Goal: Task Accomplishment & Management: Use online tool/utility

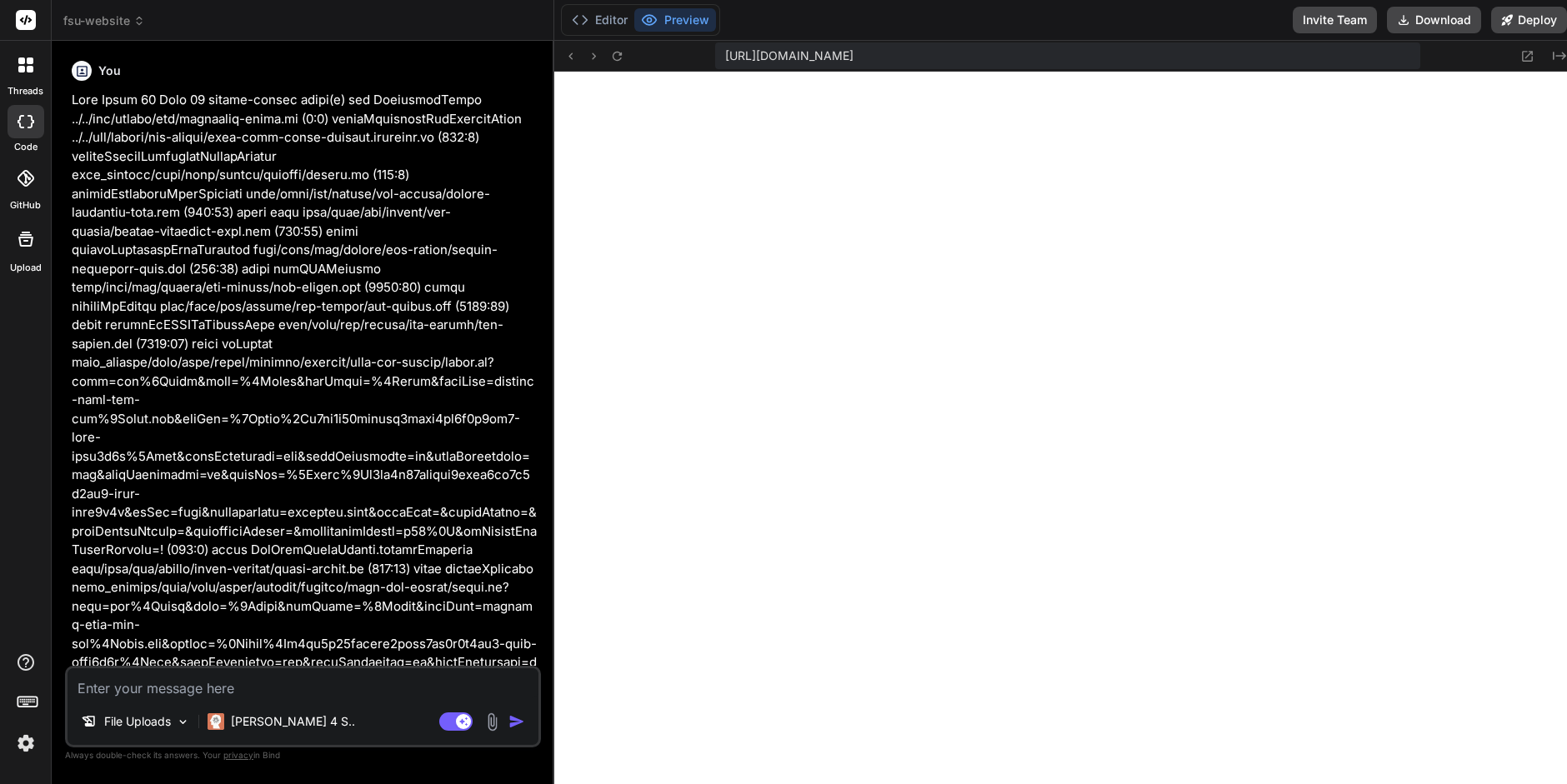
scroll to position [435, 0]
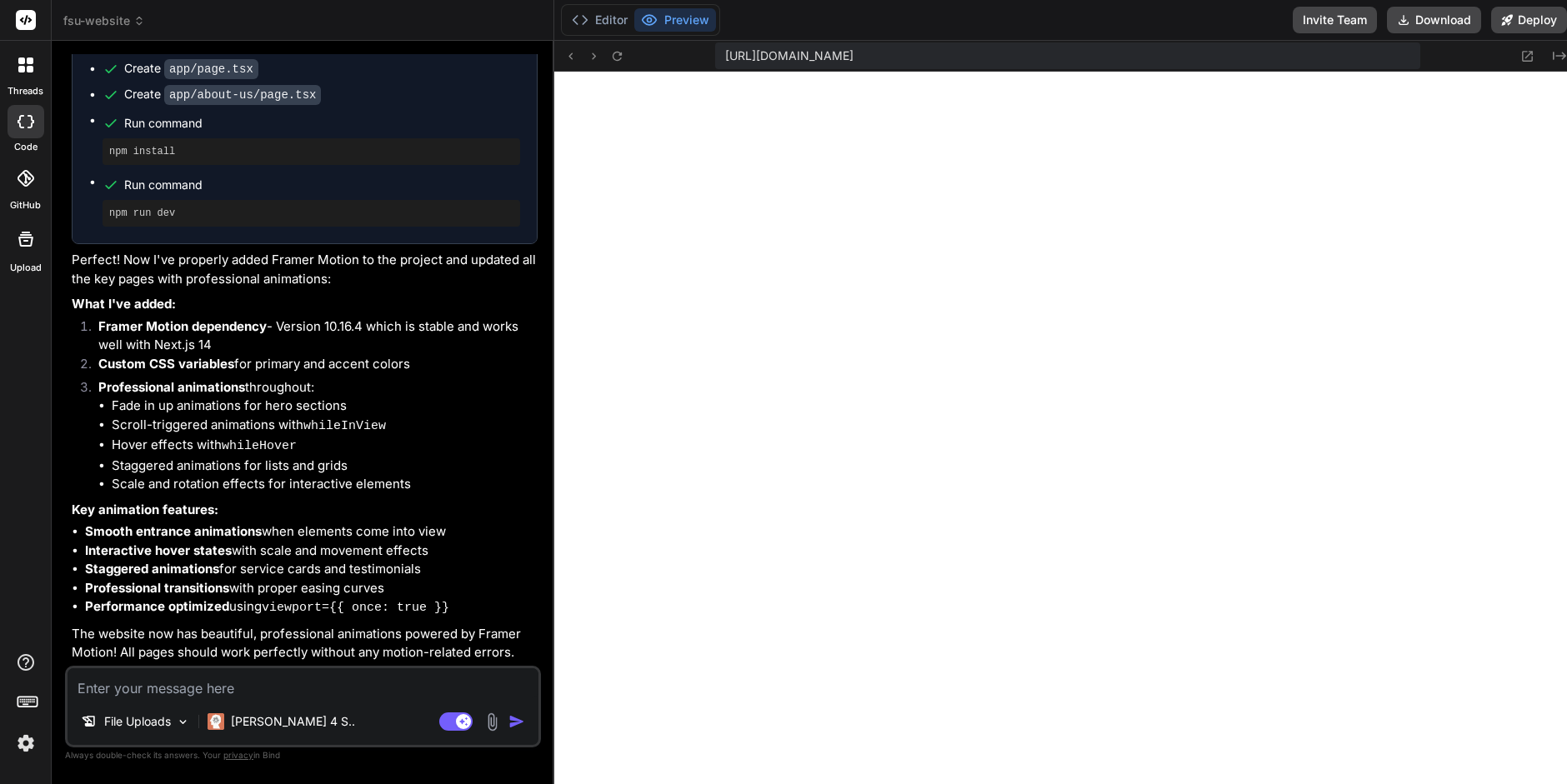
click at [110, 684] on textarea at bounding box center [303, 684] width 471 height 30
type textarea "C"
type textarea "x"
type textarea "Ca"
type textarea "x"
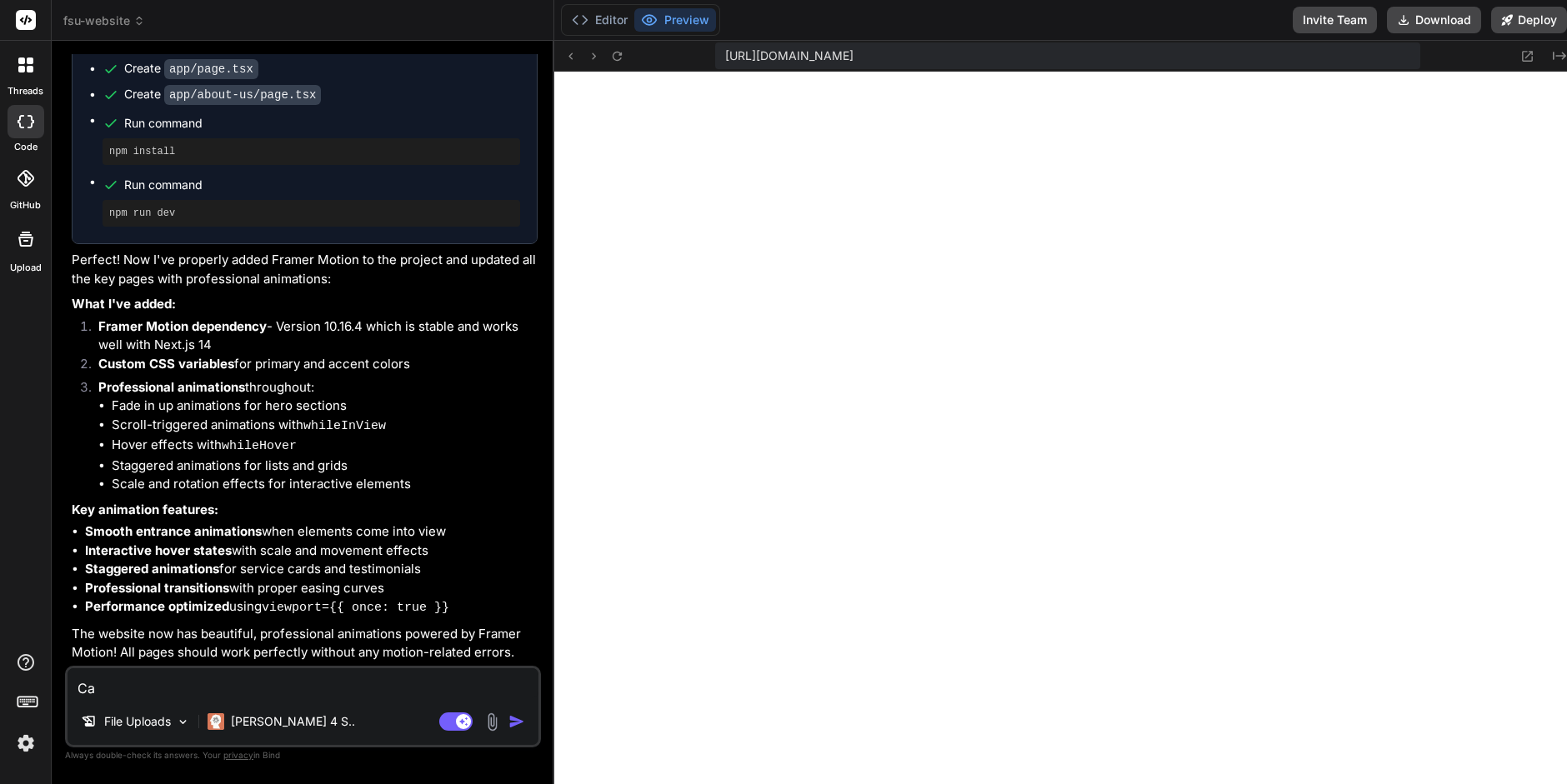
type textarea "Can"
type textarea "x"
type textarea "Can"
type textarea "x"
type textarea "Can w"
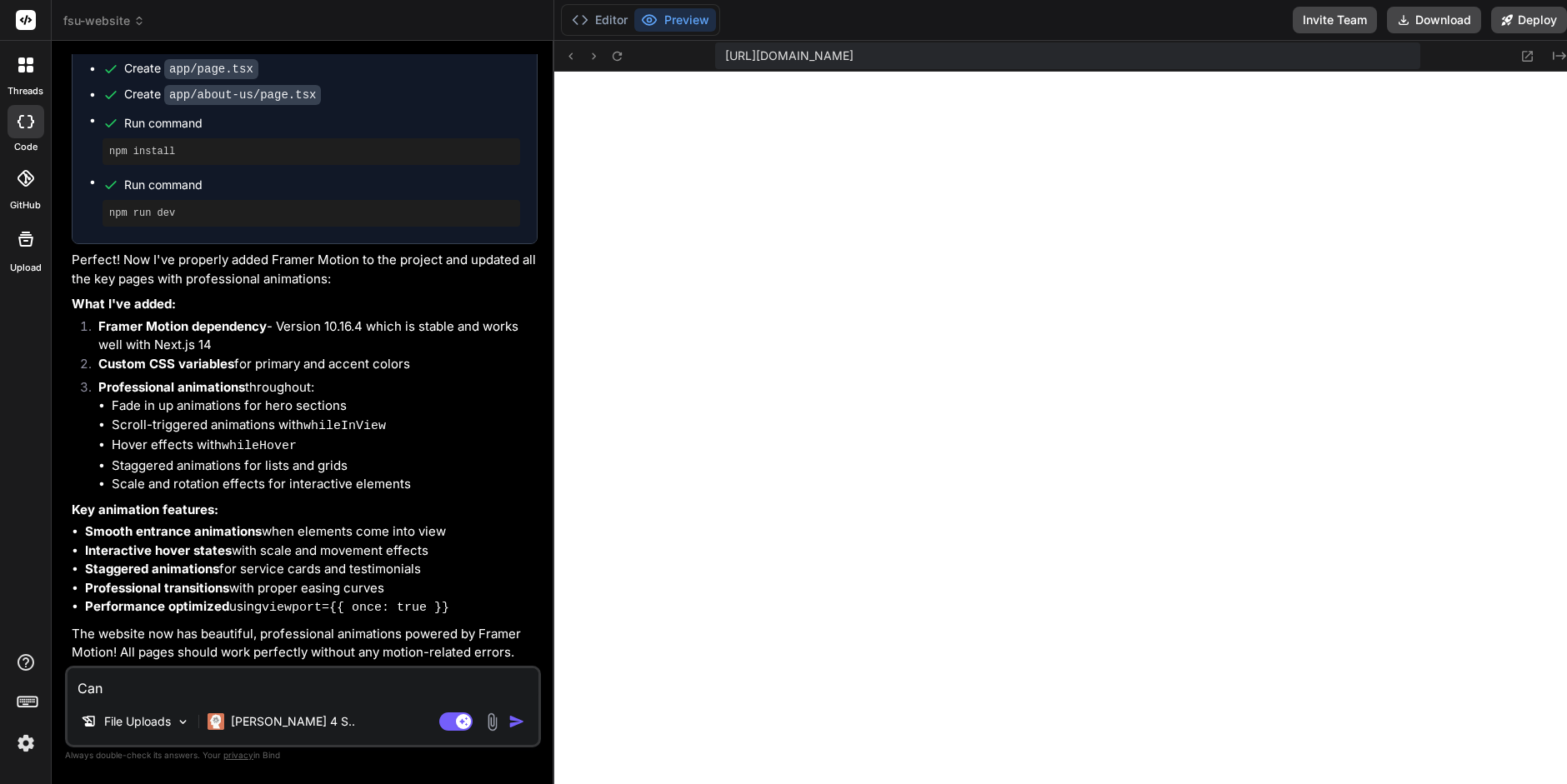
type textarea "x"
type textarea "Can we"
type textarea "x"
type textarea "Can we"
type textarea "x"
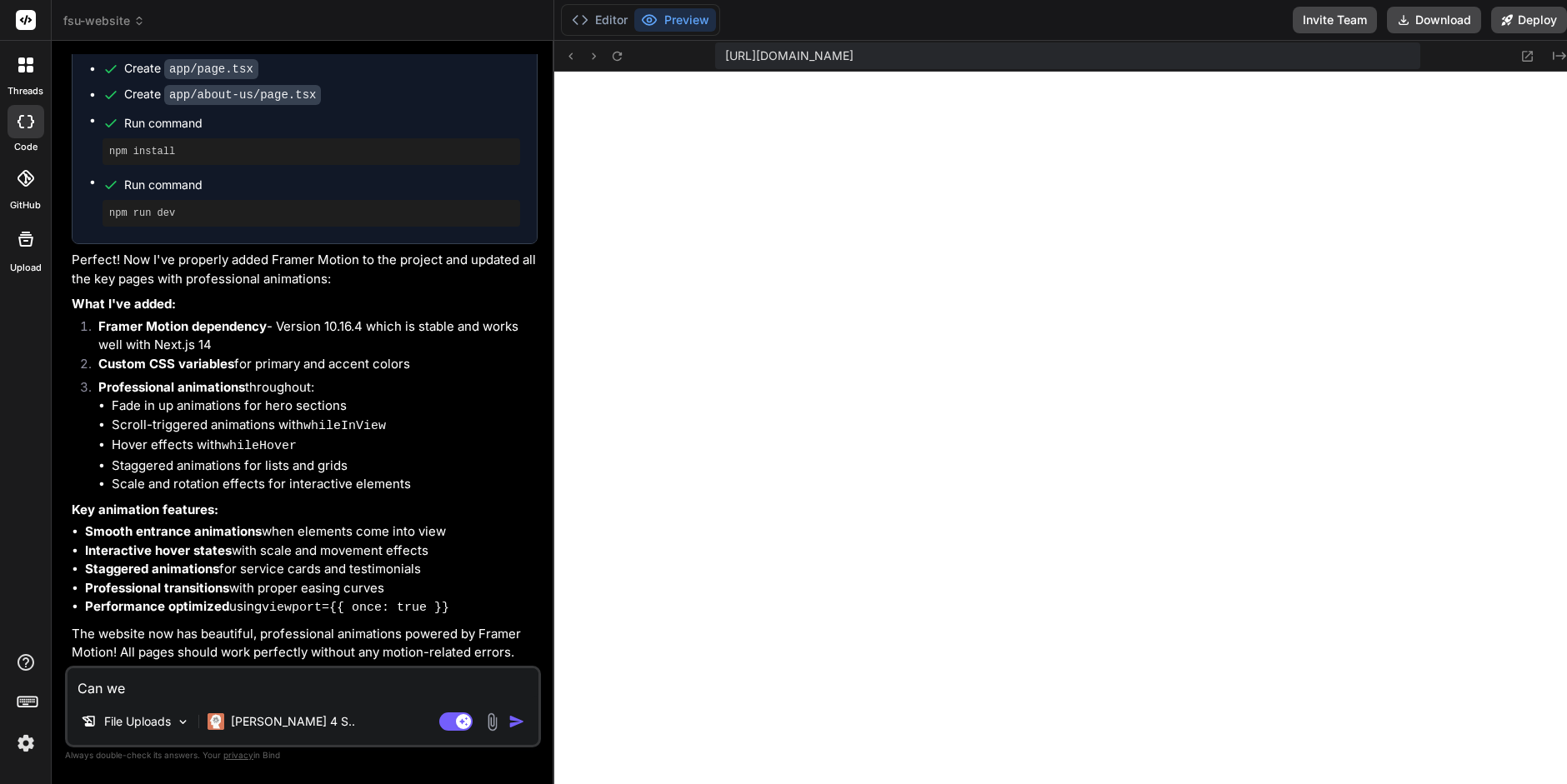
type textarea "Can we w"
type textarea "x"
type textarea "Can we wo"
type textarea "x"
type textarea "Can we wor"
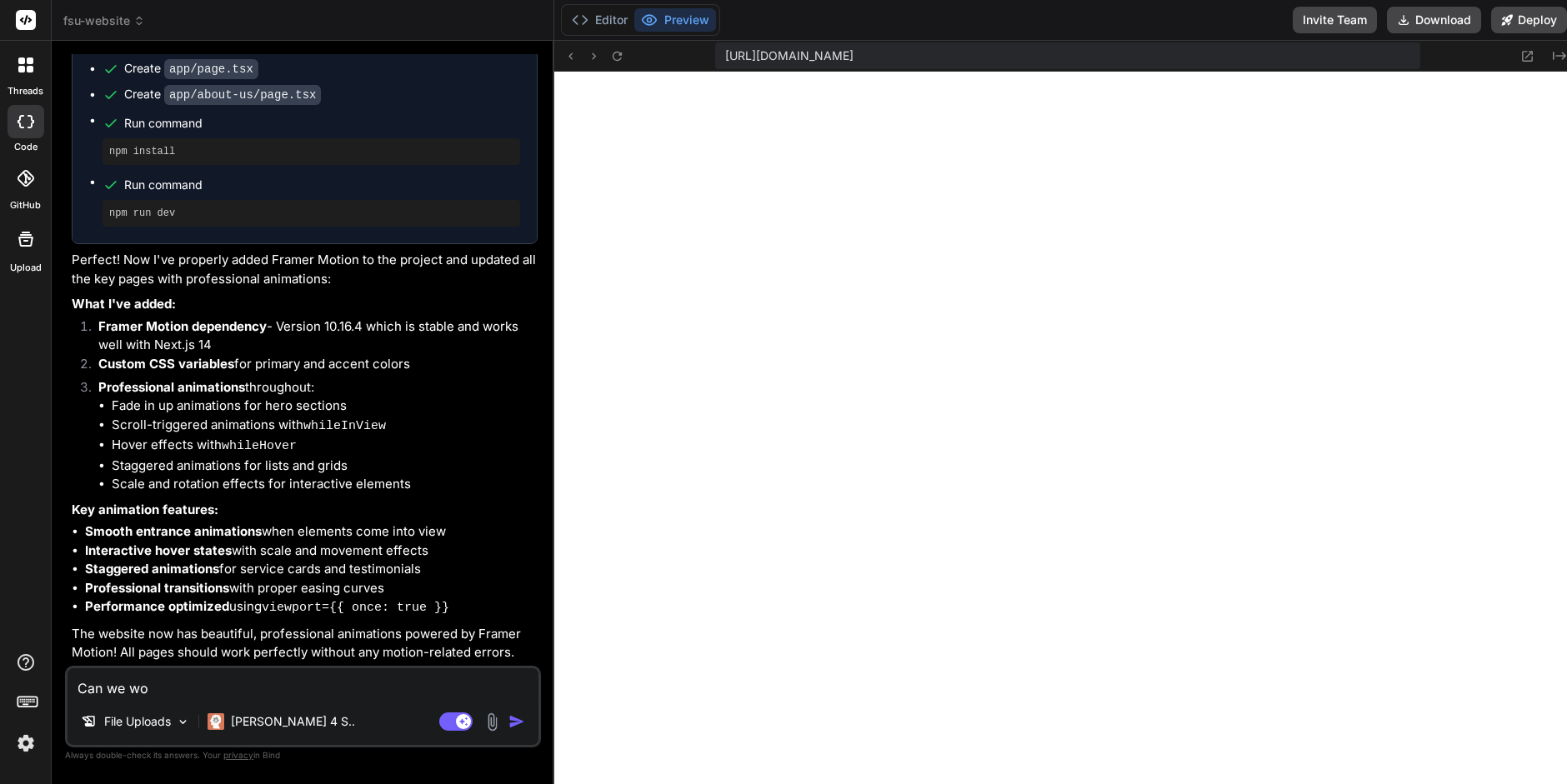
type textarea "x"
type textarea "Can we work"
type textarea "x"
type textarea "Can we work"
type textarea "x"
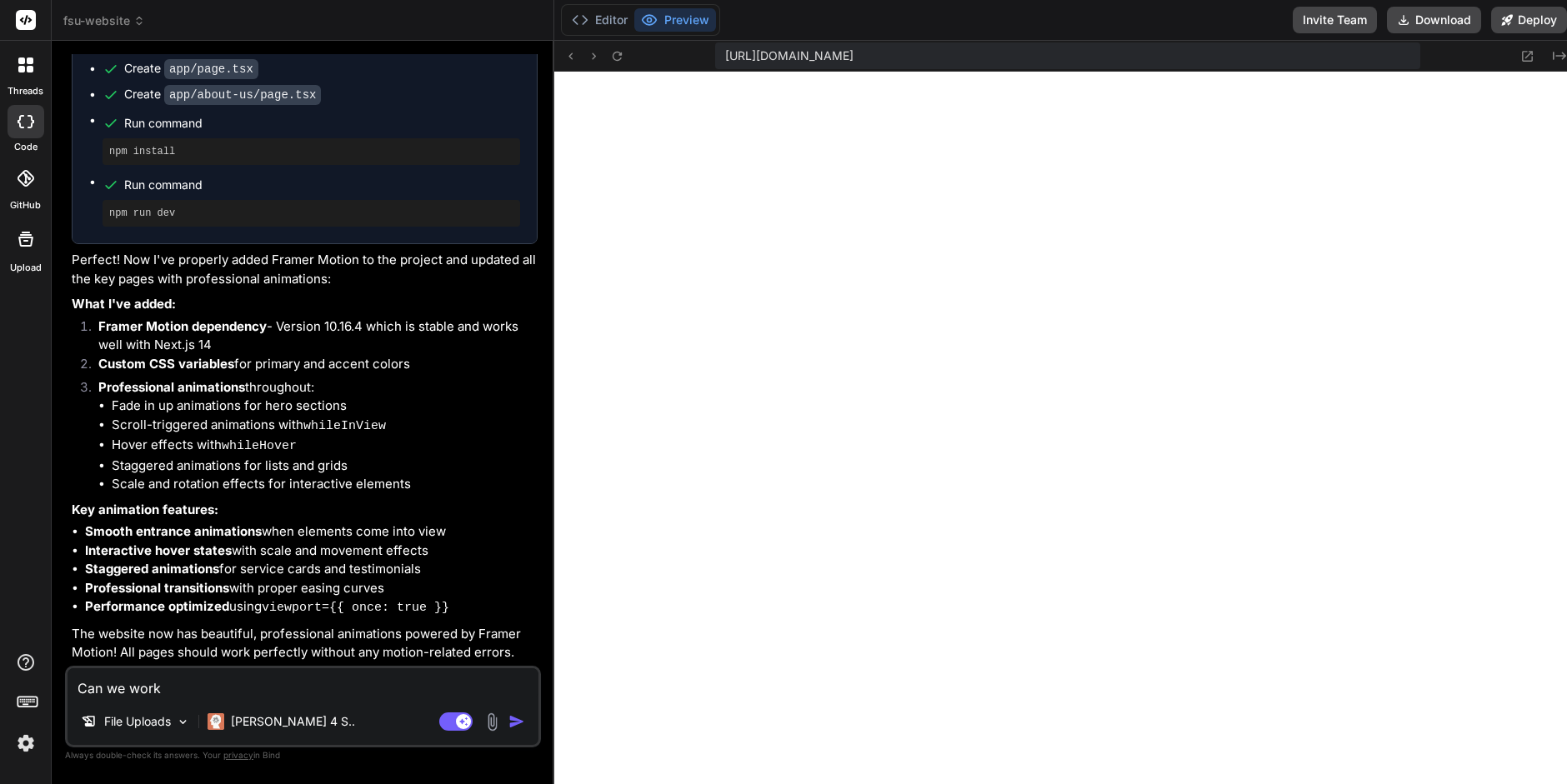
type textarea "Can we work o"
type textarea "x"
type textarea "Can we work on"
type textarea "x"
type textarea "Can we work on"
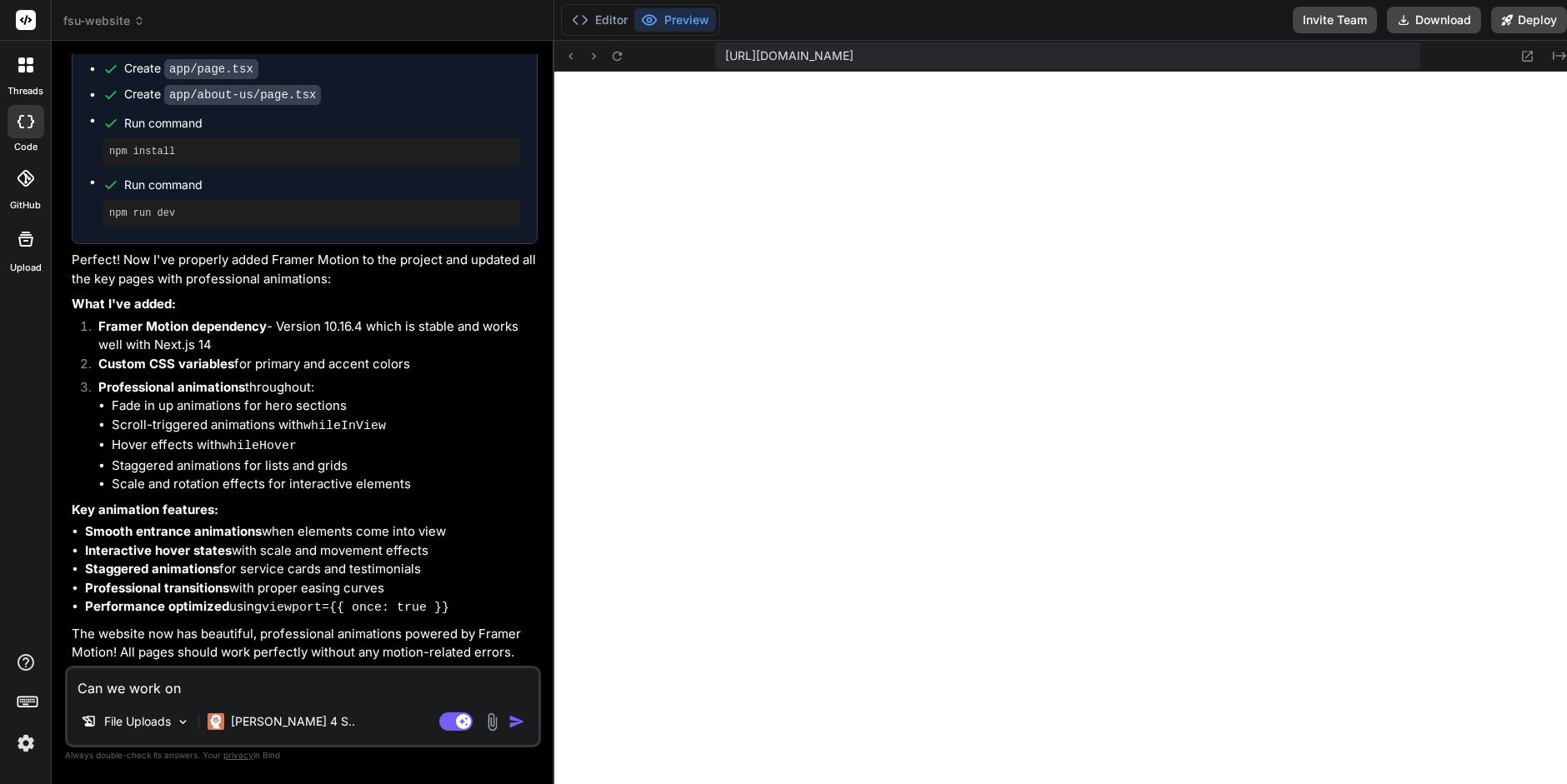
type textarea "x"
type textarea "Can we work on d"
type textarea "x"
type textarea "Can we work on de"
type textarea "x"
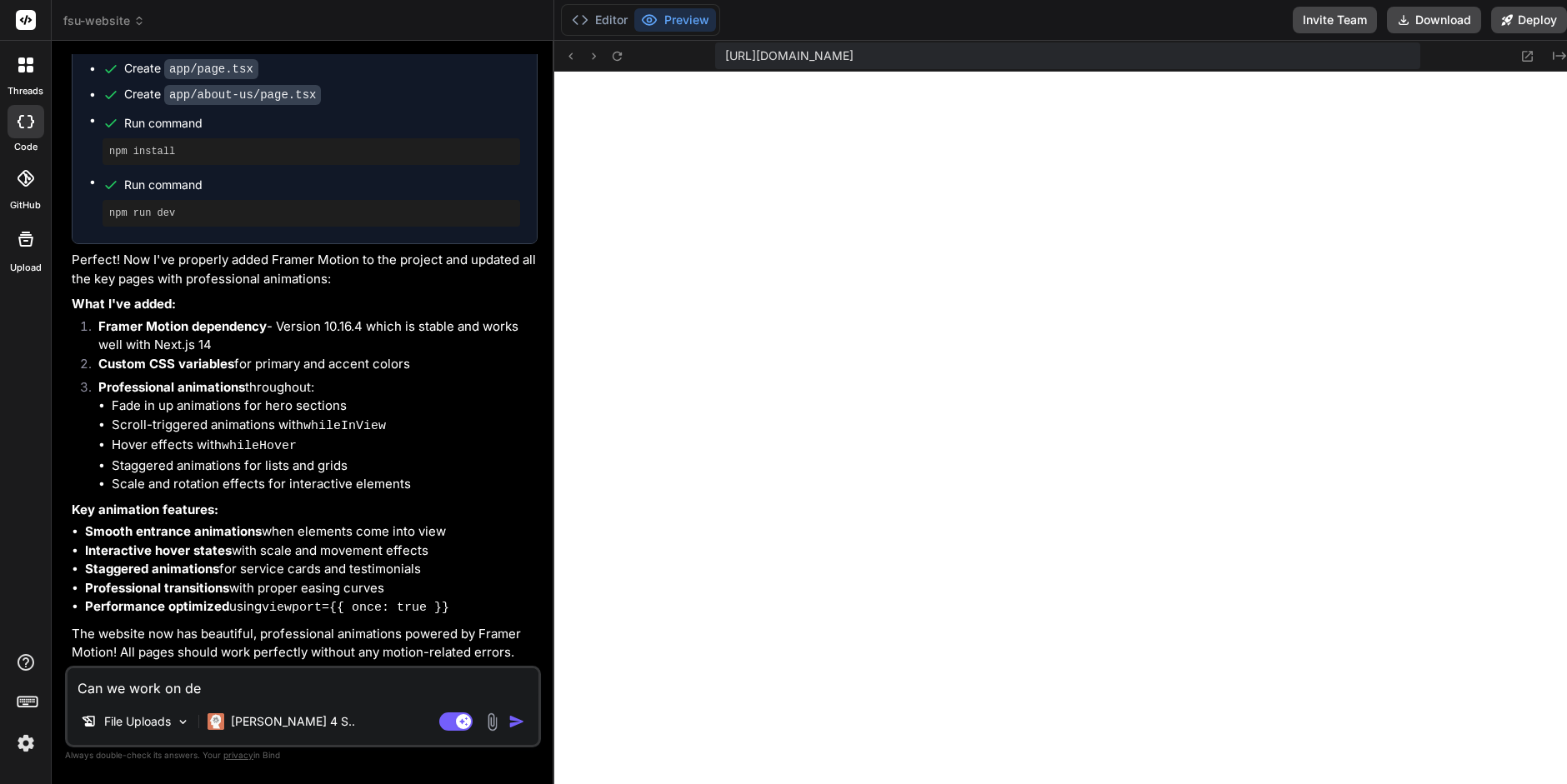
type textarea "Can we work on des"
type textarea "x"
type textarea "Can we work on desi"
type textarea "x"
type textarea "Can we work on desig"
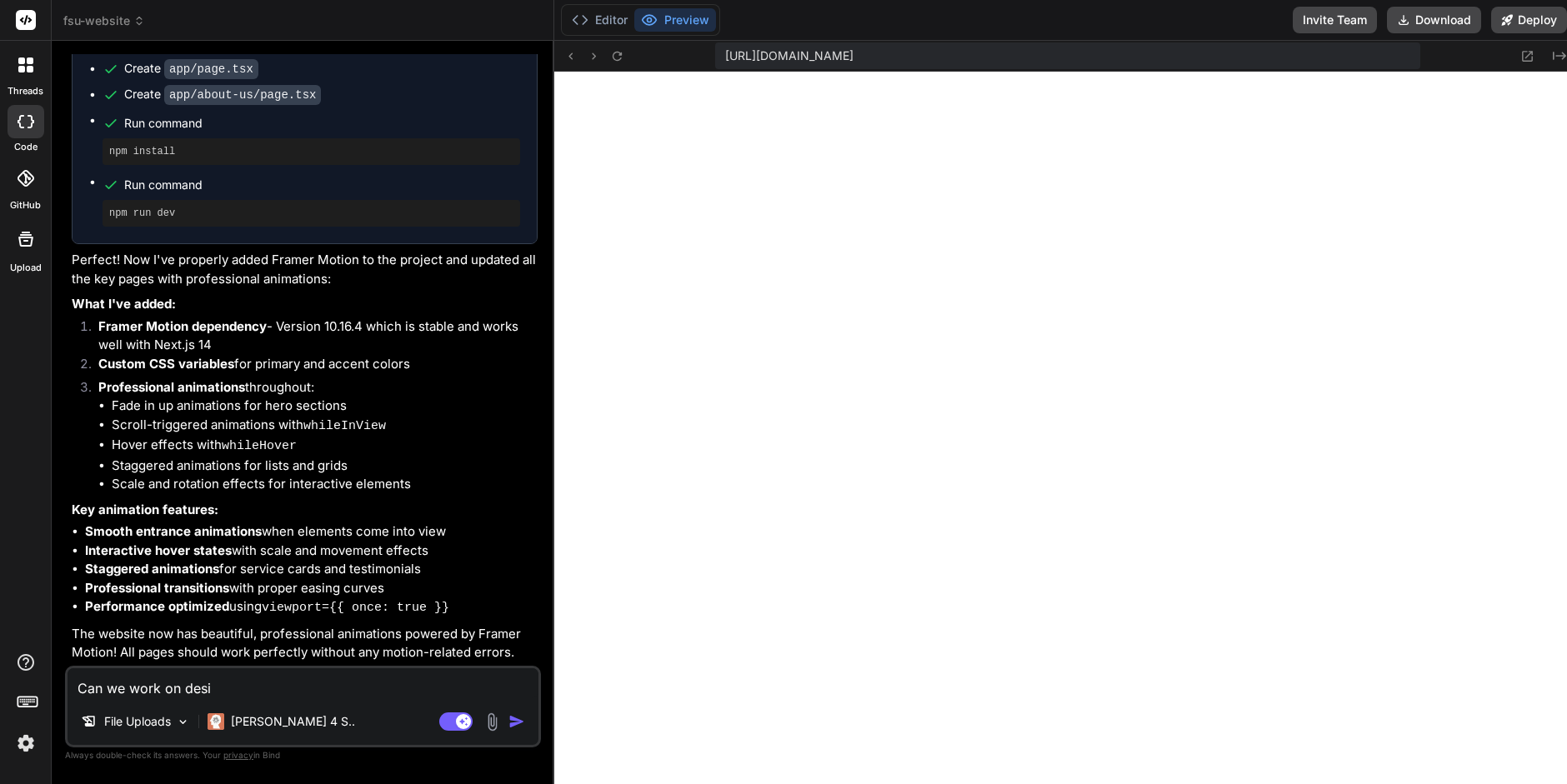
type textarea "x"
type textarea "Can we work on design"
type textarea "x"
type textarea "Can we work on design"
type textarea "x"
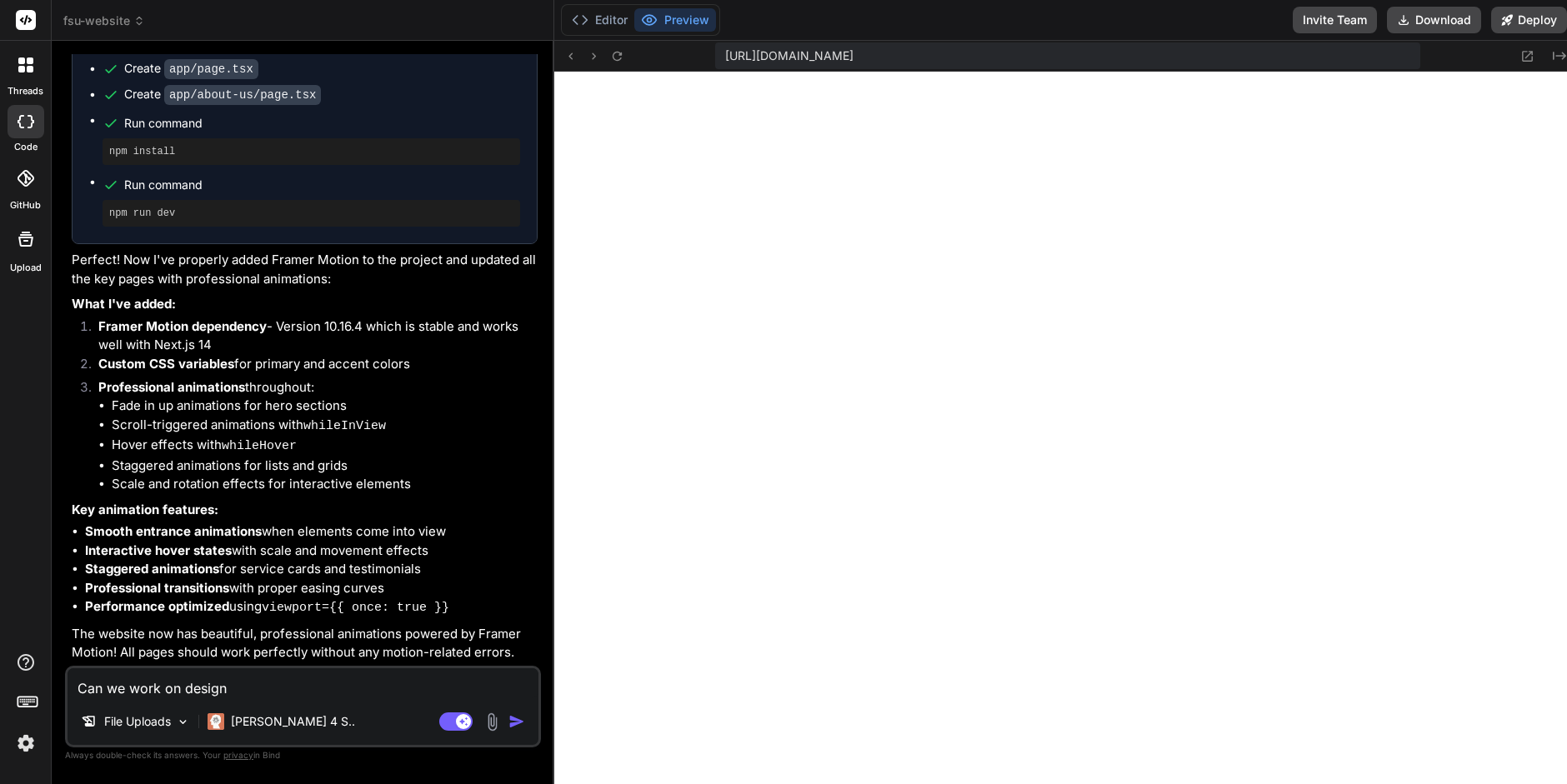
type textarea "Can we work on design p"
type textarea "x"
type textarea "Can we work on design pl"
type textarea "x"
type textarea "Can we work on design ple"
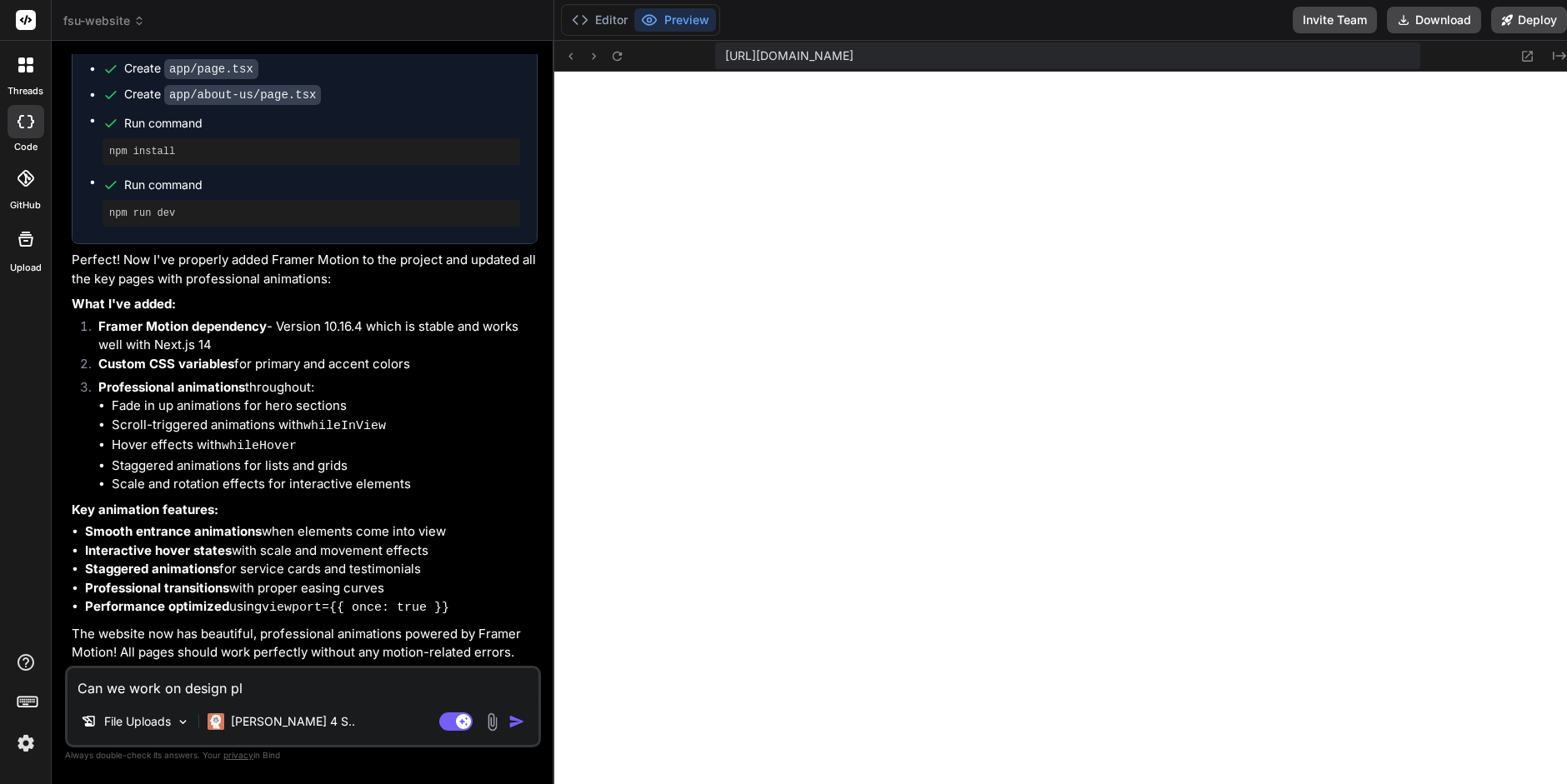
type textarea "x"
type textarea "Can we work on design plea"
type textarea "x"
type textarea "Can we work on design pleas"
type textarea "x"
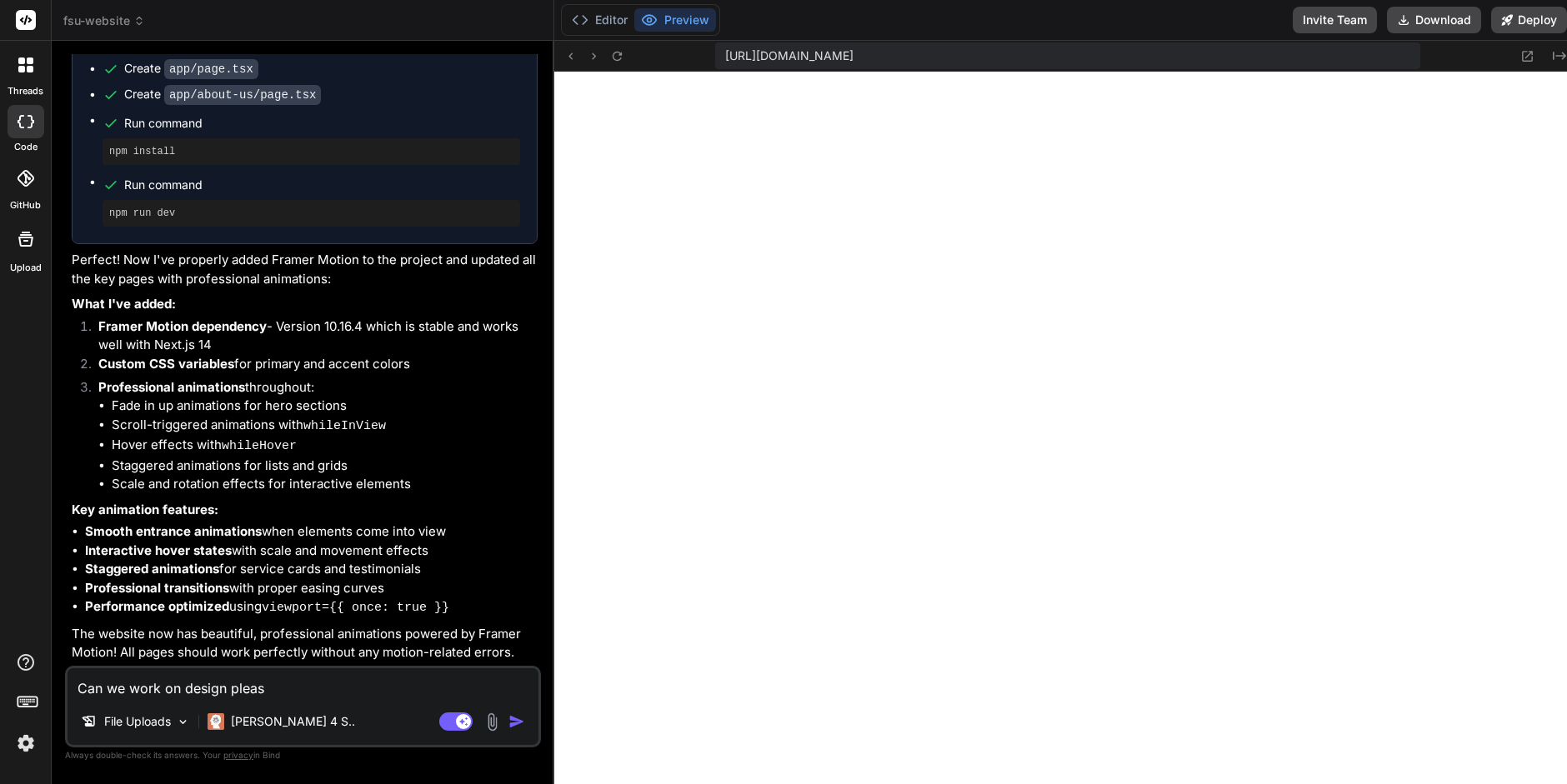
type textarea "Can we work on design please"
type textarea "x"
type textarea "Can we work on design please."
type textarea "x"
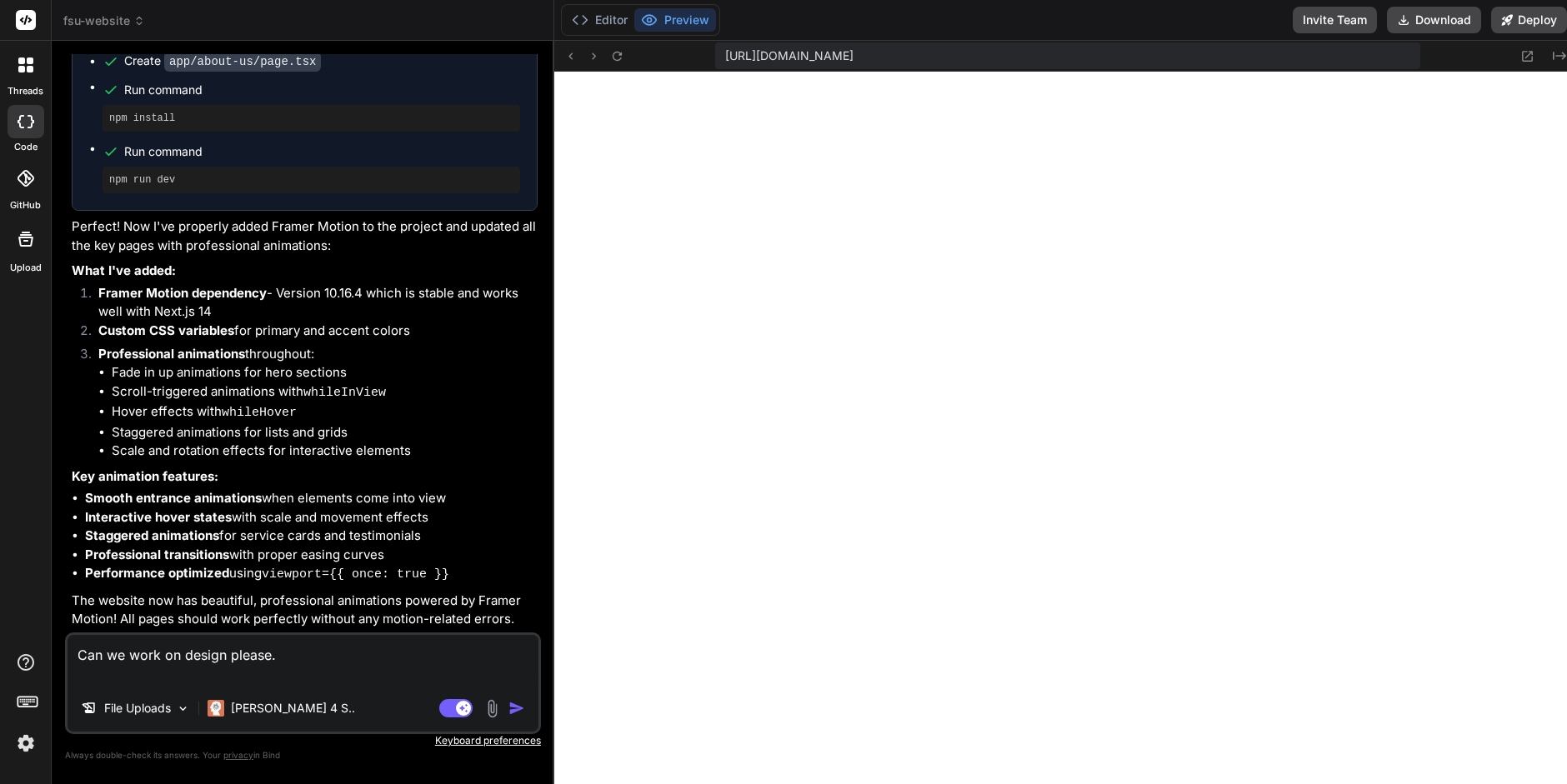
type textarea "Can we work on design please. A"
type textarea "x"
type textarea "Can we work on design please. Ar"
type textarea "x"
type textarea "Can we work on design please. Are"
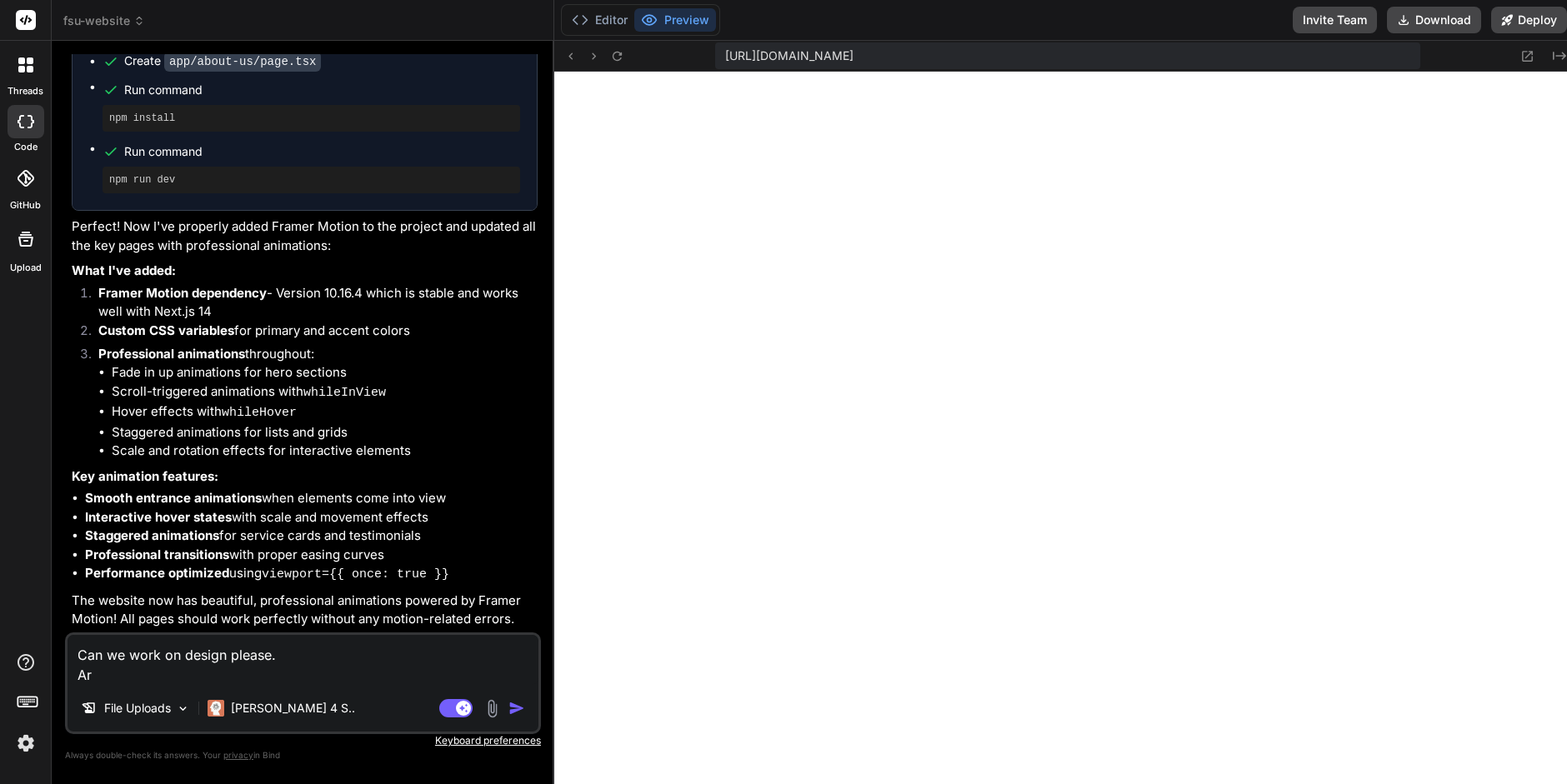
type textarea "x"
type textarea "Can we work on design please. Are"
type textarea "x"
type textarea "Can we work on design please. Are y"
type textarea "x"
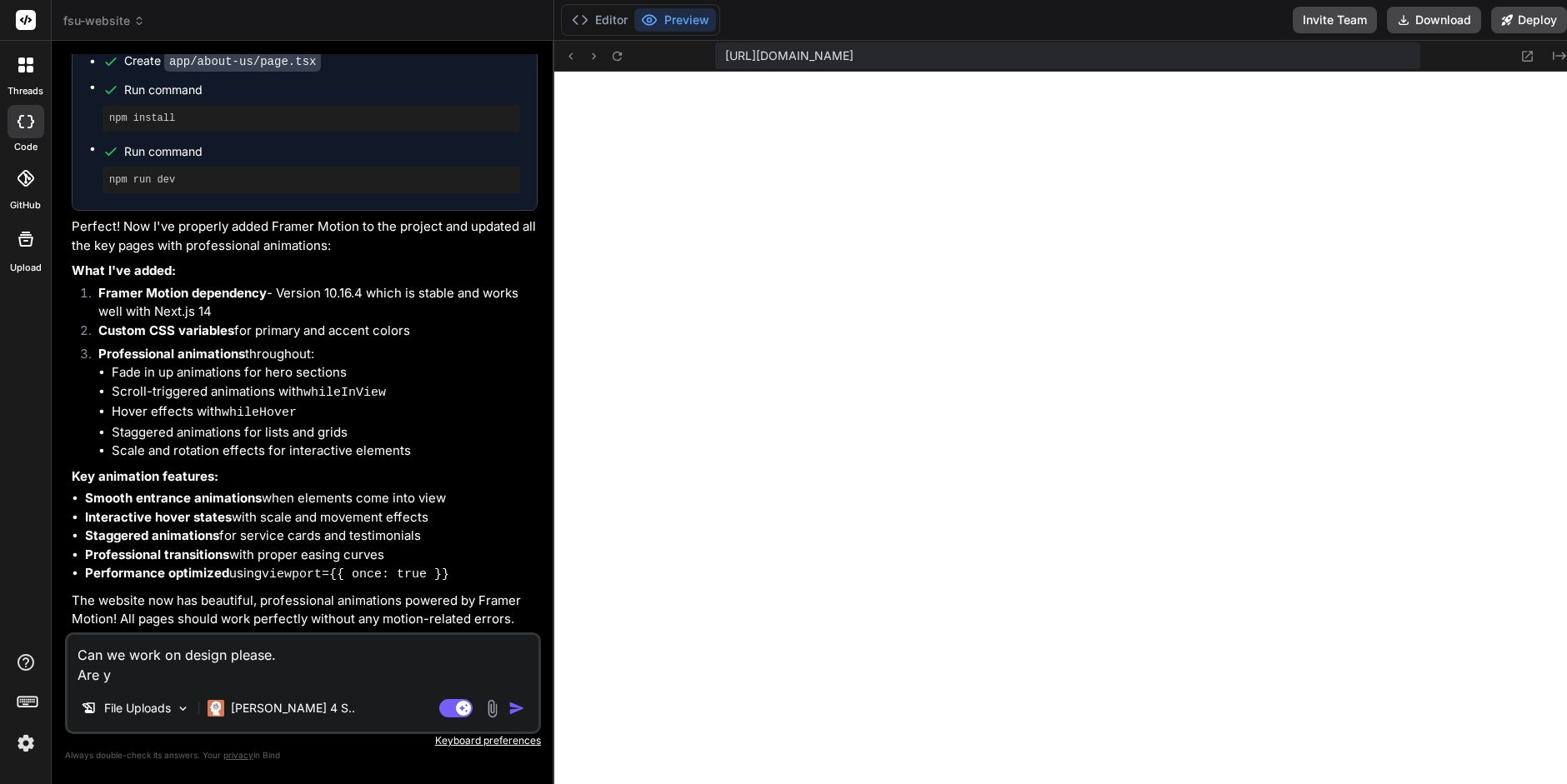
type textarea "Can we work on design please. Are yo"
type textarea "x"
type textarea "Can we work on design please. Are you"
type textarea "x"
type textarea "Can we work on design please. Are you"
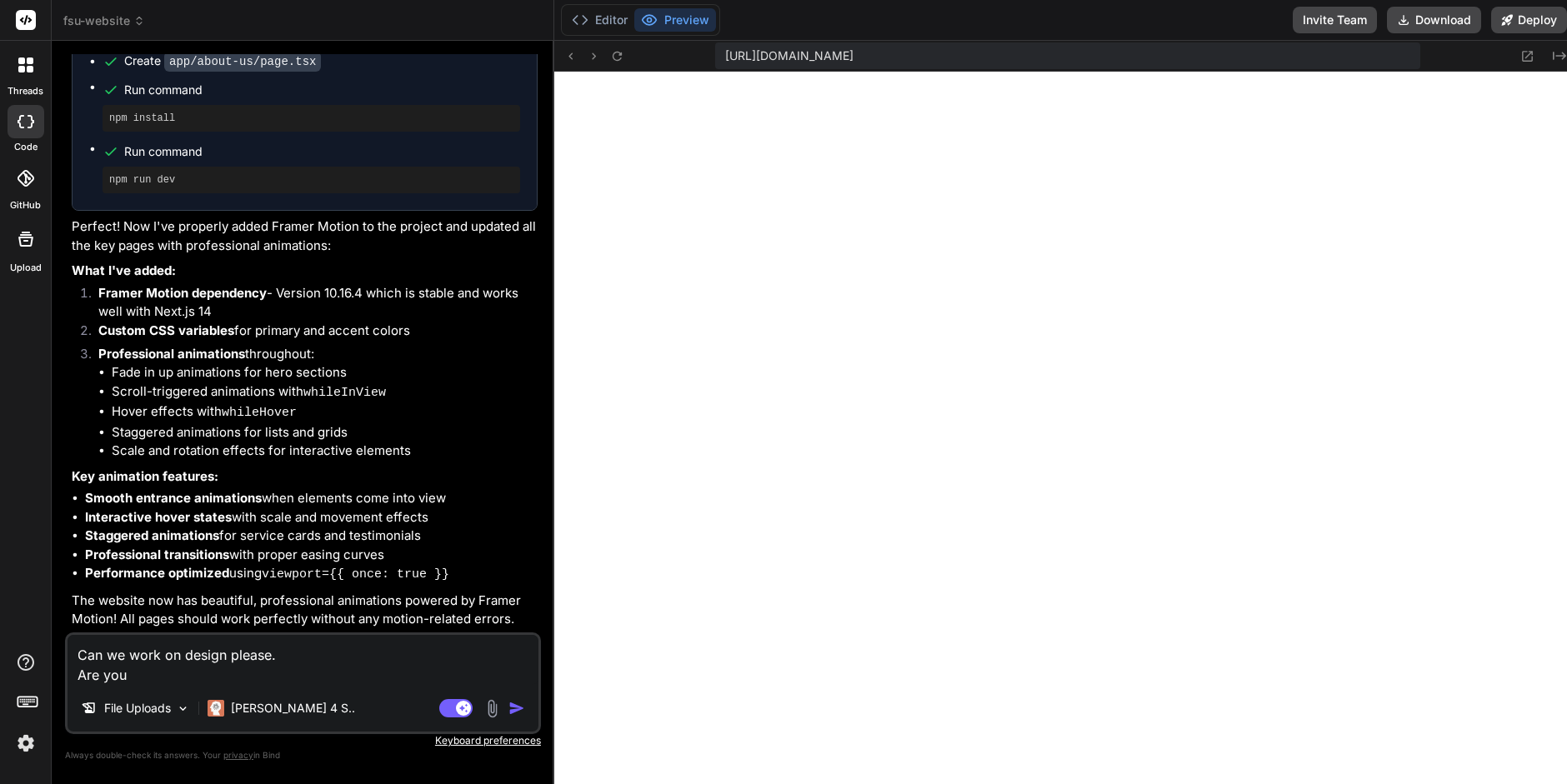
type textarea "x"
type textarea "Can we work on design please. Are you a"
type textarea "x"
type textarea "Can we work on design please. Are you ab"
type textarea "x"
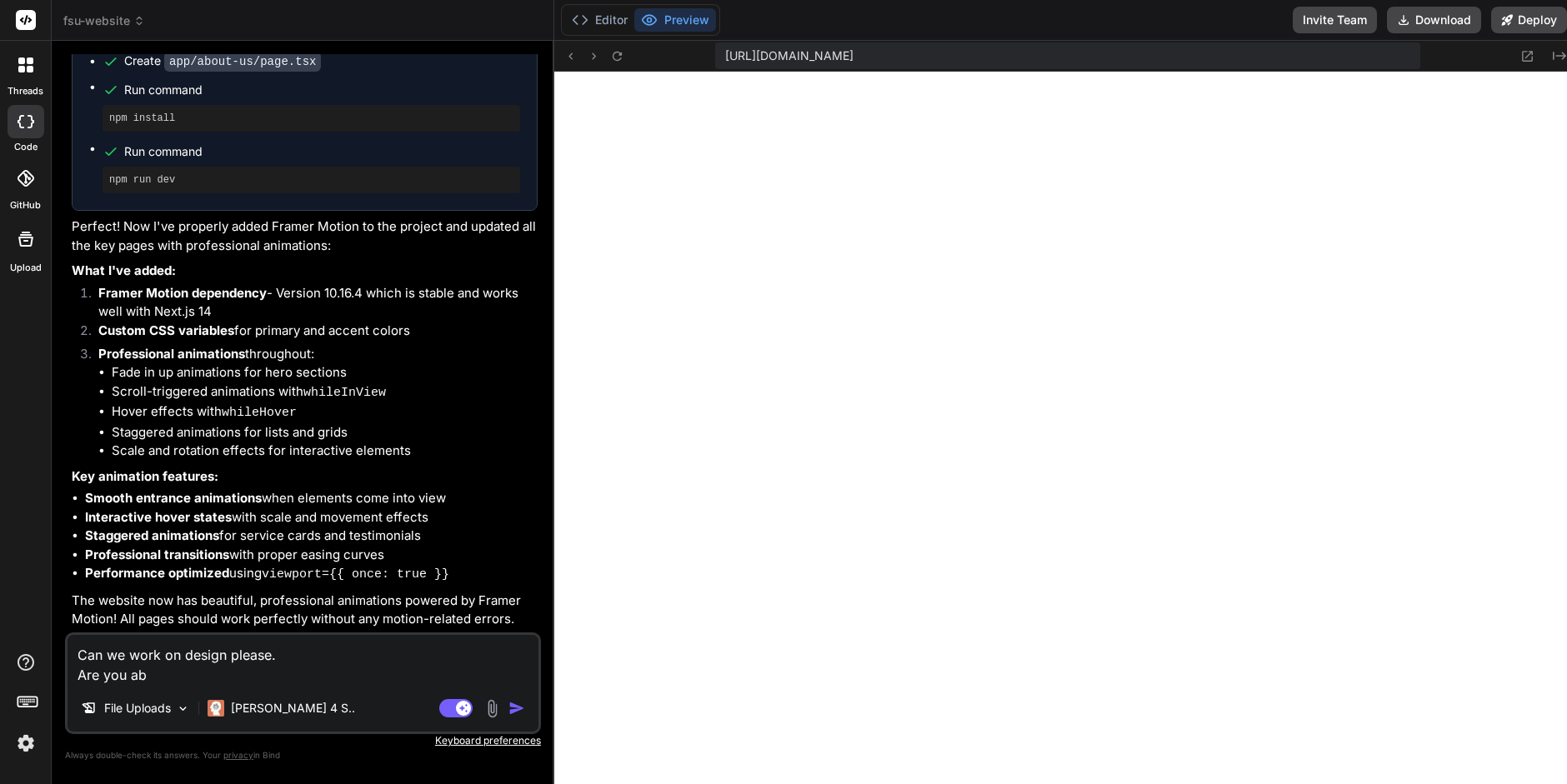
type textarea "Can we work on design please. Are you abl"
type textarea "x"
type textarea "Can we work on design please. Are you able"
type textarea "x"
type textarea "Can we work on design please. Are you able"
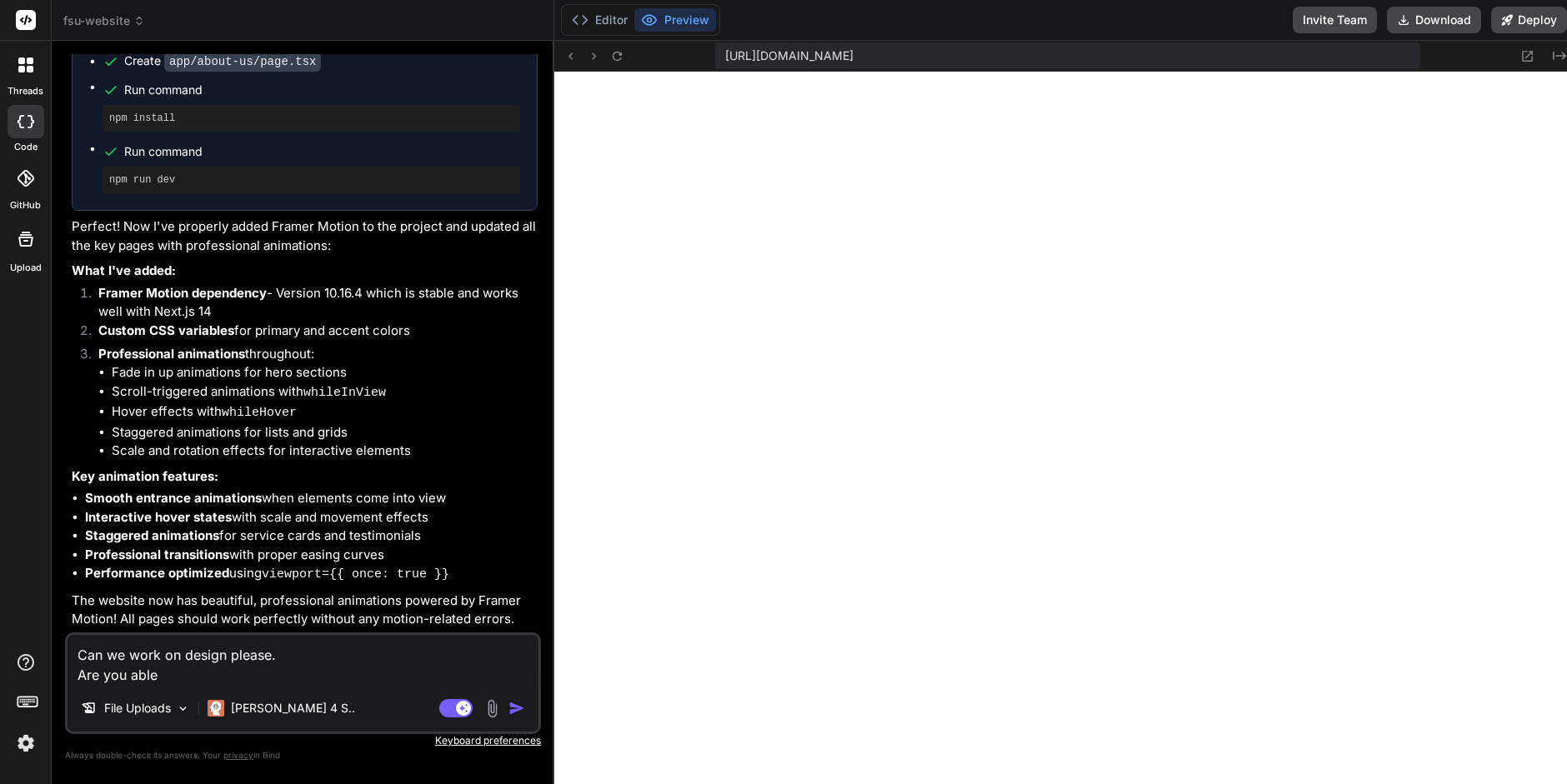
type textarea "x"
type textarea "Can we work on design please. Are you able t"
type textarea "x"
type textarea "Can we work on design please. Are you able to"
type textarea "x"
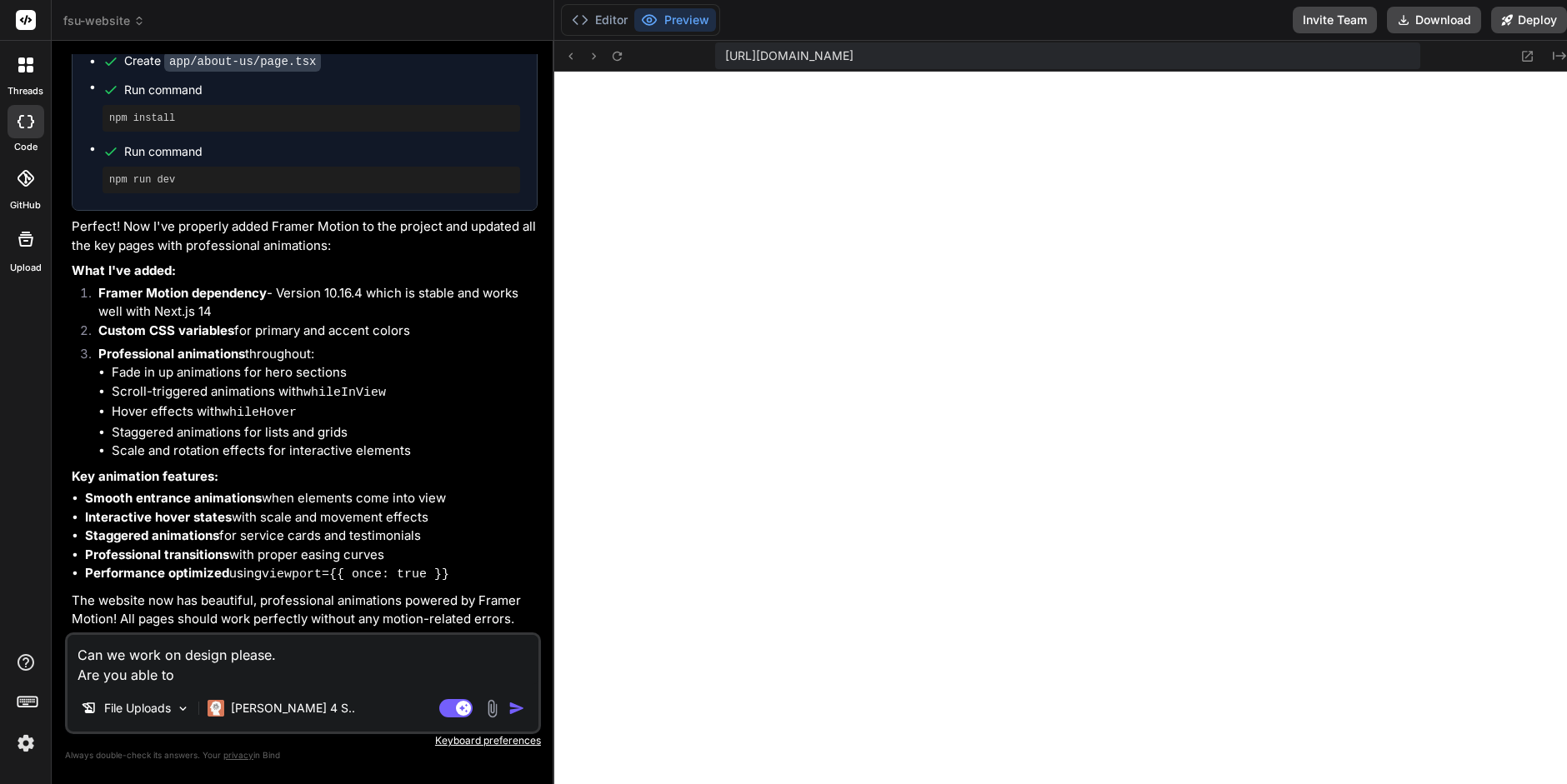
type textarea "Can we work on design please. Are you able to"
type textarea "x"
type textarea "Can we work on design please. Are you able to l"
type textarea "x"
type textarea "Can we work on design please. Are you able to lo"
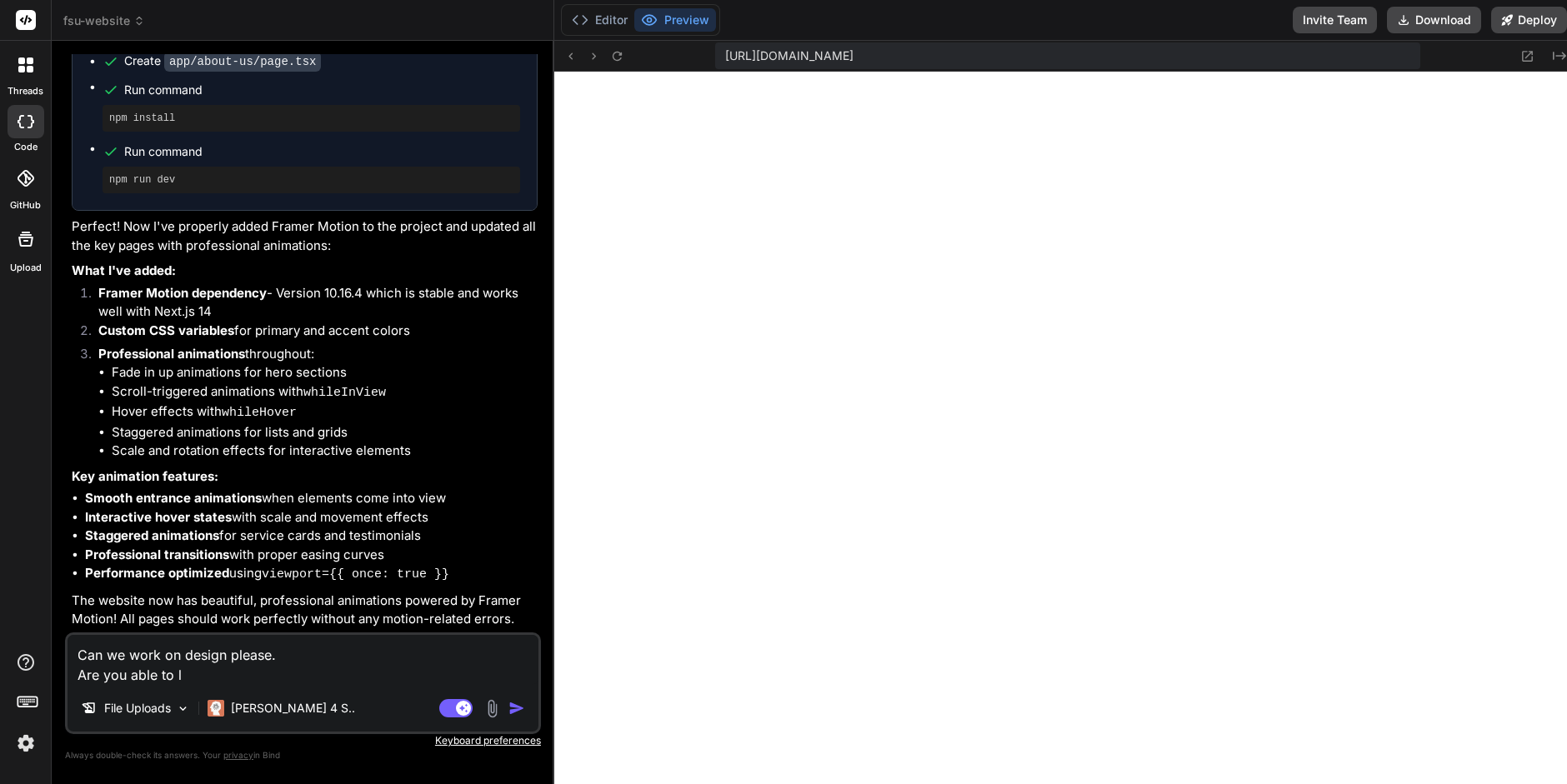
type textarea "x"
type textarea "Can we work on design please. Are you able to loo"
type textarea "x"
type textarea "Can we work on design please. Are you able to look"
type textarea "x"
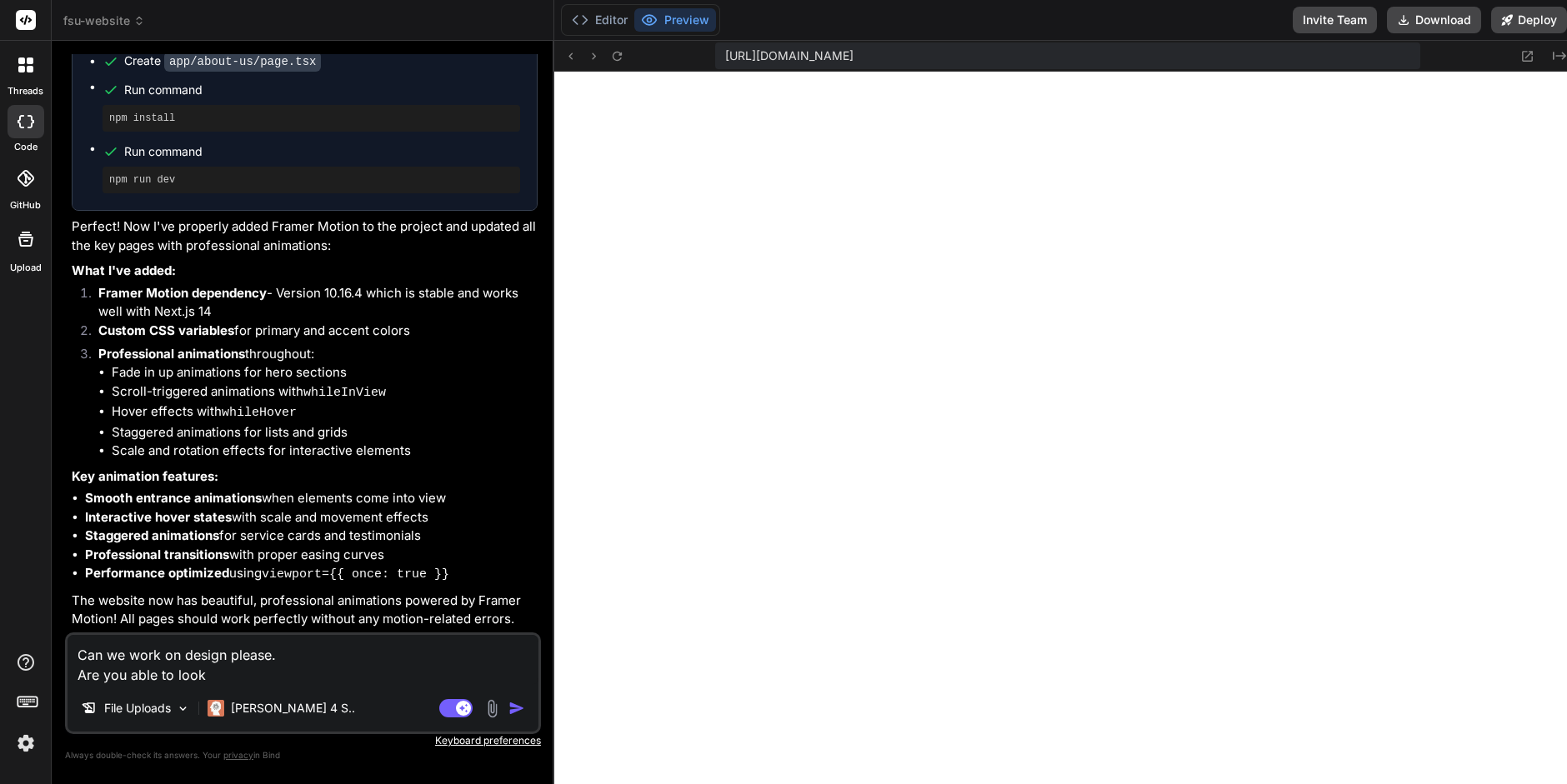
type textarea "Can we work on design please. Are you able to look"
type textarea "x"
type textarea "Can we work on design please. Are you able to look a"
type textarea "x"
type textarea "Can we work on design please. Are you able to look at"
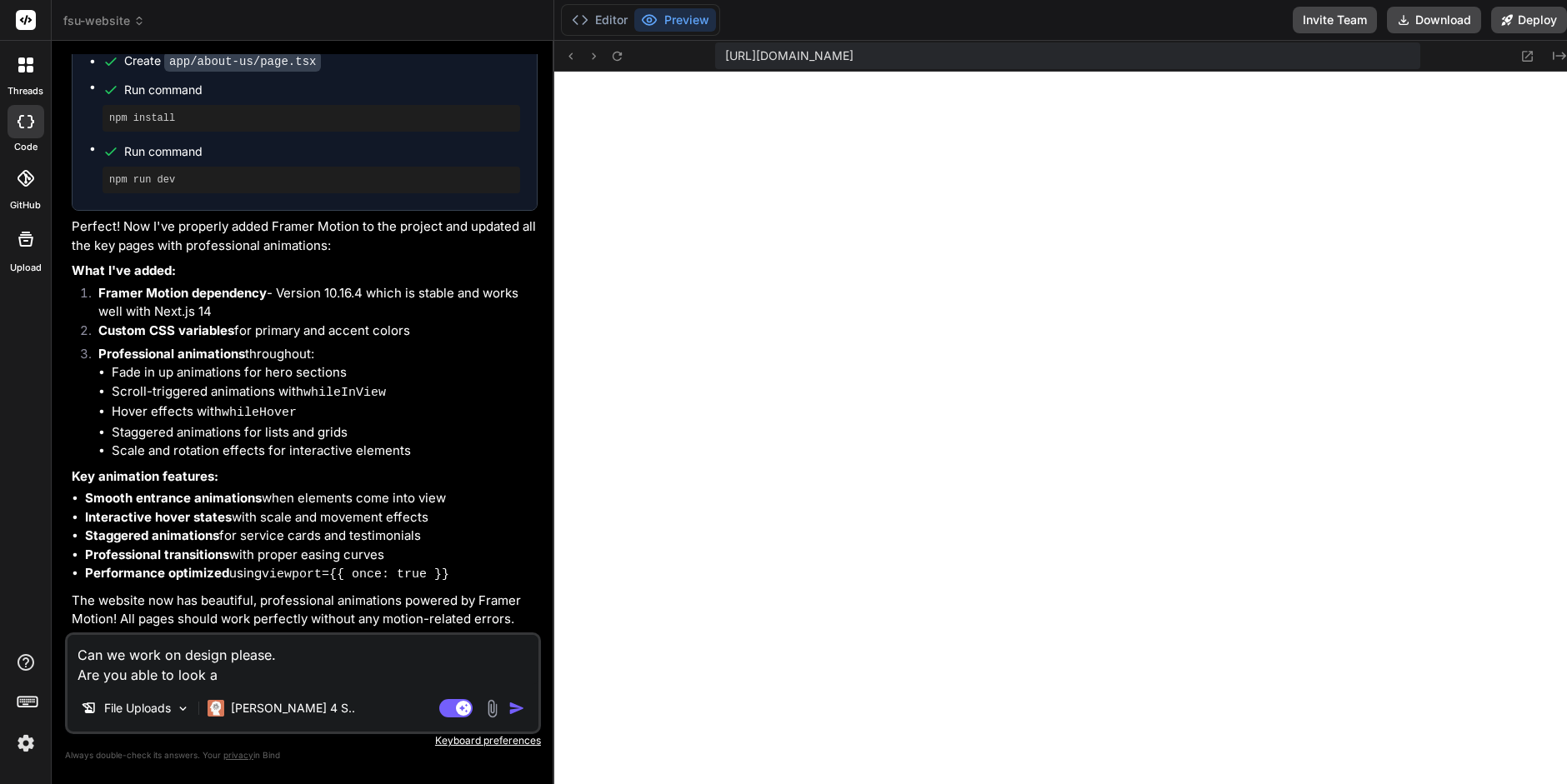
type textarea "x"
type textarea "Can we work on design please. Are you able to look at"
type textarea "x"
type textarea "Can we work on design please. Are you able to look at t"
type textarea "x"
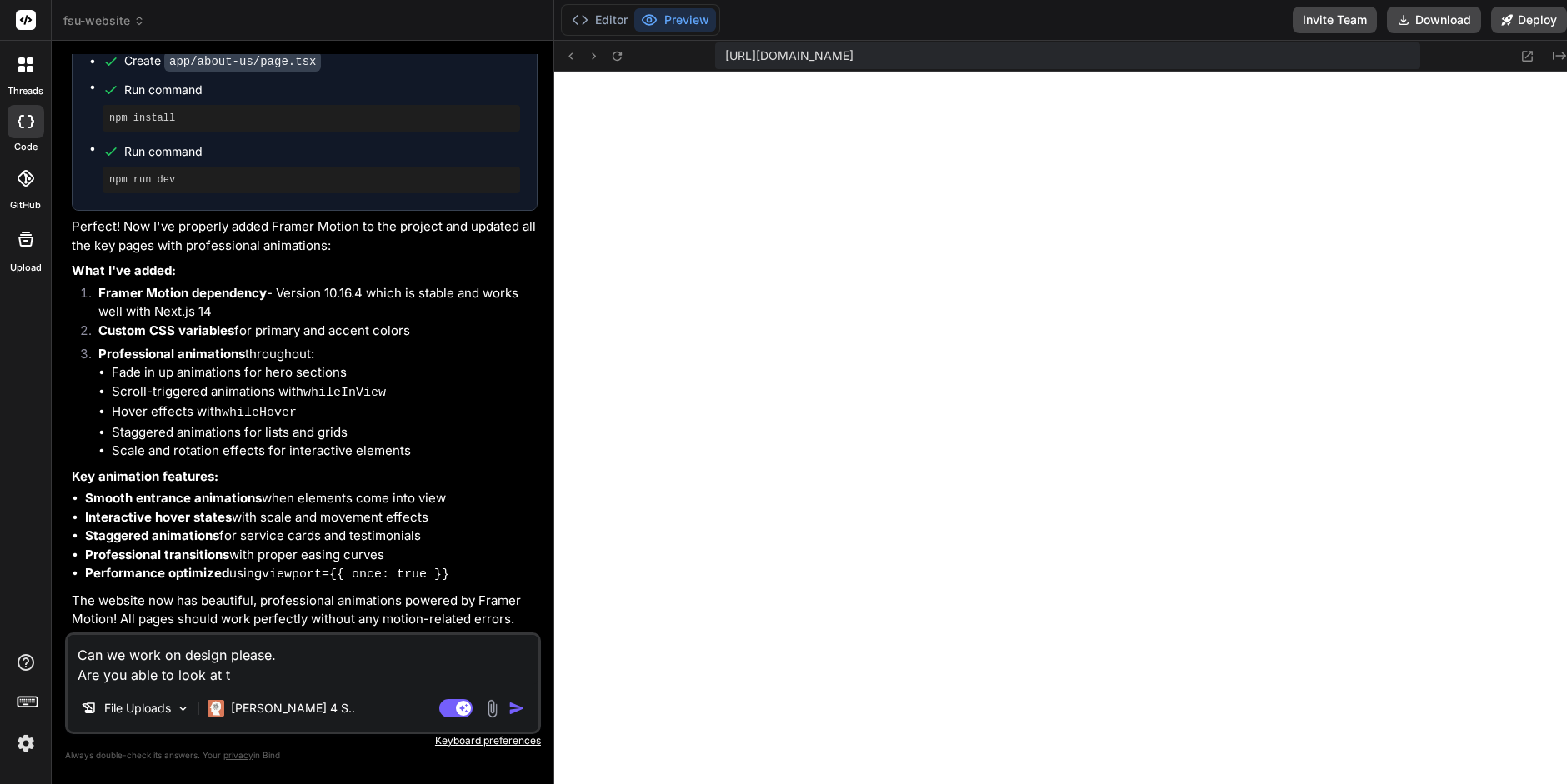
type textarea "Can we work on design please. Are you able to look at th"
type textarea "x"
type textarea "Can we work on design please. Are you able to look at thi"
type textarea "x"
type textarea "Can we work on design please. Are you able to look at this"
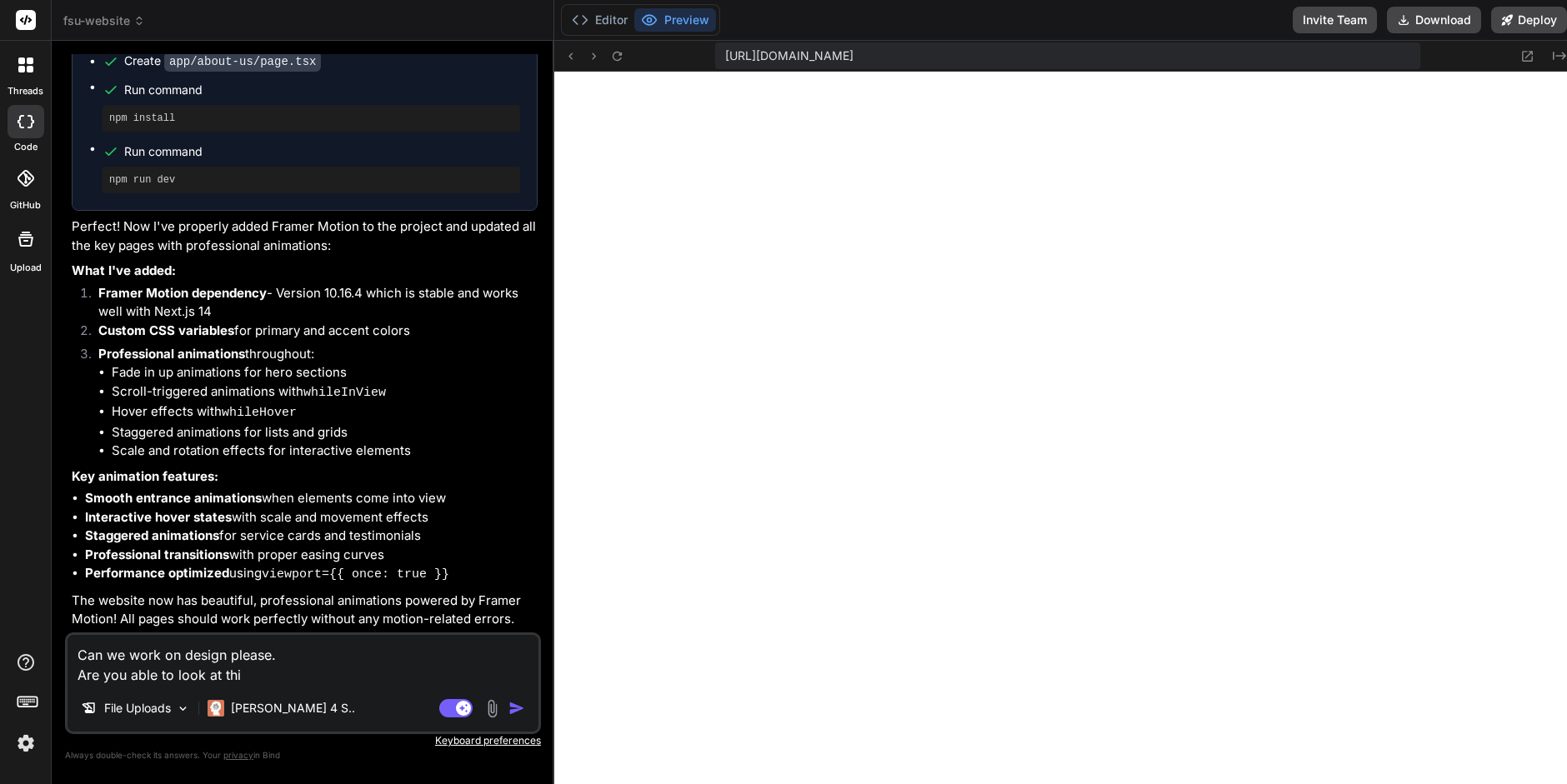
type textarea "x"
type textarea "Can we work on design please. Are you able to look at this"
type textarea "x"
type textarea "Can we work on design please. Are you able to look at this t"
type textarea "x"
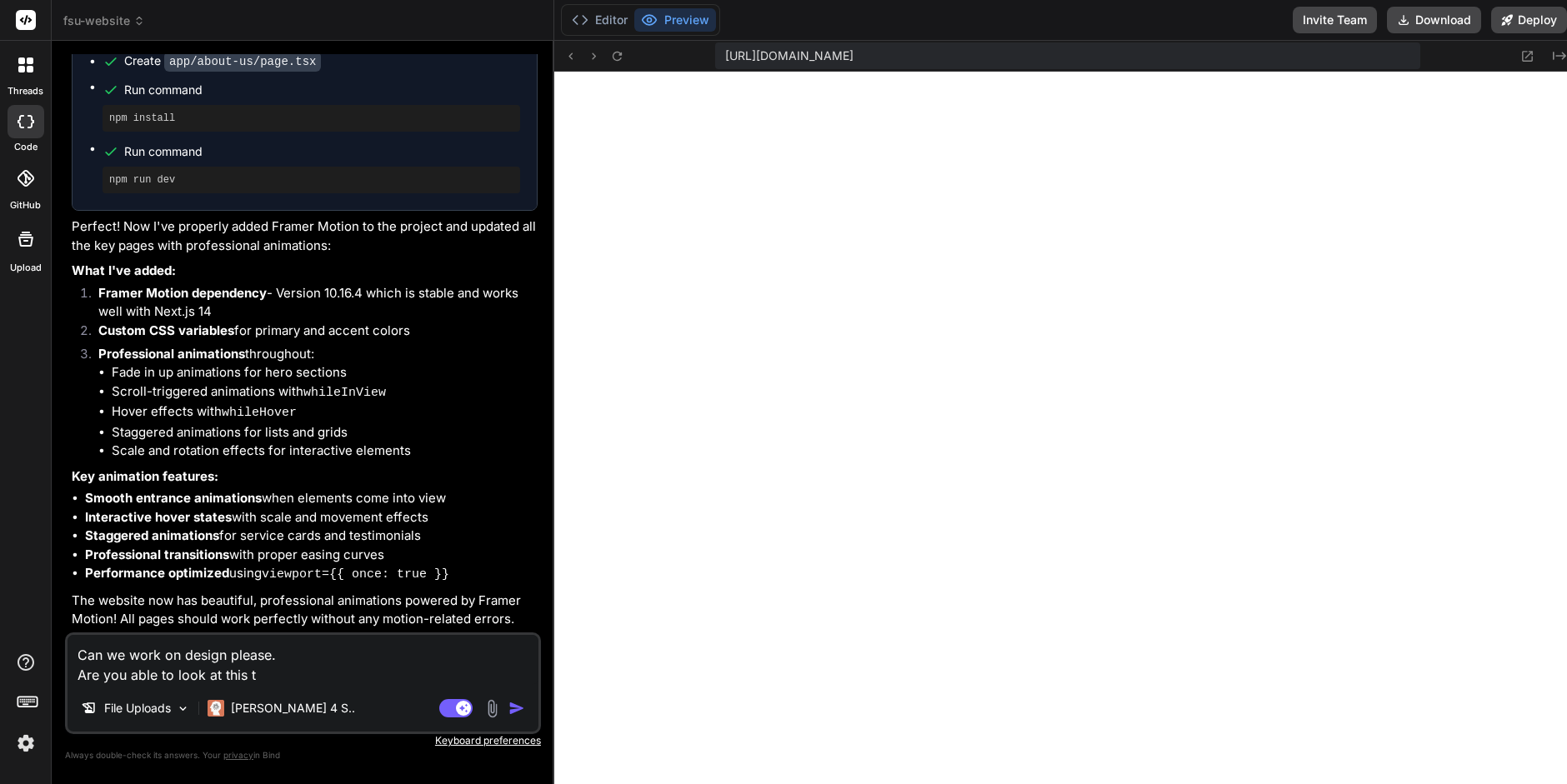
type textarea "Can we work on design please. Are you able to look at this te"
type textarea "x"
type textarea "Can we work on design please. Are you able to look at this tem"
type textarea "x"
type textarea "Can we work on design please. Are you able to look at this temp"
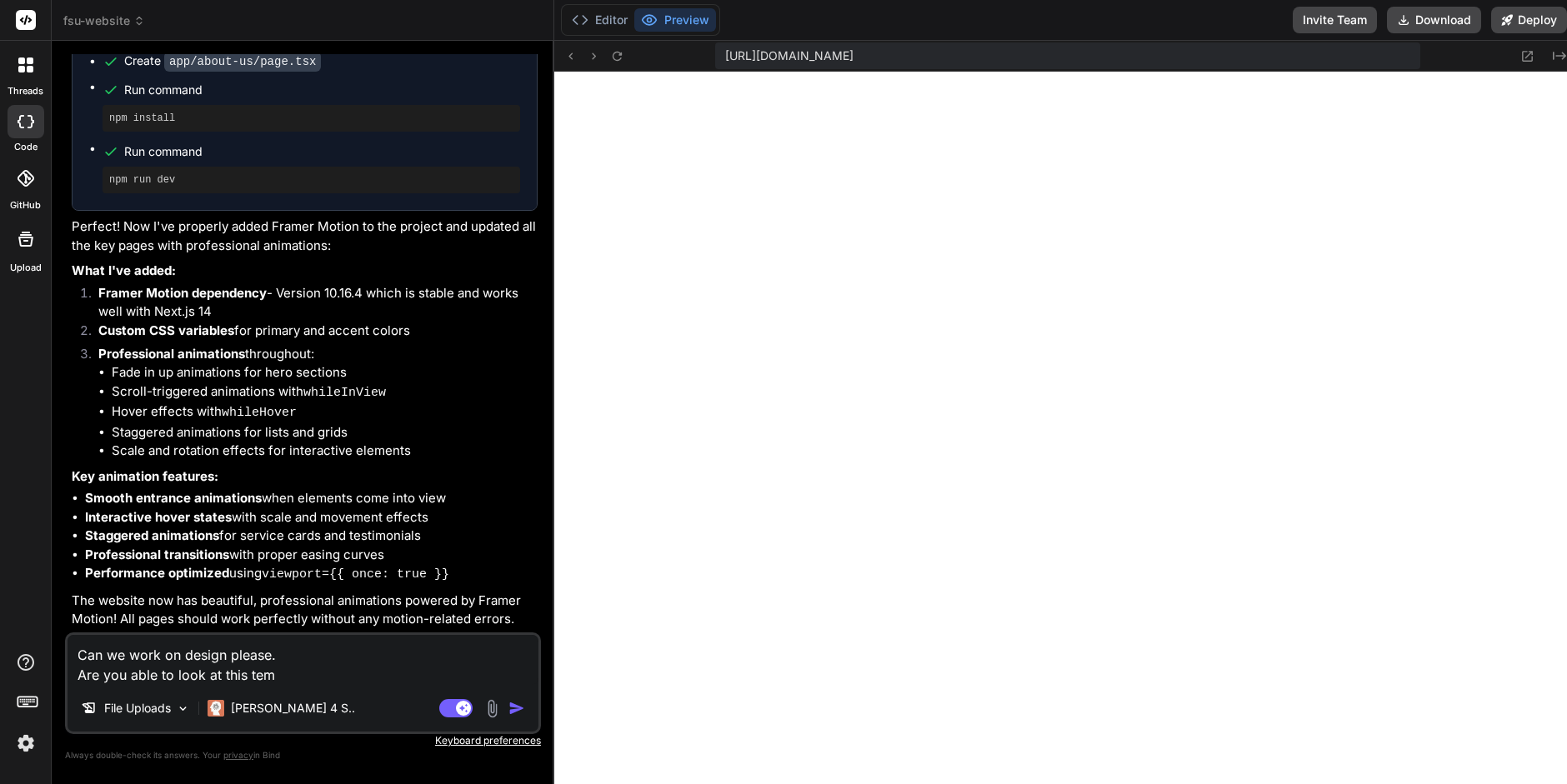
type textarea "x"
type textarea "Can we work on design please. Are you able to look at this templ"
type textarea "x"
type textarea "Can we work on design please. Are you able to look at this templa"
type textarea "x"
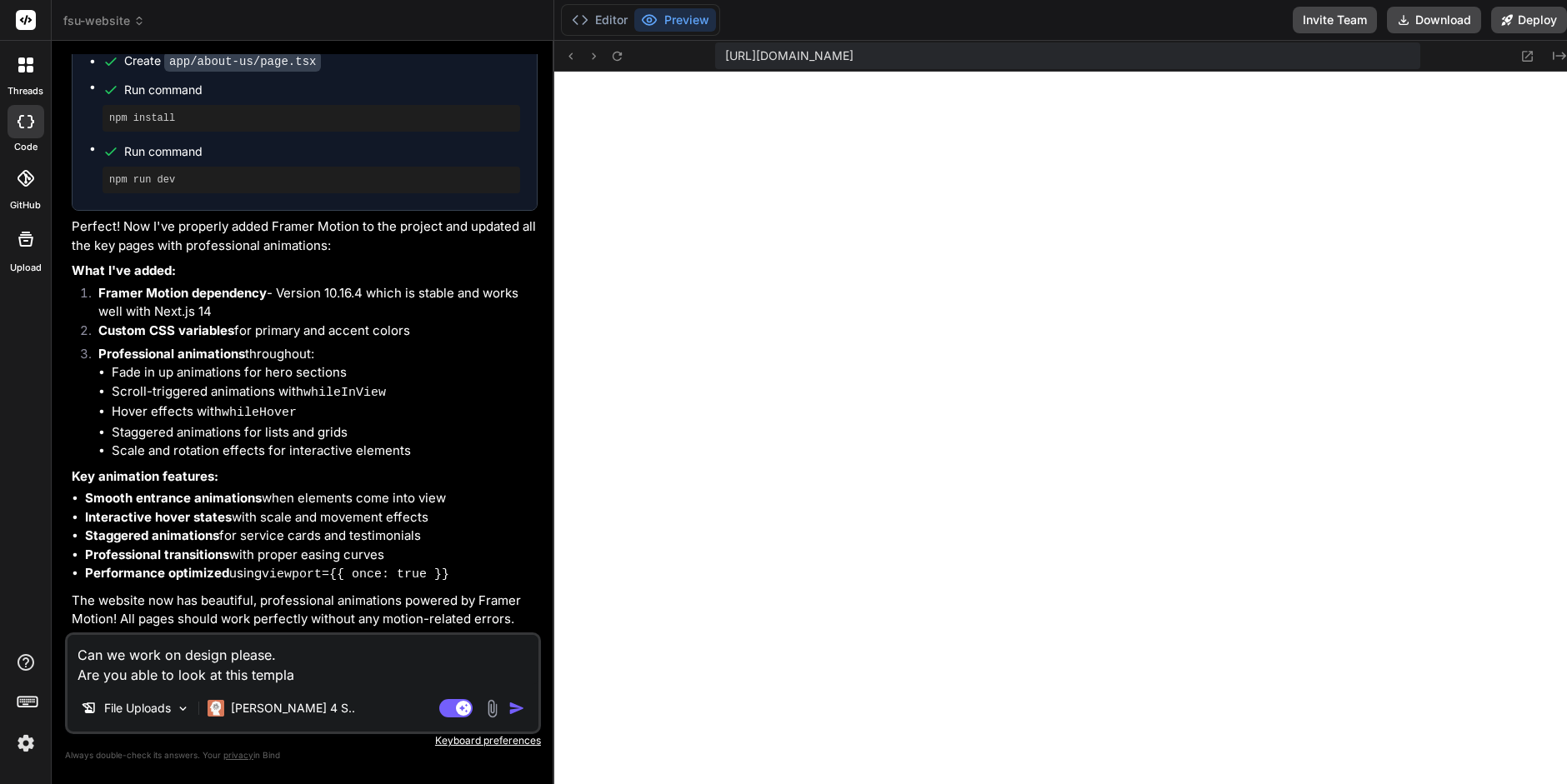
type textarea "Can we work on design please. Are you able to look at this templat"
type textarea "x"
type textarea "Can we work on design please. Are you able to look at this template"
type textarea "x"
type textarea "Can we work on design please. Are you able to look at this template"
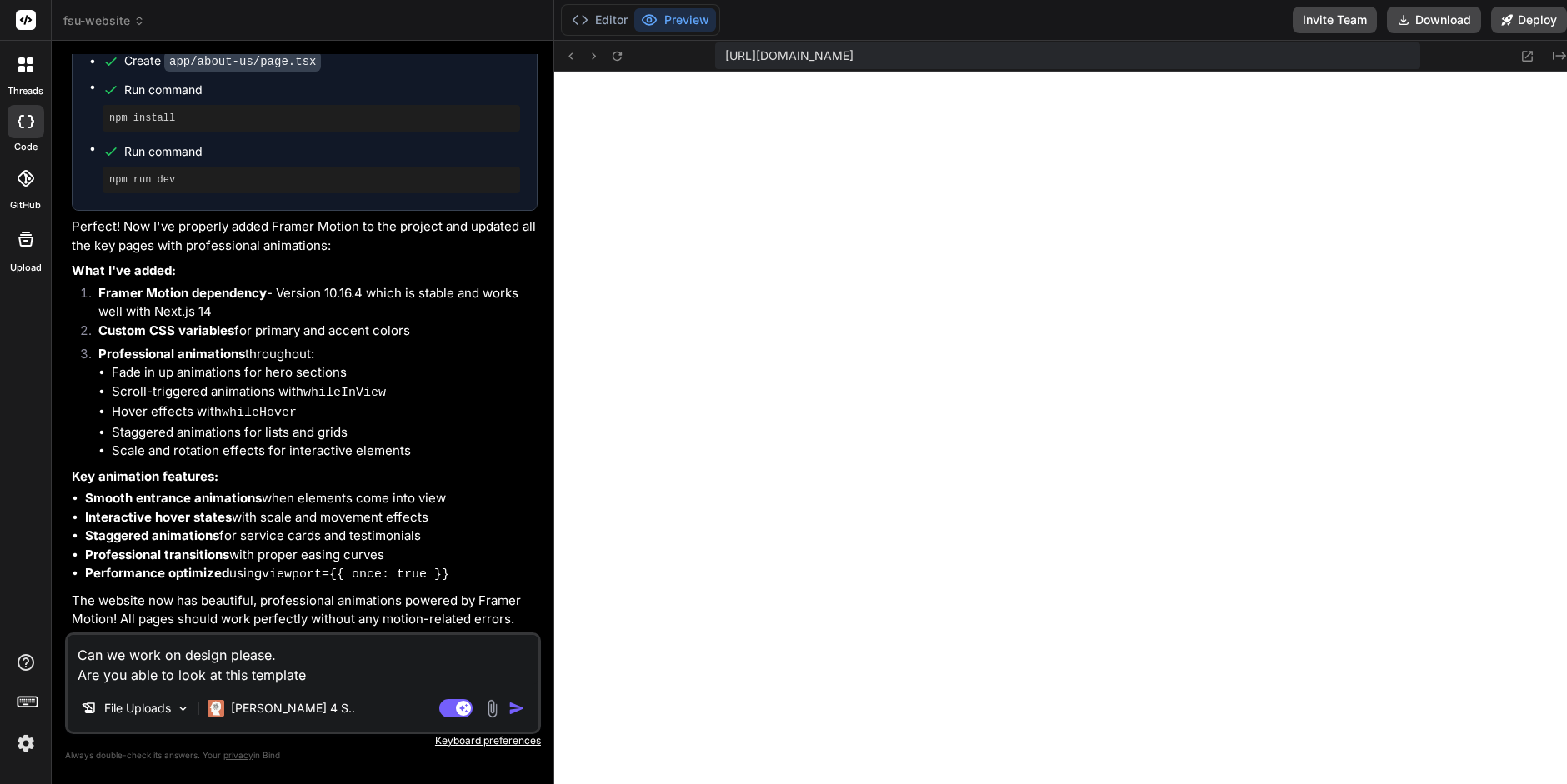
type textarea "x"
type textarea "Can we work on design please. Are you able to look at this template a"
type textarea "x"
type textarea "Can we work on design please. Are you able to look at this template an"
type textarea "x"
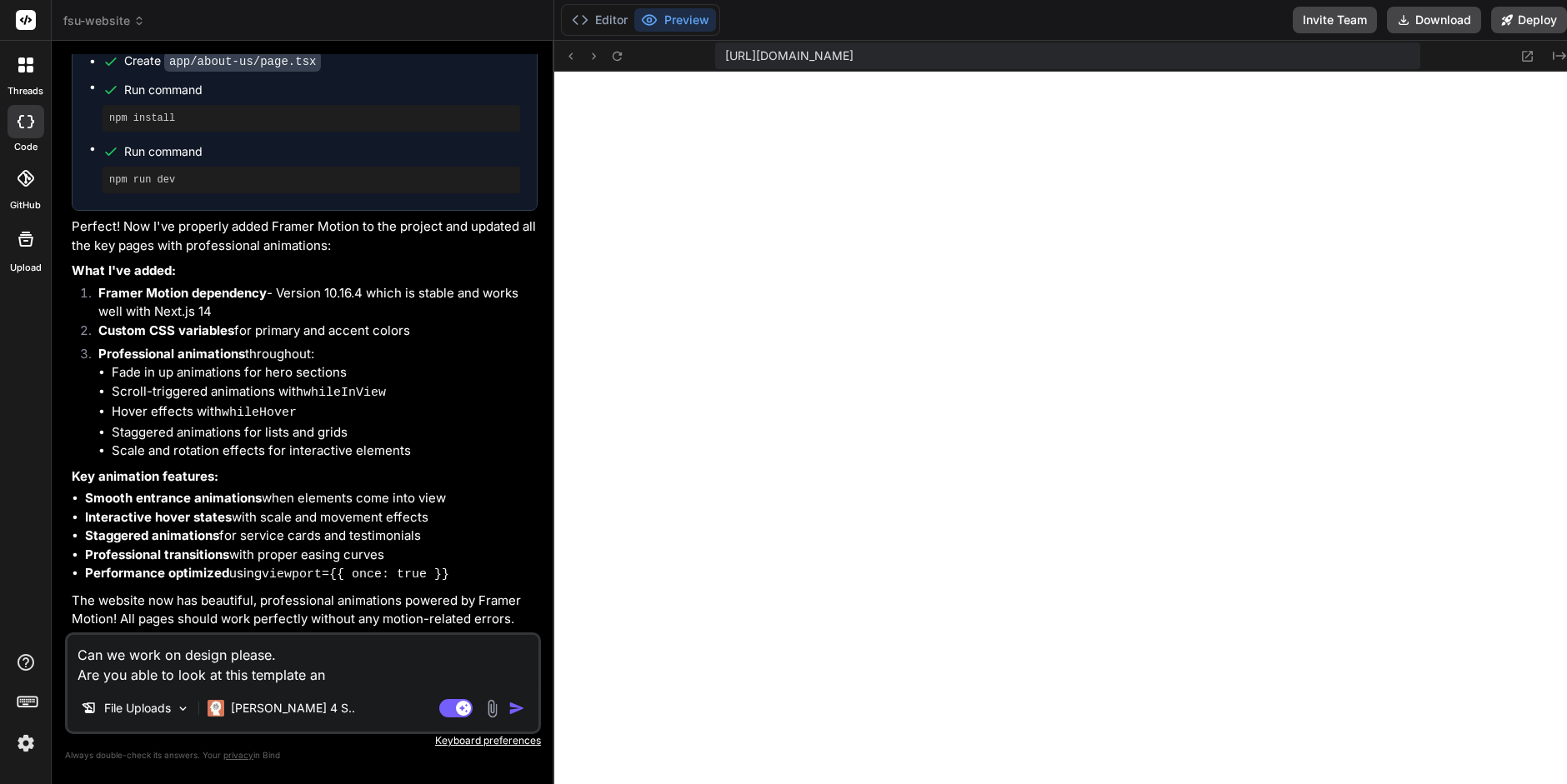
type textarea "Can we work on design please. Are you able to look at this template and"
type textarea "x"
type textarea "Can we work on design please. Are you able to look at this template and"
type textarea "x"
type textarea "Can we work on design please. Are you able to look at this template and a"
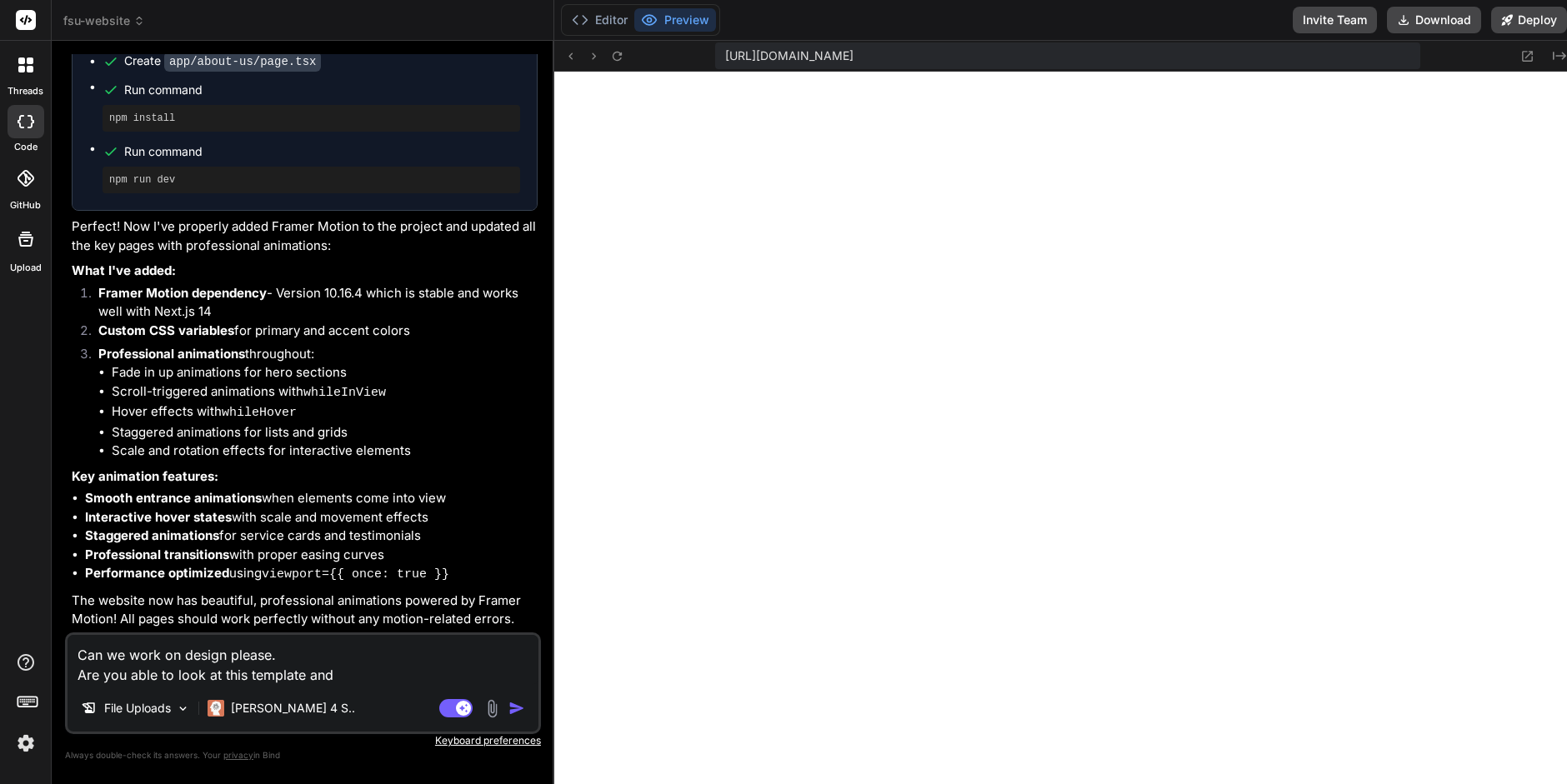
type textarea "x"
type textarea "Can we work on design please. Are you able to look at this template and ad"
type textarea "x"
type textarea "Can we work on design please. Are you able to look at this template and ada"
type textarea "x"
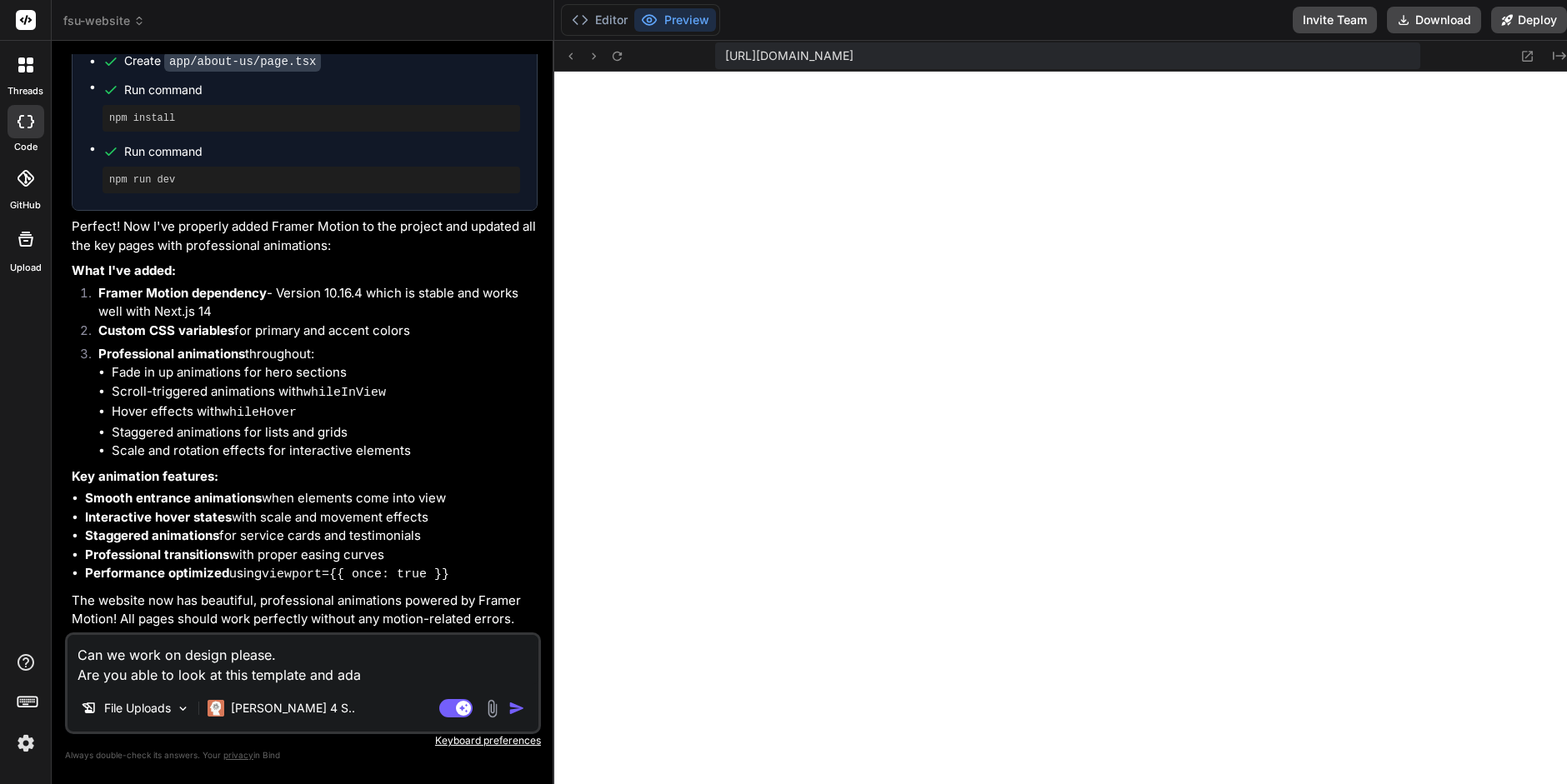
type textarea "Can we work on design please. Are you able to look at this template and adap"
type textarea "x"
type textarea "Can we work on design please. Are you able to look at this template and adapt"
type textarea "x"
type textarea "Can we work on design please. Are you able to look at this template and adapt"
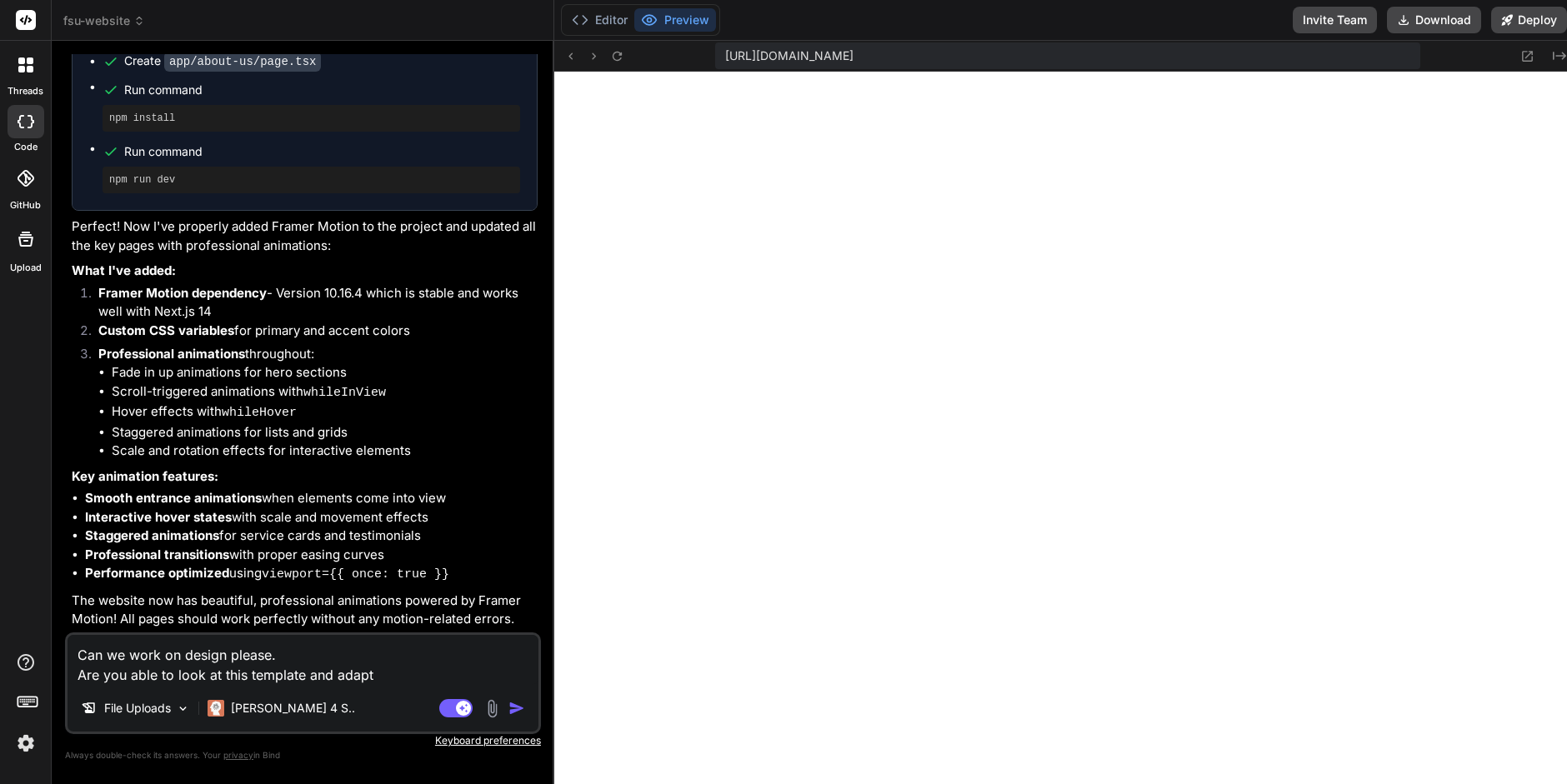
type textarea "x"
type textarea "Can we work on design please. Are you able to look at this template and adapt f"
type textarea "x"
type textarea "Can we work on design please. Are you able to look at this template and adapt fl"
type textarea "x"
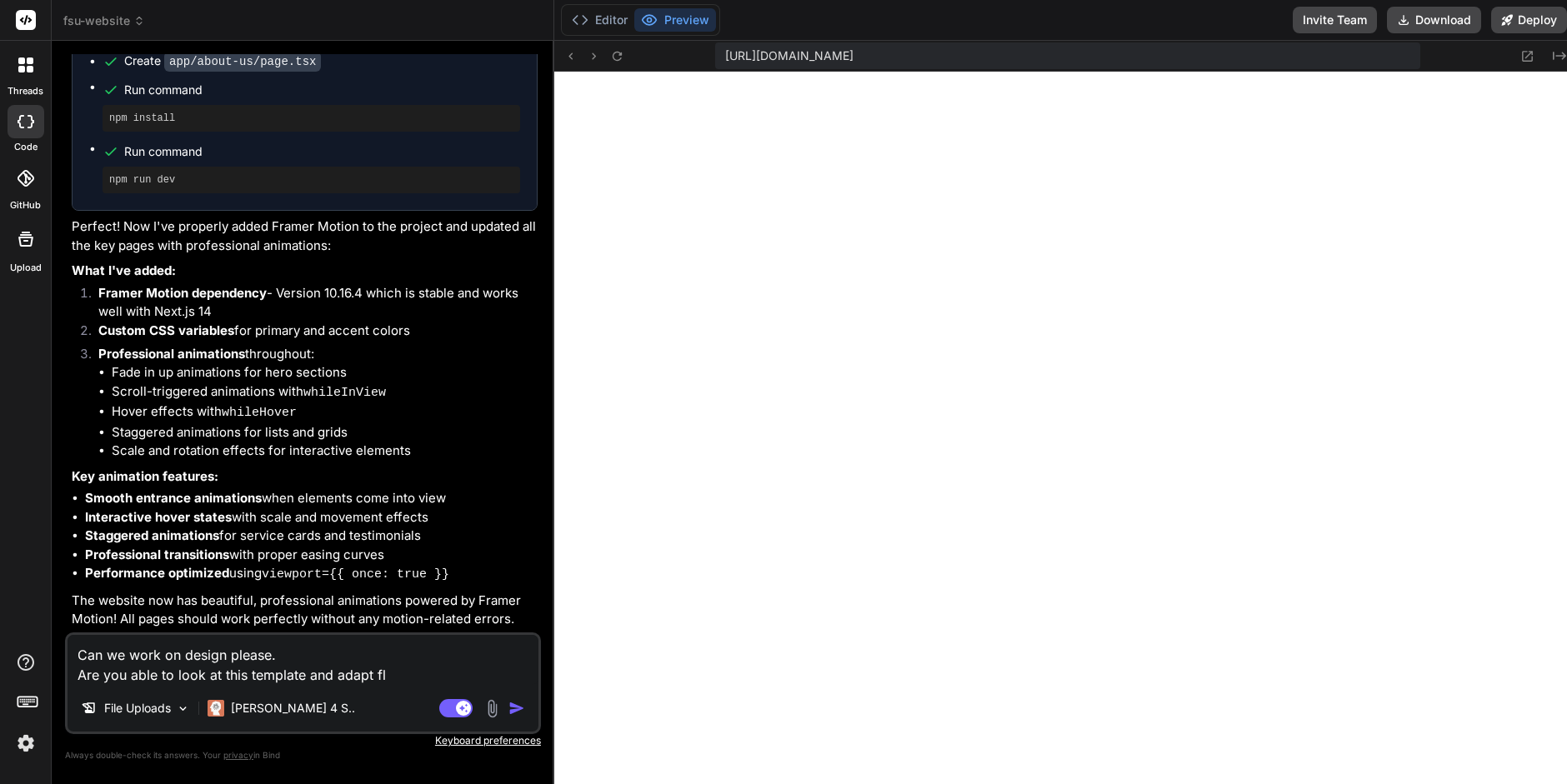
type textarea "Can we work on design please. Are you able to look at this template and adapt f…"
type textarea "x"
type textarea "Can we work on design please. Are you able to look at this template and adapt f…"
type textarea "x"
type textarea "Can we work on design please. Are you able to look at this template and adapt f…"
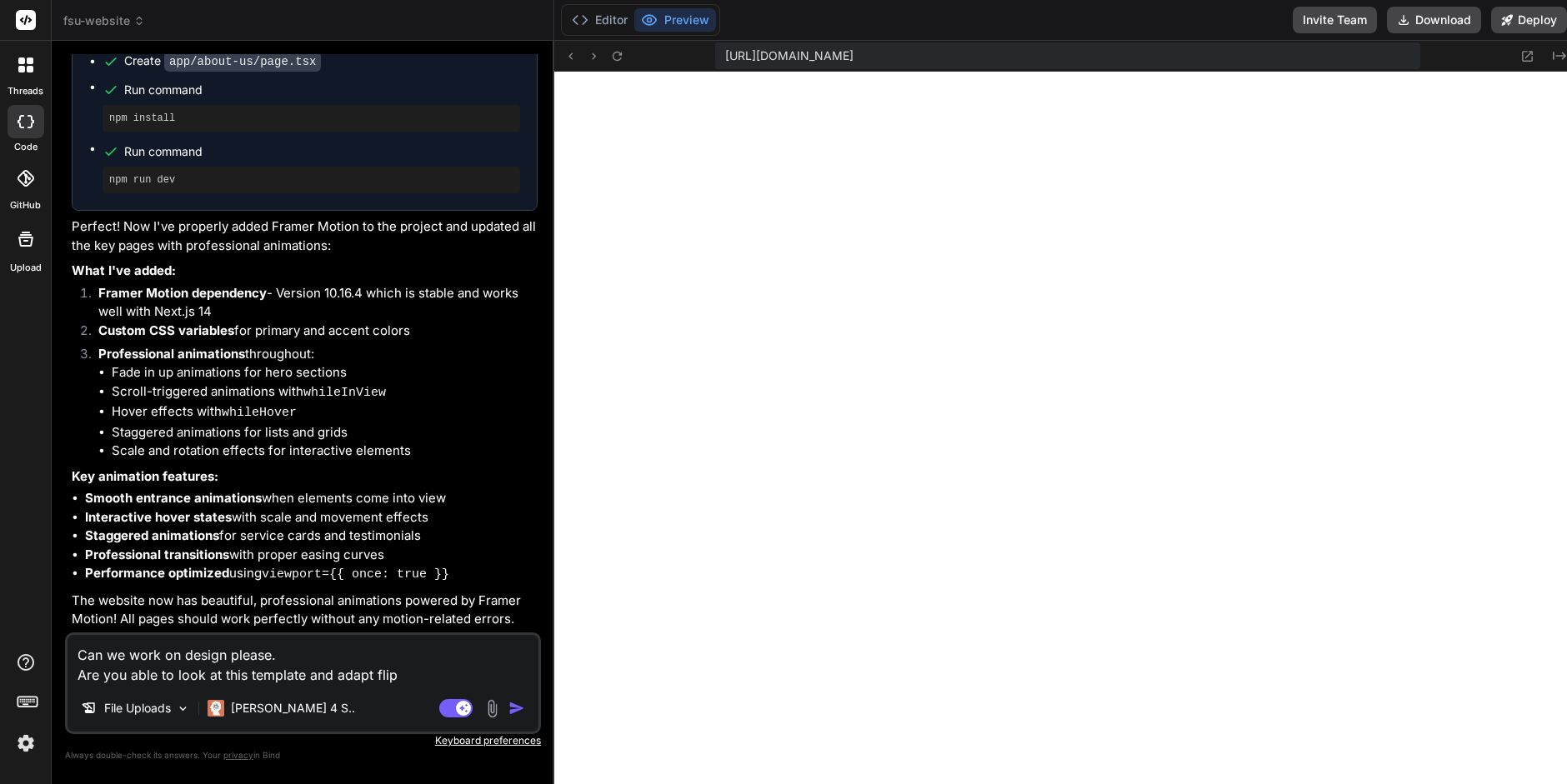
type textarea "x"
type textarea "Can we work on design please. Are you able to look at this template and adapt f…"
type textarea "x"
type textarea "Can we work on design please. Are you able to look at this template and adapt f…"
type textarea "x"
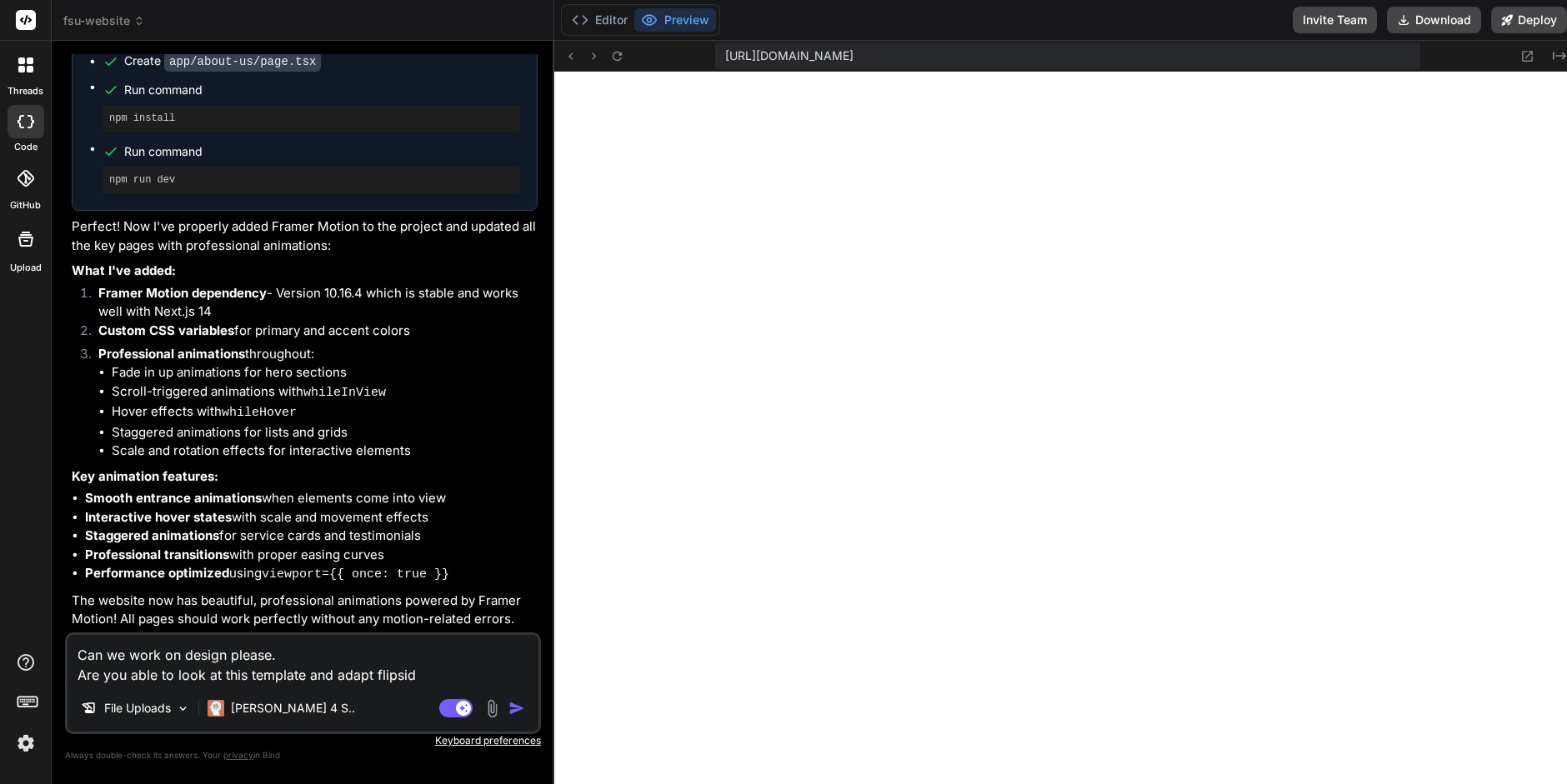
type textarea "Can we work on design please. Are you able to look at this template and adapt f…"
type textarea "x"
type textarea "Can we work on design please. Are you able to look at this template and adapt f…"
type textarea "x"
type textarea "Can we work on design please. Are you able to look at this template and adapt f…"
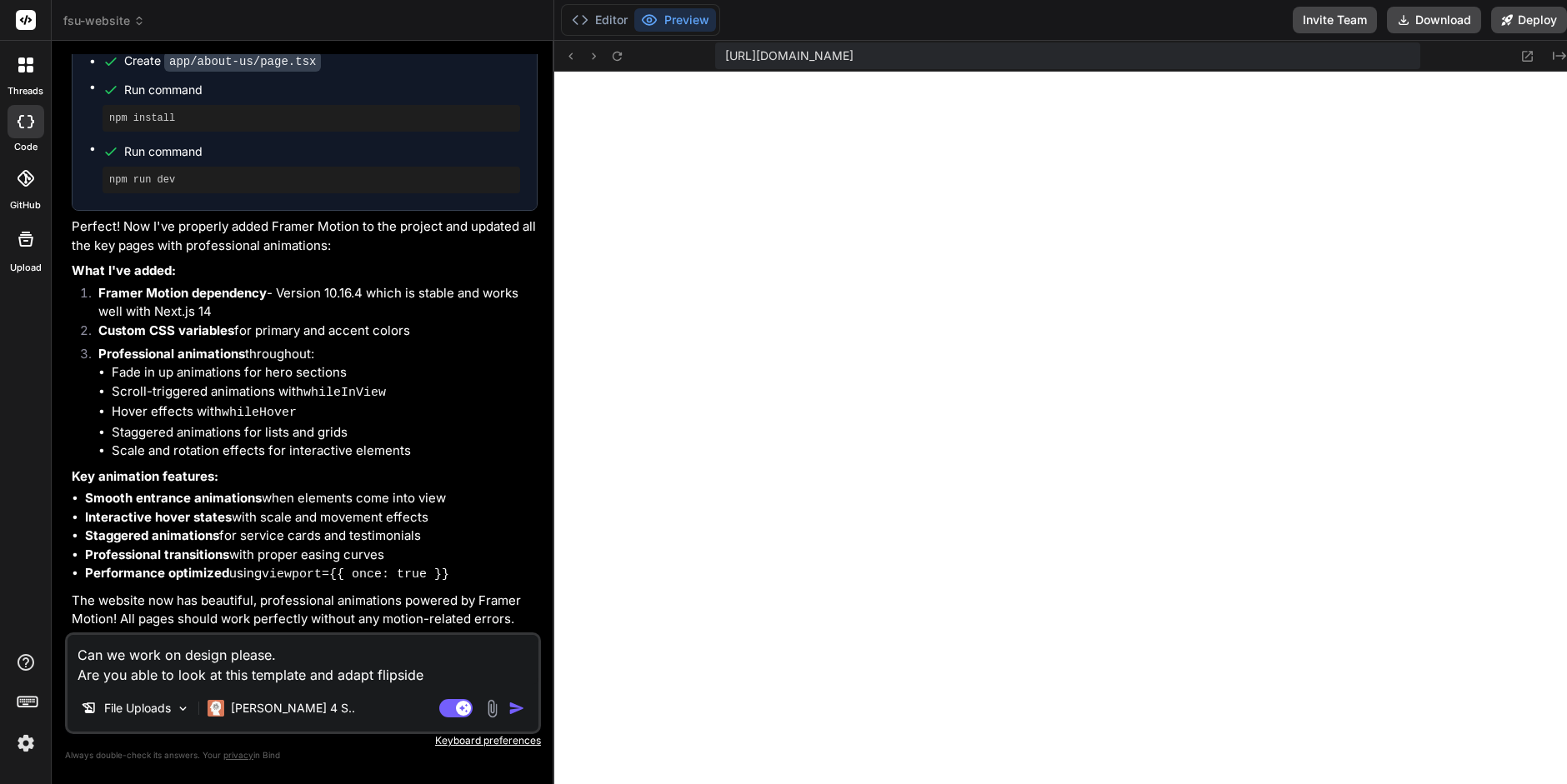
type textarea "x"
type textarea "Can we work on design please. Are you able to look at this template and adapt f…"
type textarea "x"
type textarea "Can we work on design please. Are you able to look at this template and adapt f…"
type textarea "x"
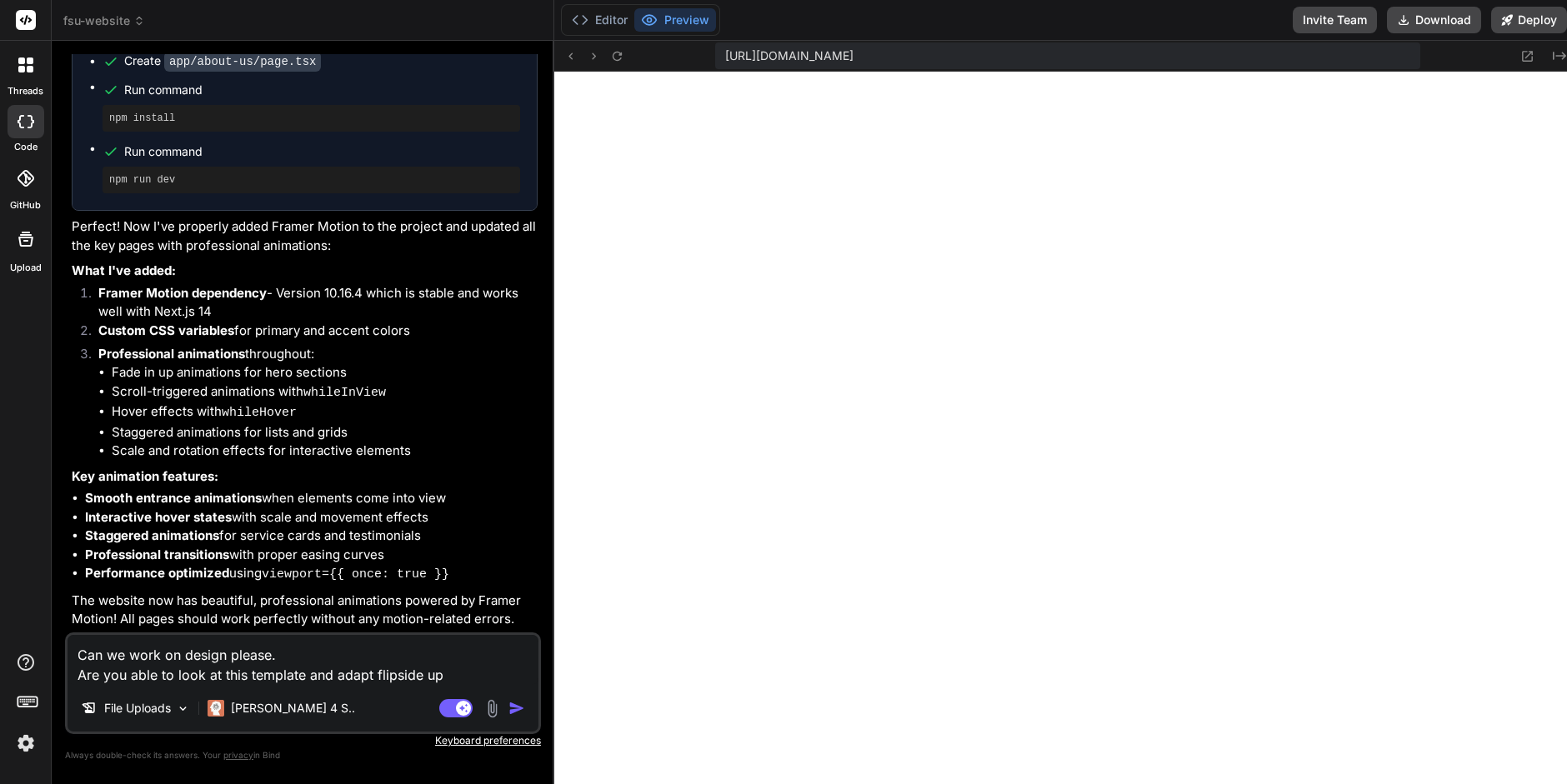
type textarea "Can we work on design please. Are you able to look at this template and adapt f…"
type textarea "x"
type textarea "Can we work on design please. Are you able to look at this template and adapt f…"
type textarea "x"
type textarea "Can we work on design please. Are you able to look at this template and adapt f…"
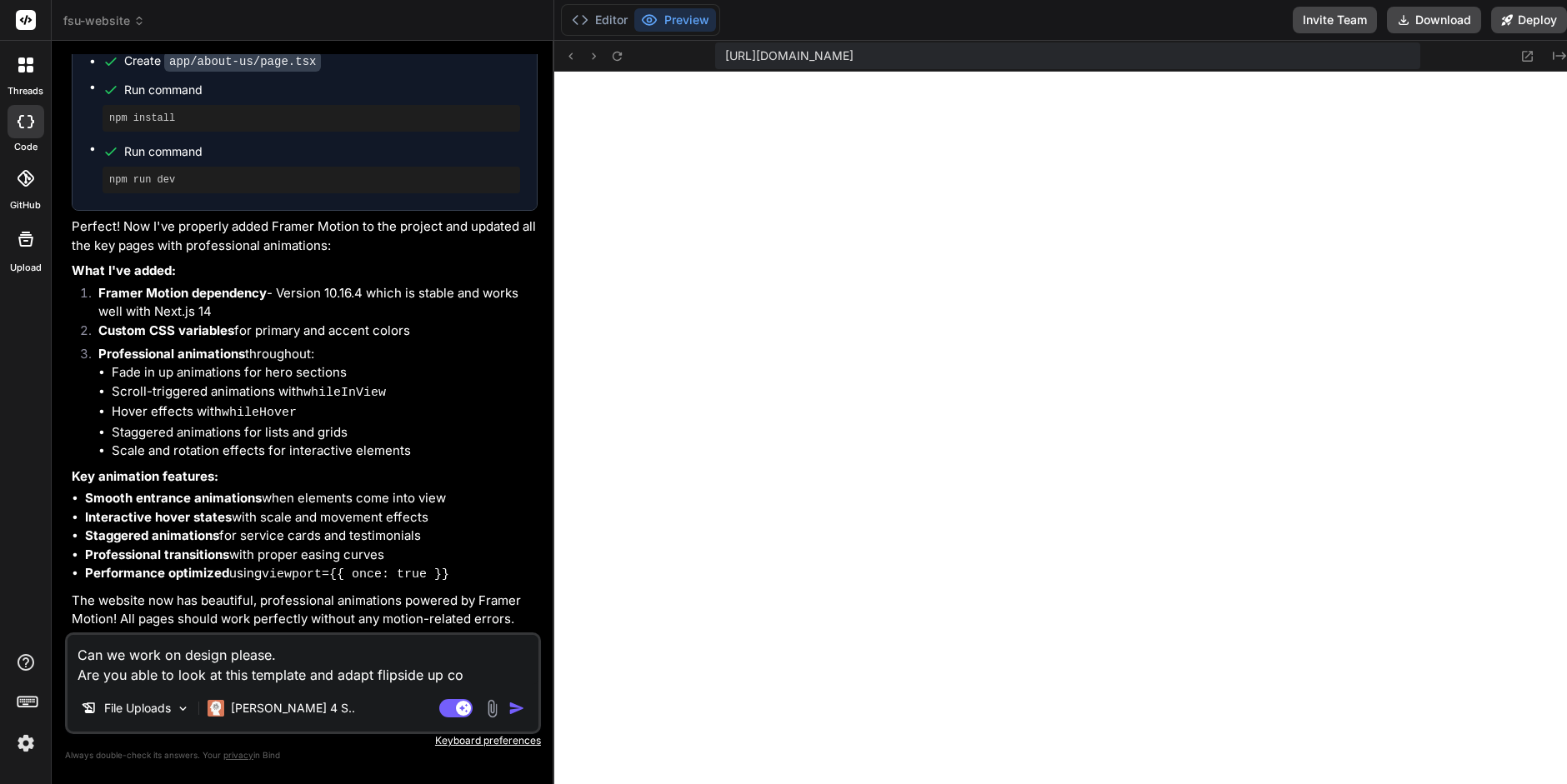
type textarea "x"
type textarea "Can we work on design please. Are you able to look at this template and adapt f…"
type textarea "x"
type textarea "Can we work on design please. Are you able to look at this template and adapt f…"
type textarea "x"
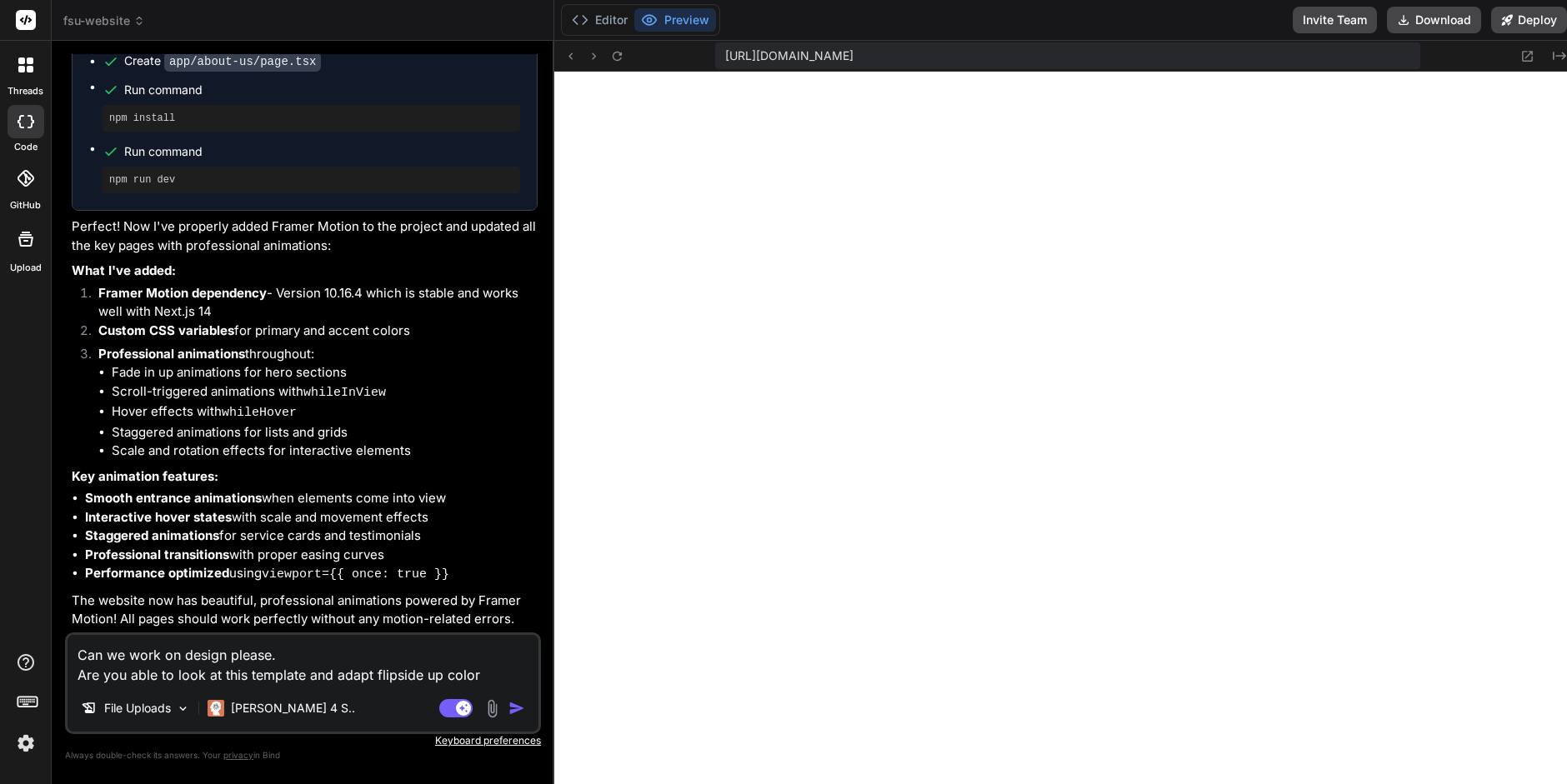
type textarea "Can we work on design please. Are you able to look at this template and adapt f…"
type textarea "x"
type textarea "Can we work on design please. Are you able to look at this template and adapt f…"
type textarea "x"
type textarea "Can we work on design please. Are you able to look at this template and adapt f…"
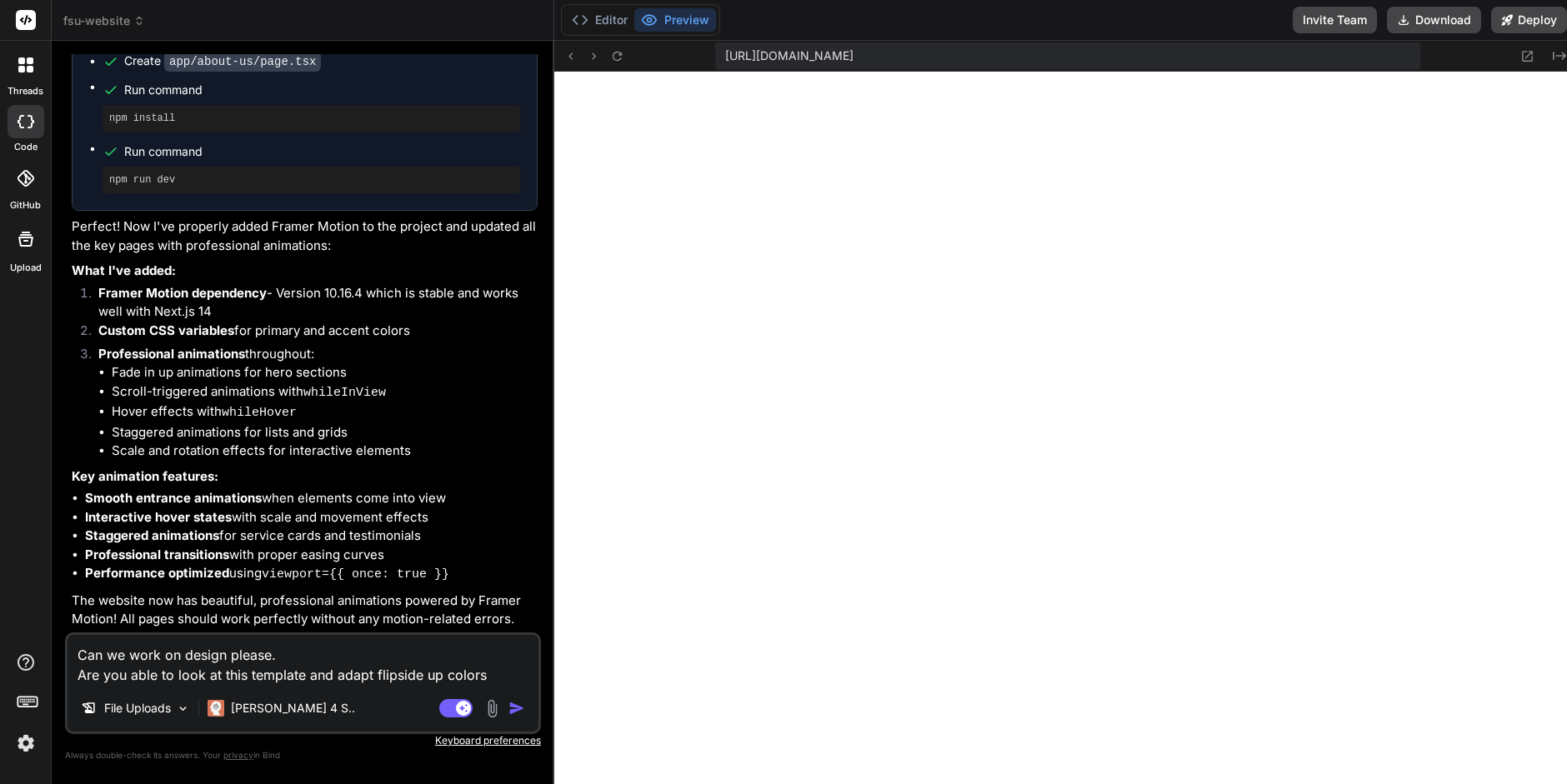
type textarea "x"
type textarea "Can we work on design please. Are you able to look at this template and adapt f…"
type textarea "x"
type textarea "Can we work on design please. Are you able to look at this template and adapt f…"
type textarea "x"
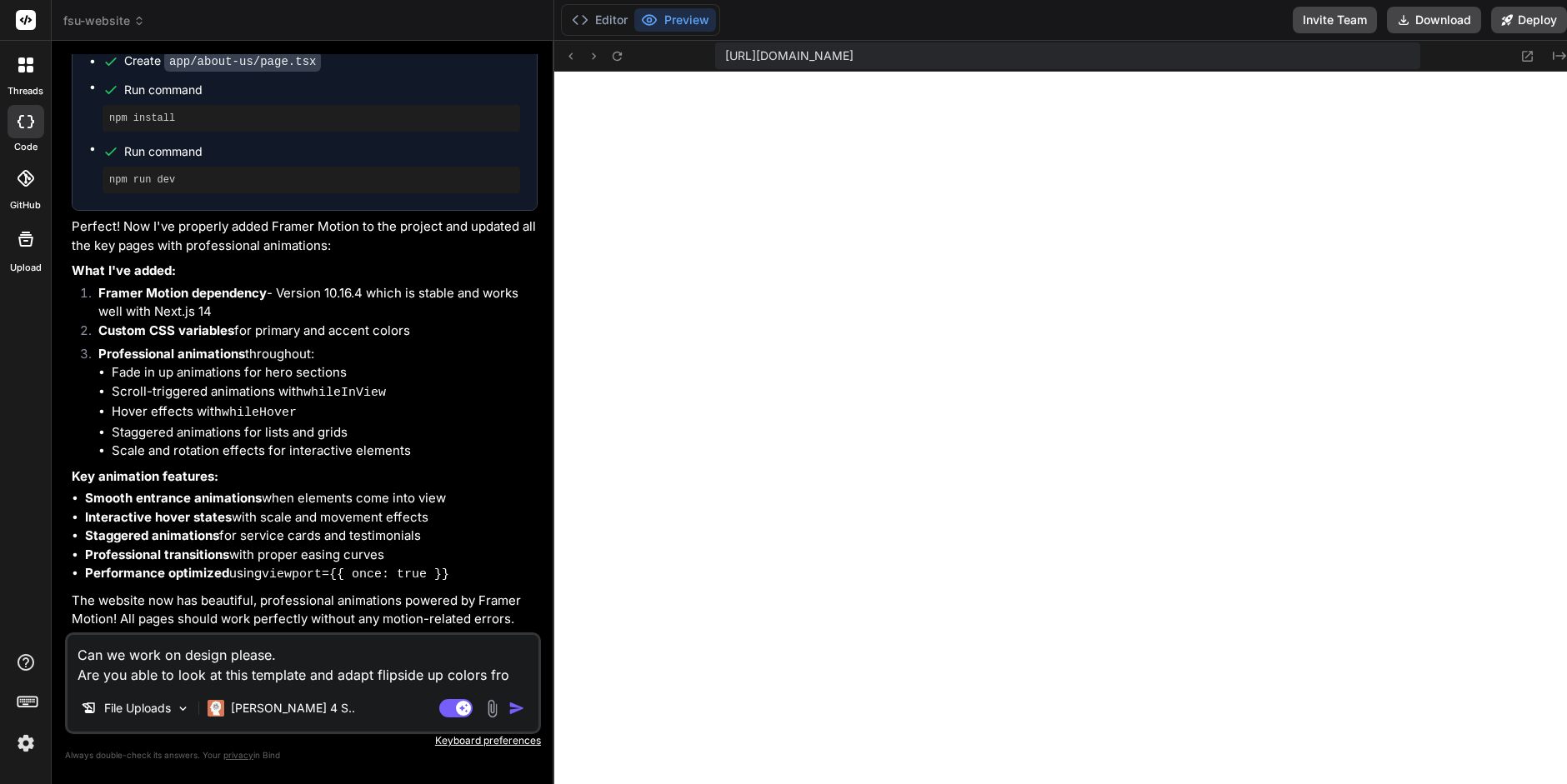
type textarea "Can we work on design please. Are you able to look at this template and adapt f…"
type textarea "x"
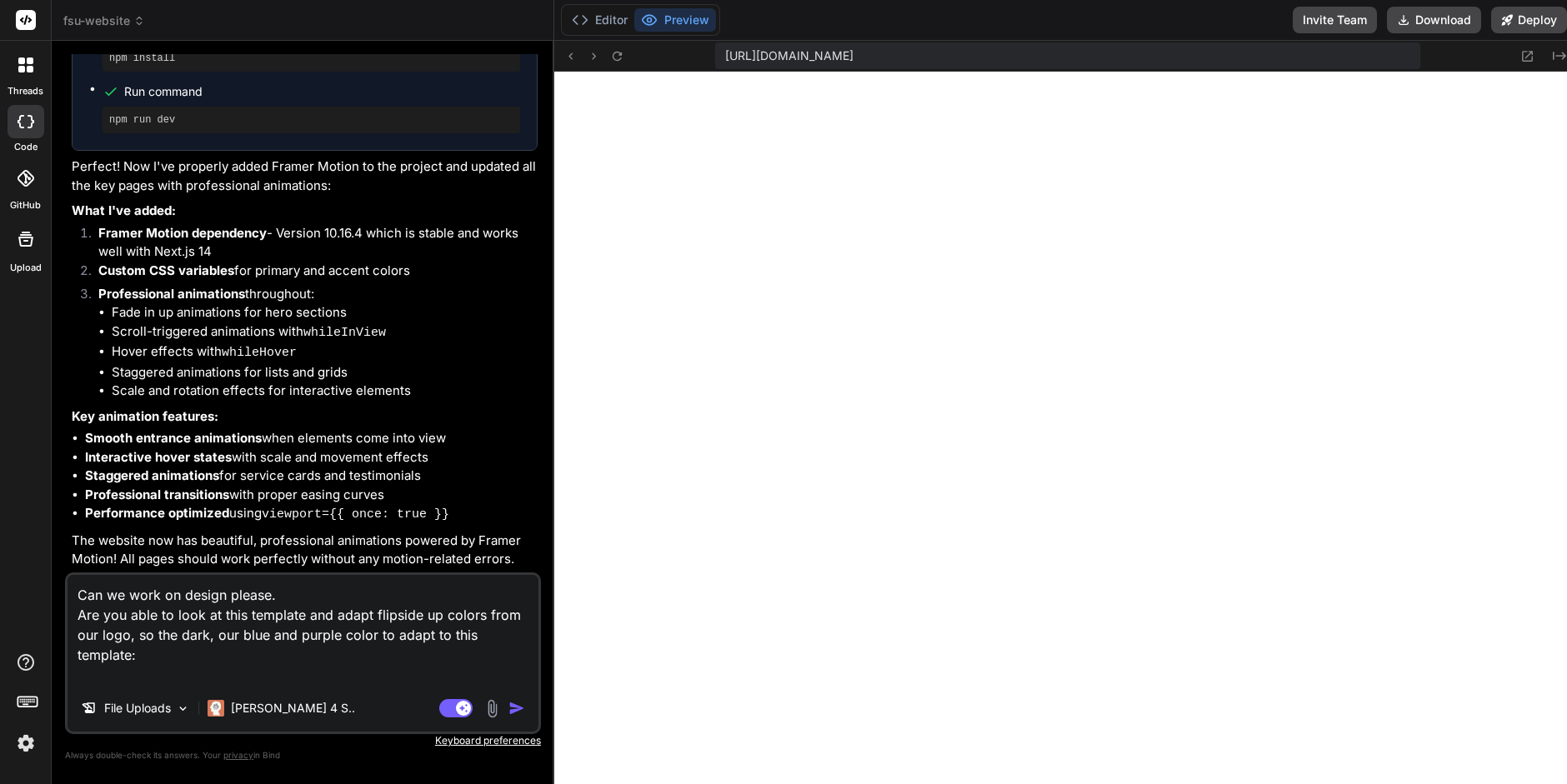
paste textarea "https://az-orlando.webflow.io/home"
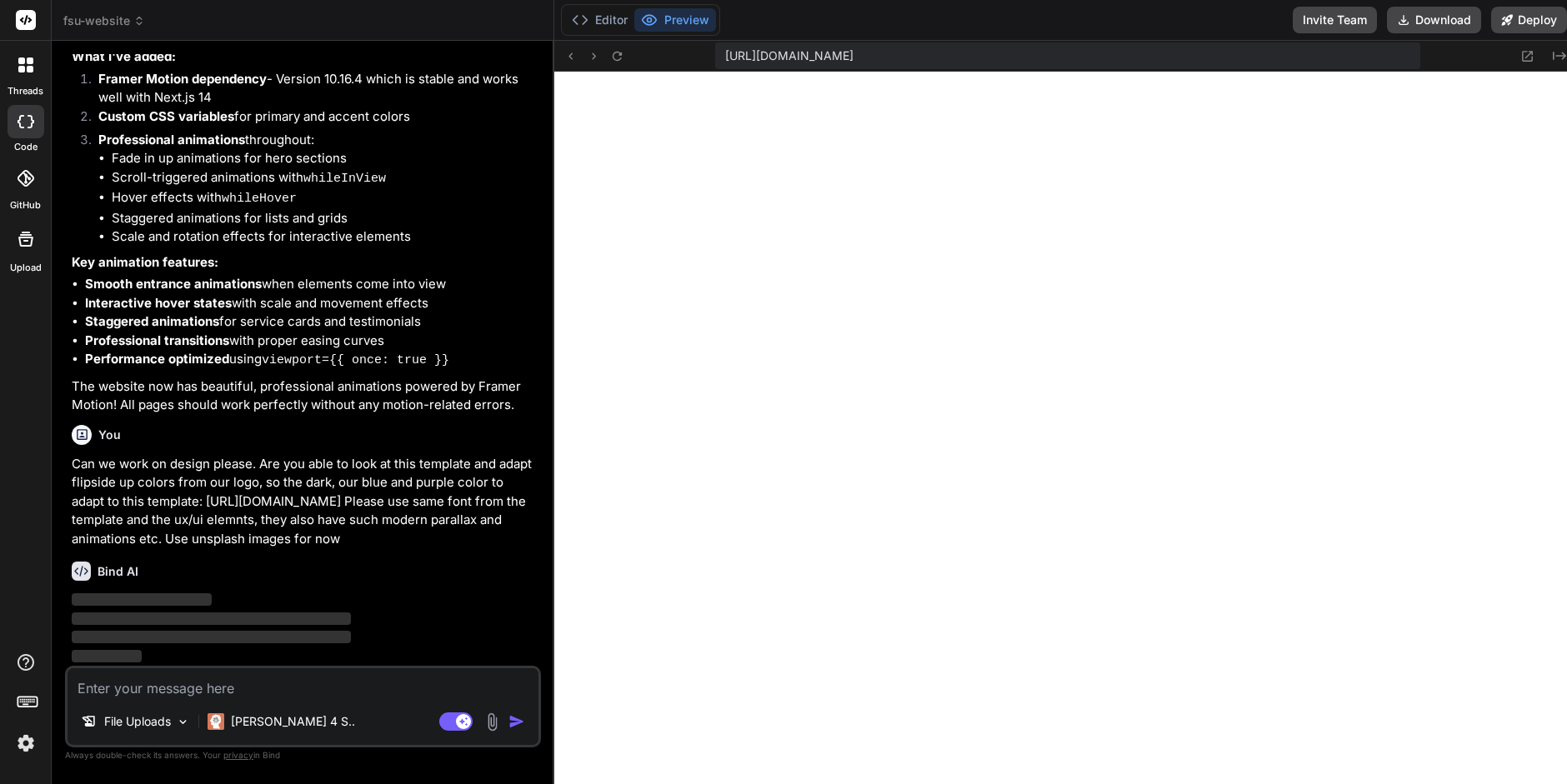
scroll to position [4415, 0]
click at [260, 535] on p "Can we work on design please. Are you able to look at this template and adapt f…" at bounding box center [305, 502] width 466 height 95
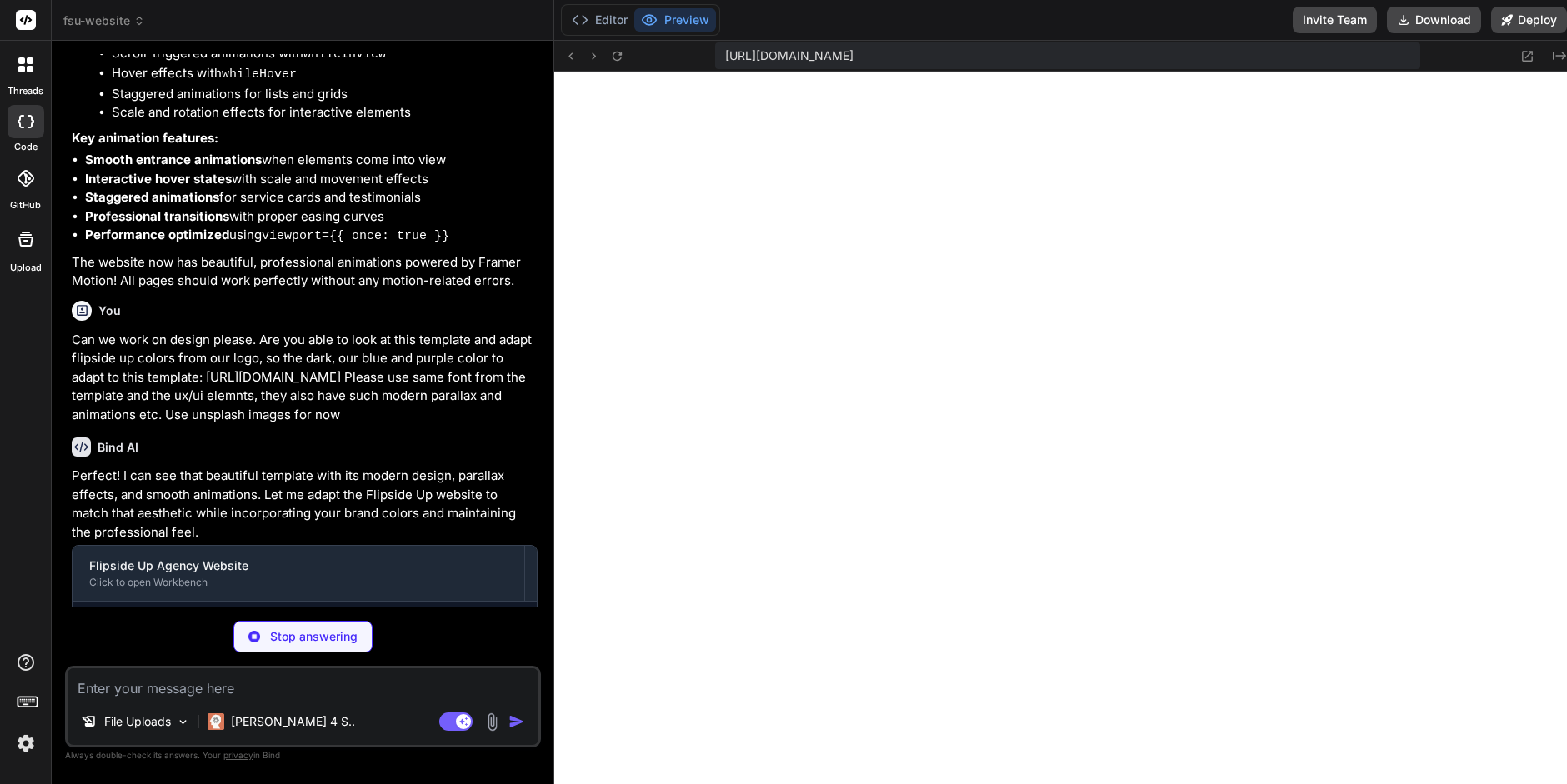
click at [309, 638] on p "Stop answering" at bounding box center [314, 637] width 88 height 17
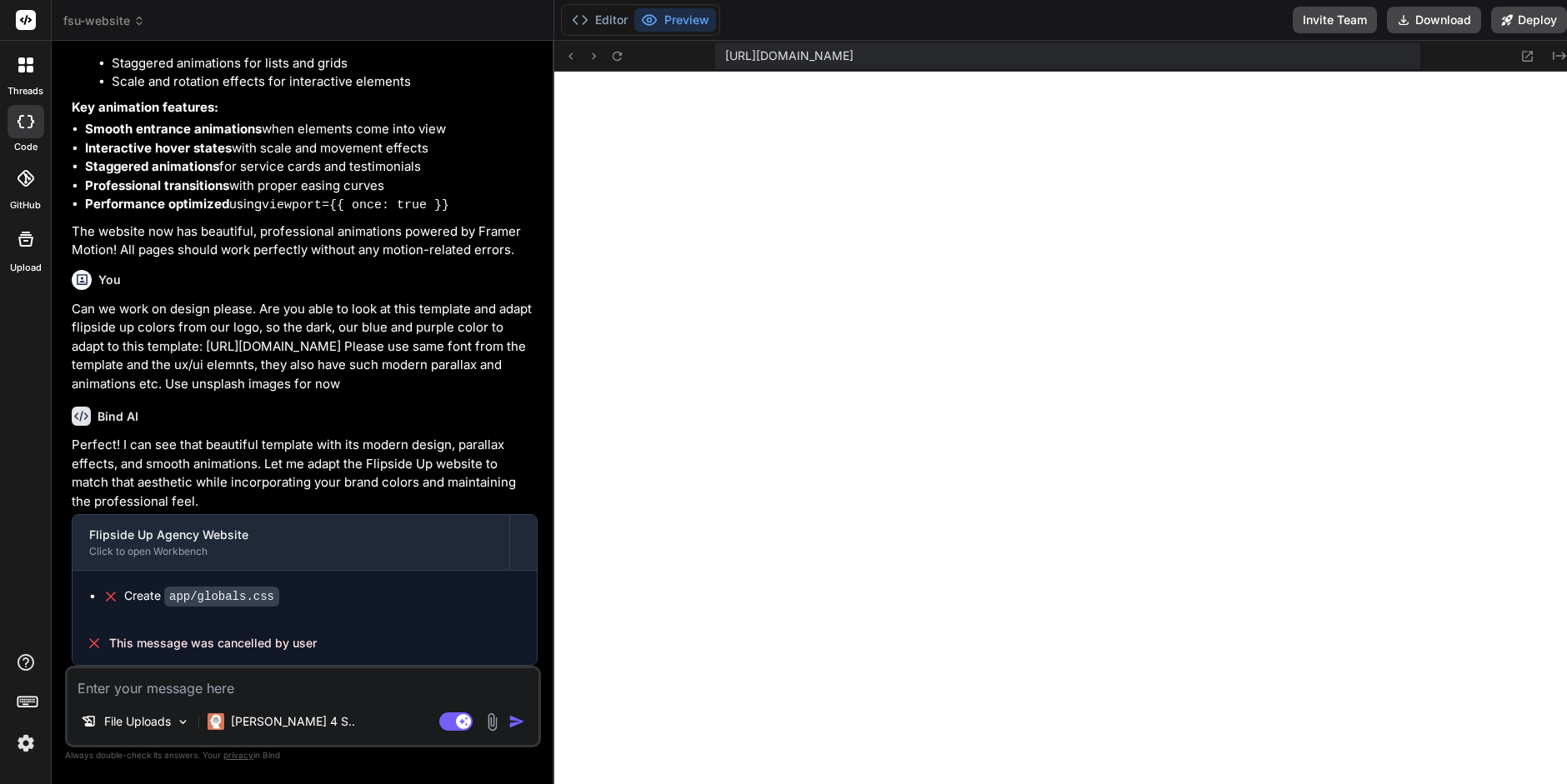
scroll to position [4569, 0]
click at [415, 397] on div "Bind AI Perfect! I can see that beautiful template with its modern design, para…" at bounding box center [305, 529] width 466 height 273
click at [415, 389] on p "Can we work on design please. Are you able to look at this template and adapt f…" at bounding box center [305, 347] width 466 height 95
drag, startPoint x: 420, startPoint y: 389, endPoint x: 65, endPoint y: 314, distance: 362.8
click at [65, 313] on div "You Bind AI This is a known issue with Next.js 15. Let me downgrade to Next.js …" at bounding box center [303, 419] width 476 height 729
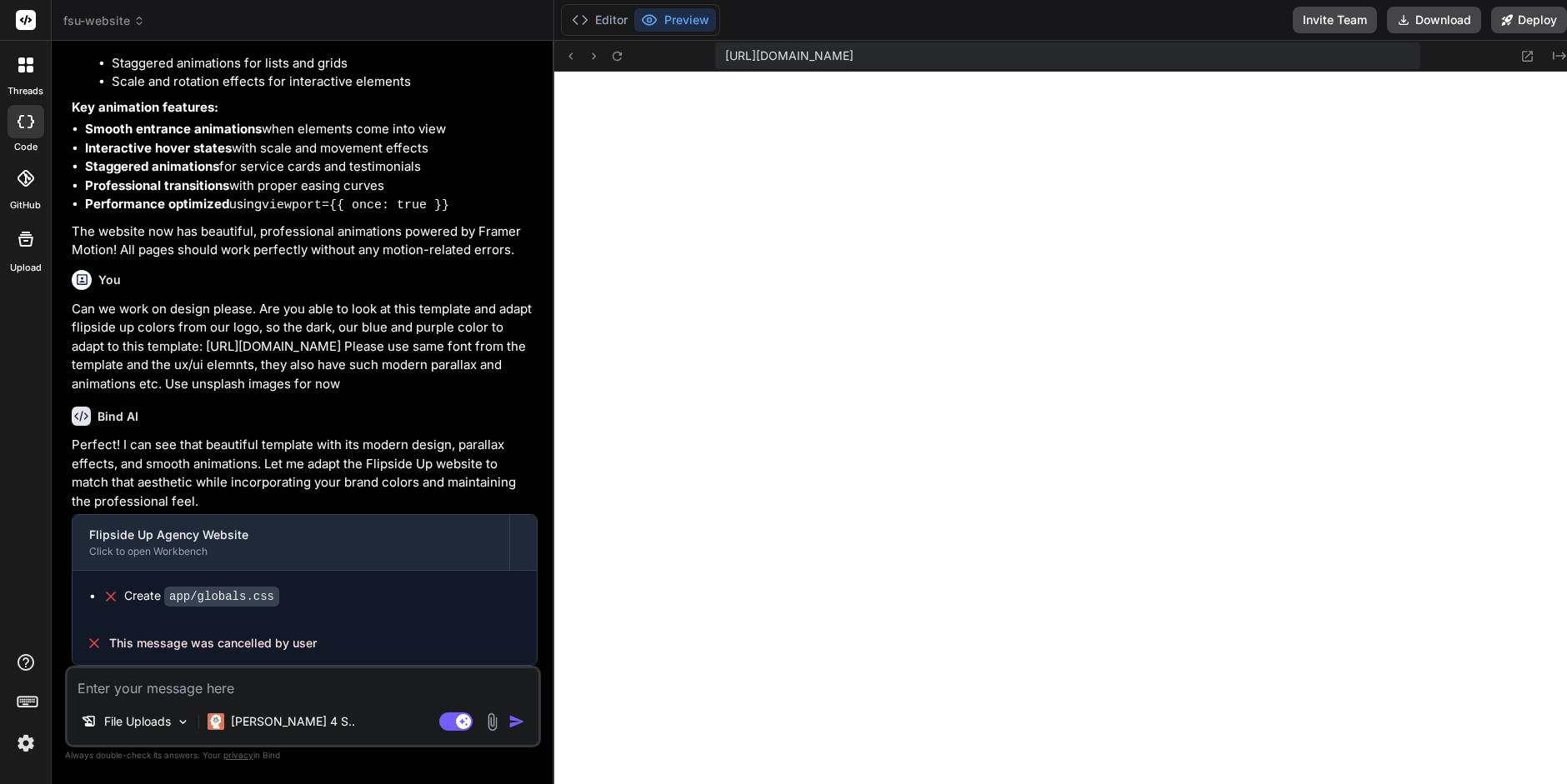
copy p "Can we work on design please. Are you able to look at this template and adapt f…"
click at [112, 698] on textarea at bounding box center [303, 684] width 471 height 30
paste textarea "Can we work on design please. Are you able to look at this template and adapt f…"
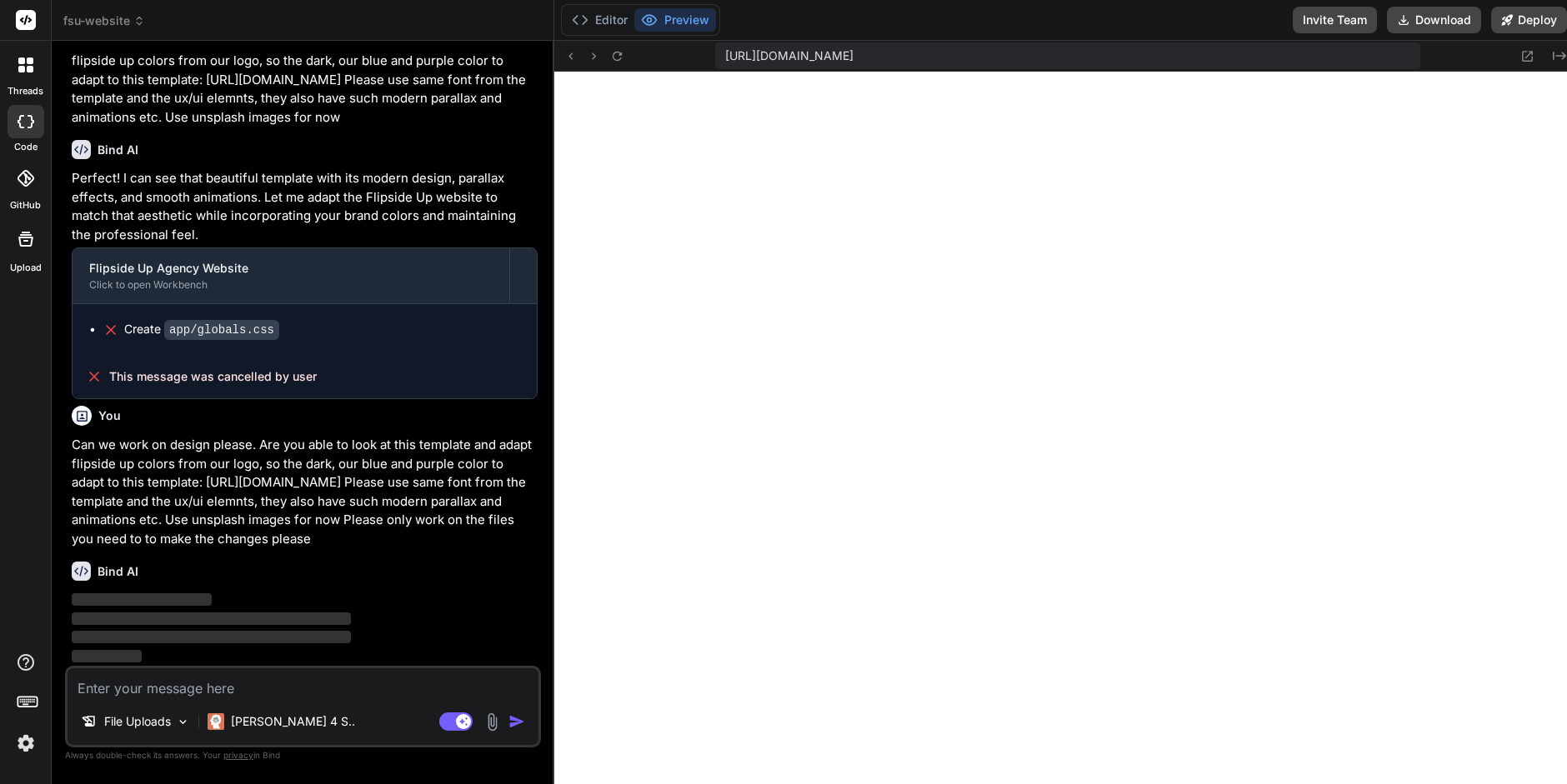
scroll to position [4836, 0]
click at [296, 538] on p "Can we work on design please. Are you able to look at this template and adapt f…" at bounding box center [305, 491] width 466 height 112
click at [297, 505] on p "Can we work on design please. Are you able to look at this template and adapt f…" at bounding box center [305, 491] width 466 height 112
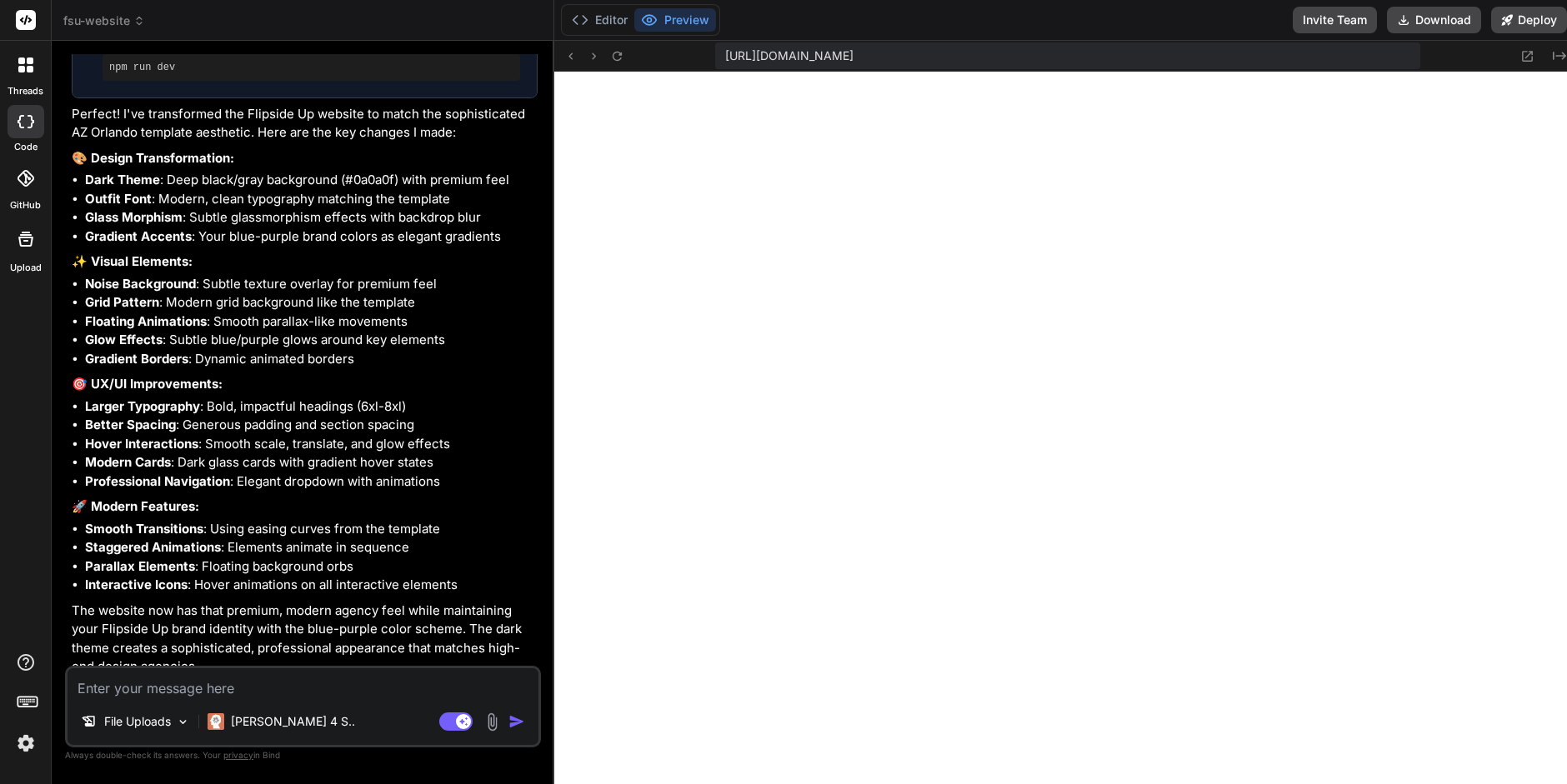
scroll to position [5515, 0]
click at [608, 23] on button "Editor" at bounding box center [600, 20] width 69 height 24
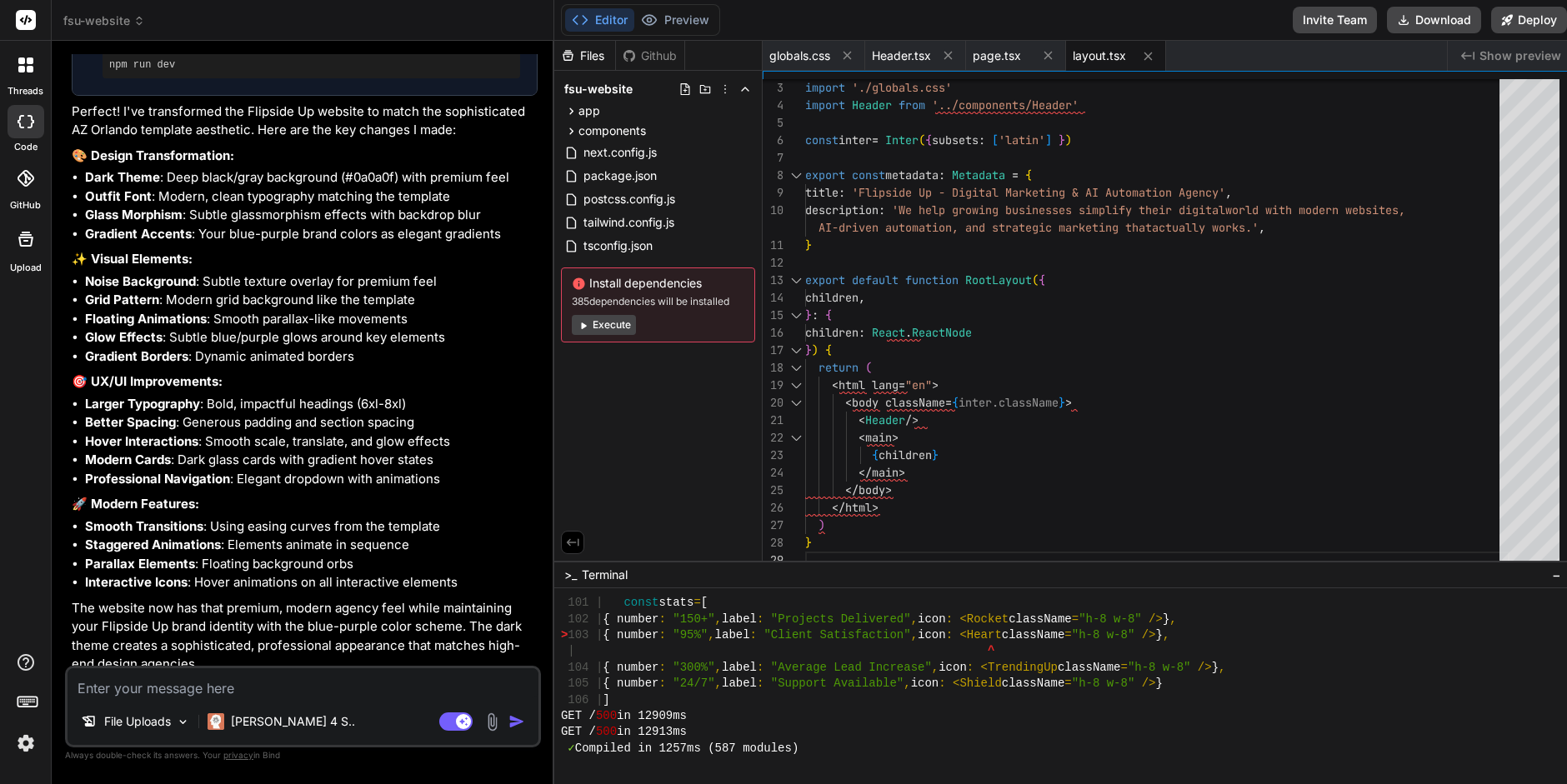
click at [603, 324] on button "Execute" at bounding box center [604, 325] width 64 height 20
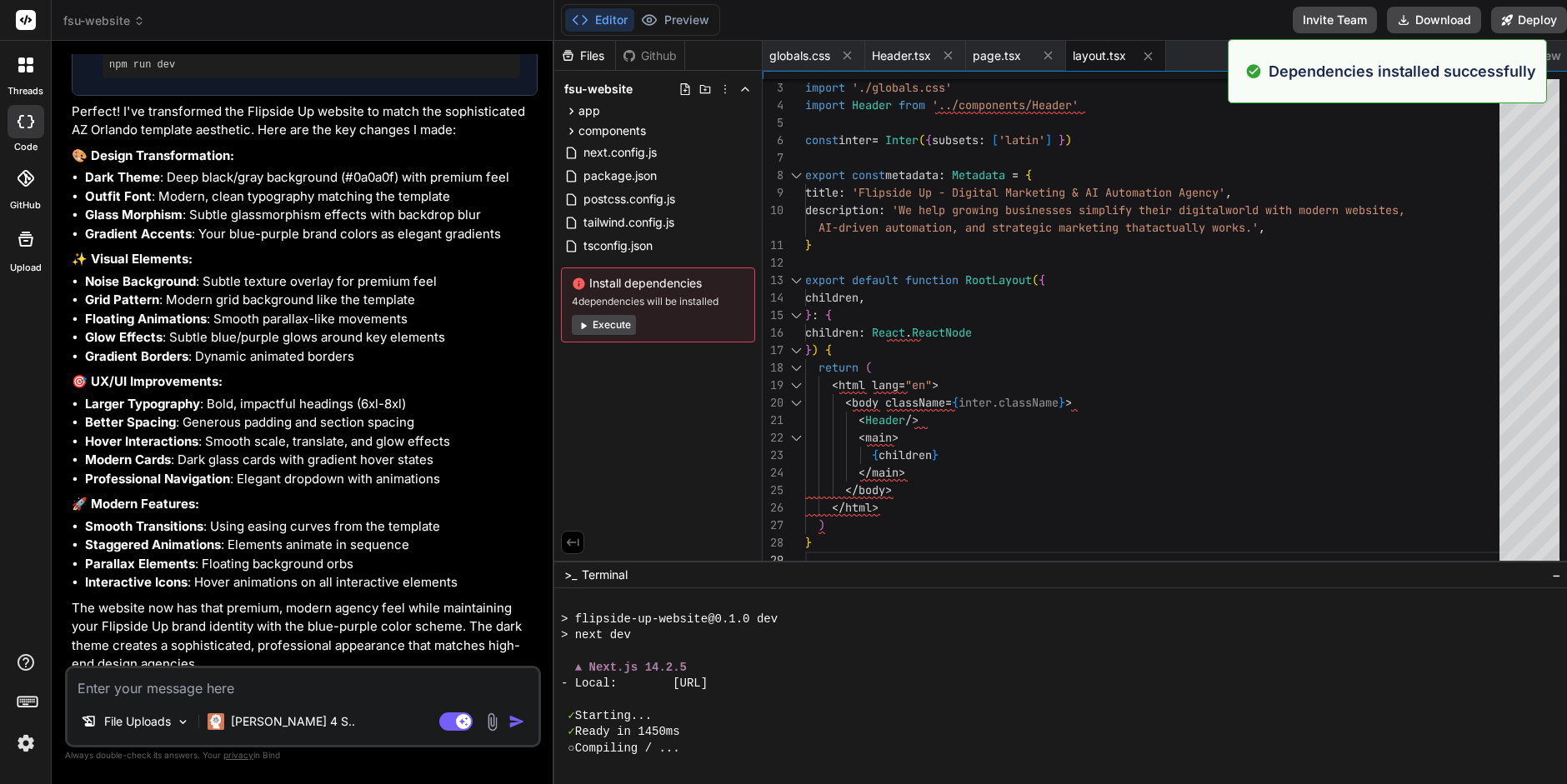
scroll to position [1825, 0]
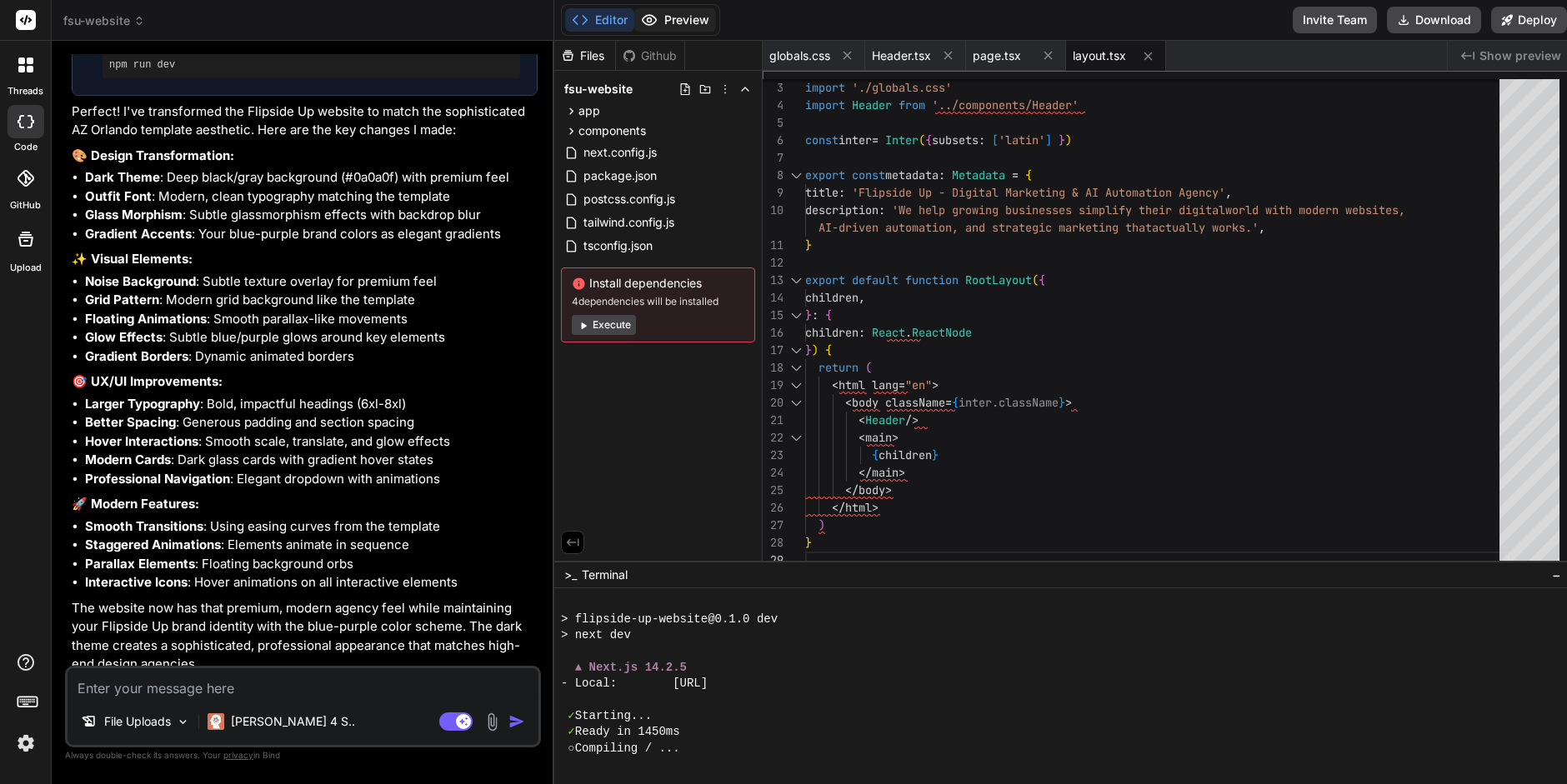
click at [682, 24] on button "Preview" at bounding box center [675, 20] width 82 height 24
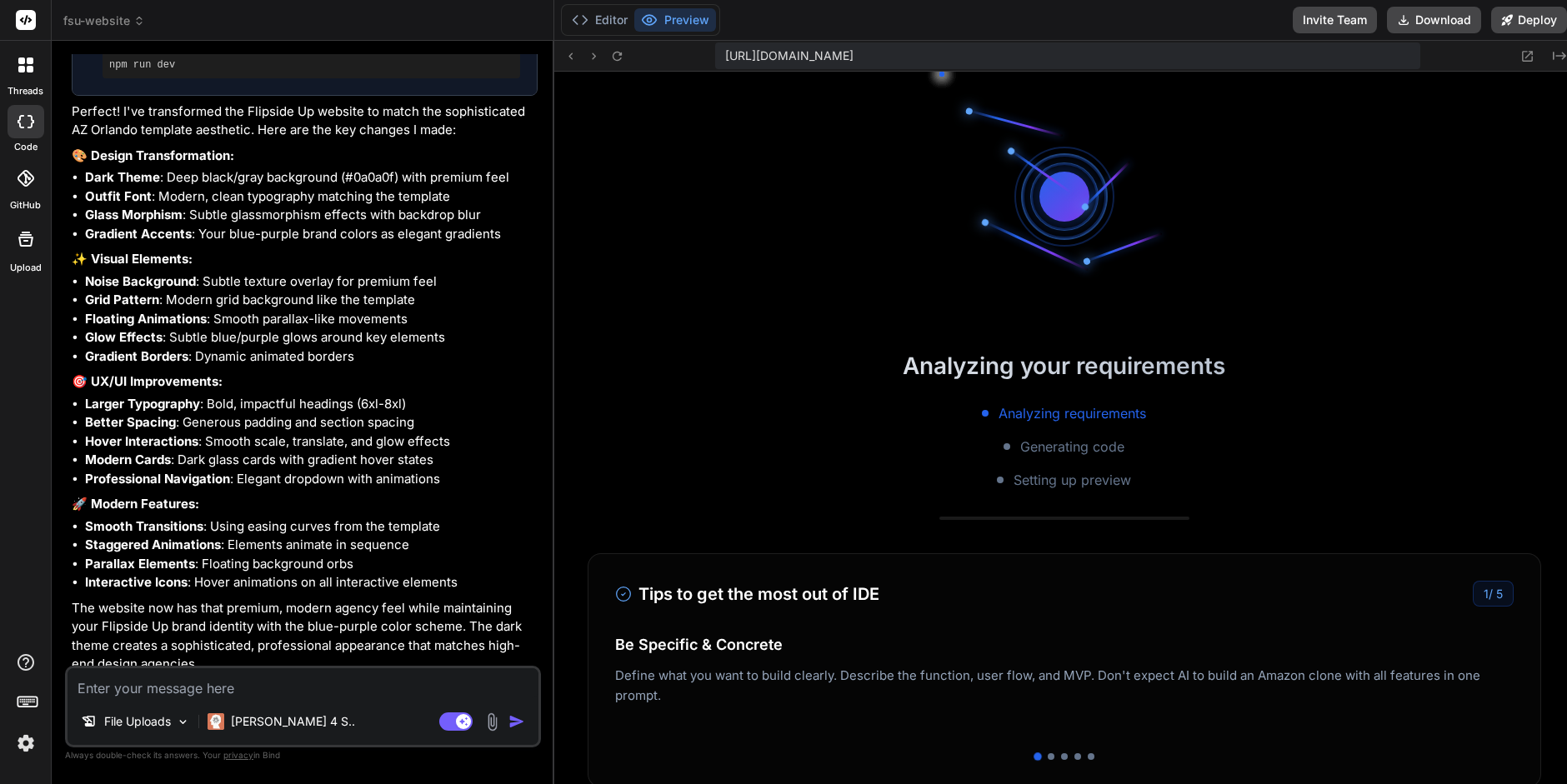
scroll to position [2244, 0]
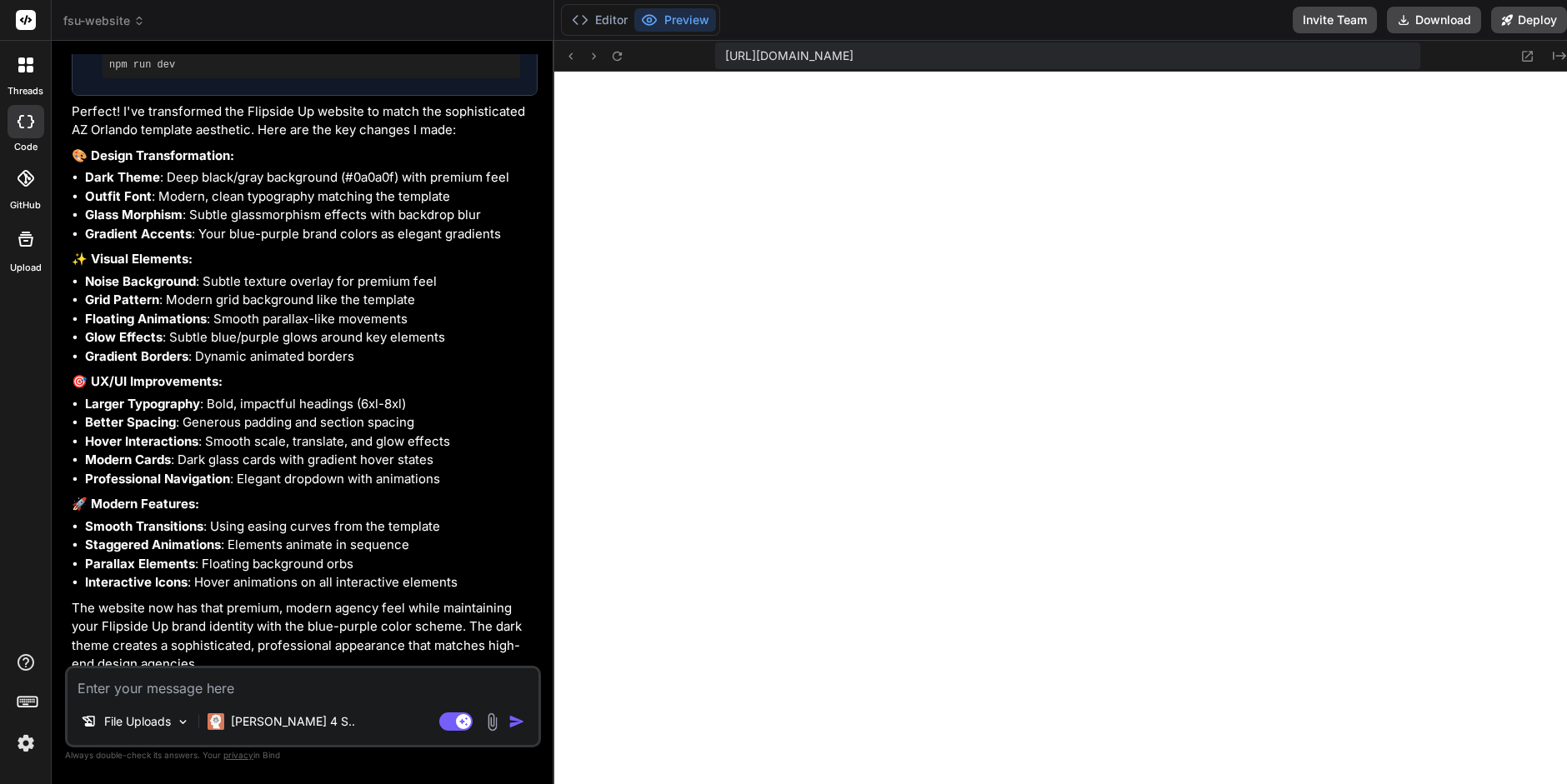
click at [166, 683] on textarea at bounding box center [303, 684] width 471 height 30
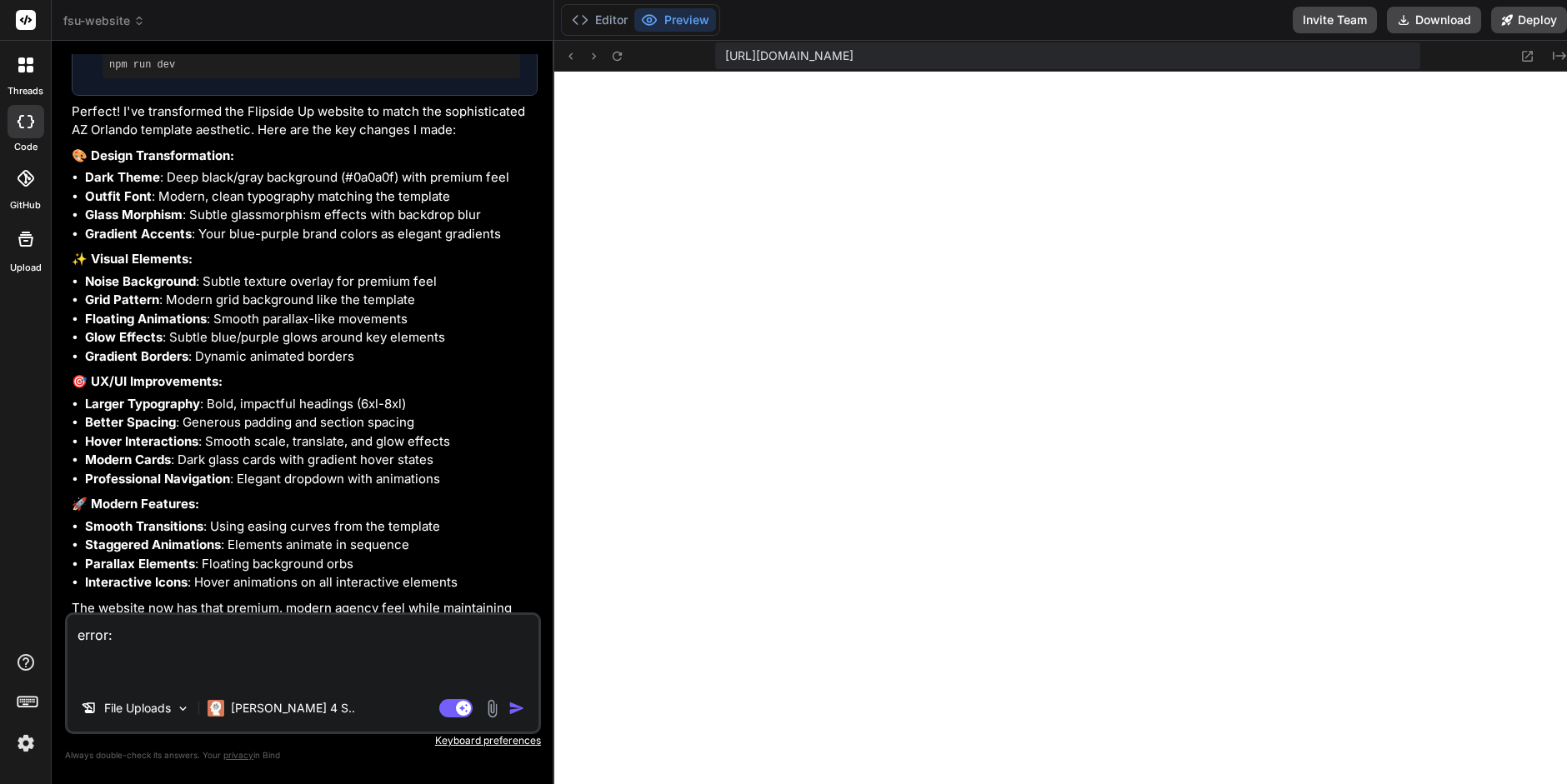
paste textarea "app/page.tsx (103:59) @ Heart 101 | const stats = [ 102 | { number: "150+", lab…"
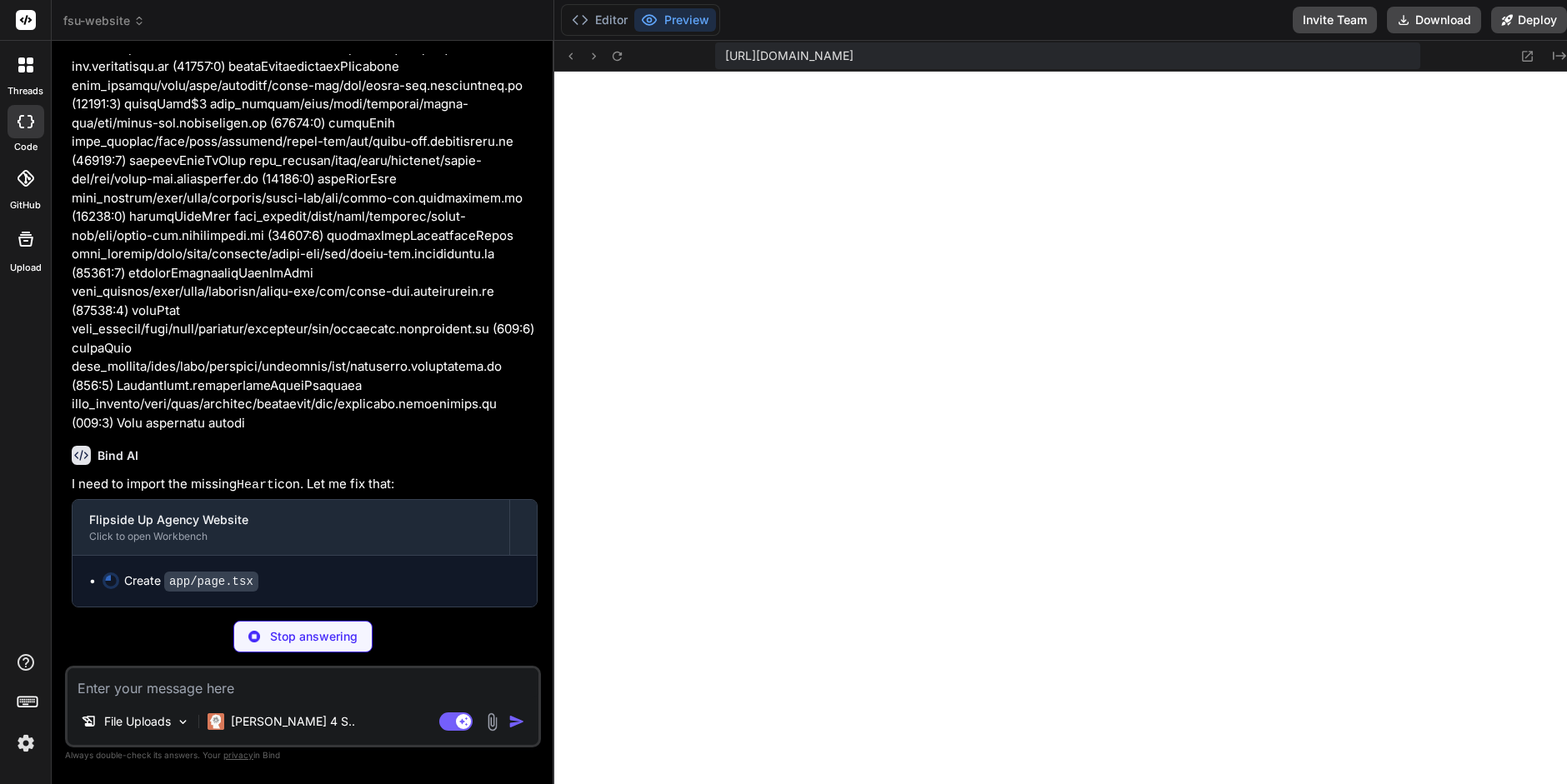
scroll to position [6436, 0]
click at [594, 16] on button "Editor" at bounding box center [600, 20] width 69 height 24
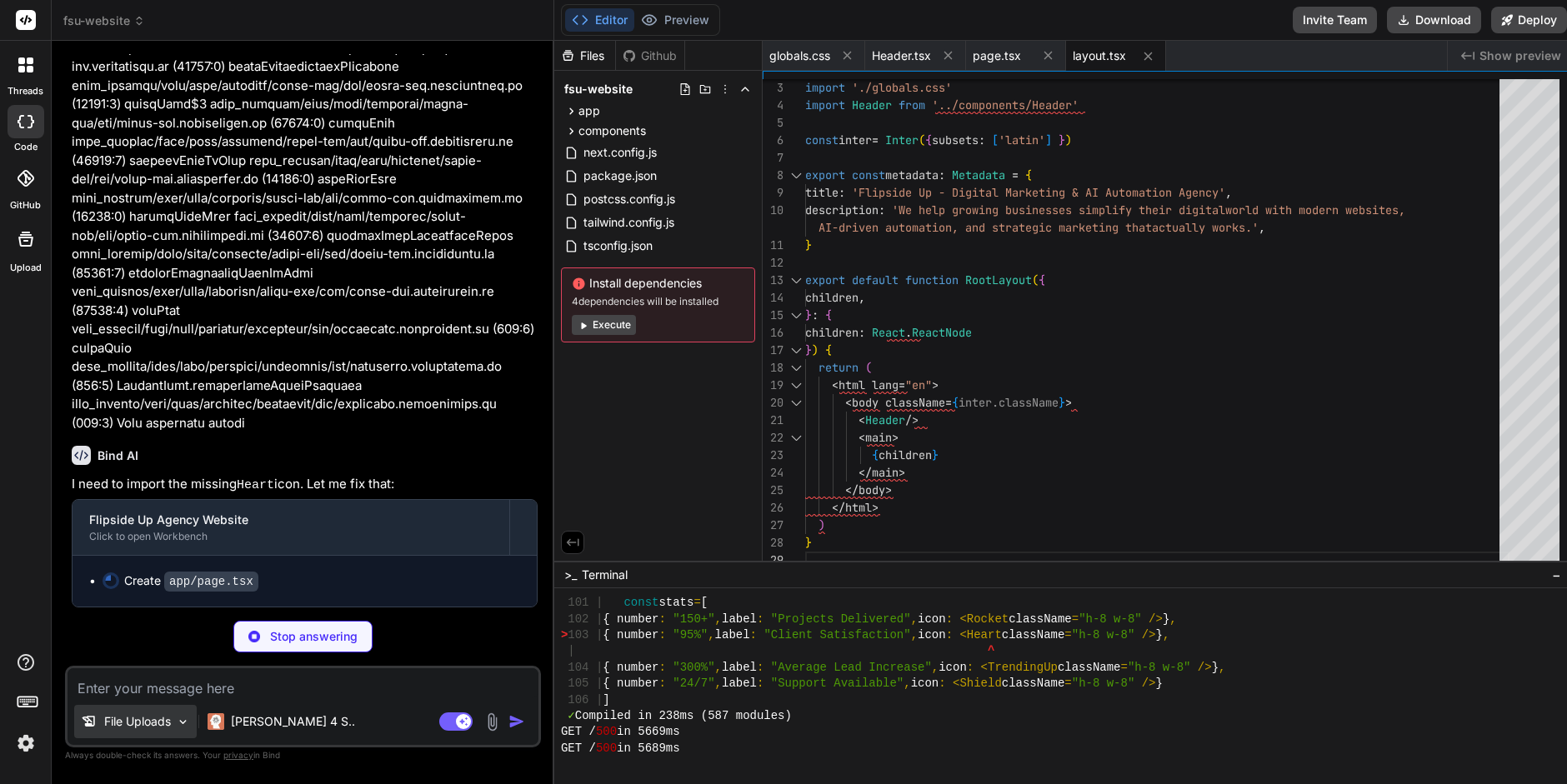
click at [176, 714] on div "File Uploads" at bounding box center [135, 721] width 122 height 33
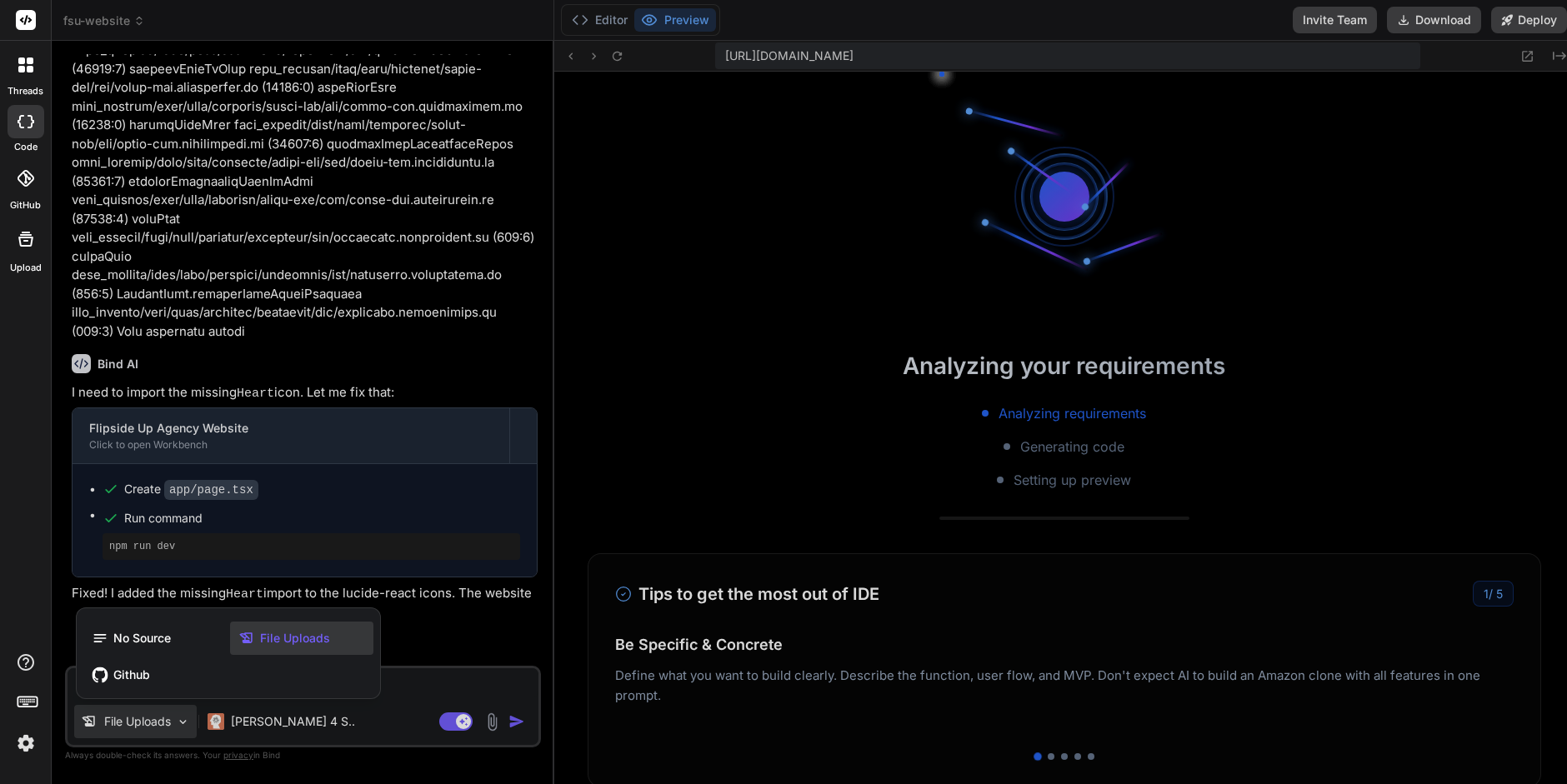
scroll to position [2486, 0]
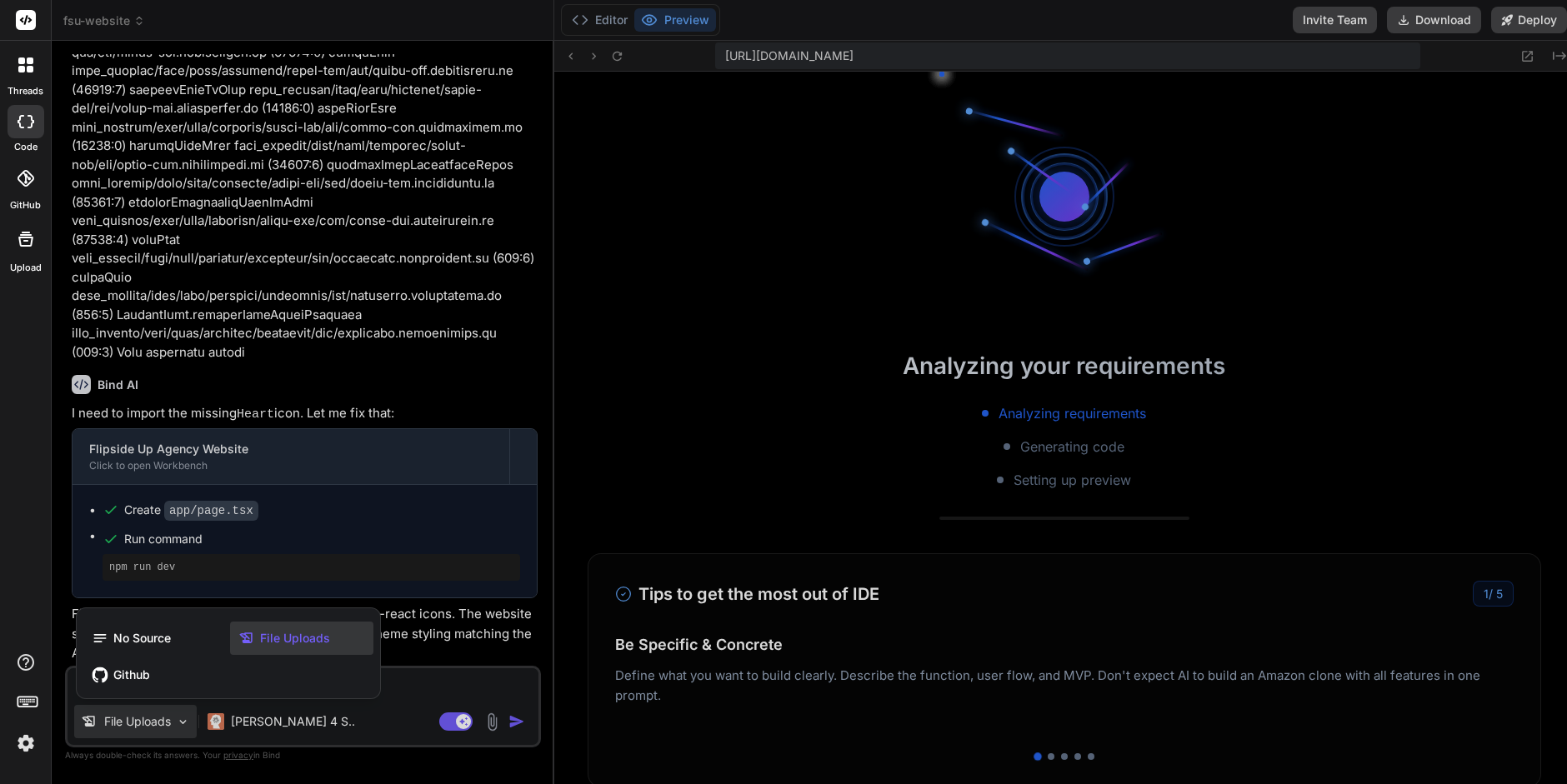
click at [412, 679] on div at bounding box center [784, 392] width 1567 height 784
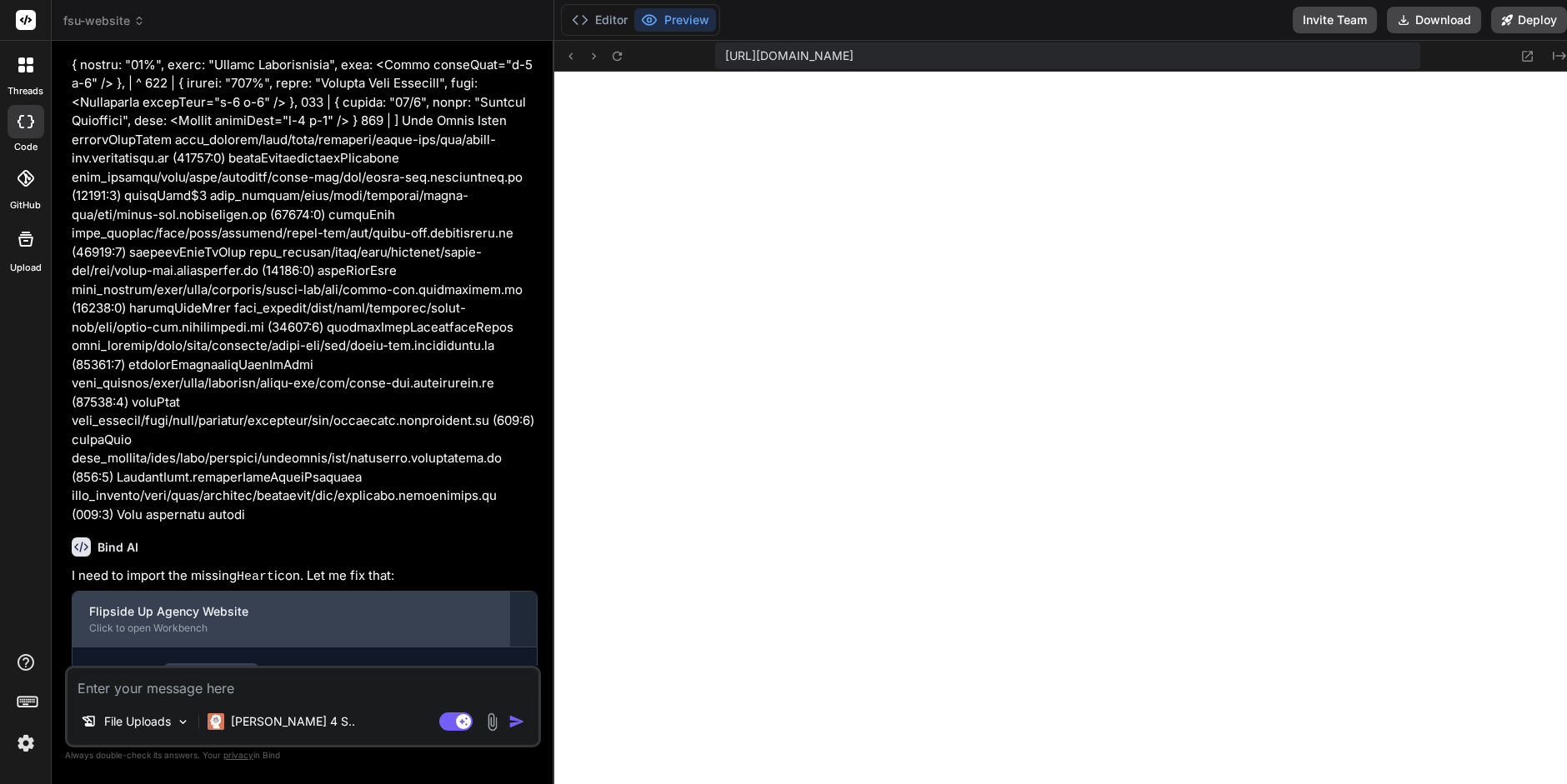
scroll to position [6147, 0]
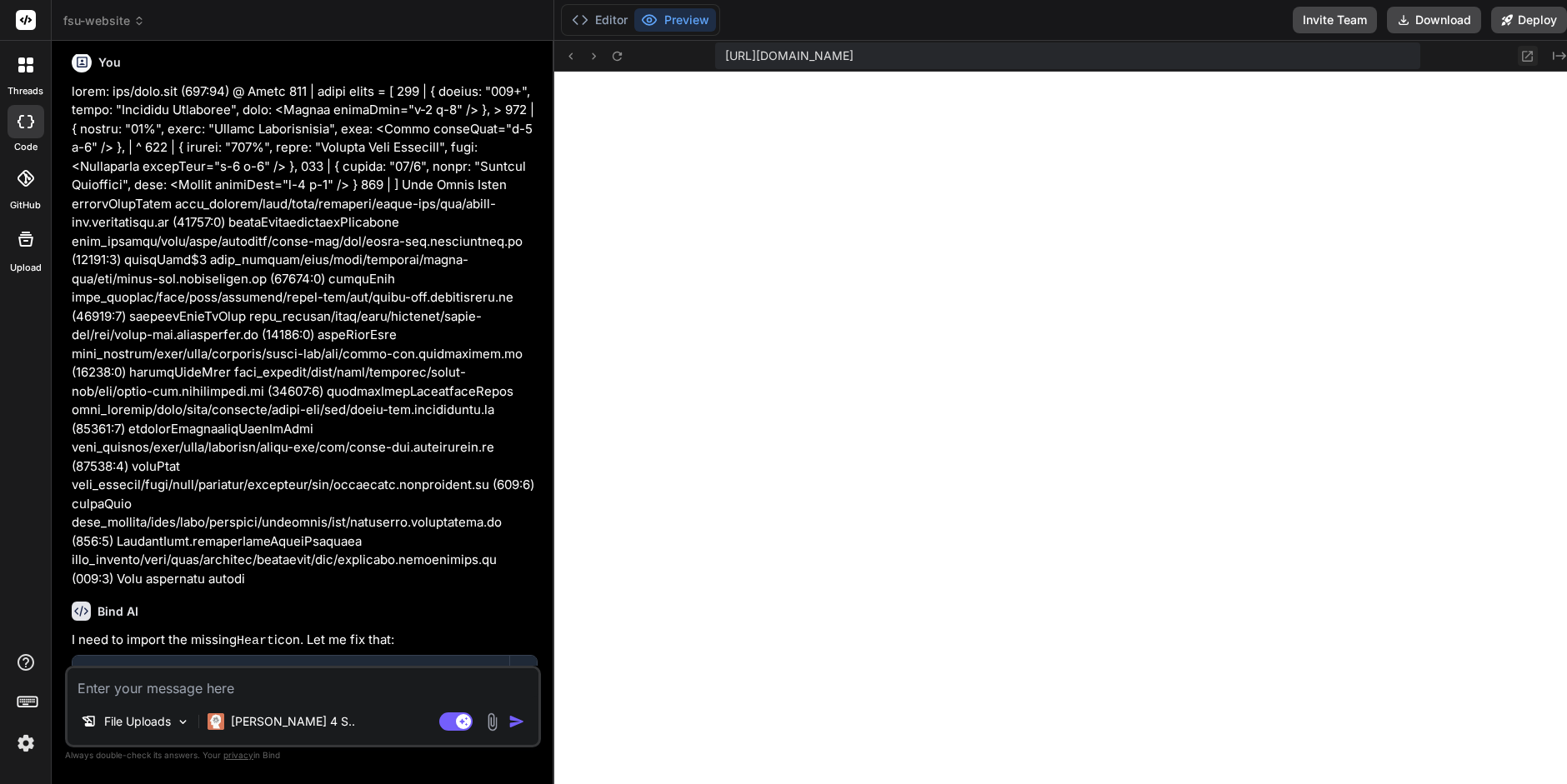
click at [1523, 57] on icon at bounding box center [1528, 56] width 11 height 11
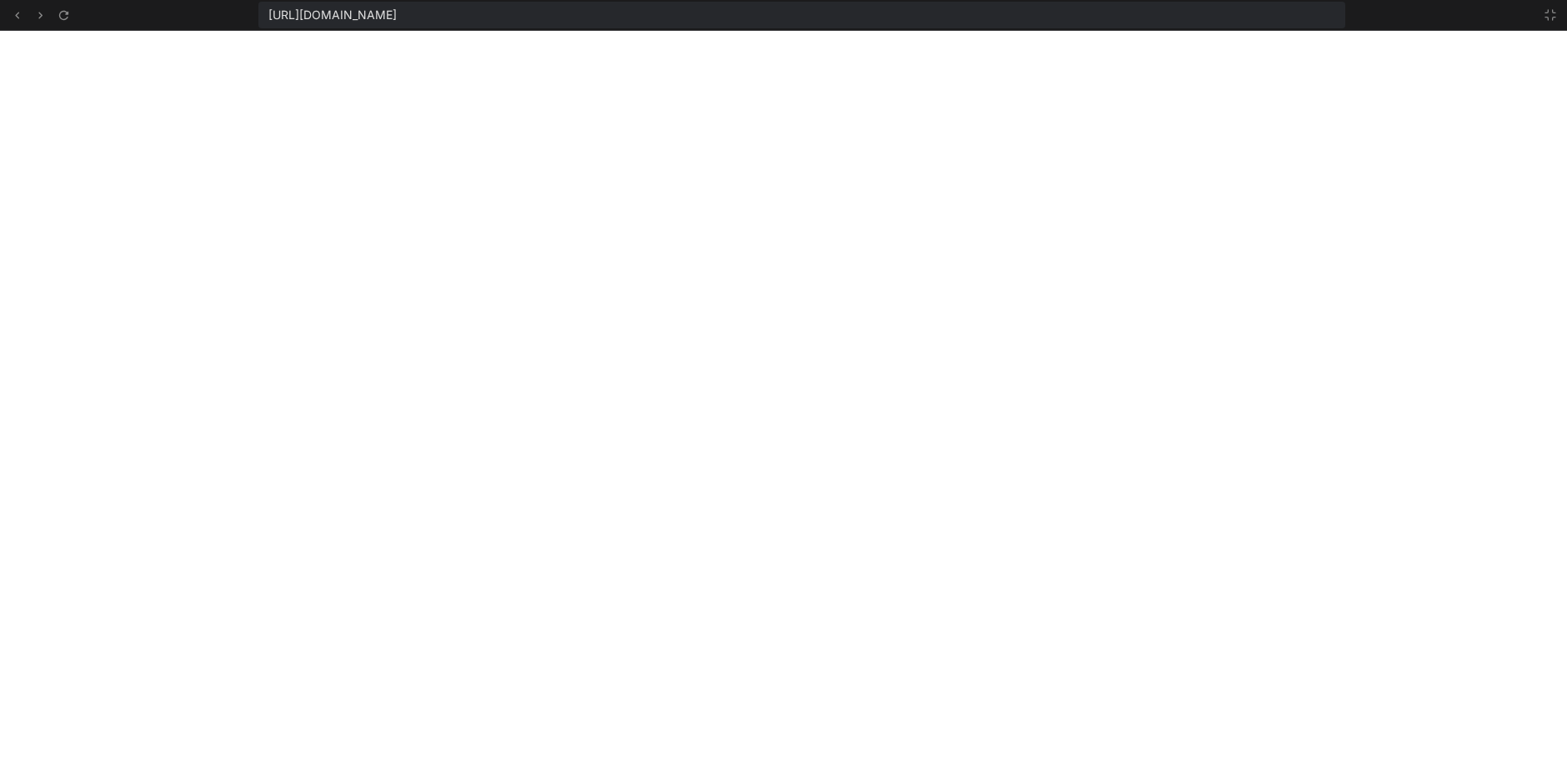
scroll to position [2760, 0]
click at [1553, 15] on icon at bounding box center [1551, 15] width 14 height 14
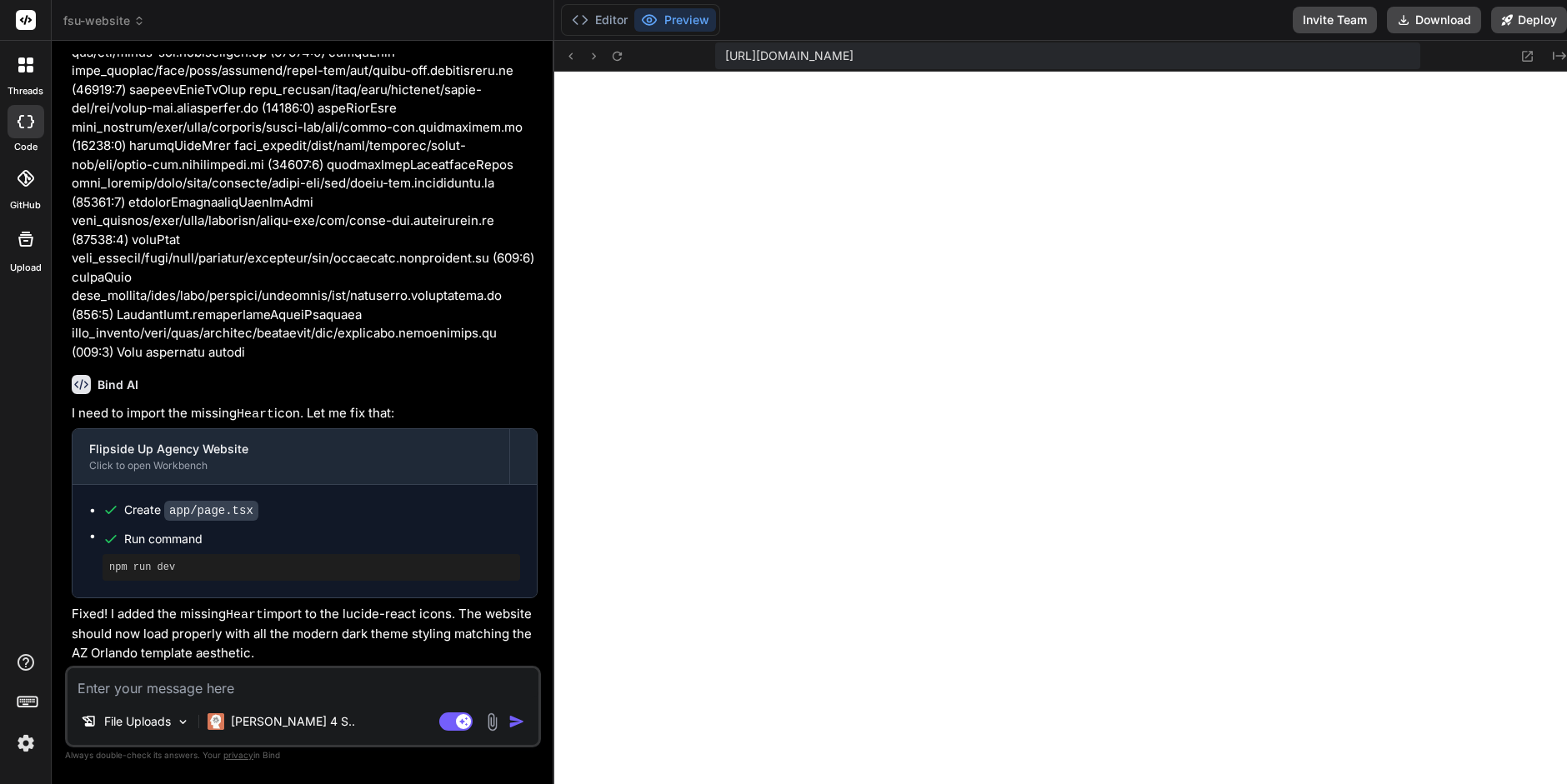
scroll to position [6506, 0]
click at [107, 691] on textarea at bounding box center [303, 684] width 471 height 30
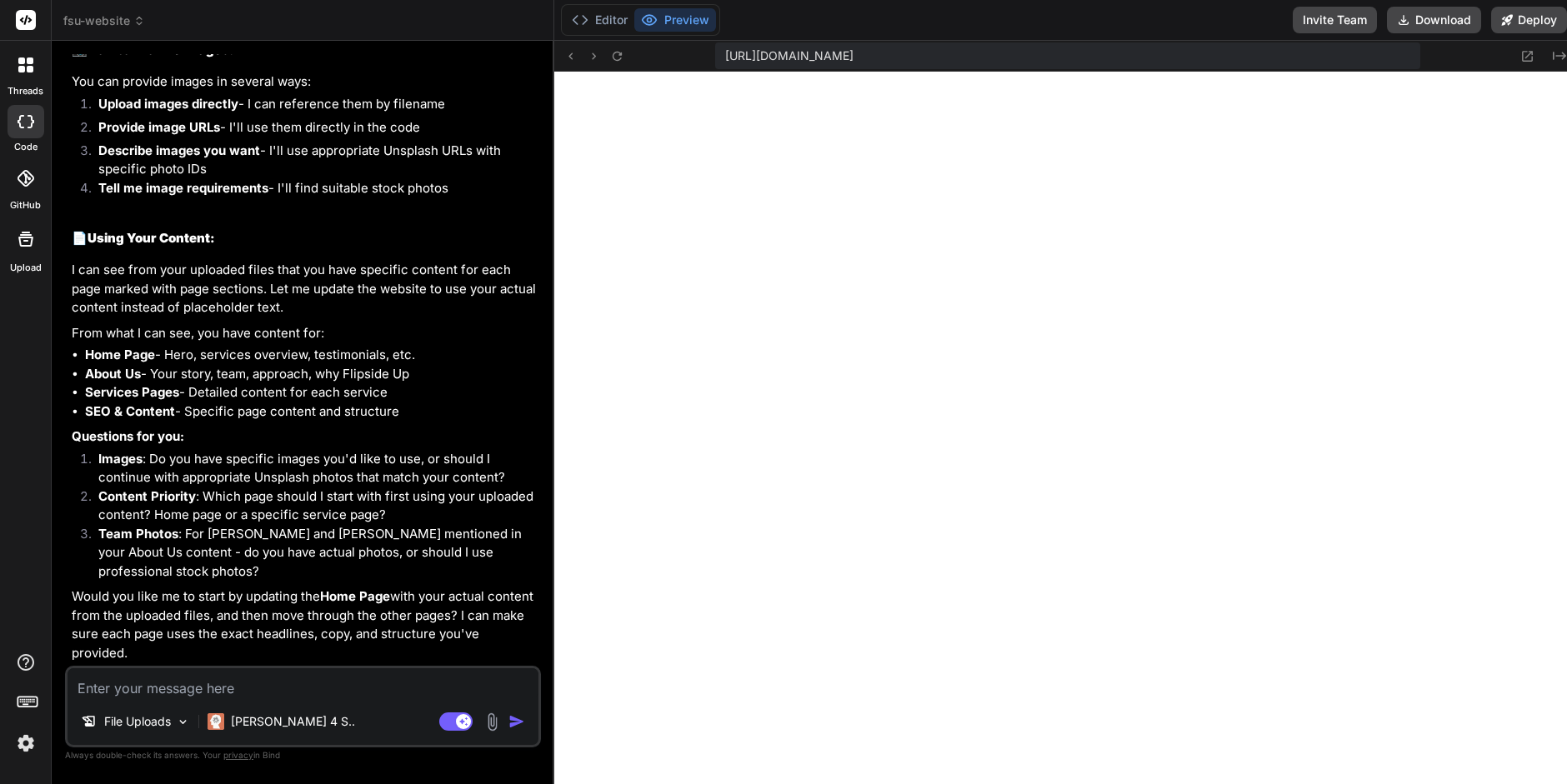
scroll to position [7313, 0]
click at [98, 690] on textarea at bounding box center [303, 684] width 471 height 30
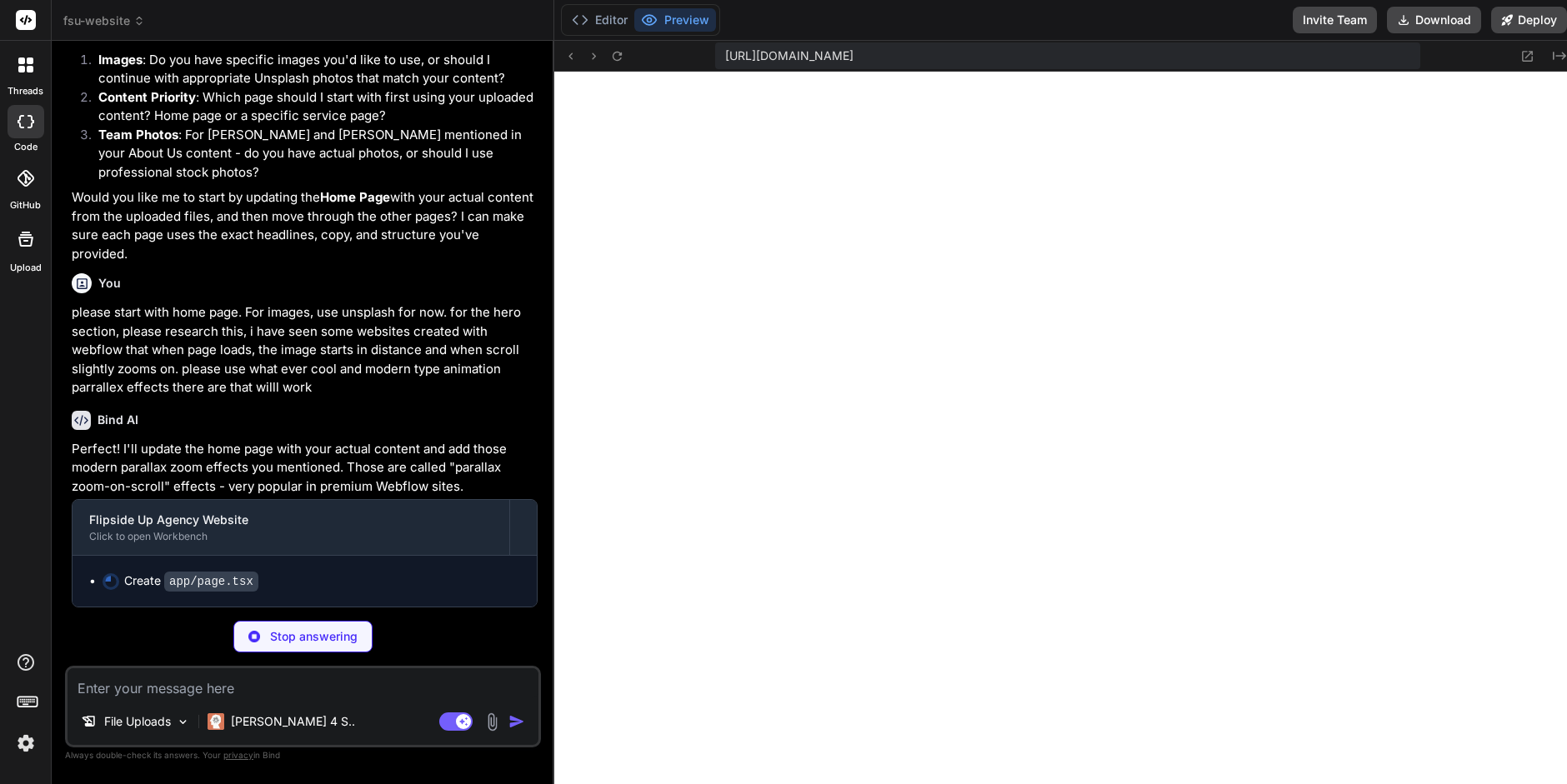
scroll to position [7709, 0]
click at [24, 183] on icon at bounding box center [26, 178] width 17 height 17
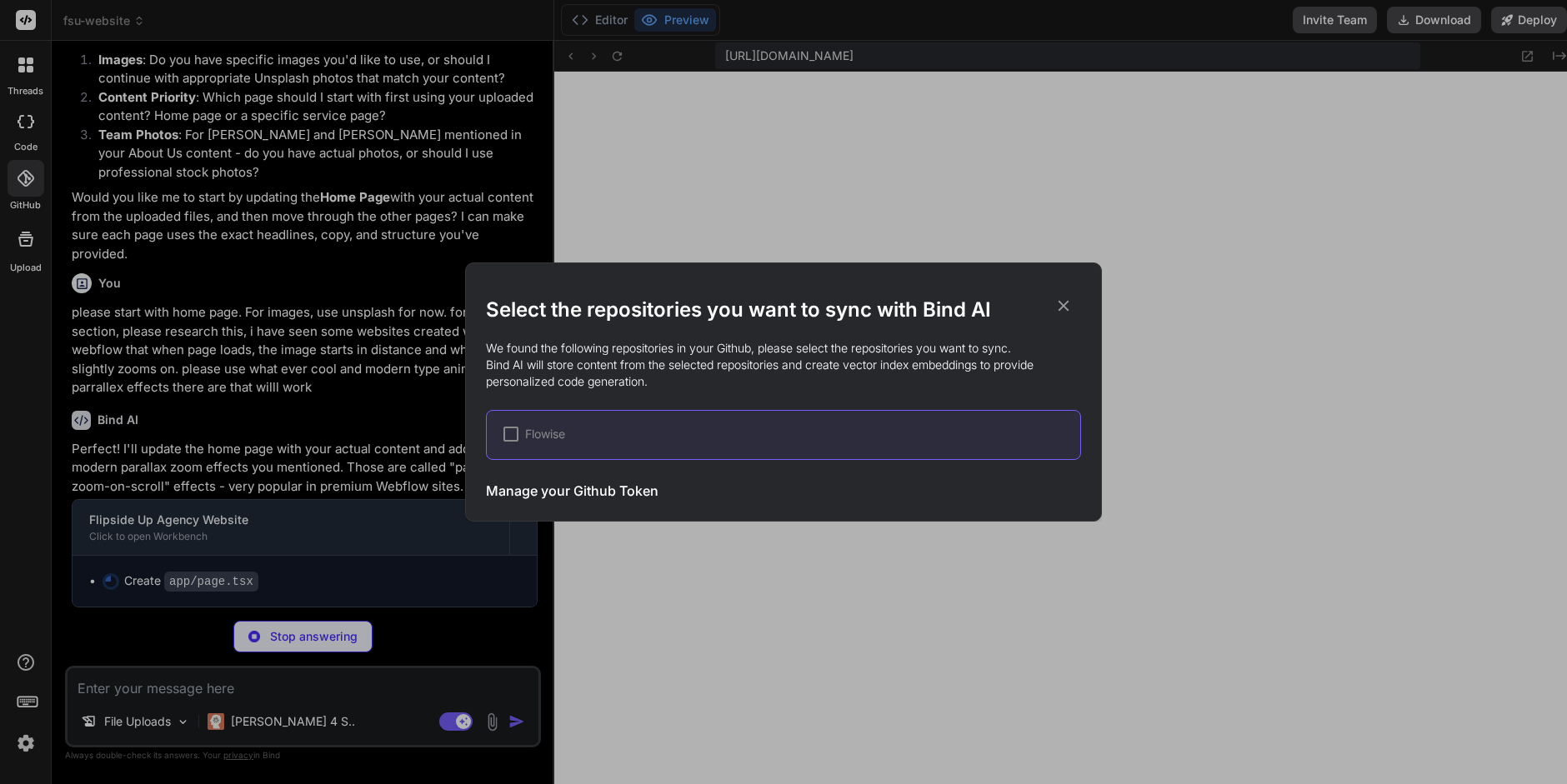
click at [534, 479] on div "Manage your Github Token Initiate Sync" at bounding box center [784, 490] width 595 height 41
click at [534, 495] on h3 "Manage your Github Token" at bounding box center [572, 491] width 172 height 20
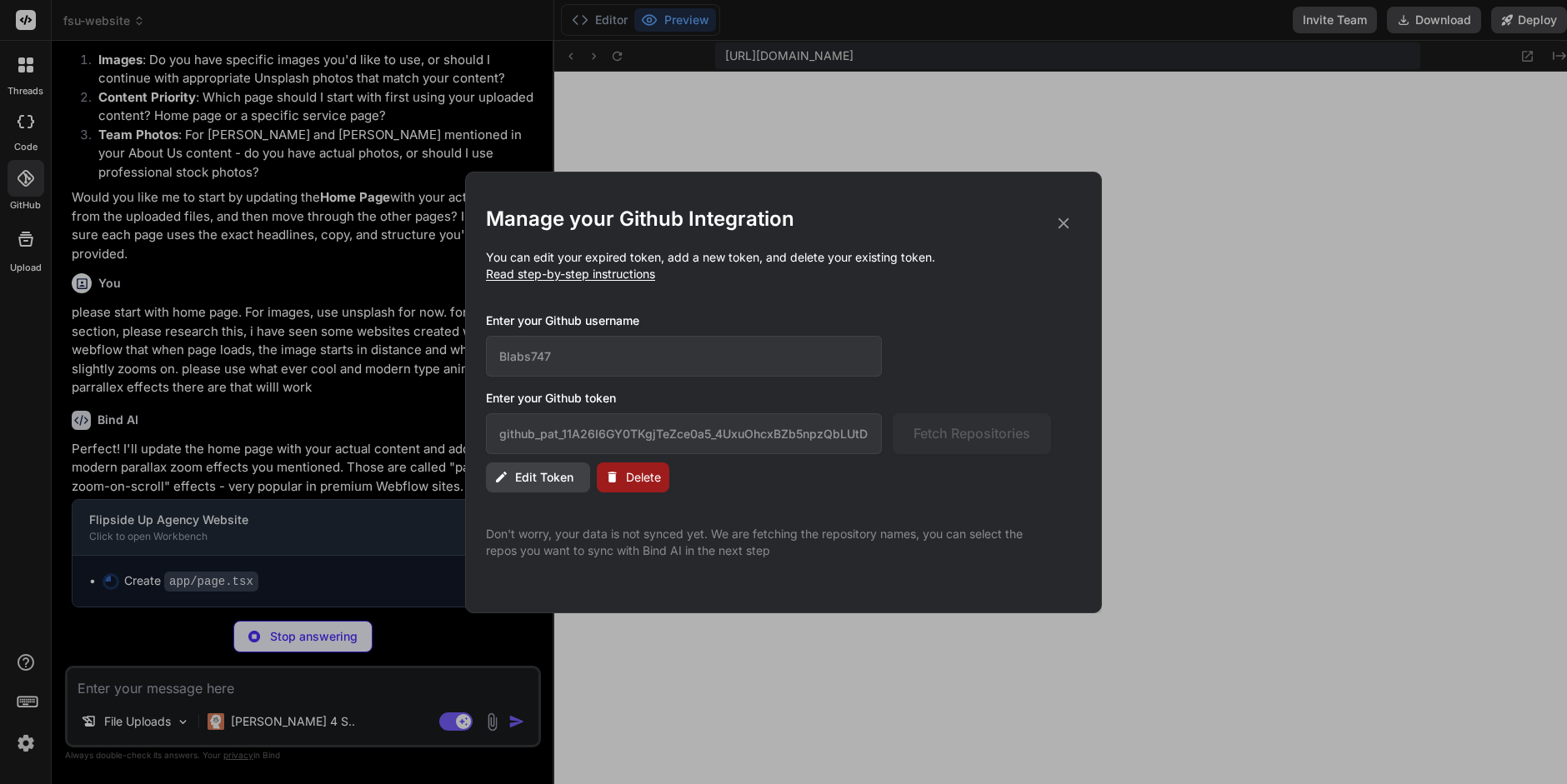
click at [629, 482] on span "Delete" at bounding box center [643, 478] width 35 height 17
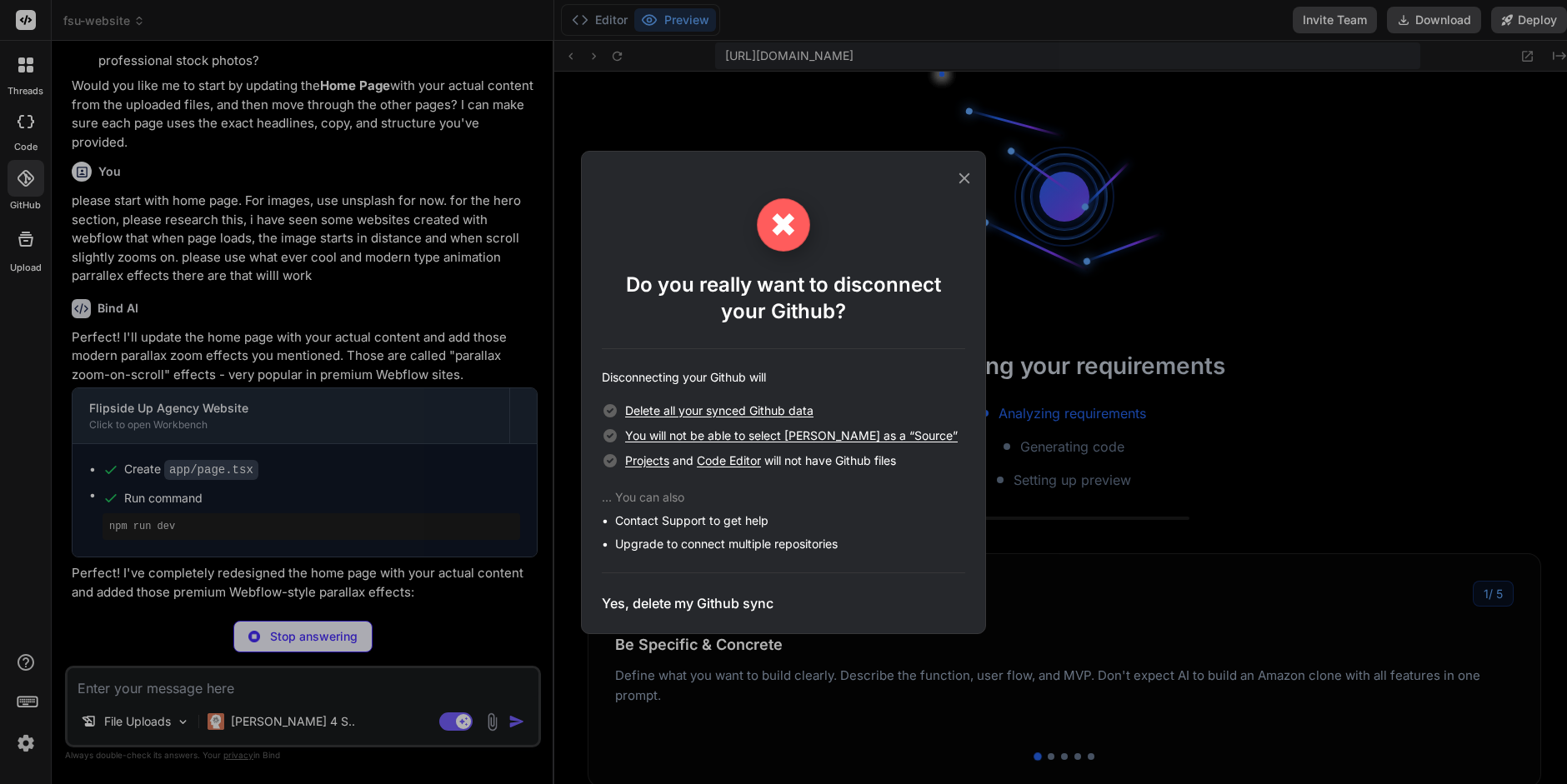
scroll to position [3132, 0]
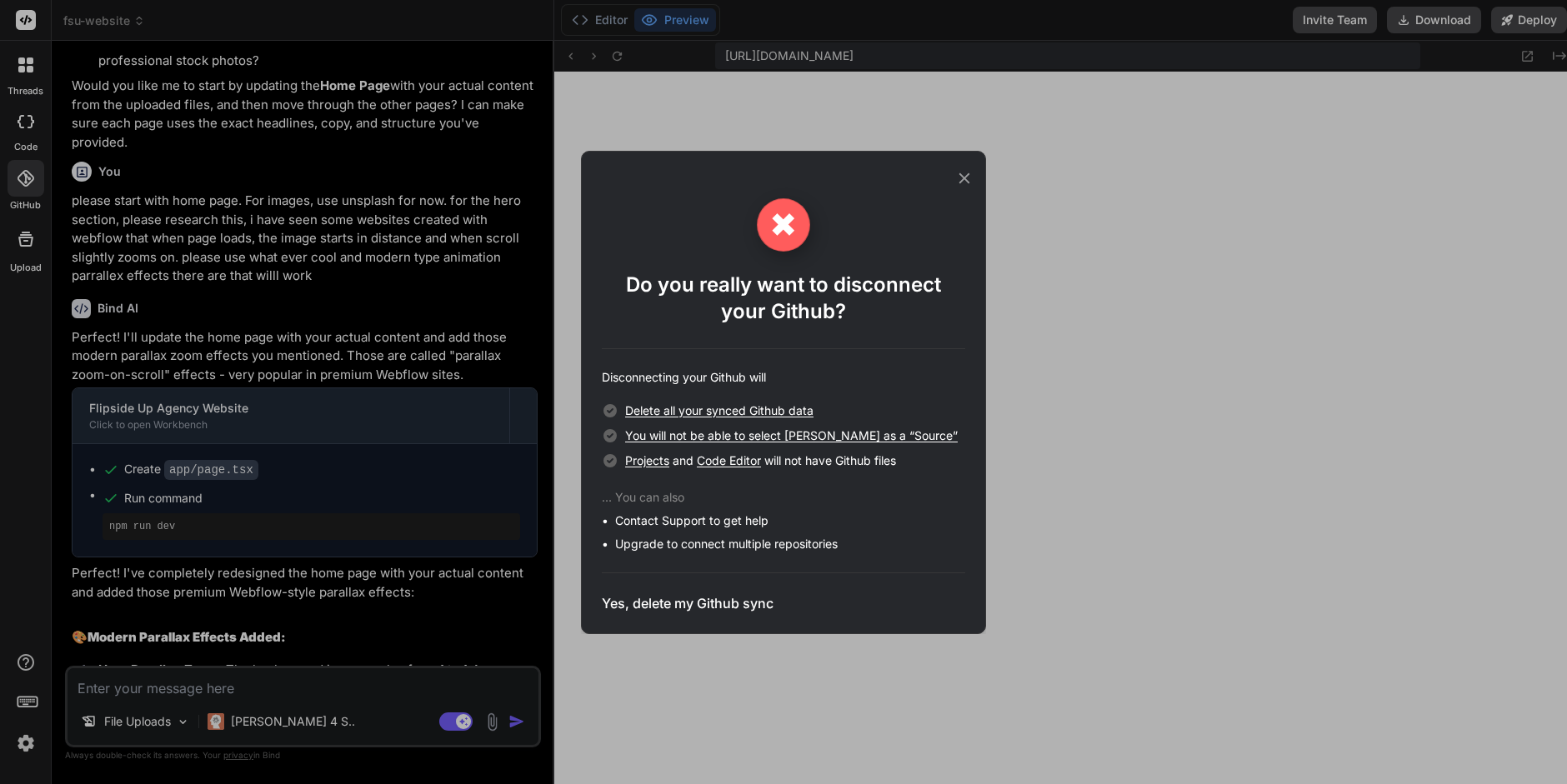
click at [963, 175] on icon at bounding box center [965, 177] width 11 height 11
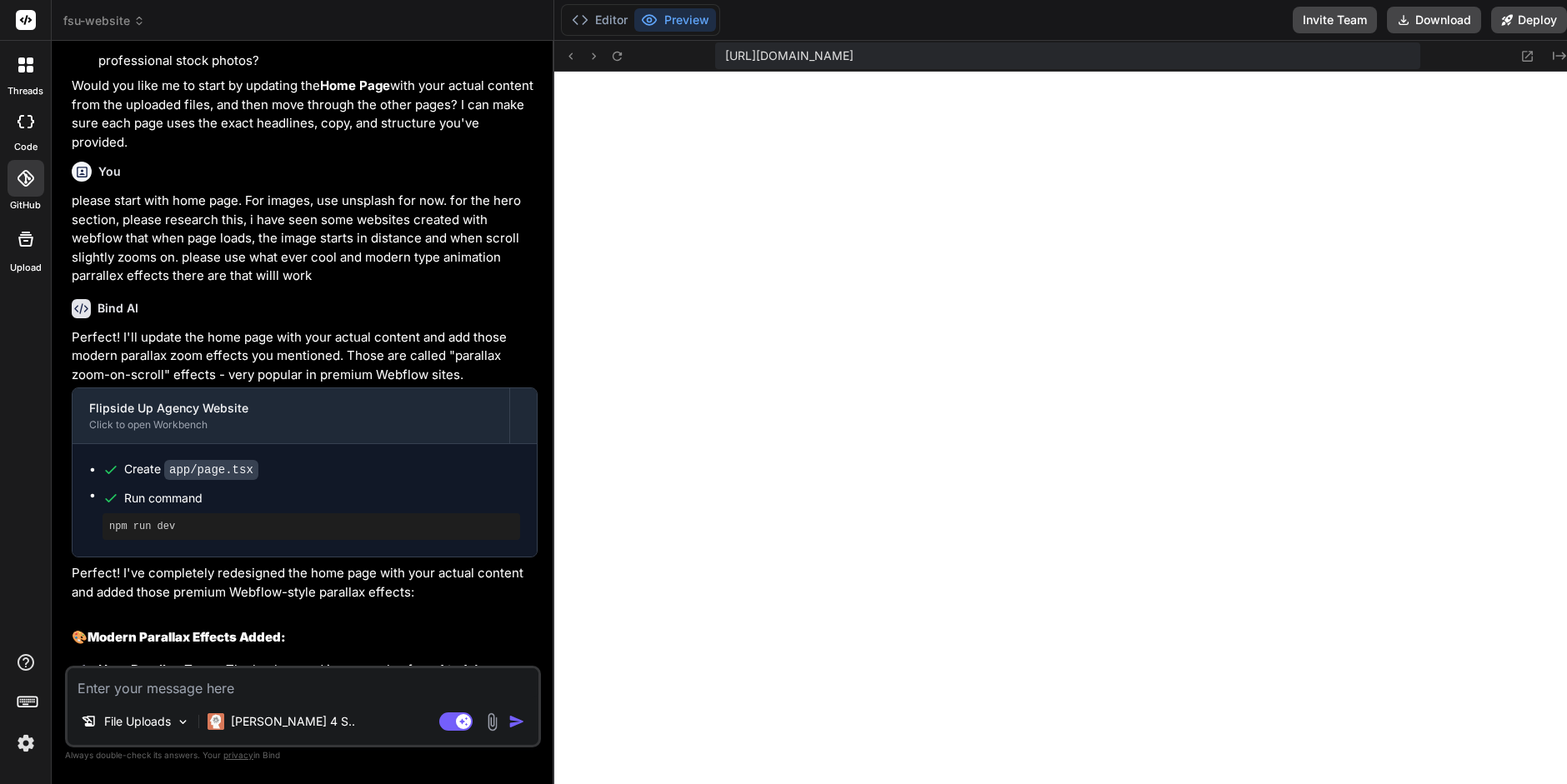
scroll to position [3149, 0]
click at [1521, 57] on icon at bounding box center [1527, 56] width 14 height 14
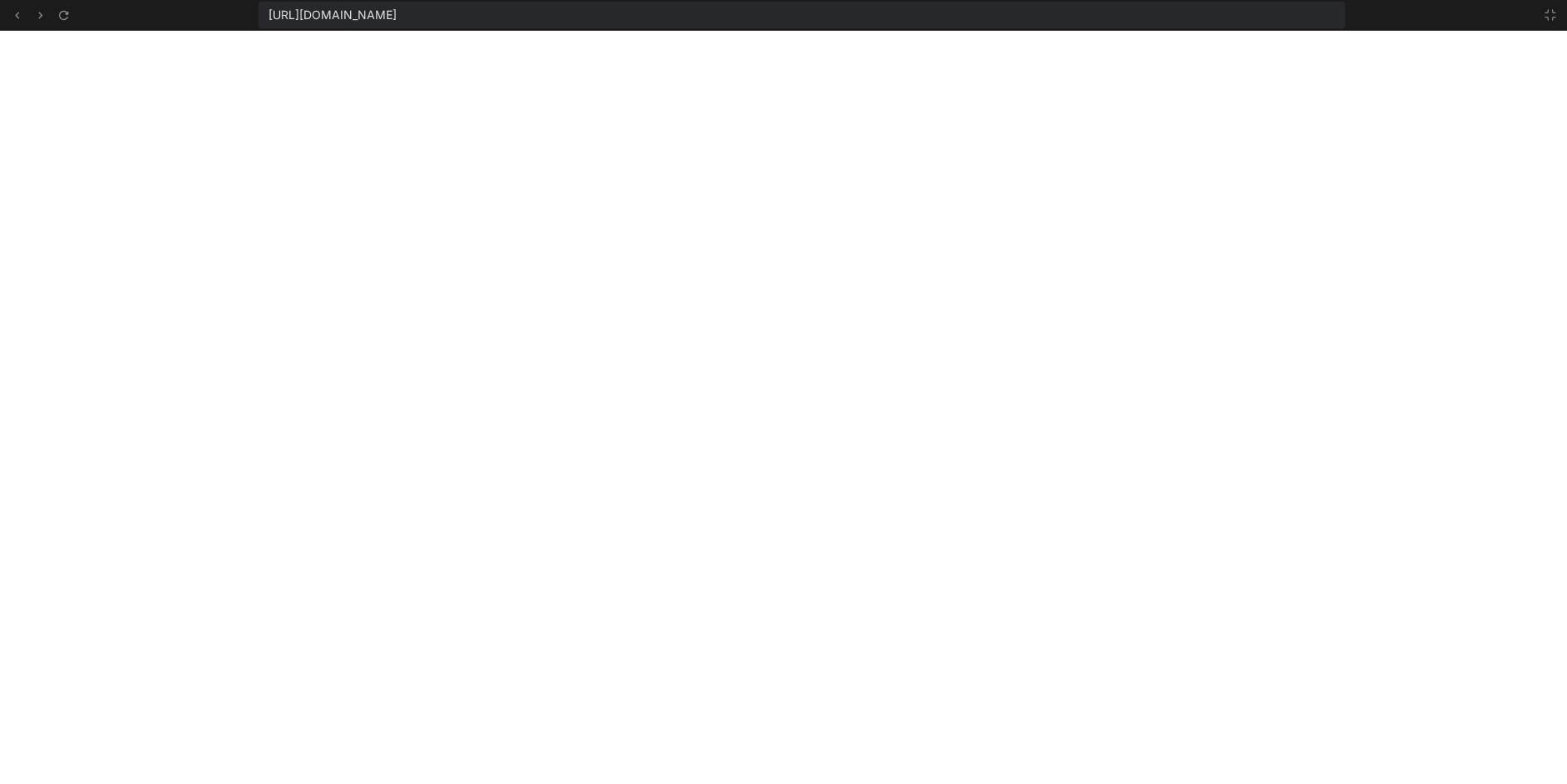
scroll to position [3229, 0]
click at [1552, 19] on icon at bounding box center [1551, 15] width 14 height 14
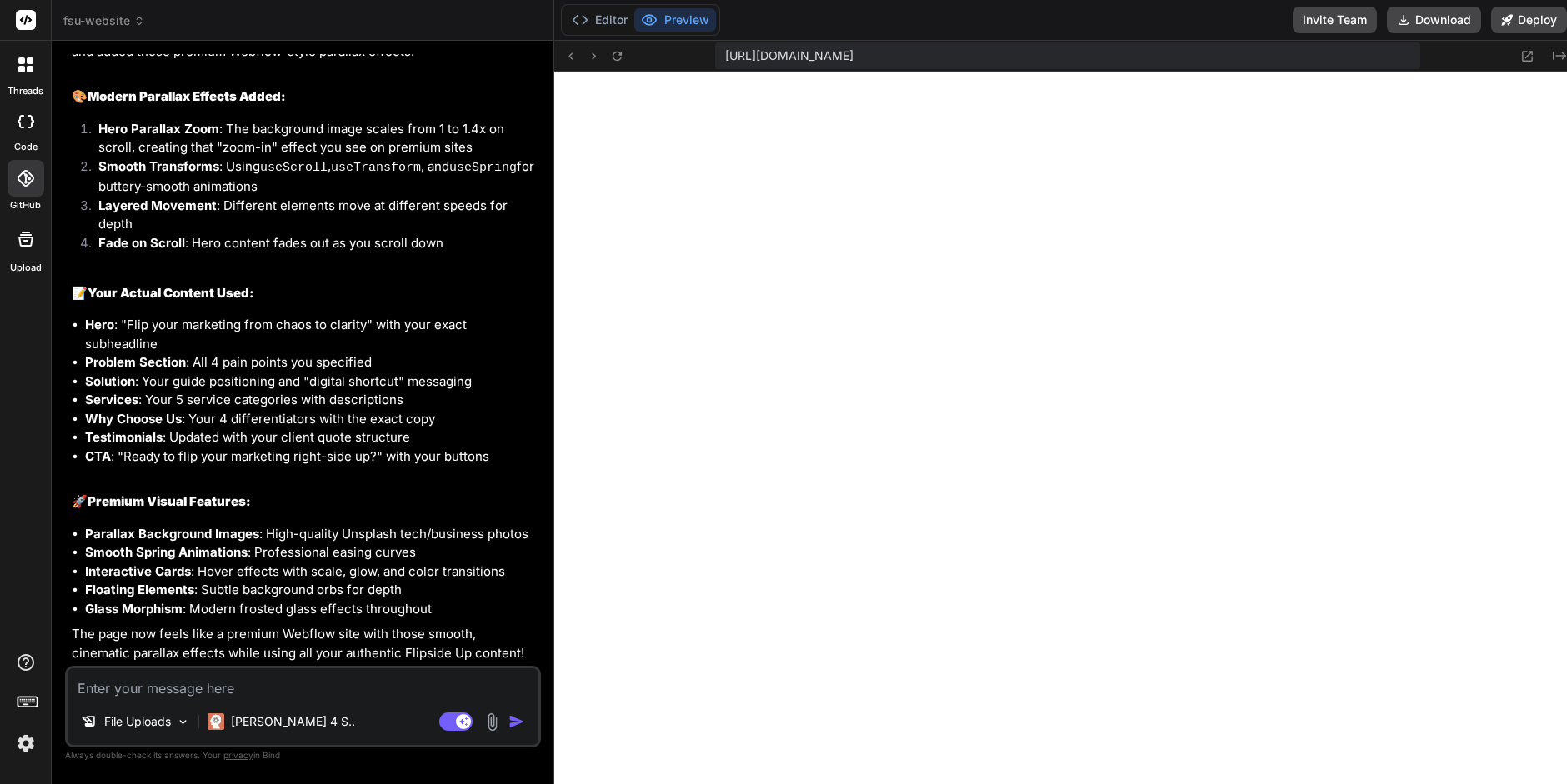
scroll to position [8361, 0]
click at [108, 688] on textarea at bounding box center [303, 684] width 471 height 30
click at [174, 691] on textarea "for this text" at bounding box center [303, 684] width 471 height 30
paste textarea "Flip your marketing from chaos to clarity"
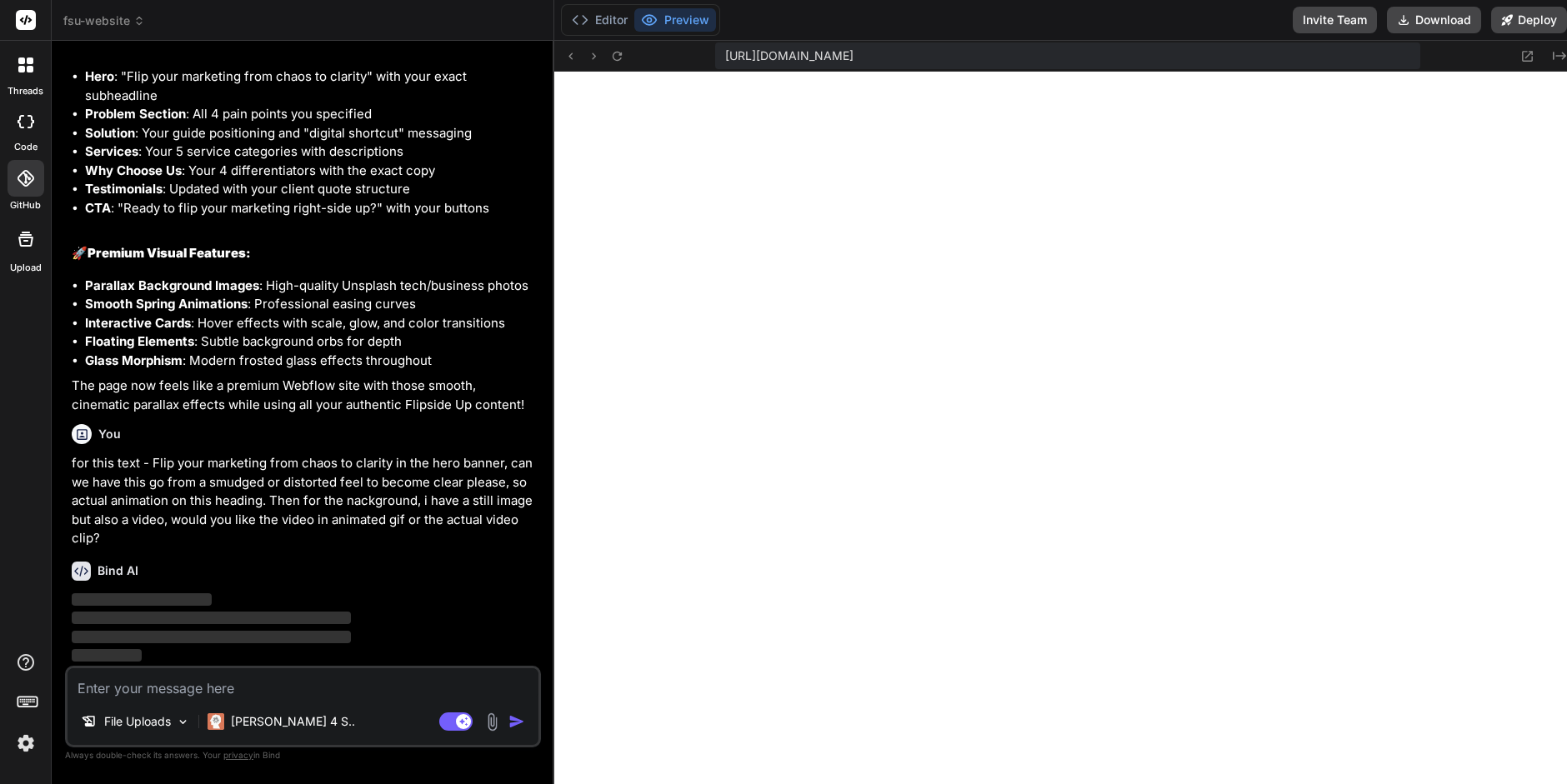
scroll to position [8609, 0]
click at [605, 19] on button "Editor" at bounding box center [600, 20] width 69 height 24
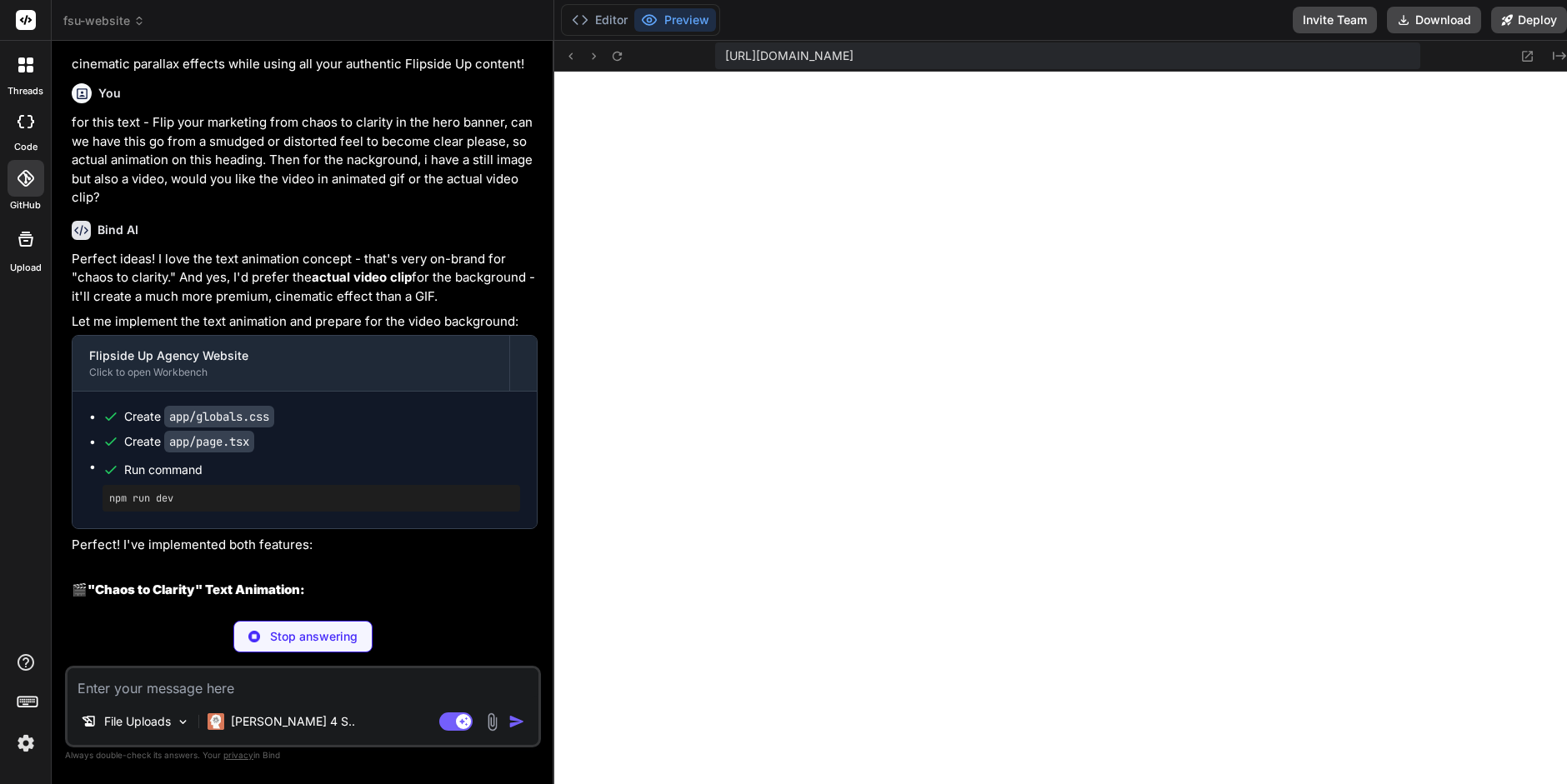
scroll to position [3632, 0]
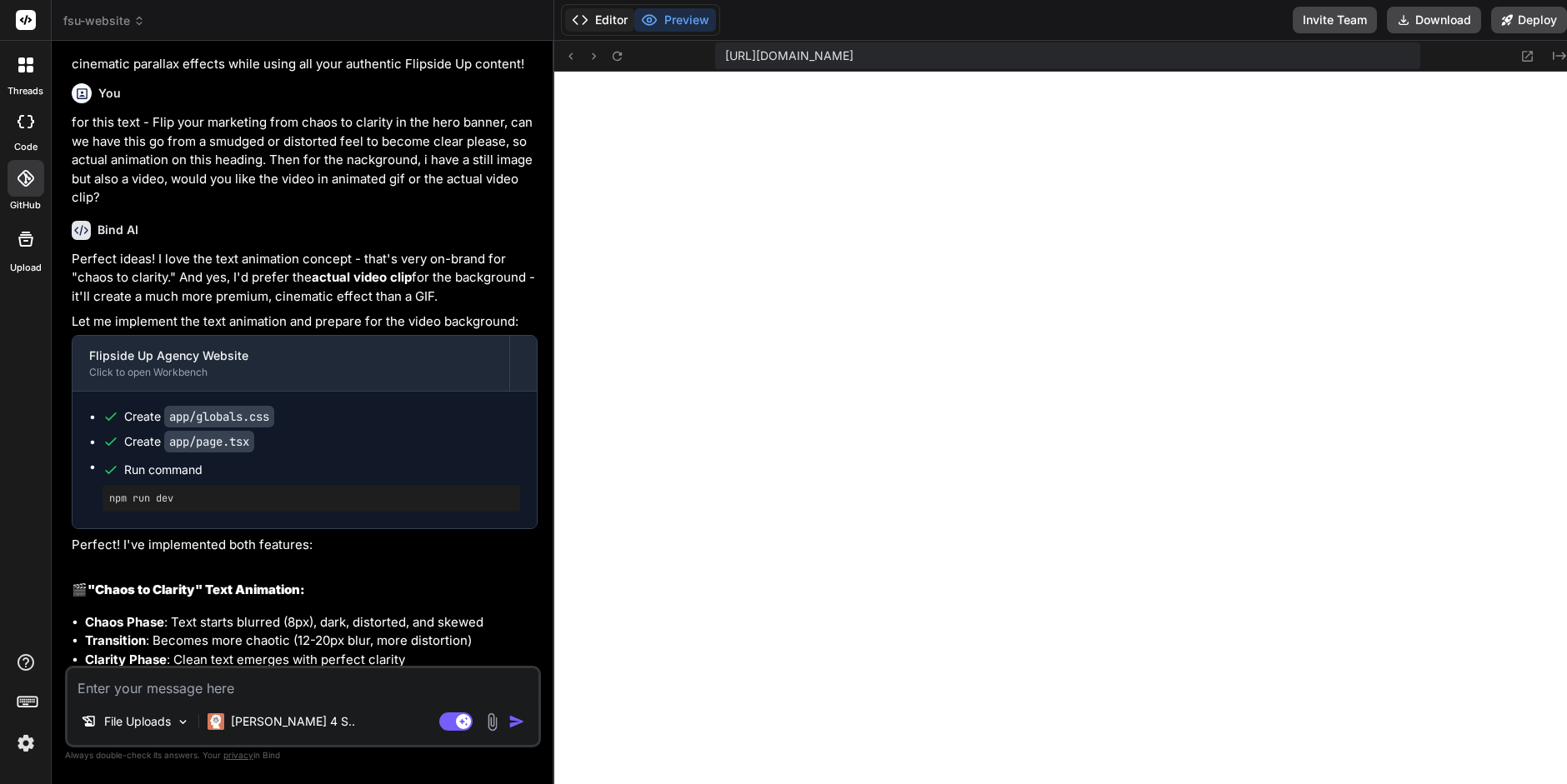
click at [600, 21] on button "Editor" at bounding box center [600, 20] width 69 height 24
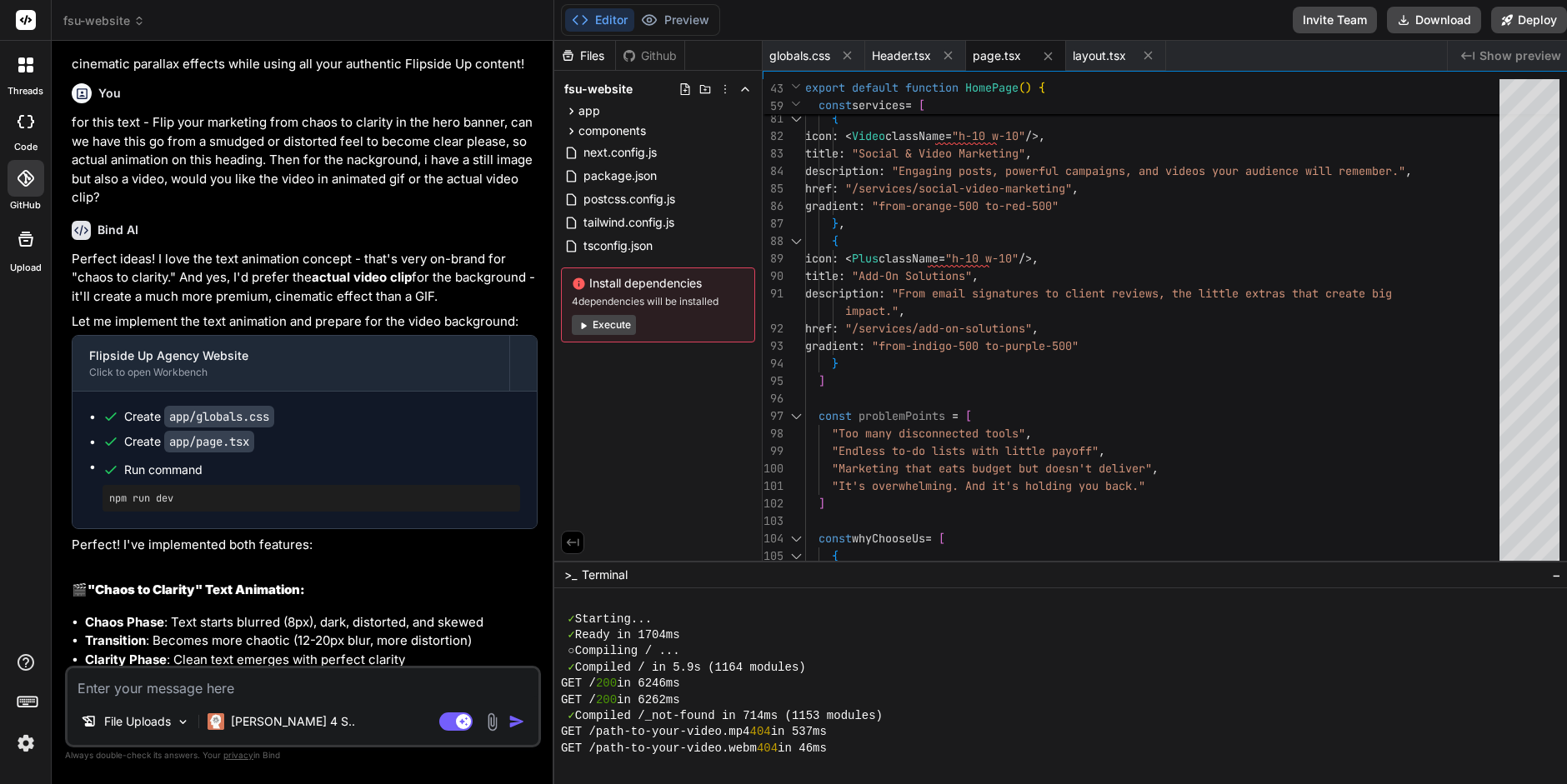
click at [610, 322] on button "Execute" at bounding box center [604, 325] width 64 height 20
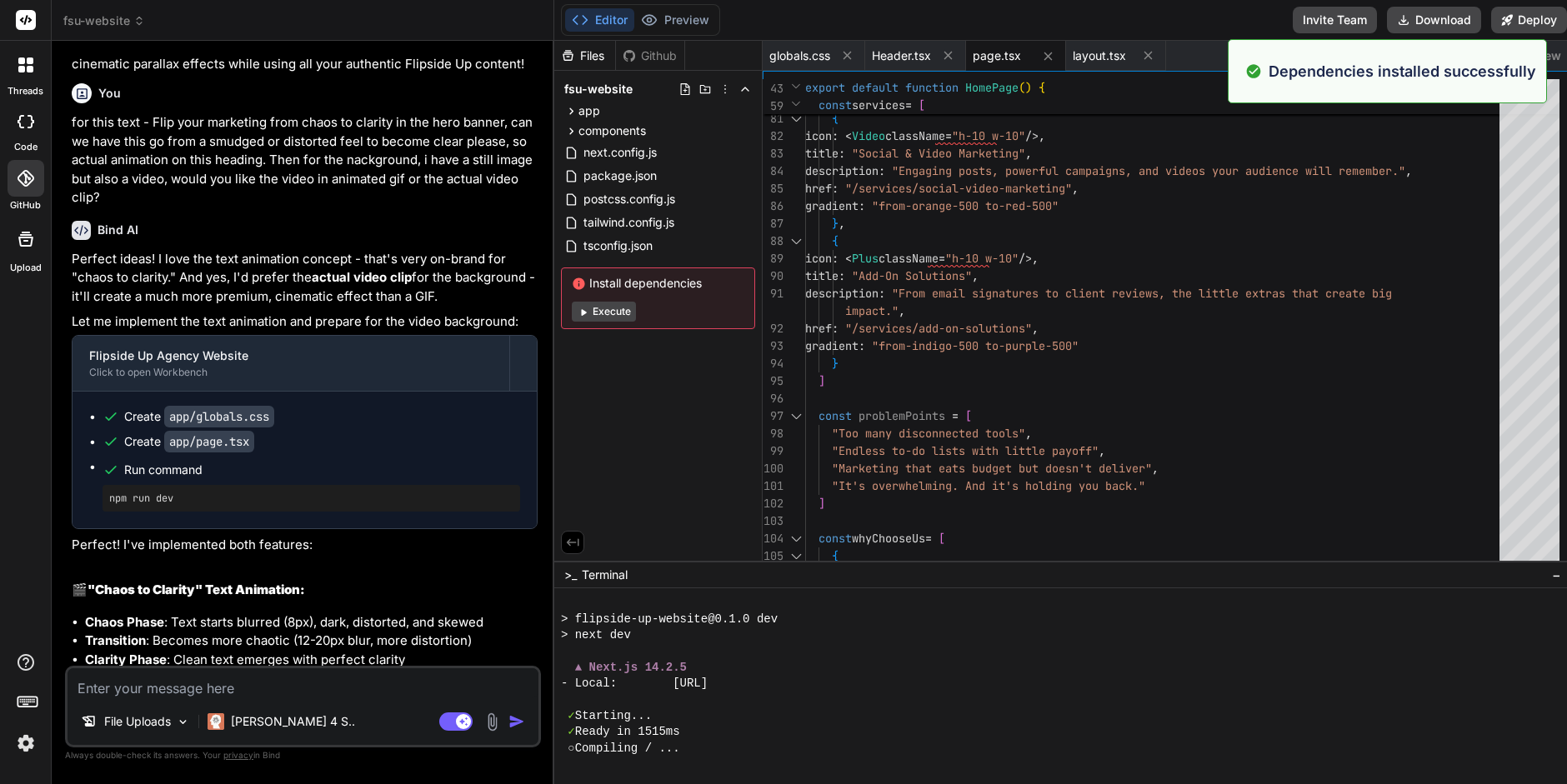
scroll to position [4036, 0]
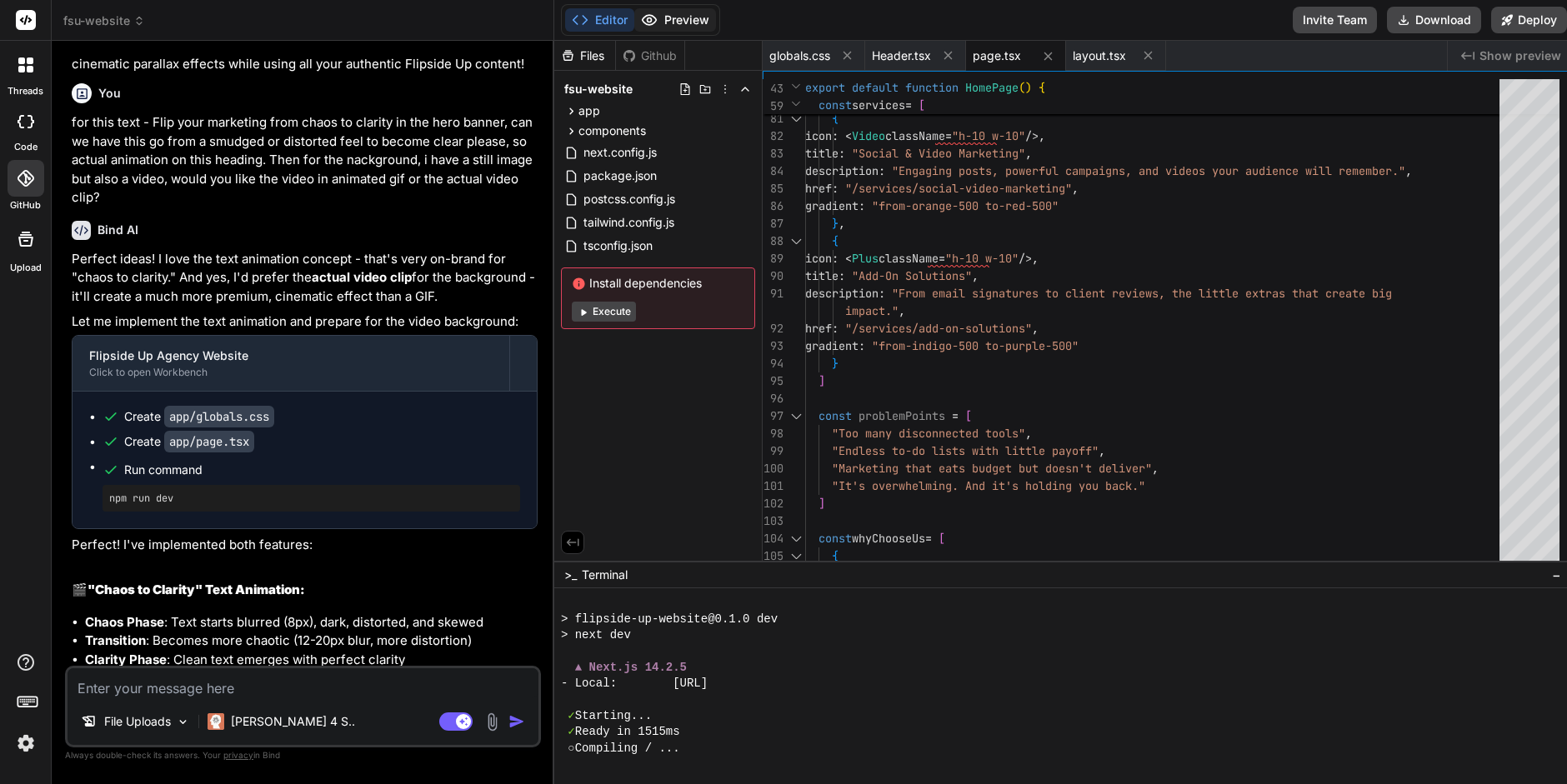
click at [686, 22] on button "Preview" at bounding box center [675, 20] width 82 height 24
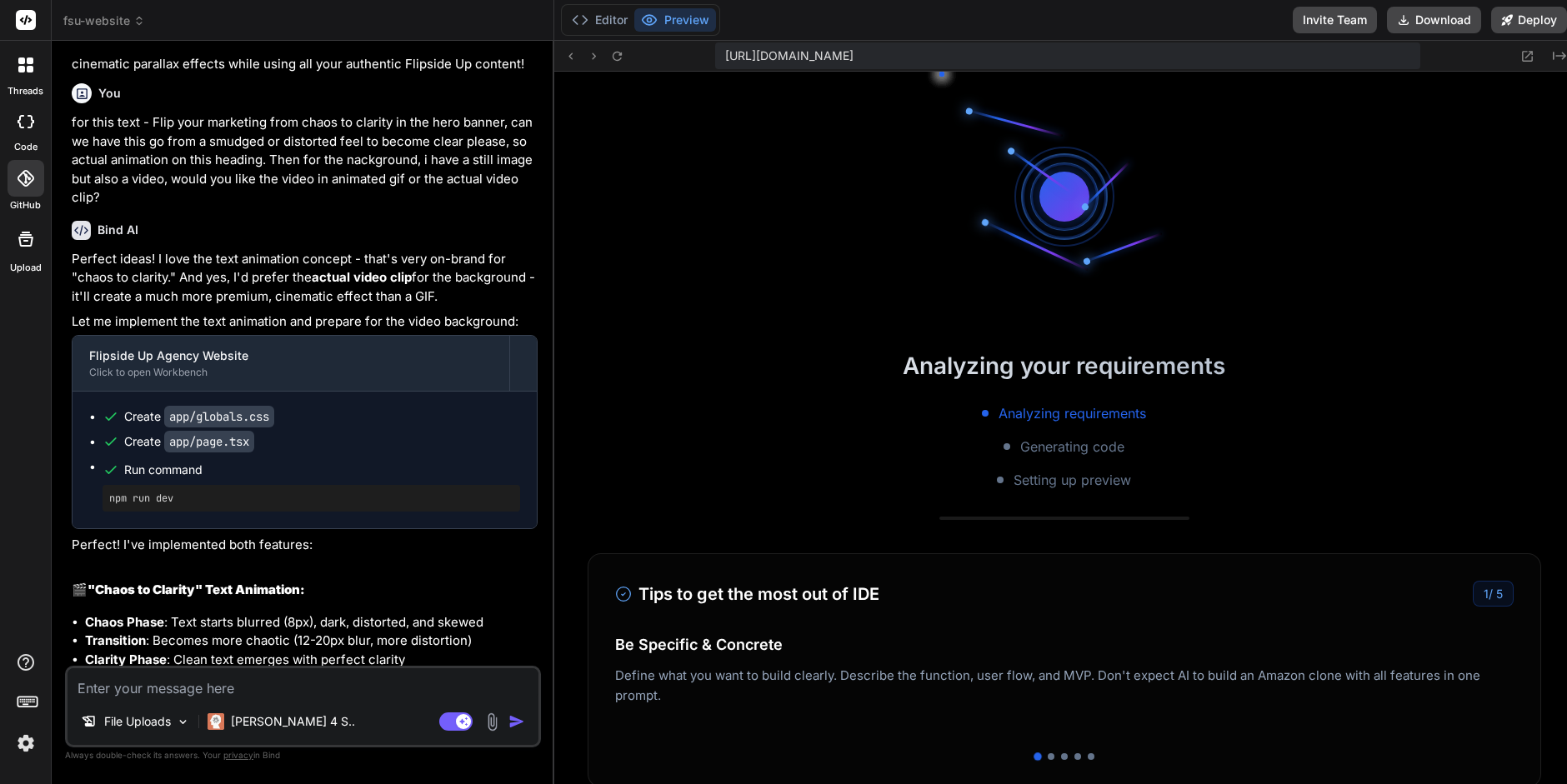
scroll to position [4134, 0]
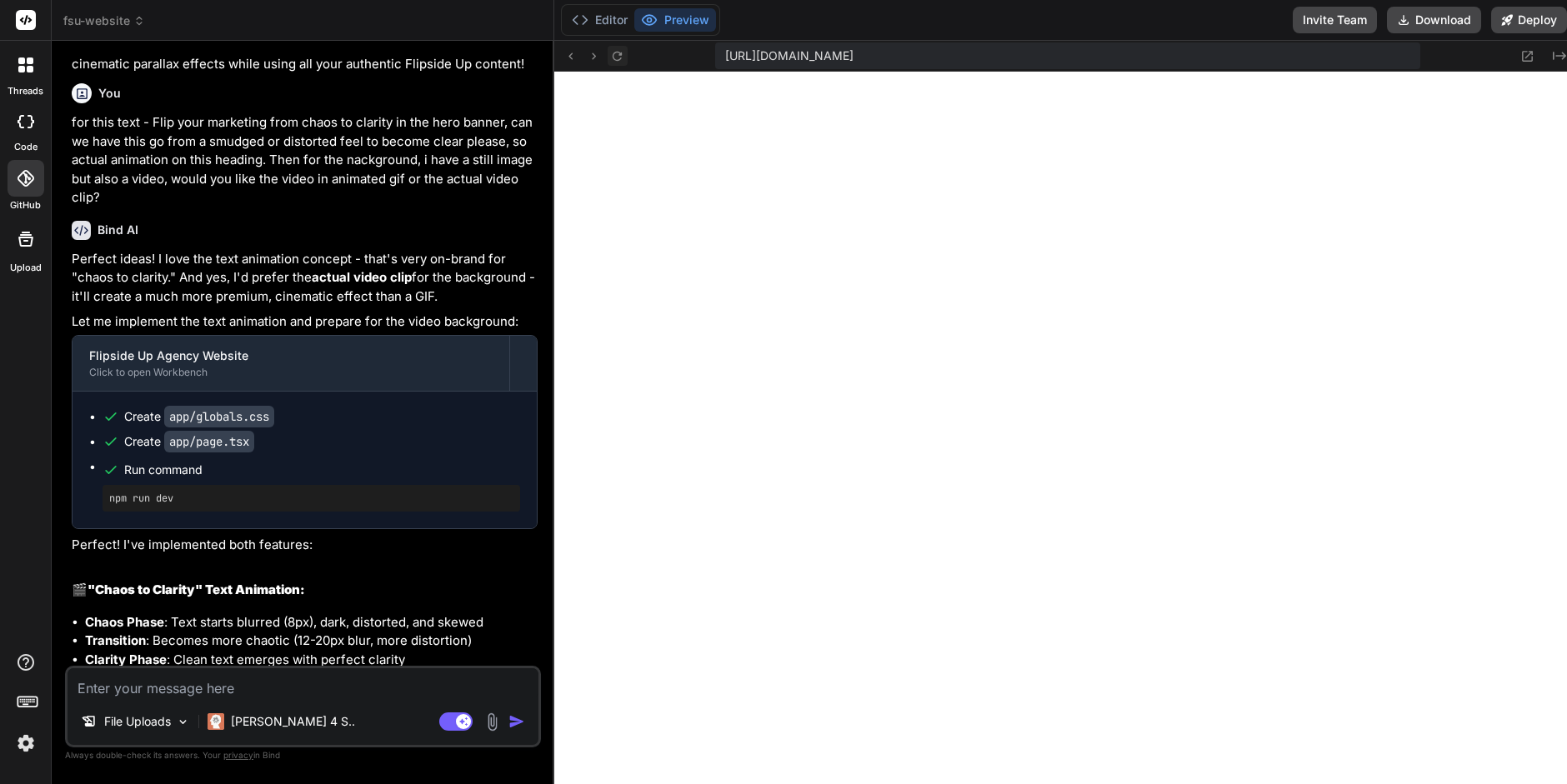
click at [618, 57] on icon at bounding box center [617, 55] width 9 height 9
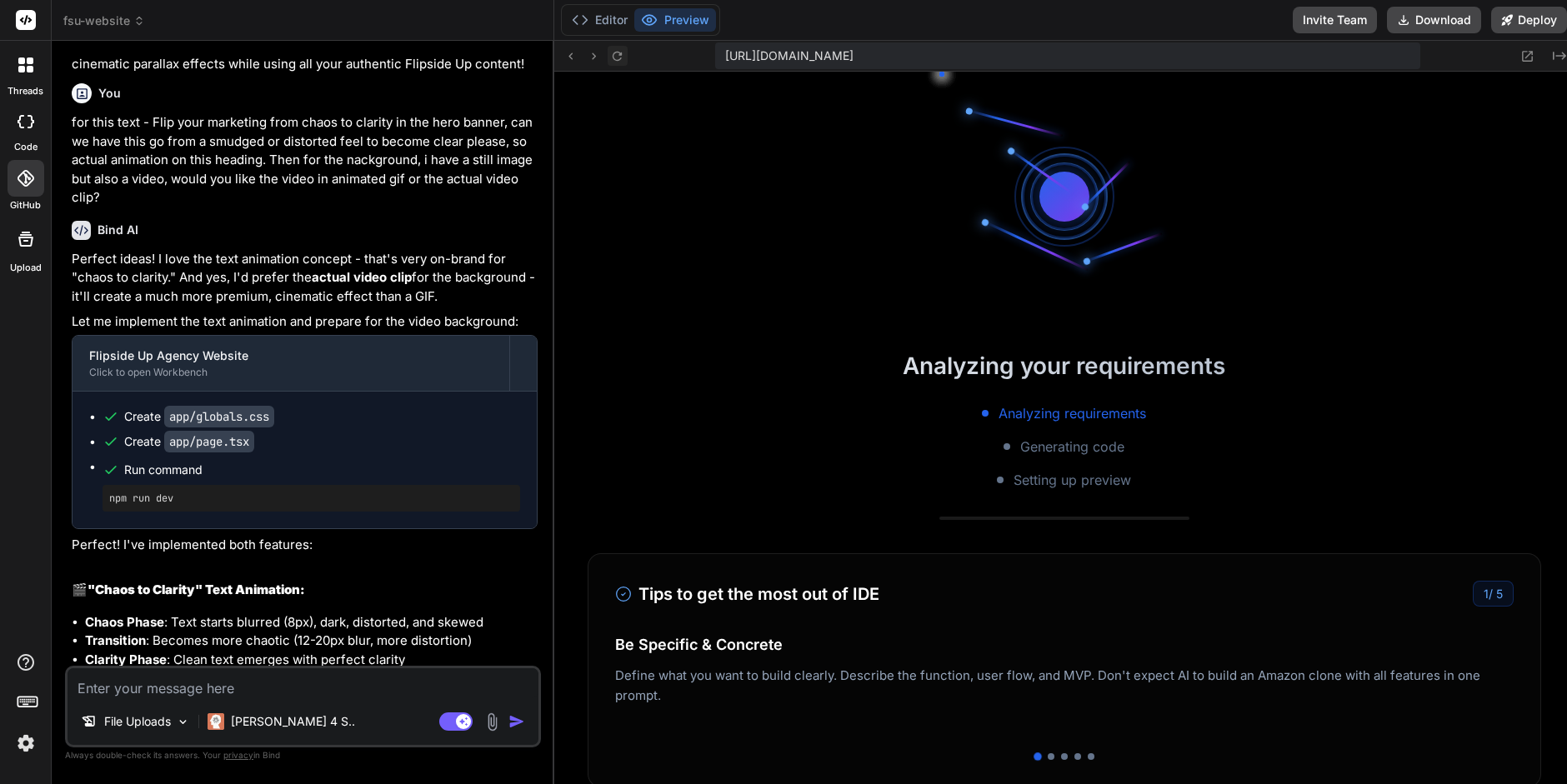
scroll to position [4182, 0]
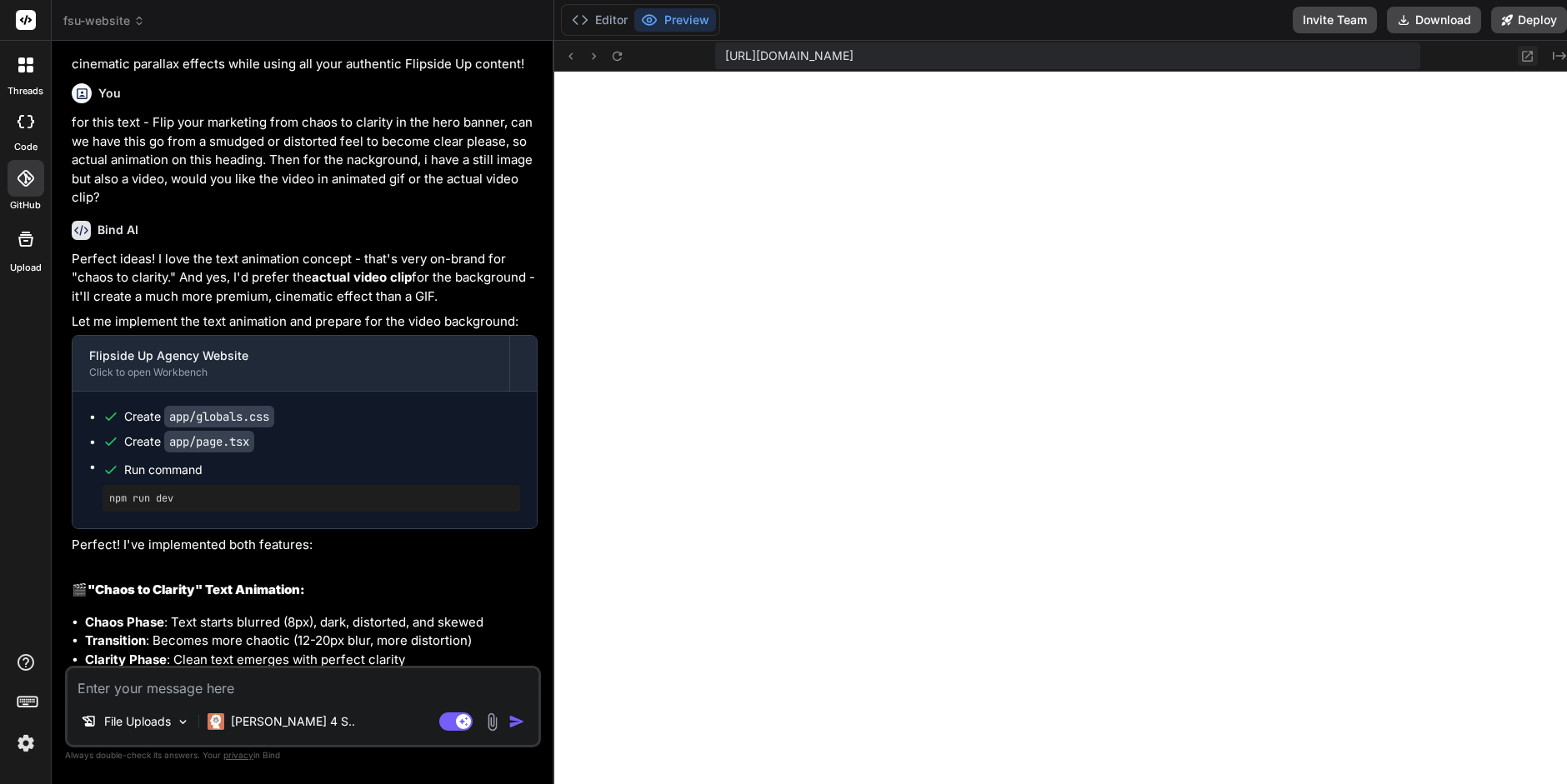
click at [1521, 59] on icon at bounding box center [1527, 56] width 14 height 14
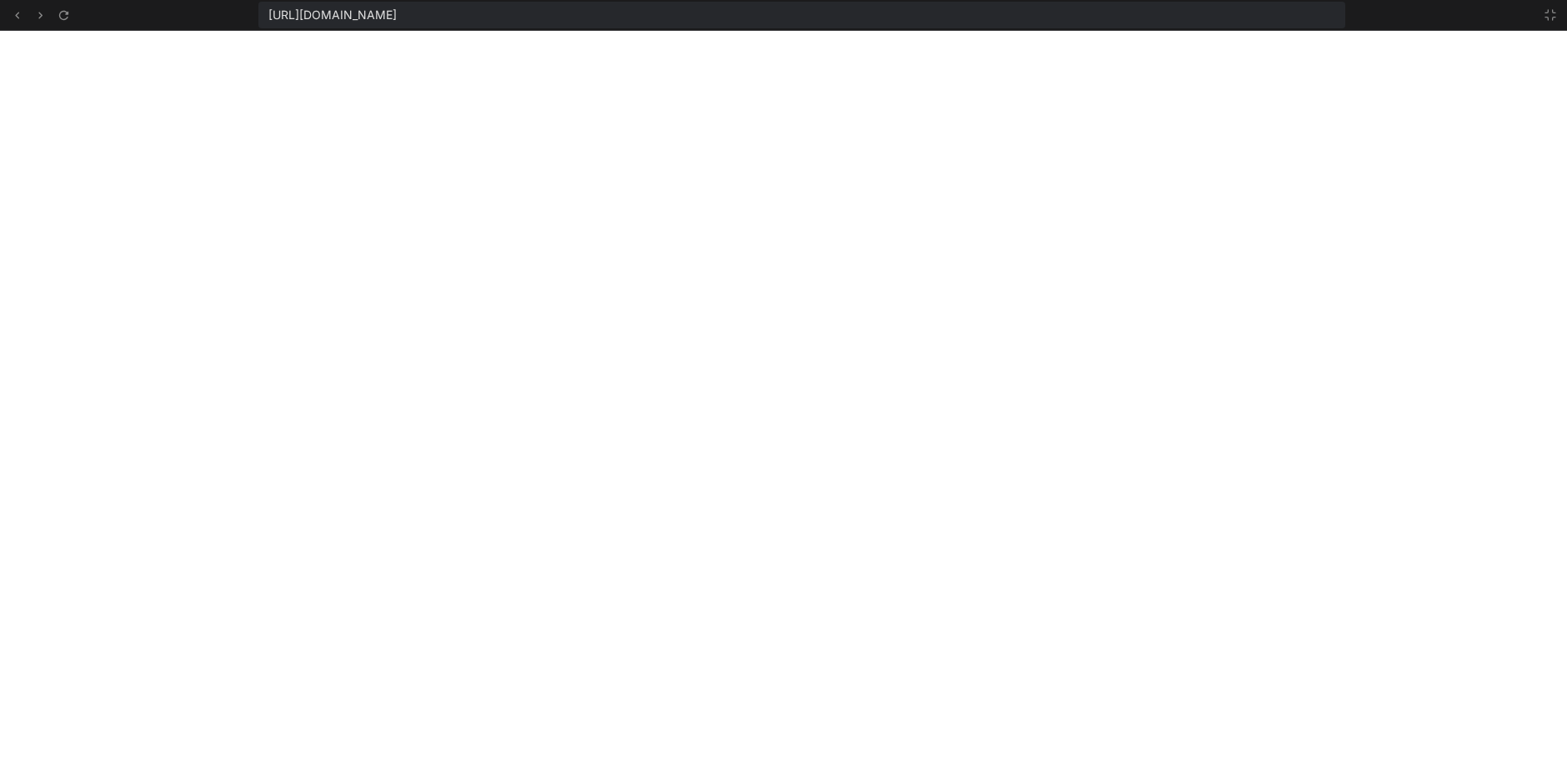
scroll to position [4230, 0]
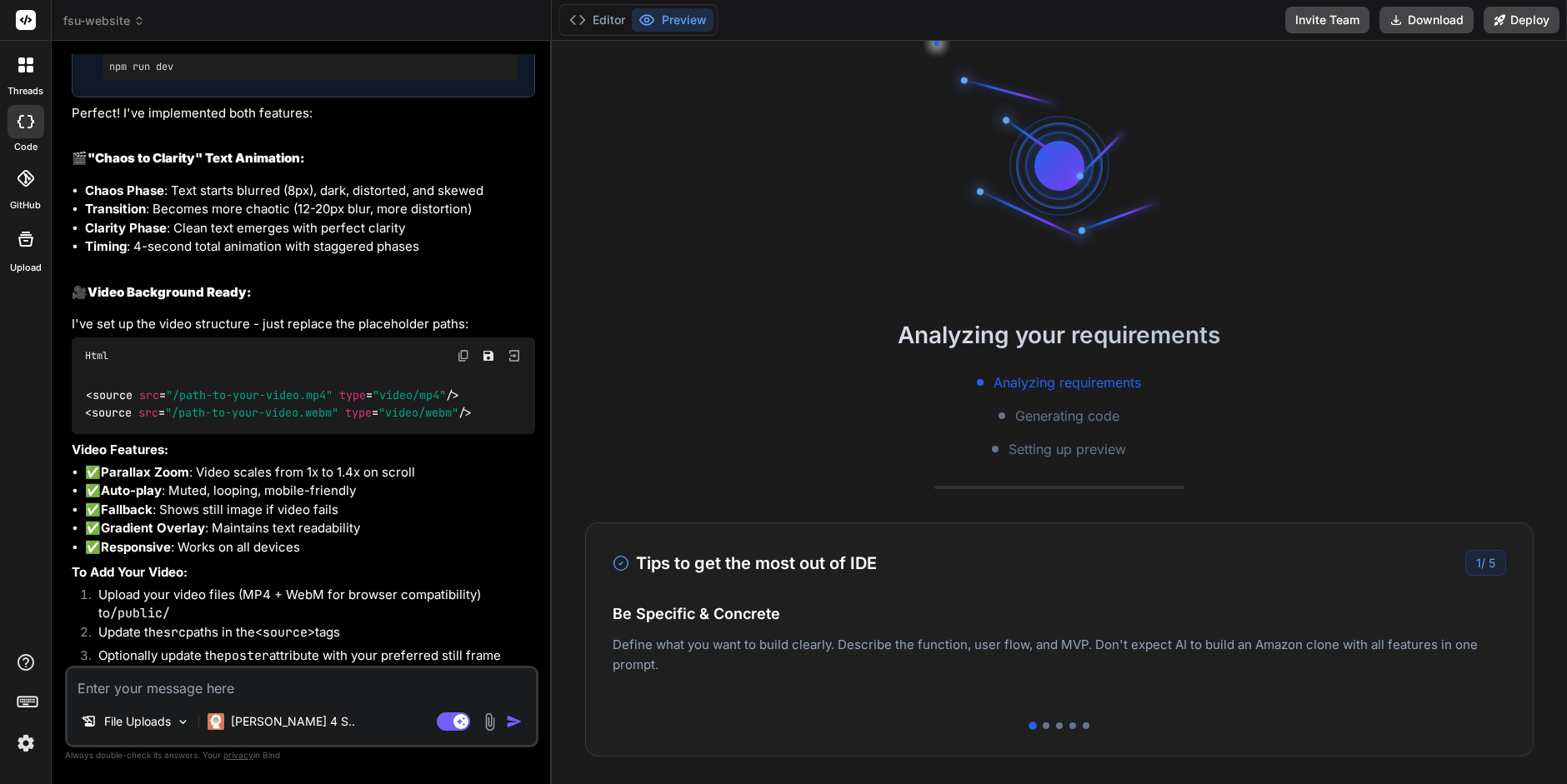
scroll to position [4269, 0]
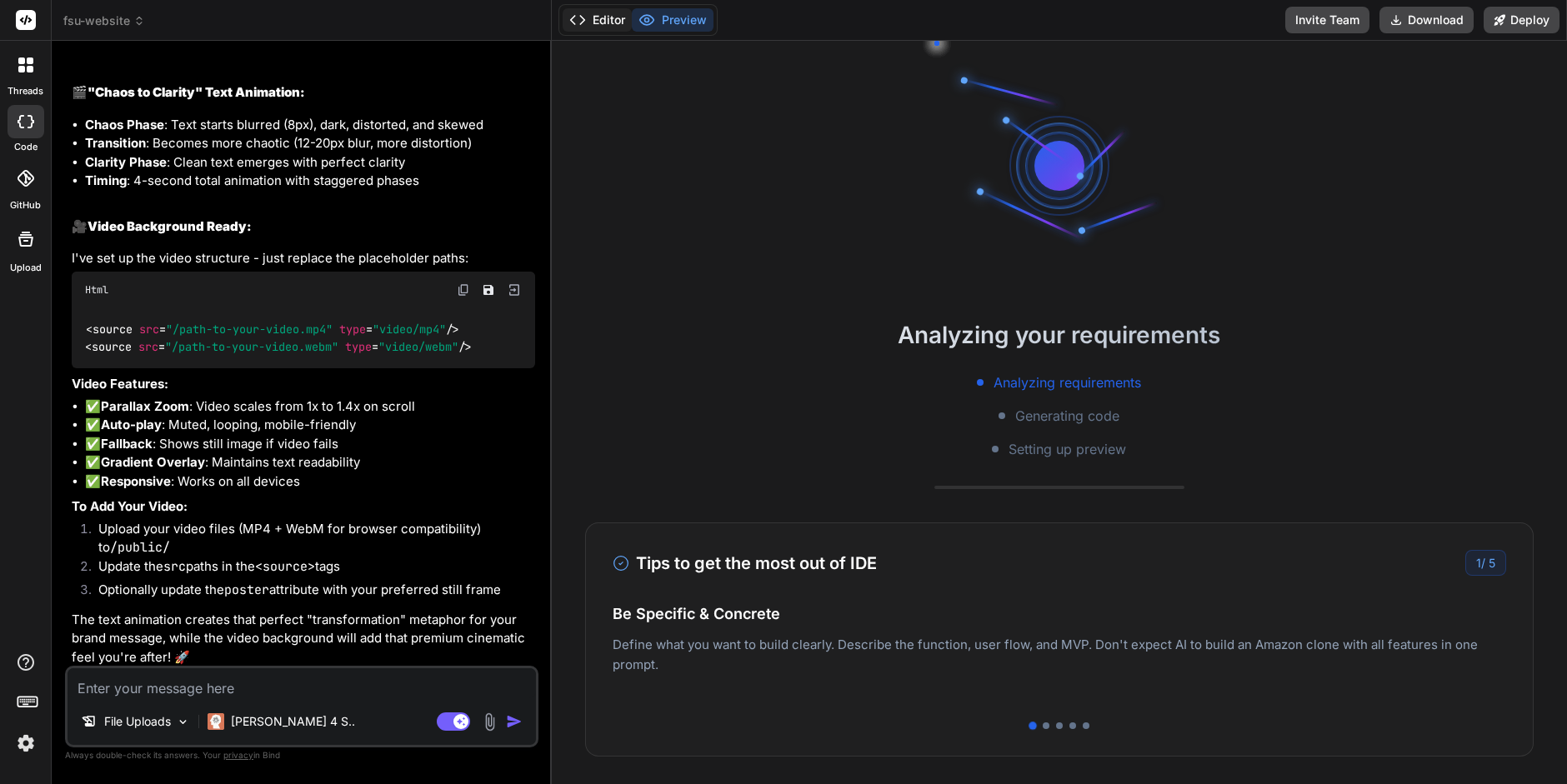
click at [599, 19] on button "Editor" at bounding box center [598, 20] width 69 height 24
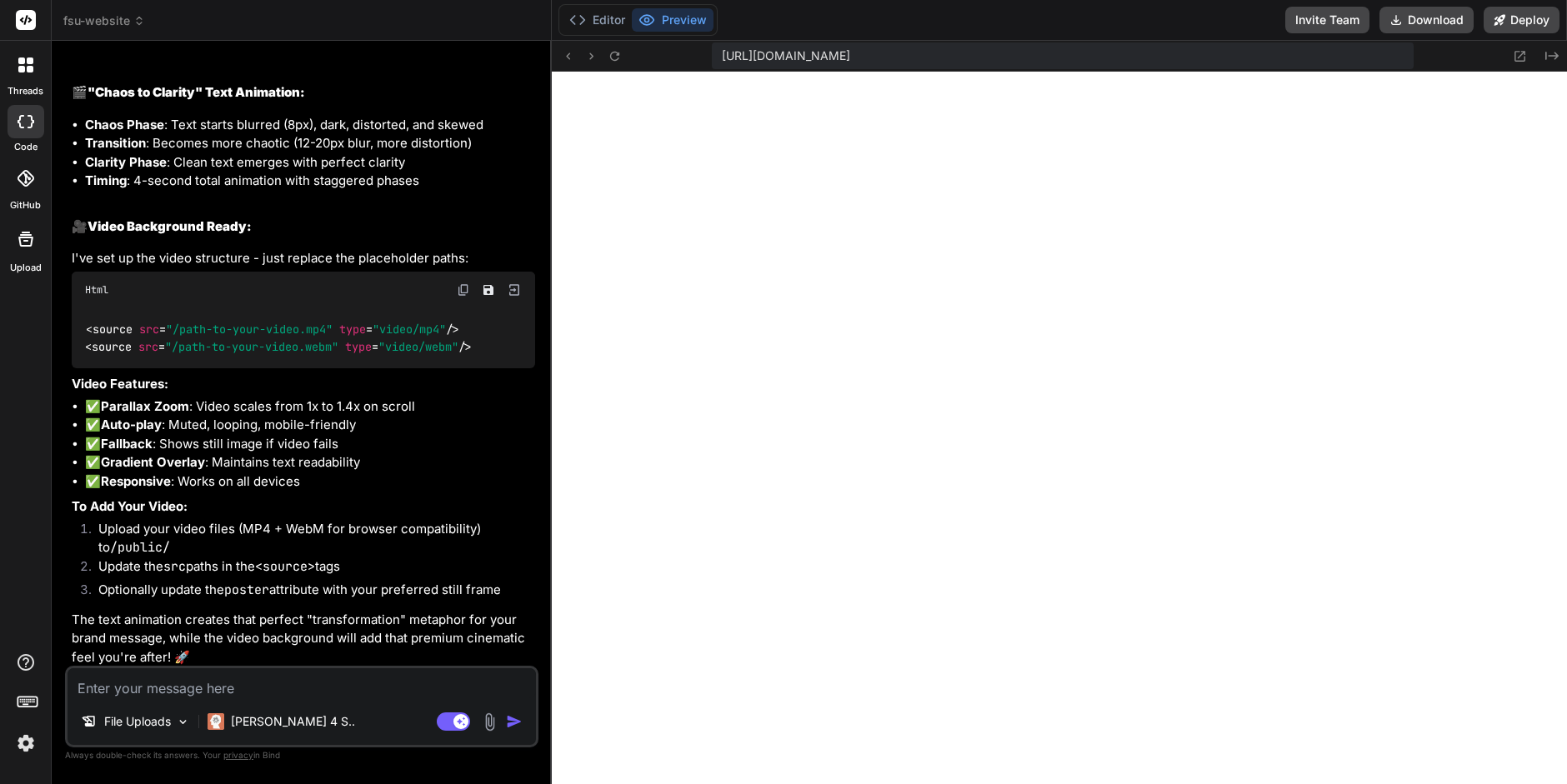
scroll to position [500, 0]
click at [491, 719] on img at bounding box center [490, 722] width 19 height 19
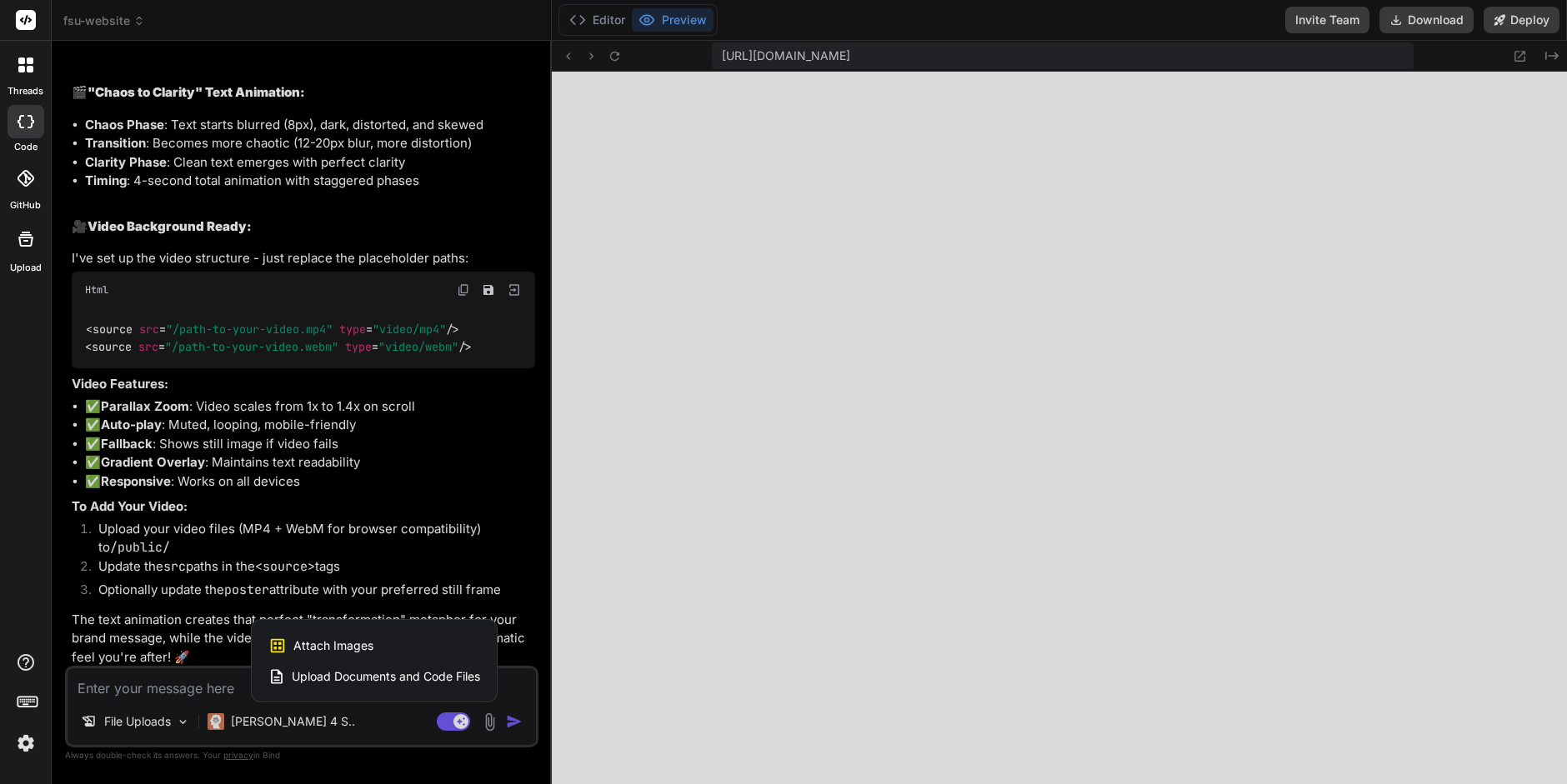
click at [486, 721] on div at bounding box center [784, 392] width 1567 height 784
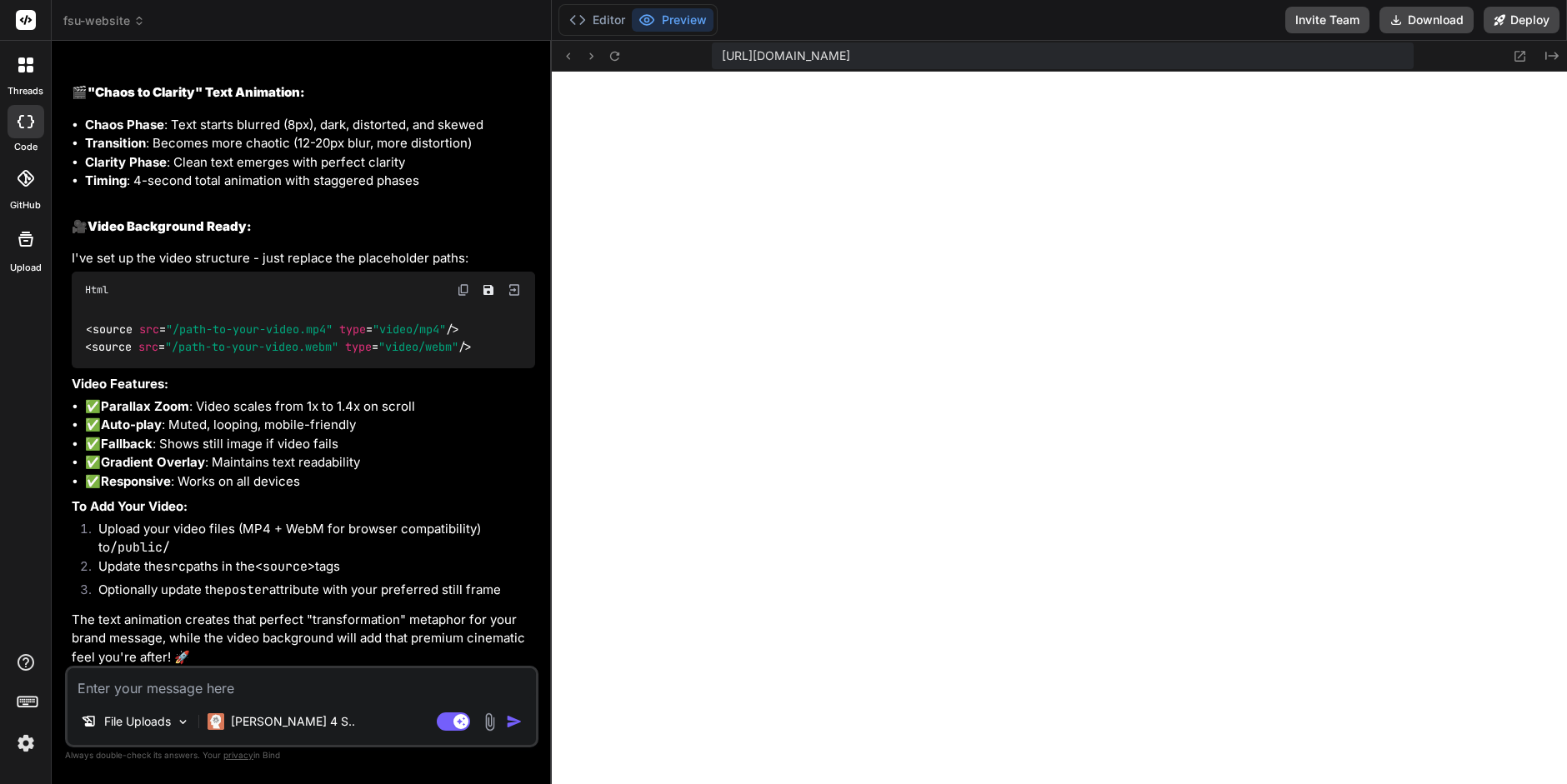
click at [489, 722] on img at bounding box center [490, 722] width 19 height 19
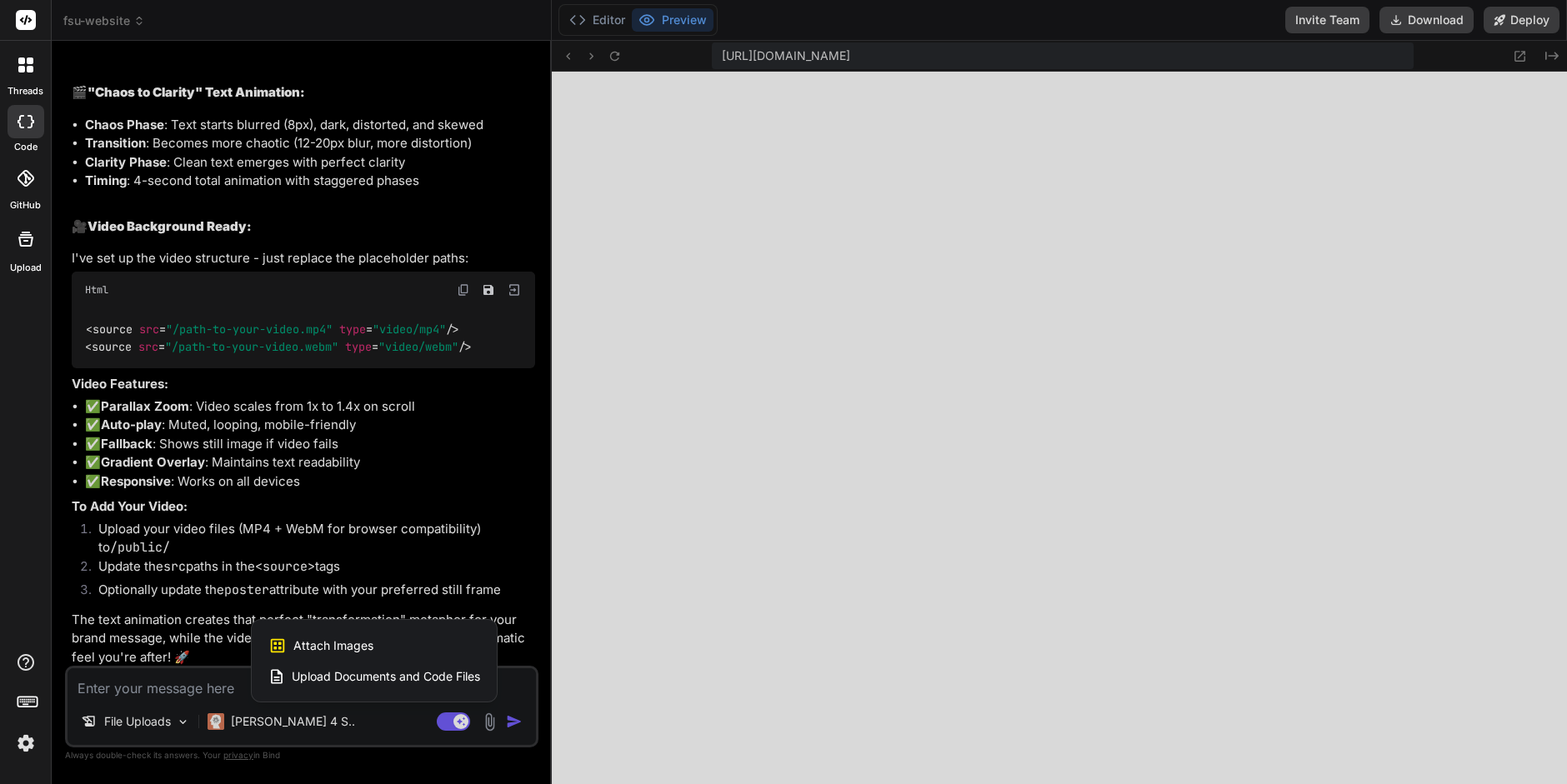
click at [356, 643] on span "Attach Images" at bounding box center [333, 646] width 80 height 17
type textarea "x"
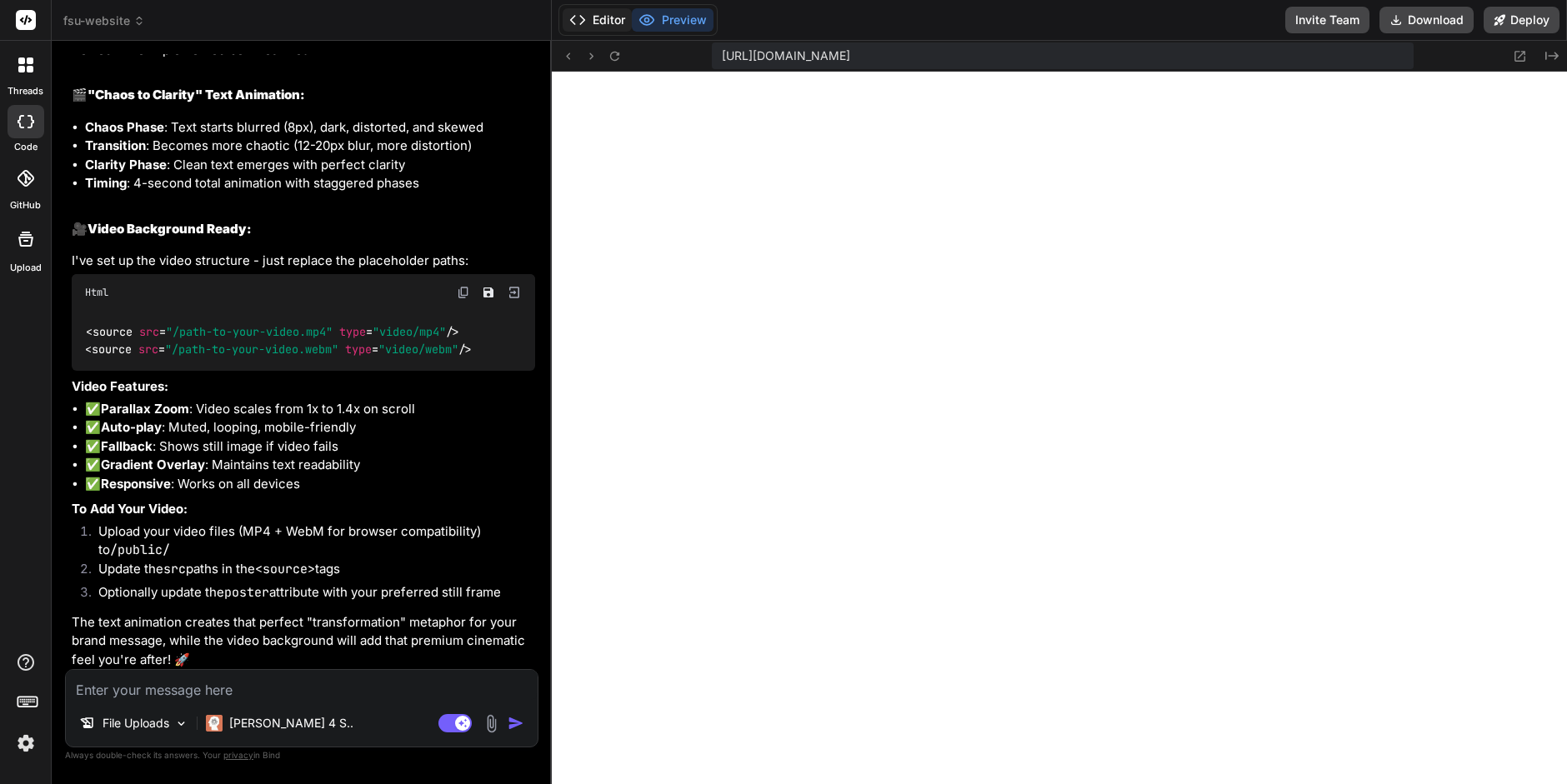
click at [594, 24] on button "Editor" at bounding box center [598, 20] width 69 height 24
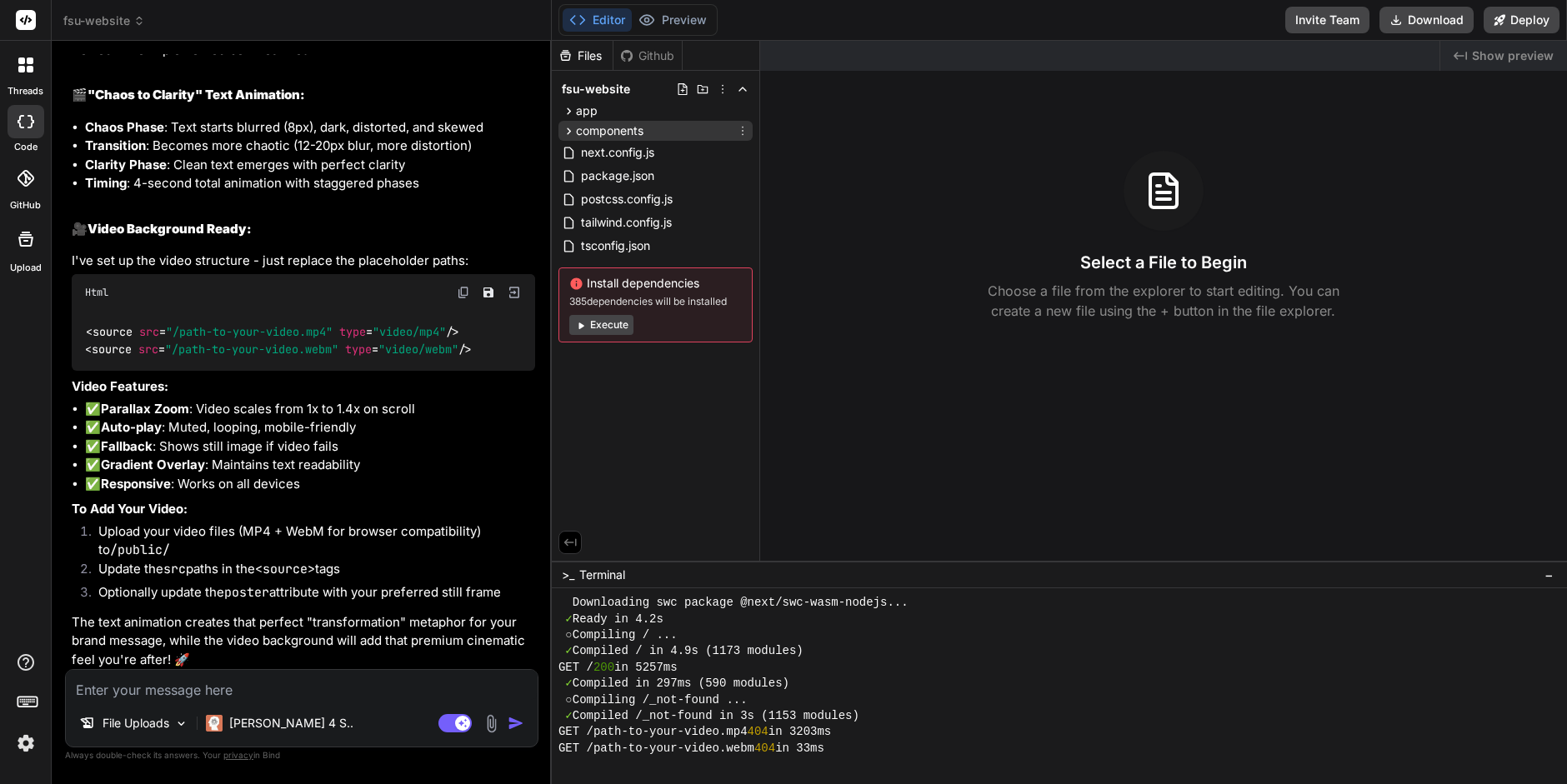
click at [567, 126] on icon at bounding box center [569, 131] width 14 height 14
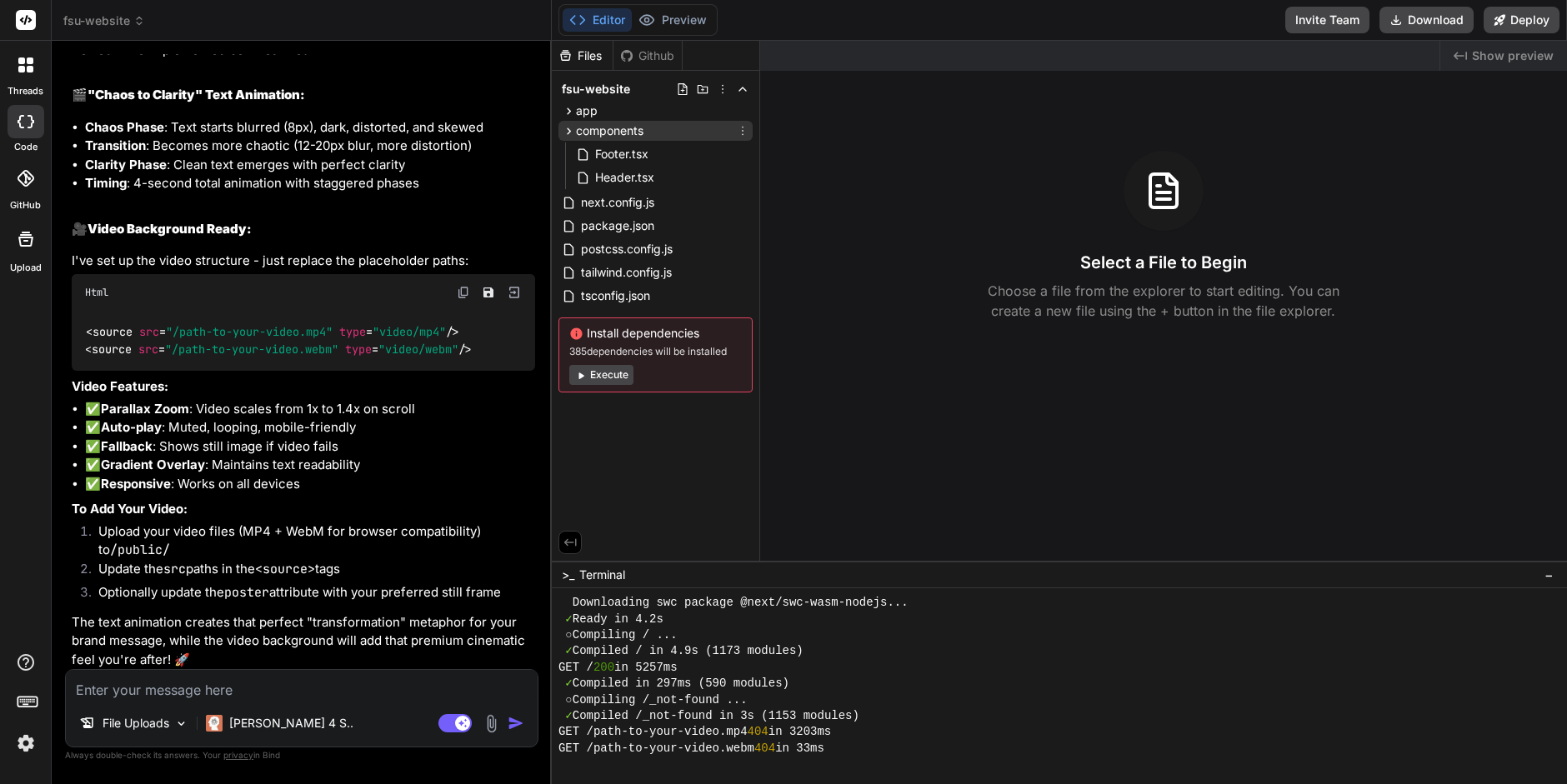
click at [567, 126] on icon at bounding box center [569, 131] width 14 height 14
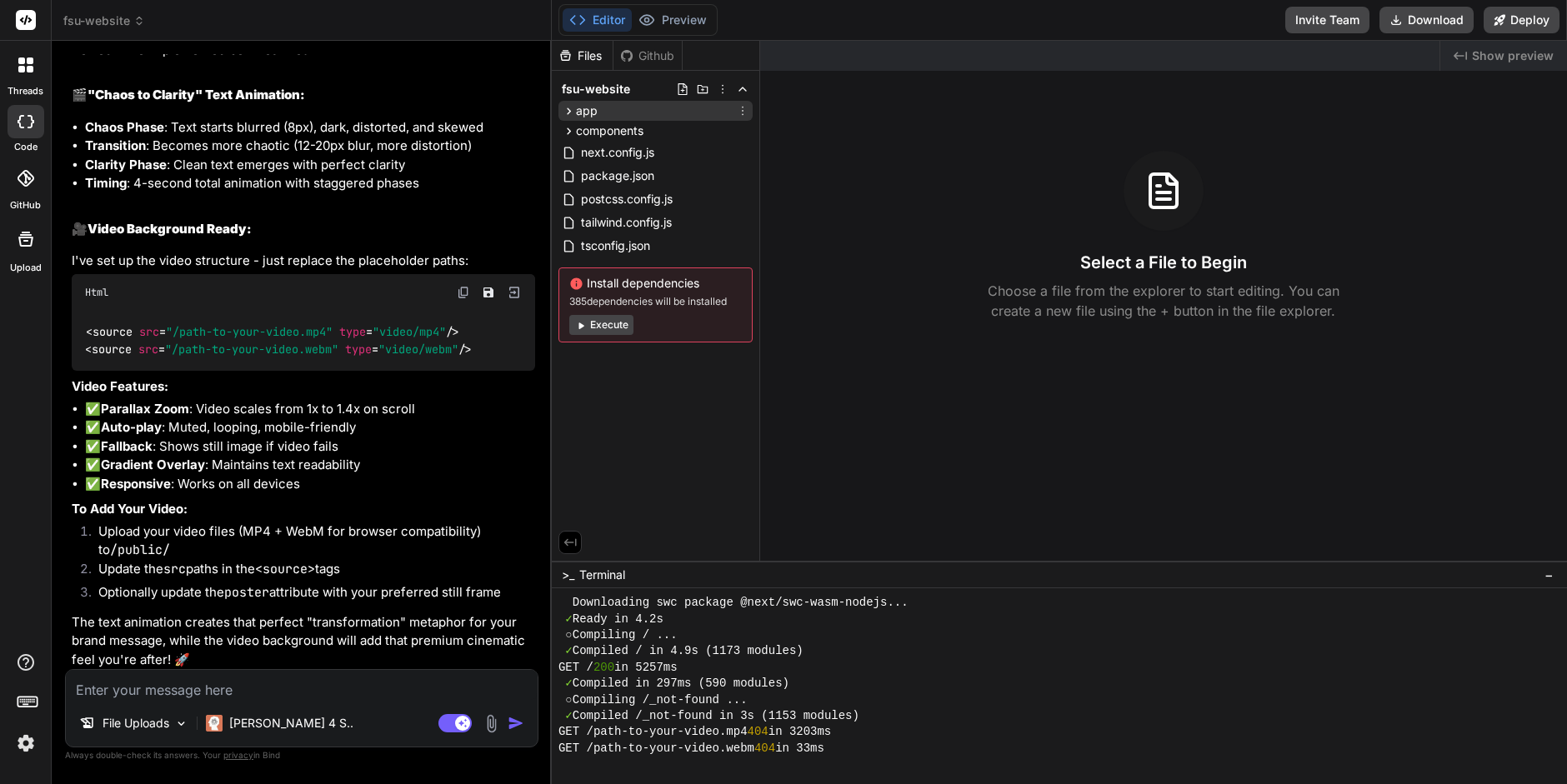
click at [567, 113] on icon at bounding box center [568, 111] width 4 height 7
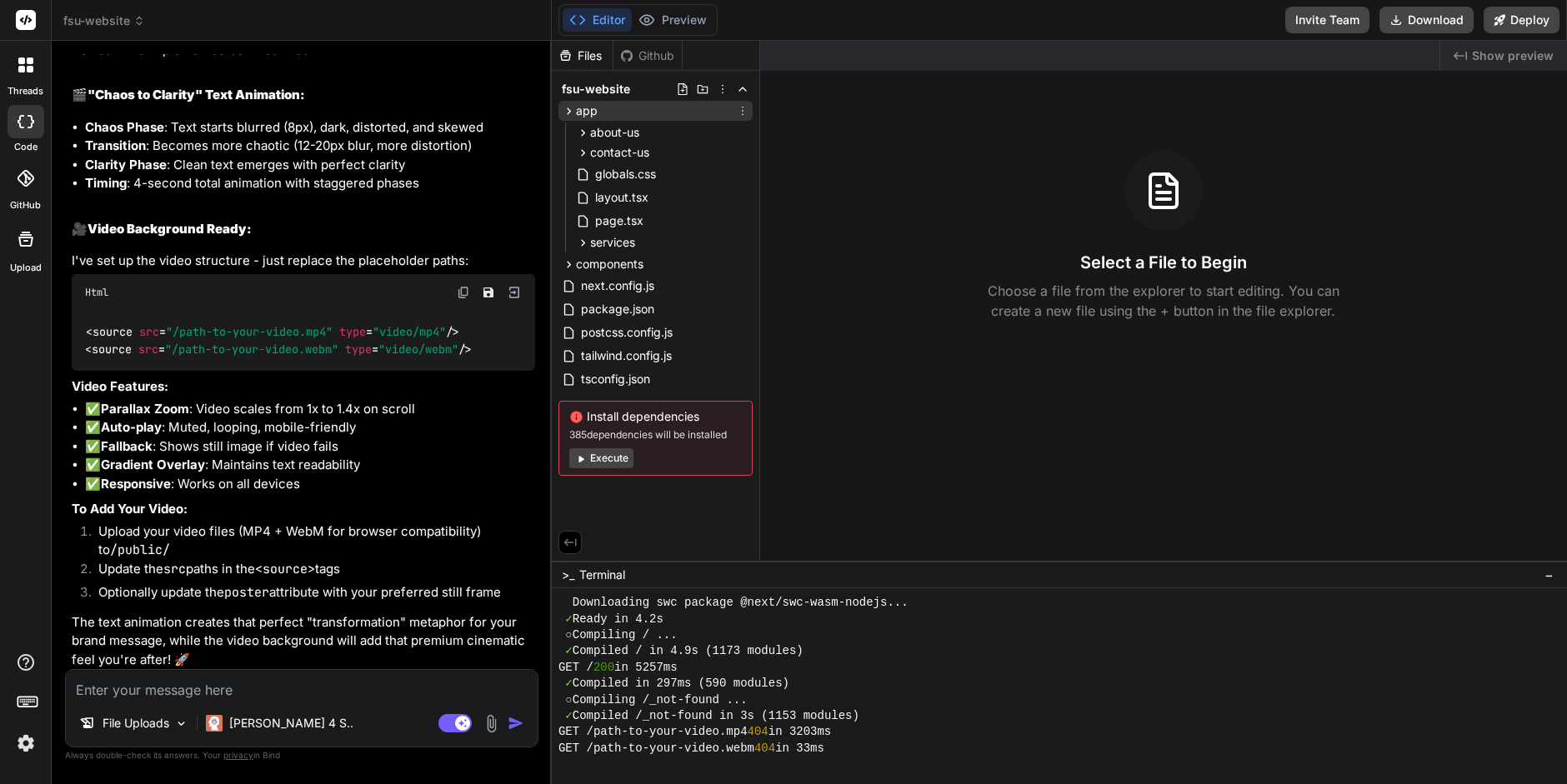
click at [567, 113] on icon at bounding box center [568, 111] width 4 height 7
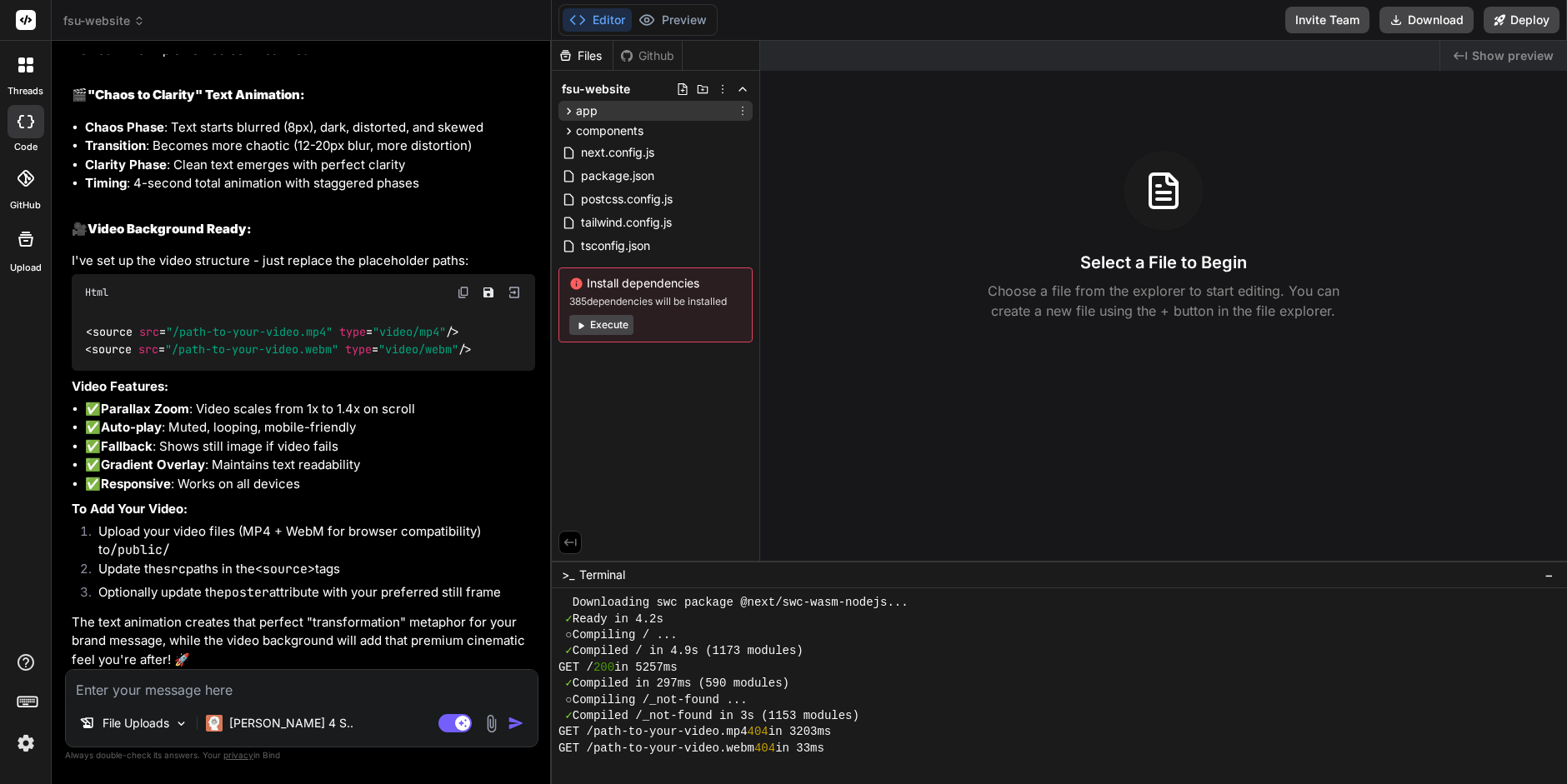
click at [566, 112] on icon at bounding box center [569, 111] width 14 height 14
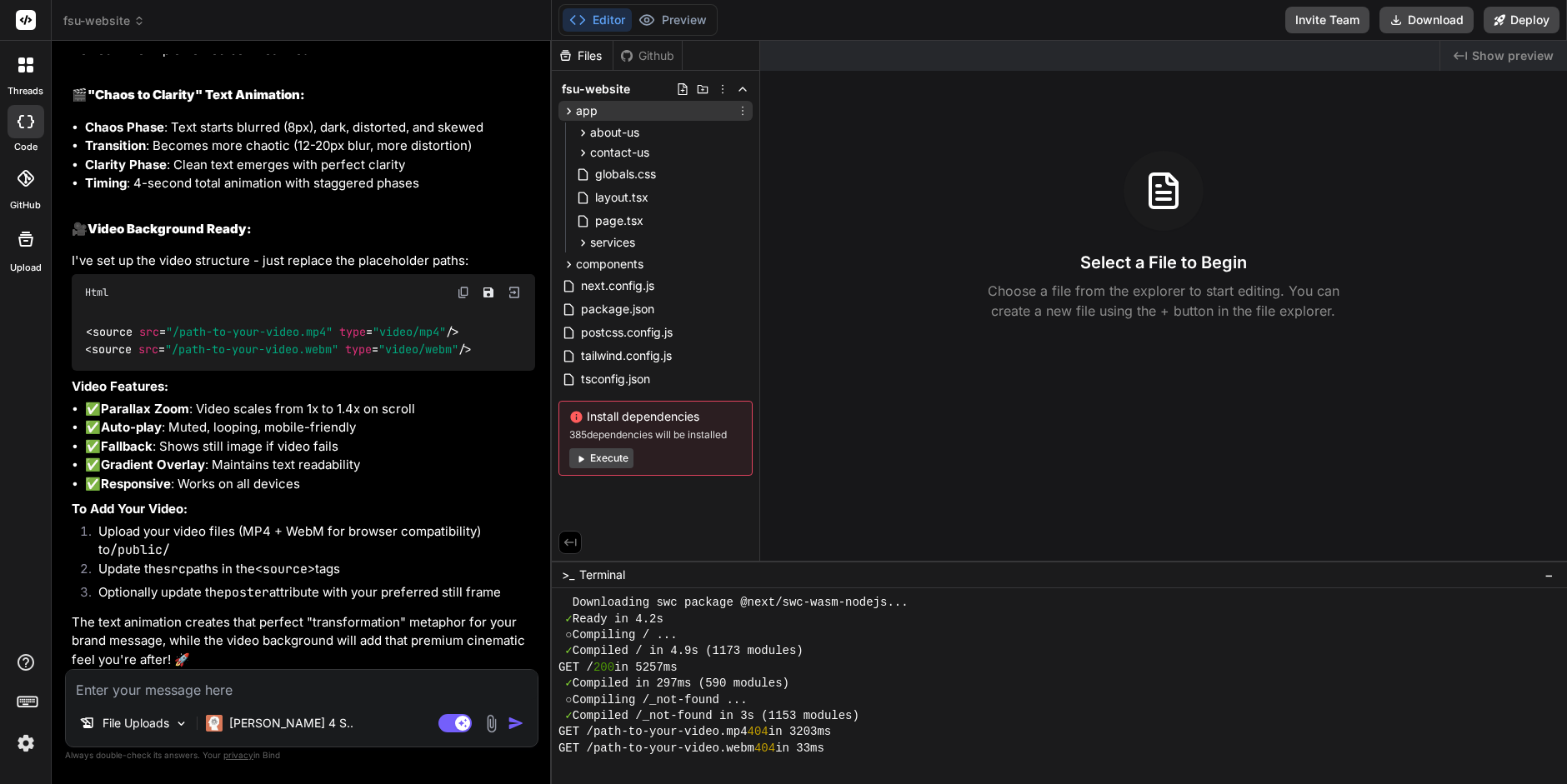
click at [566, 111] on icon at bounding box center [569, 111] width 14 height 14
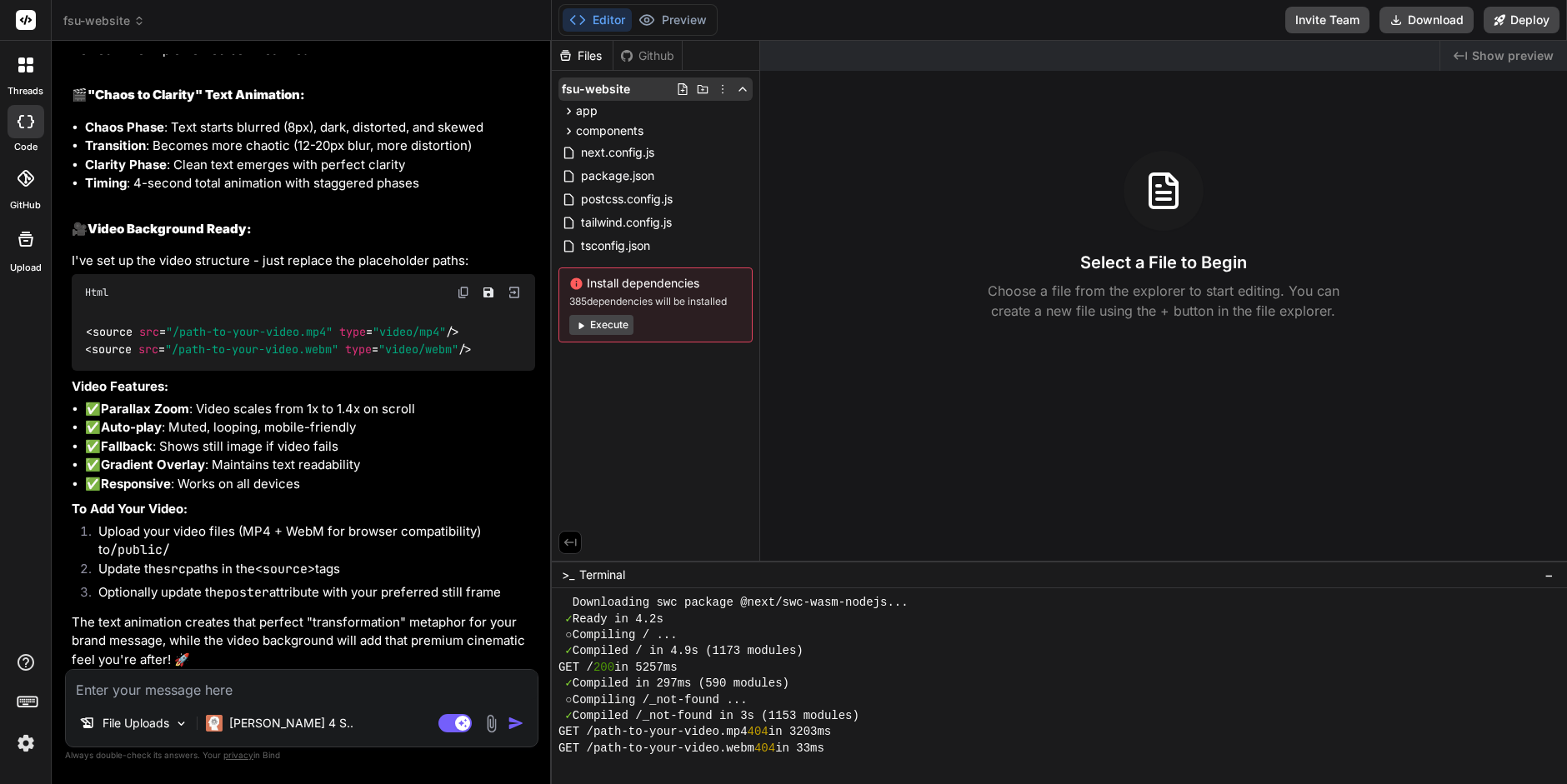
click at [701, 88] on icon at bounding box center [703, 89] width 14 height 14
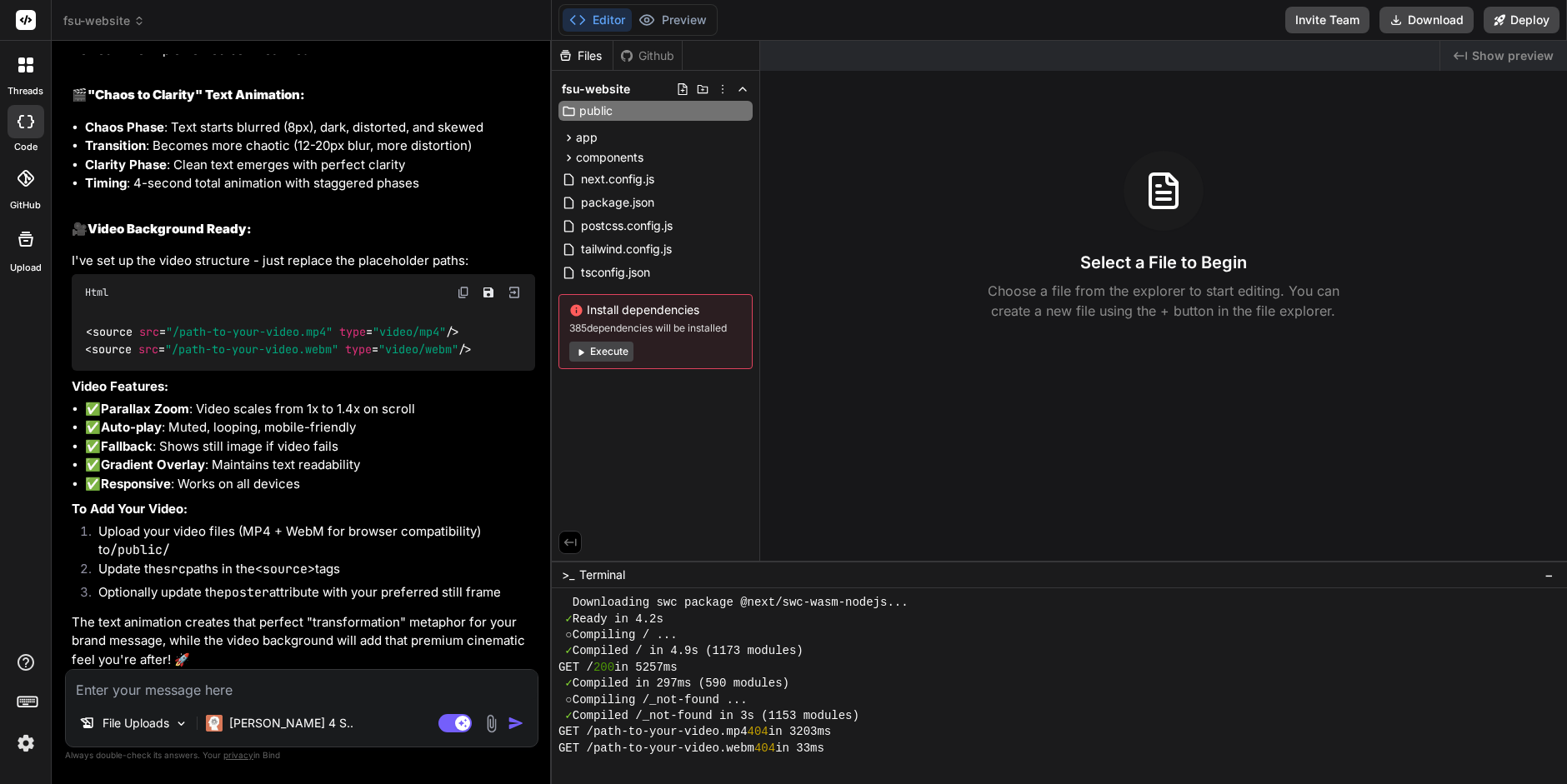
type input "public"
click at [639, 421] on div "Files Github fsu-website public app about-us page.tsx contact-us page.tsx globa…" at bounding box center [656, 300] width 209 height 520
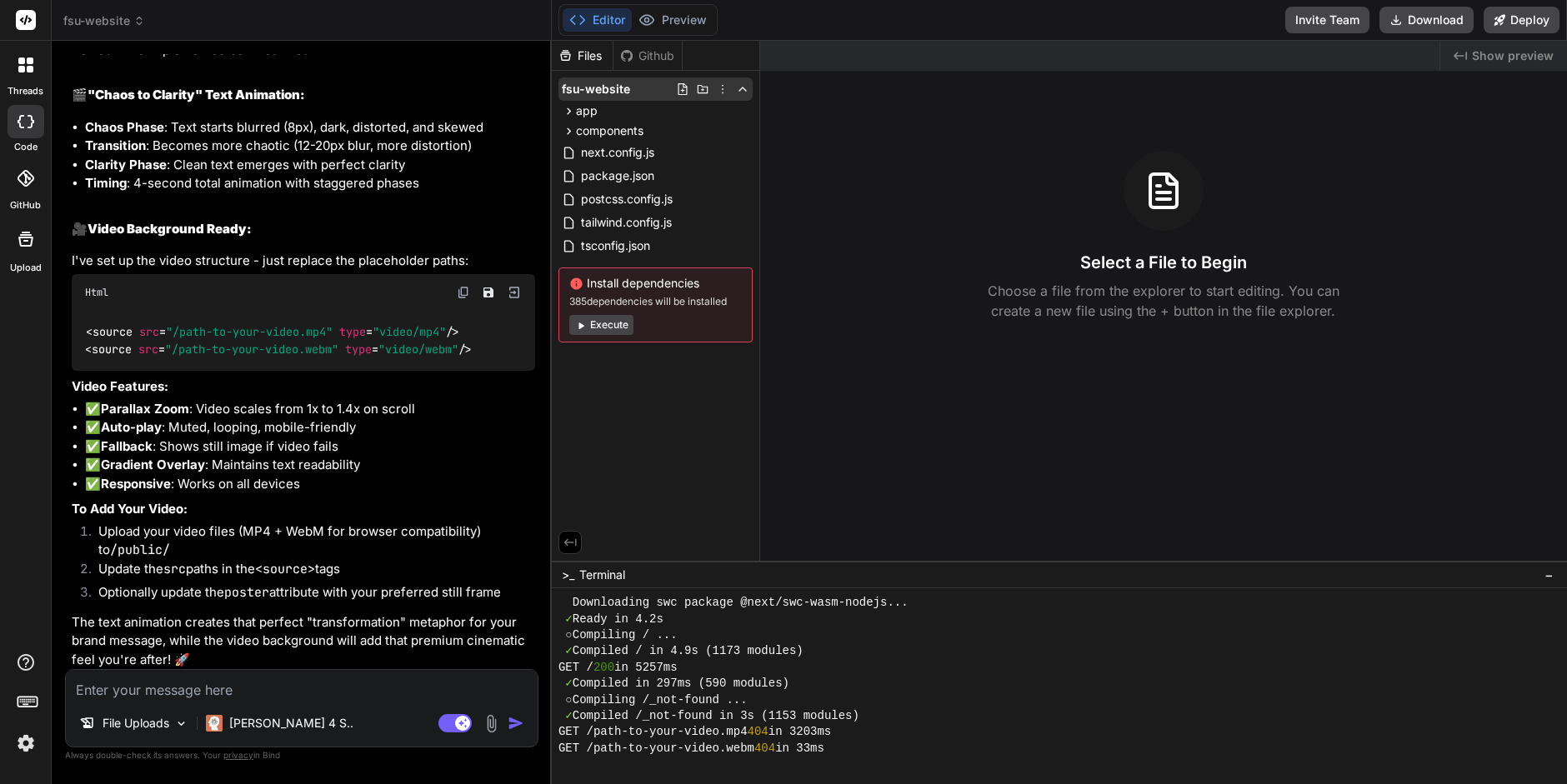
click at [702, 90] on icon at bounding box center [703, 89] width 14 height 14
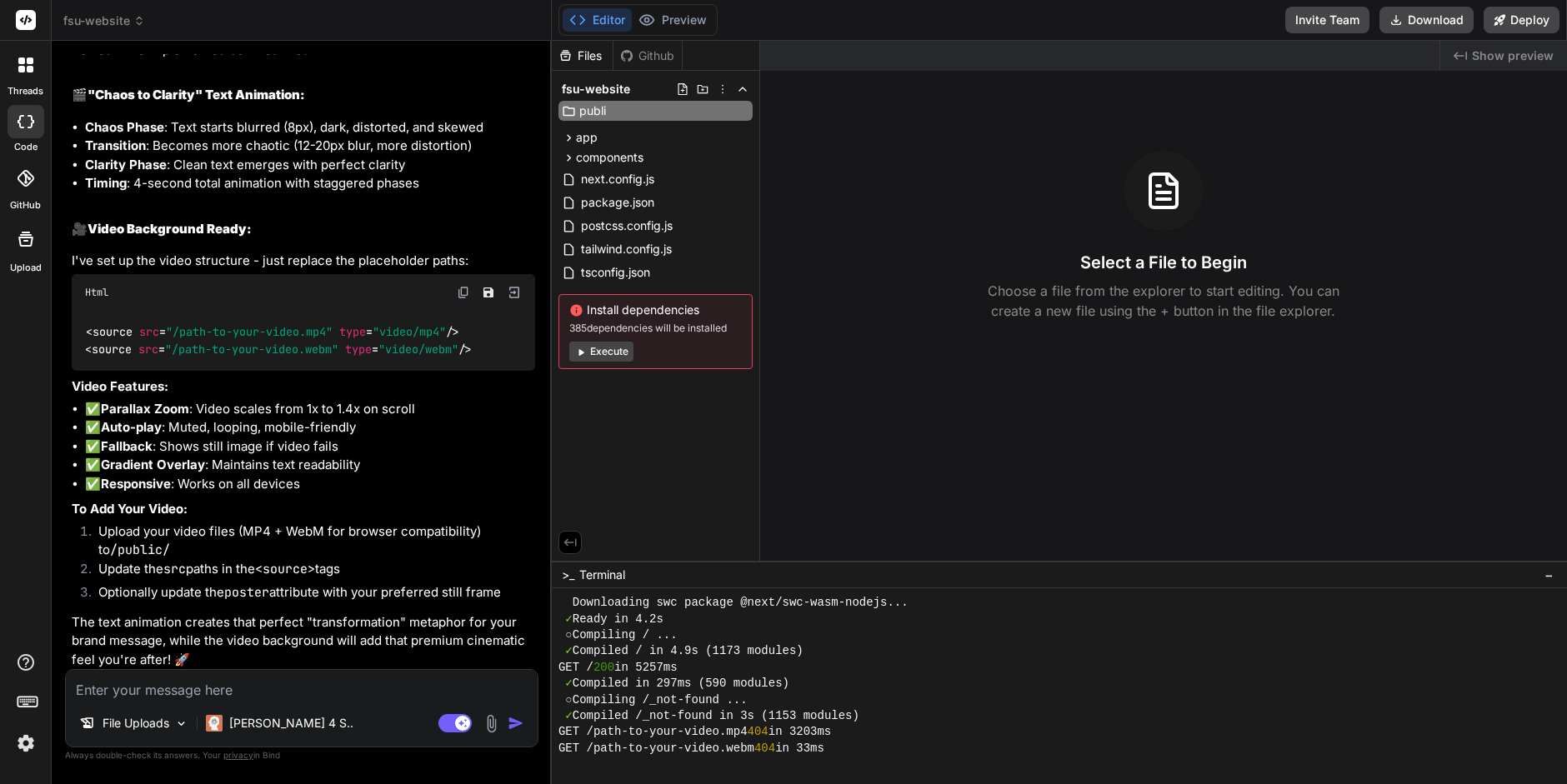
type input "public"
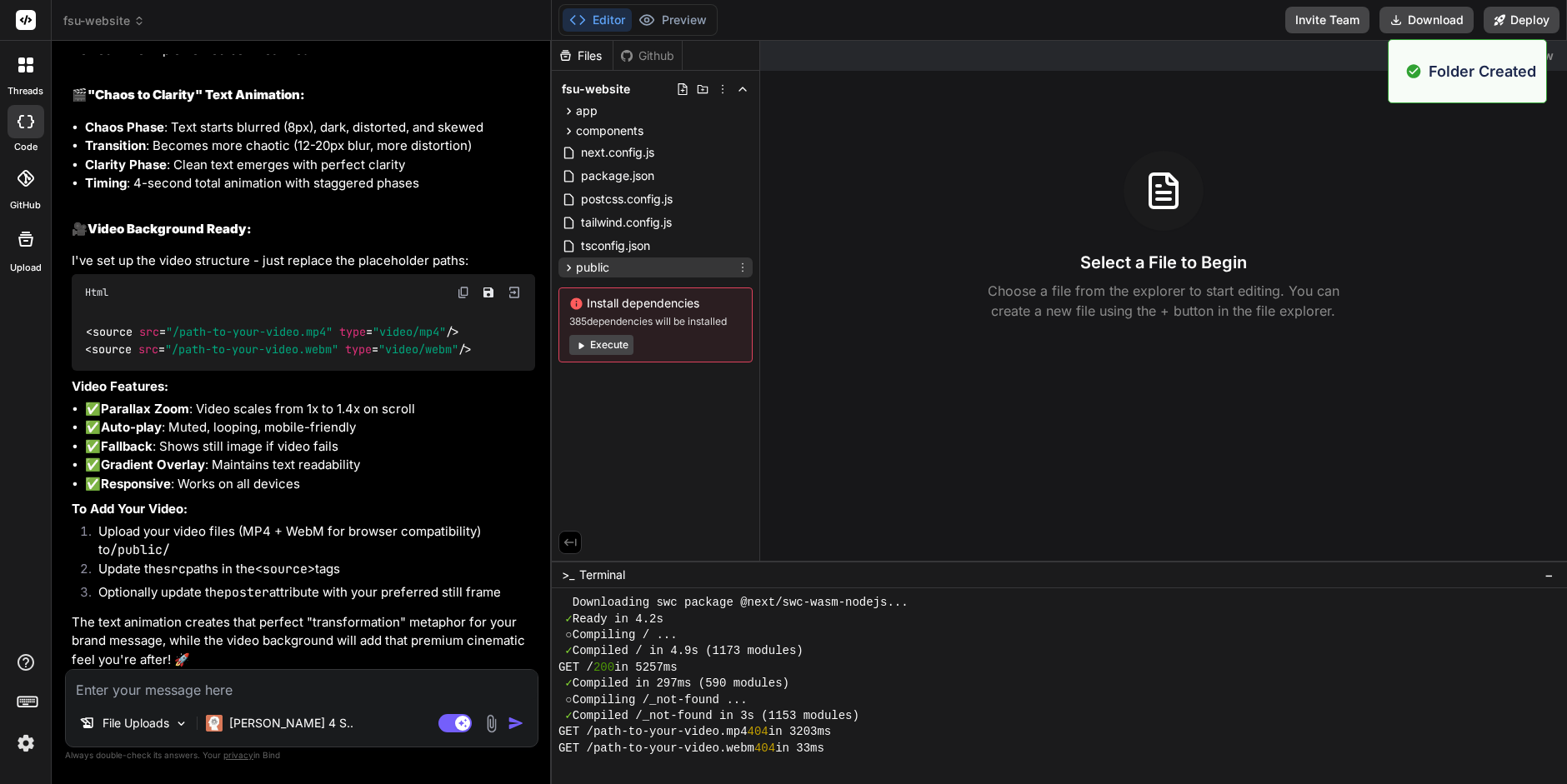
click at [566, 265] on icon at bounding box center [569, 268] width 14 height 14
click at [610, 265] on div "public" at bounding box center [656, 268] width 194 height 20
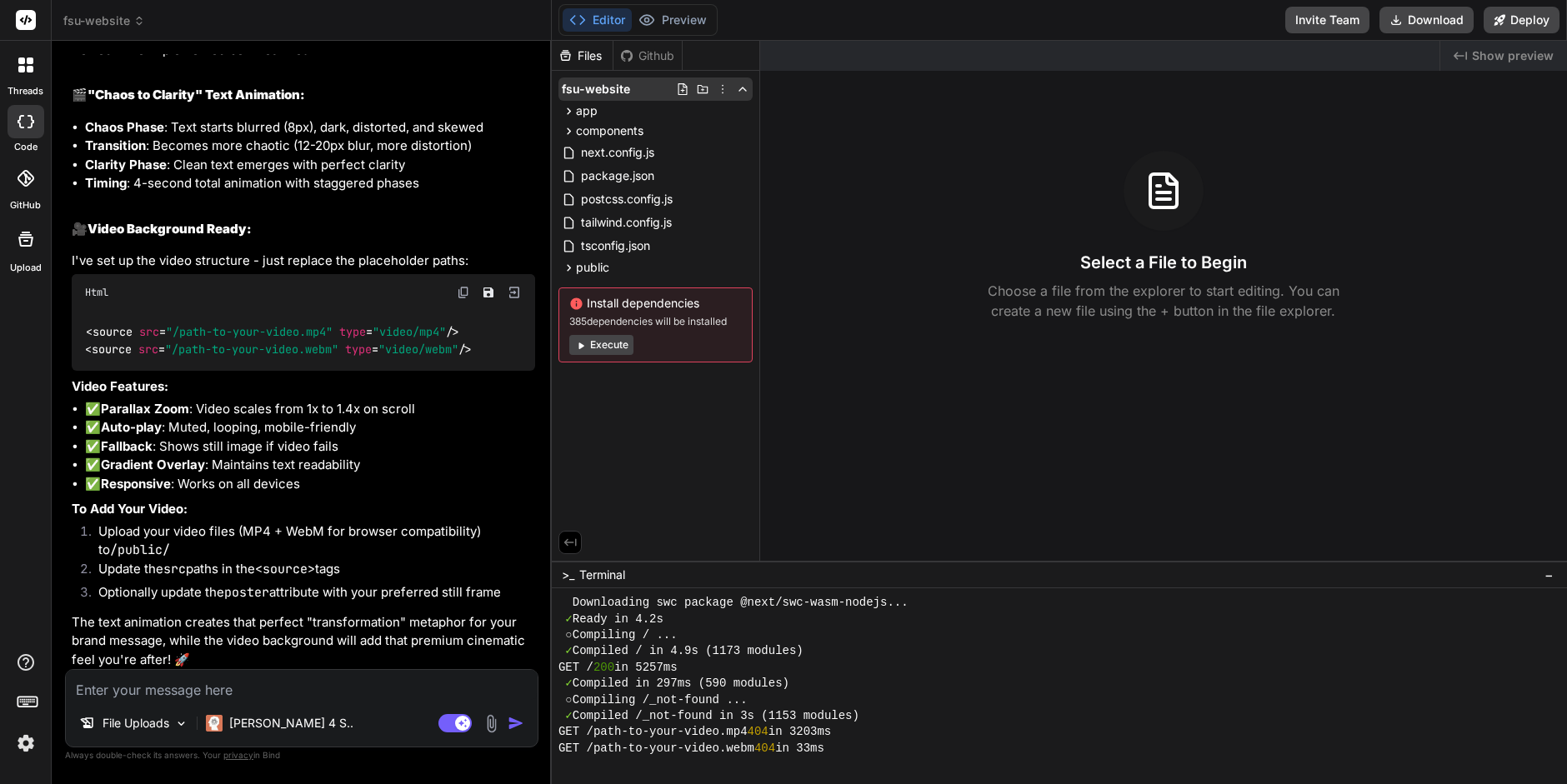
click at [723, 89] on icon at bounding box center [723, 89] width 2 height 9
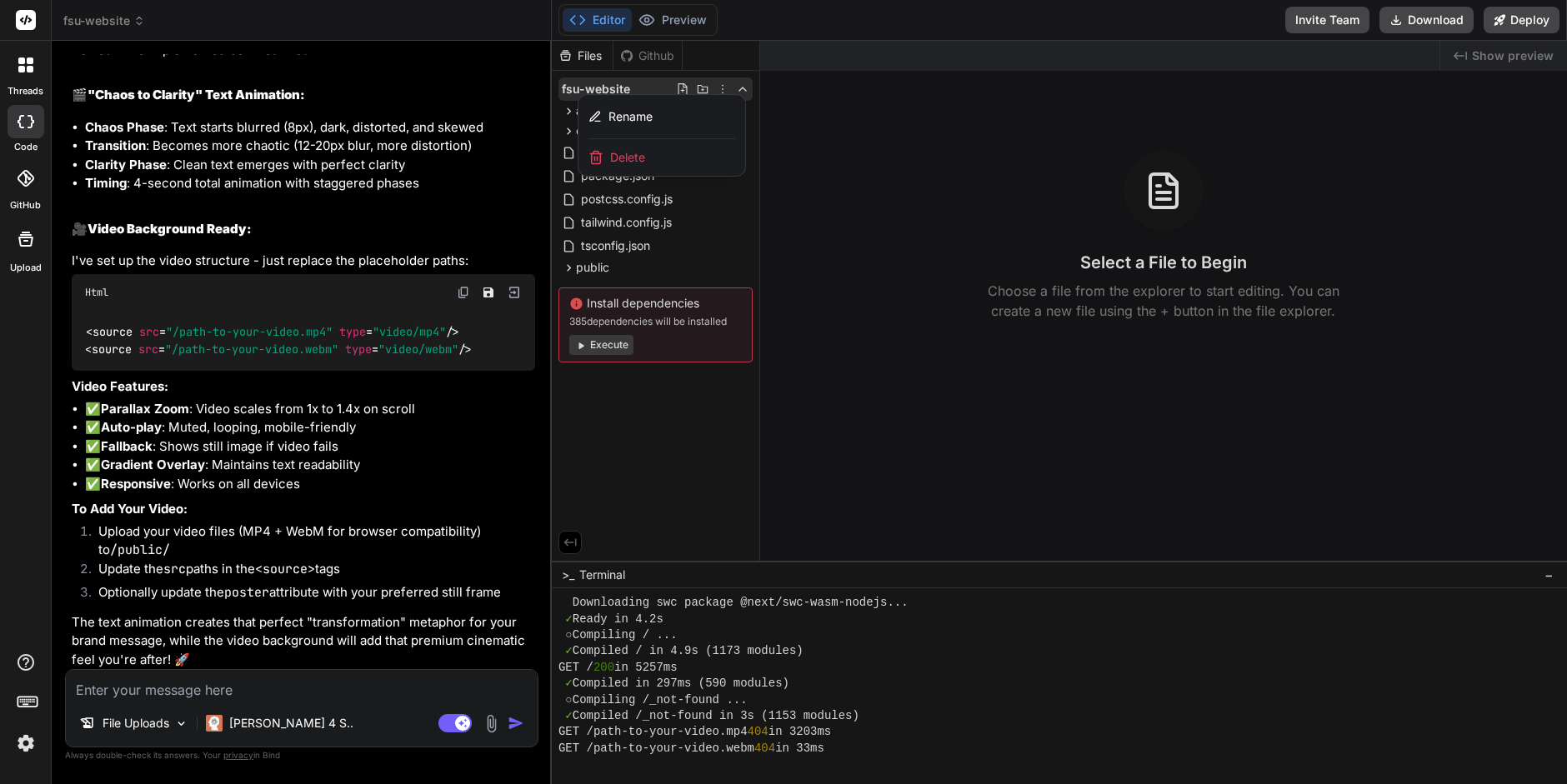
click at [722, 89] on div at bounding box center [1060, 412] width 1016 height 743
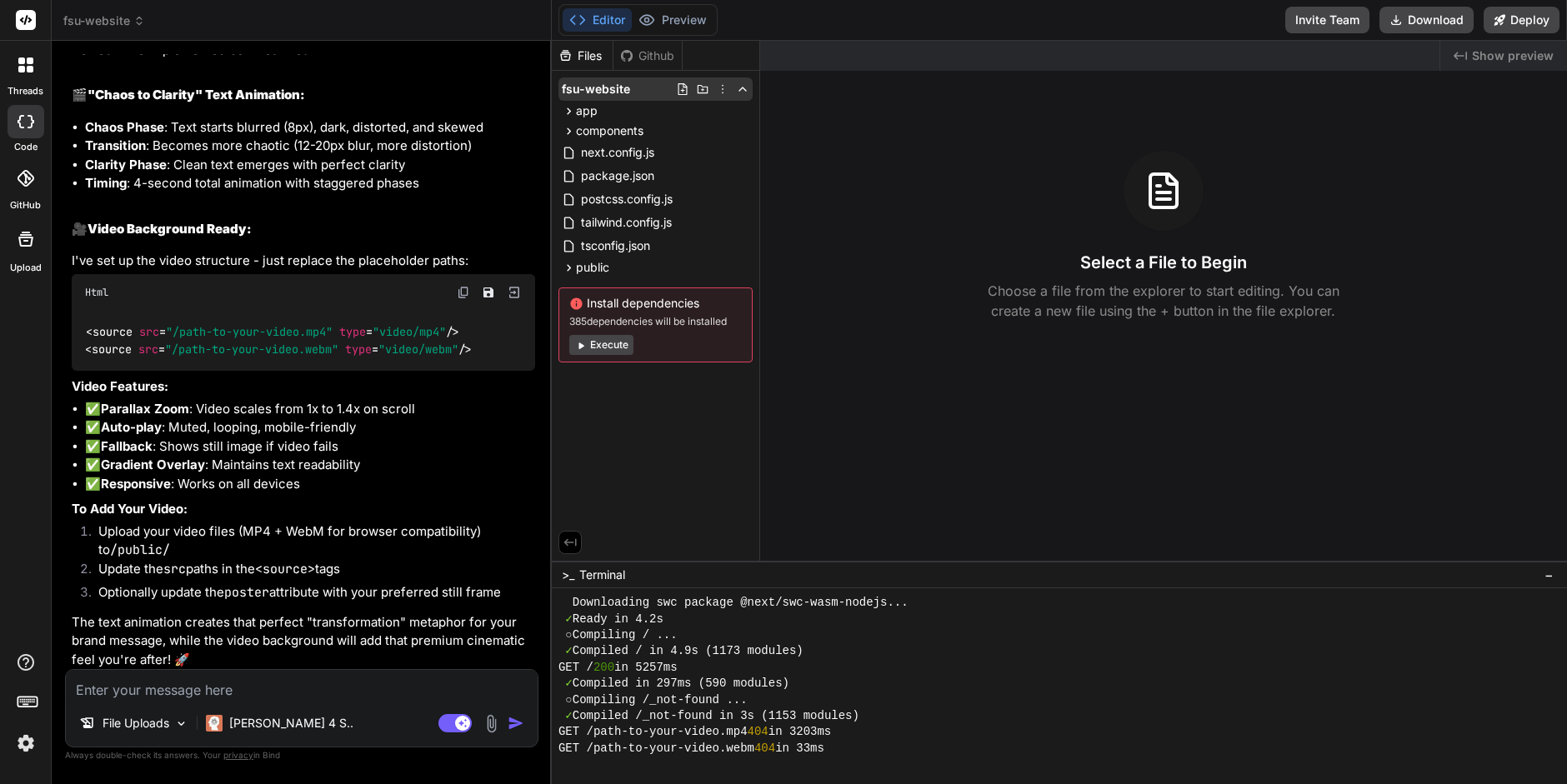
click at [742, 89] on icon at bounding box center [743, 89] width 14 height 14
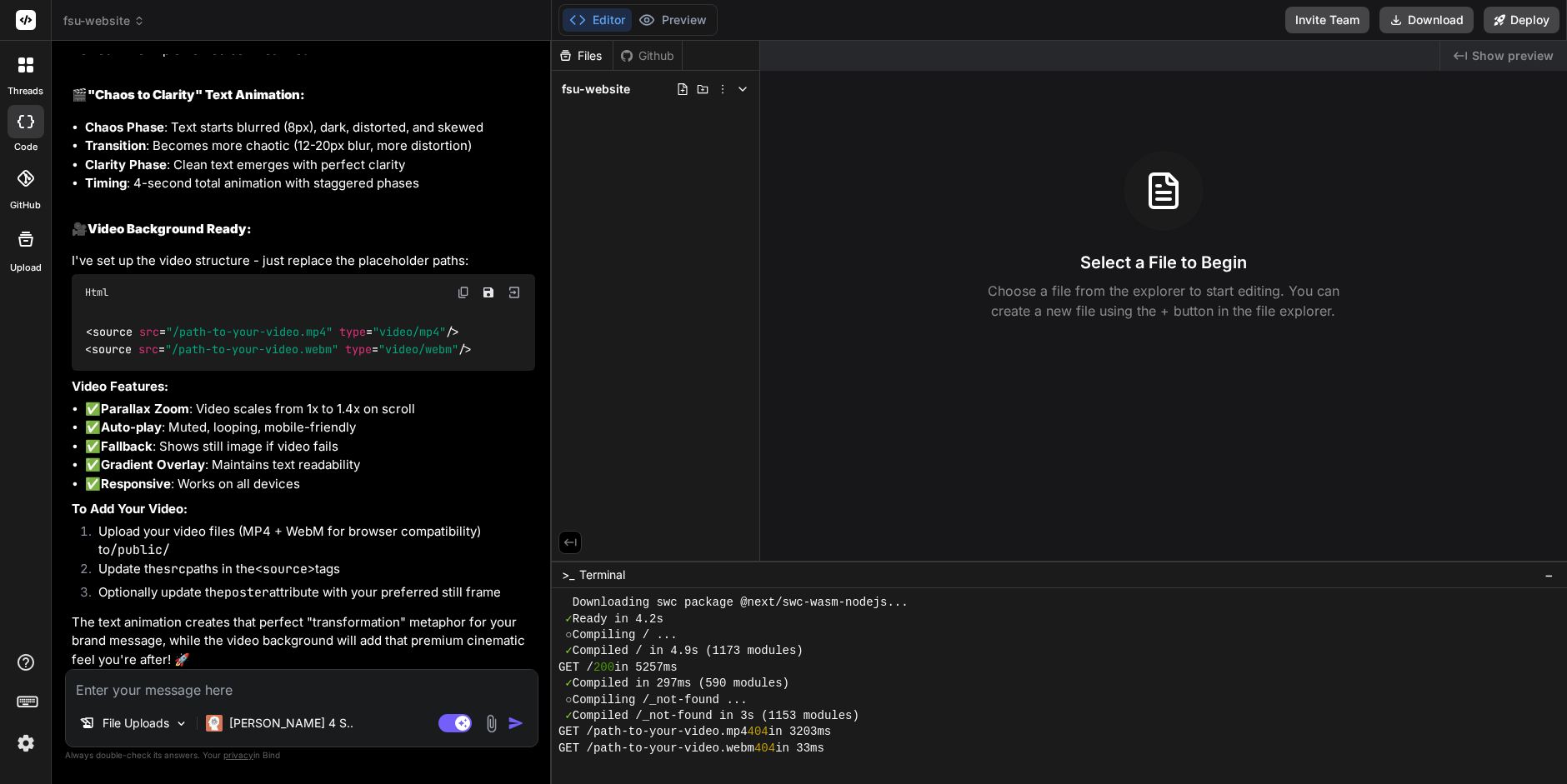
click at [742, 89] on polyline at bounding box center [743, 89] width 7 height 3
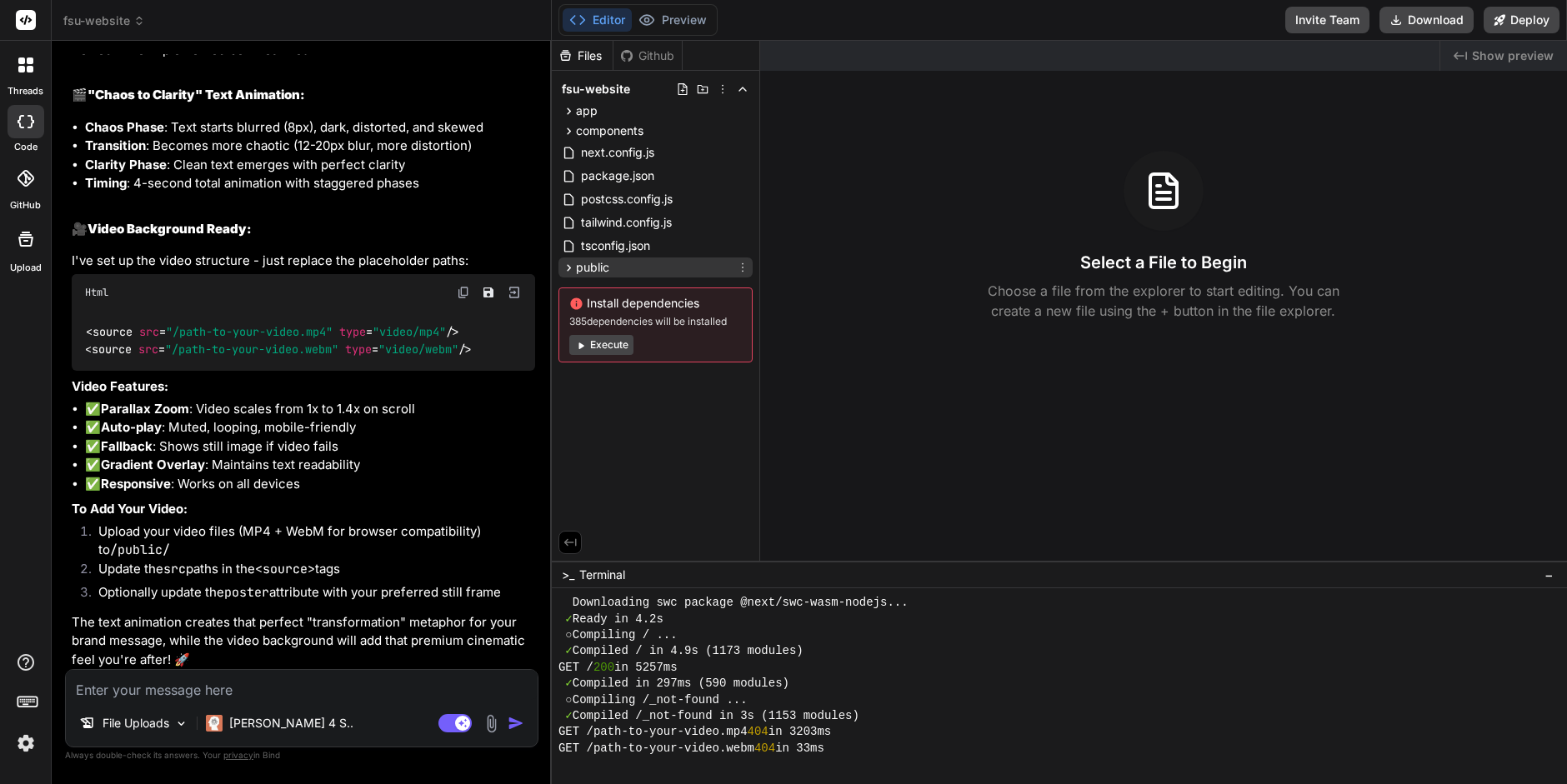
click at [743, 263] on icon at bounding box center [743, 268] width 2 height 9
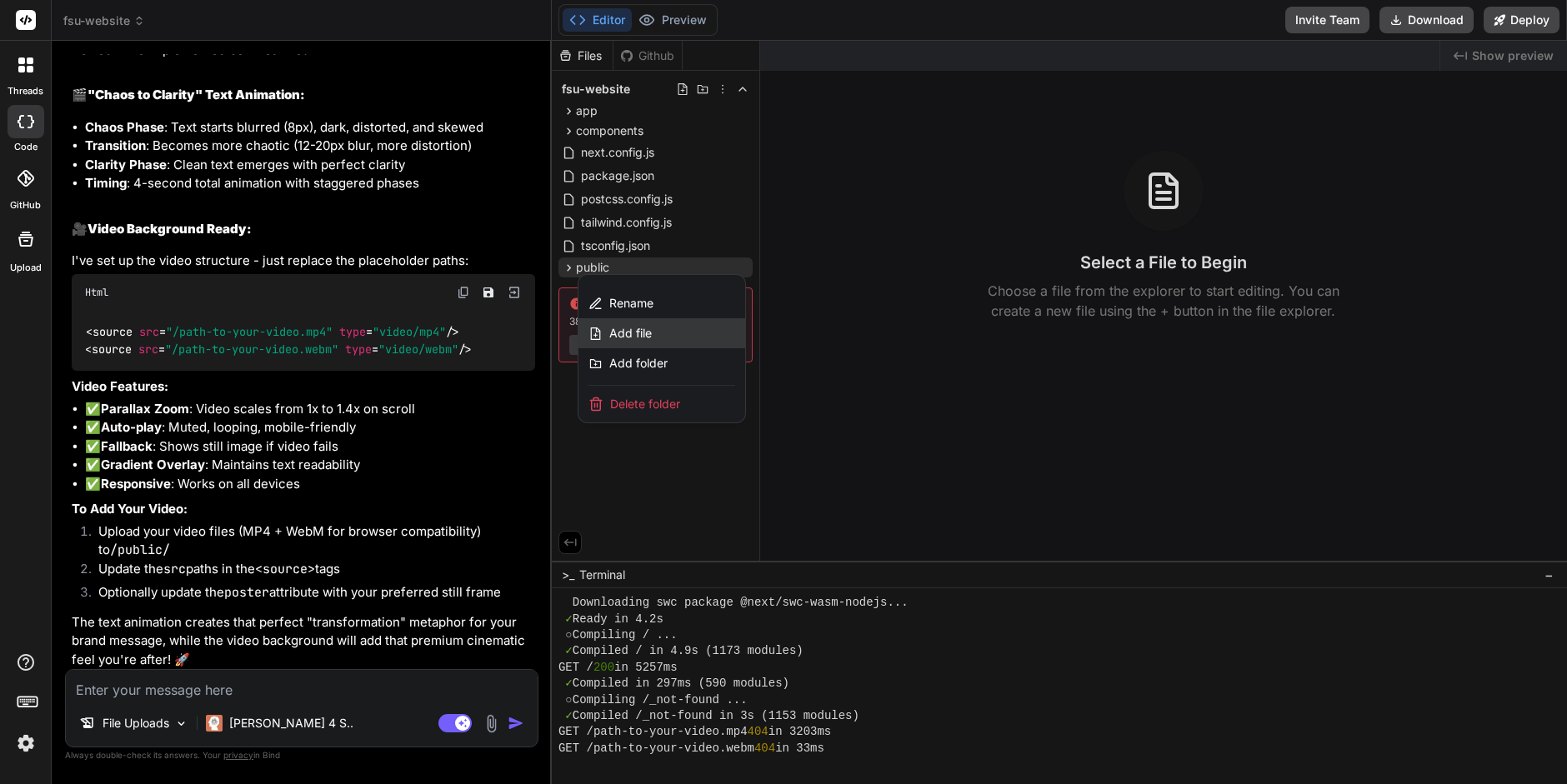
click at [668, 333] on div "Add file" at bounding box center [661, 333] width 166 height 30
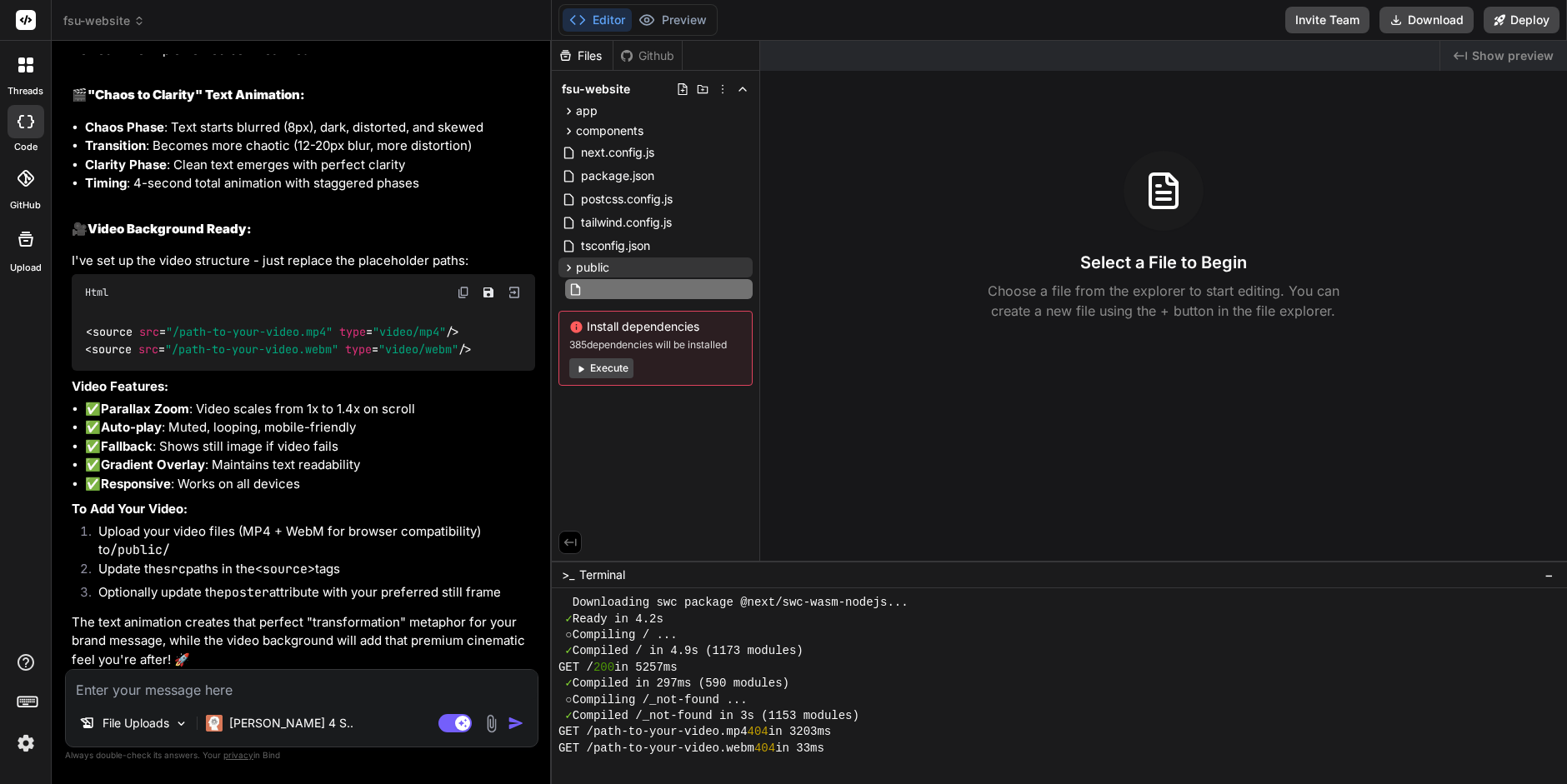
click at [669, 415] on div "Files Github fsu-website app about-us page.tsx contact-us page.tsx globals.css …" at bounding box center [656, 300] width 209 height 520
click at [602, 267] on span "public" at bounding box center [592, 268] width 33 height 17
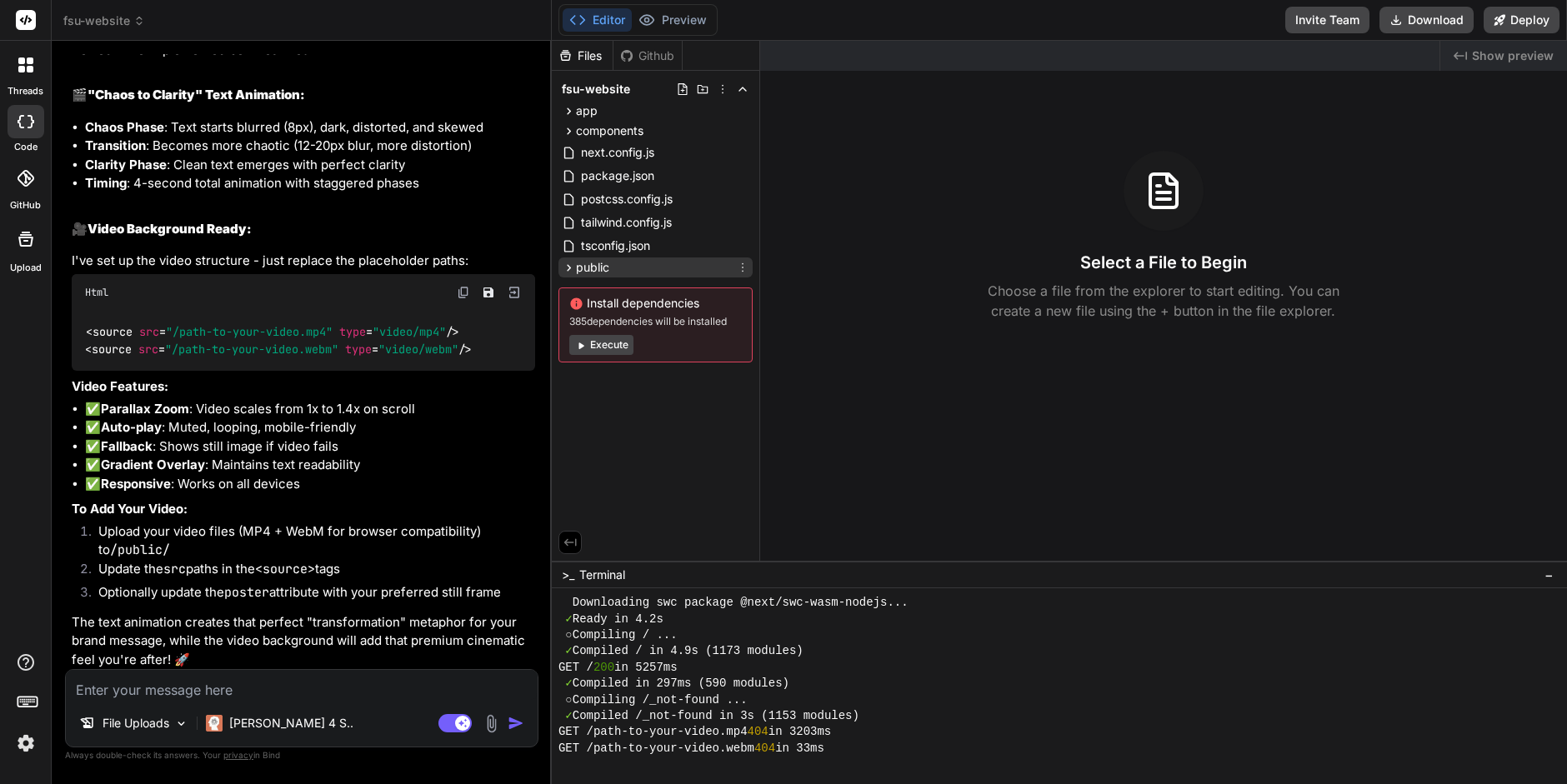
click at [566, 268] on icon at bounding box center [569, 268] width 14 height 14
click at [598, 268] on span "public" at bounding box center [592, 268] width 33 height 17
click at [722, 83] on icon at bounding box center [723, 89] width 14 height 14
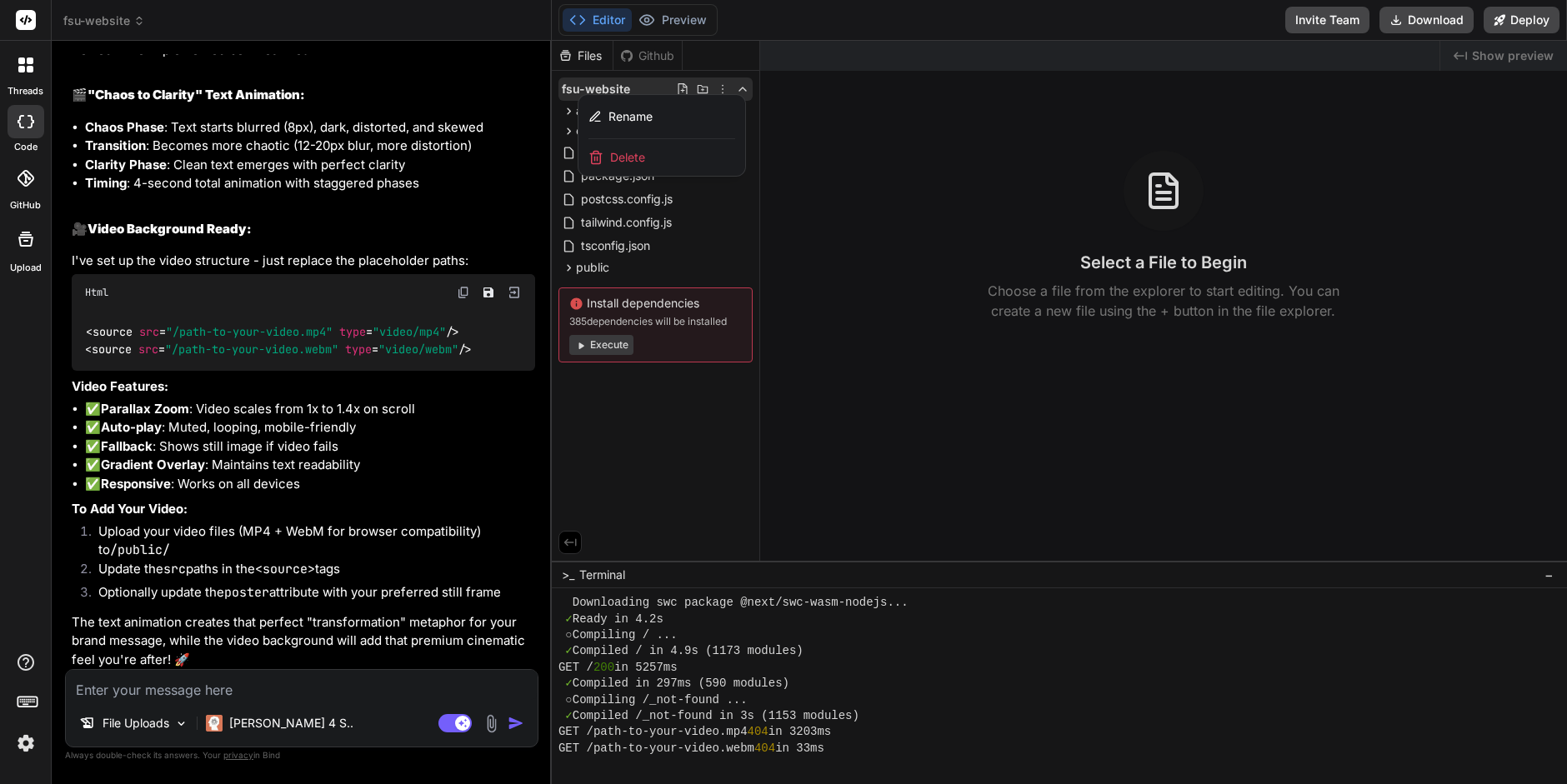
click at [644, 411] on div at bounding box center [1060, 412] width 1016 height 743
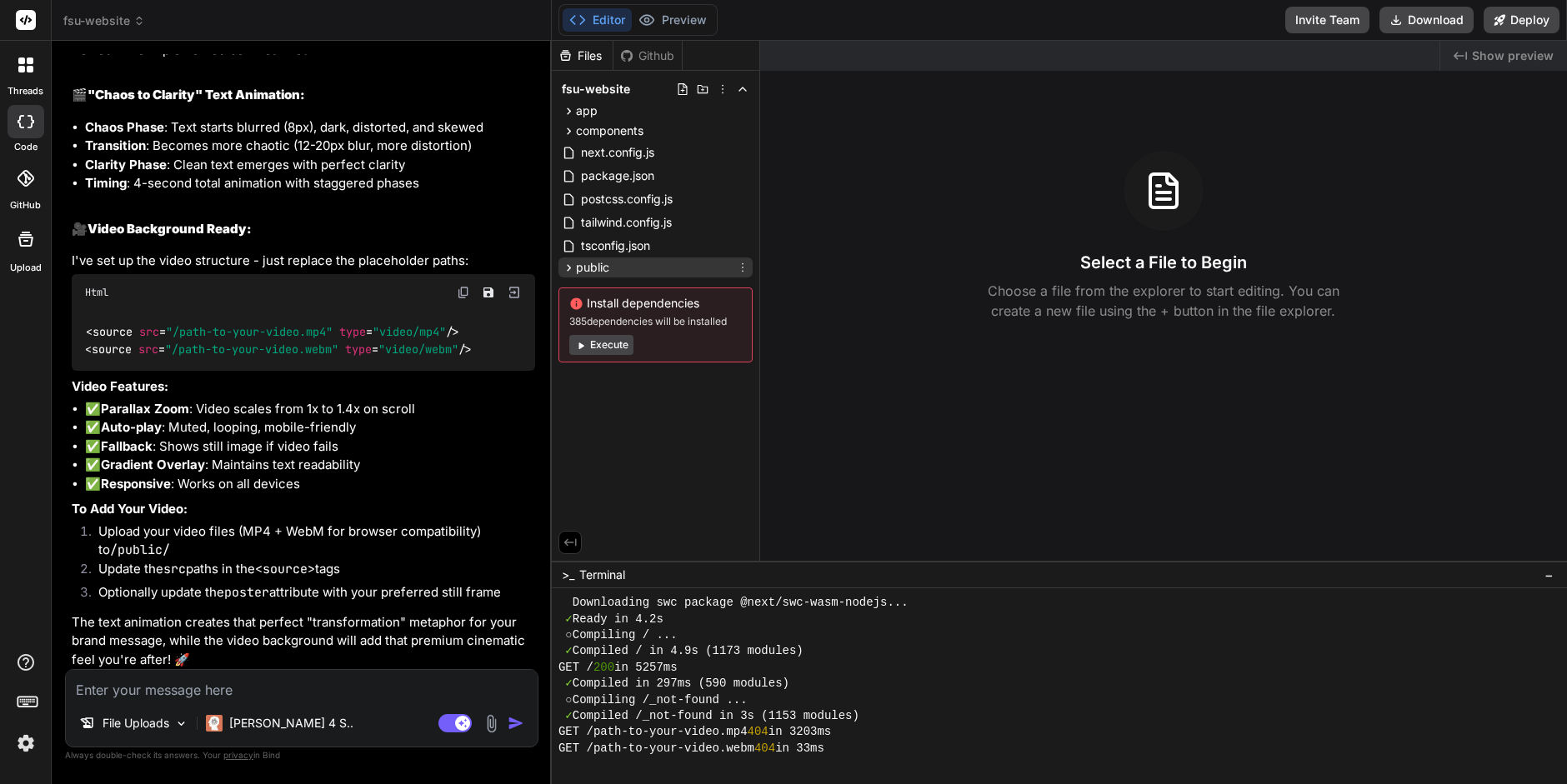
click at [598, 268] on span "public" at bounding box center [592, 268] width 33 height 17
click at [743, 262] on icon at bounding box center [743, 268] width 14 height 14
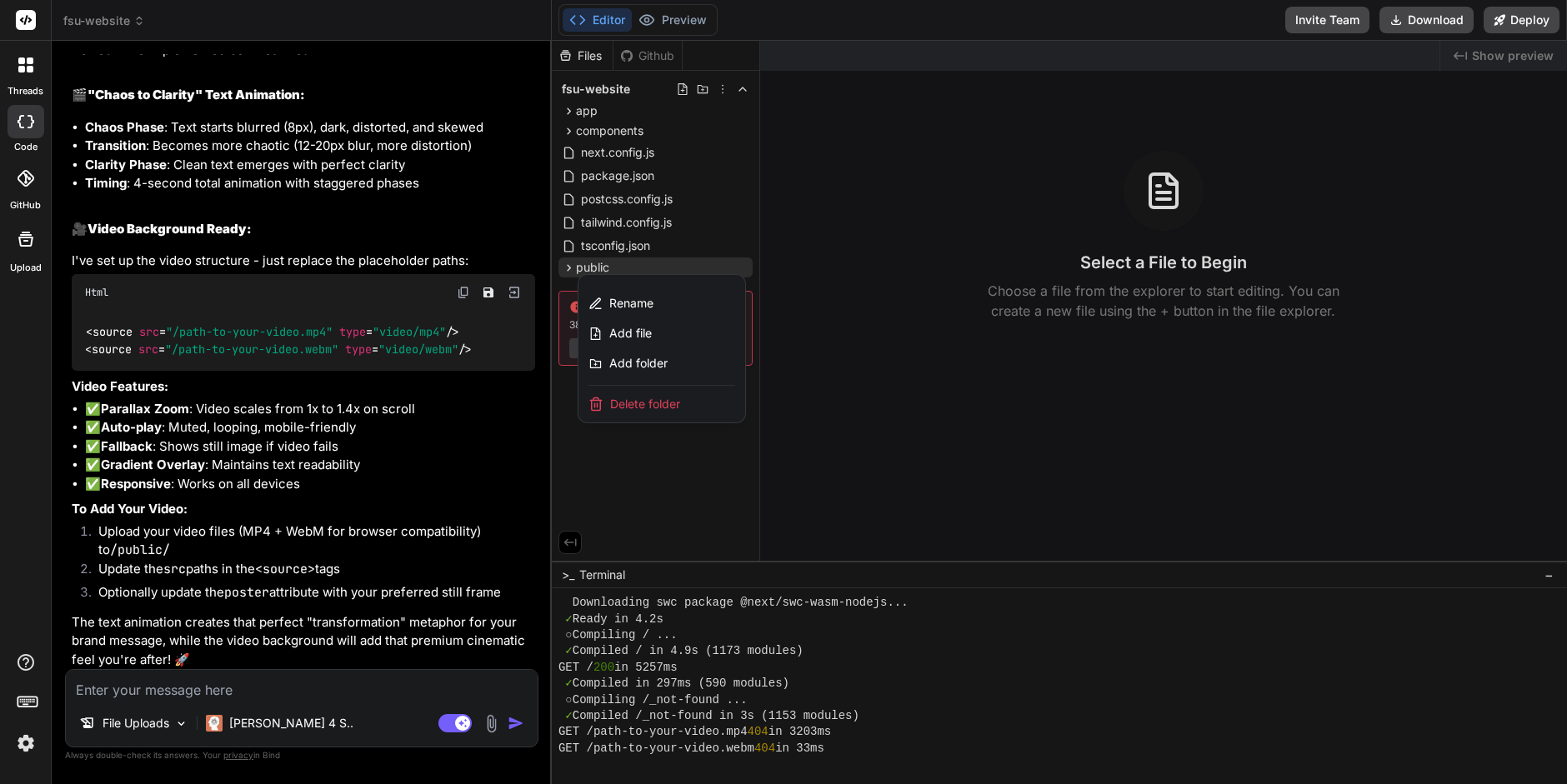
click at [647, 402] on span "Delete folder" at bounding box center [645, 404] width 70 height 17
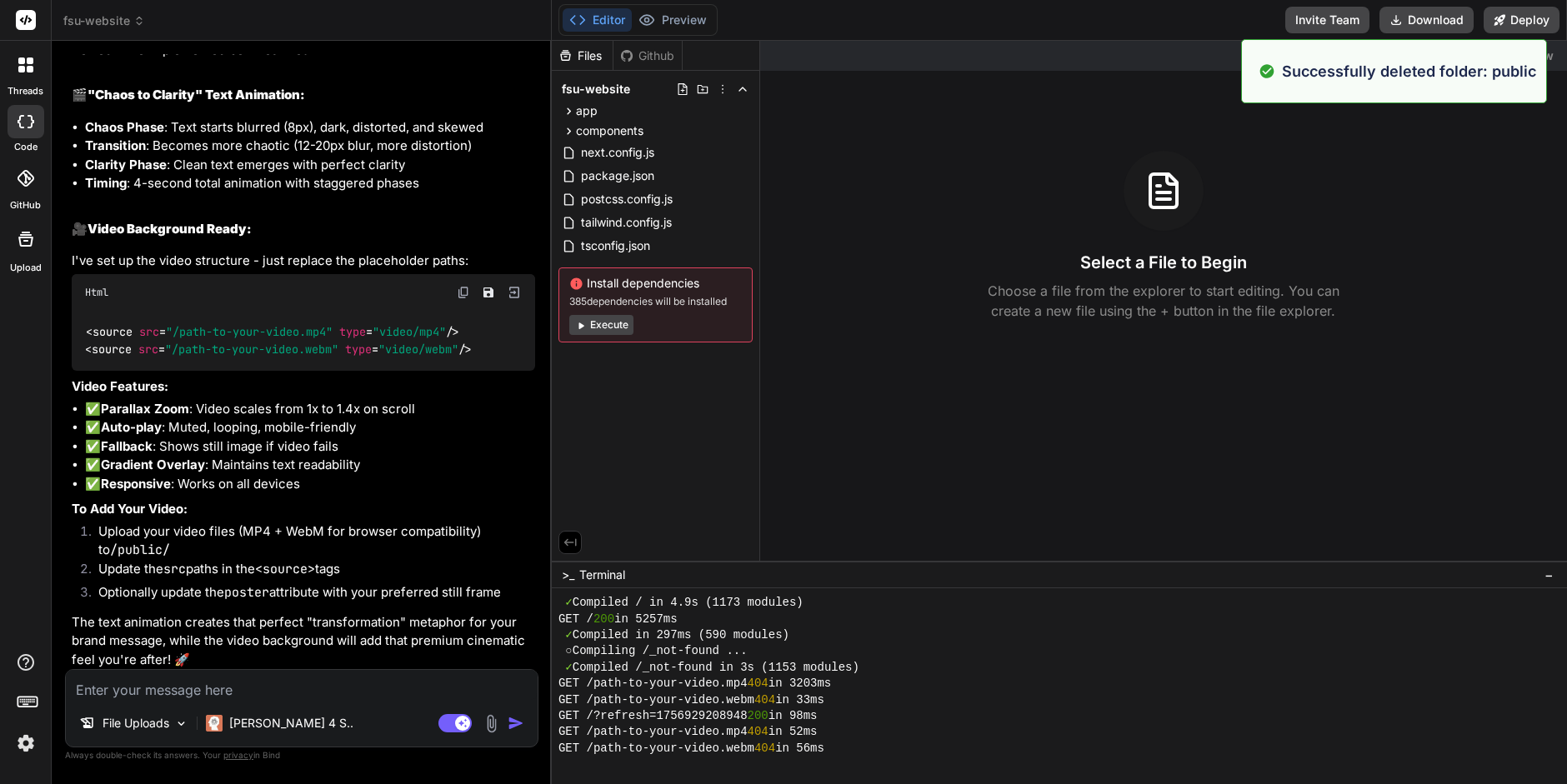
scroll to position [549, 0]
click at [654, 146] on span "next.config.js" at bounding box center [617, 153] width 77 height 20
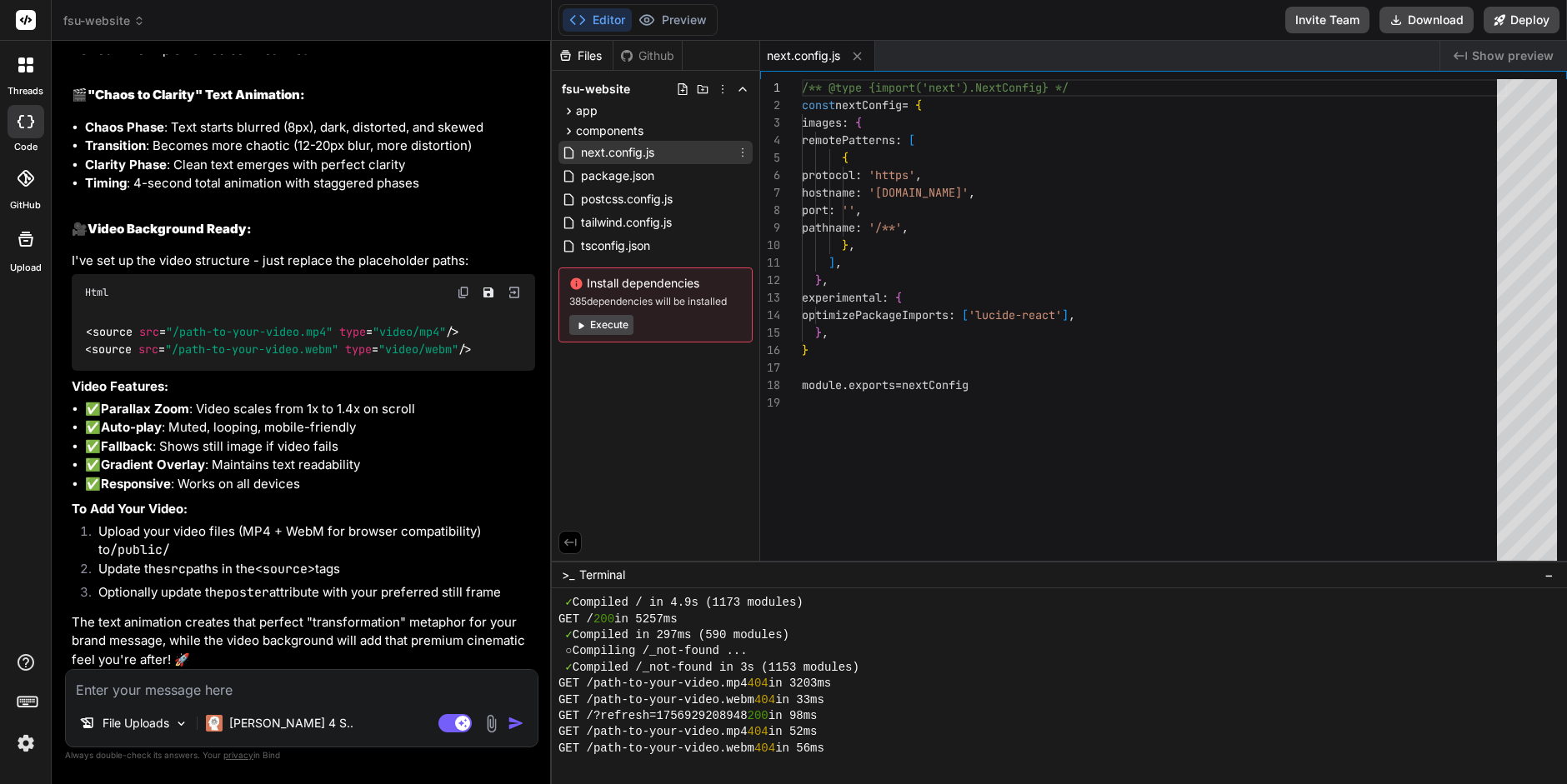
type textarea "x"
click at [629, 173] on span "package.json" at bounding box center [617, 176] width 77 height 20
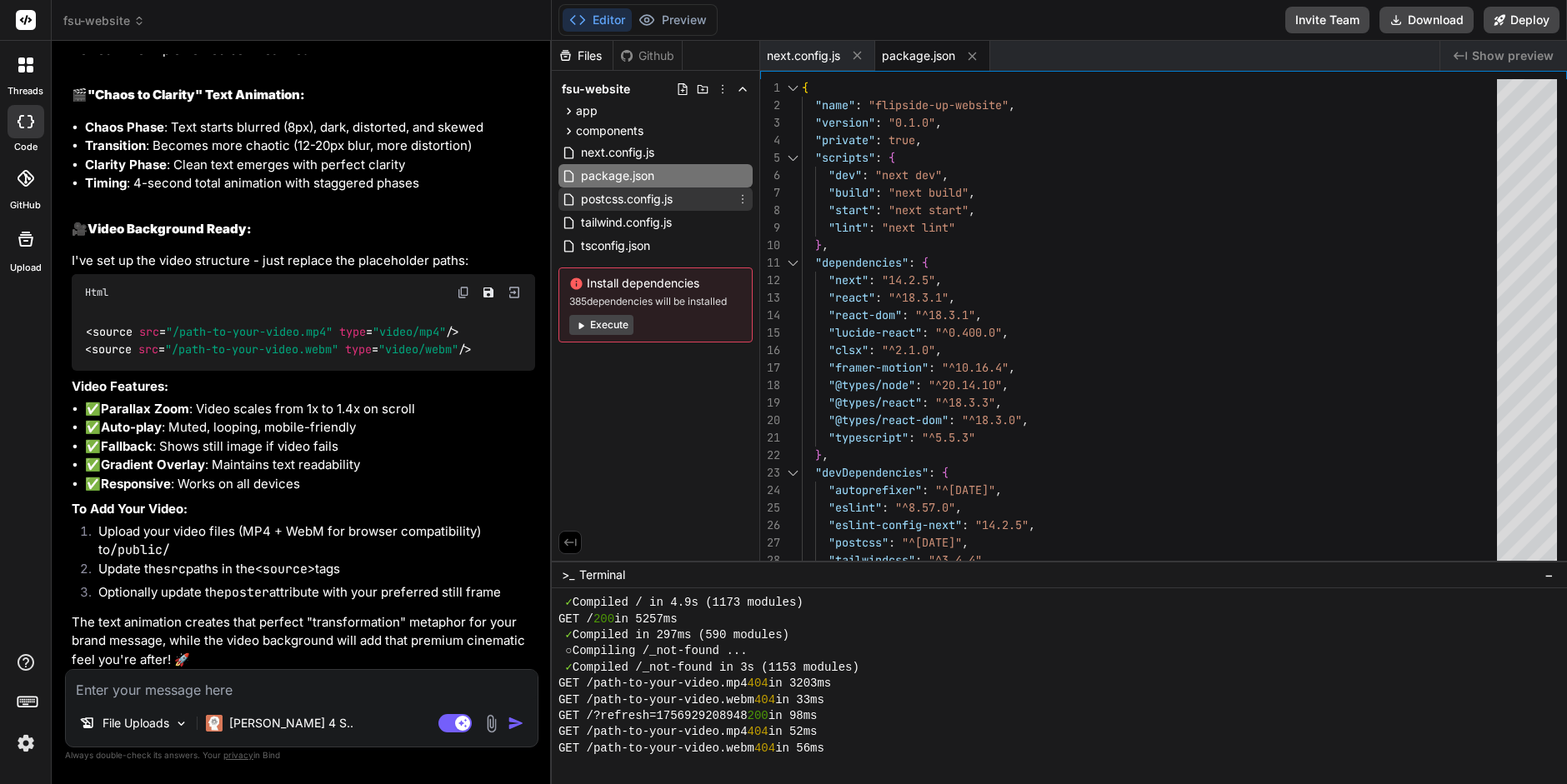
click at [619, 203] on span "postcss.config.js" at bounding box center [626, 199] width 95 height 20
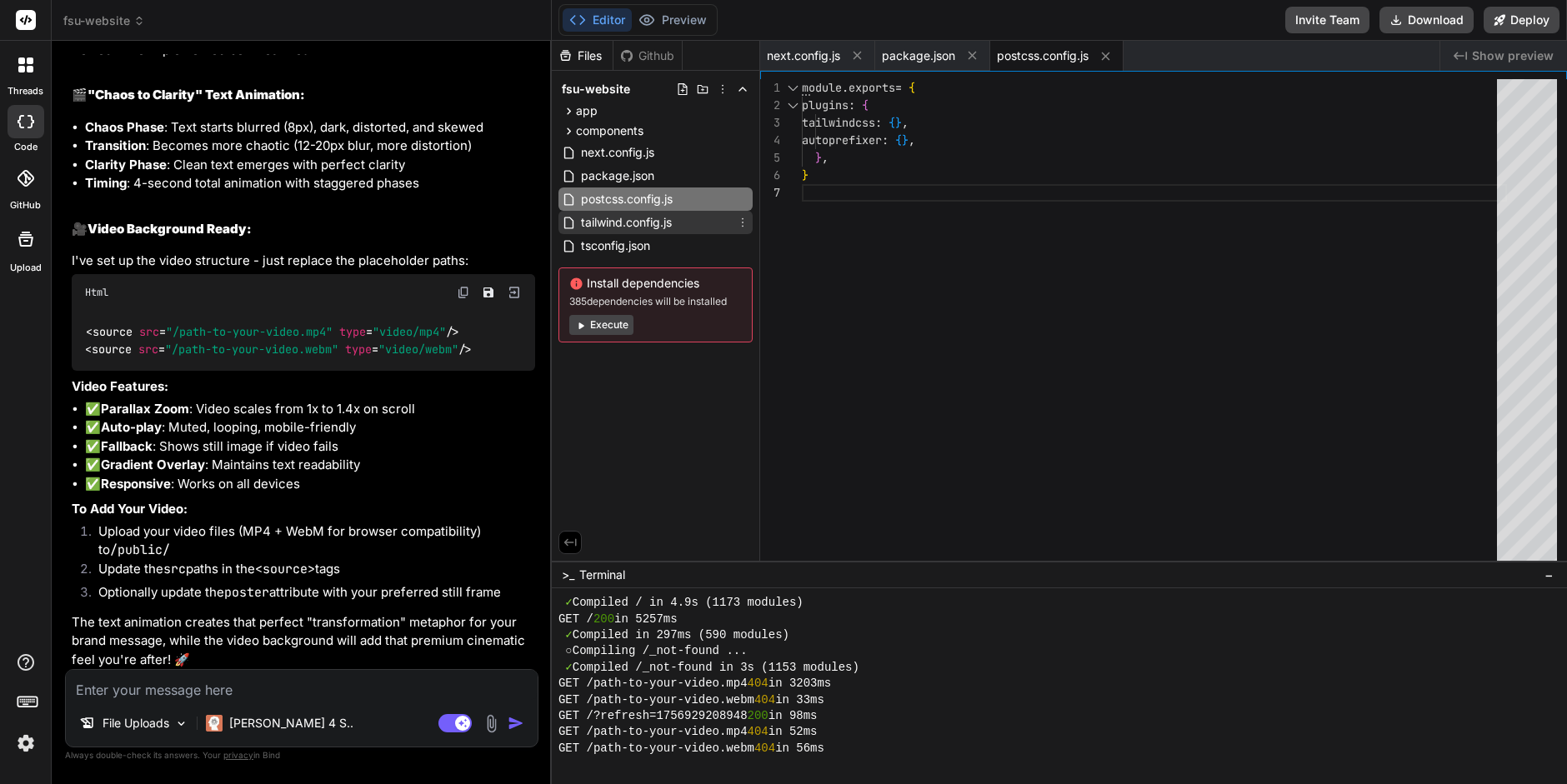
click at [617, 225] on span "tailwind.config.js" at bounding box center [626, 223] width 95 height 20
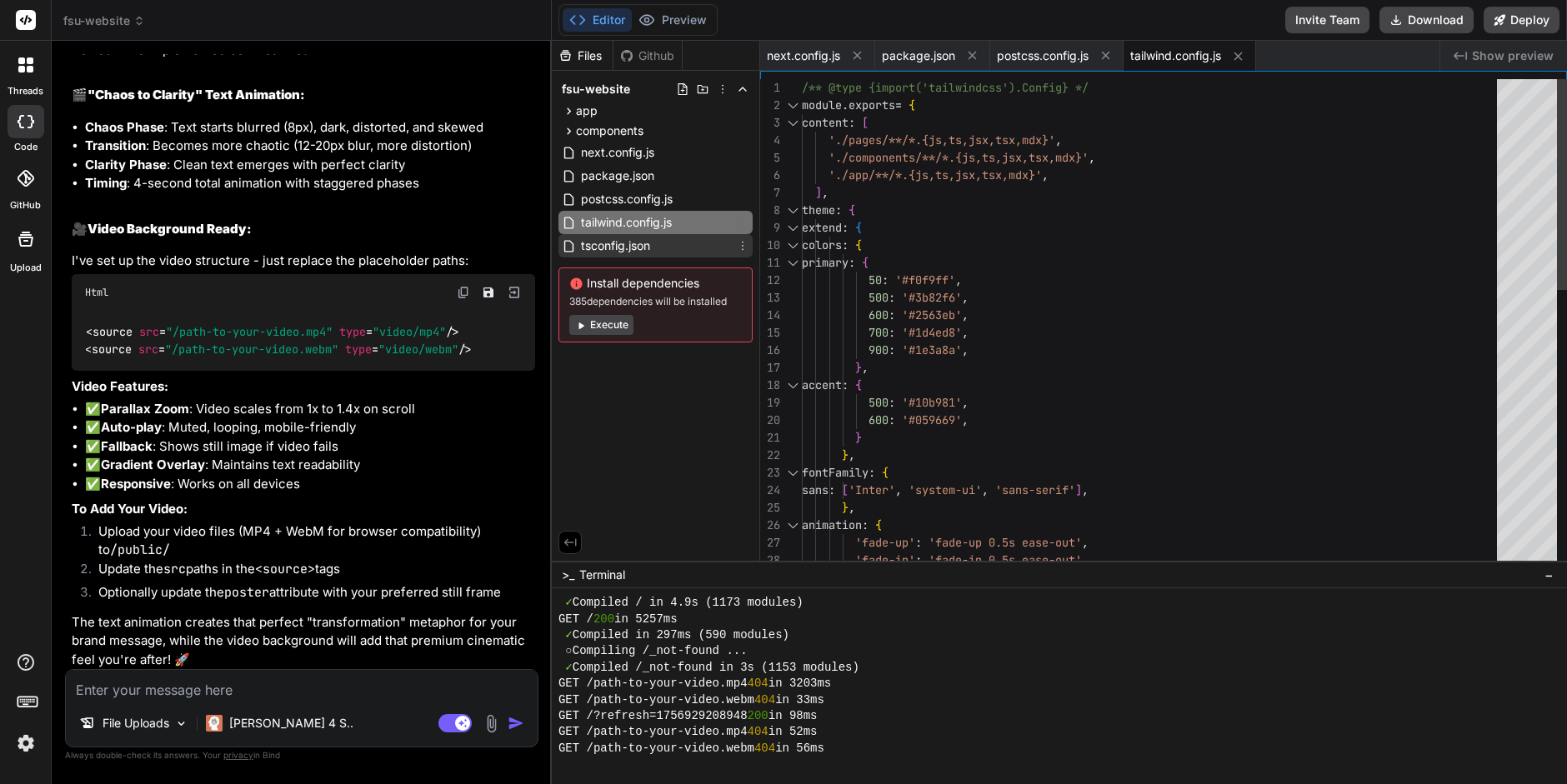
click at [615, 246] on span "tsconfig.json" at bounding box center [615, 246] width 73 height 20
type textarea ""@/*": ["./*"] } }, "include": ["next-env.d.ts", "**/*.ts", "**/*.tsx", ".next/…"
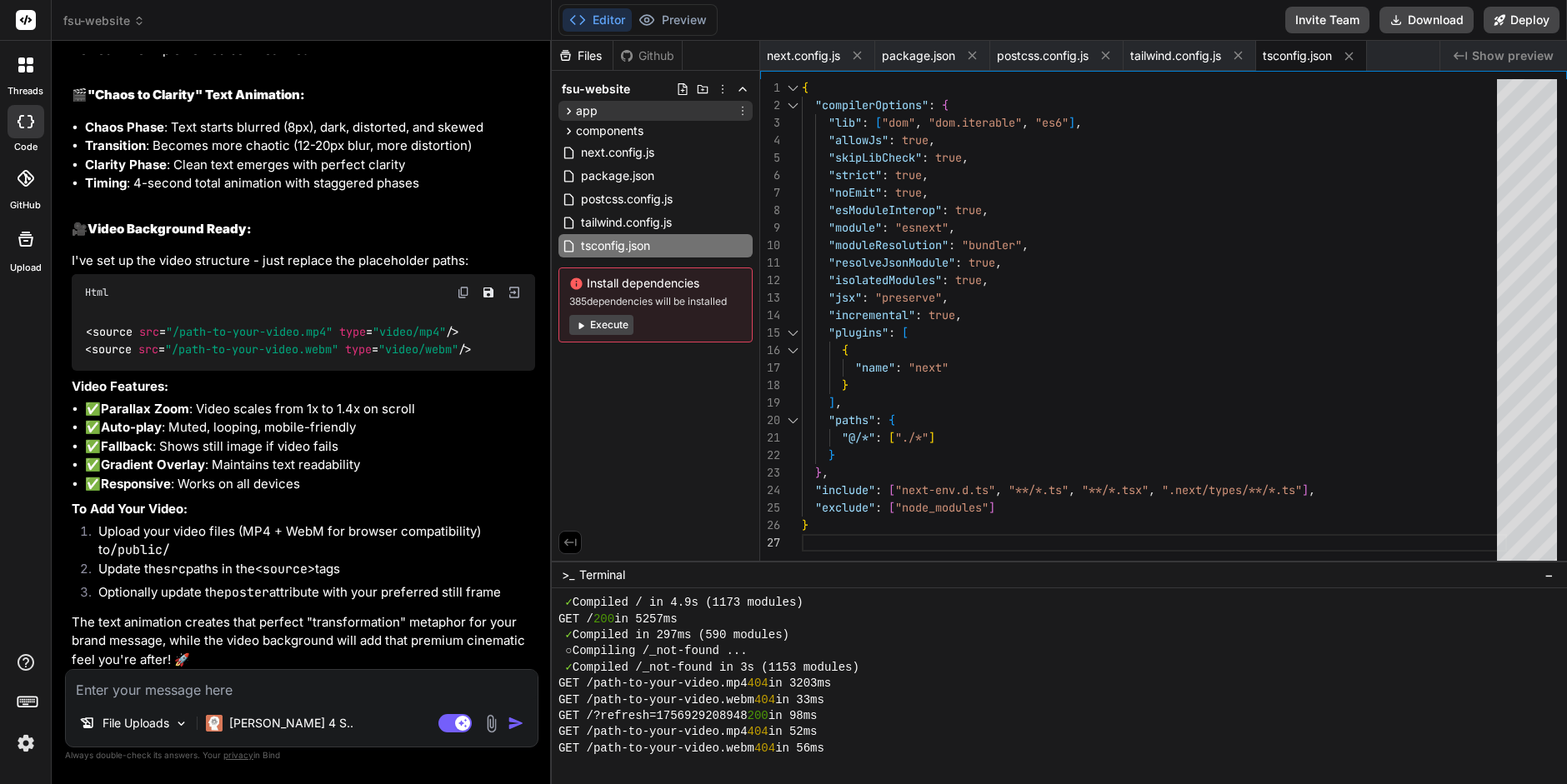
click at [588, 111] on span "app" at bounding box center [587, 111] width 22 height 17
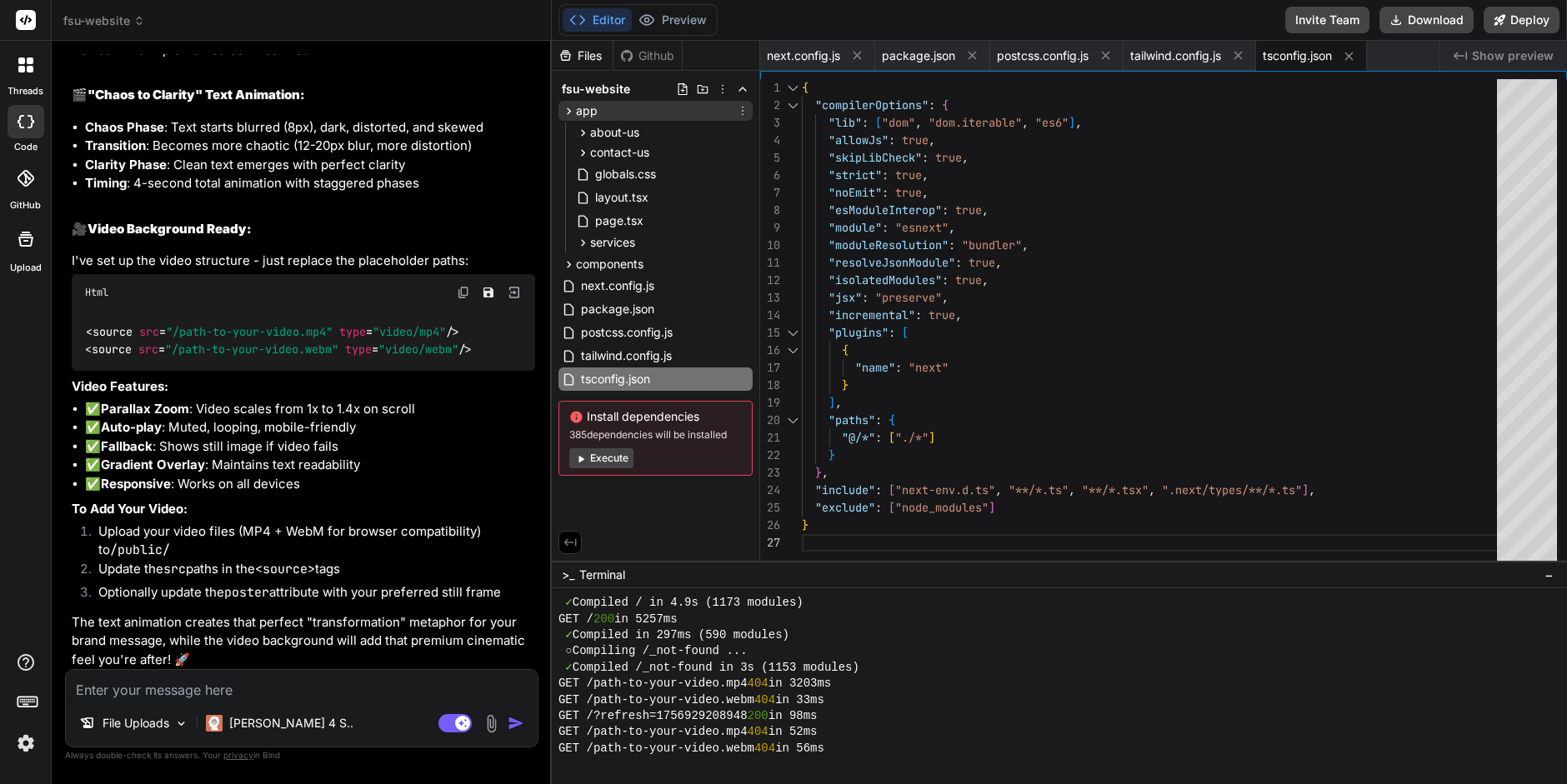
click at [566, 109] on icon at bounding box center [569, 111] width 14 height 14
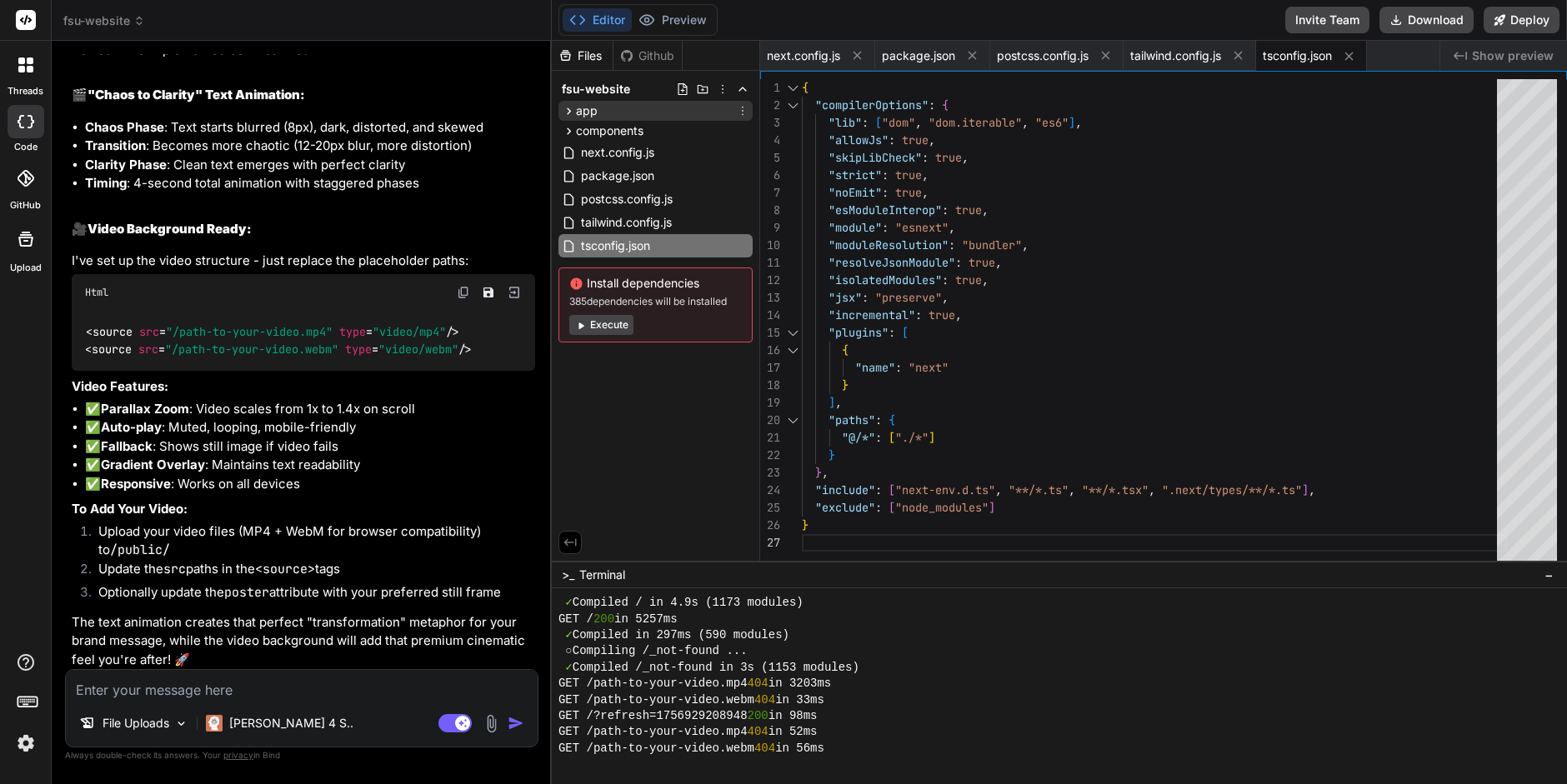
click at [620, 106] on div "app" at bounding box center [656, 111] width 194 height 20
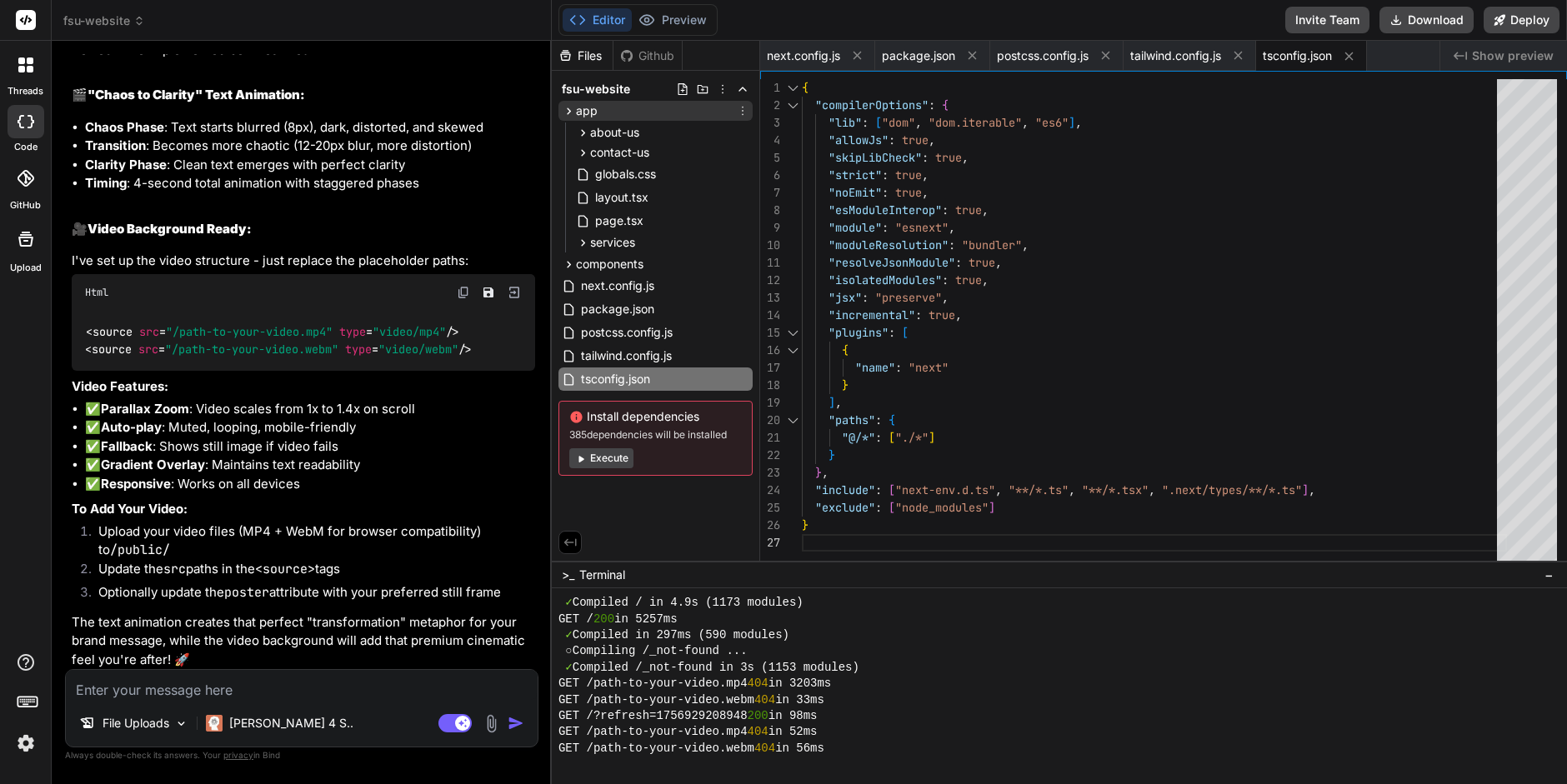
click at [567, 109] on icon at bounding box center [569, 111] width 14 height 14
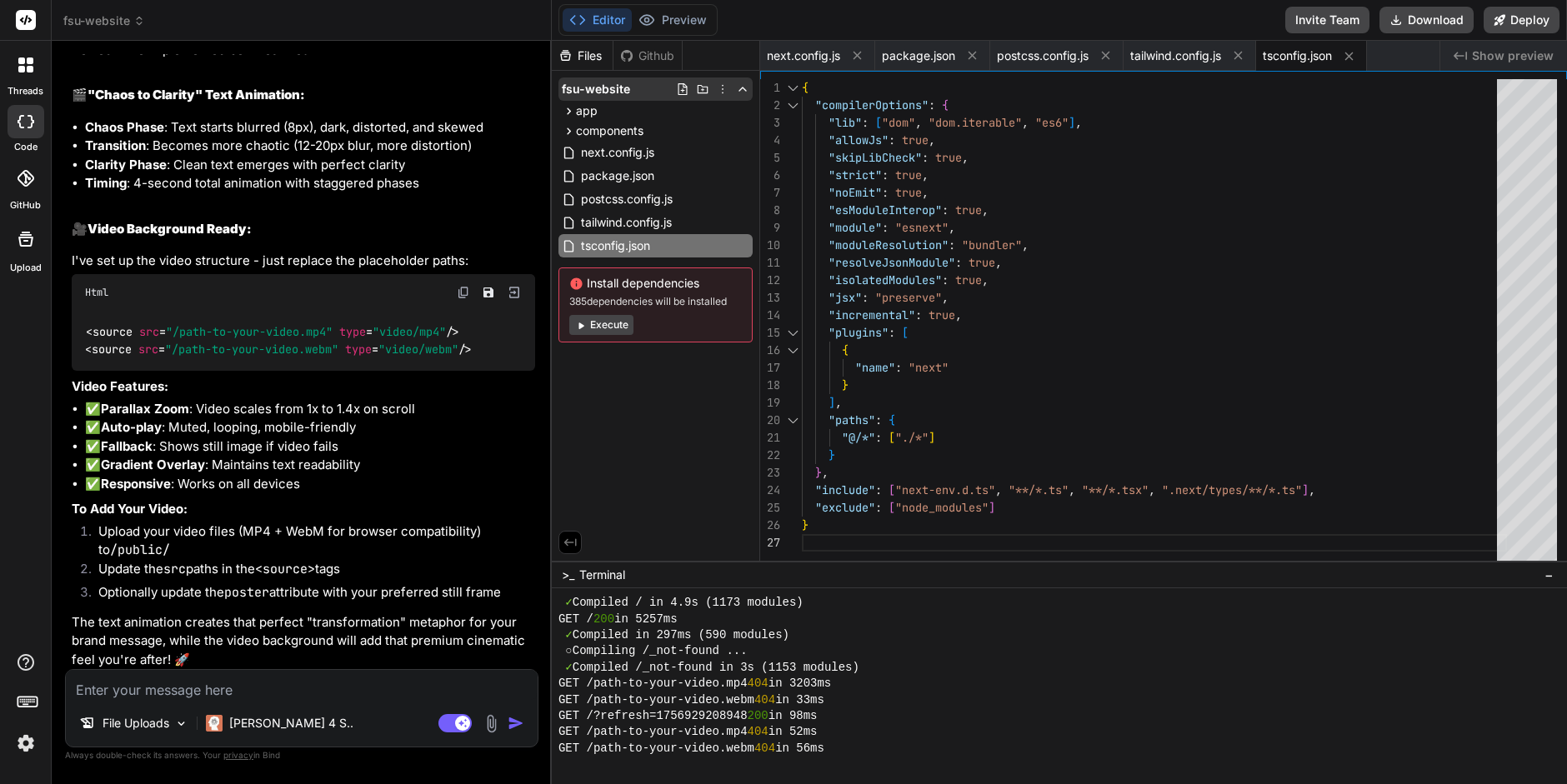
click at [594, 83] on span "fsu-website" at bounding box center [596, 89] width 68 height 17
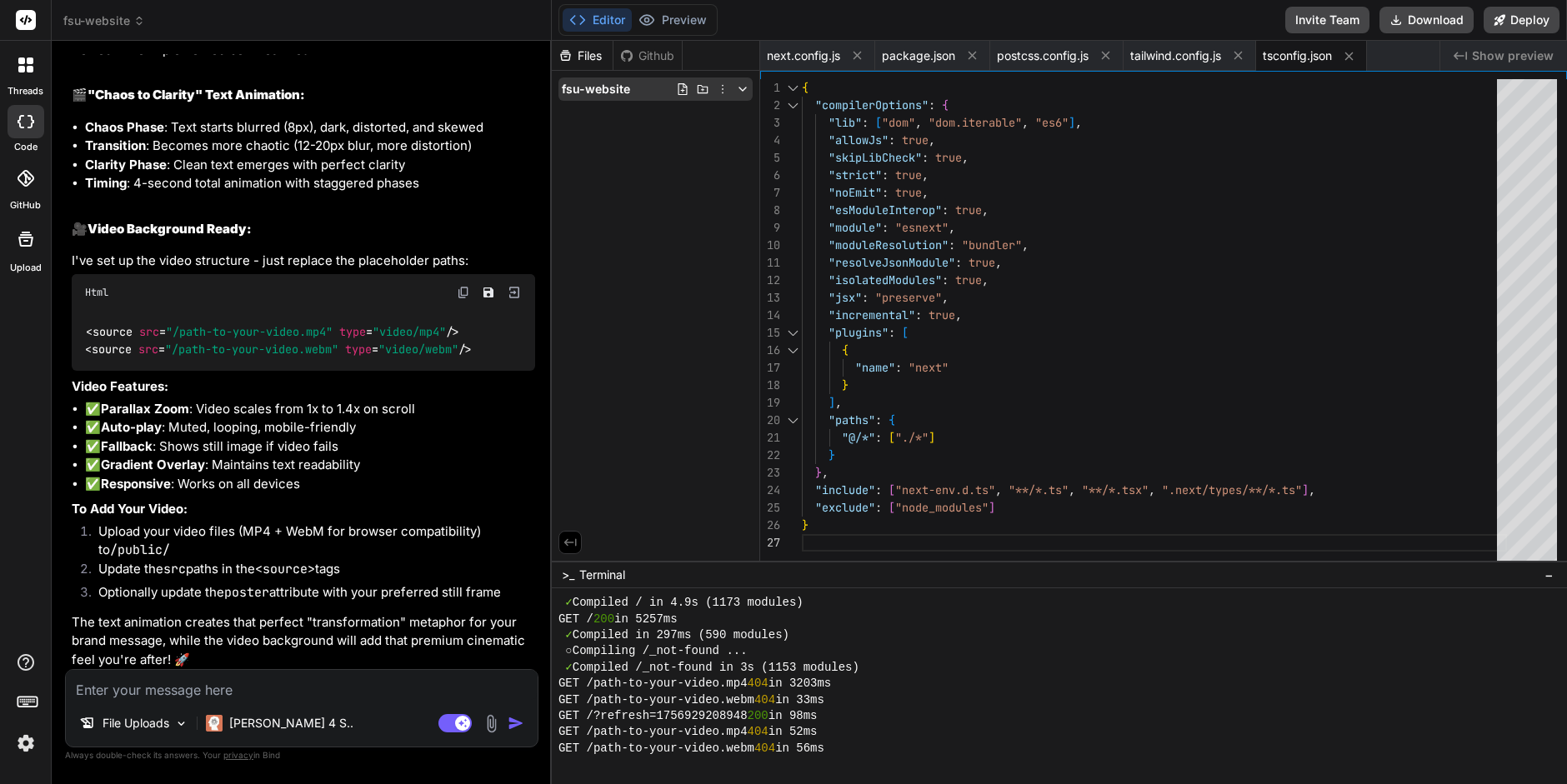
click at [745, 85] on icon at bounding box center [743, 89] width 14 height 14
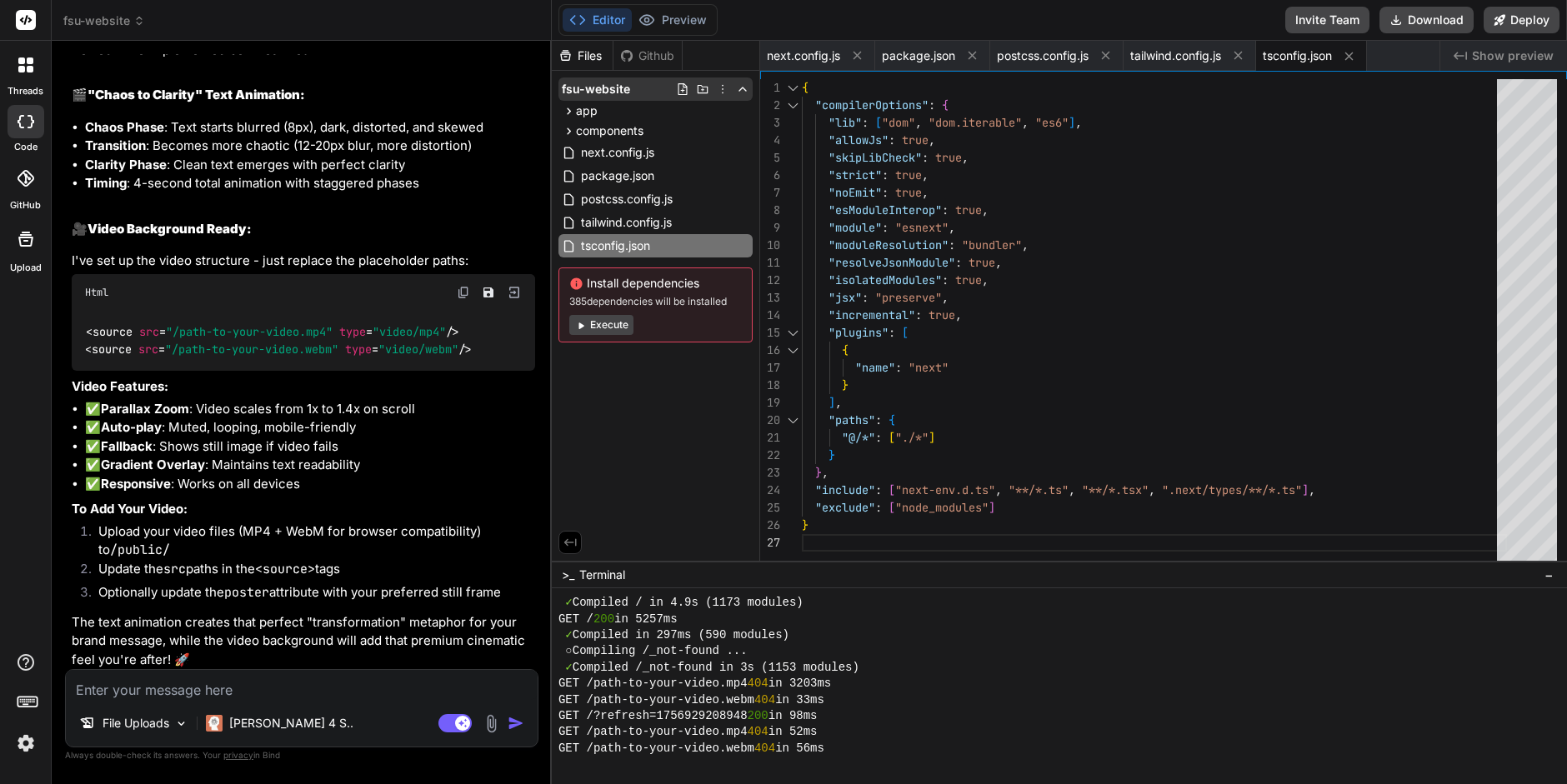
click at [618, 82] on span "fsu-website" at bounding box center [596, 89] width 68 height 17
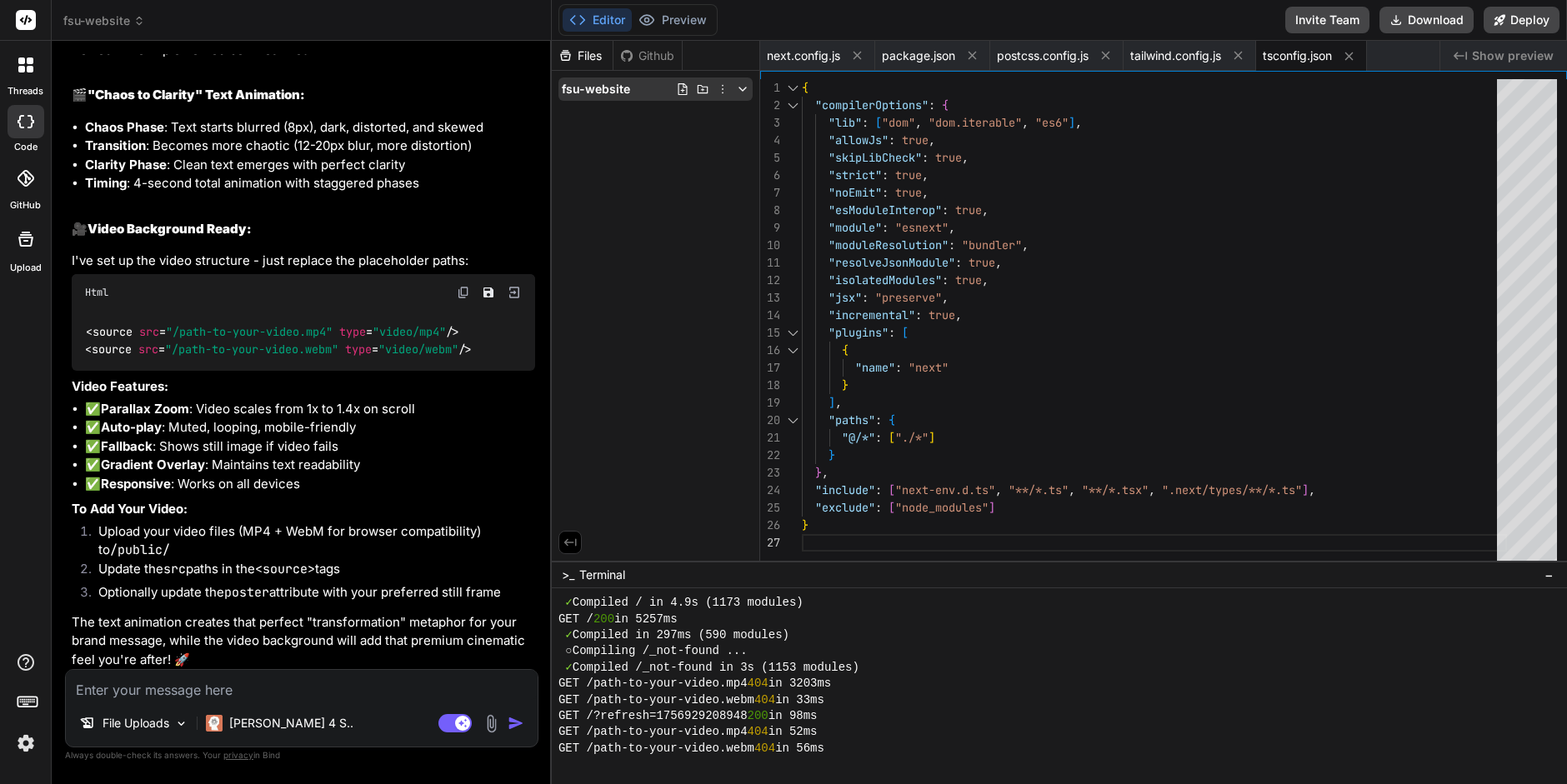
click at [720, 86] on icon at bounding box center [723, 89] width 14 height 14
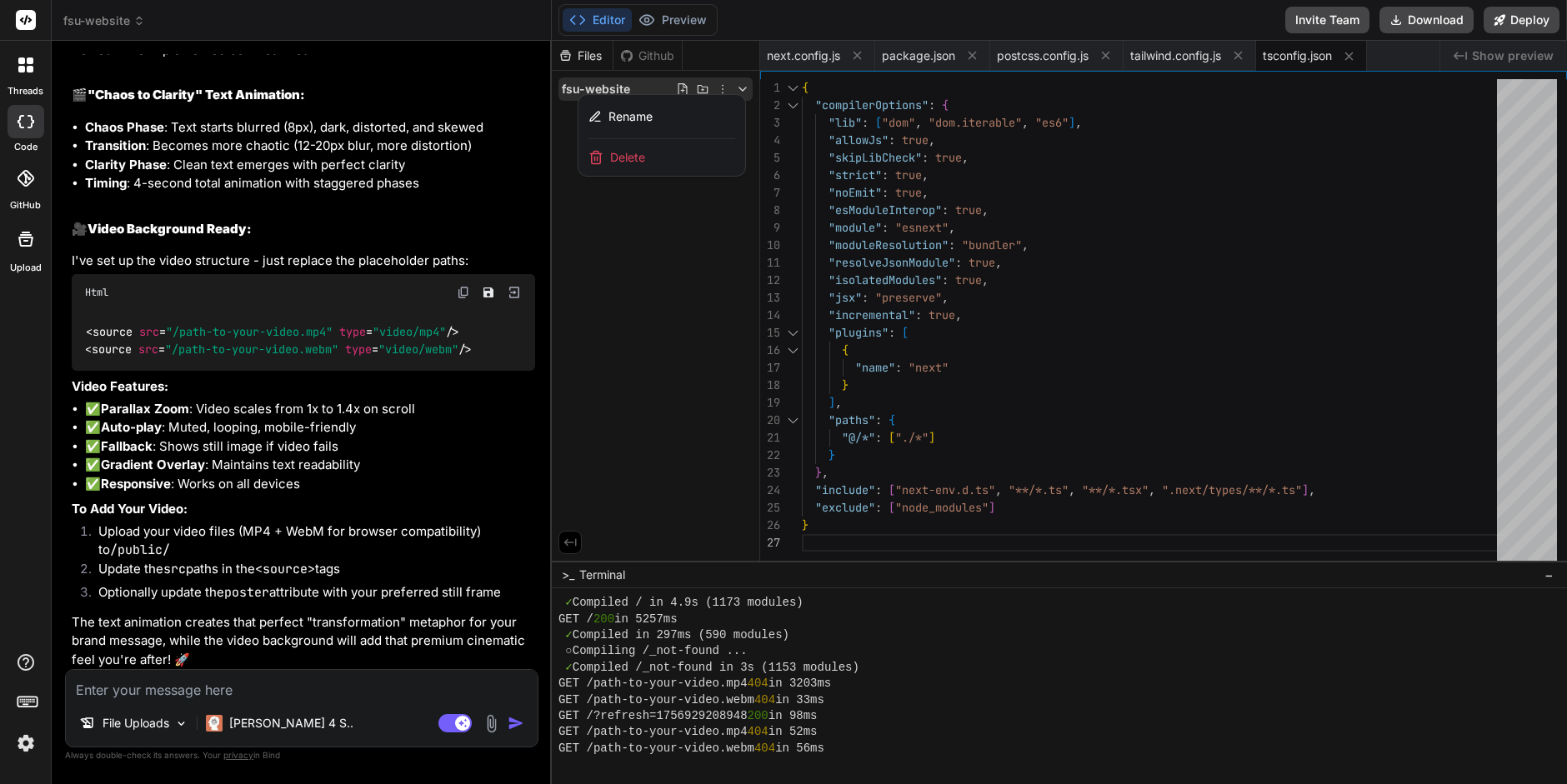
click at [720, 86] on div at bounding box center [1060, 412] width 1016 height 743
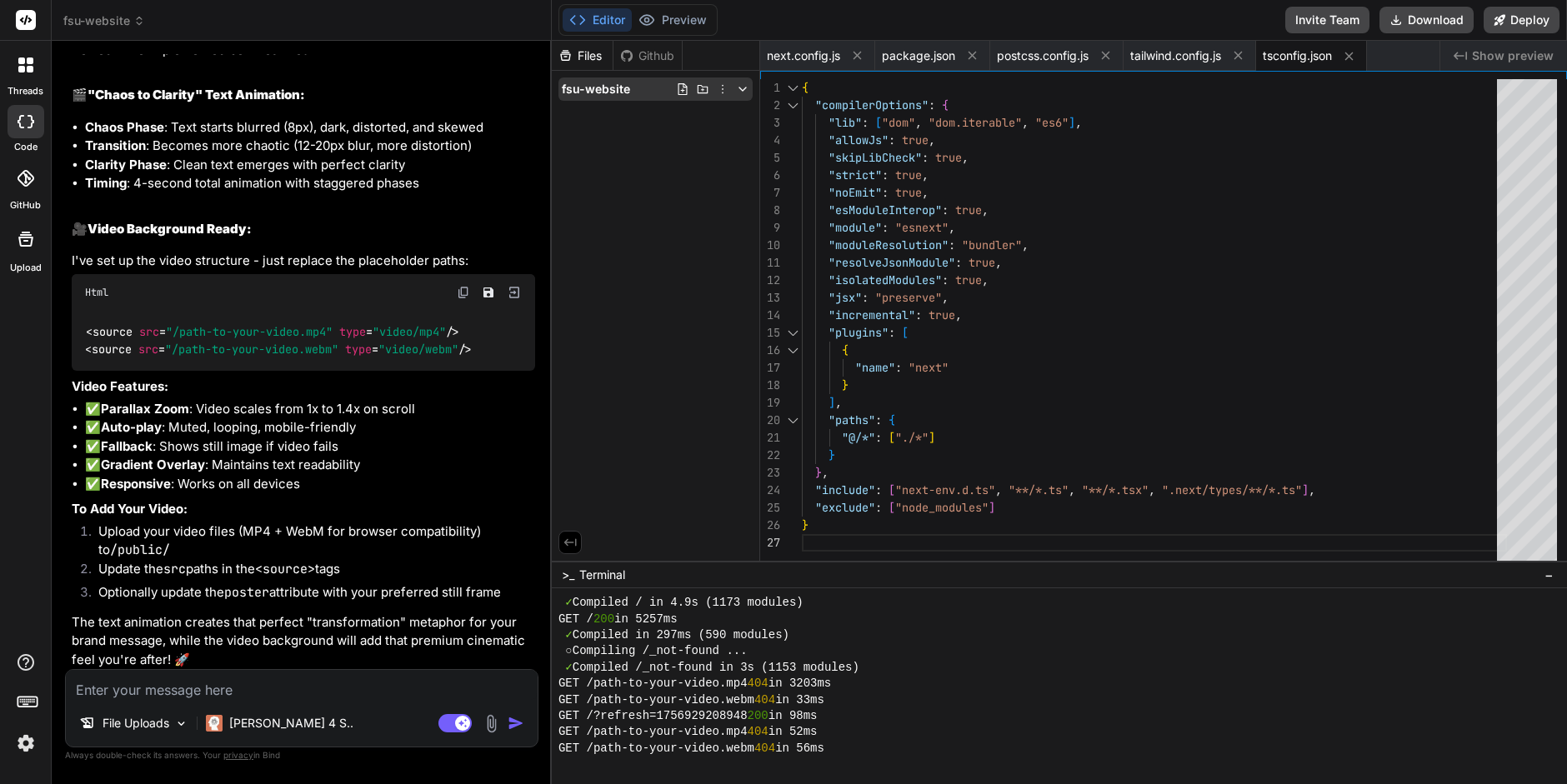
click at [746, 89] on polyline at bounding box center [743, 89] width 7 height 3
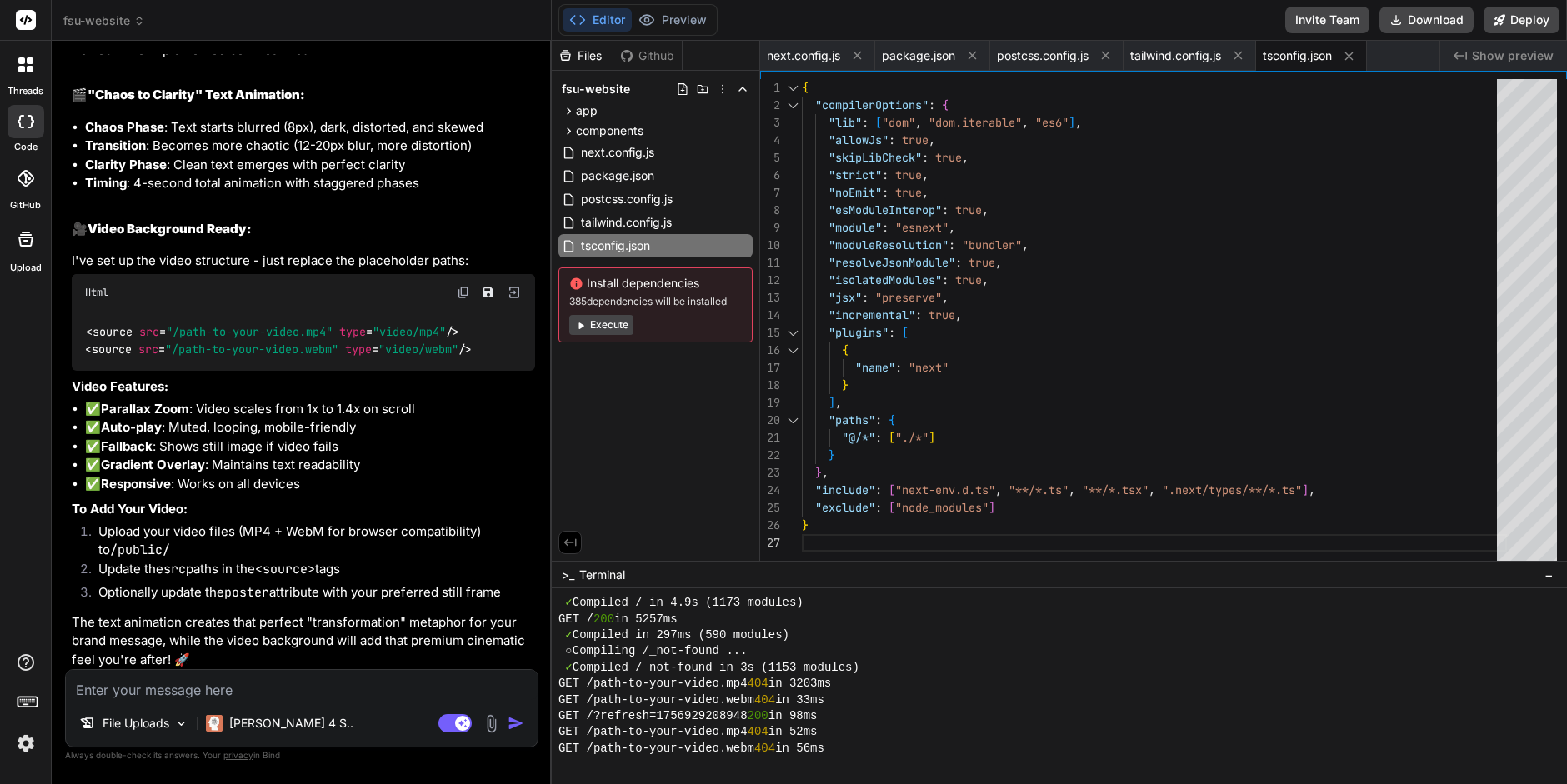
click at [668, 385] on div "Files Github fsu-website app about-us page.tsx contact-us page.tsx globals.css …" at bounding box center [656, 300] width 209 height 520
click at [459, 720] on rect at bounding box center [463, 723] width 15 height 15
type textarea "x"
click at [149, 693] on textarea at bounding box center [301, 685] width 472 height 30
type textarea "h"
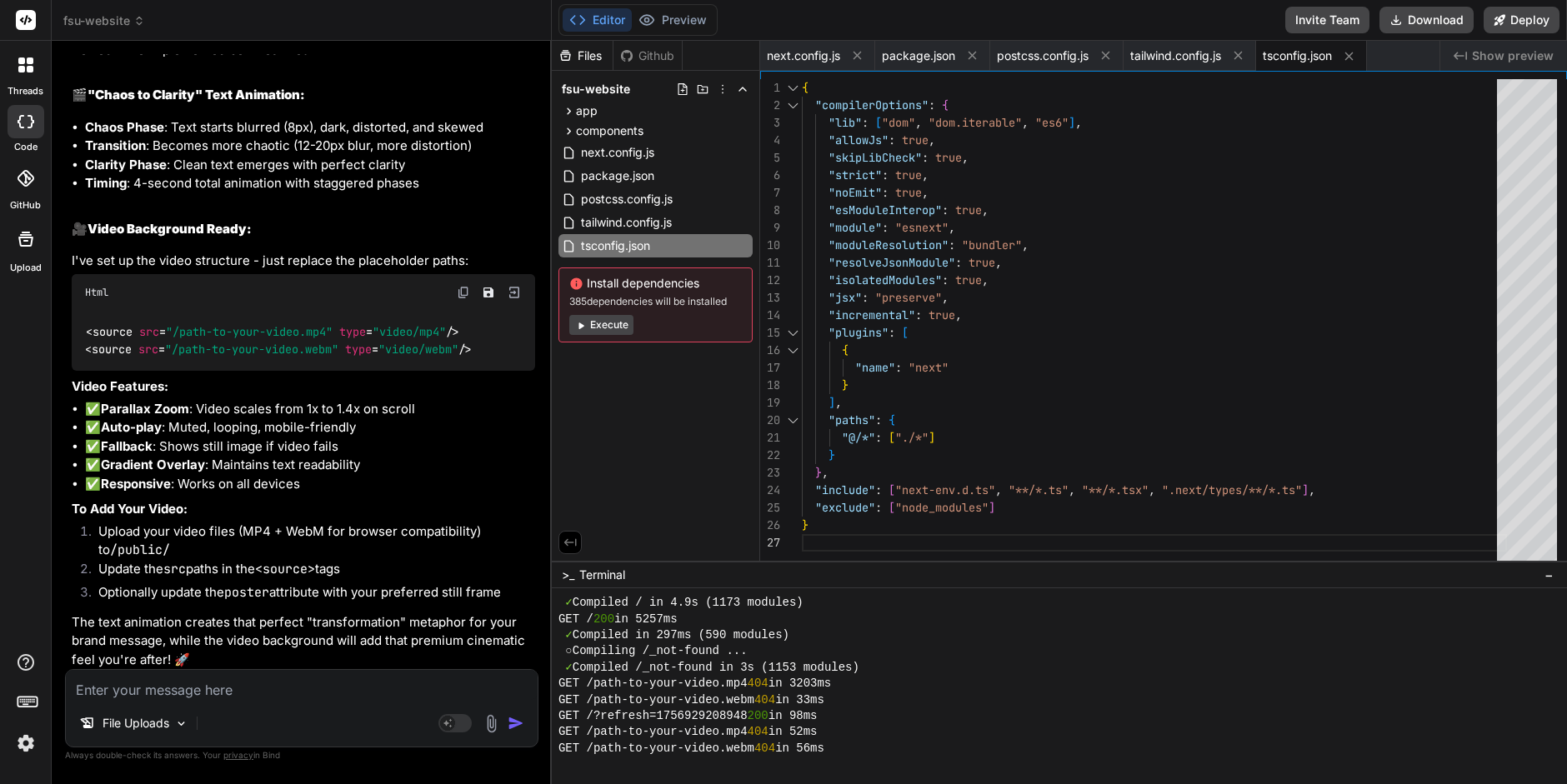
type textarea "x"
type textarea "ho"
type textarea "x"
type textarea "how"
type textarea "x"
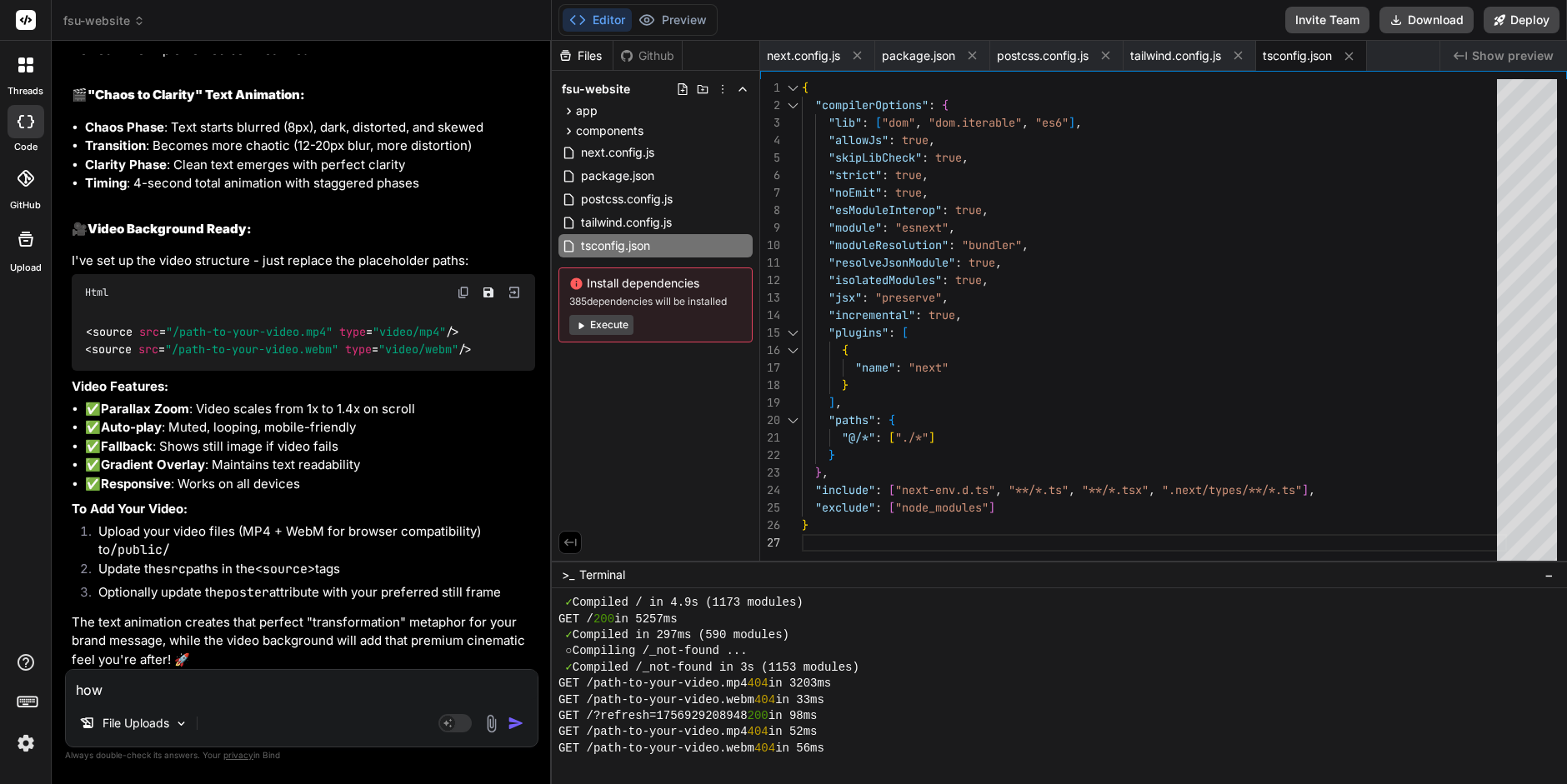
type textarea "how"
type textarea "x"
type textarea "how d"
type textarea "x"
type textarea "how do"
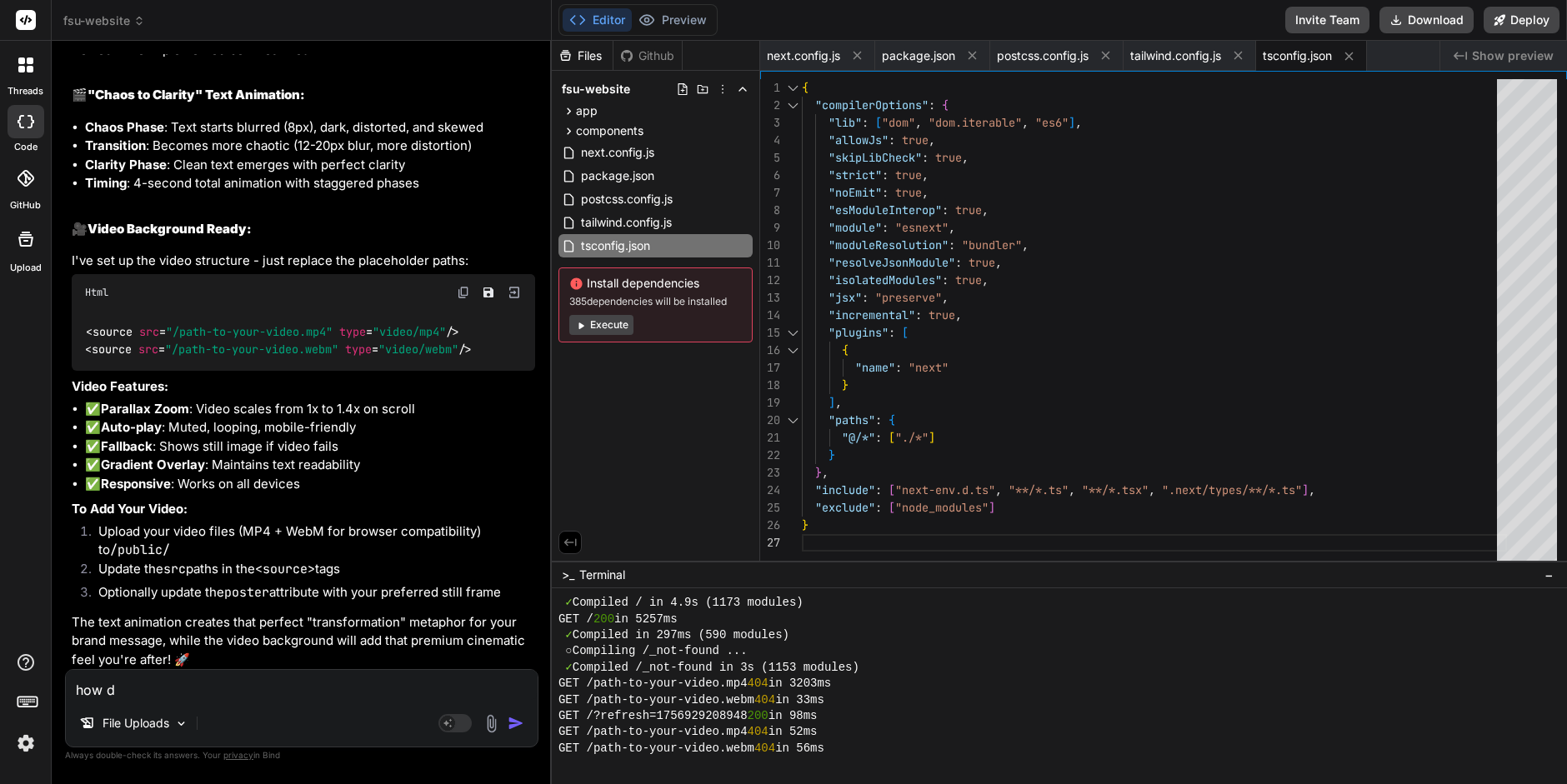
type textarea "x"
type textarea "how do"
type textarea "x"
type textarea "how do i"
type textarea "x"
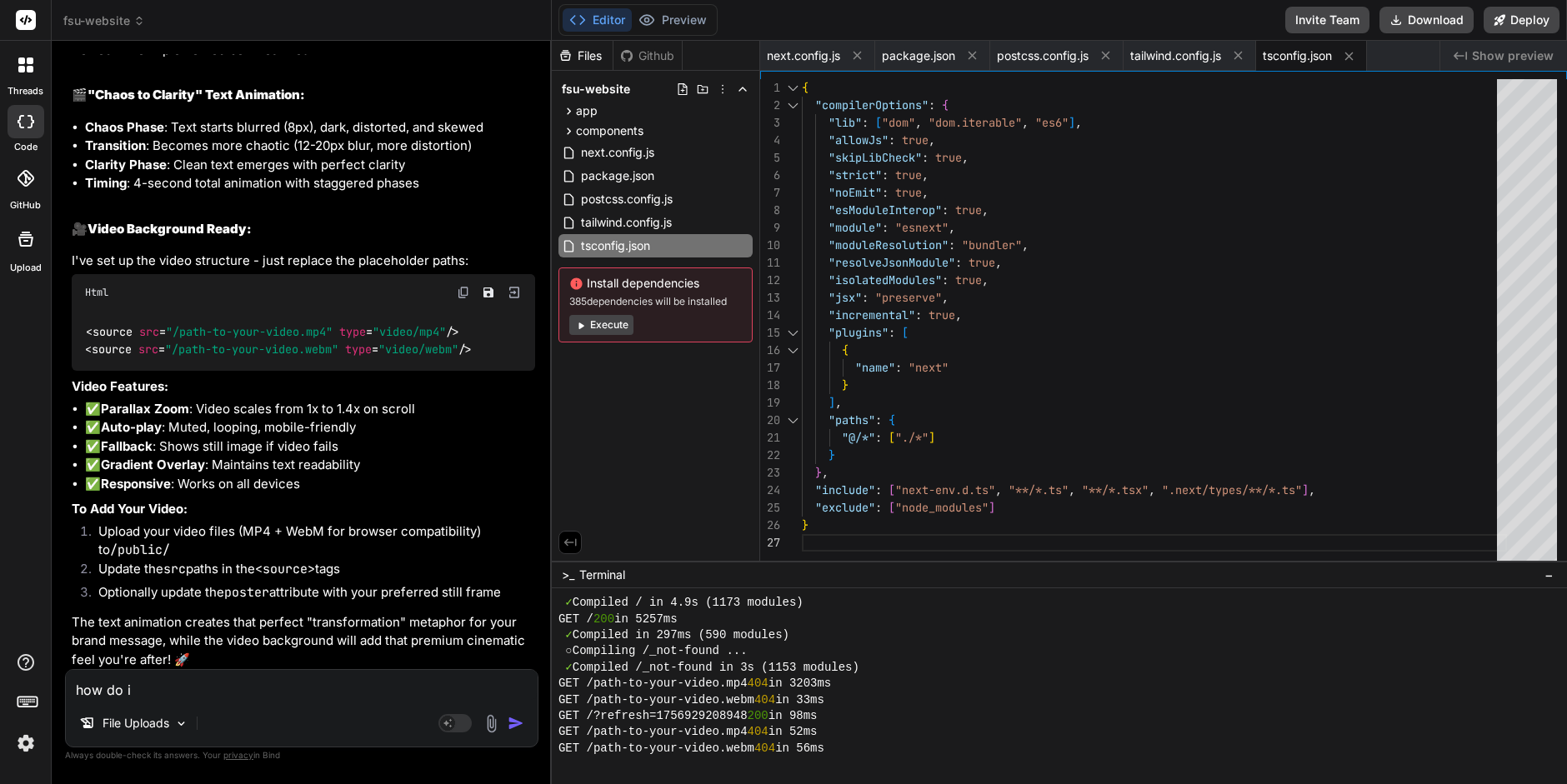
type textarea "how do i"
type textarea "x"
type textarea "how do i u"
type textarea "x"
type textarea "how do i up"
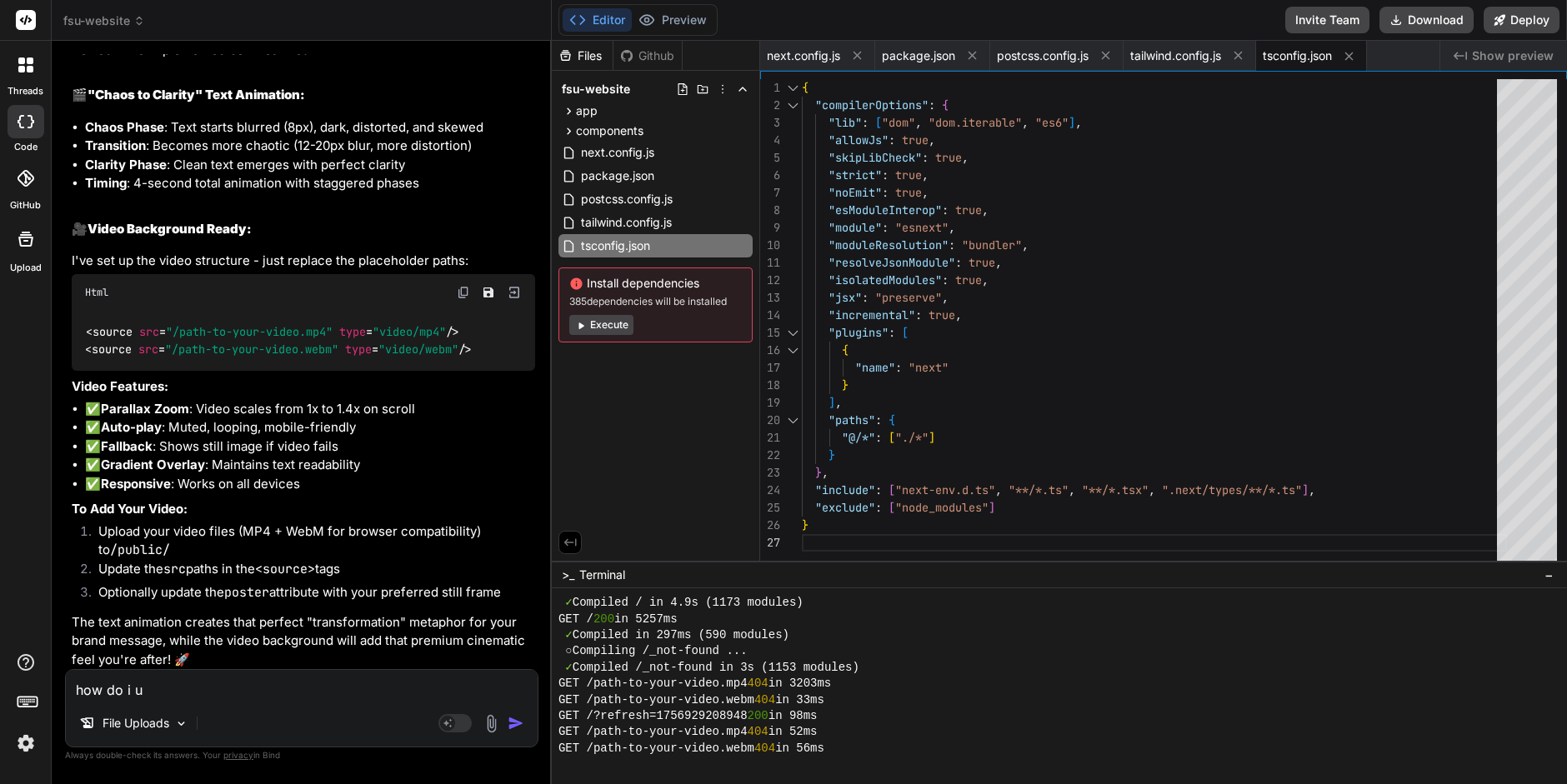
type textarea "x"
type textarea "how do i upl"
type textarea "x"
type textarea "how do i uplo"
type textarea "x"
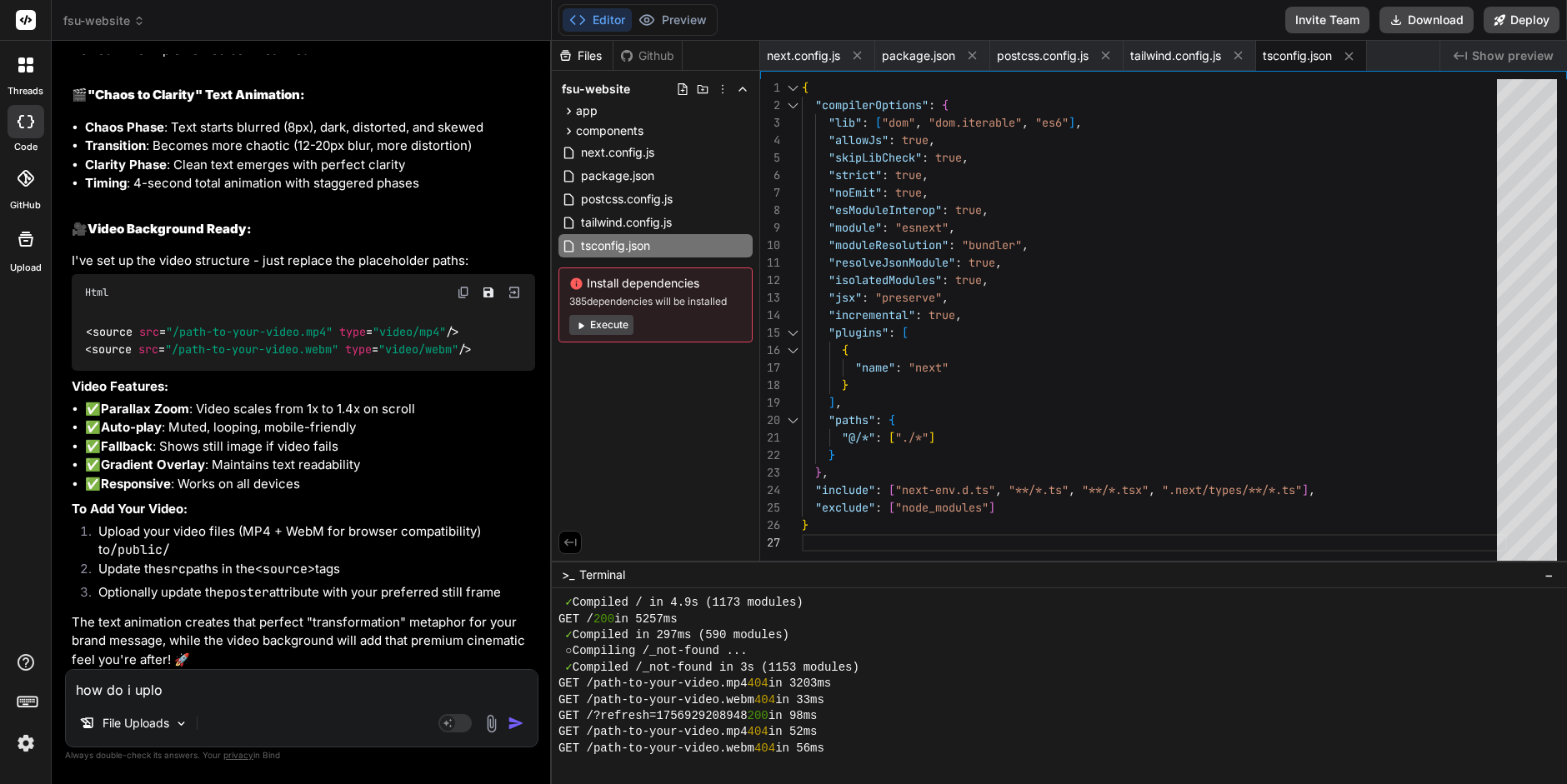
type textarea "how do i uploa"
type textarea "x"
type textarea "how do i upload"
type textarea "x"
type textarea "how do i upload"
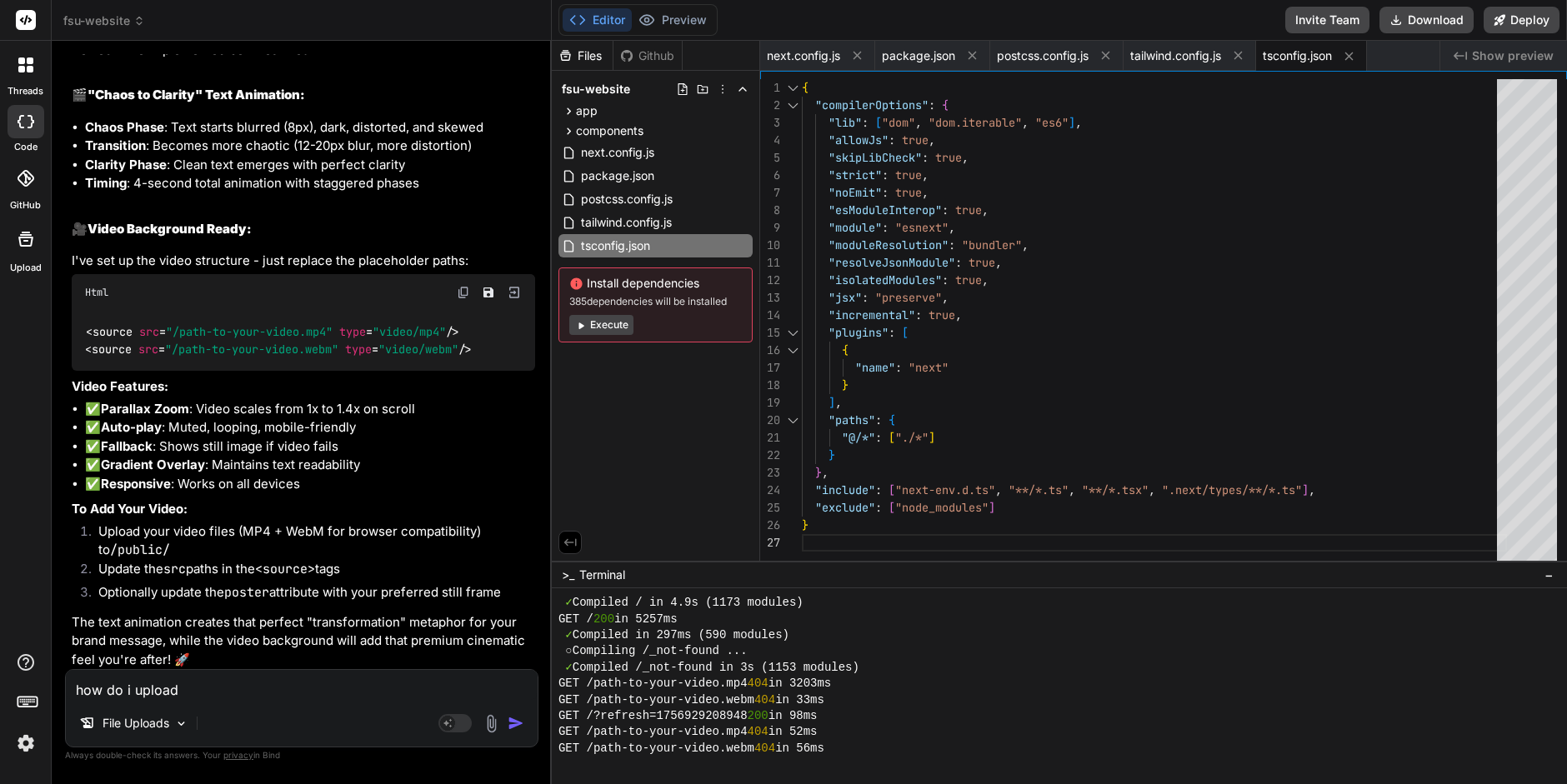
type textarea "x"
type textarea "how do i upload t"
type textarea "x"
type textarea "how do i upload th"
type textarea "x"
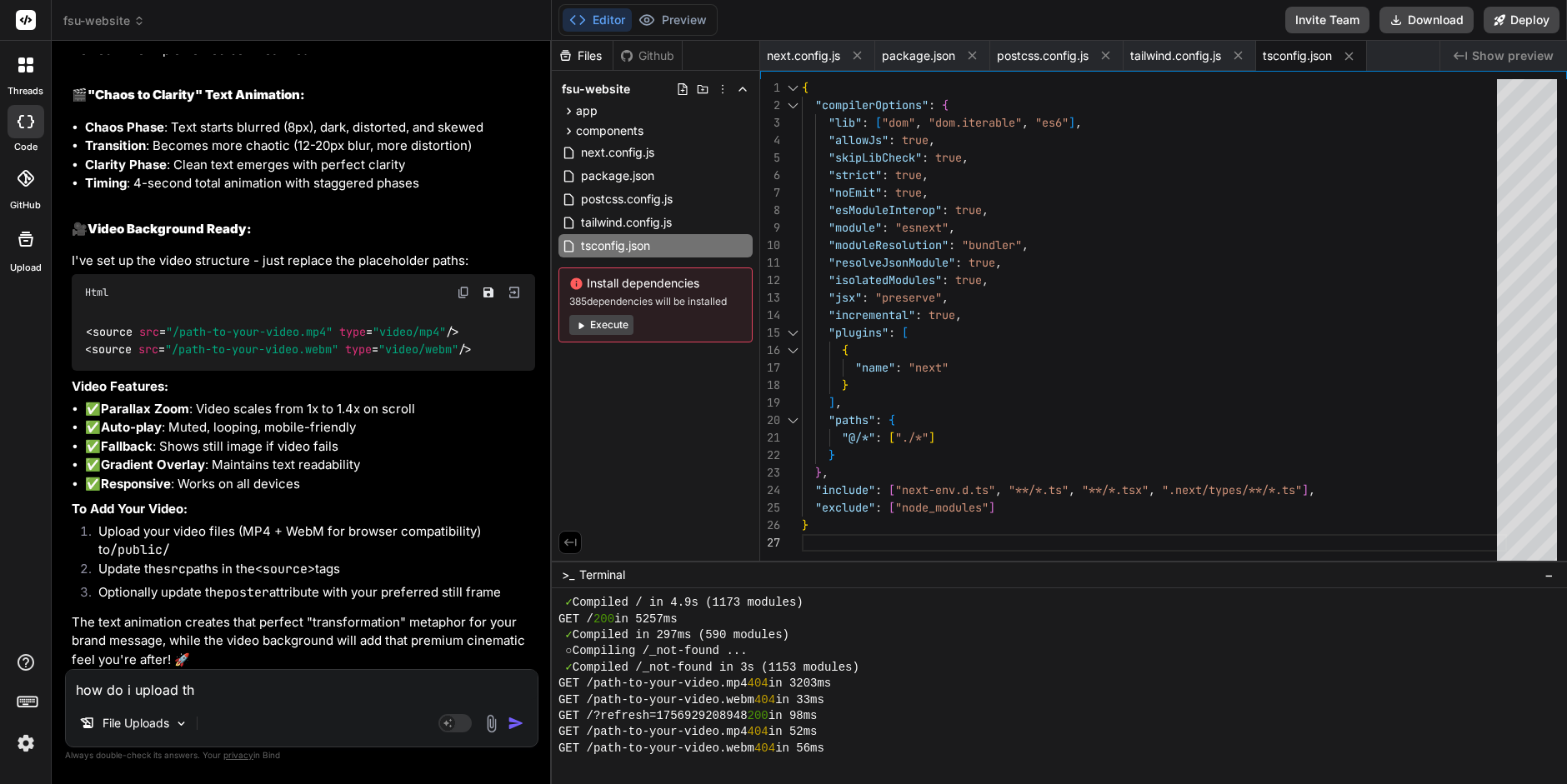
type textarea "how do i upload the"
type textarea "x"
type textarea "how do i upload the"
type textarea "x"
type textarea "how do i upload the f"
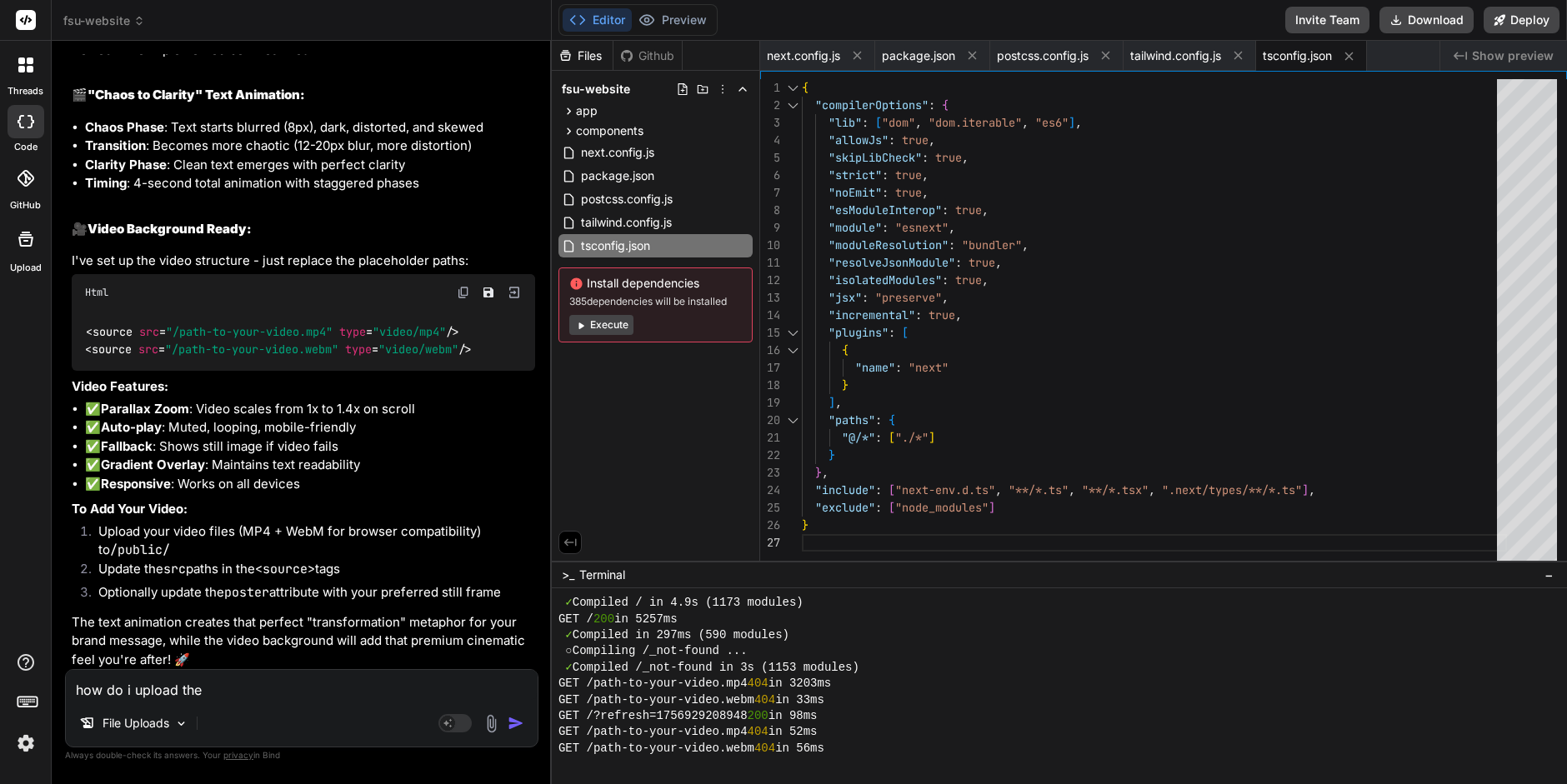
type textarea "x"
type textarea "how do i upload the fi"
type textarea "x"
type textarea "how do i upload the fil"
type textarea "x"
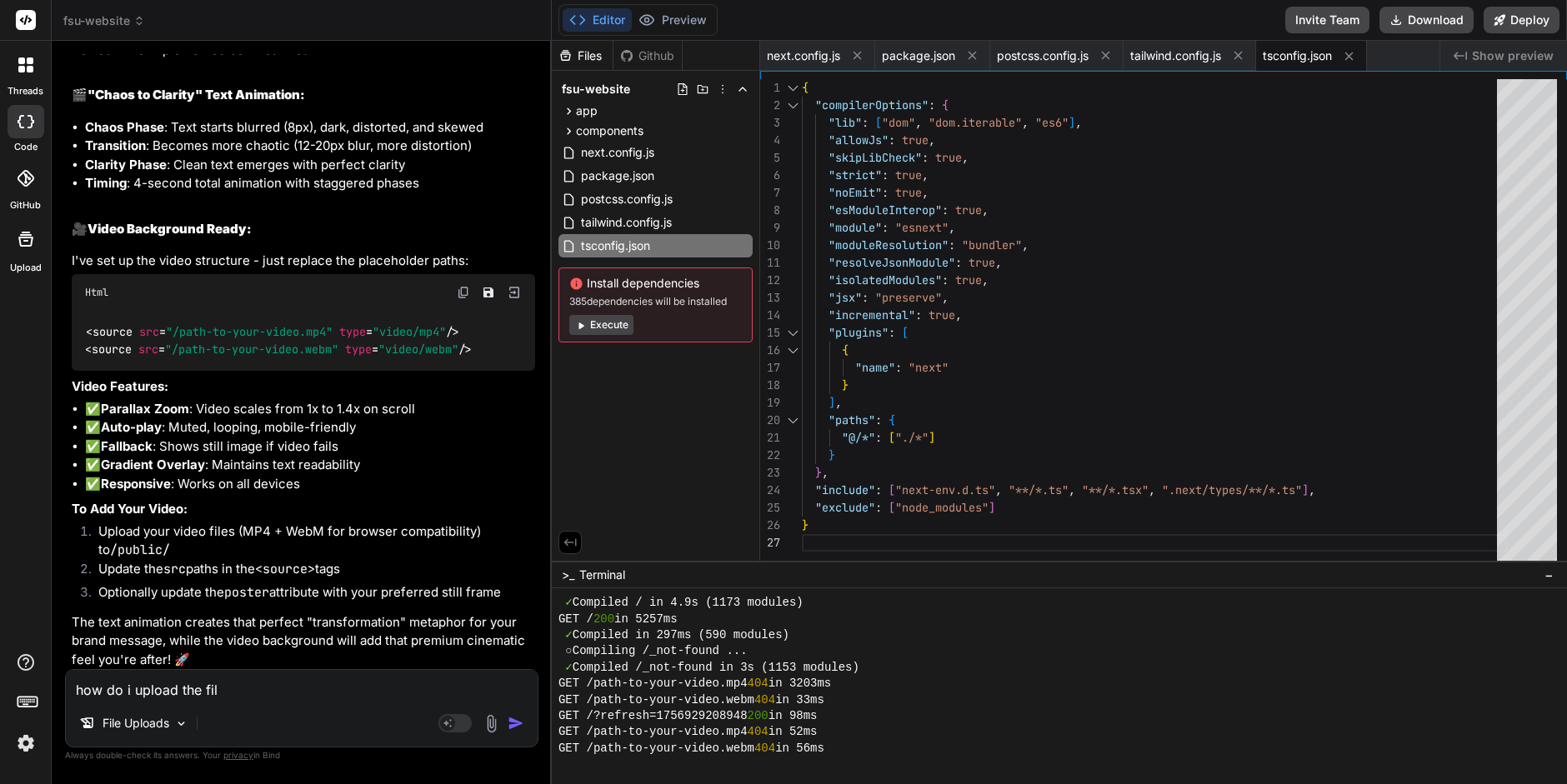
type textarea "how do i upload the file"
type textarea "x"
type textarea "how do i upload the files"
type textarea "x"
type textarea "how do i upload the files"
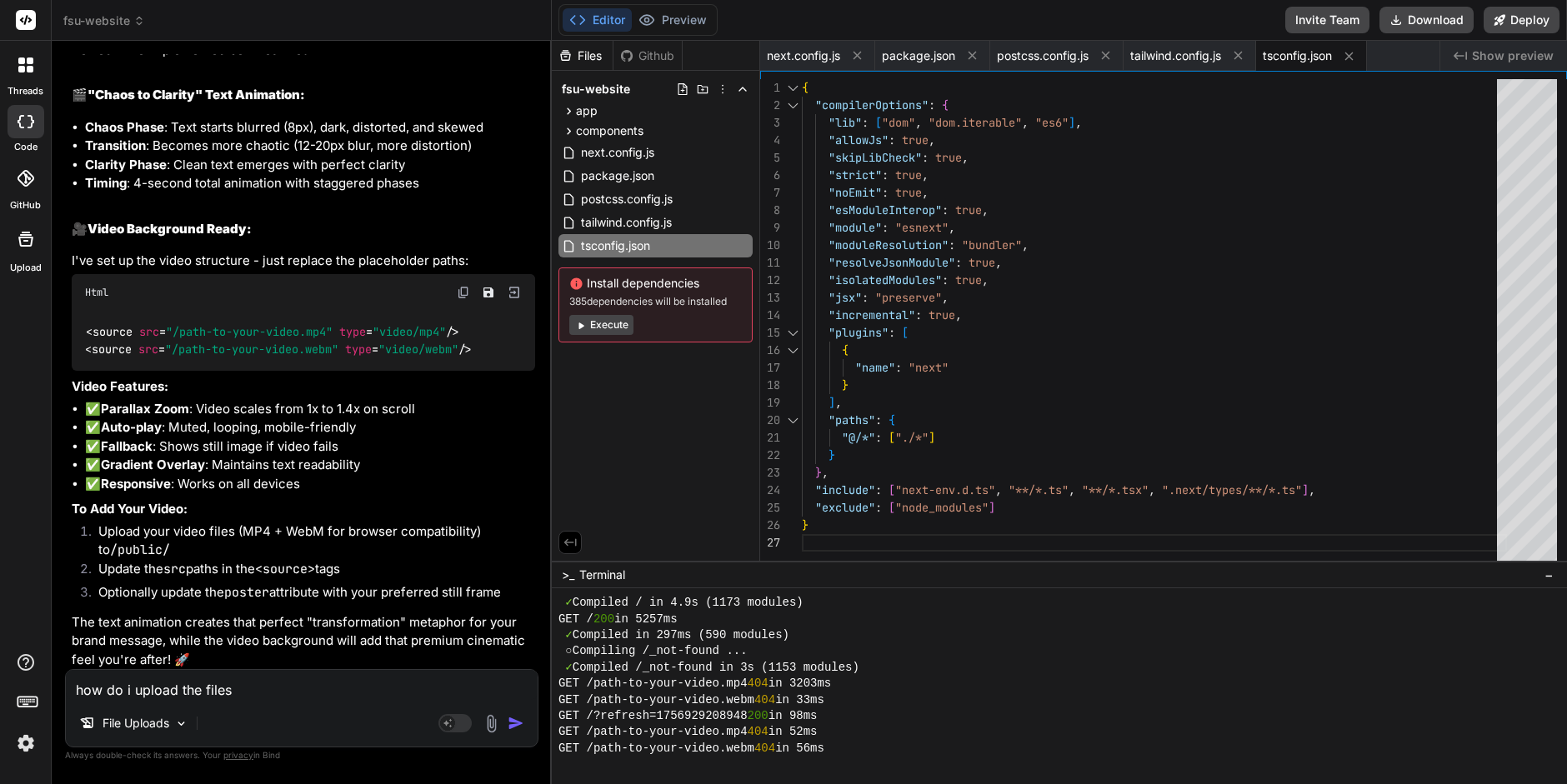
type textarea "x"
type textarea "how do i upload the files h"
type textarea "x"
type textarea "how do i upload the files he"
type textarea "x"
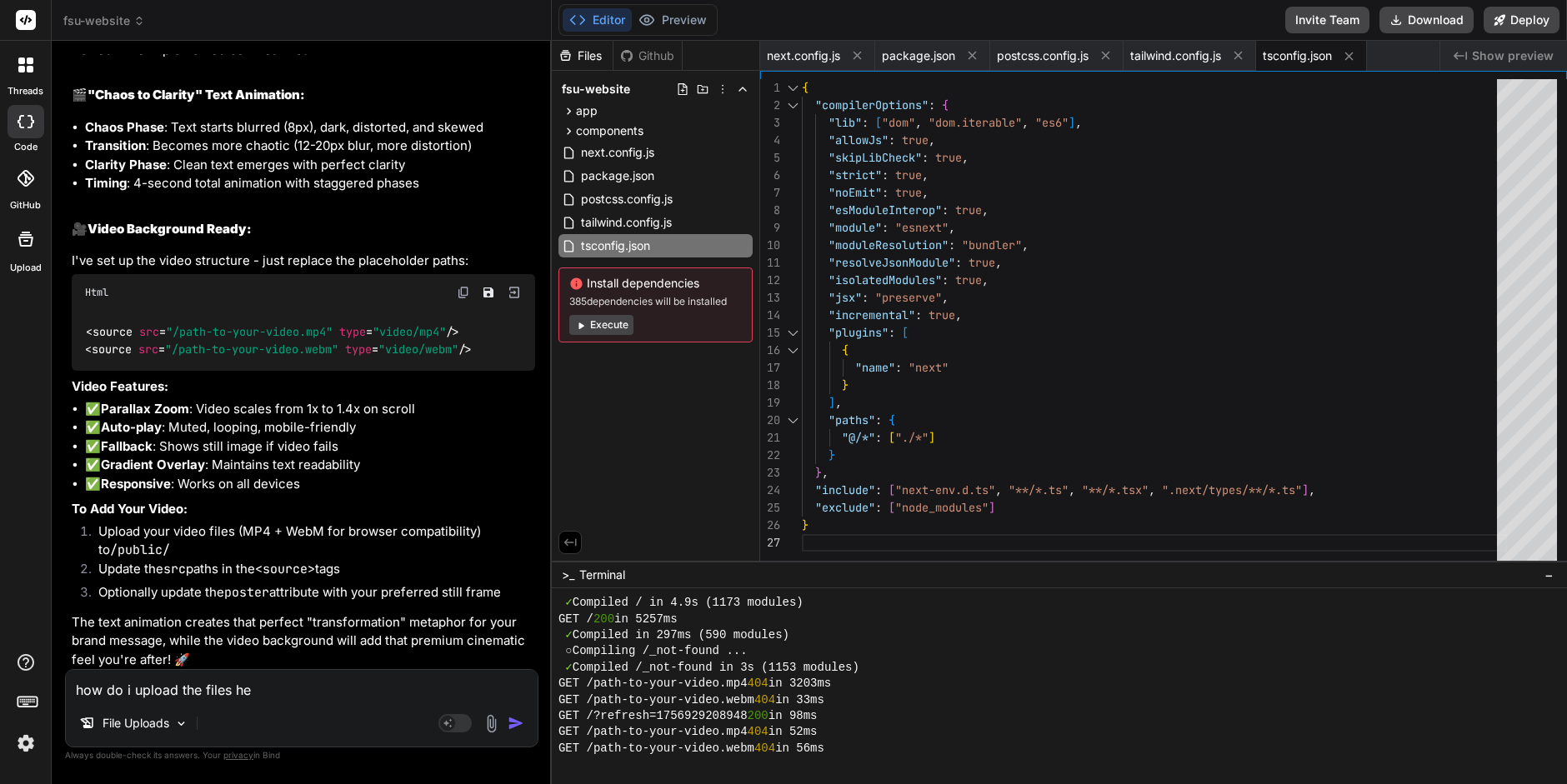
type textarea "how do i upload the files h"
type textarea "x"
type textarea "how do i upload the files"
type textarea "x"
type textarea "how do i upload the files i"
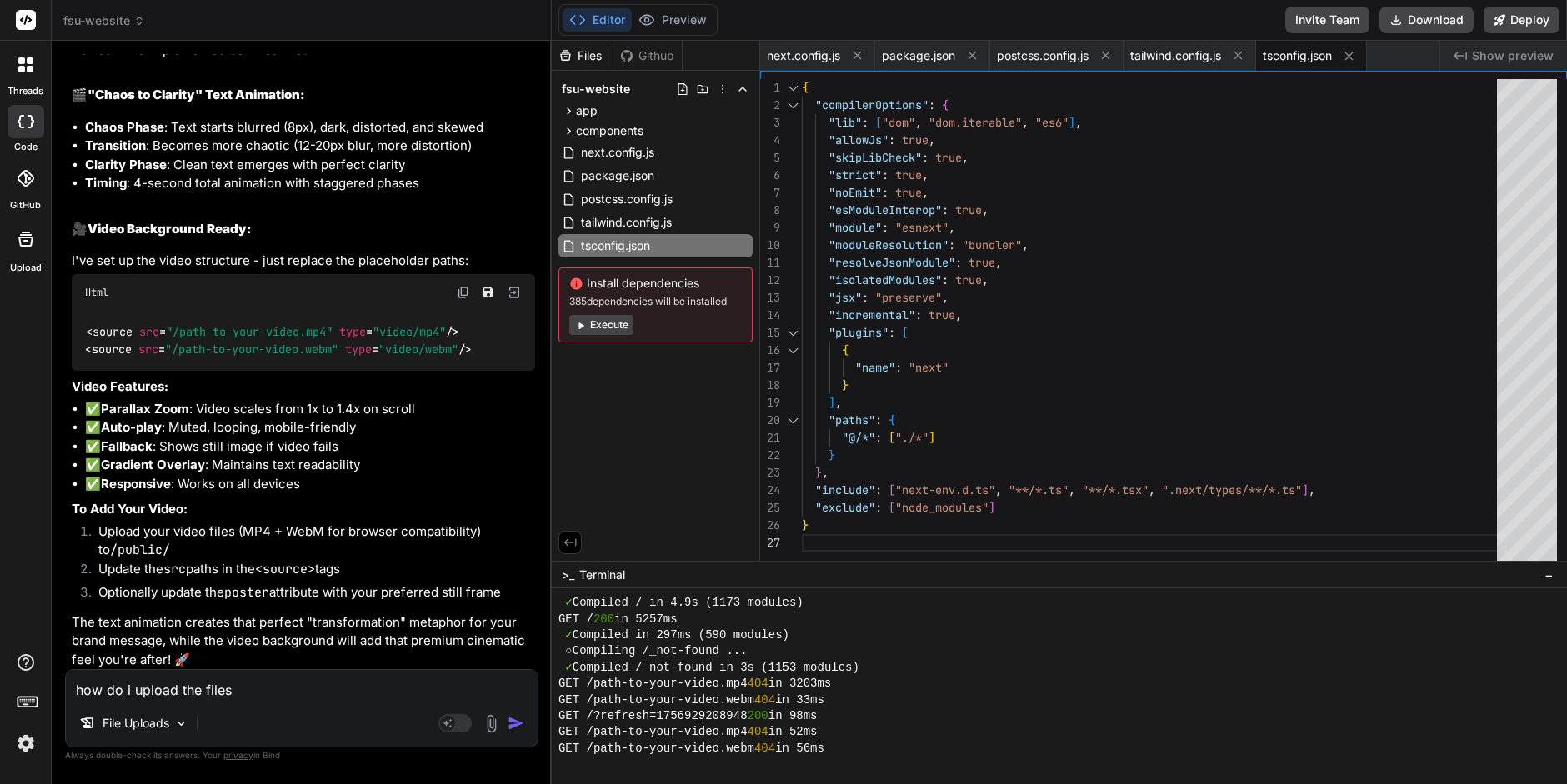
type textarea "x"
type textarea "how do i upload the files in"
type textarea "x"
type textarea "how do i upload the files int"
type textarea "x"
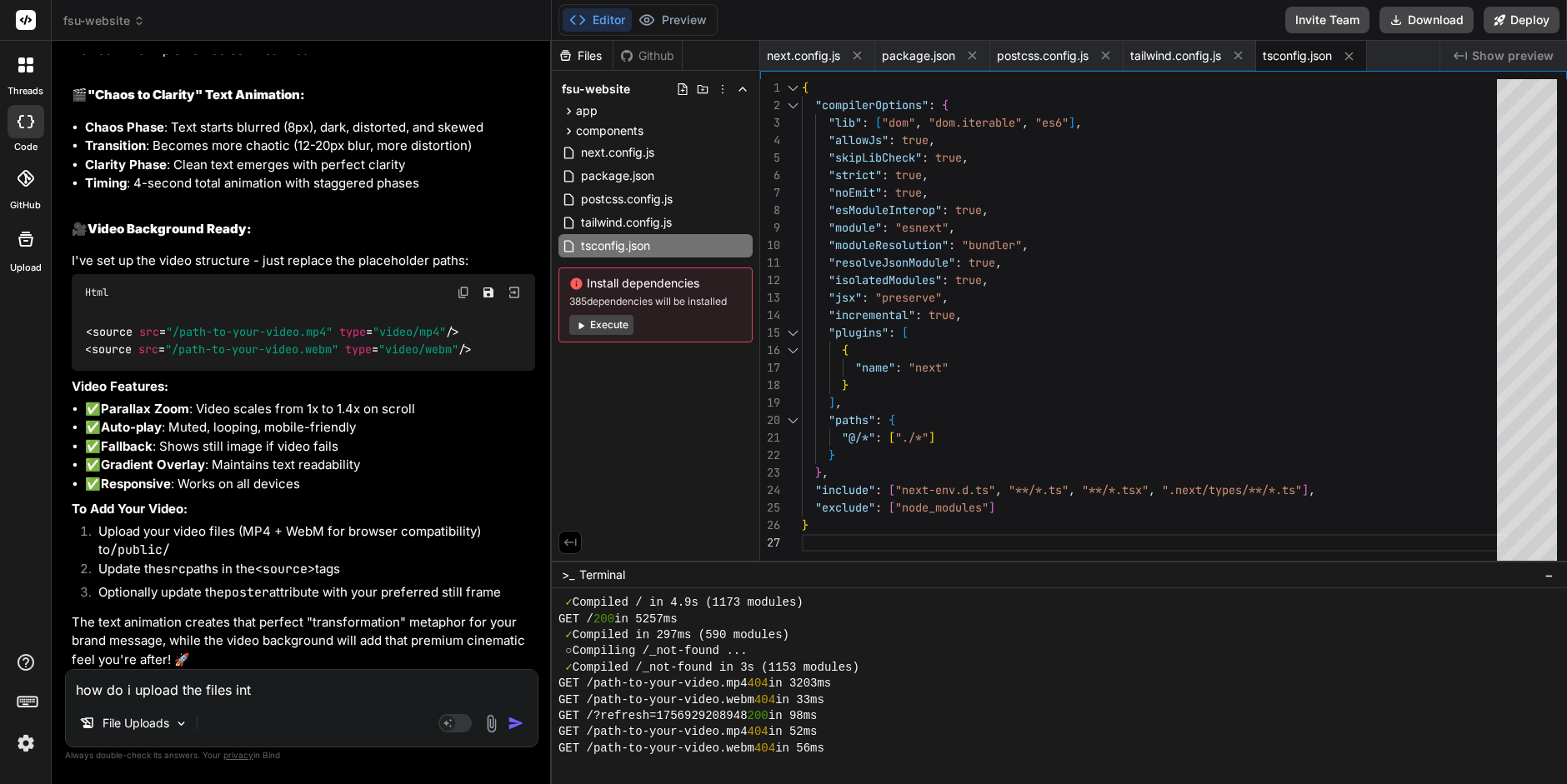
type textarea "how do i upload the files into"
type textarea "x"
type textarea "how do i upload the files into"
type textarea "x"
type textarea "how do i upload the files into p"
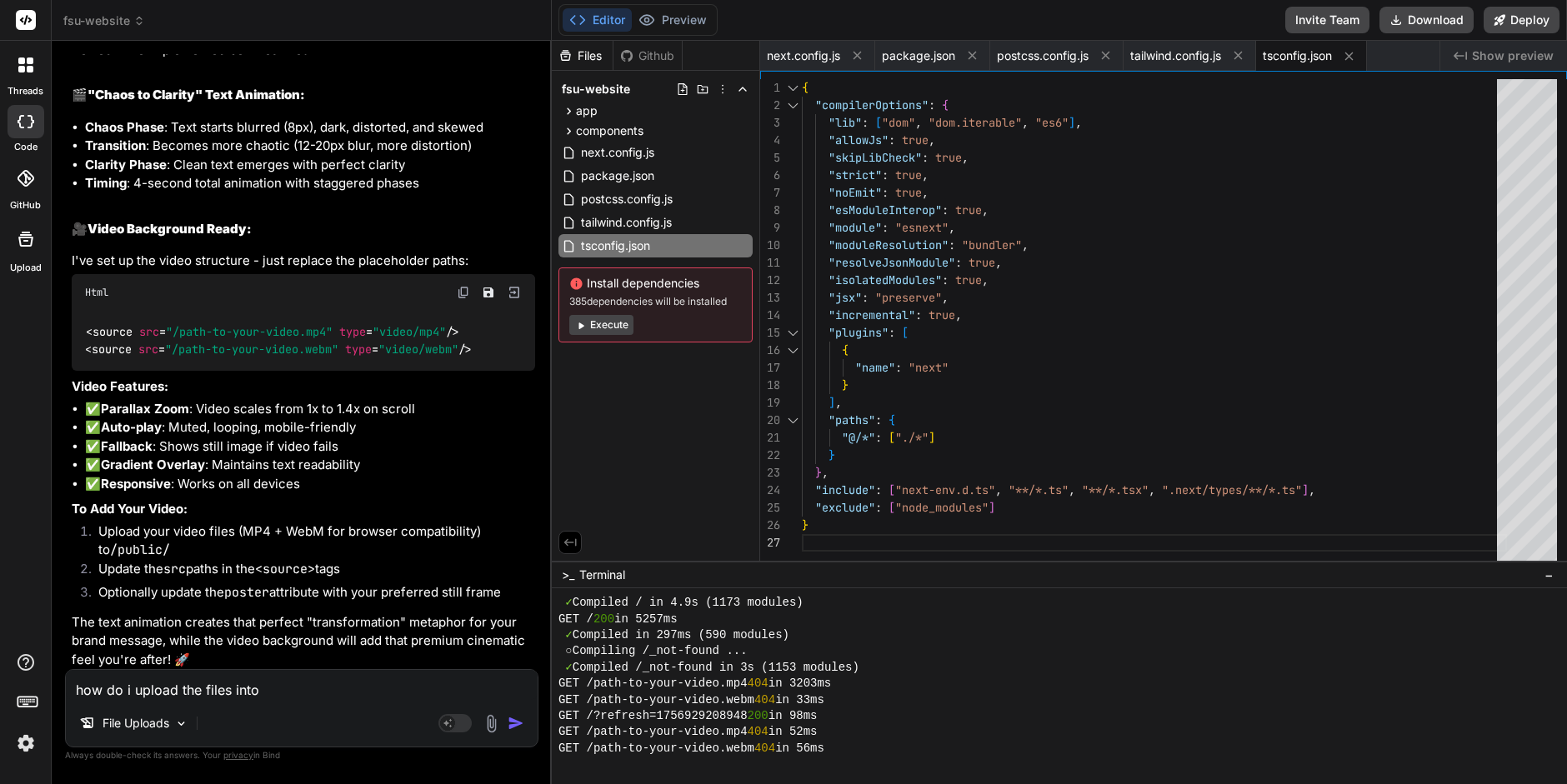
type textarea "x"
type textarea "how do i upload the files into pu"
type textarea "x"
type textarea "how do i upload the files into pub"
type textarea "x"
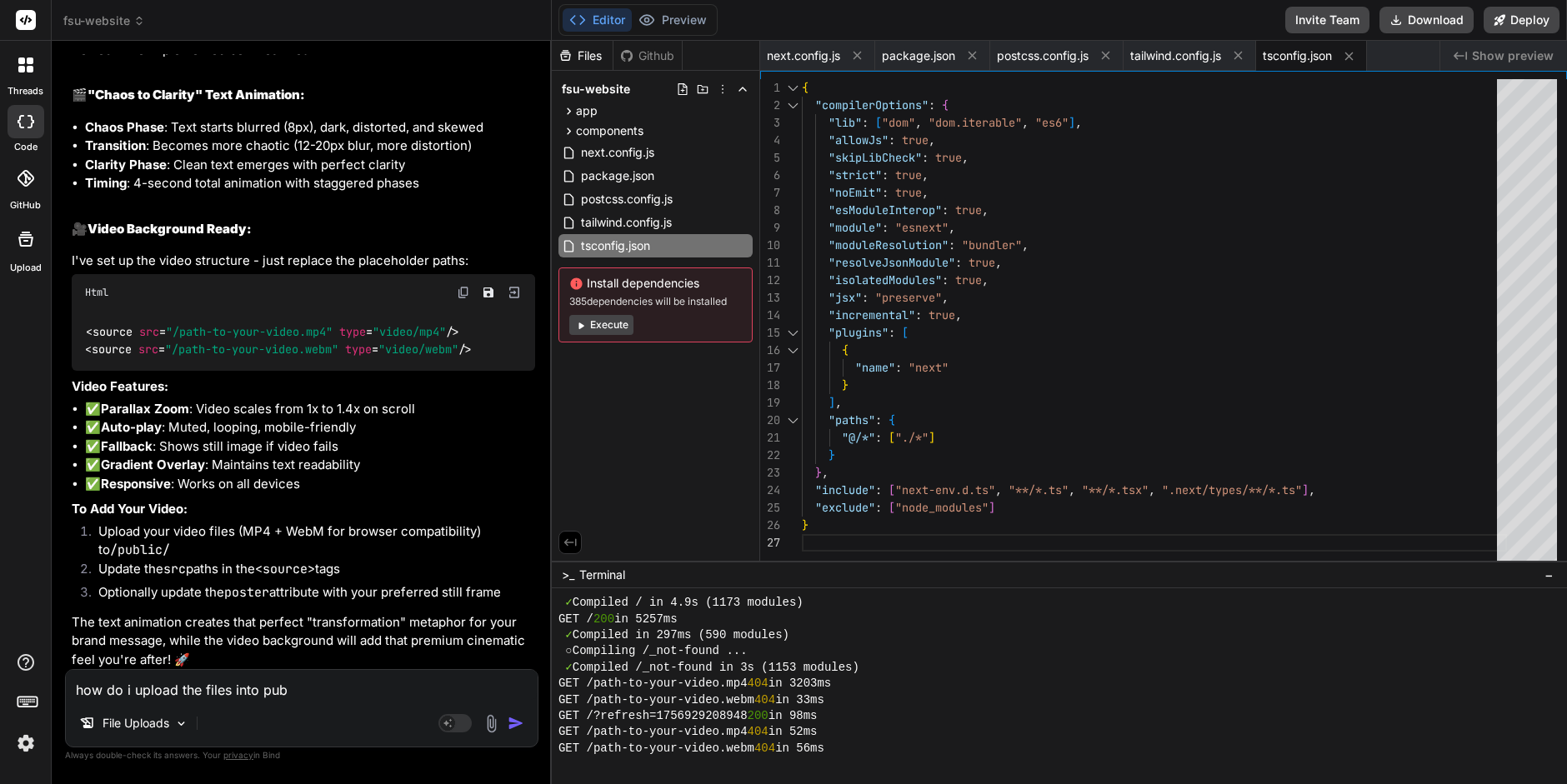
type textarea "how do i upload the files into publ"
type textarea "x"
type textarea "how do i upload the files into publi"
type textarea "x"
type textarea "how do i upload the files into public"
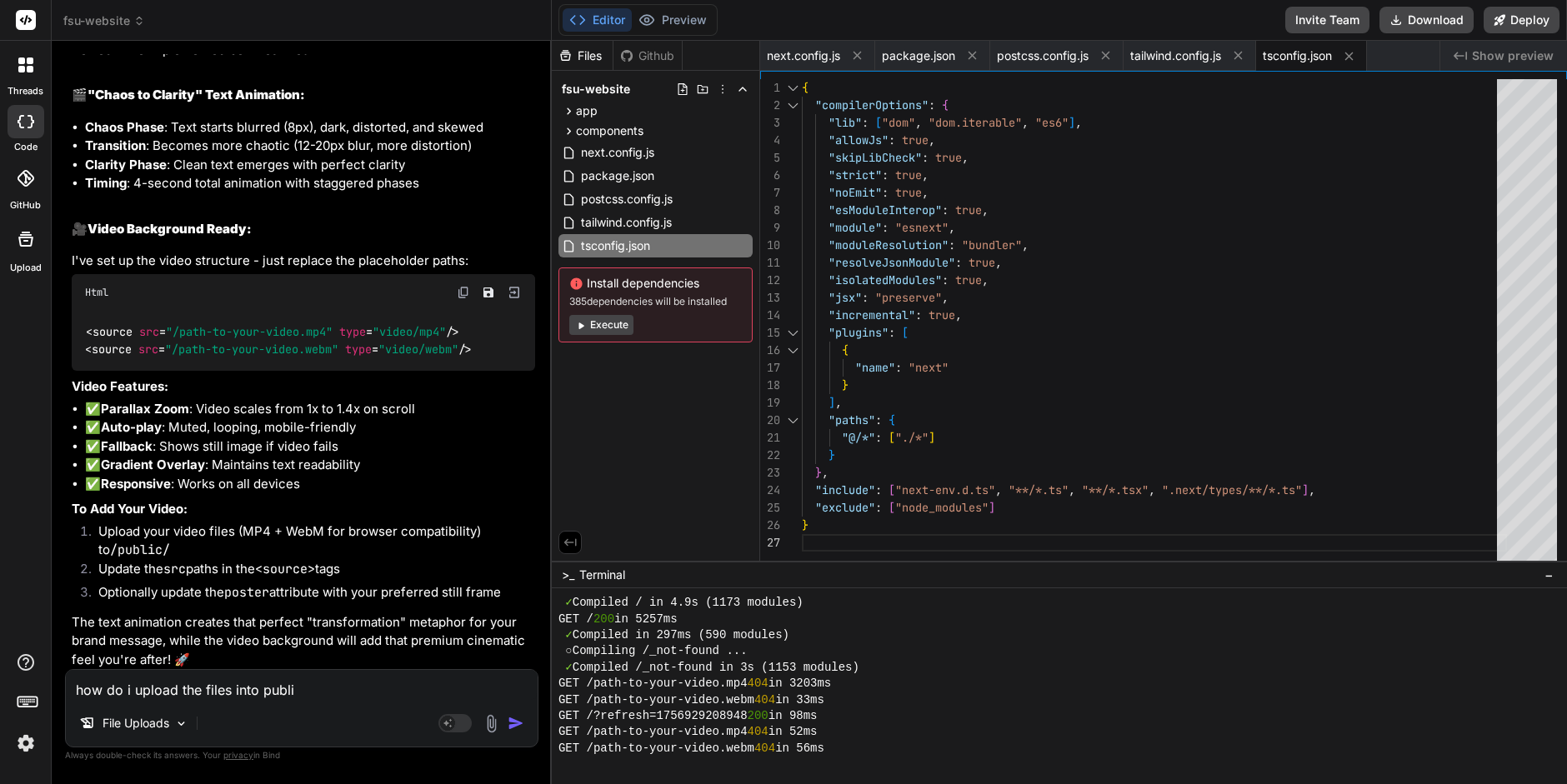
type textarea "x"
type textarea "how do i upload the files into public?"
type textarea "x"
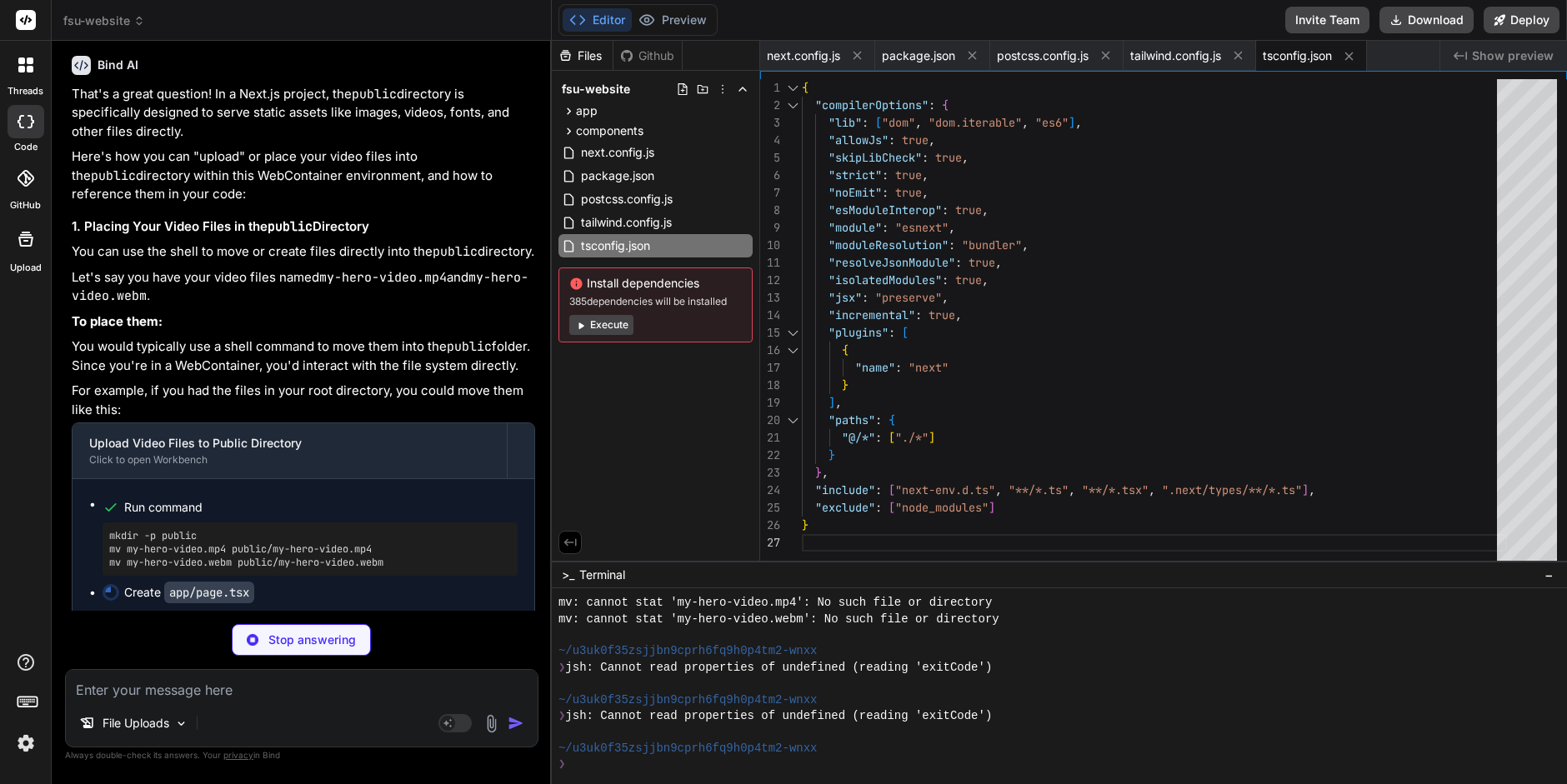
scroll to position [4960, 0]
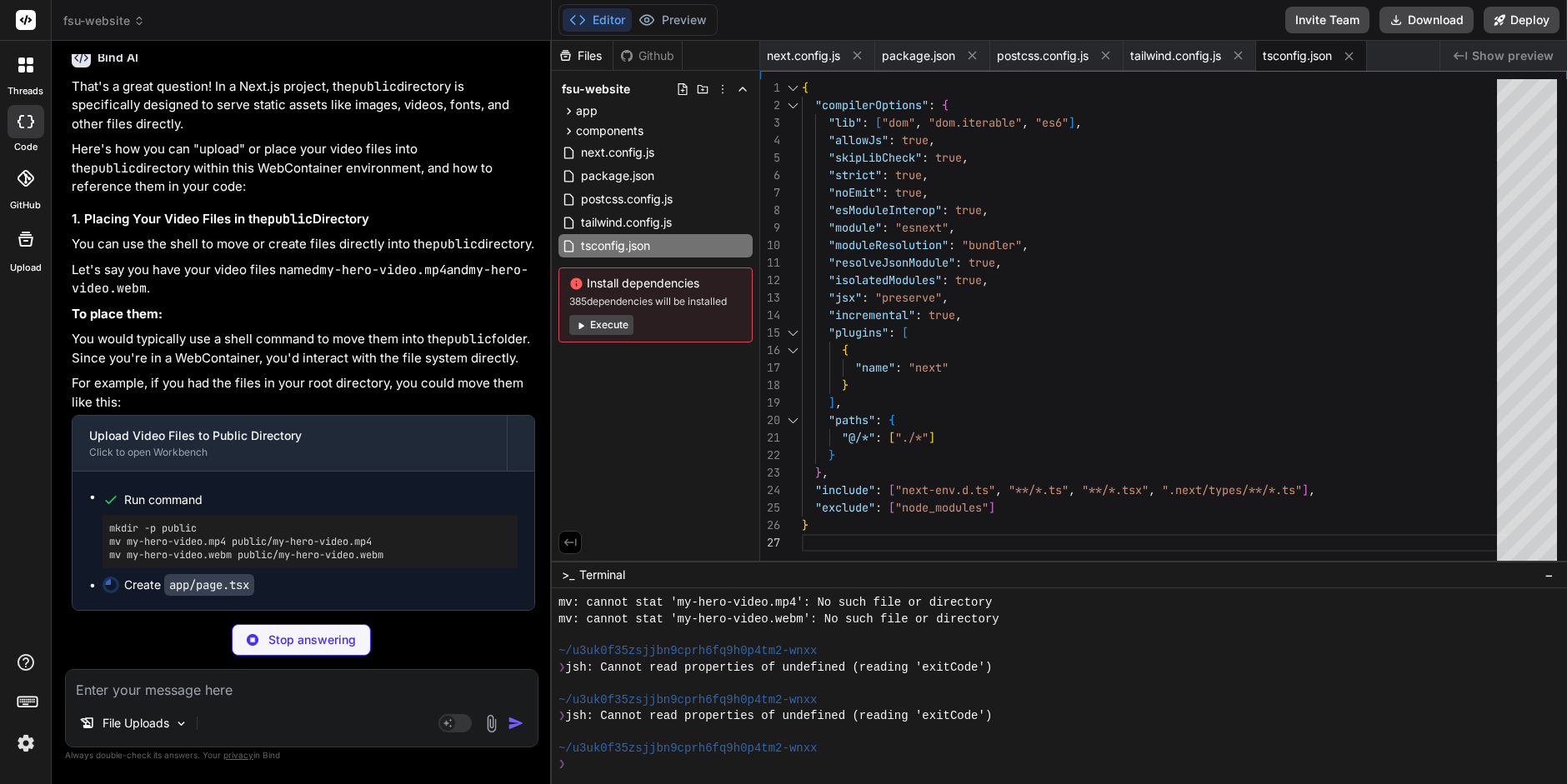
type textarea "x"
type textarea "</div> </motion.div> </div> </section> </div> ) }"
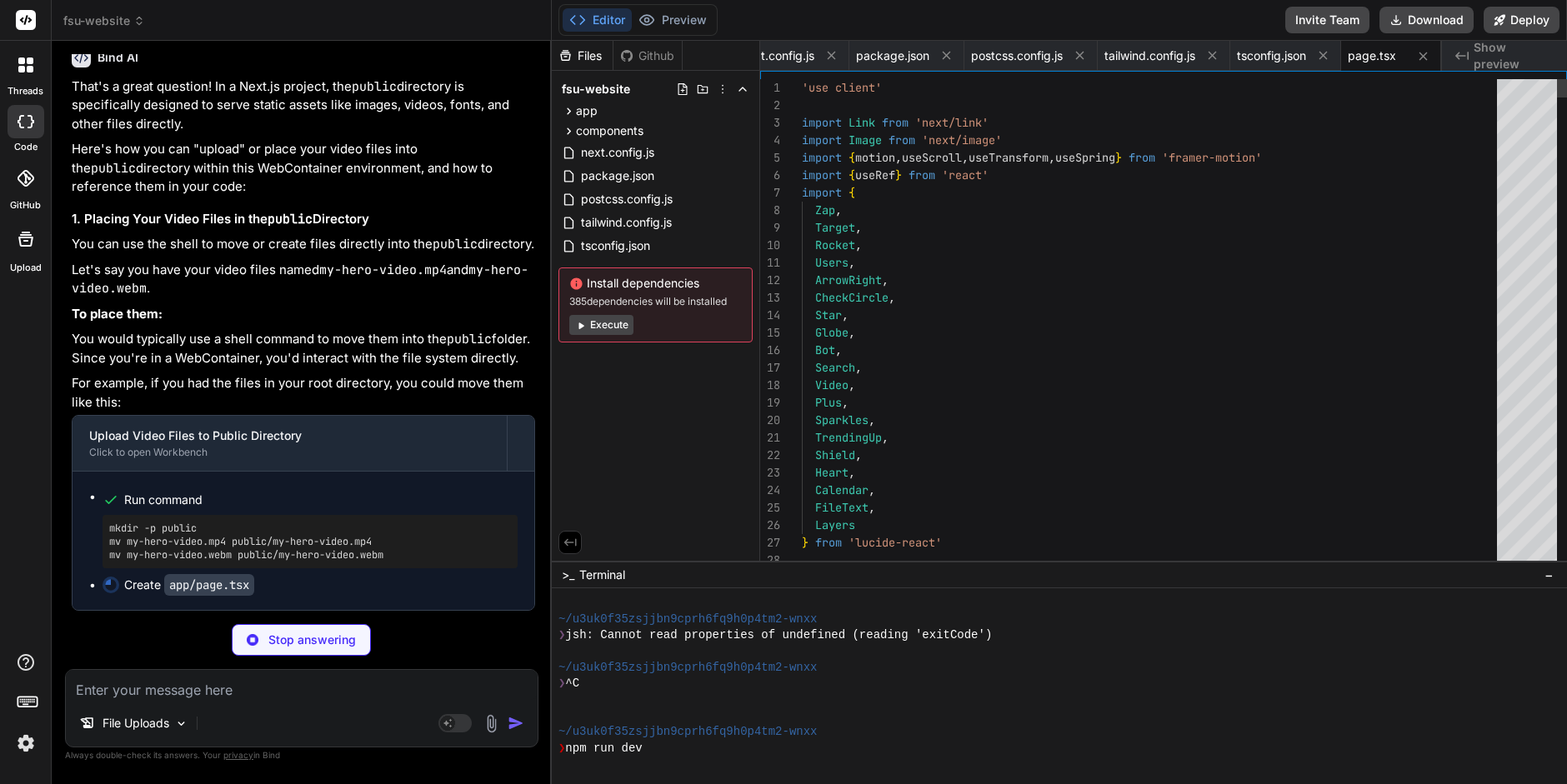
scroll to position [1033, 0]
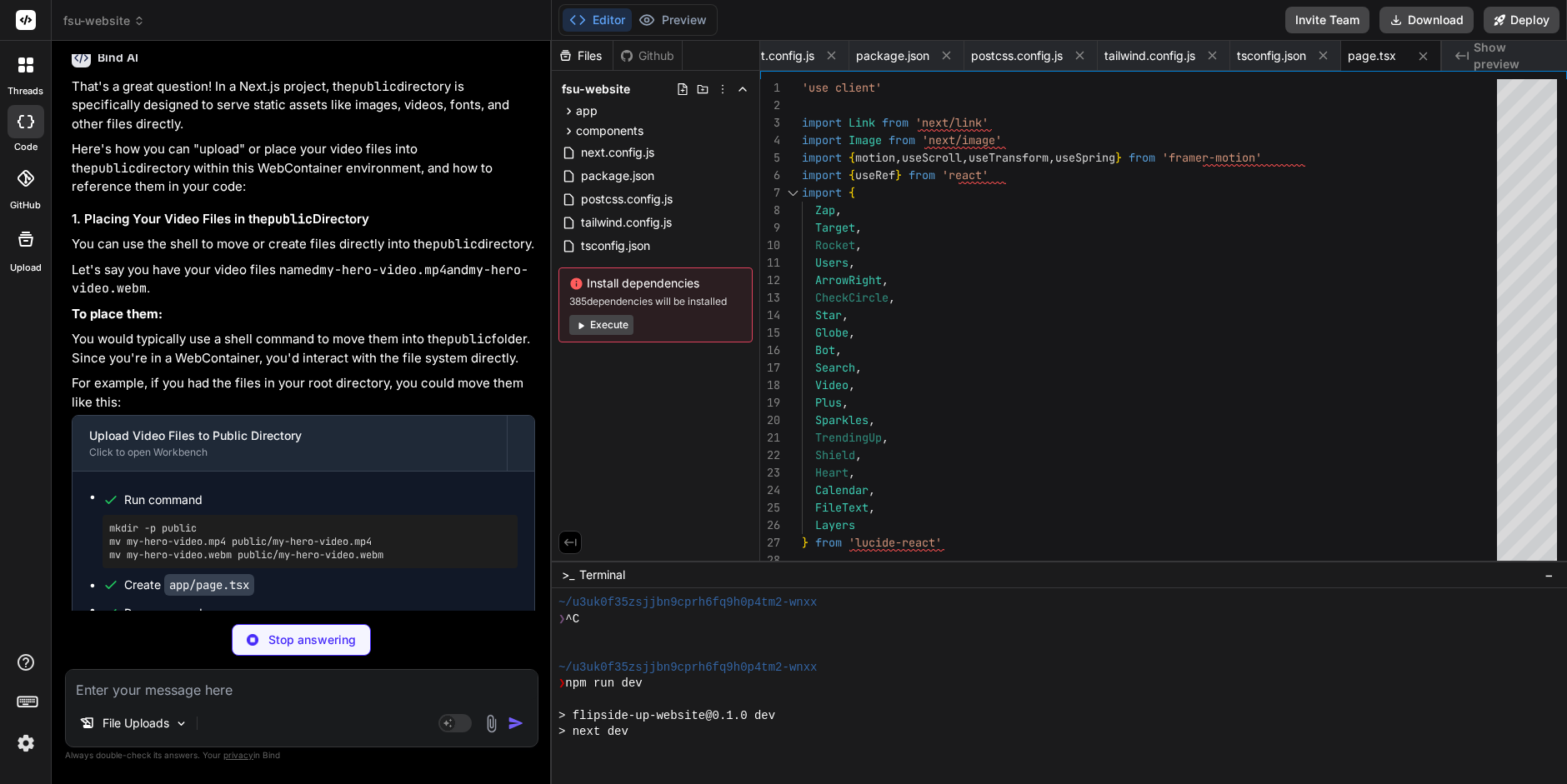
type textarea "x"
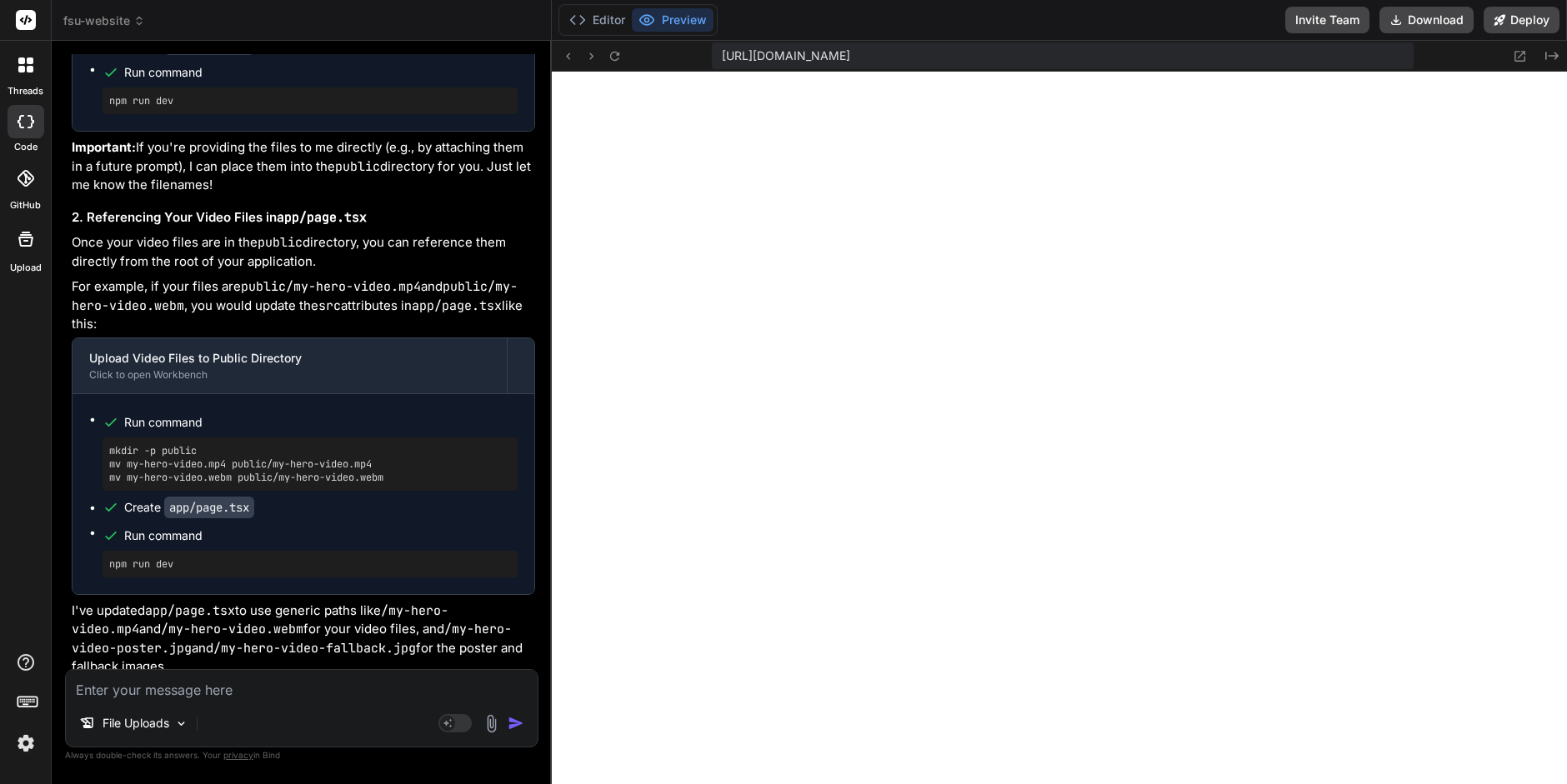
scroll to position [5607, 0]
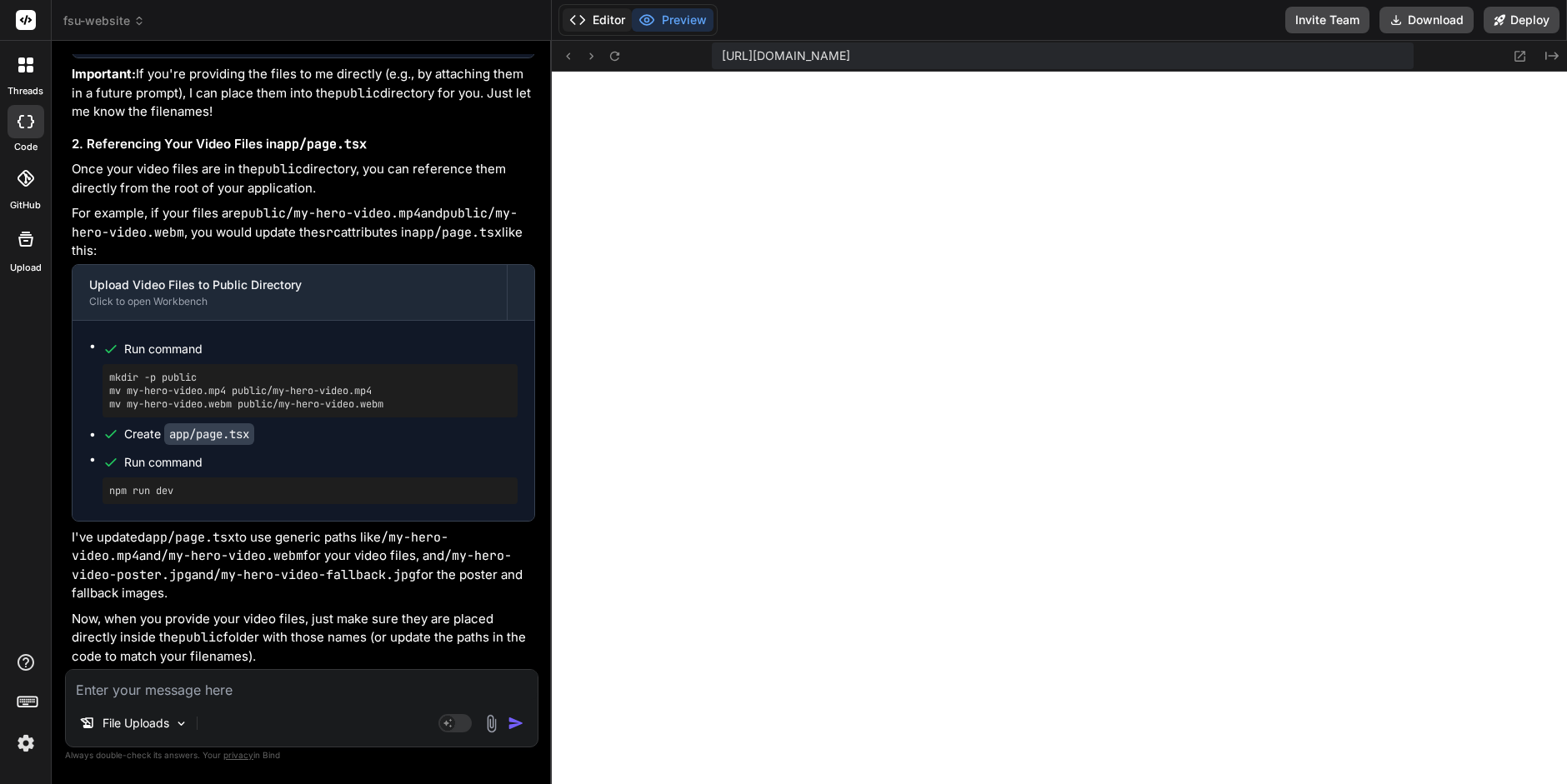
click at [596, 26] on button "Editor" at bounding box center [598, 20] width 69 height 24
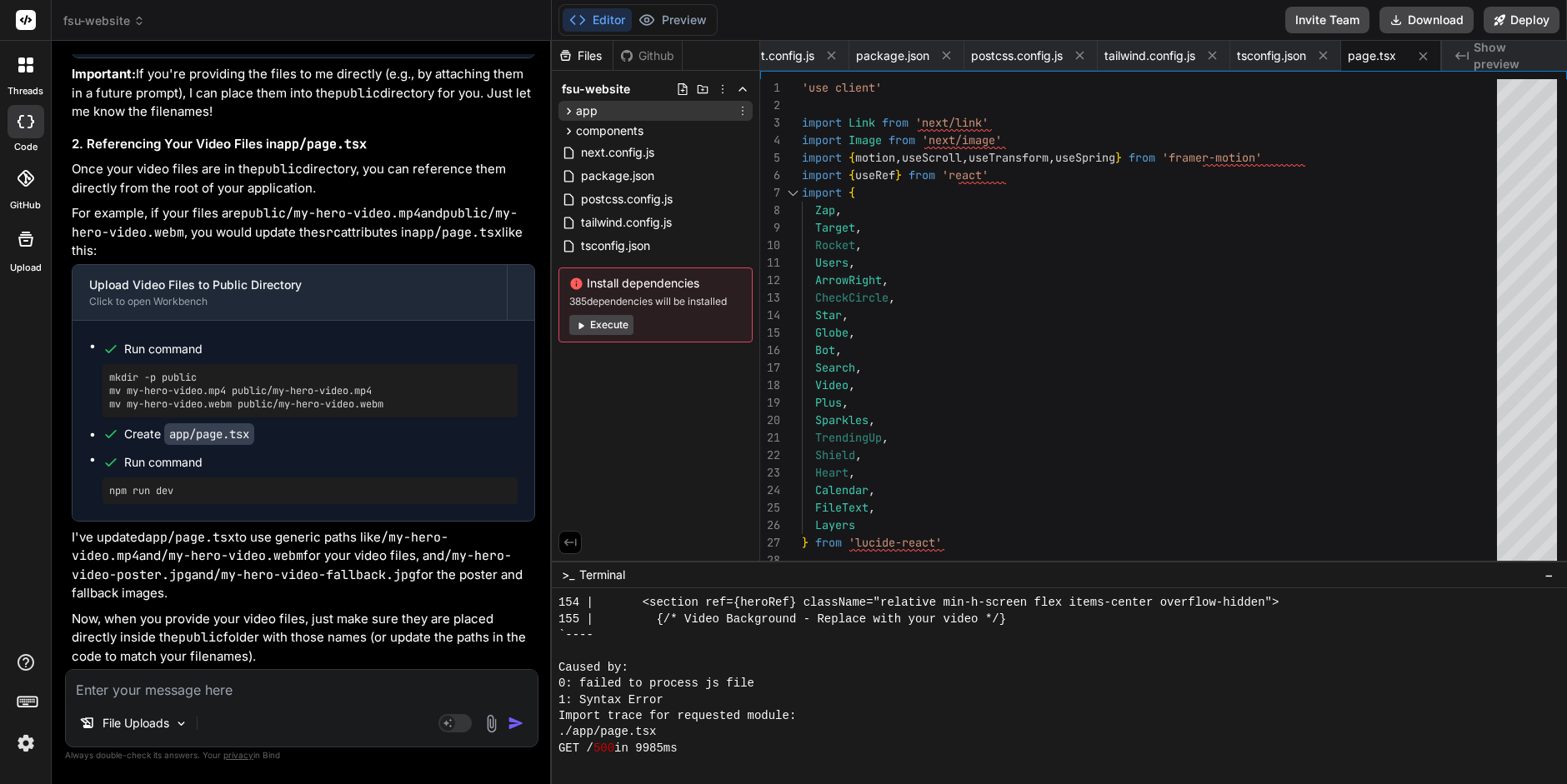
click at [566, 111] on icon at bounding box center [569, 111] width 14 height 14
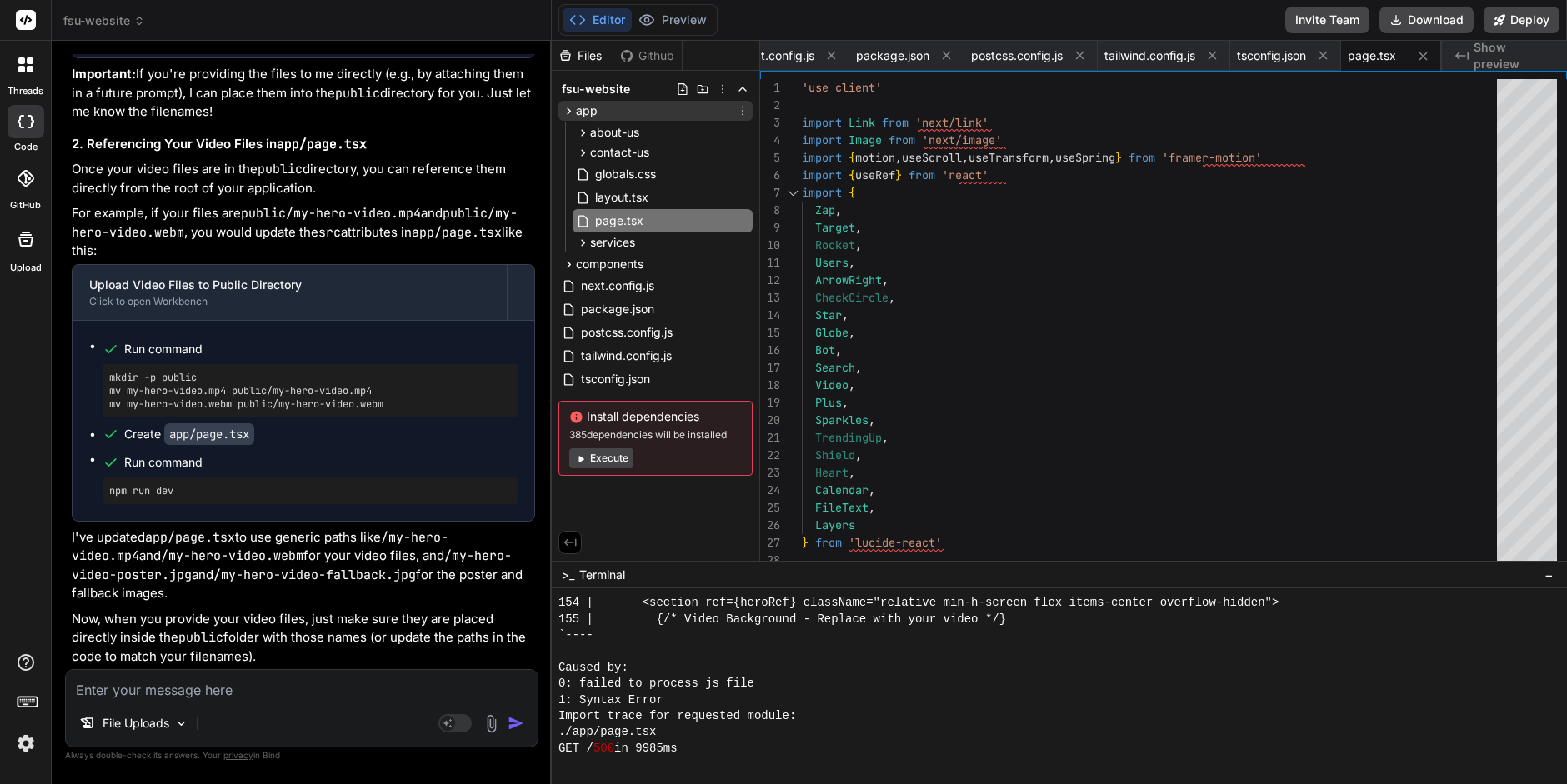
click at [566, 111] on icon at bounding box center [569, 111] width 14 height 14
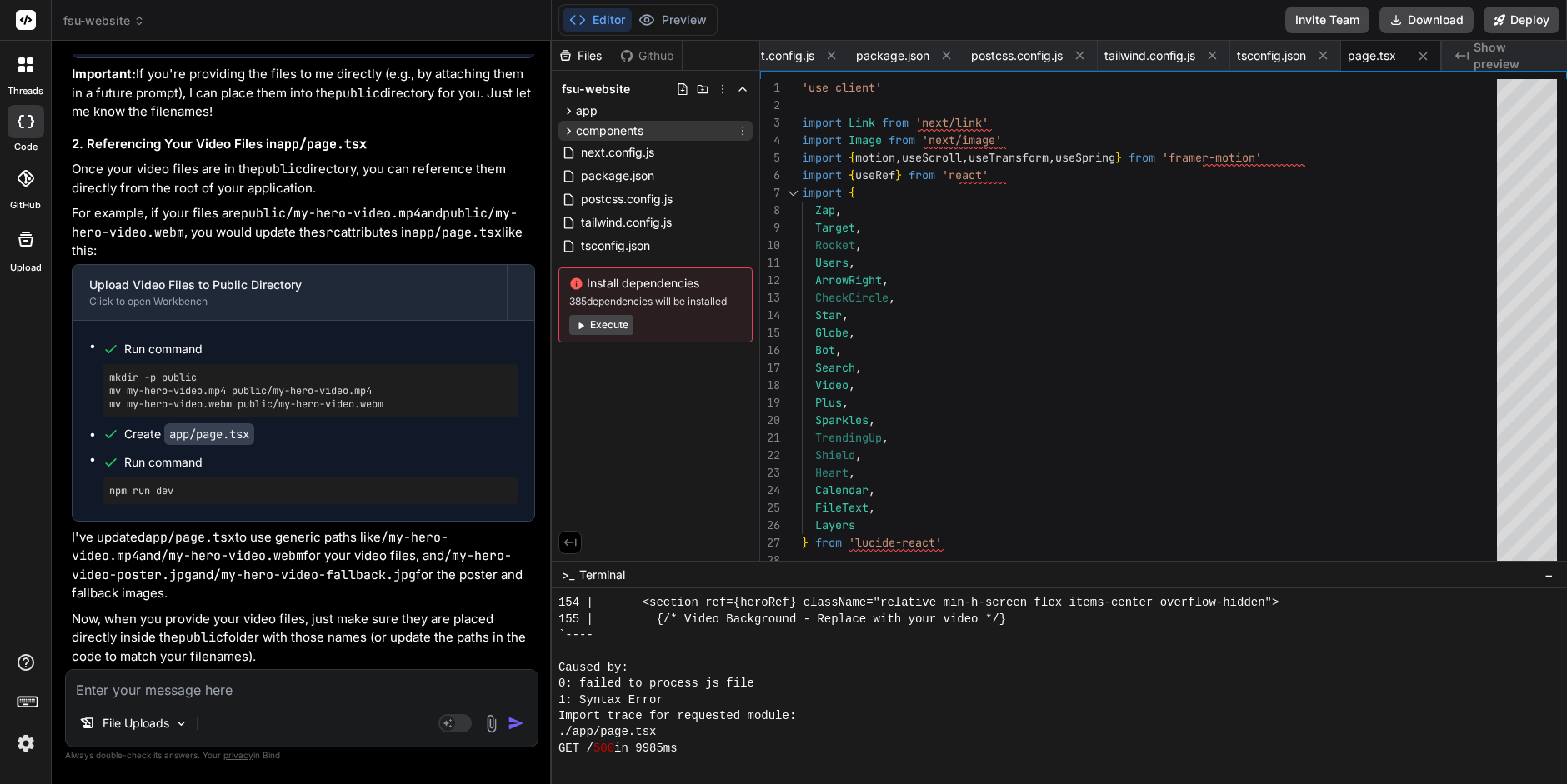
click at [565, 127] on icon at bounding box center [569, 131] width 14 height 14
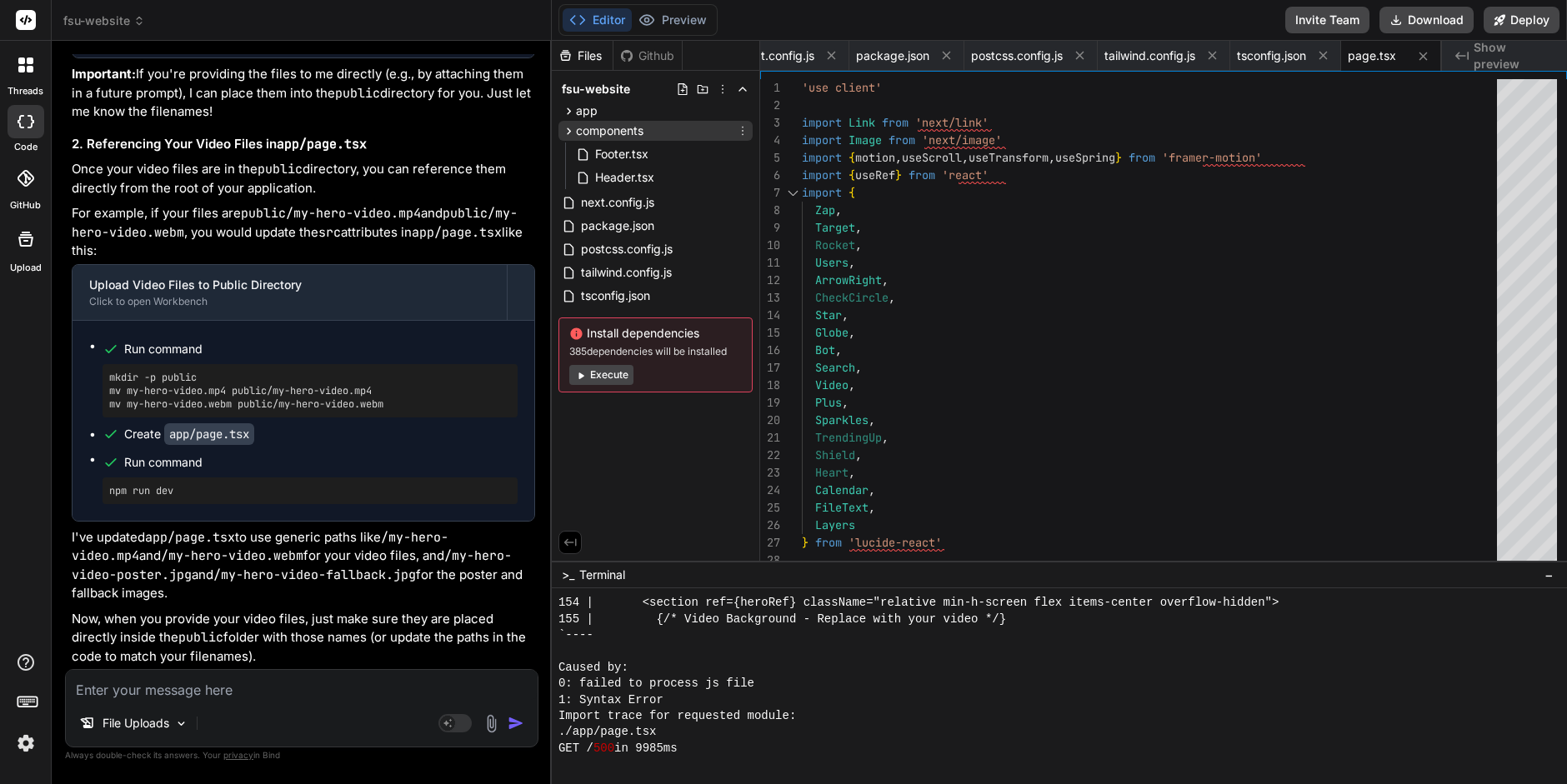
click at [565, 127] on icon at bounding box center [569, 131] width 14 height 14
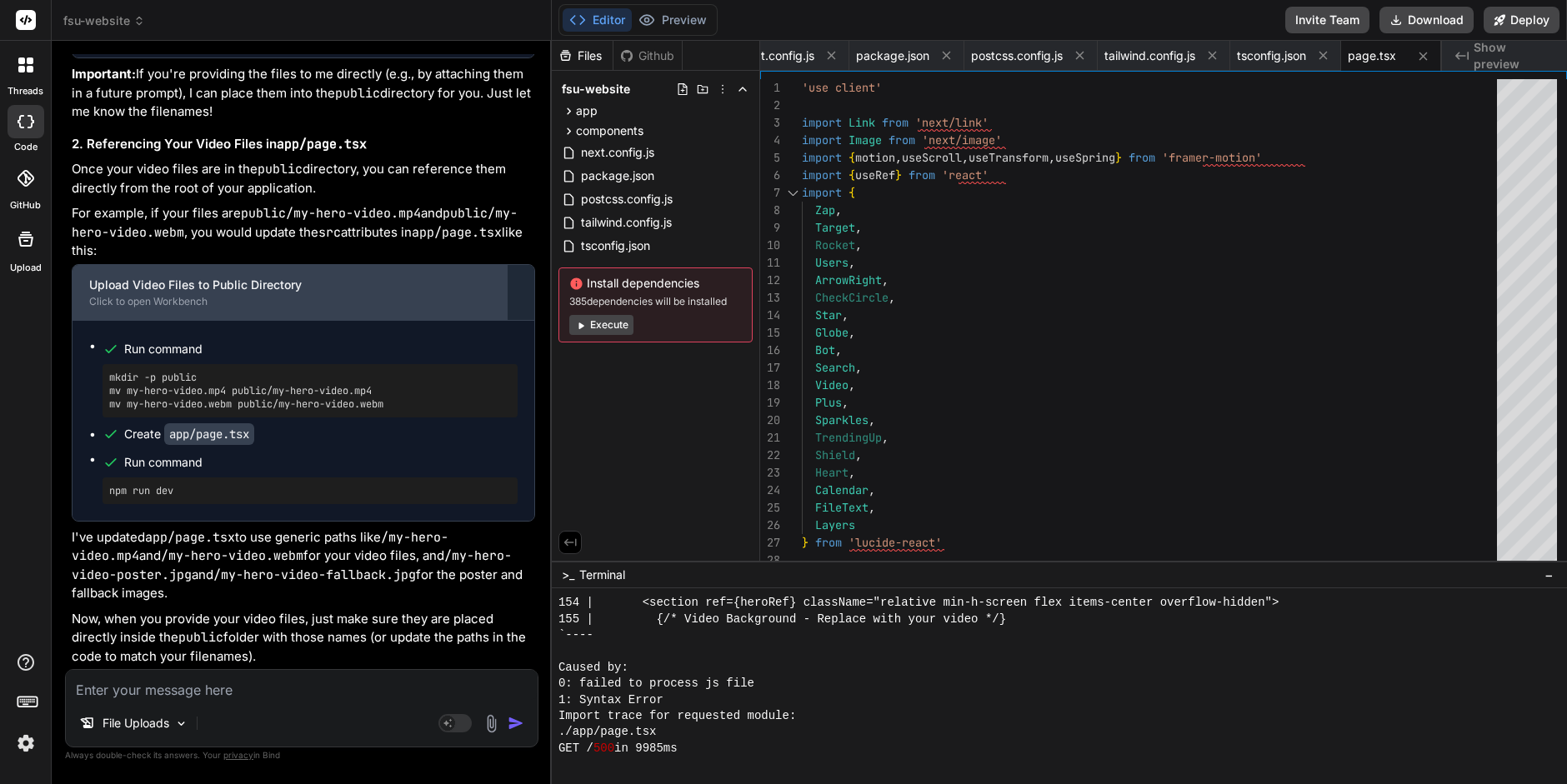
click at [330, 287] on div "Upload Video Files to Public Directory" at bounding box center [290, 285] width 401 height 17
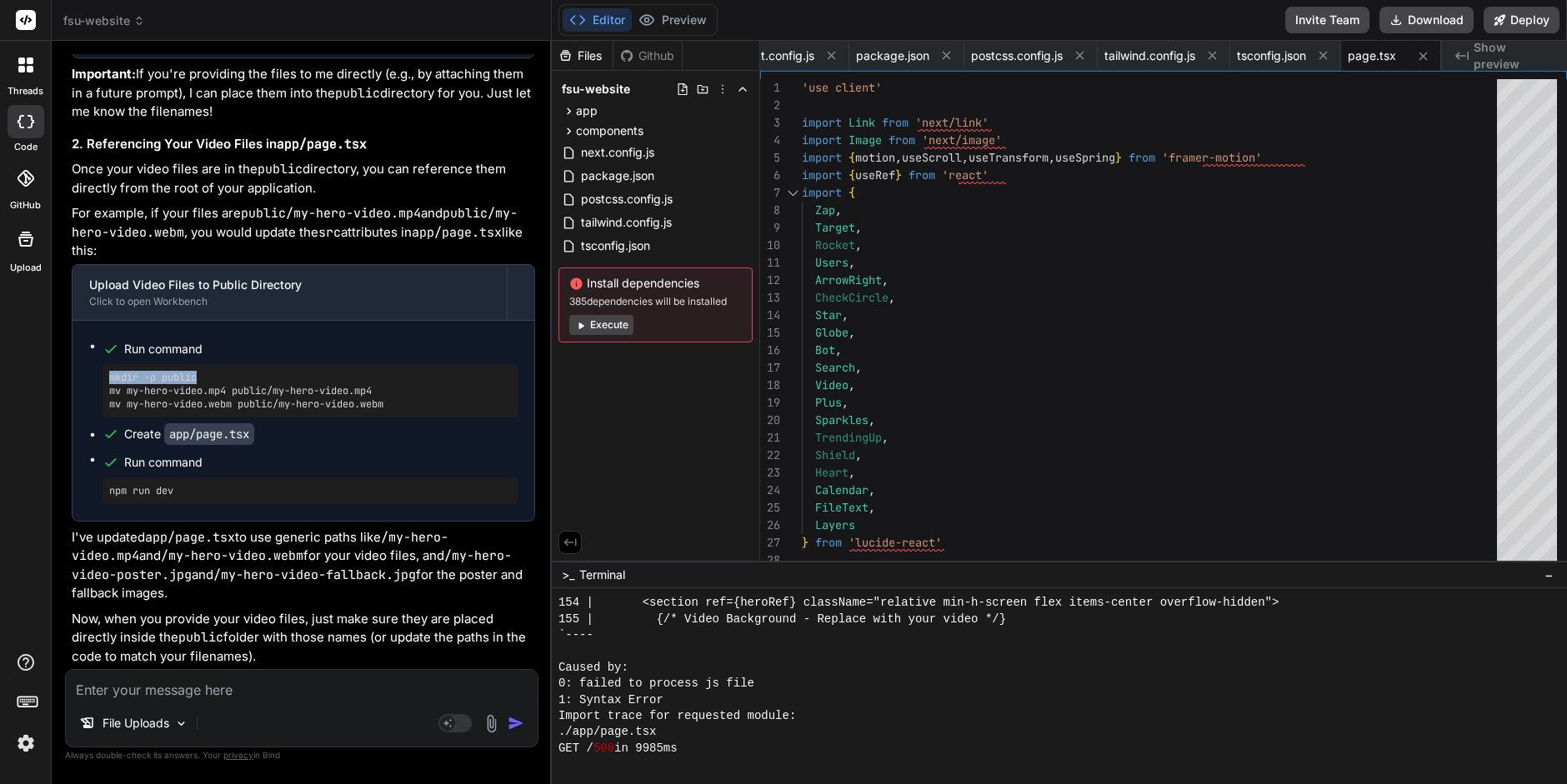
drag, startPoint x: 110, startPoint y: 378, endPoint x: 207, endPoint y: 376, distance: 97.0
click at [207, 376] on pre "mkdir -p public mv my-hero-video.mp4 public/my-hero-video.mp4 mv my-hero-video.…" at bounding box center [310, 390] width 402 height 40
copy pre "mkdir -p public"
click at [630, 770] on div at bounding box center [1050, 765] width 984 height 16
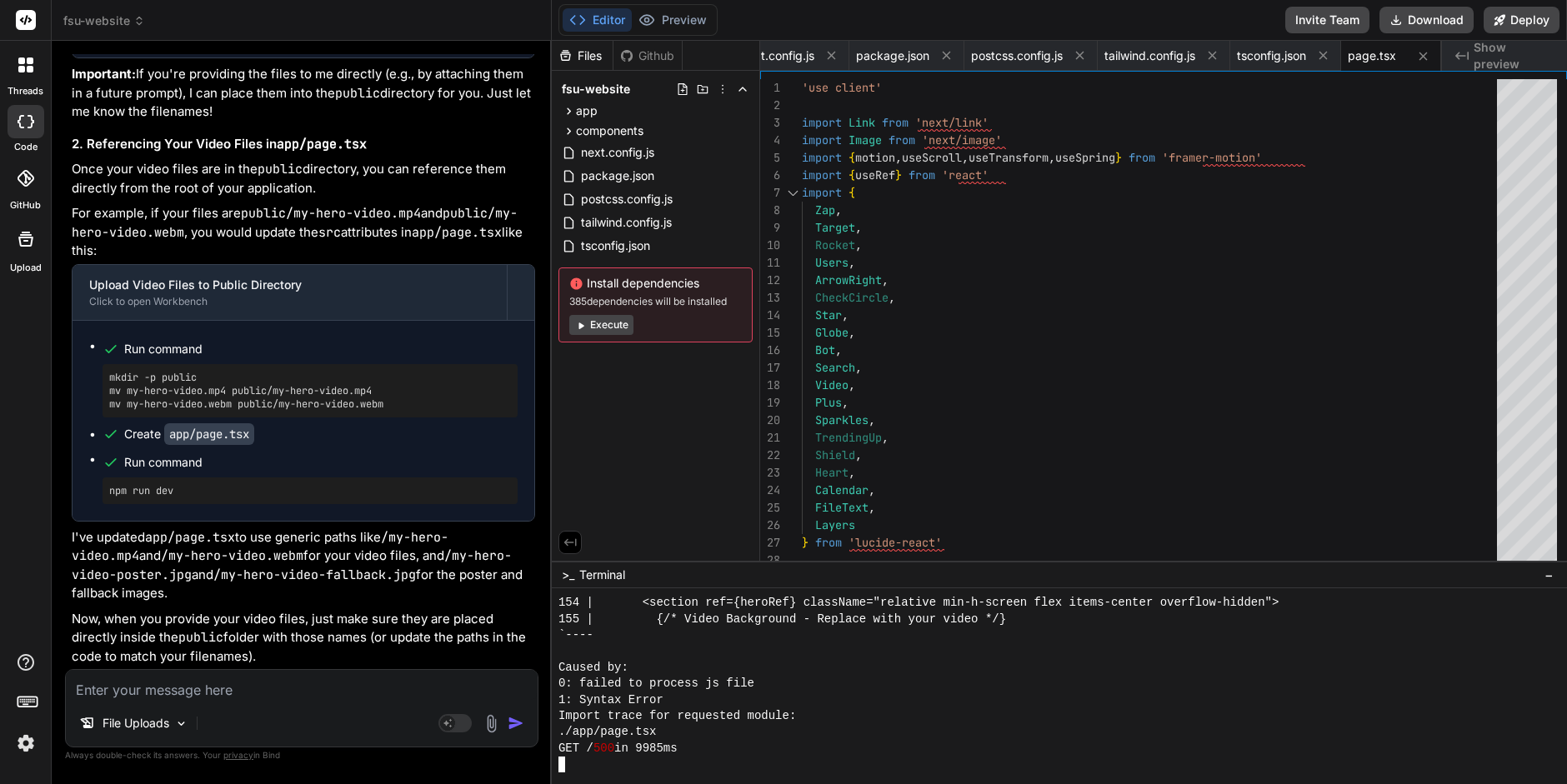
type textarea "mkdir -p public"
click at [577, 764] on div at bounding box center [1050, 765] width 984 height 16
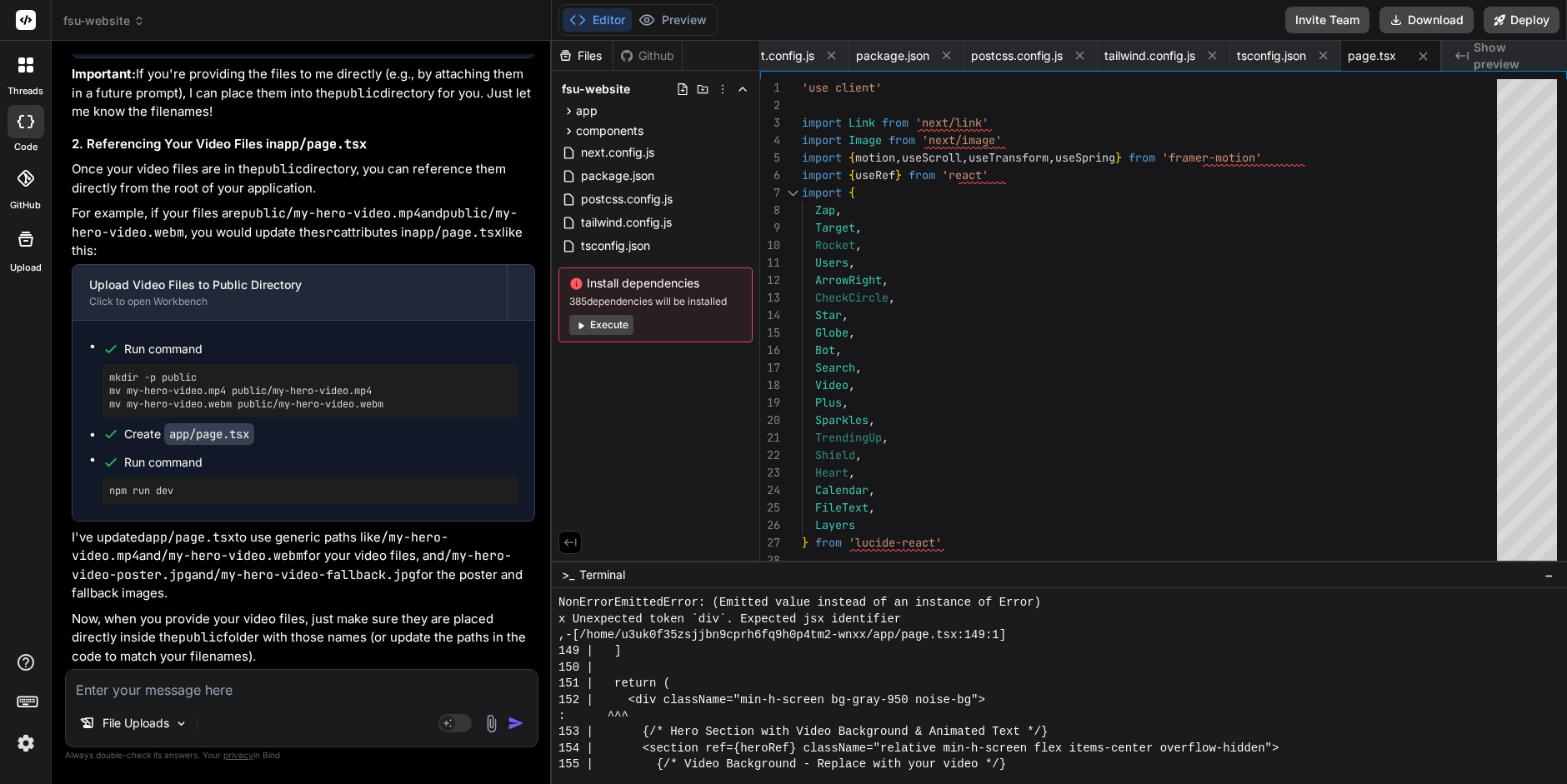
scroll to position [2067, 0]
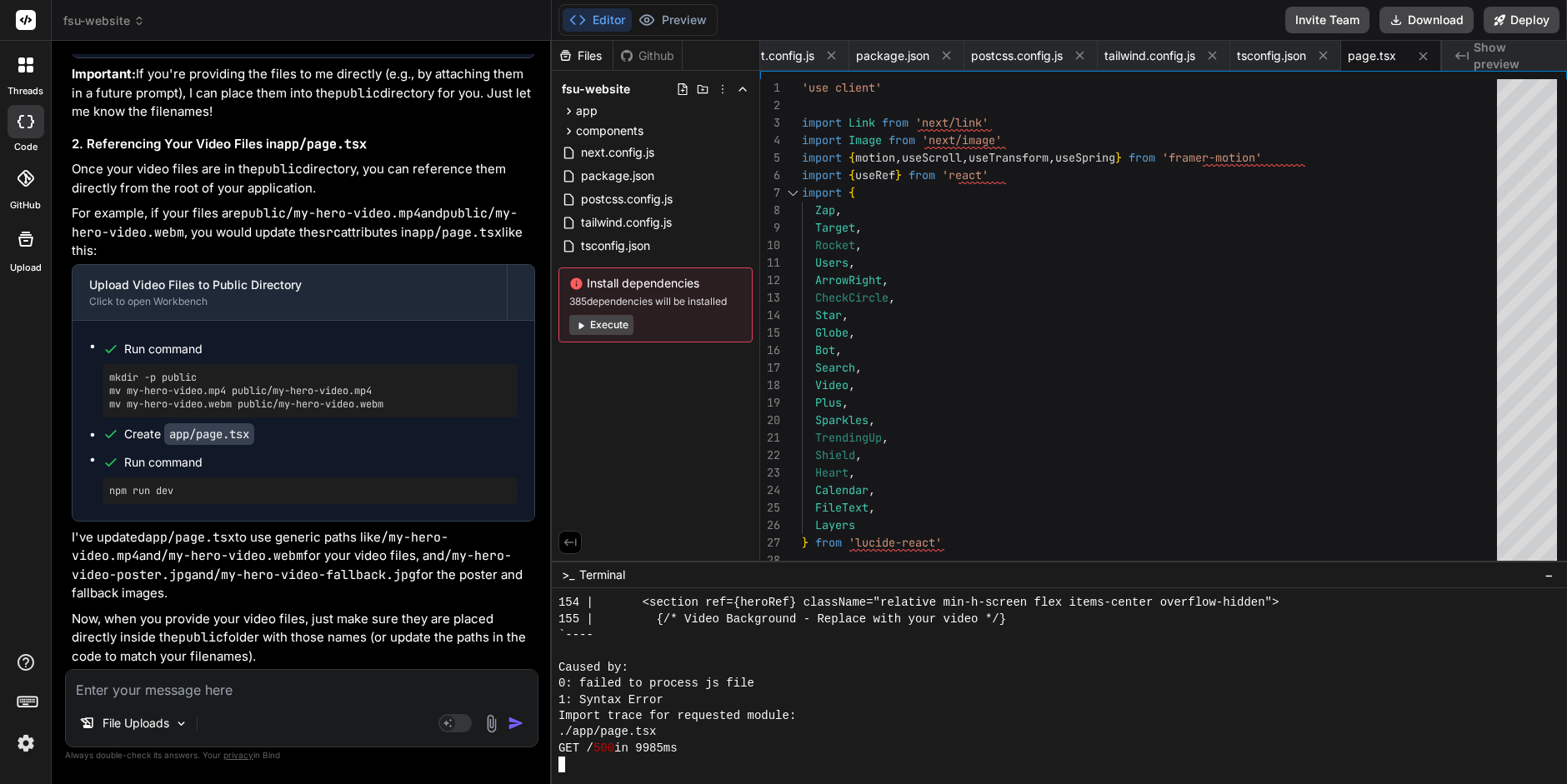
click at [725, 743] on div "GET / 500 in 9985ms" at bounding box center [1050, 749] width 984 height 16
click at [736, 699] on div "1: Syntax Error" at bounding box center [1050, 700] width 984 height 16
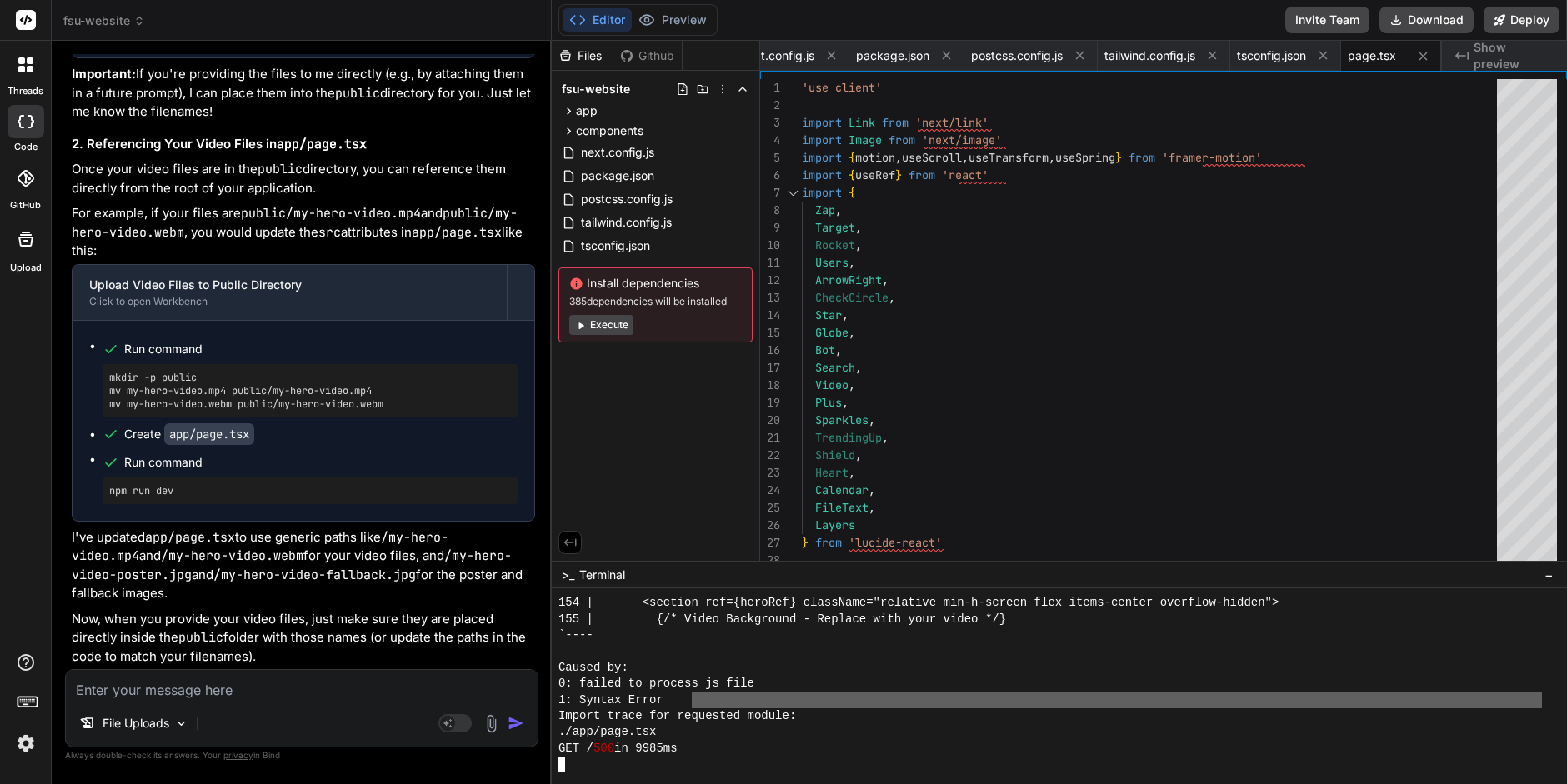
click at [736, 699] on div "1: Syntax Error" at bounding box center [1050, 700] width 984 height 16
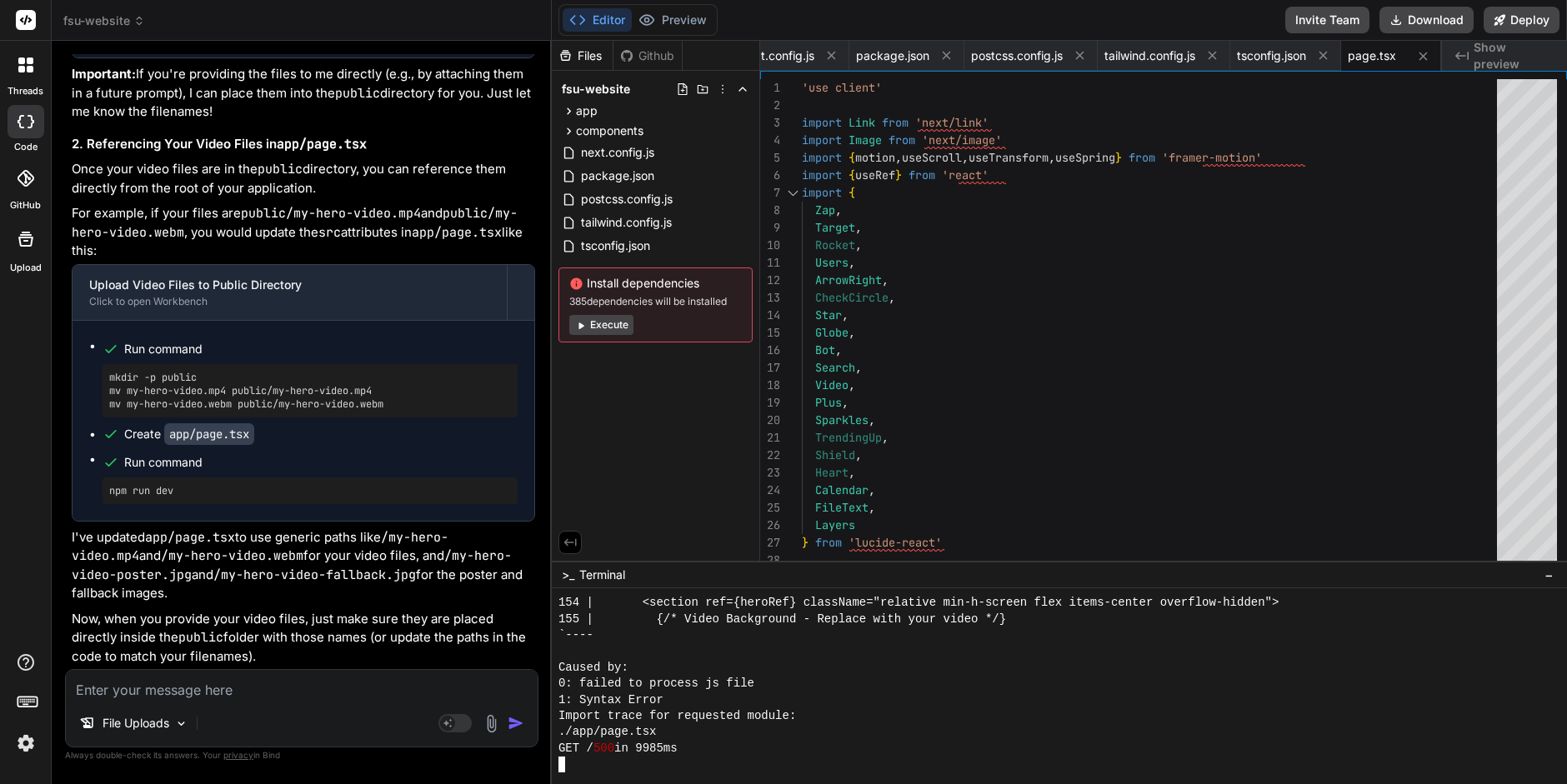
click at [719, 739] on div "./app/page.tsx" at bounding box center [1050, 732] width 984 height 16
click at [744, 734] on div "./app/page.tsx" at bounding box center [1050, 732] width 984 height 16
click at [611, 326] on button "Execute" at bounding box center [601, 325] width 64 height 20
type textarea "x"
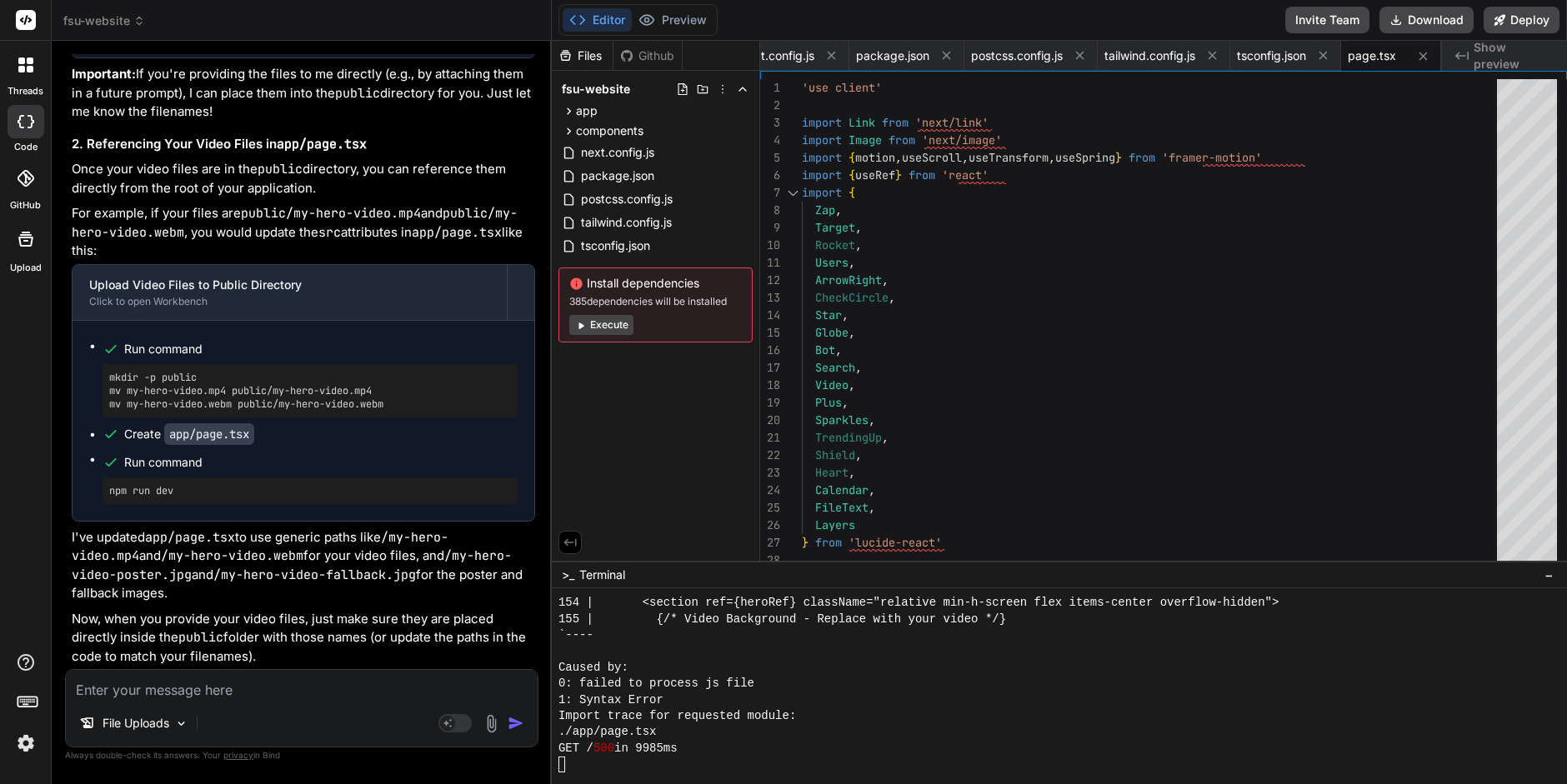
scroll to position [2083, 0]
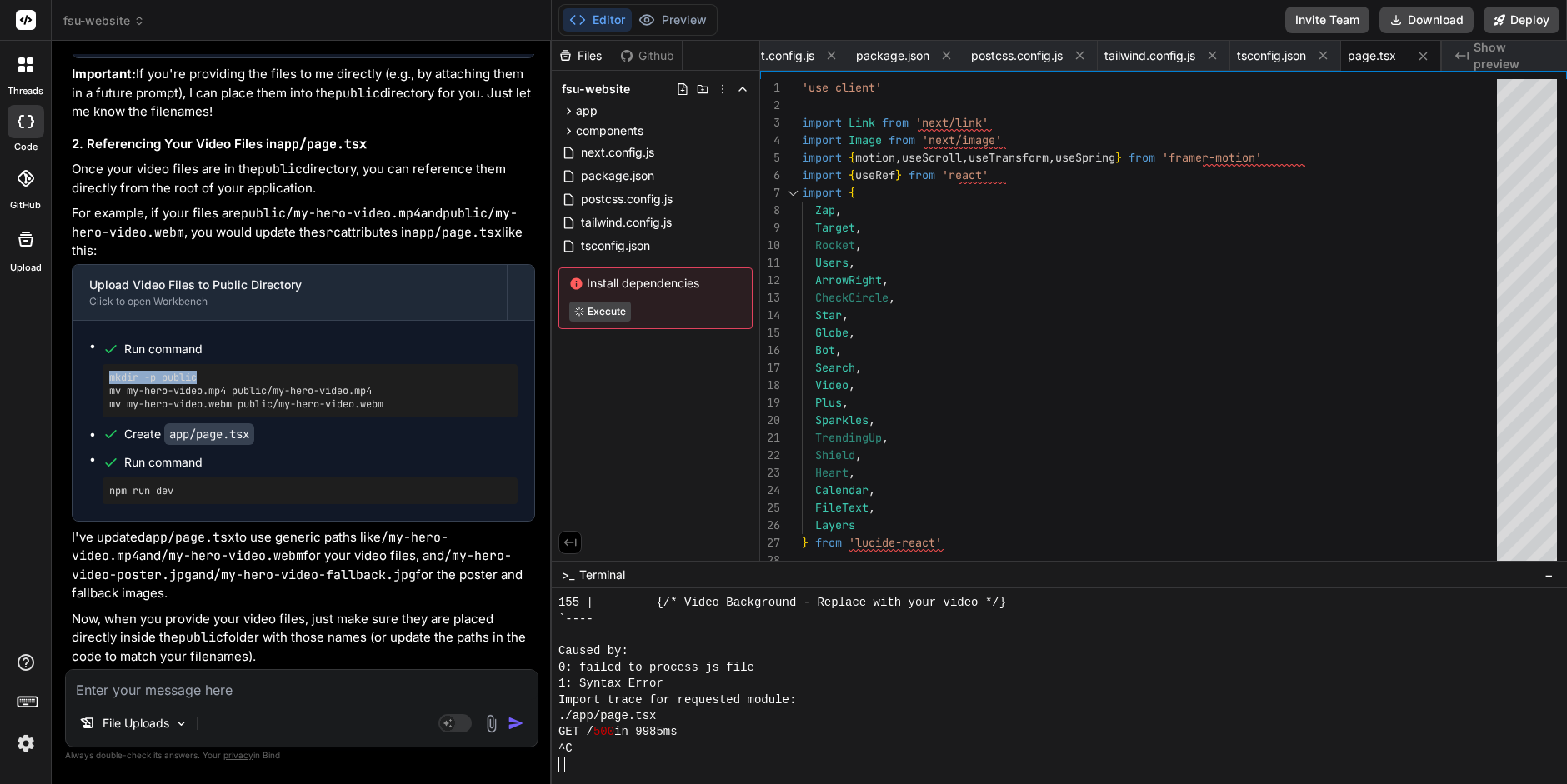
drag, startPoint x: 106, startPoint y: 376, endPoint x: 200, endPoint y: 376, distance: 94.0
click at [200, 376] on div "mkdir -p public mv my-hero-video.mp4 public/my-hero-video.mp4 mv my-hero-video.…" at bounding box center [310, 391] width 415 height 53
copy pre "mkdir -p public"
click at [564, 761] on textarea "Terminal input" at bounding box center [562, 765] width 7 height 16
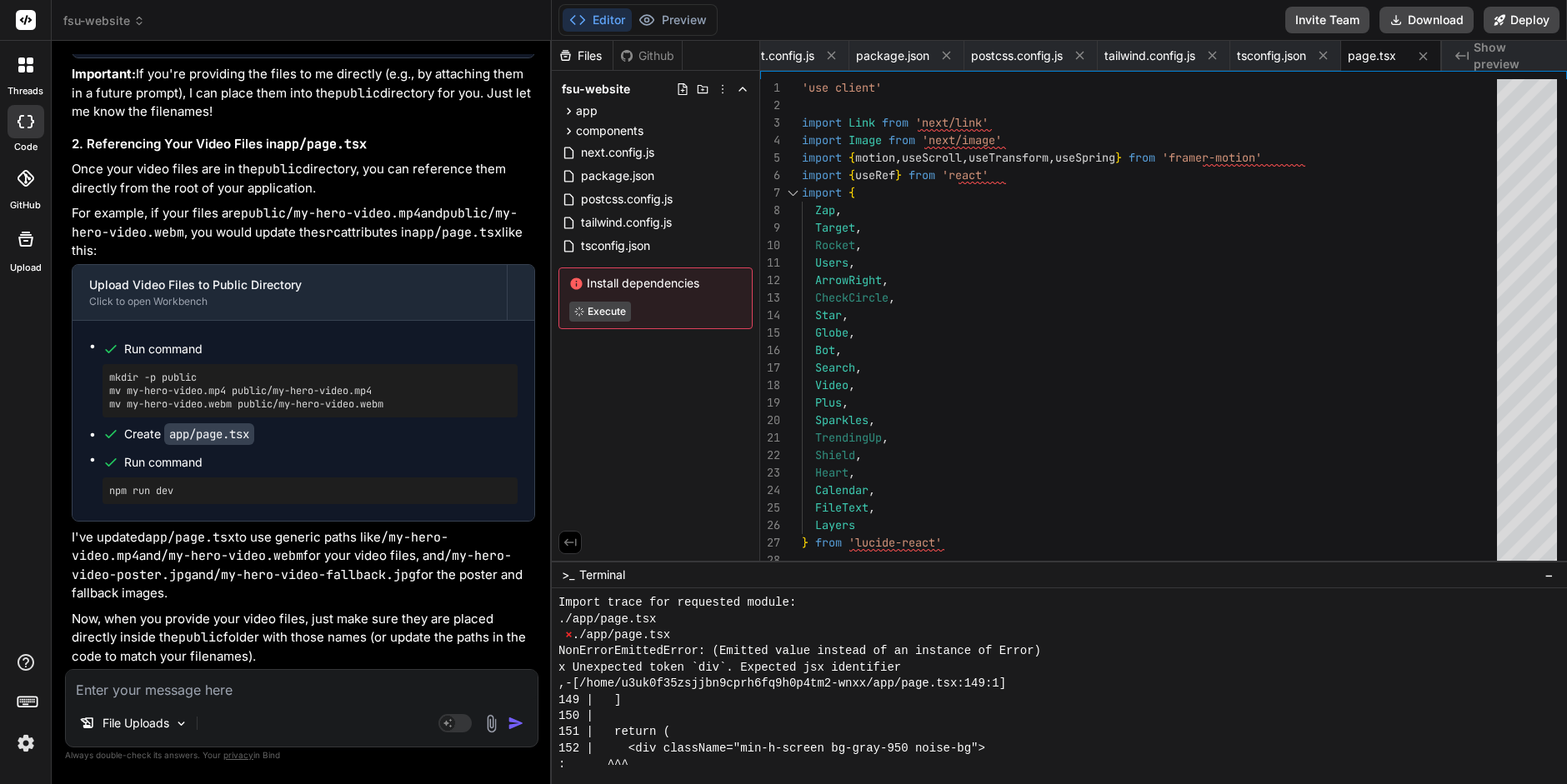
scroll to position [1762, 0]
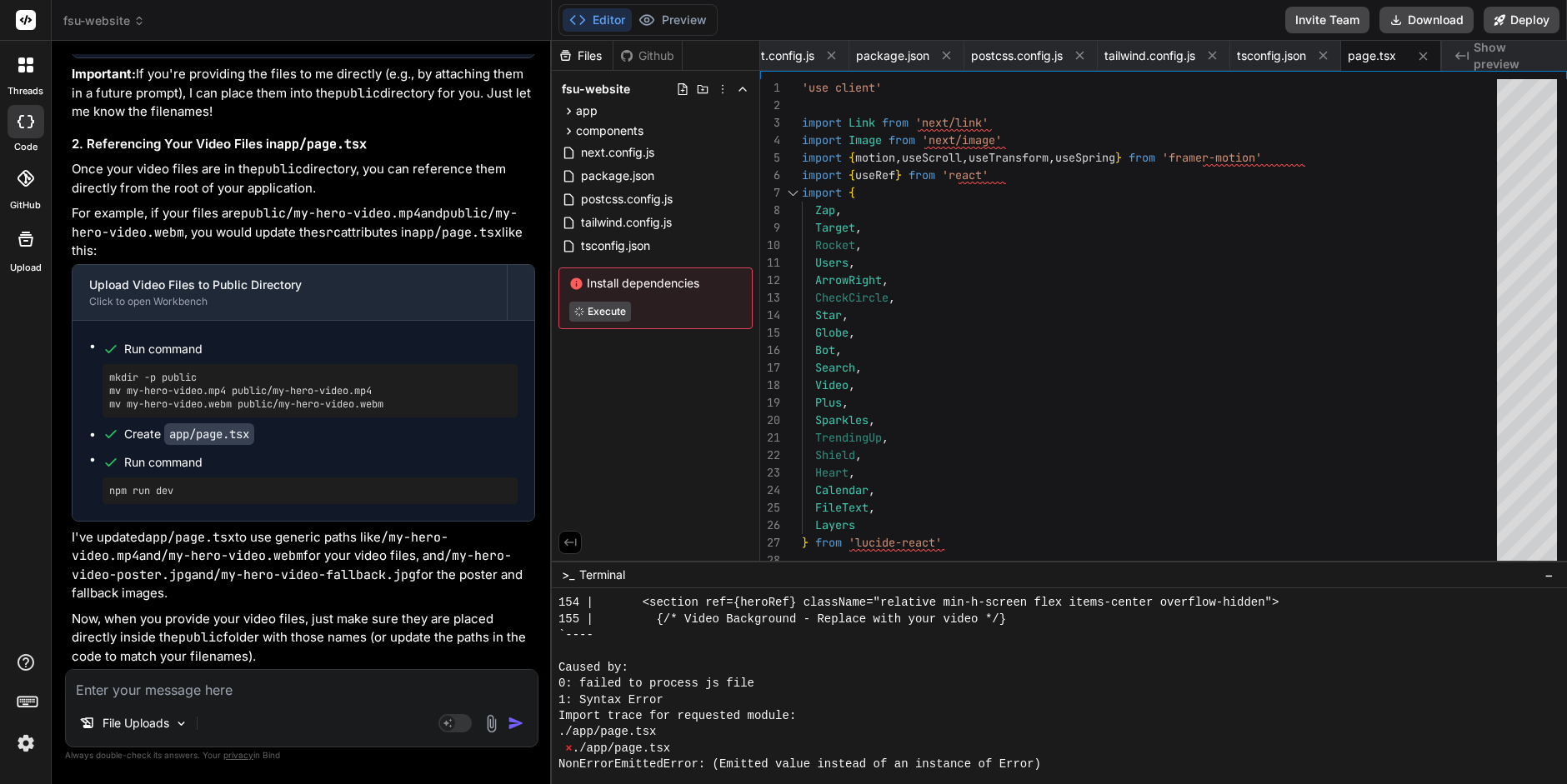
type textarea "mkdir -p public"
click at [566, 576] on span ">_" at bounding box center [568, 575] width 13 height 17
click at [594, 576] on span "Terminal" at bounding box center [602, 575] width 46 height 17
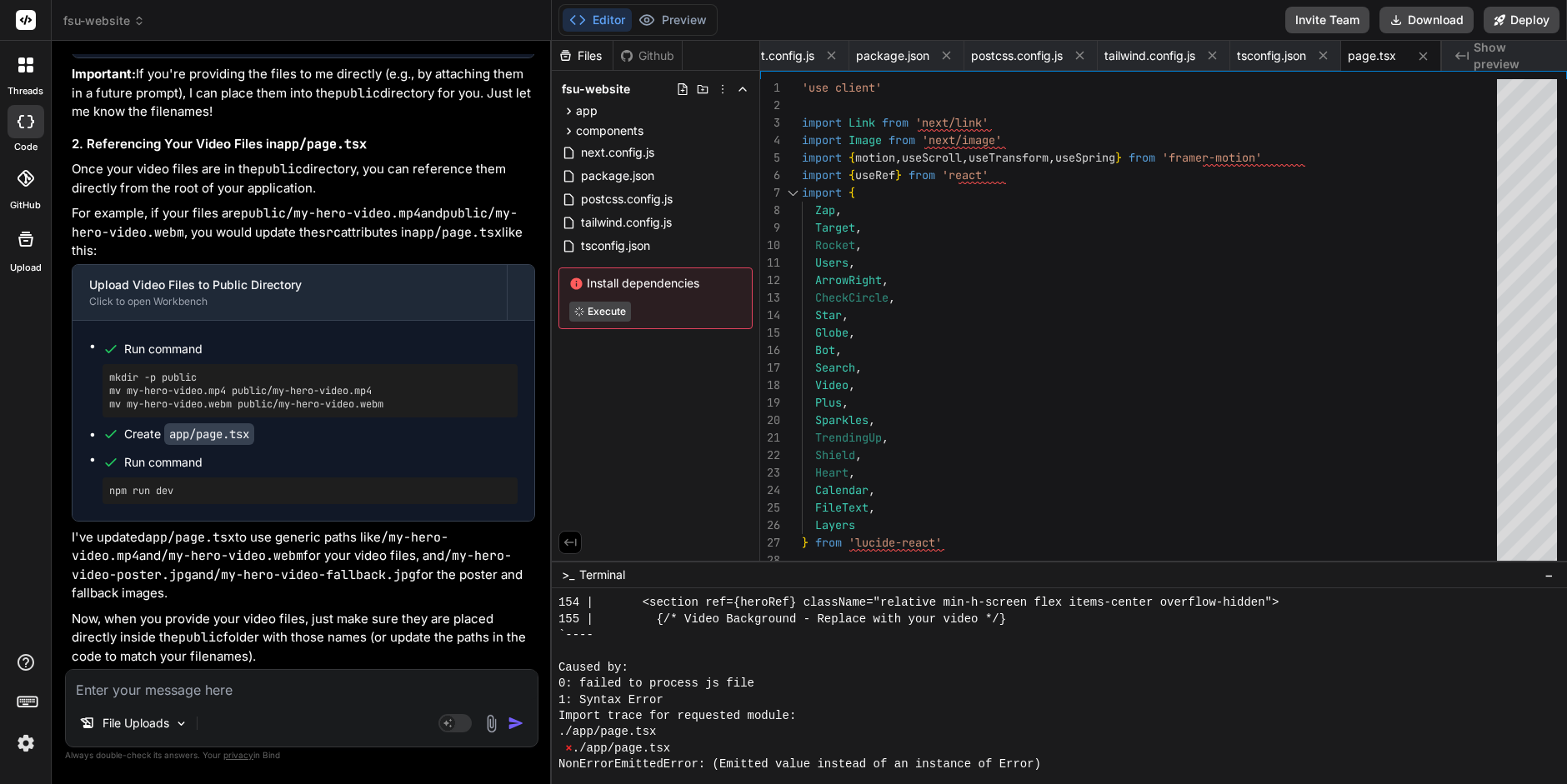
click at [1551, 576] on span "−" at bounding box center [1549, 575] width 9 height 17
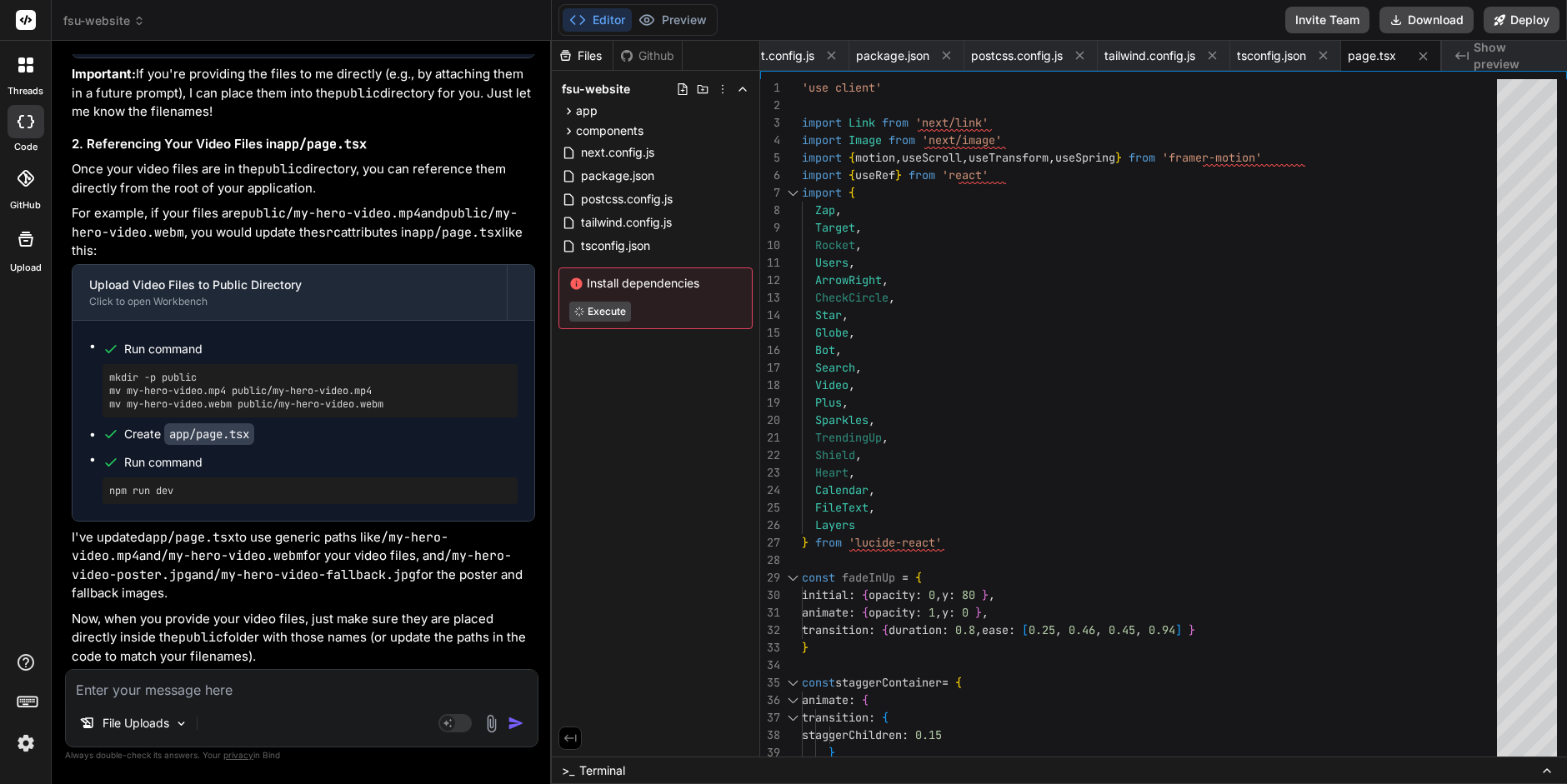
click at [621, 768] on span "Terminal" at bounding box center [602, 771] width 46 height 17
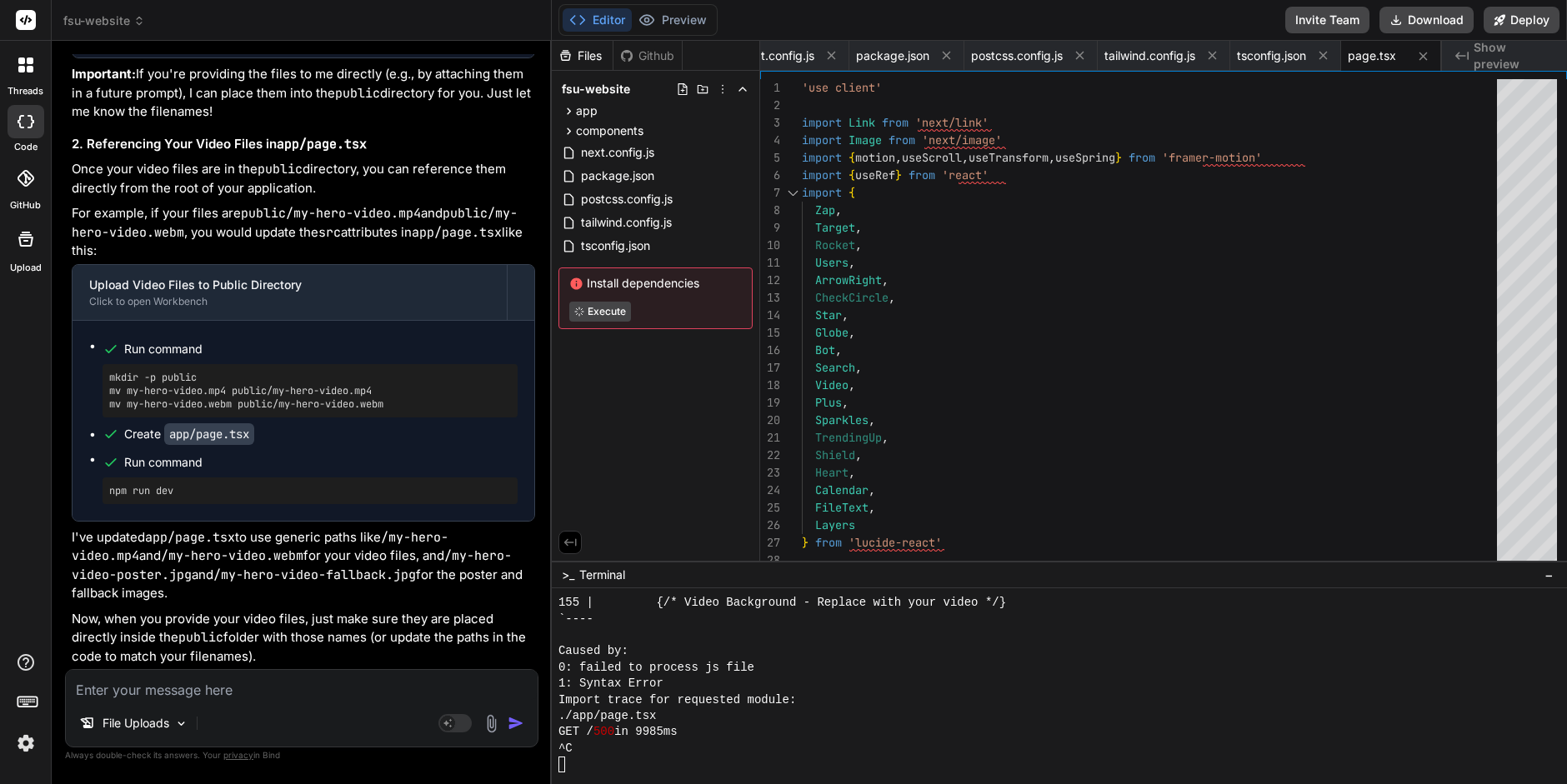
scroll to position [2083, 0]
click at [648, 748] on div "^C" at bounding box center [1050, 749] width 984 height 16
click at [670, 20] on button "Preview" at bounding box center [673, 20] width 82 height 24
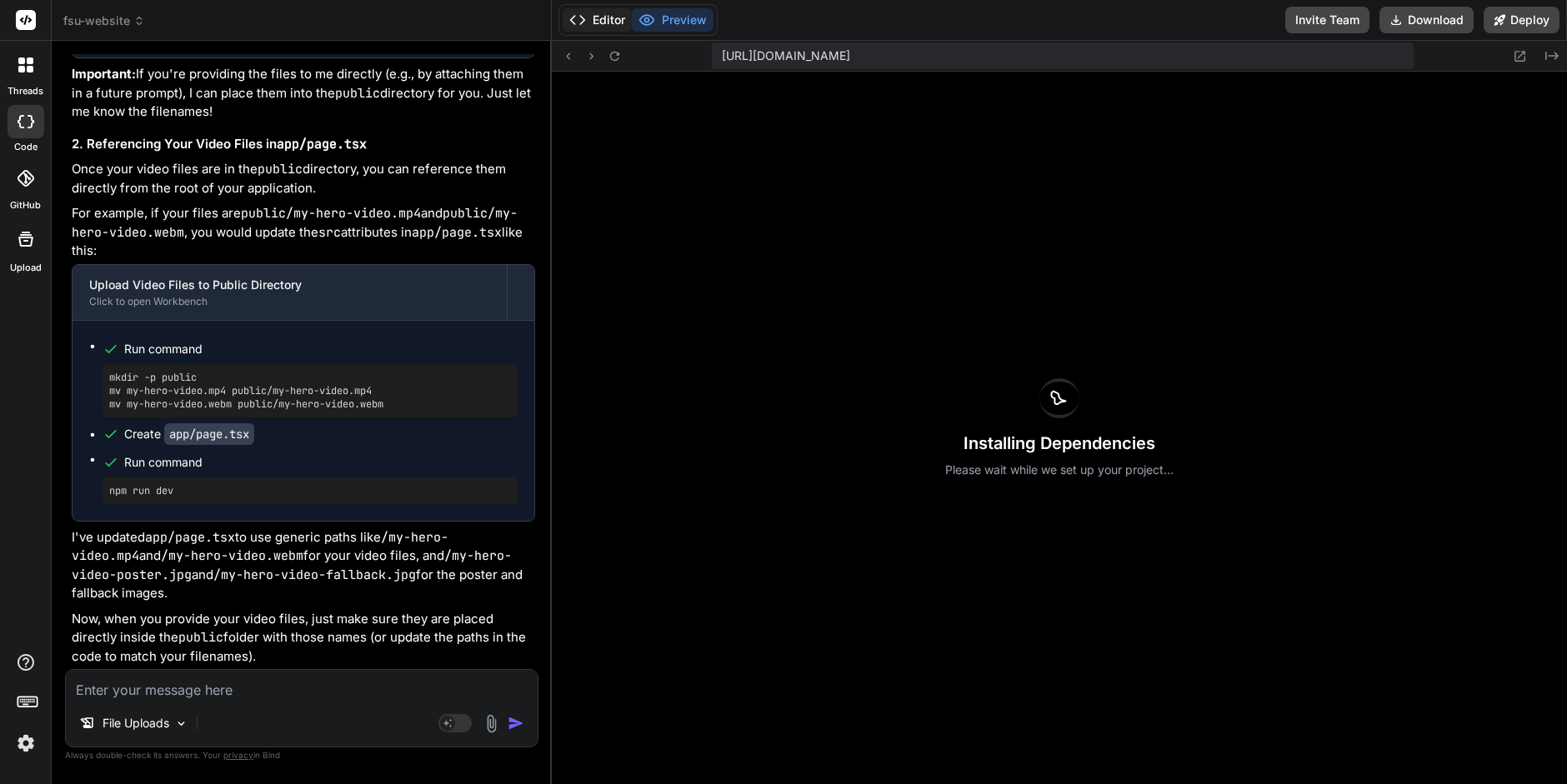
click at [605, 10] on button "Editor" at bounding box center [598, 20] width 69 height 24
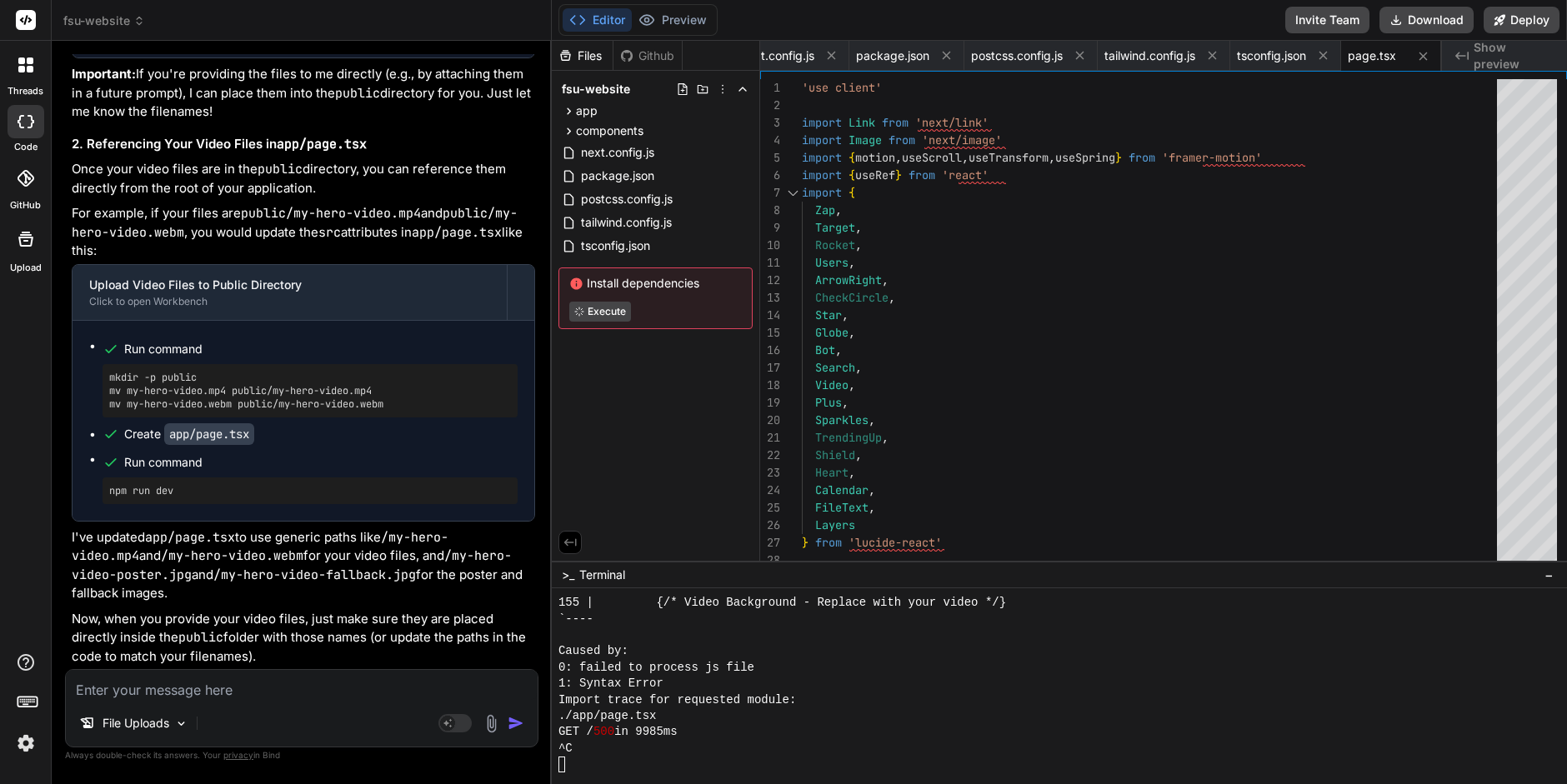
click at [753, 653] on div "Caused by:" at bounding box center [1050, 651] width 984 height 16
click at [675, 717] on div "./app/page.tsx" at bounding box center [1050, 716] width 984 height 16
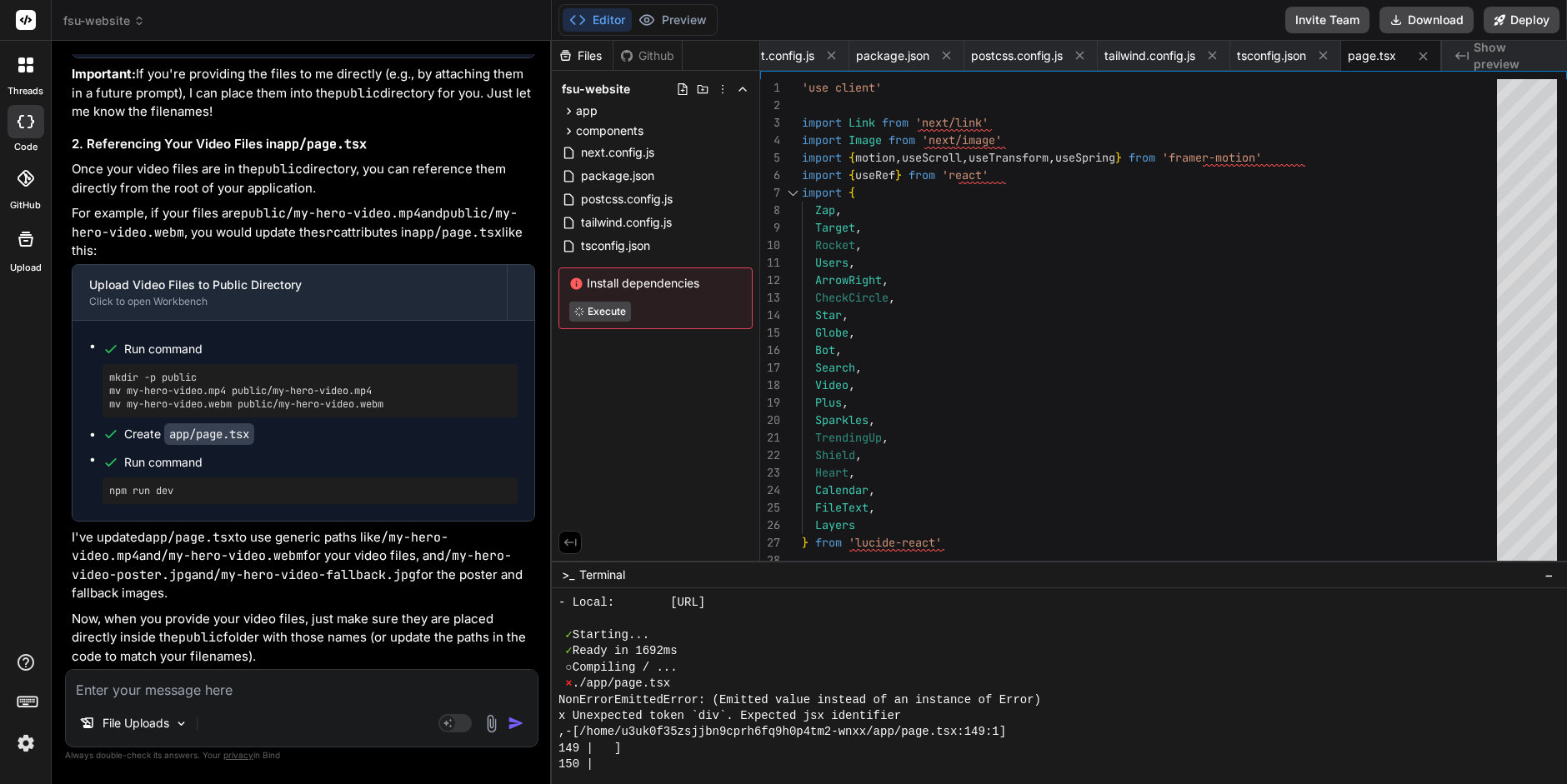
scroll to position [1203, 0]
click at [567, 107] on icon at bounding box center [568, 111] width 4 height 7
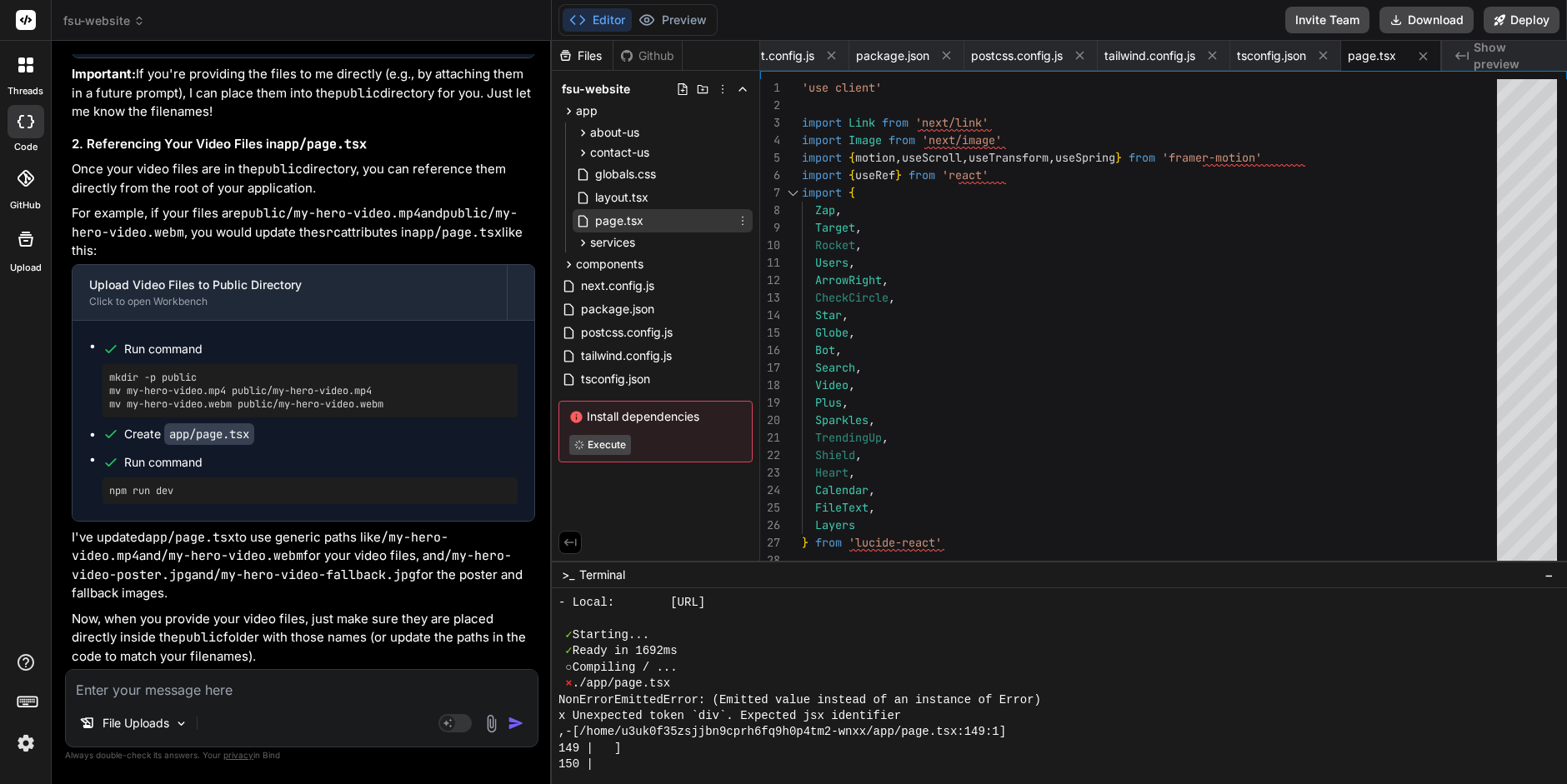
click at [641, 220] on span "page.tsx" at bounding box center [619, 221] width 52 height 20
click at [632, 220] on span "page.tsx" at bounding box center [619, 221] width 52 height 20
click at [741, 218] on icon at bounding box center [743, 221] width 14 height 14
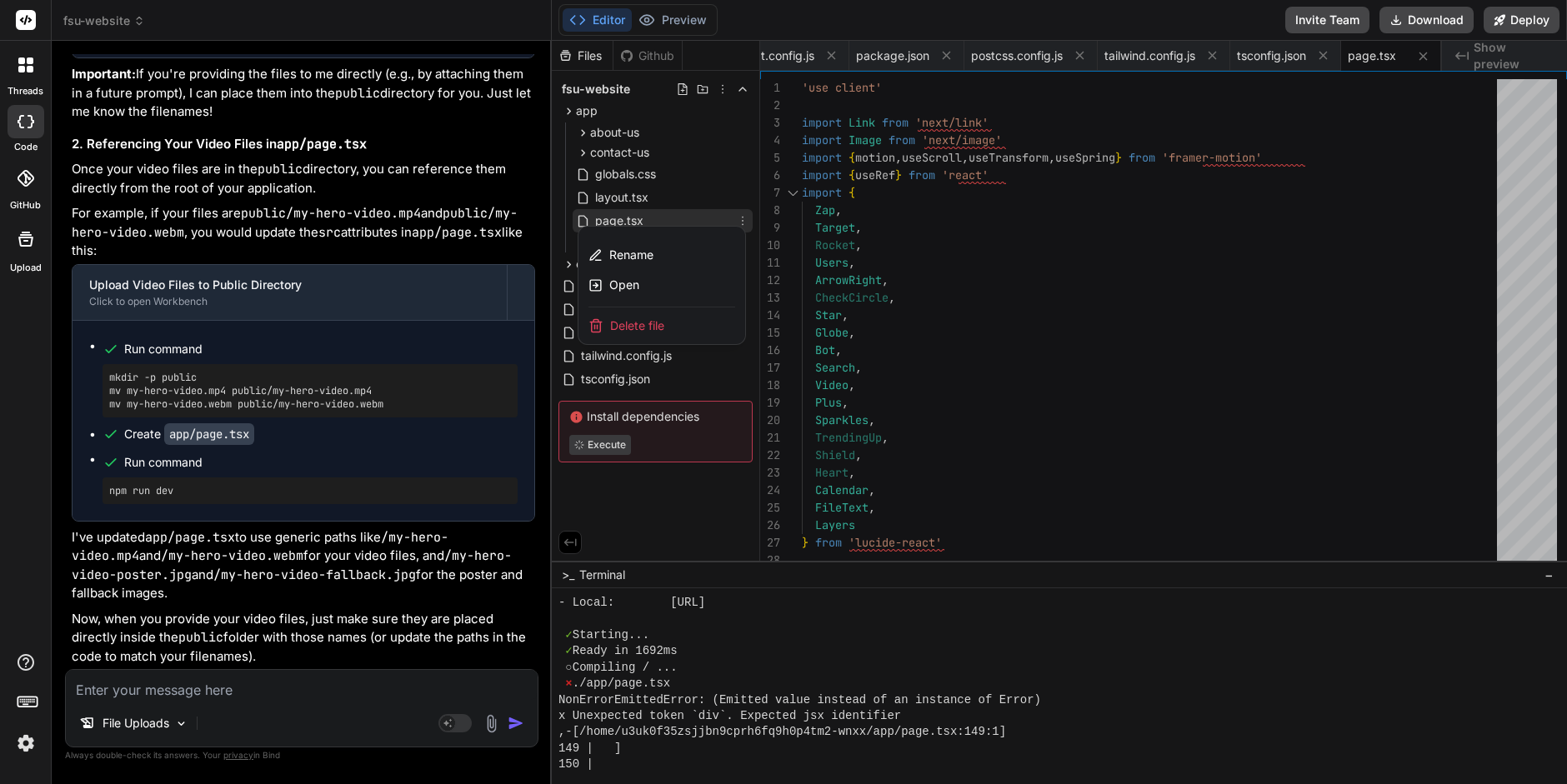
click at [676, 217] on div at bounding box center [1060, 412] width 1016 height 743
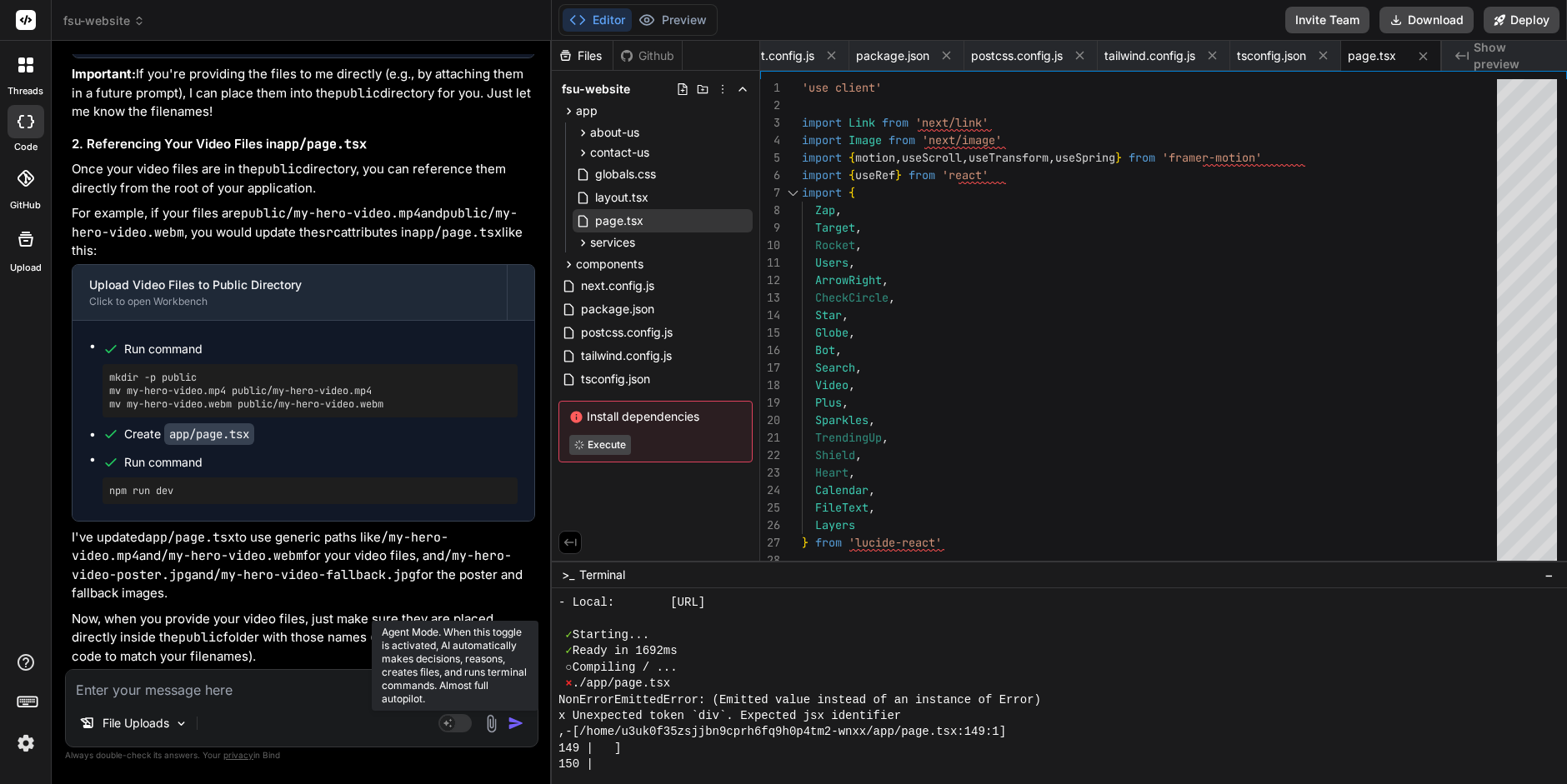
click at [458, 724] on rect at bounding box center [454, 723] width 33 height 19
type textarea "x"
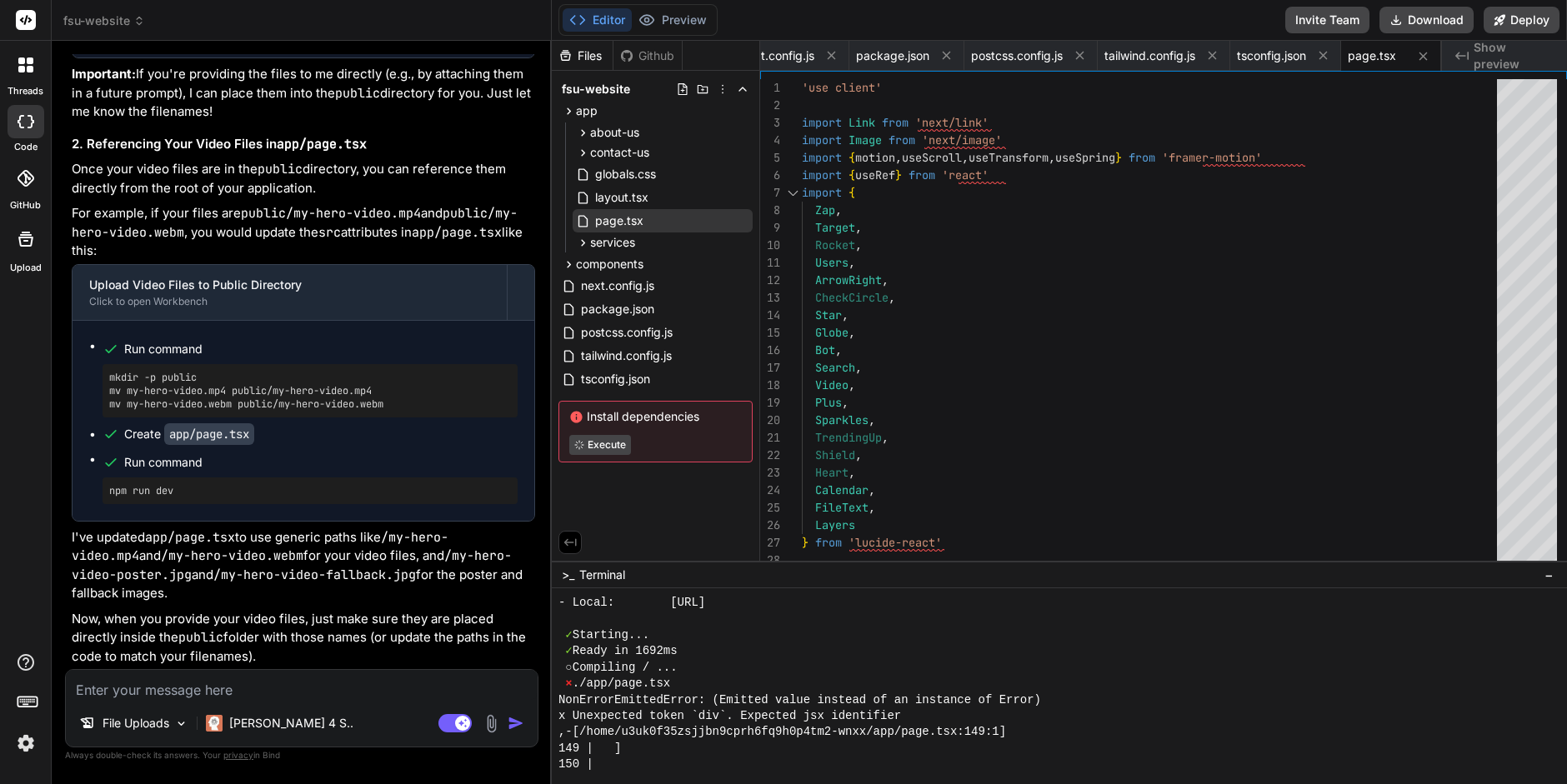
click at [223, 690] on textarea at bounding box center [301, 685] width 472 height 30
click at [630, 197] on span "layout.tsx" at bounding box center [621, 197] width 57 height 20
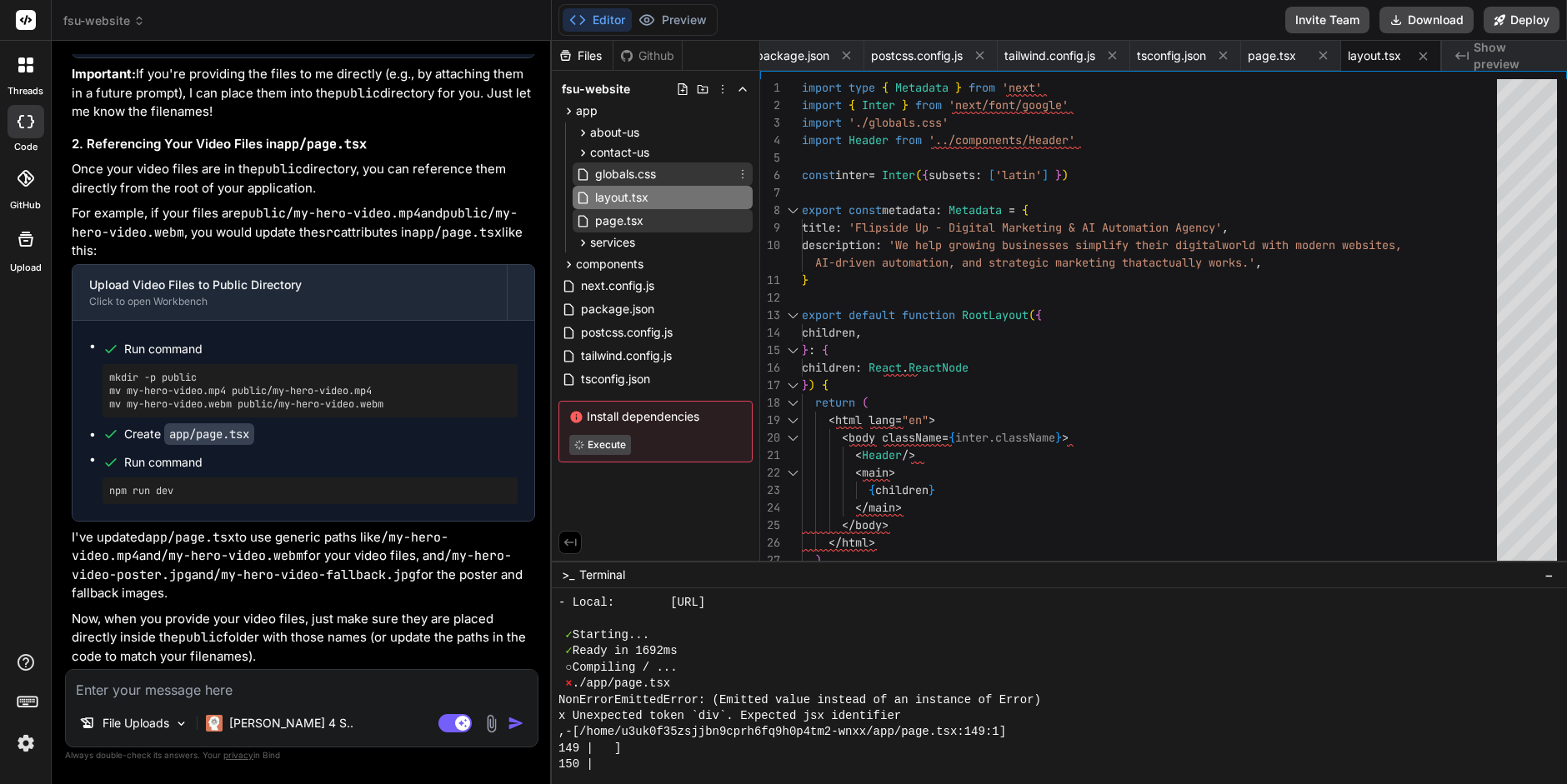
click at [626, 171] on span "globals.css" at bounding box center [626, 175] width 64 height 20
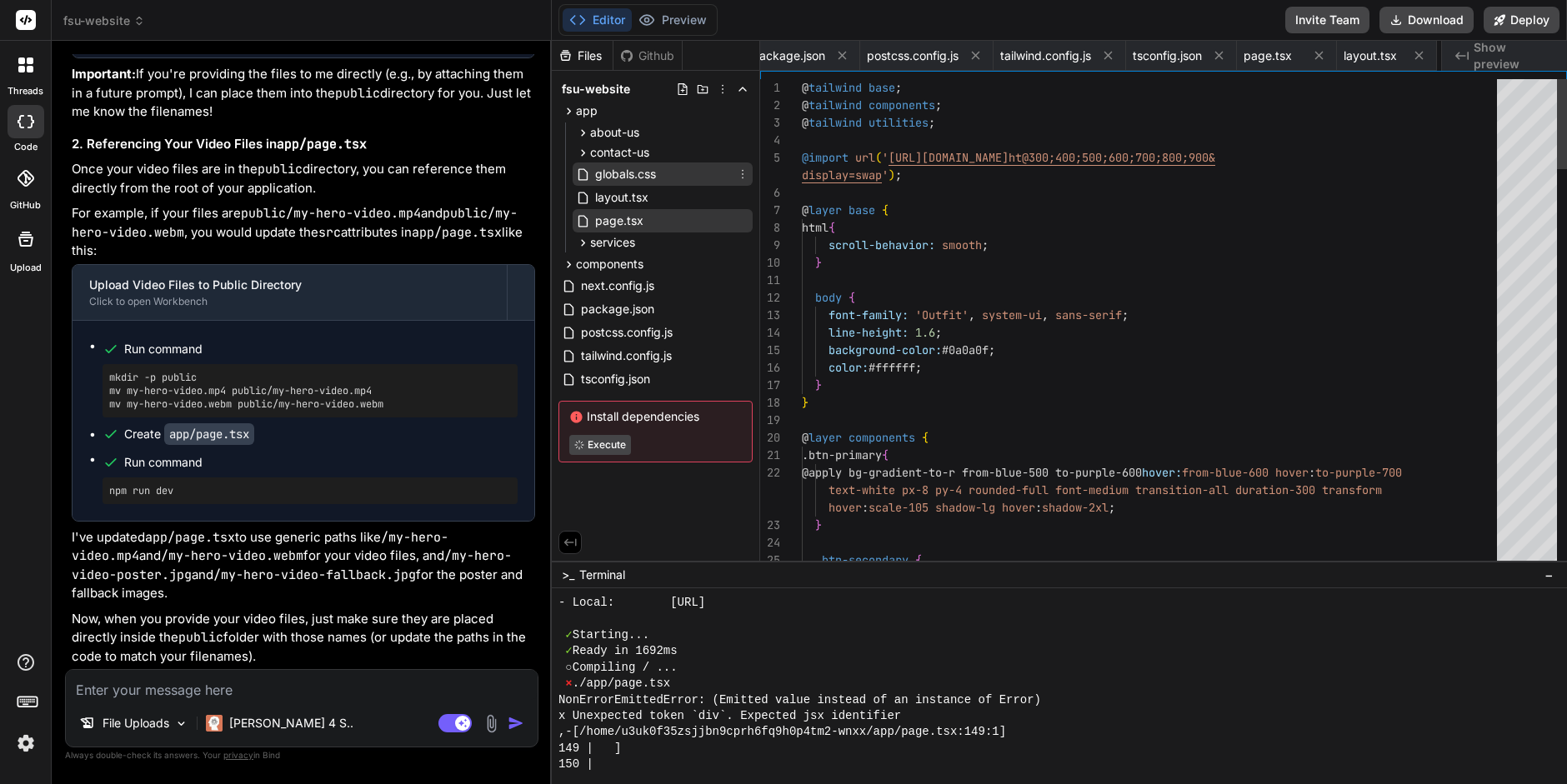
scroll to position [51, 0]
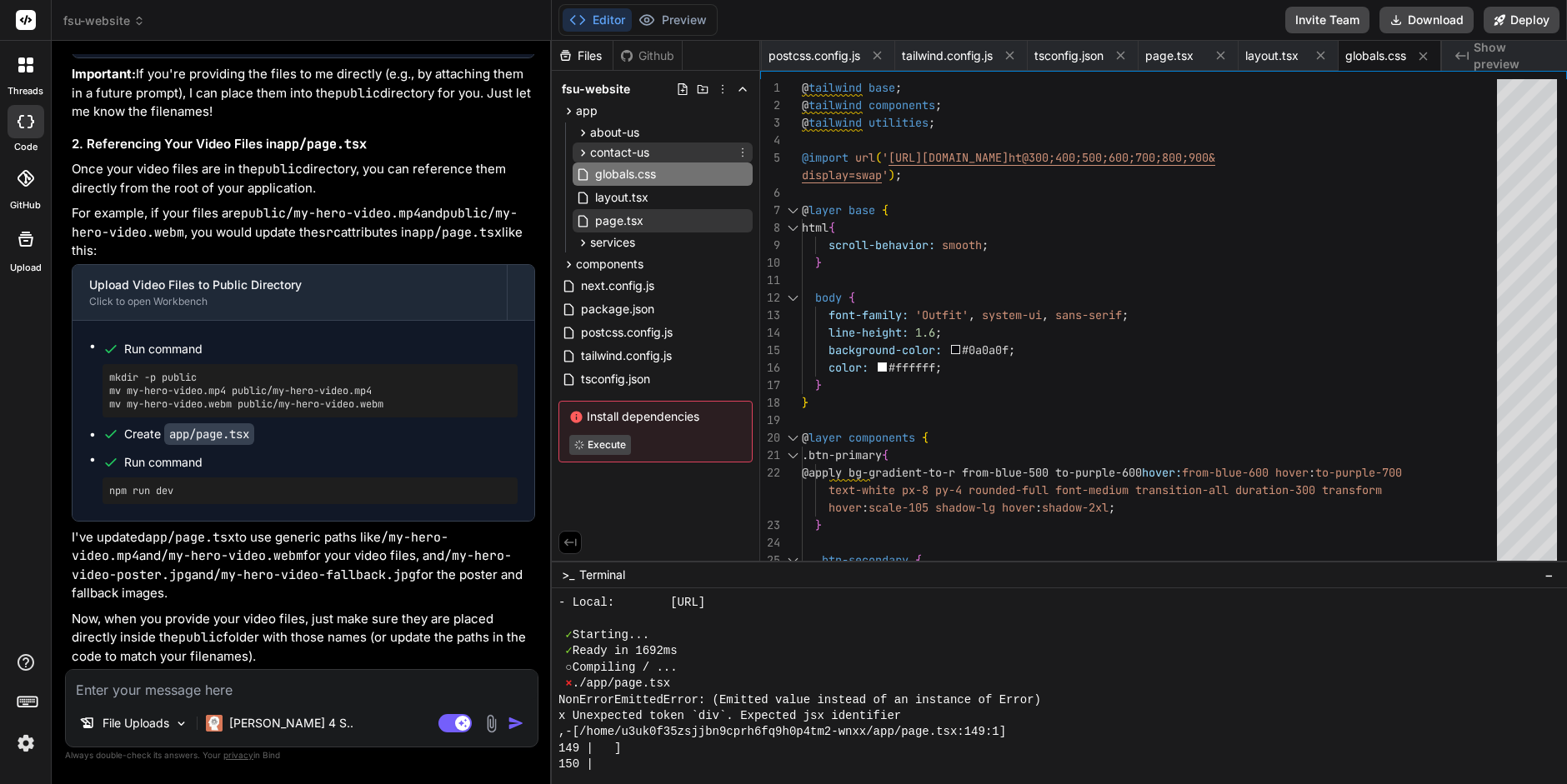
click at [624, 149] on span "contact-us" at bounding box center [620, 153] width 59 height 17
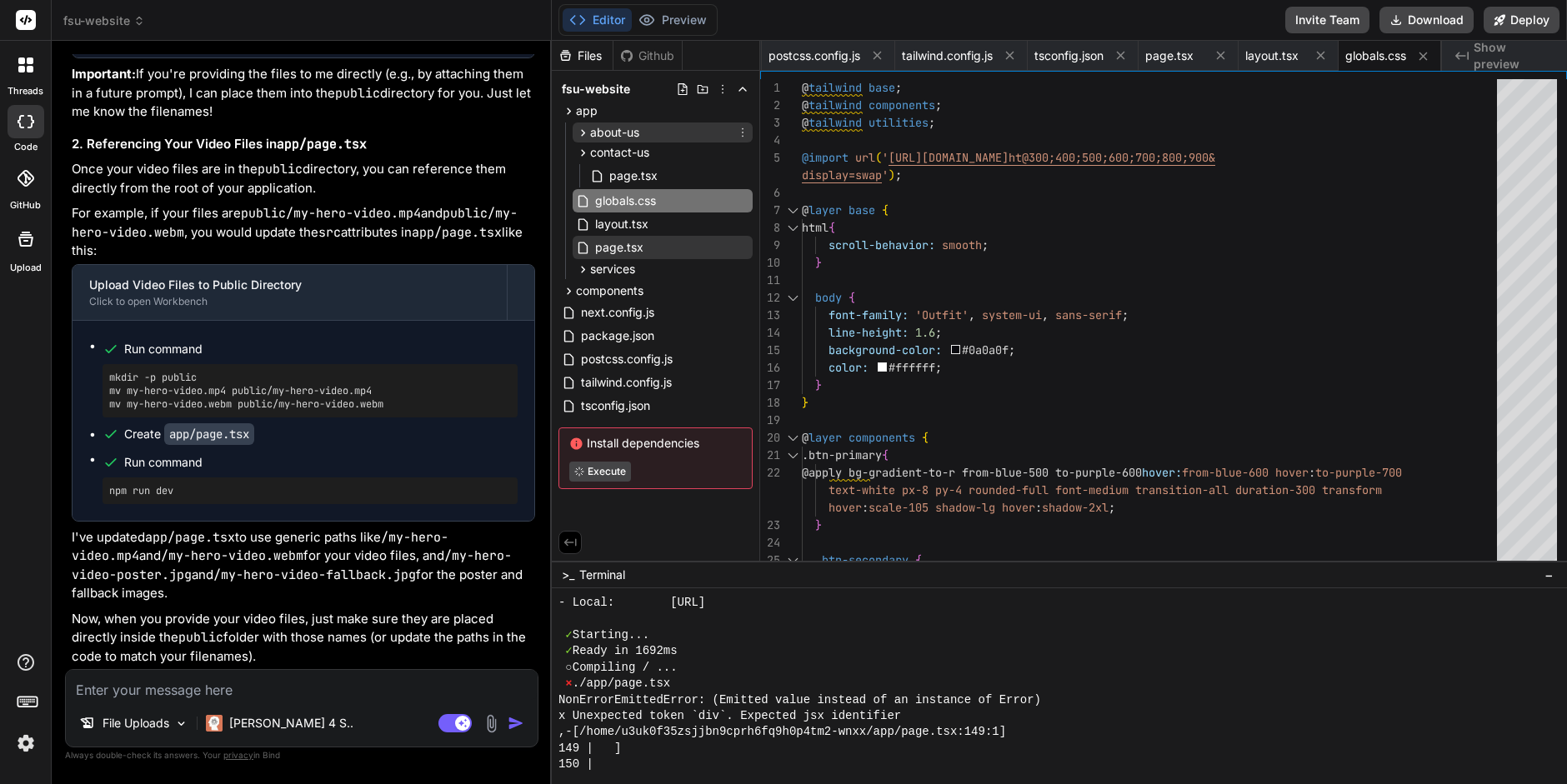
click at [623, 134] on span "about-us" at bounding box center [615, 132] width 49 height 17
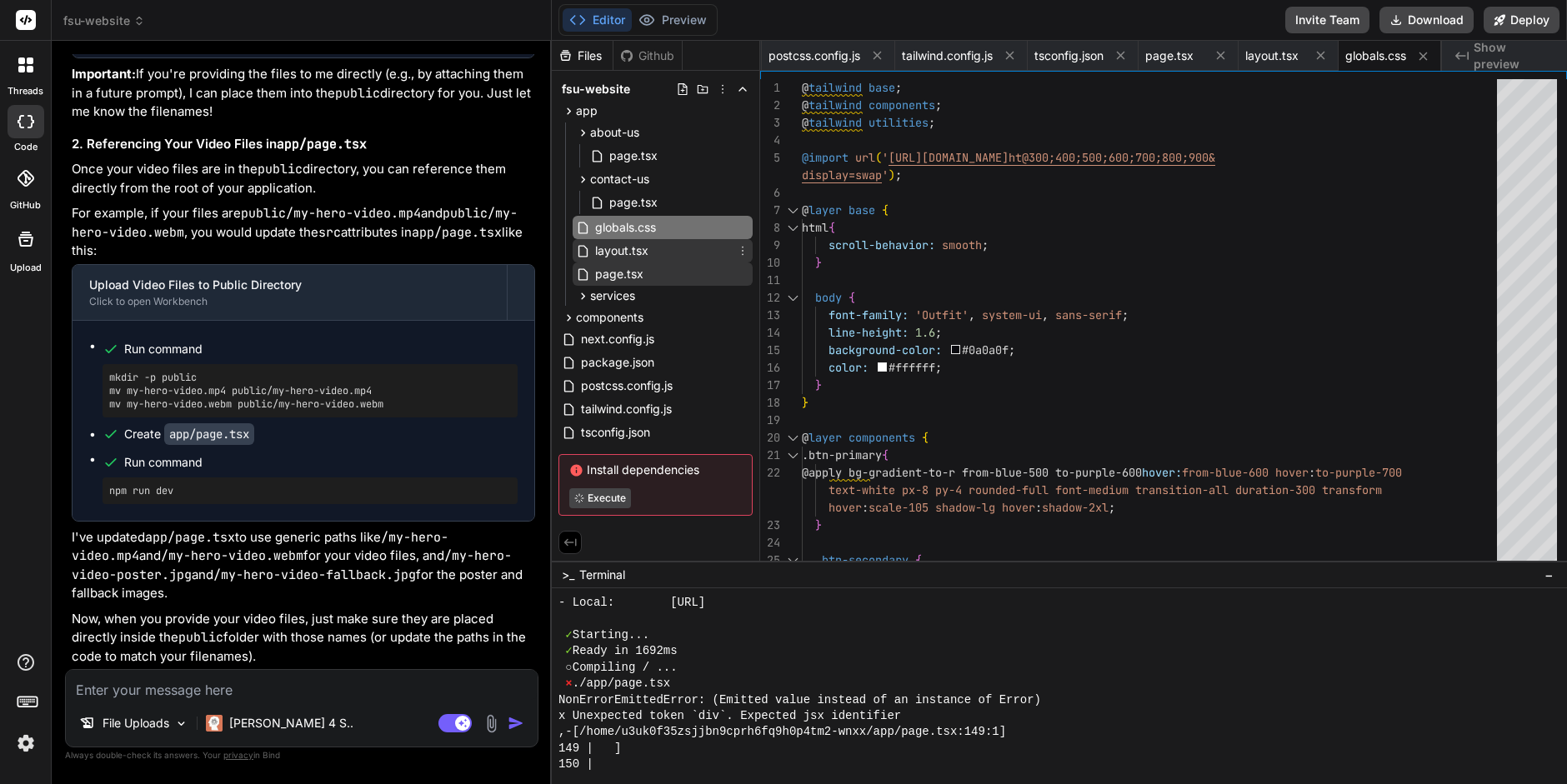
click at [630, 243] on span "layout.tsx" at bounding box center [621, 251] width 57 height 20
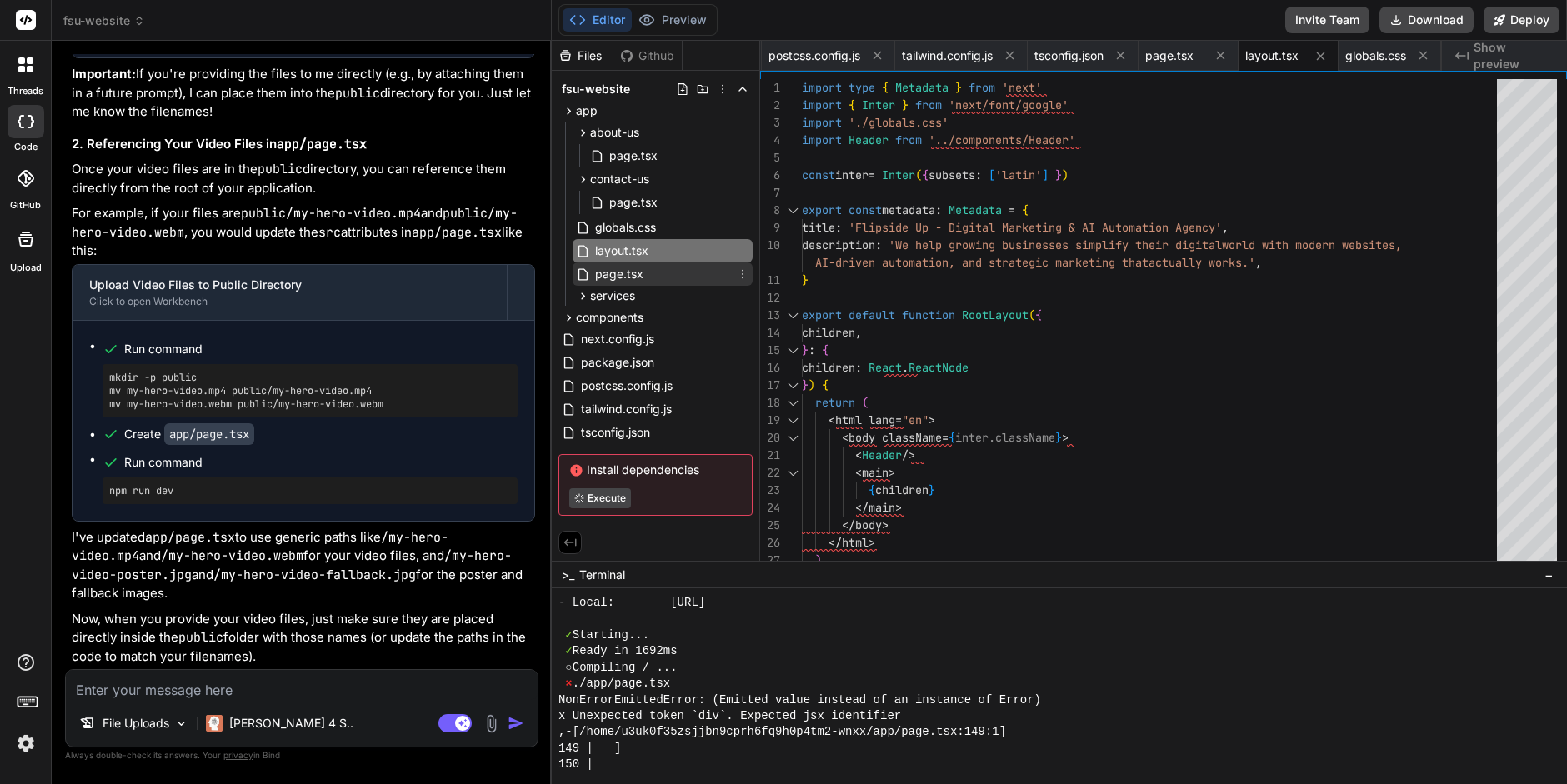
click at [626, 278] on span "page.tsx" at bounding box center [619, 274] width 52 height 20
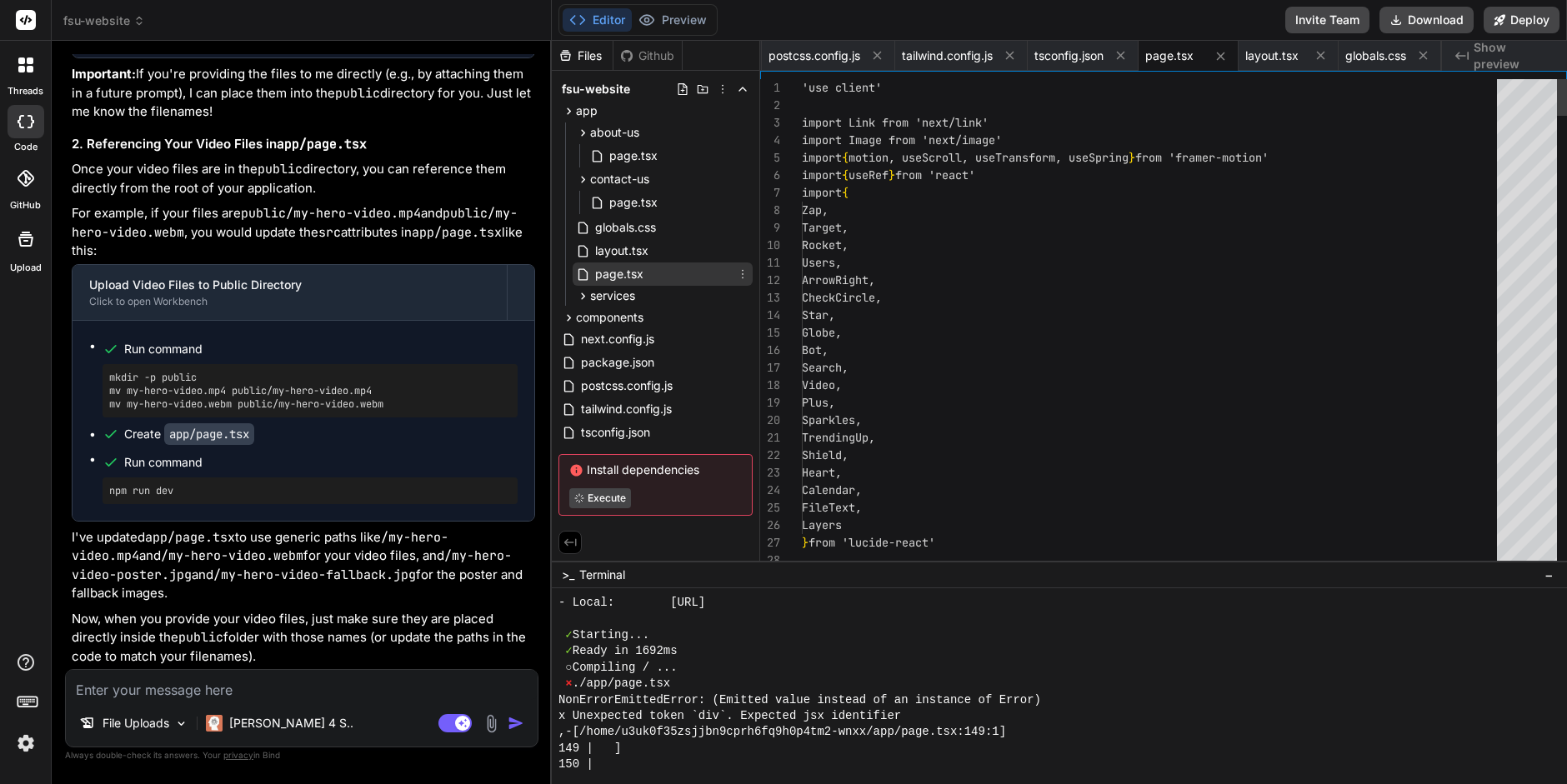
scroll to position [122, 0]
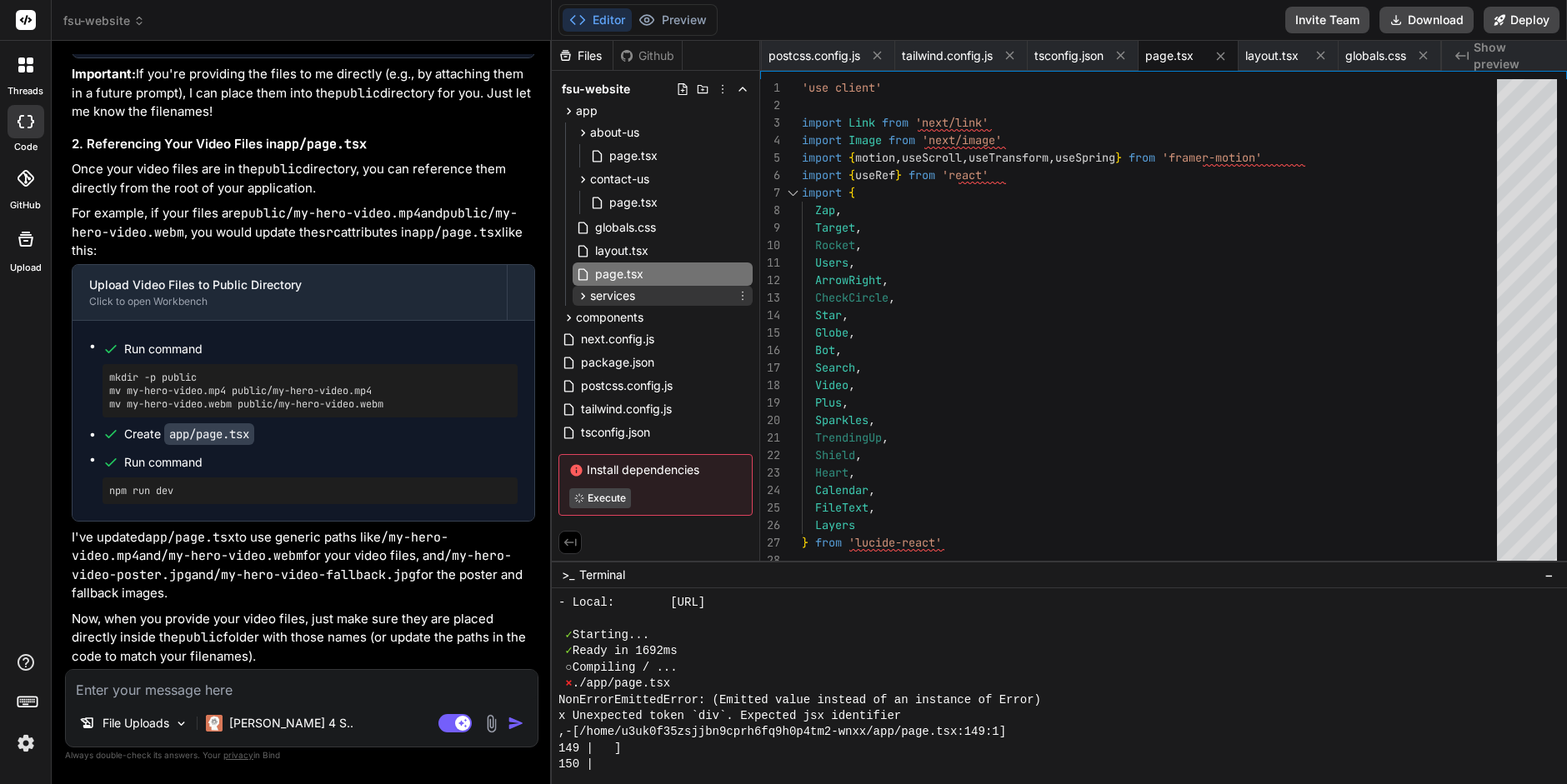
click at [635, 293] on span "services" at bounding box center [612, 296] width 45 height 17
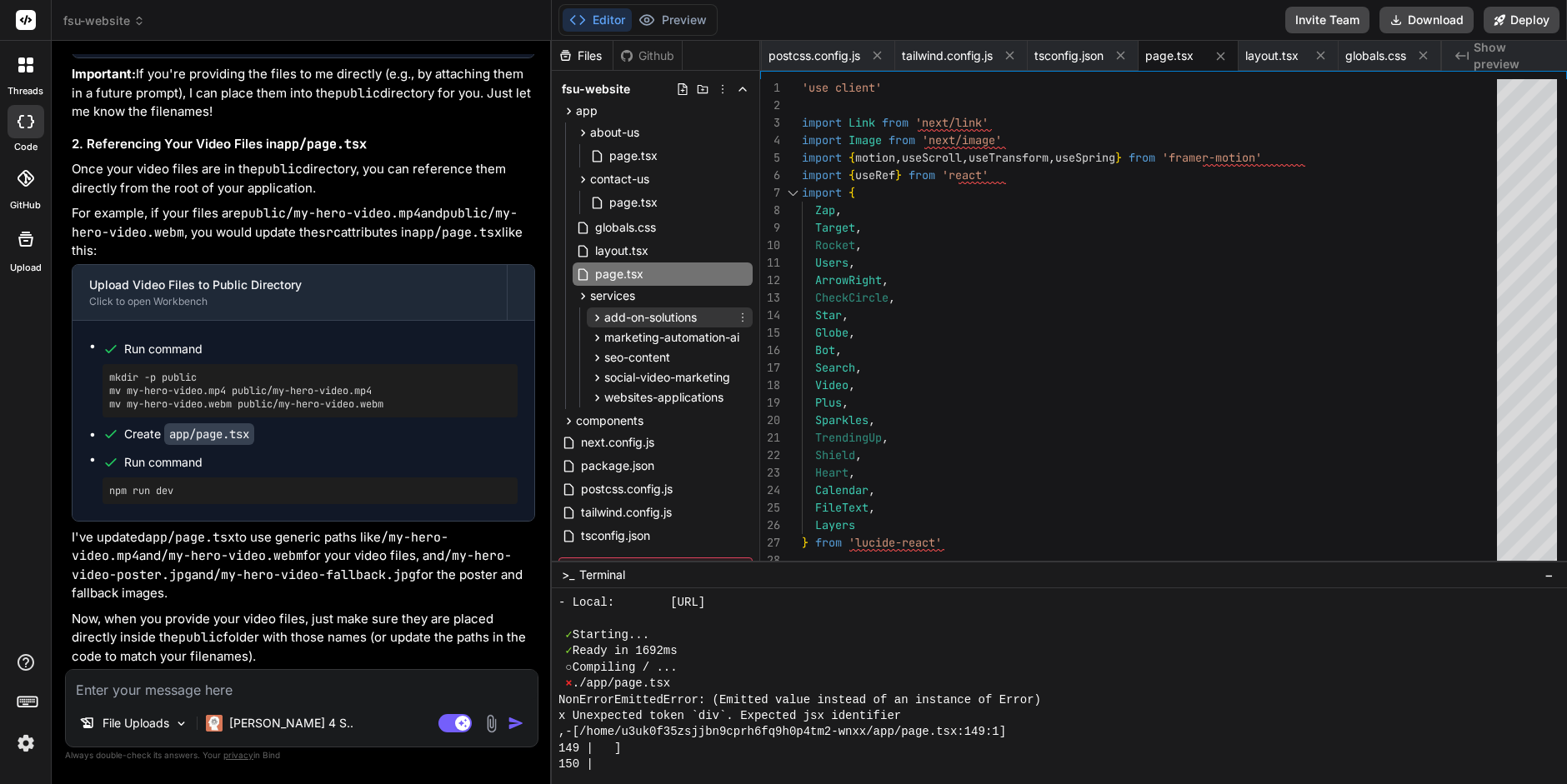
click at [630, 311] on span "add-on-solutions" at bounding box center [651, 317] width 93 height 17
click at [635, 339] on span "page.tsx" at bounding box center [648, 341] width 52 height 20
type textarea "}"
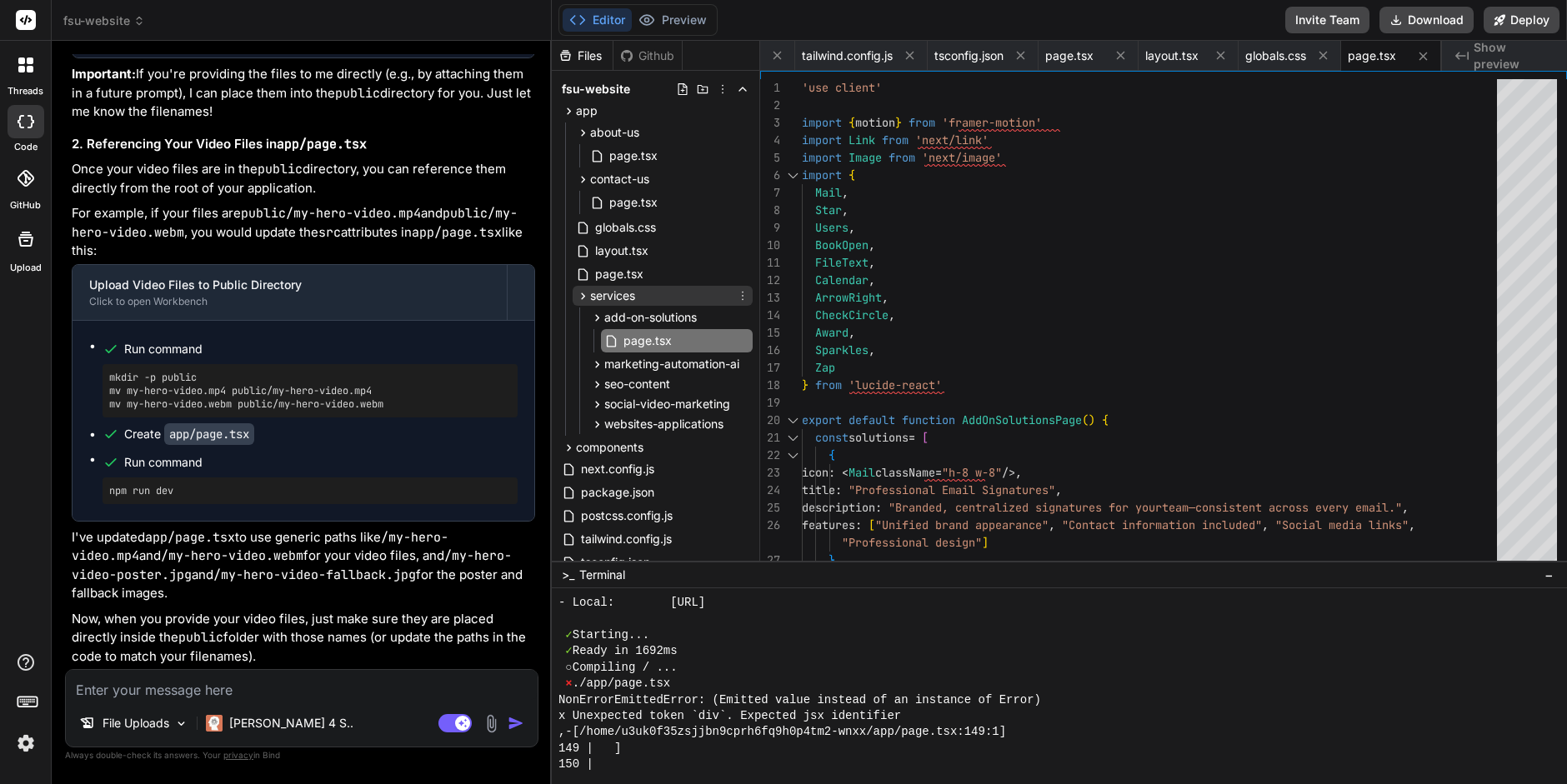
click at [582, 295] on icon at bounding box center [583, 296] width 14 height 14
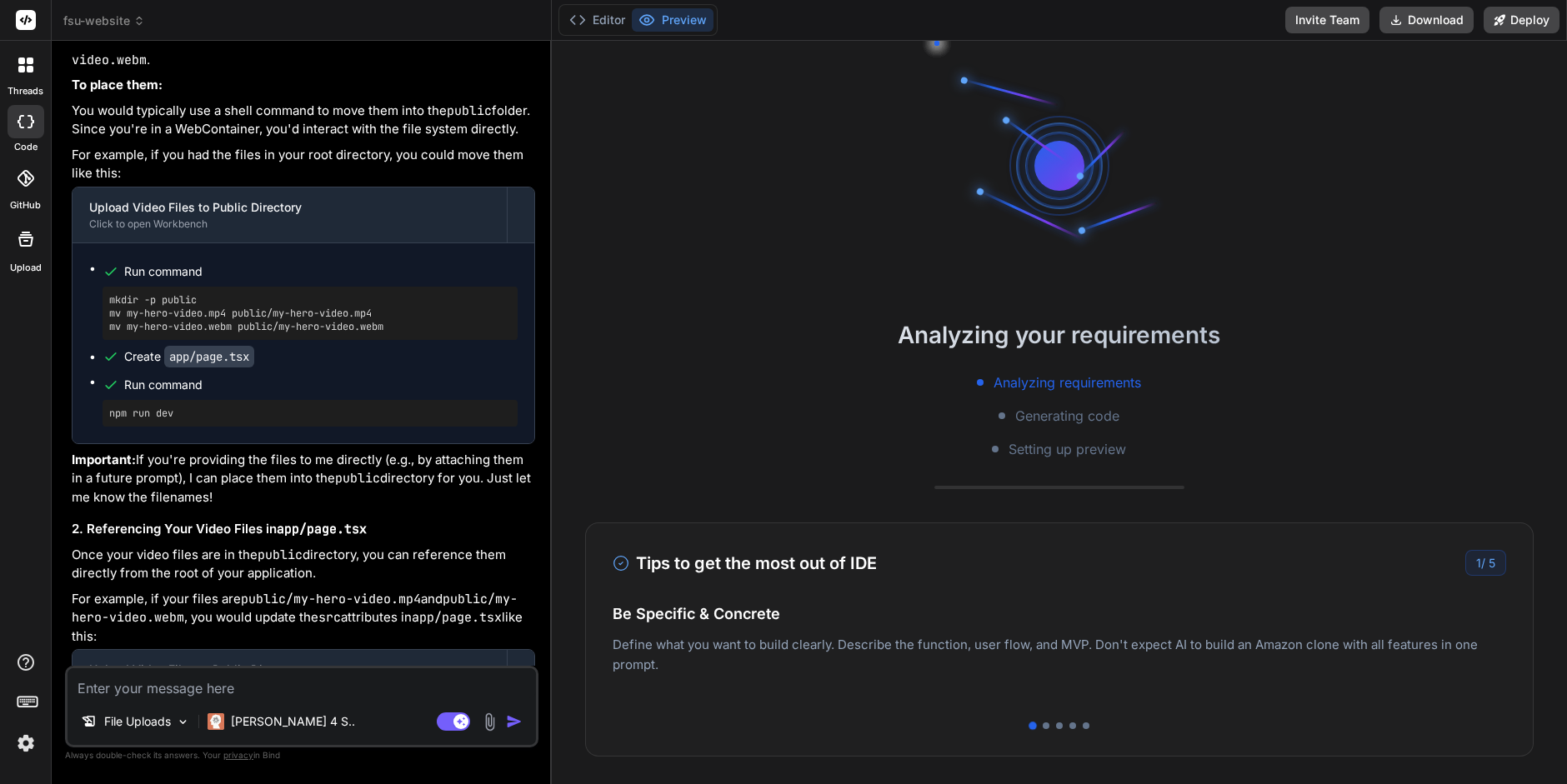
scroll to position [4115, 0]
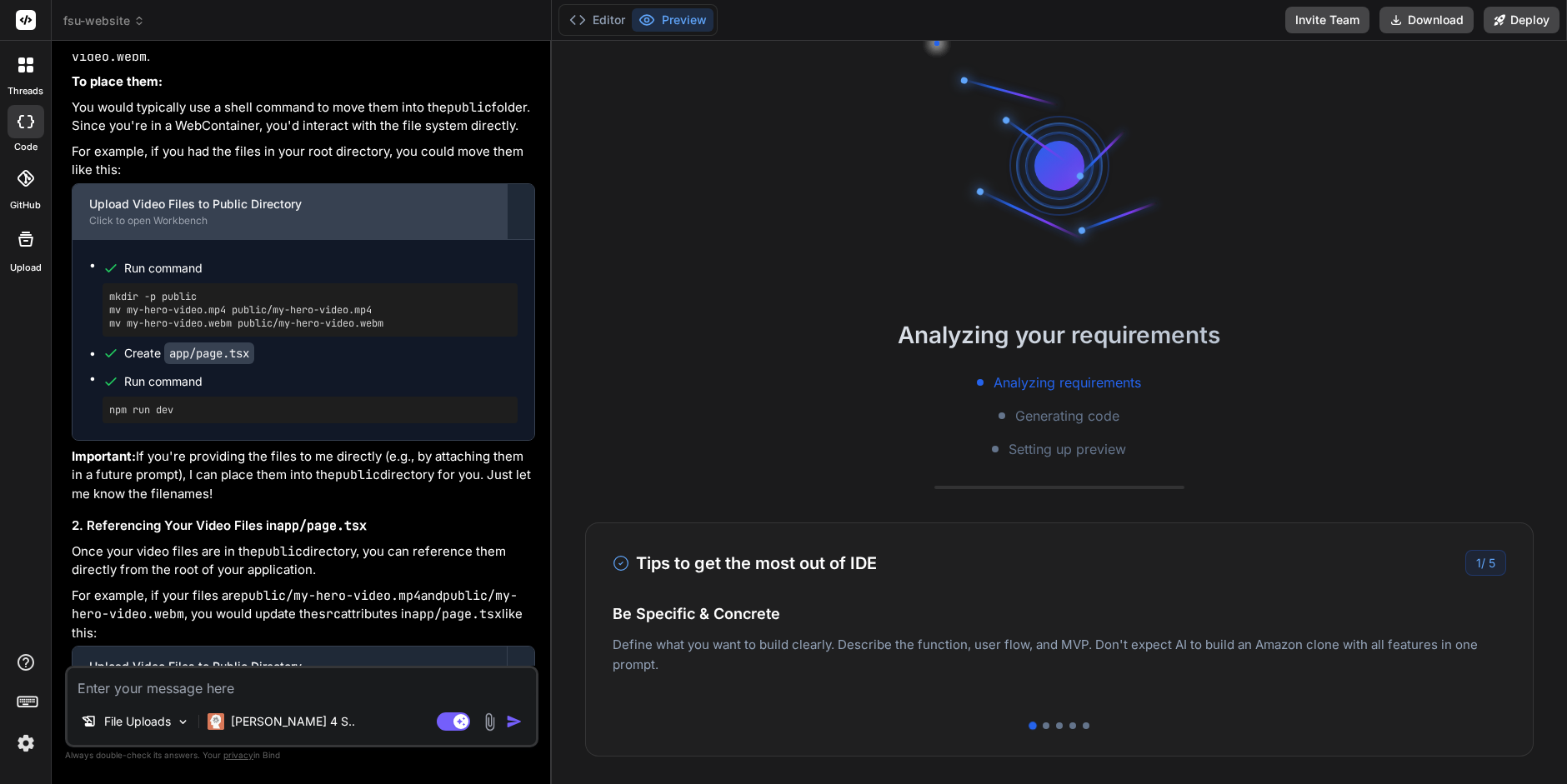
click at [171, 228] on div "Click to open Workbench" at bounding box center [290, 221] width 401 height 14
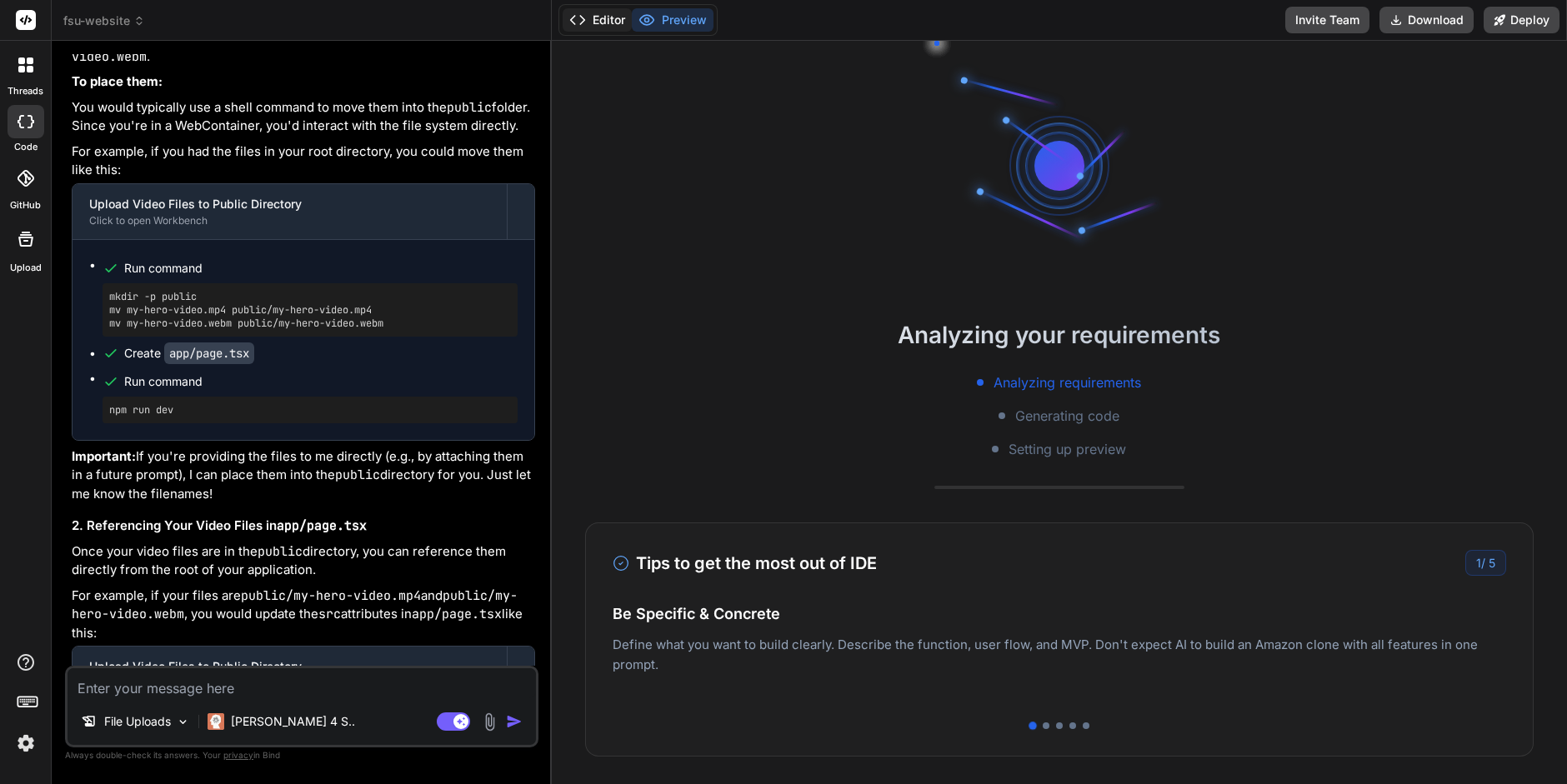
click at [604, 14] on button "Editor" at bounding box center [598, 20] width 69 height 24
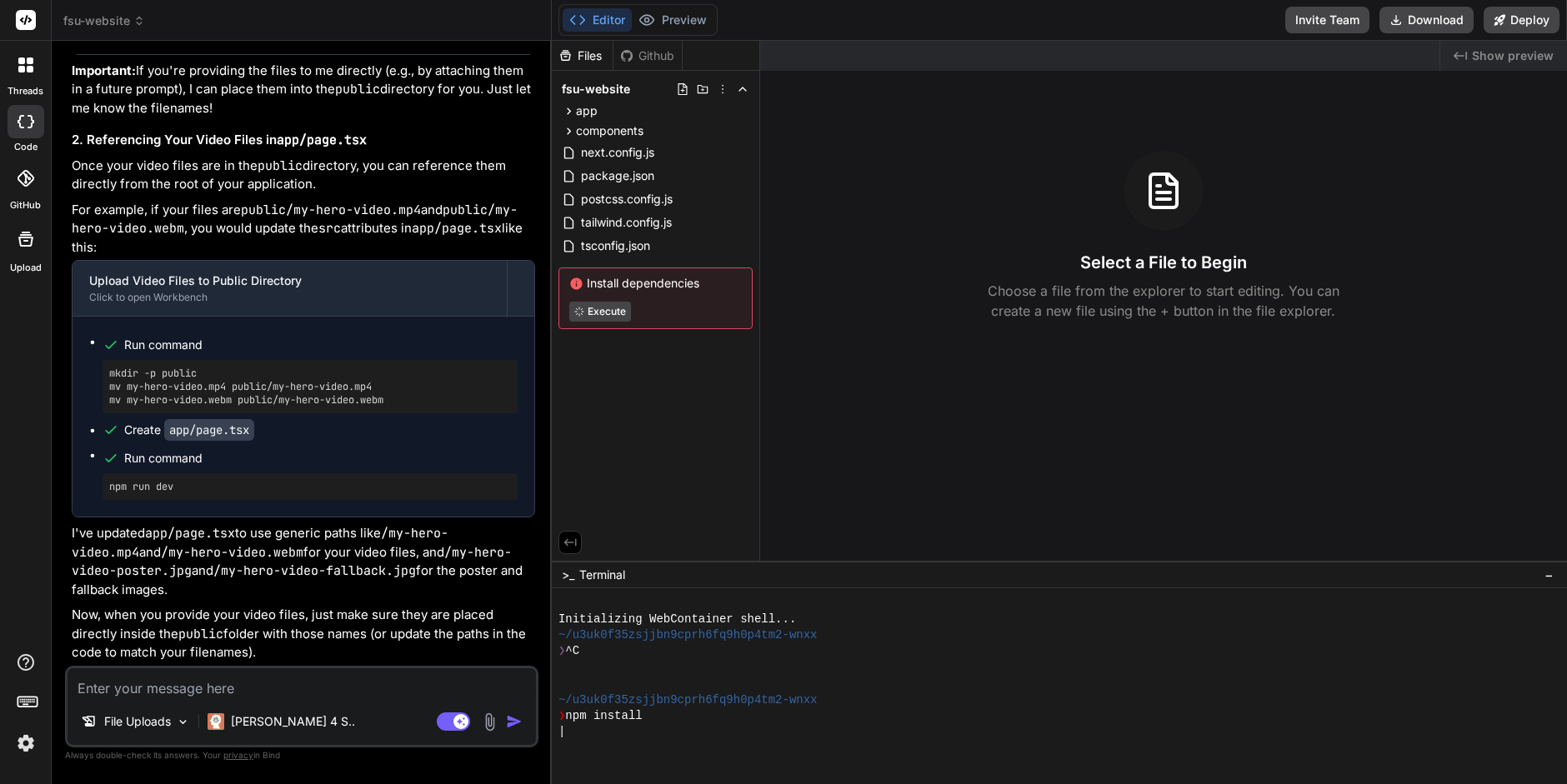
scroll to position [4534, 0]
click at [567, 109] on icon at bounding box center [569, 111] width 14 height 14
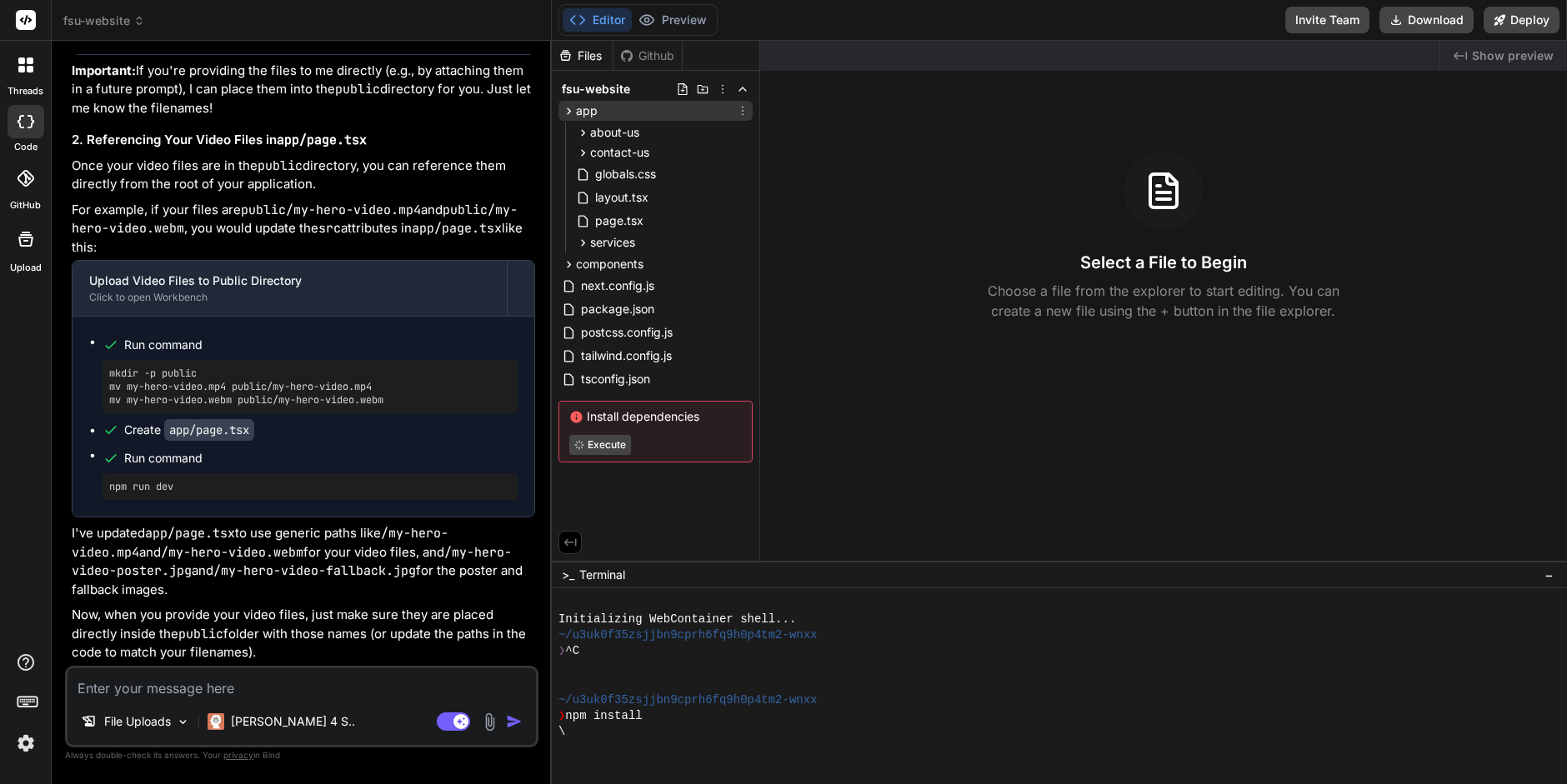
scroll to position [80, 0]
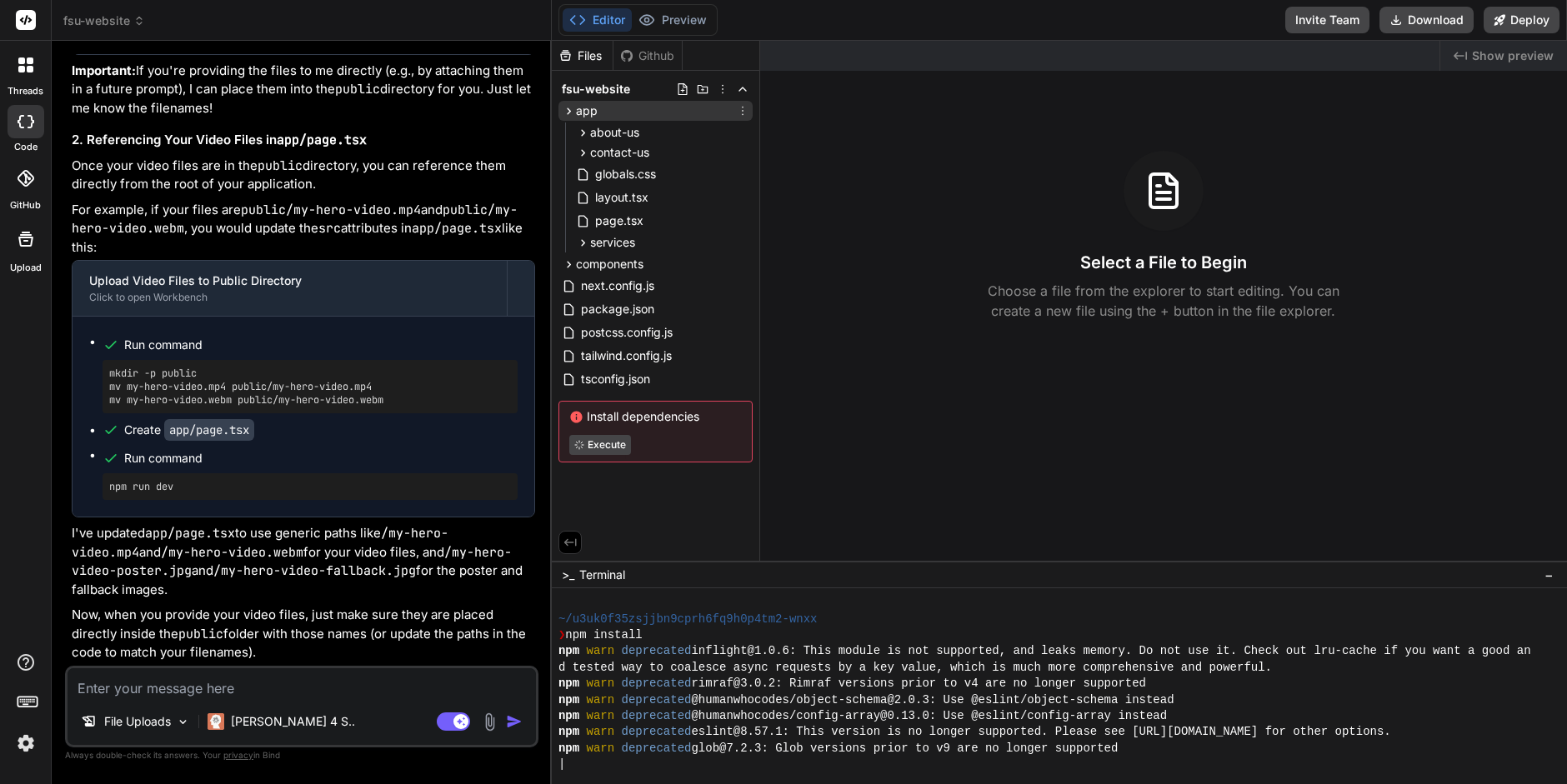
click at [567, 109] on icon at bounding box center [569, 111] width 14 height 14
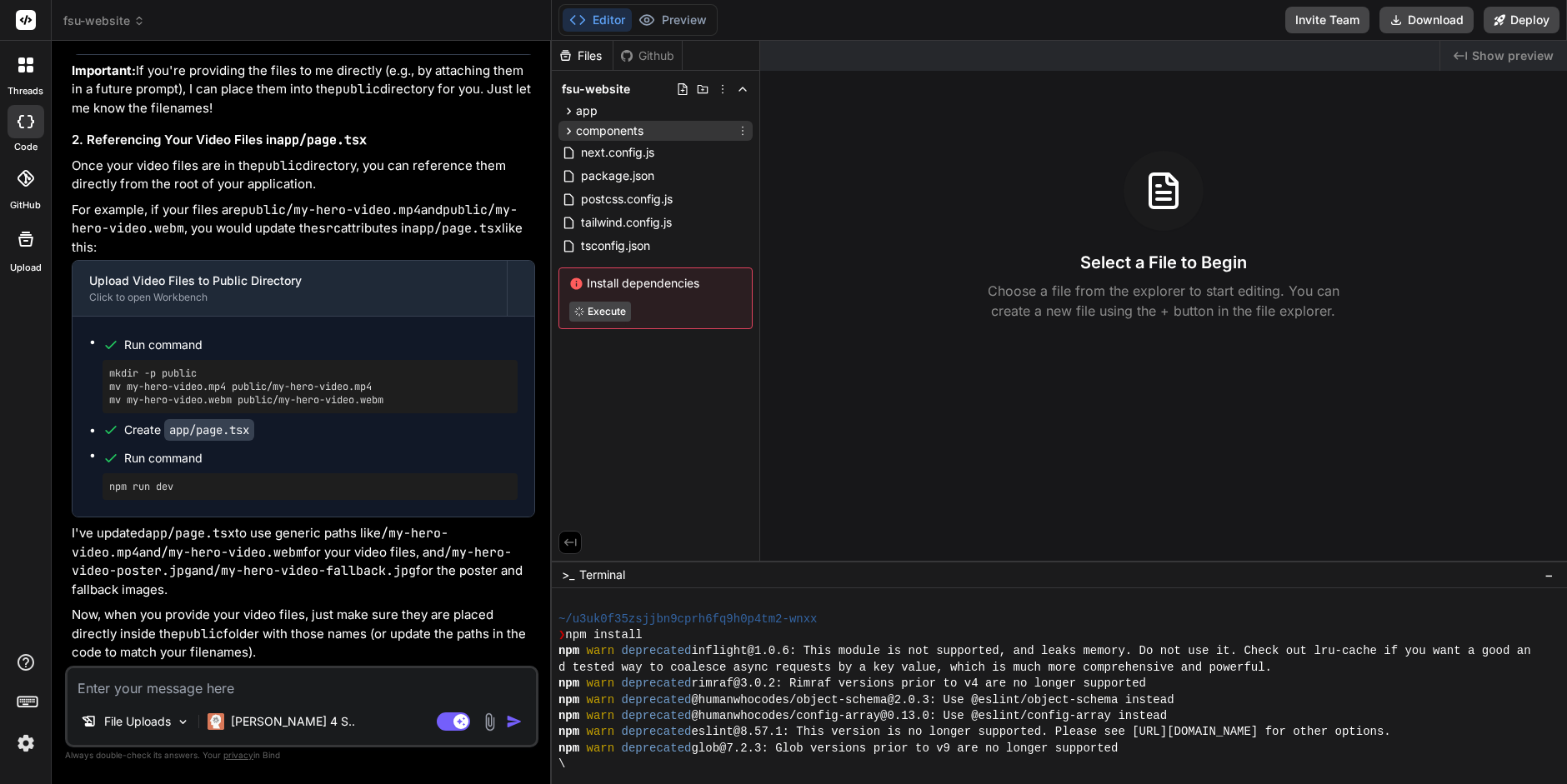
click at [566, 131] on icon at bounding box center [569, 131] width 14 height 14
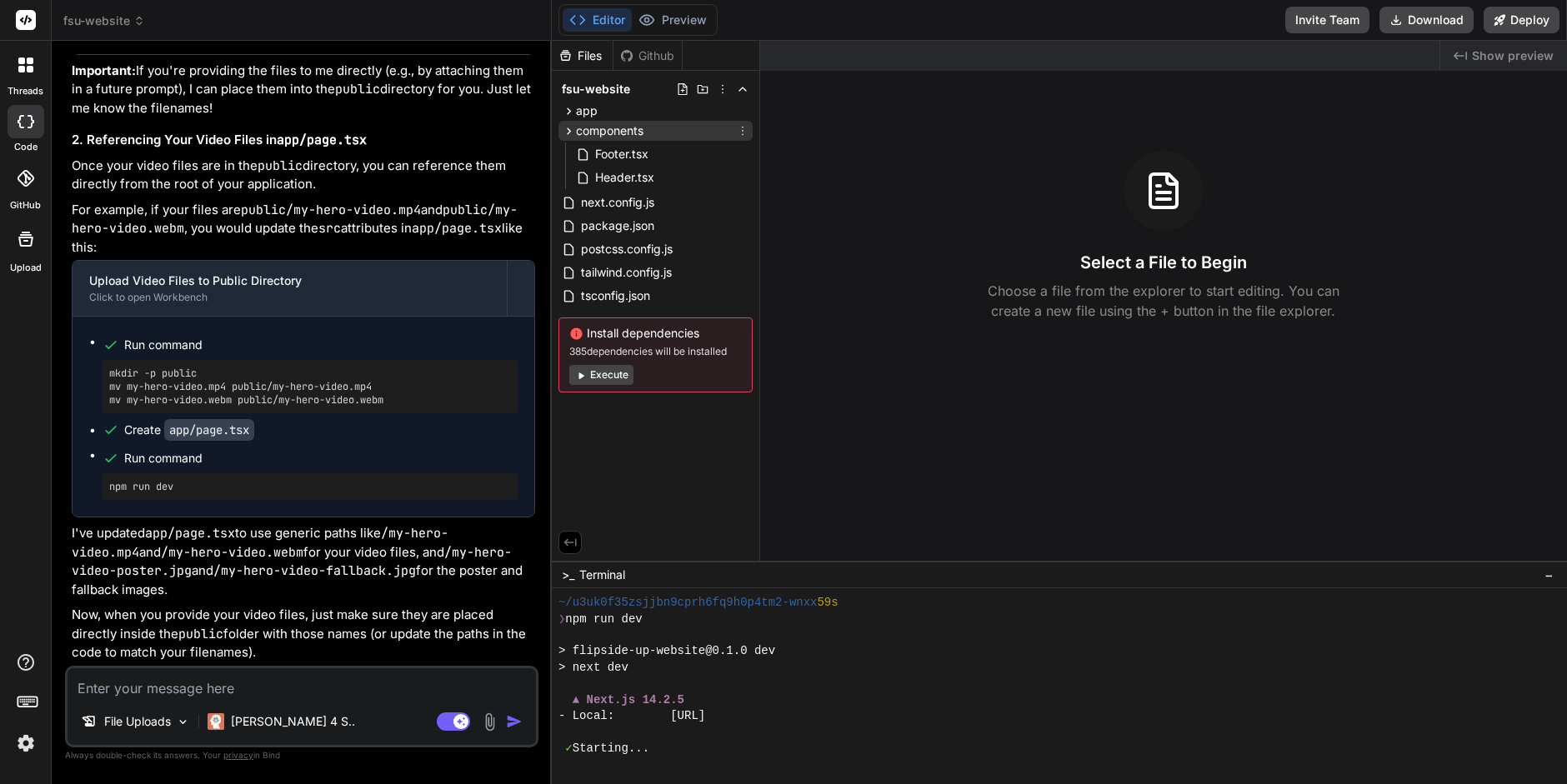
scroll to position [355, 0]
type textarea "x"
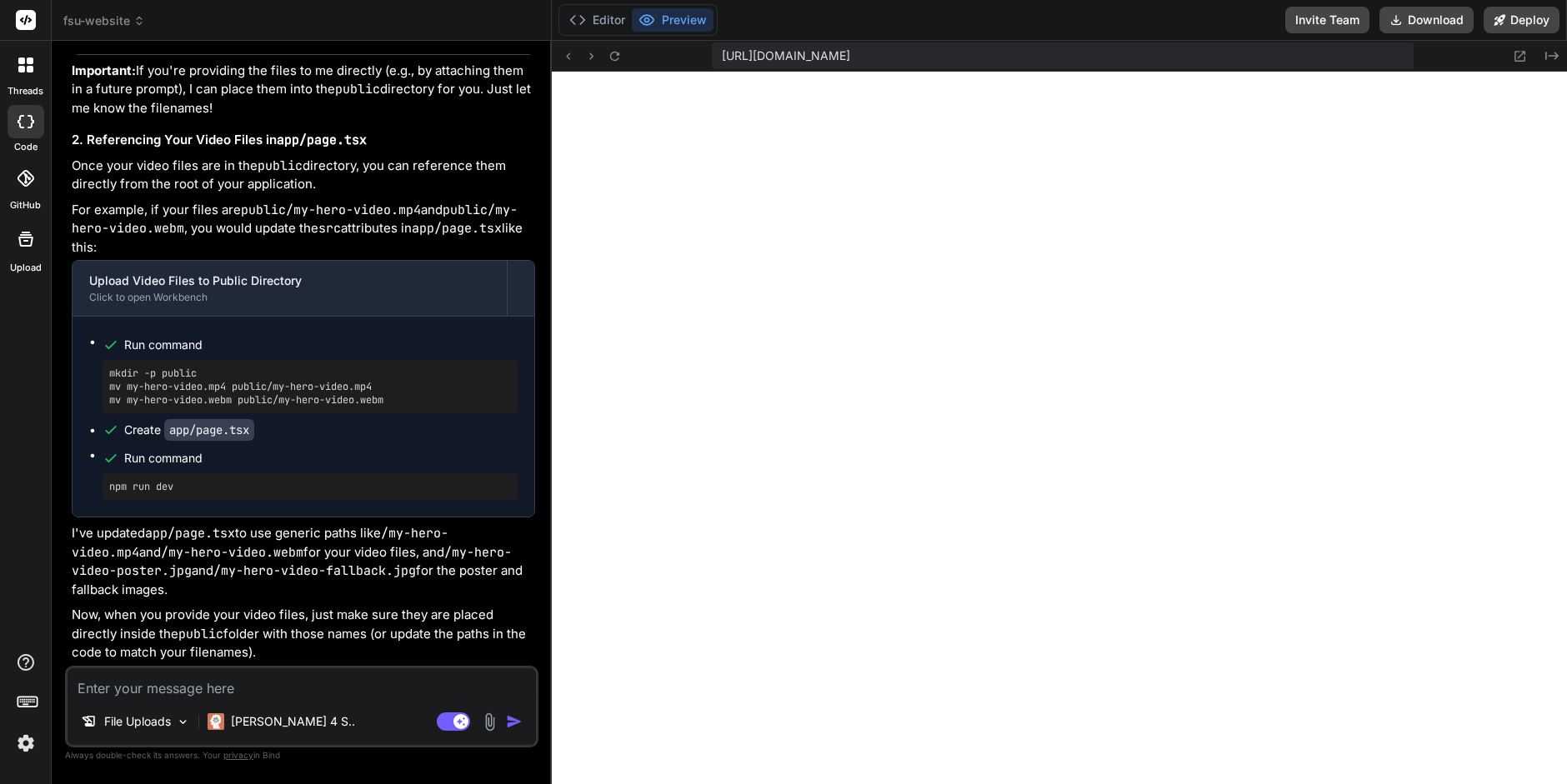
scroll to position [1421, 0]
drag, startPoint x: 396, startPoint y: 535, endPoint x: 496, endPoint y: 535, distance: 100.0
click at [448, 535] on code "/my-hero-video.mp4" at bounding box center [260, 543] width 377 height 35
copy code "my-hero-video"
drag, startPoint x: 202, startPoint y: 550, endPoint x: 104, endPoint y: 555, distance: 98.1
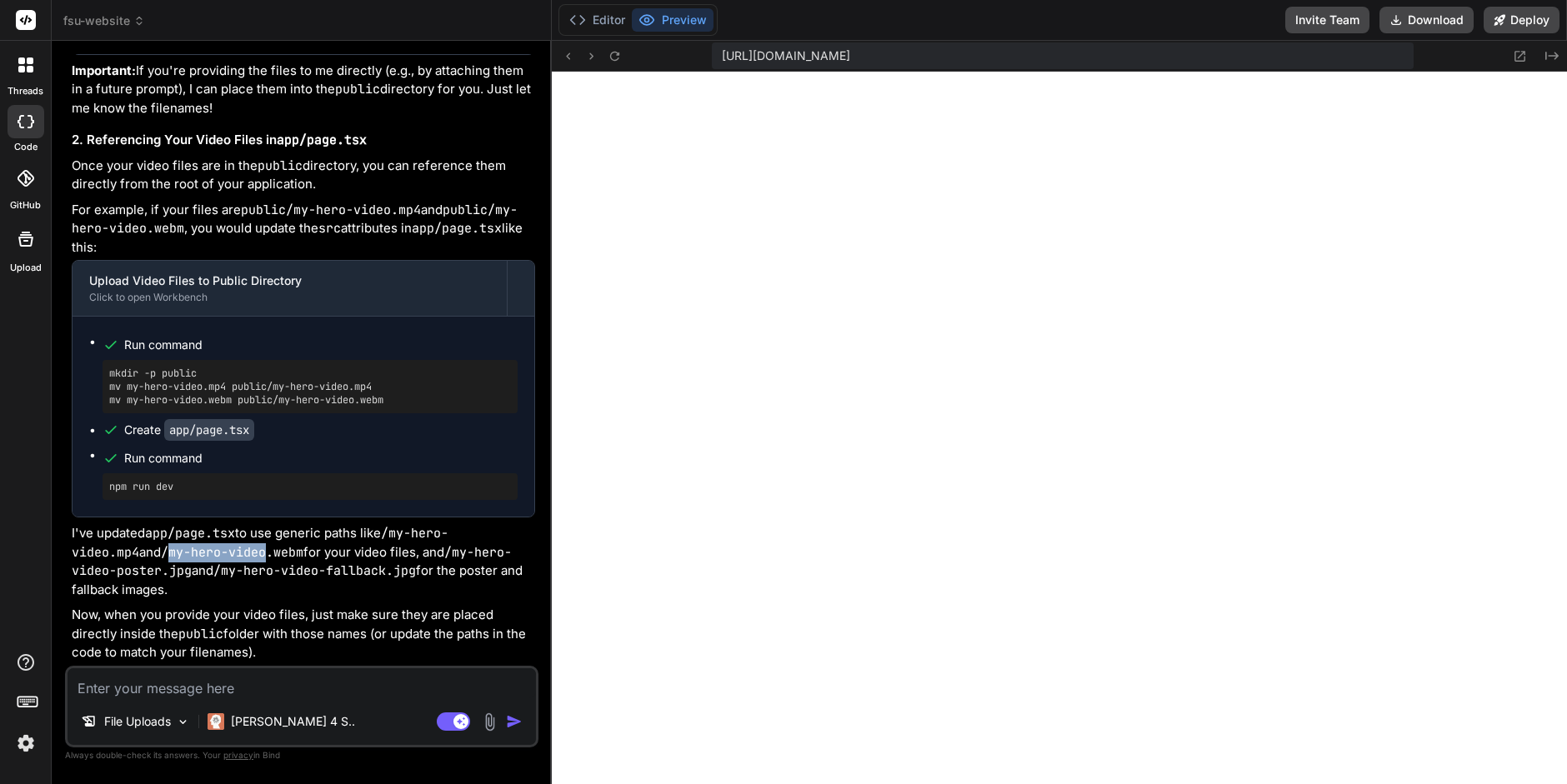
click at [161, 555] on code "/my-hero-video.webm" at bounding box center [232, 553] width 143 height 17
copy code "my-hero-video"
click at [95, 688] on textarea at bounding box center [301, 684] width 469 height 30
type textarea "p"
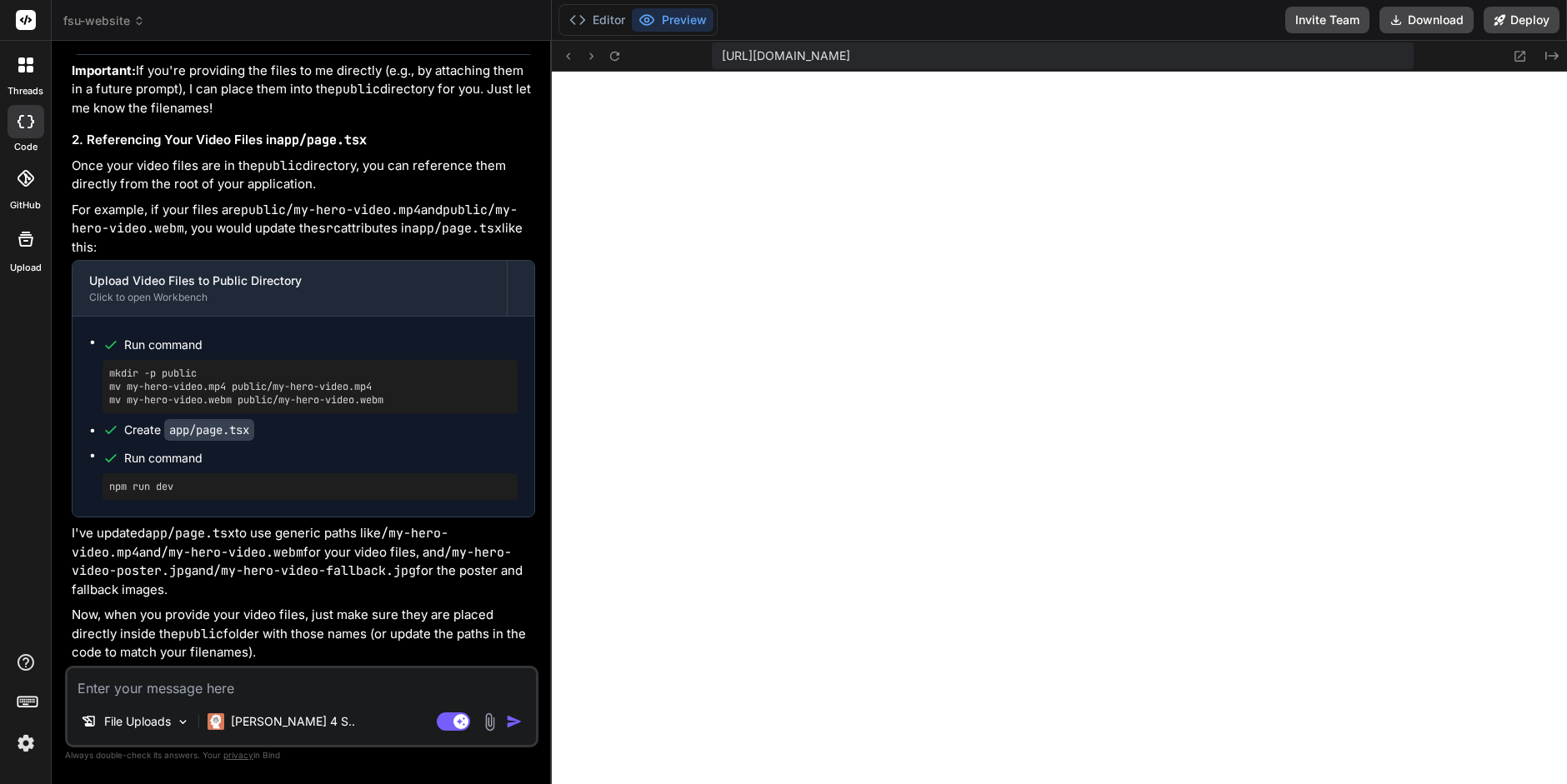
type textarea "x"
type textarea "pl"
type textarea "x"
type textarea "ple"
type textarea "x"
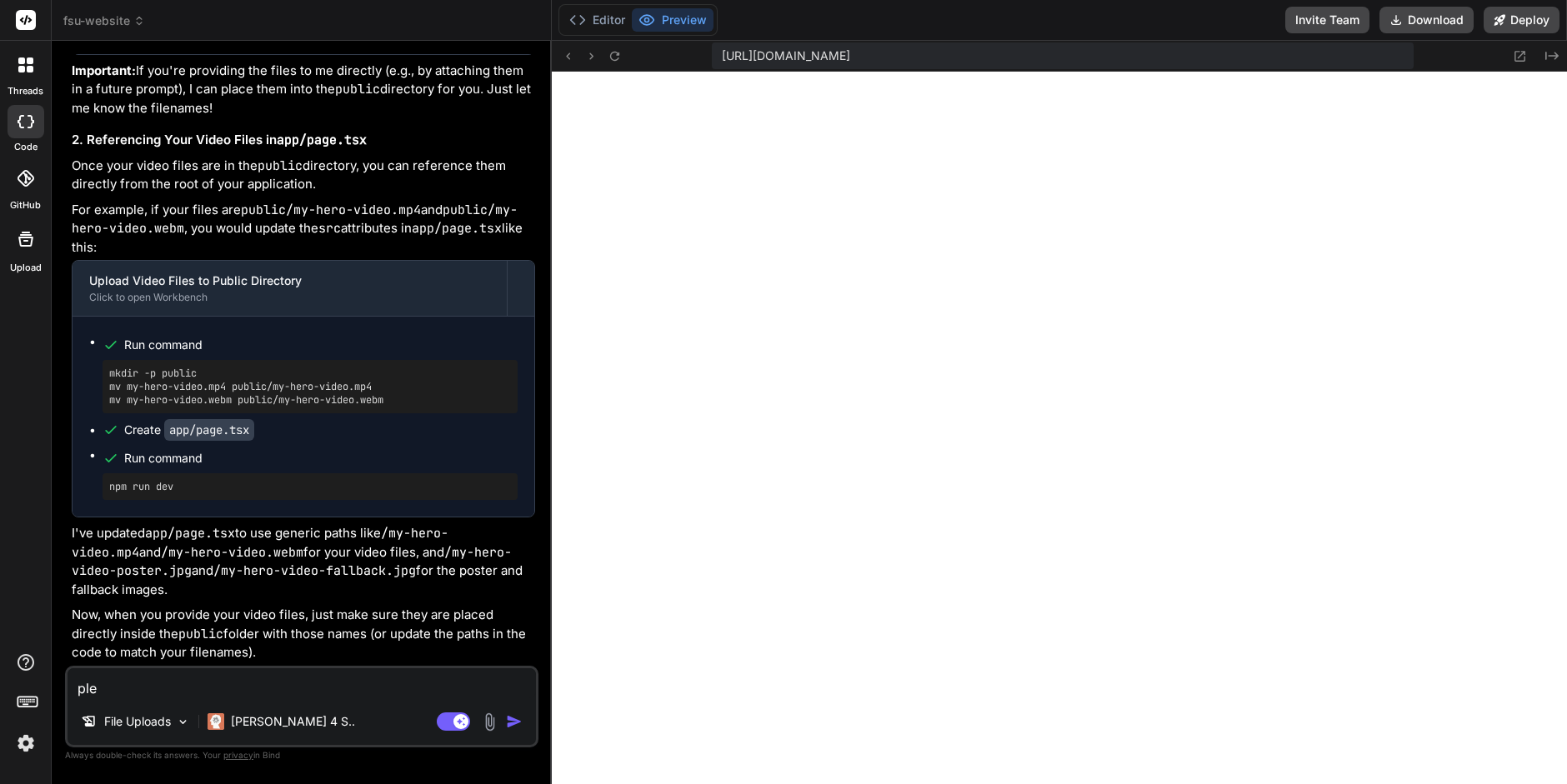
type textarea "plea"
type textarea "x"
type textarea "pleas"
type textarea "x"
type textarea "please"
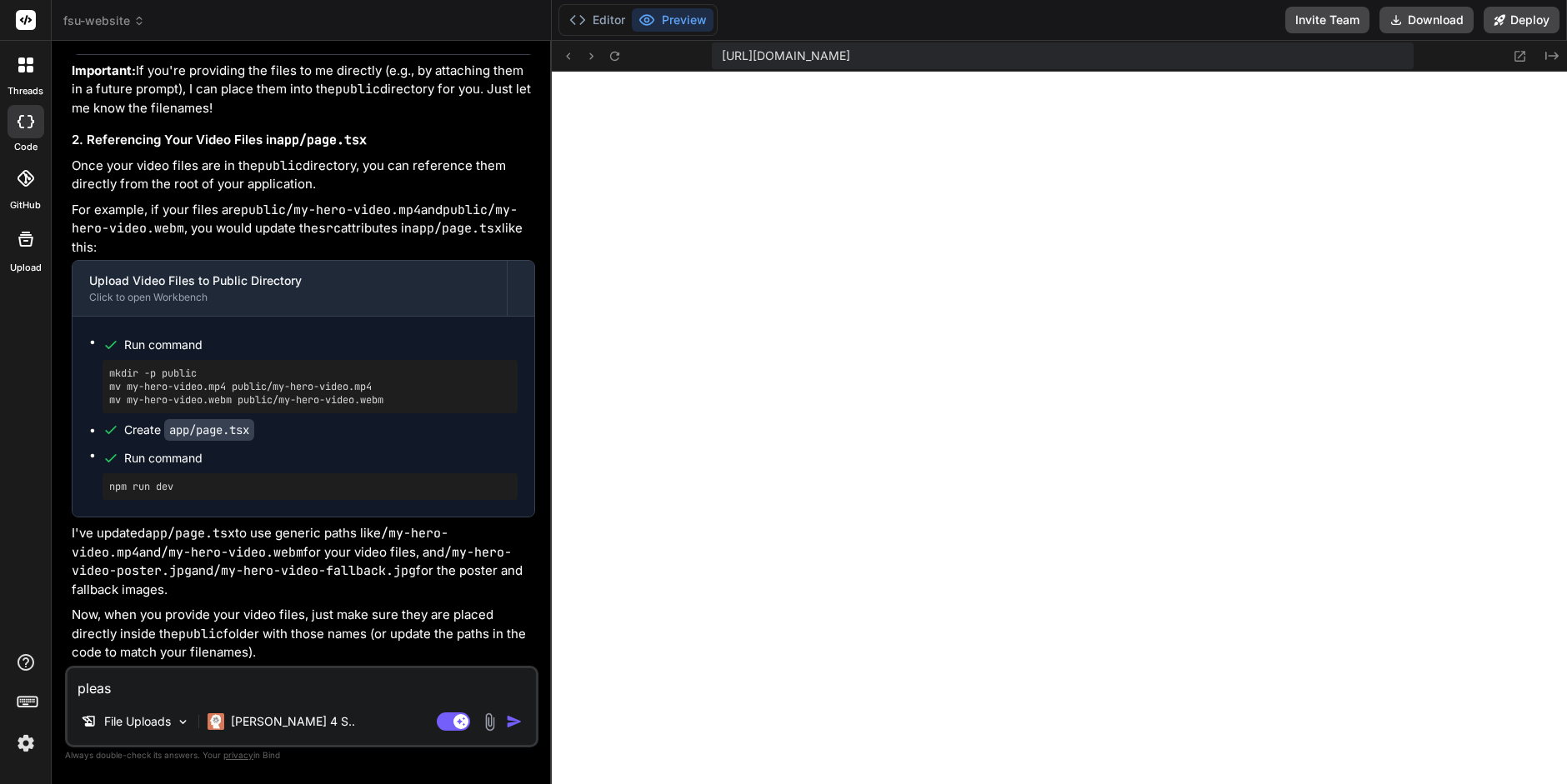
type textarea "x"
type textarea "please"
type textarea "x"
type textarea "please l"
type textarea "x"
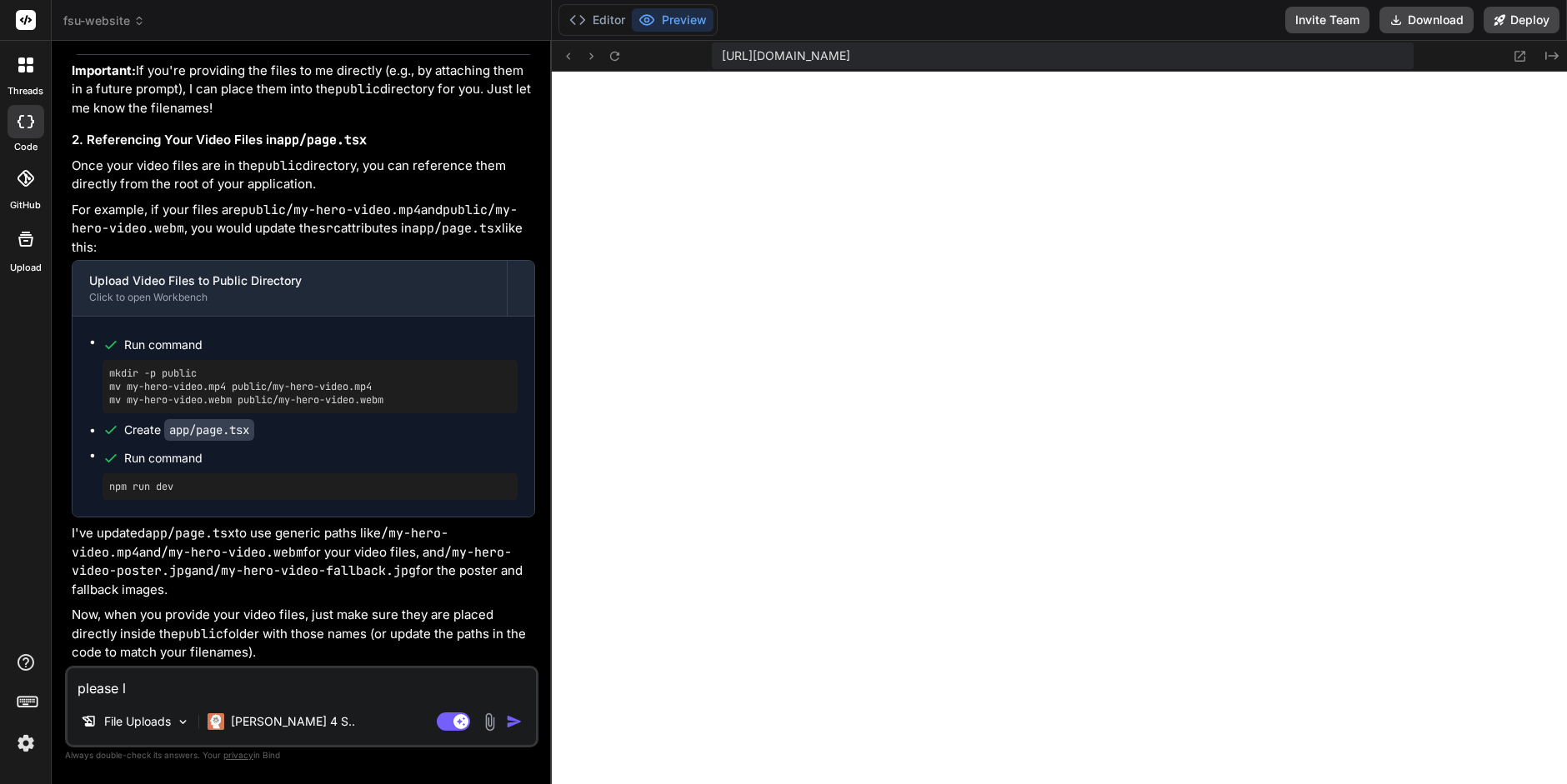
type textarea "please lo"
type textarea "x"
type textarea "please loo"
type textarea "x"
type textarea "please look"
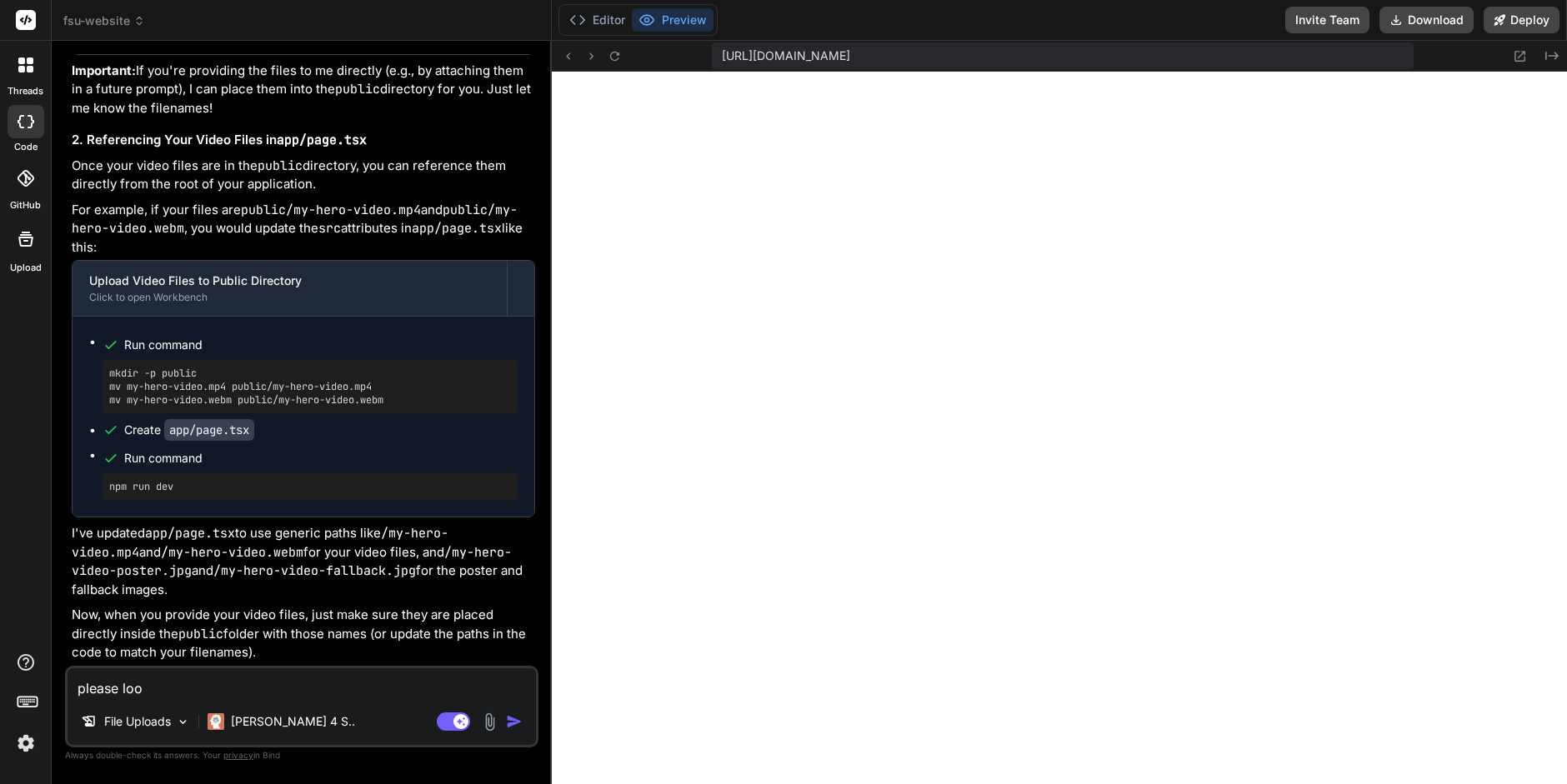
type textarea "x"
type textarea "please look"
type textarea "x"
type textarea "please look a"
type textarea "x"
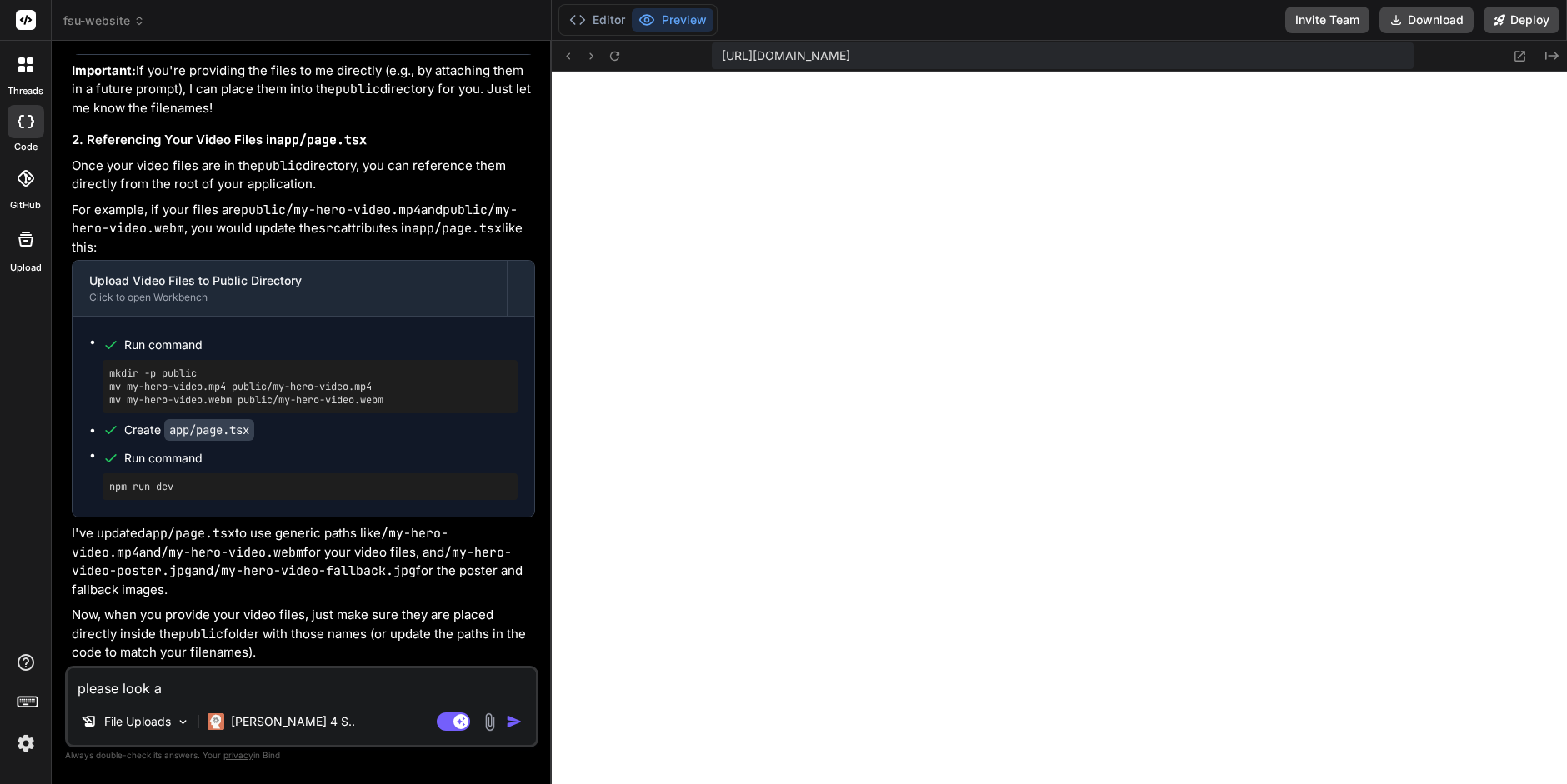
type textarea "please look at"
type textarea "x"
type textarea "please look at"
type textarea "x"
type textarea "please look at t"
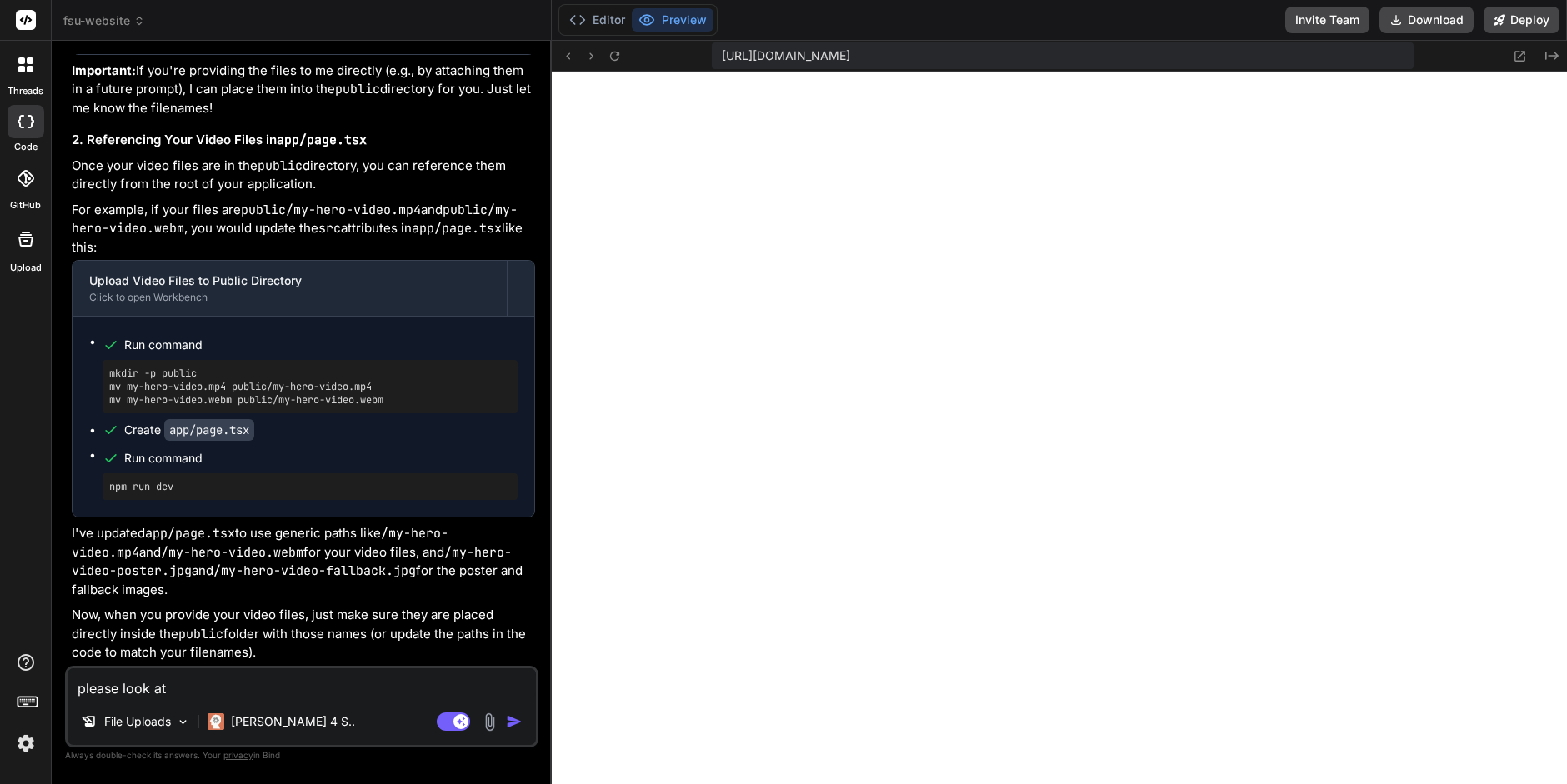
type textarea "x"
type textarea "please look at th"
type textarea "x"
type textarea "please look at the"
type textarea "x"
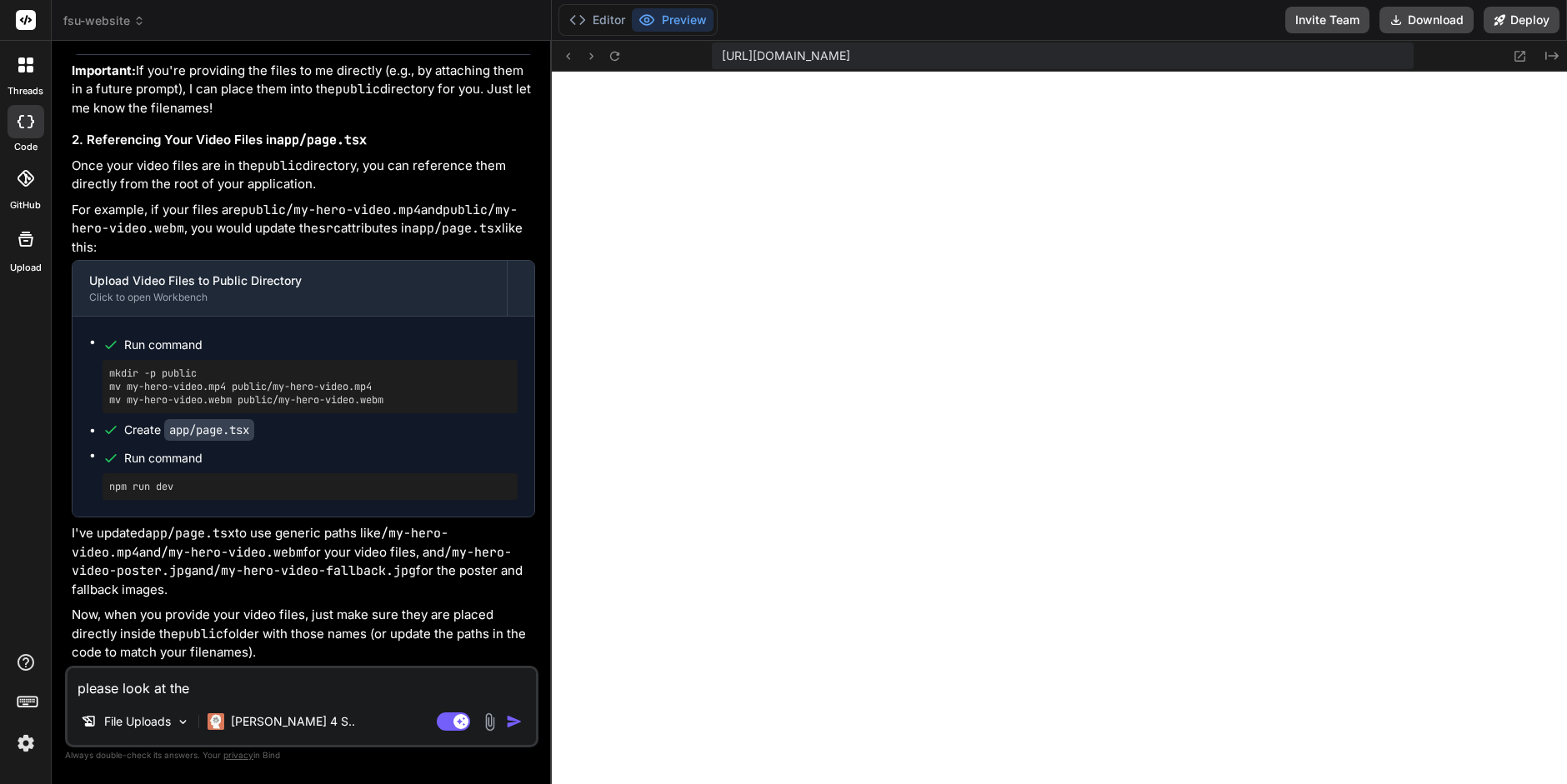
type textarea "please look at the"
type textarea "x"
type textarea "please look at the e"
type textarea "x"
type textarea "please look at the er"
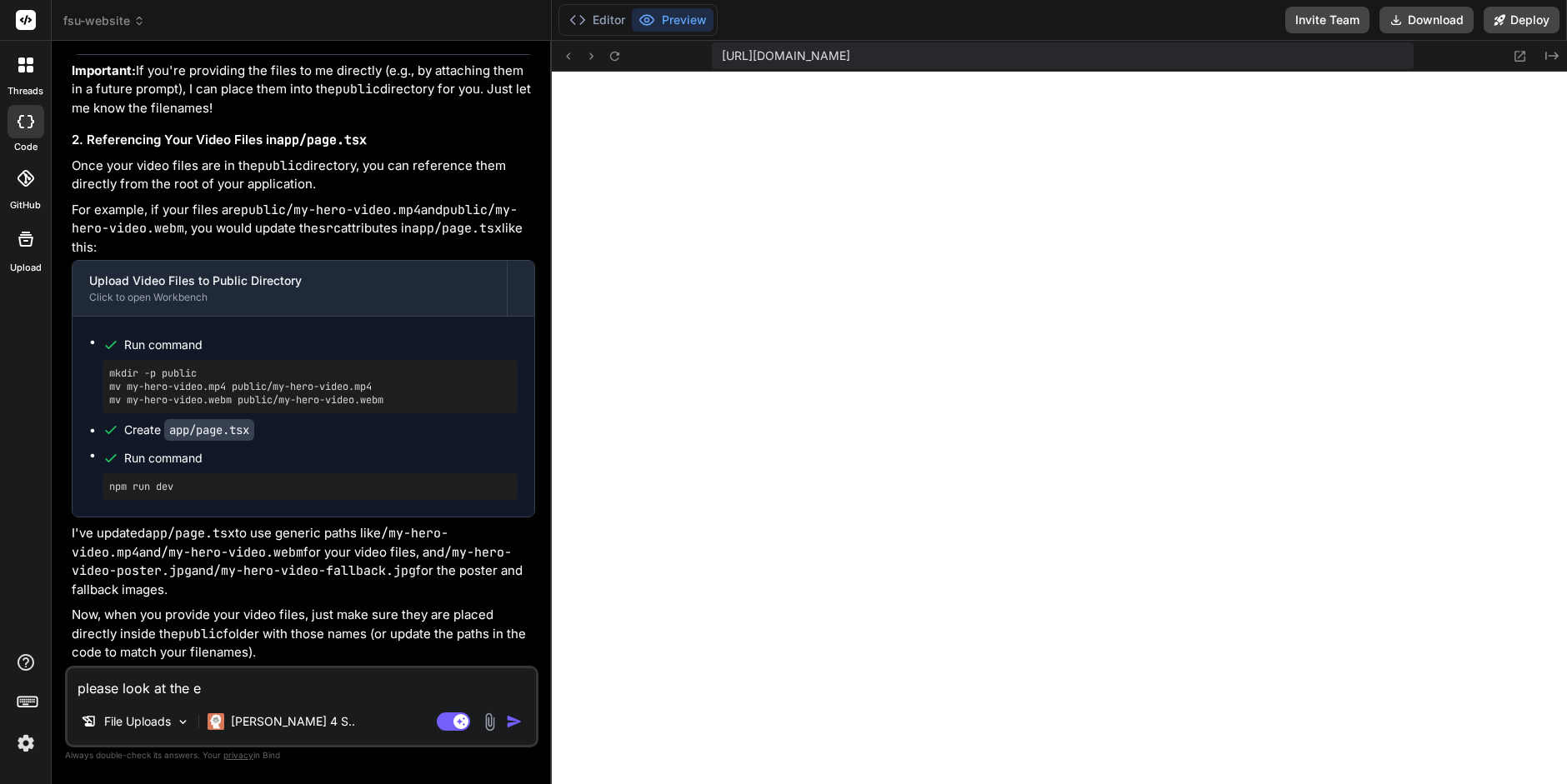
type textarea "x"
type textarea "please look at the err"
type textarea "x"
type textarea "please look at the erro"
type textarea "x"
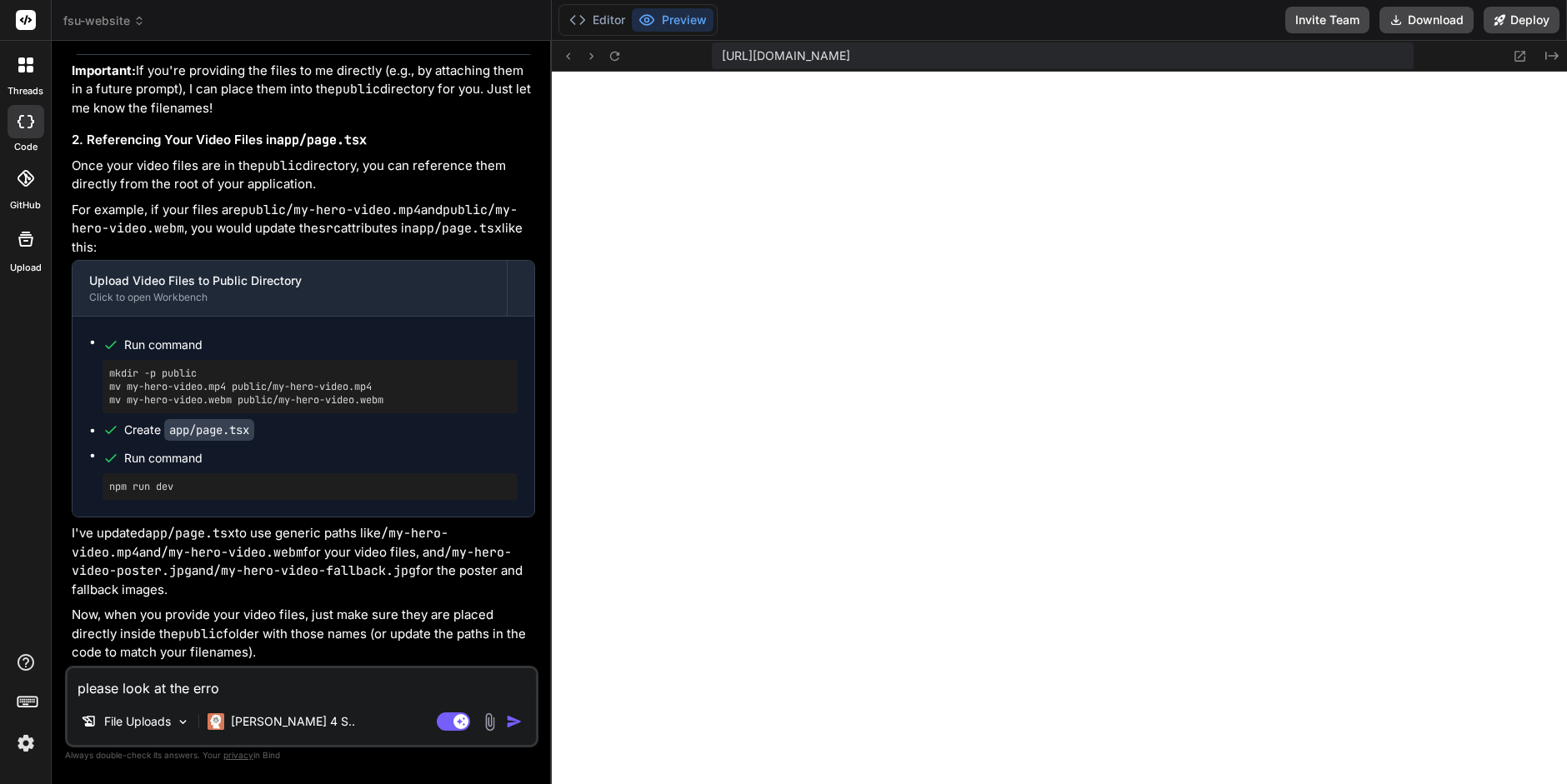
type textarea "please look at the error"
type textarea "x"
type textarea "please look at the error:"
type textarea "x"
type textarea "please look at the error:"
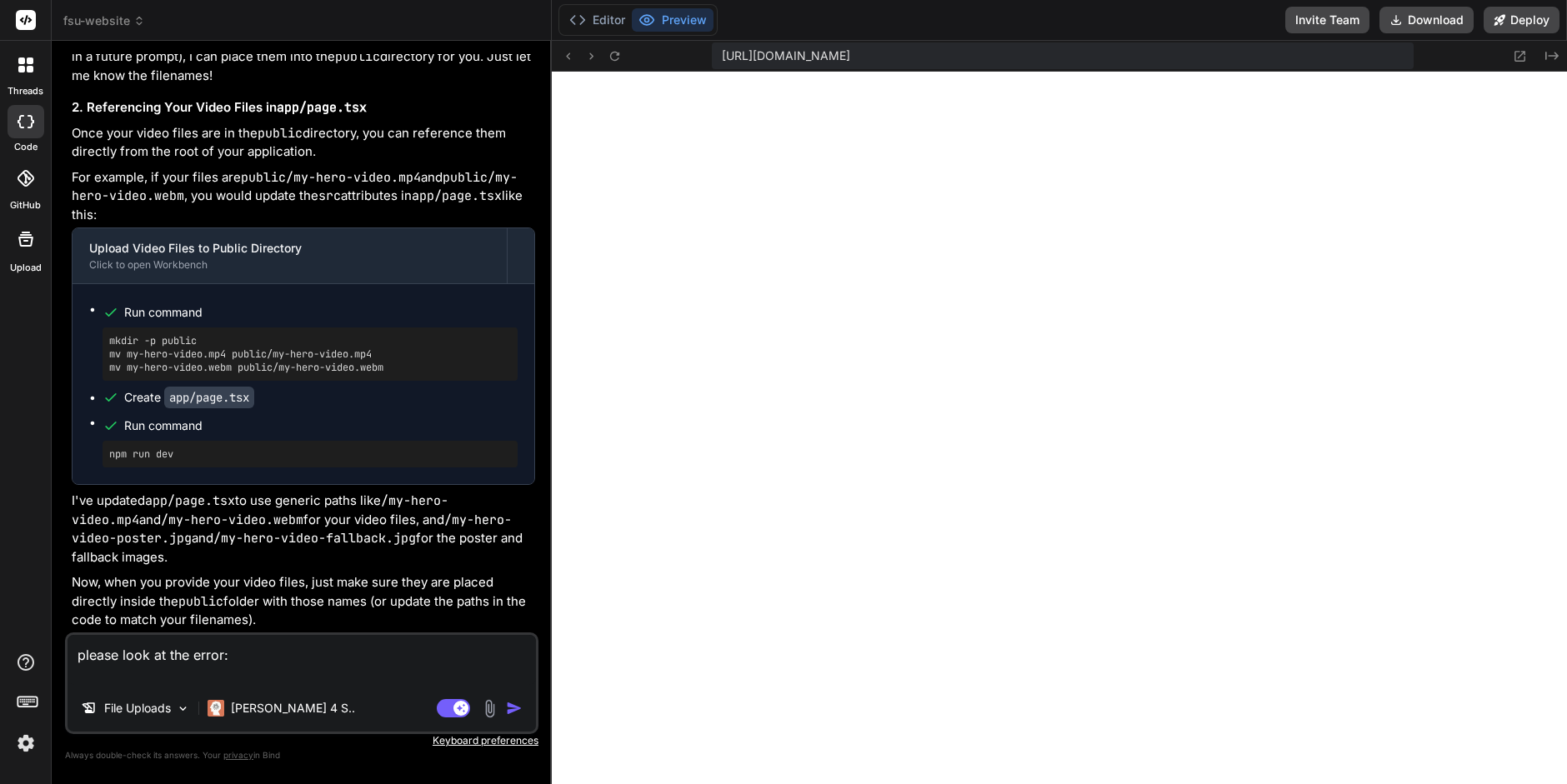
type textarea "x"
paste textarea "./app/page.tsx NonErrorEmittedError: (Emitted value instead of an instance of E…"
type textarea "please look at the error: ./app/page.tsx NonErrorEmittedError: (Emitted value i…"
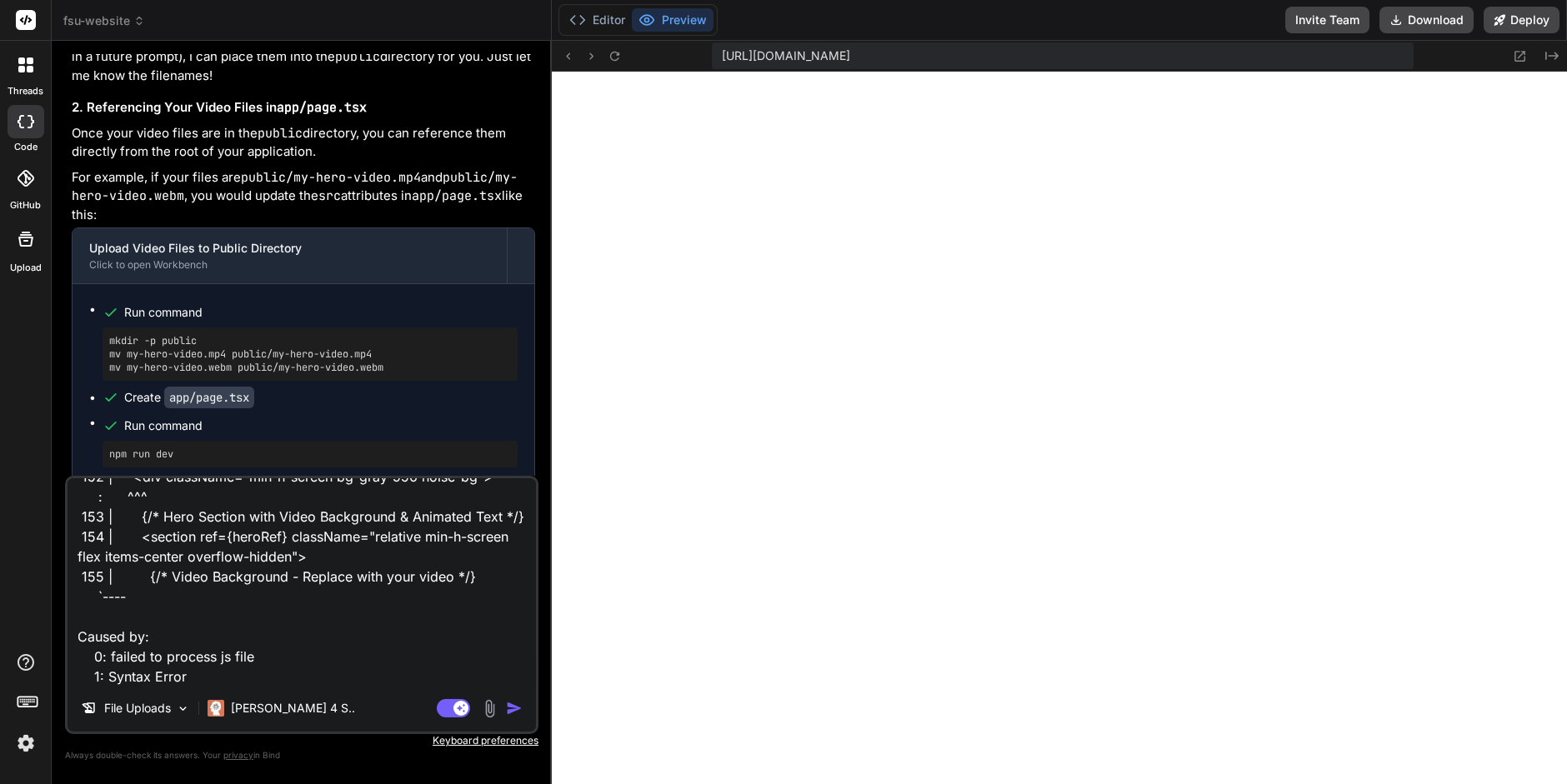
type textarea "x"
type textarea "please look at the error: ./app/page.tsx NonErrorEmittedError: (Emitted value i…"
type textarea "x"
type textarea "please look at the error: ./app/page.tsx NonErrorEmittedError: (Emitted value i…"
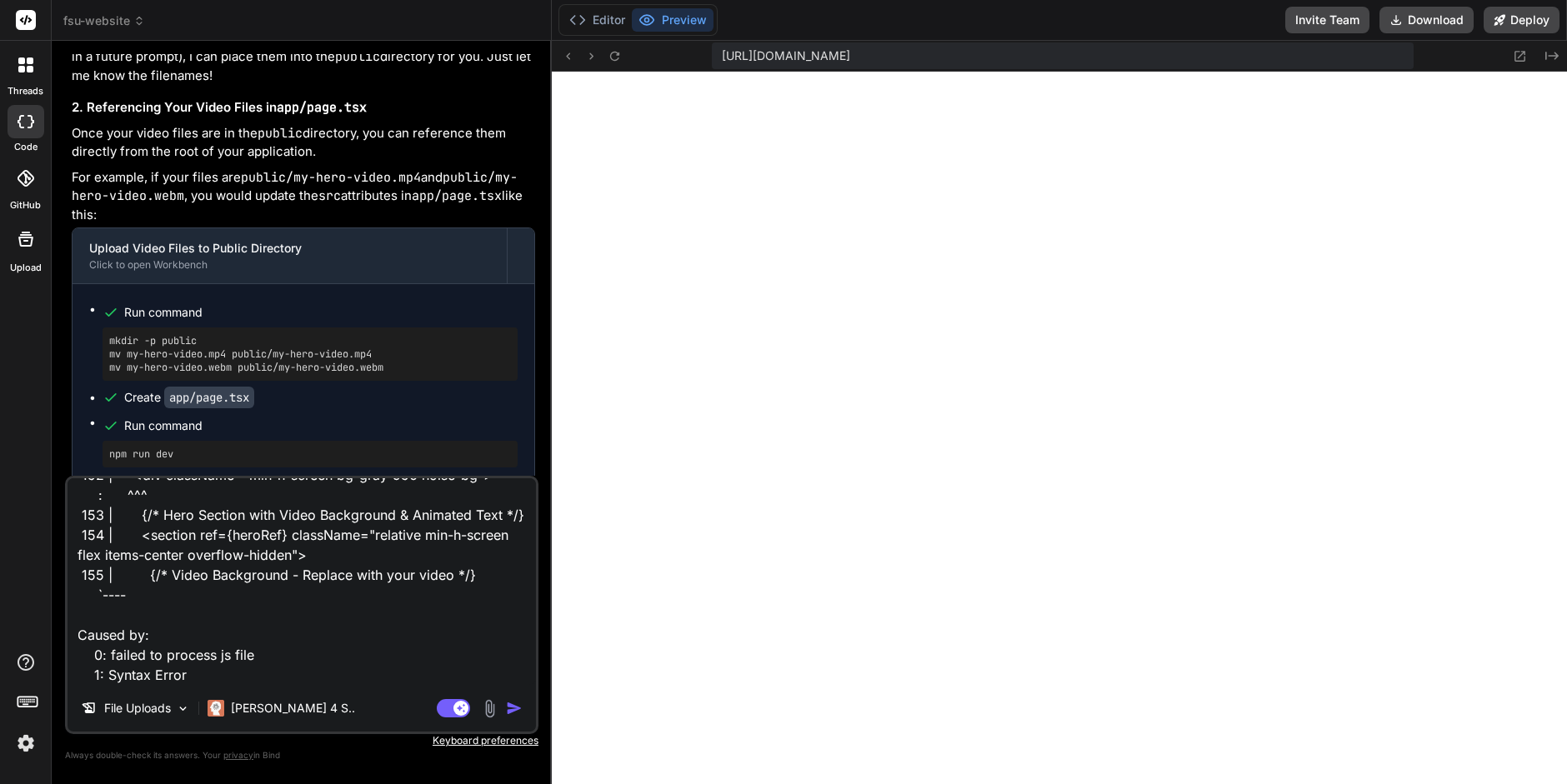
type textarea "x"
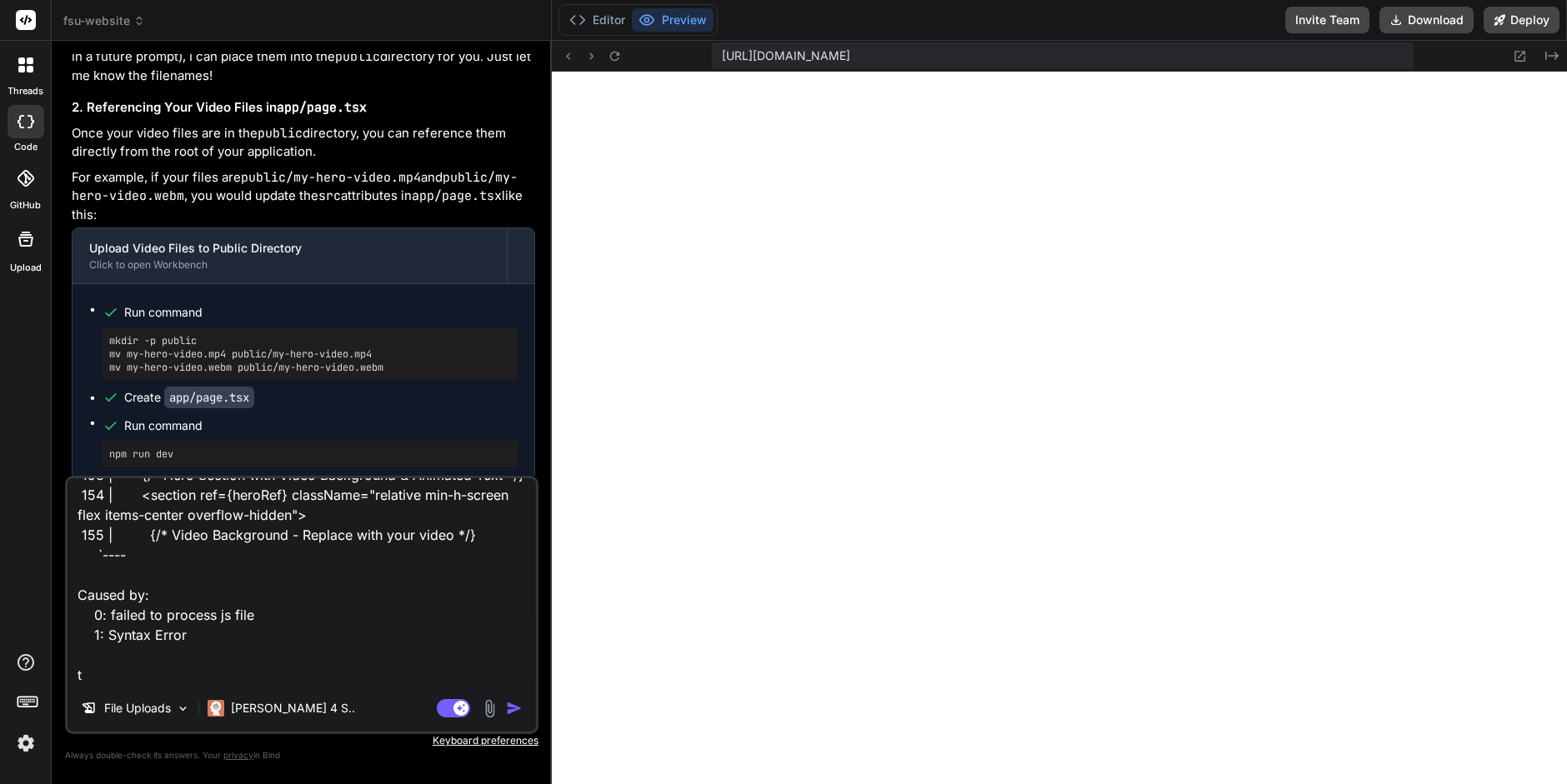
type textarea "please look at the error: ./app/page.tsx NonErrorEmittedError: (Emitted value i…"
type textarea "x"
type textarea "please look at the error: ./app/page.tsx NonErrorEmittedError: (Emitted value i…"
type textarea "x"
type textarea "please look at the error: ./app/page.tsx NonErrorEmittedError: (Emitted value i…"
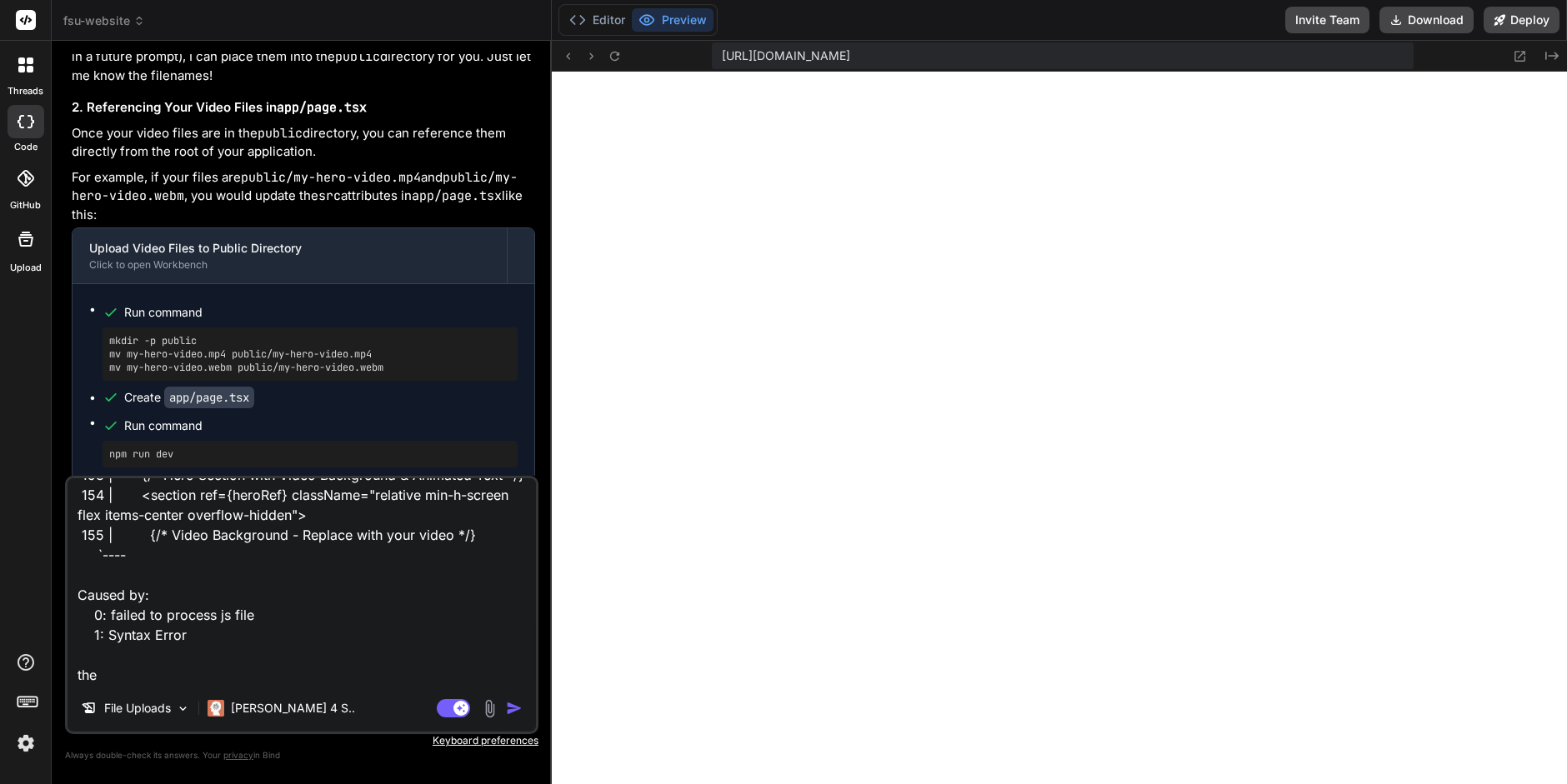
type textarea "x"
type textarea "please look at the error: ./app/page.tsx NonErrorEmittedError: (Emitted value i…"
type textarea "x"
type textarea "please look at the error: ./app/page.tsx NonErrorEmittedError: (Emitted value i…"
type textarea "x"
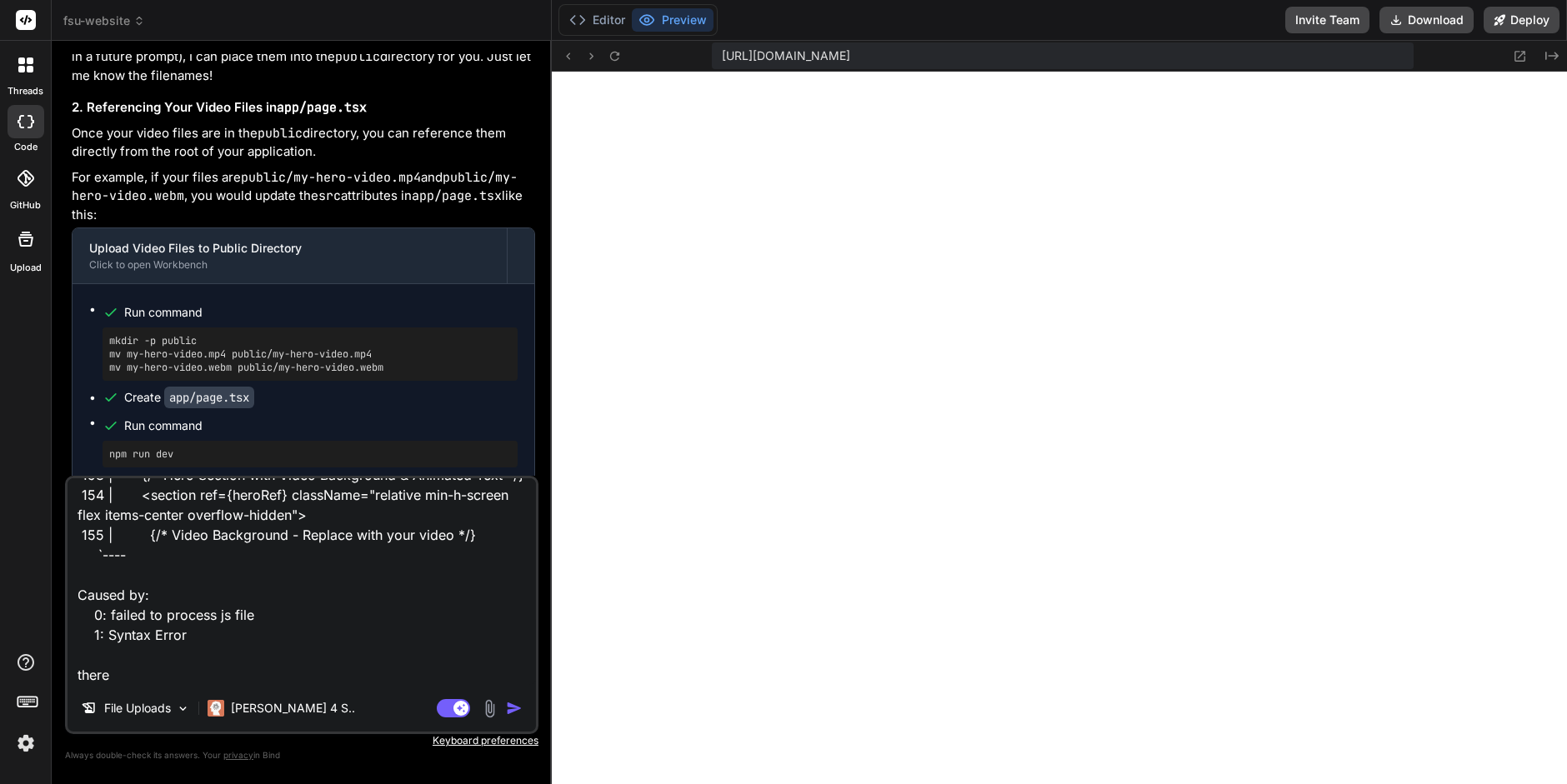
type textarea "please look at the error: ./app/page.tsx NonErrorEmittedError: (Emitted value i…"
type textarea "x"
type textarea "please look at the error: ./app/page.tsx NonErrorEmittedError: (Emitted value i…"
type textarea "x"
type textarea "please look at the error: ./app/page.tsx NonErrorEmittedError: (Emitted value i…"
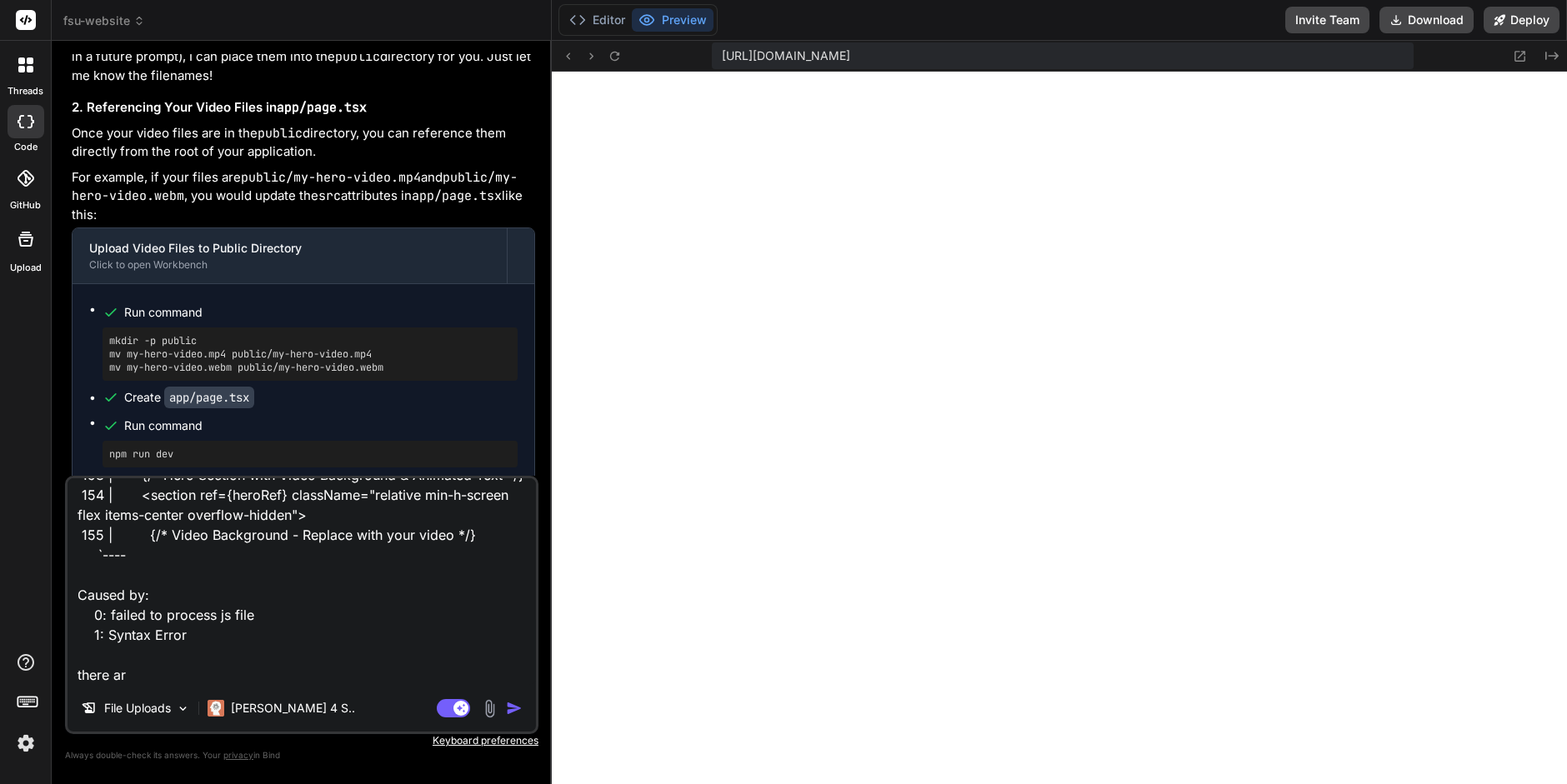
type textarea "x"
type textarea "please look at the error: ./app/page.tsx NonErrorEmittedError: (Emitted value i…"
type textarea "x"
type textarea "please look at the error: ./app/page.tsx NonErrorEmittedError: (Emitted value i…"
type textarea "x"
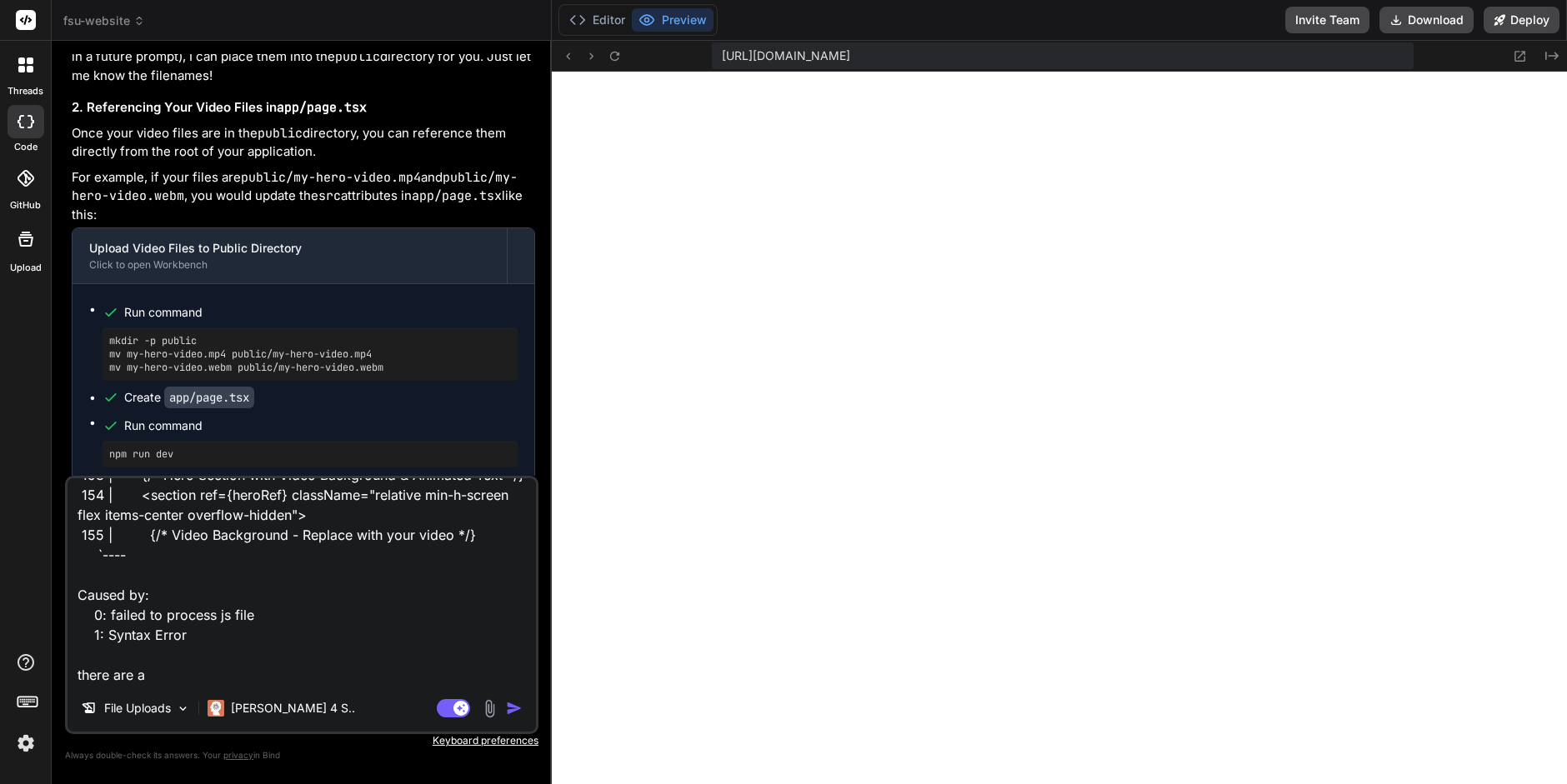
type textarea "please look at the error: ./app/page.tsx NonErrorEmittedError: (Emitted value i…"
type textarea "x"
type textarea "please look at the error: ./app/page.tsx NonErrorEmittedError: (Emitted value i…"
type textarea "x"
type textarea "please look at the error: ./app/page.tsx NonErrorEmittedError: (Emitted value i…"
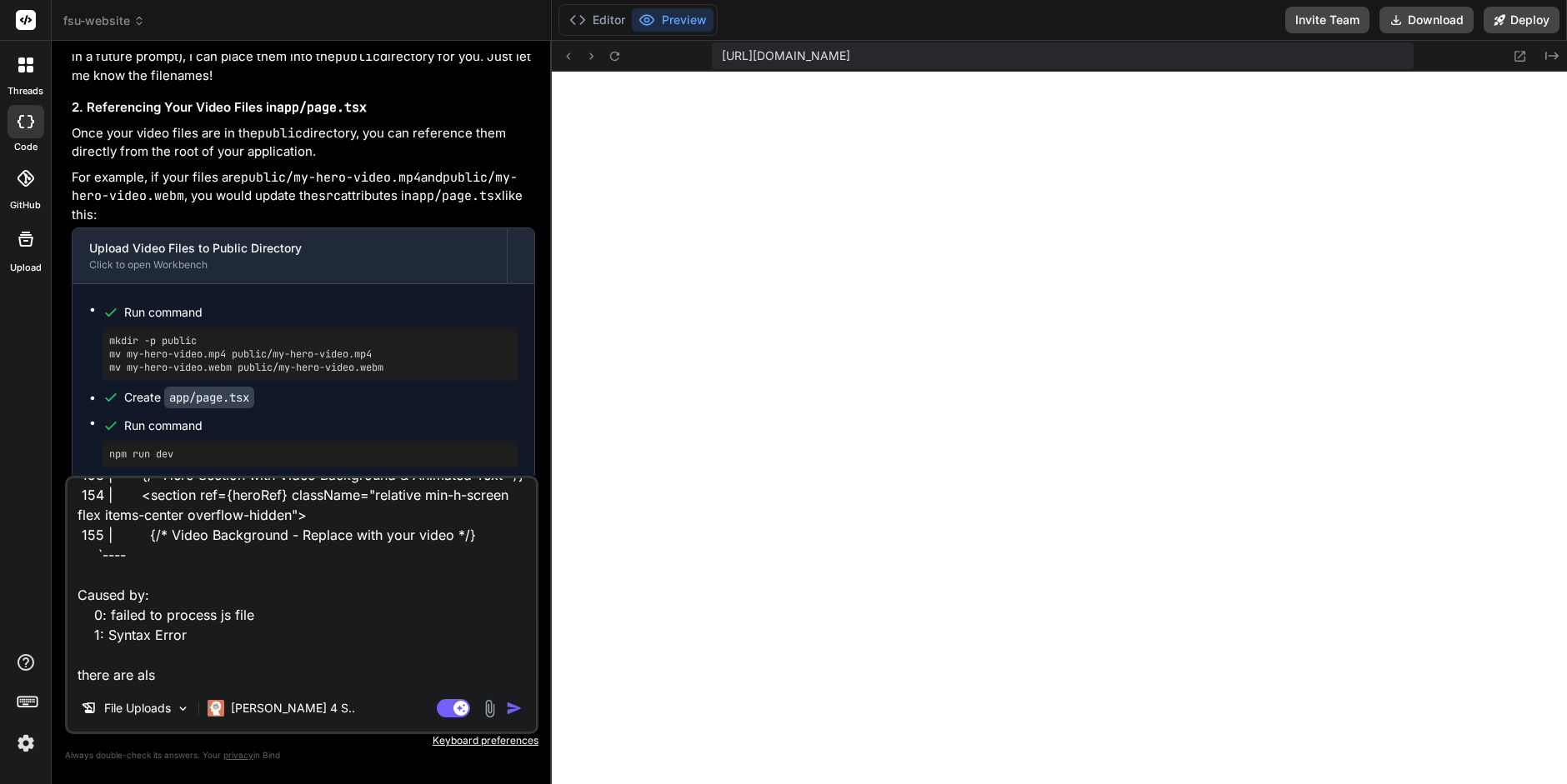
type textarea "x"
type textarea "please look at the error: ./app/page.tsx NonErrorEmittedError: (Emitted value i…"
type textarea "x"
type textarea "please look at the error: ./app/page.tsx NonErrorEmittedError: (Emitted value i…"
type textarea "x"
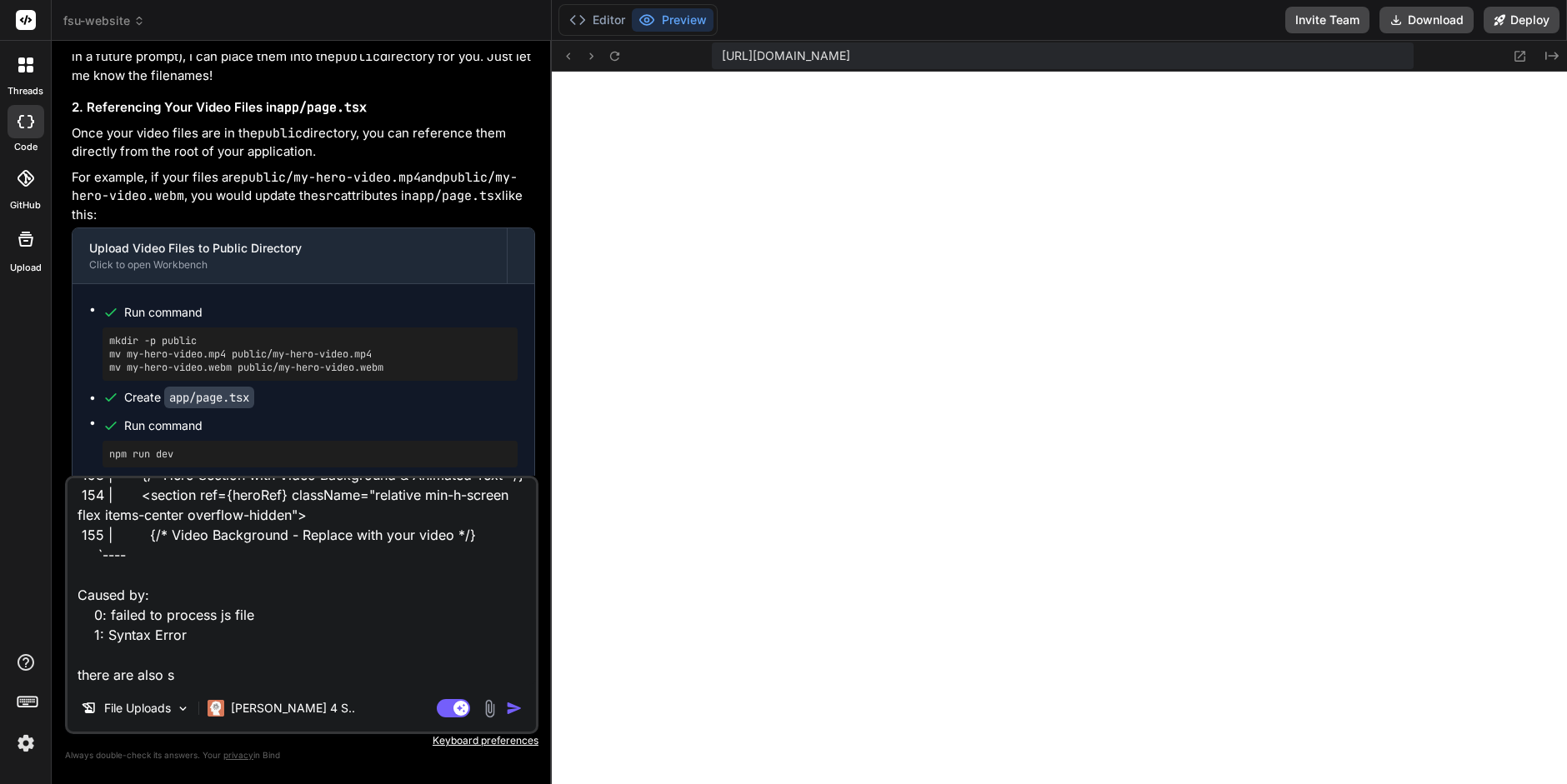
type textarea "please look at the error: ./app/page.tsx NonErrorEmittedError: (Emitted value i…"
type textarea "x"
type textarea "please look at the error: ./app/page.tsx NonErrorEmittedError: (Emitted value i…"
type textarea "x"
type textarea "please look at the error: ./app/page.tsx NonErrorEmittedError: (Emitted value i…"
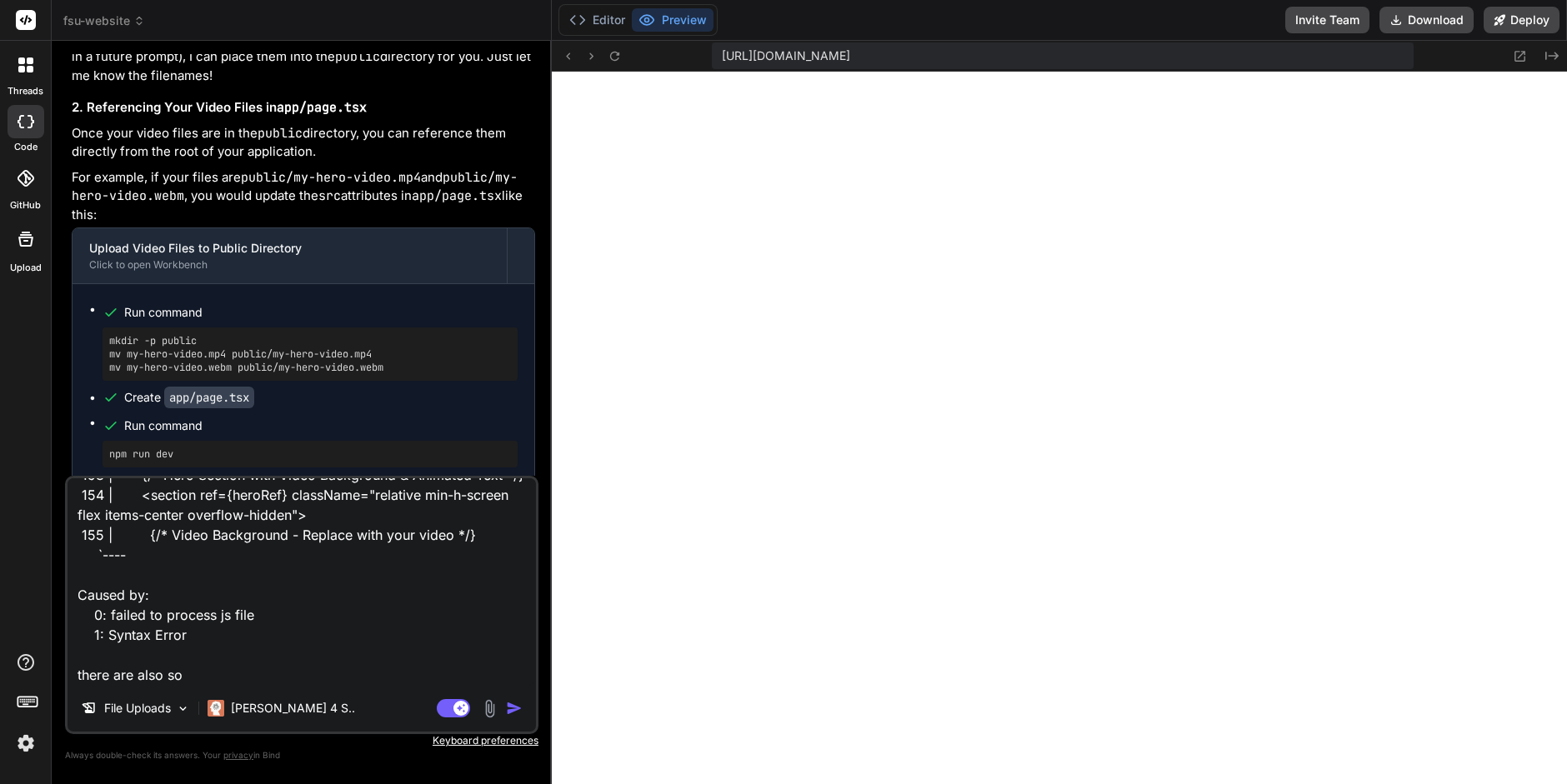
type textarea "x"
type textarea "please look at the error: ./app/page.tsx NonErrorEmittedError: (Emitted value i…"
type textarea "x"
type textarea "please look at the error: ./app/page.tsx NonErrorEmittedError: (Emitted value i…"
type textarea "x"
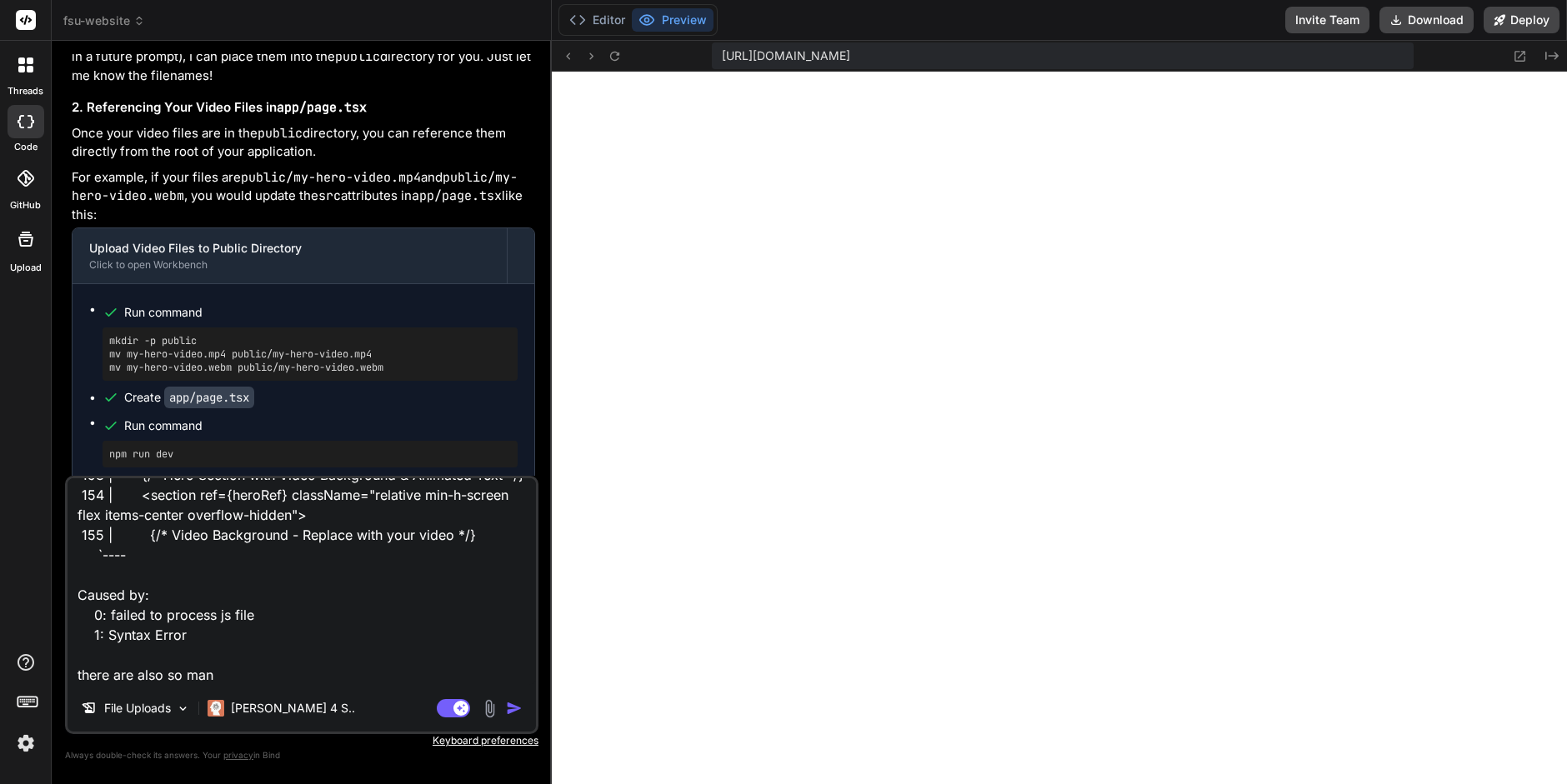
type textarea "please look at the error: ./app/page.tsx NonErrorEmittedError: (Emitted value i…"
type textarea "x"
type textarea "please look at the error: ./app/page.tsx NonErrorEmittedError: (Emitted value i…"
type textarea "x"
type textarea "please look at the error: ./app/page.tsx NonErrorEmittedError: (Emitted value i…"
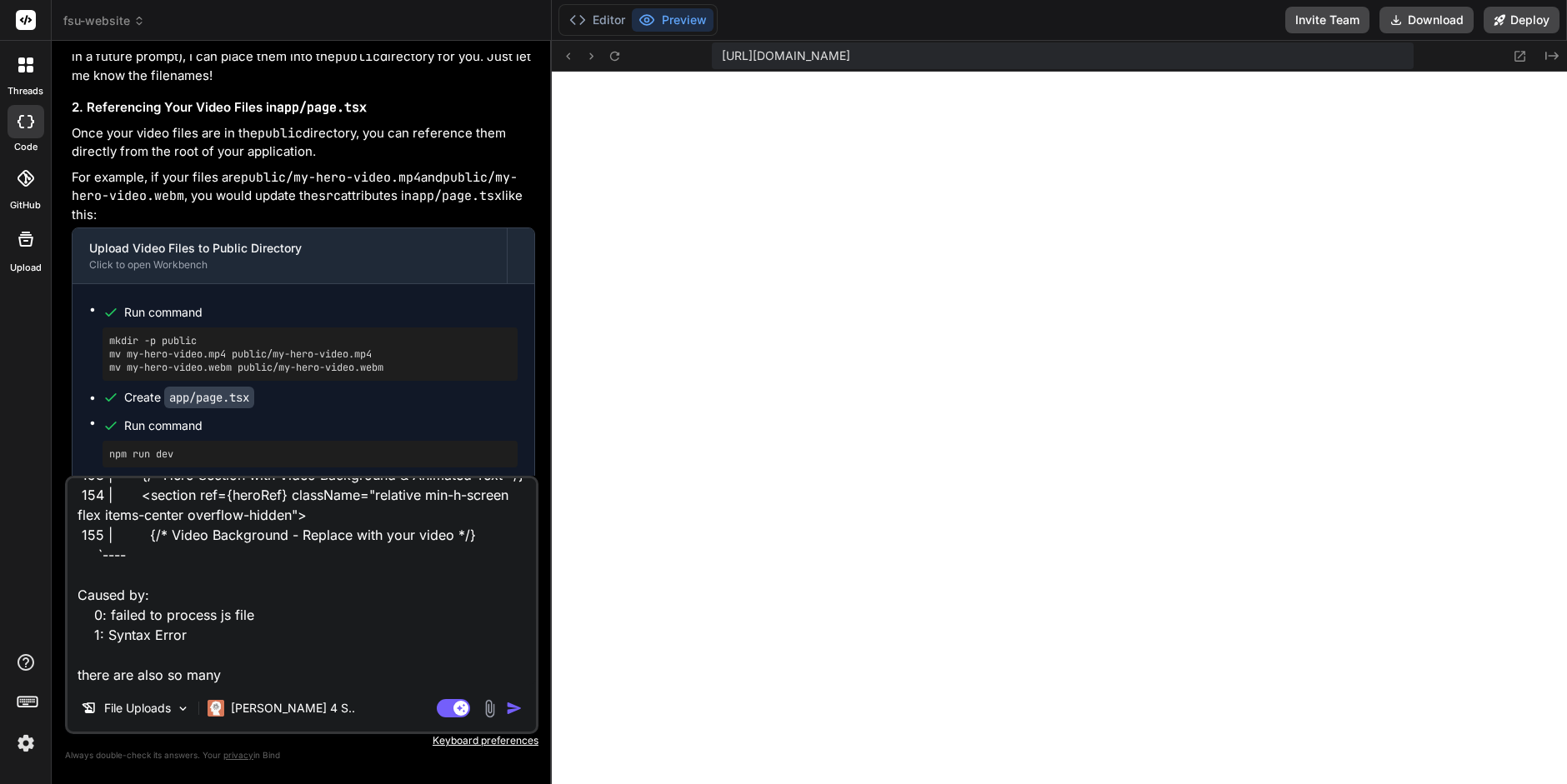
type textarea "x"
type textarea "please look at the error: ./app/page.tsx NonErrorEmittedError: (Emitted value i…"
type textarea "x"
type textarea "please look at the error: ./app/page.tsx NonErrorEmittedError: (Emitted value i…"
type textarea "x"
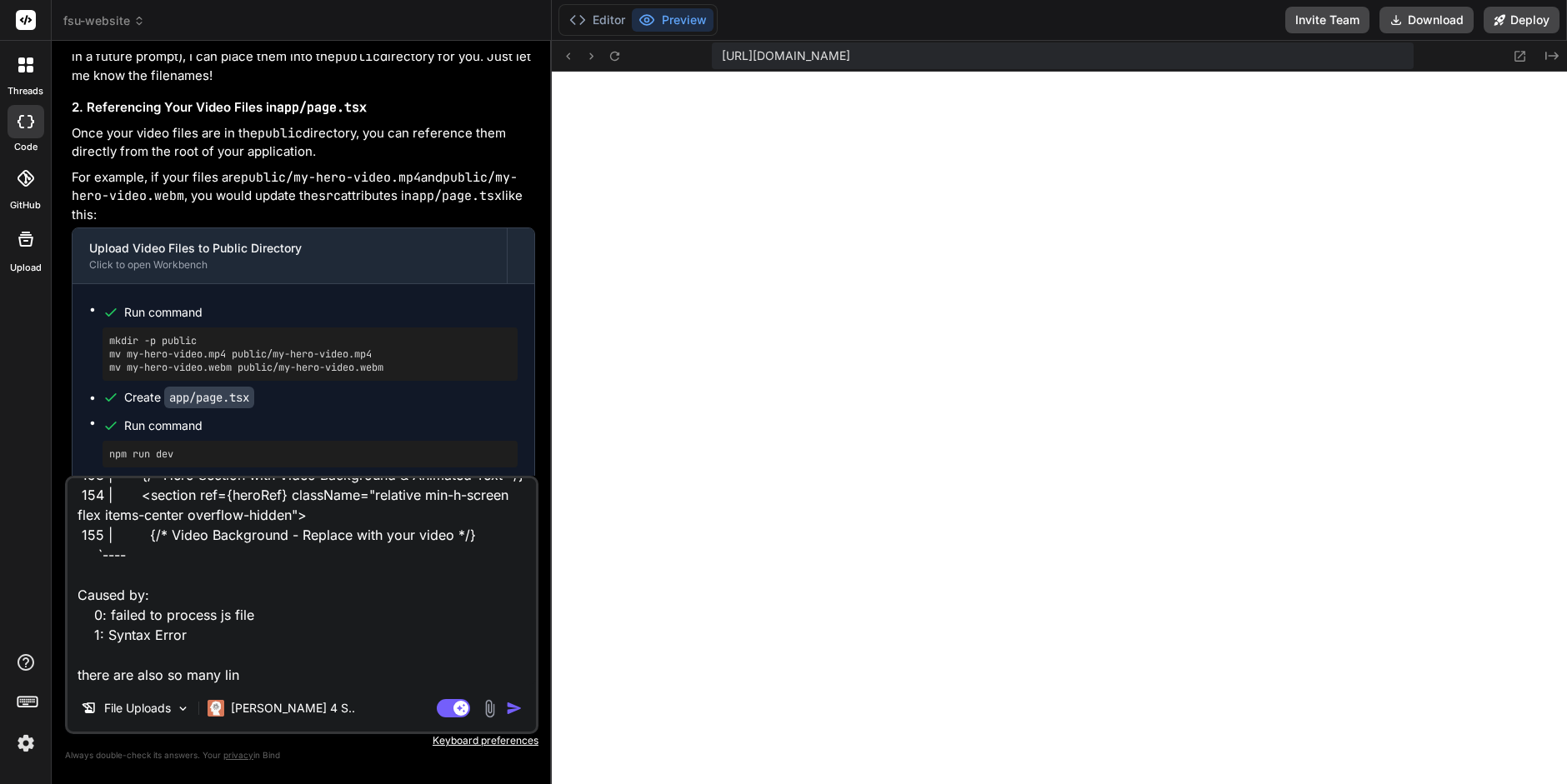
type textarea "please look at the error: ./app/page.tsx NonErrorEmittedError: (Emitted value i…"
type textarea "x"
type textarea "please look at the error: ./app/page.tsx NonErrorEmittedError: (Emitted value i…"
type textarea "x"
type textarea "please look at the error: ./app/page.tsx NonErrorEmittedError: (Emitted value i…"
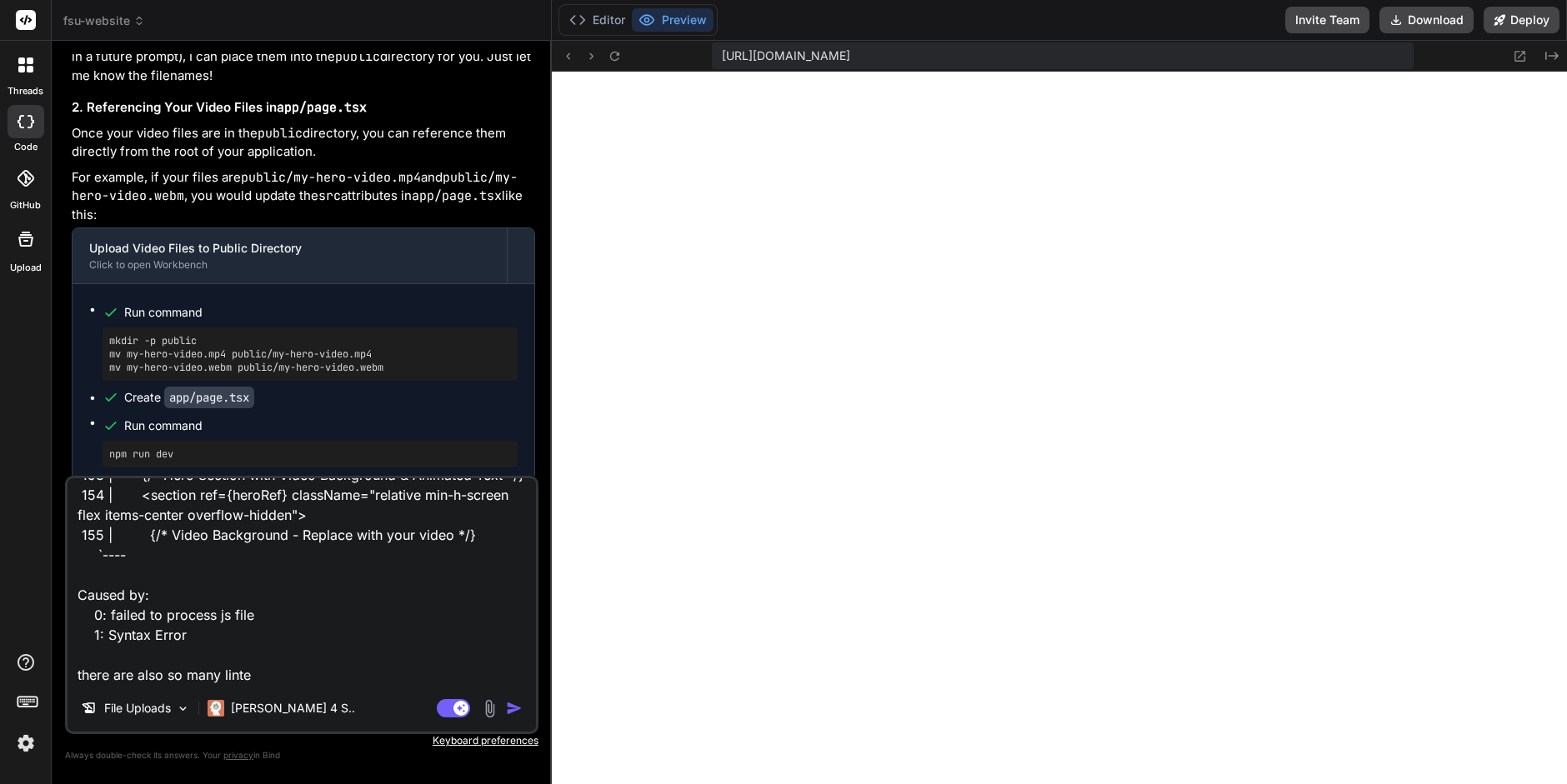
type textarea "x"
type textarea "please look at the error: ./app/page.tsx NonErrorEmittedError: (Emitted value i…"
type textarea "x"
type textarea "please look at the error: ./app/page.tsx NonErrorEmittedError: (Emitted value i…"
type textarea "x"
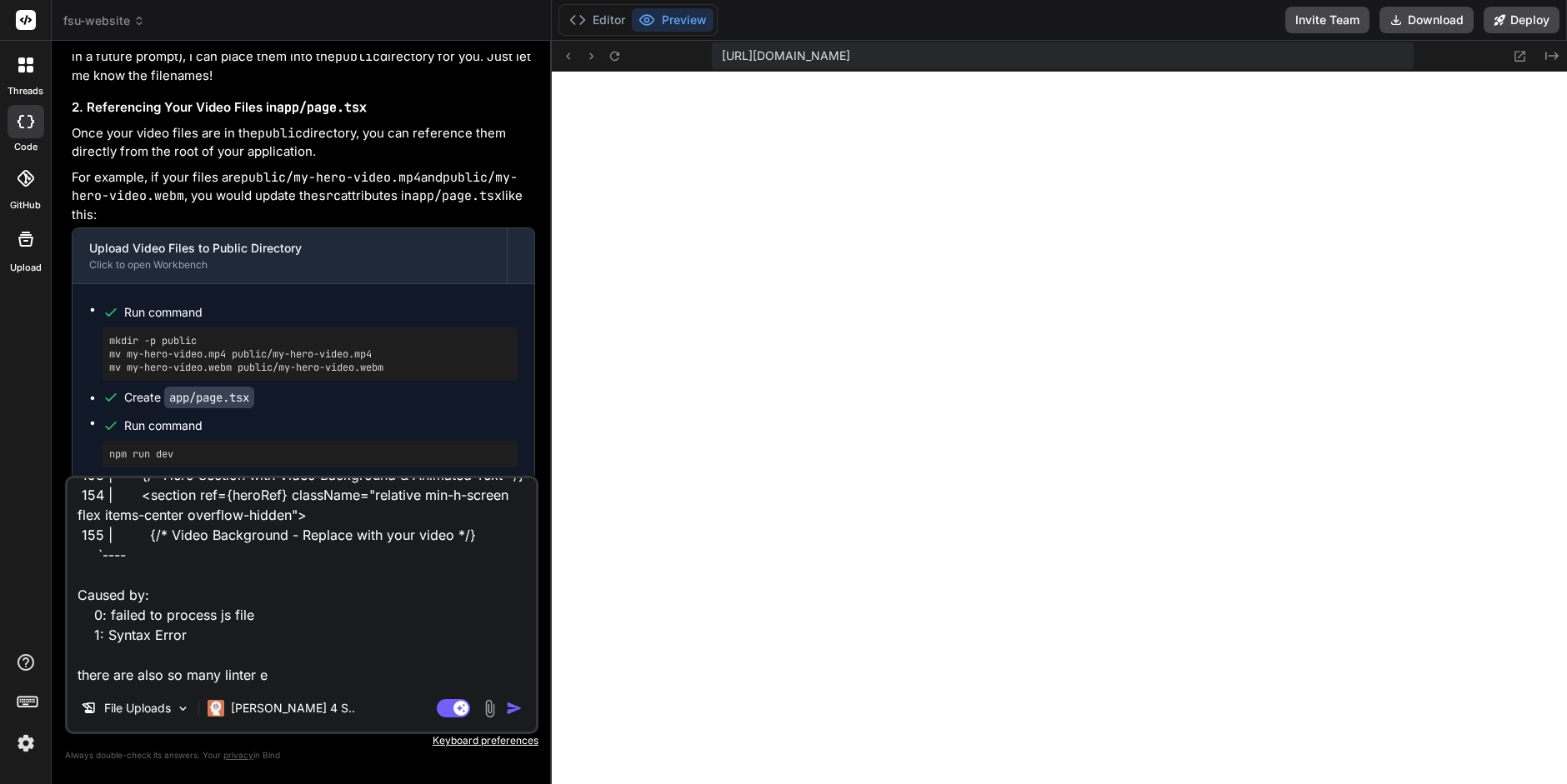
type textarea "please look at the error: ./app/page.tsx NonErrorEmittedError: (Emitted value i…"
type textarea "x"
type textarea "please look at the error: ./app/page.tsx NonErrorEmittedError: (Emitted value i…"
type textarea "x"
type textarea "please look at the error: ./app/page.tsx NonErrorEmittedError: (Emitted value i…"
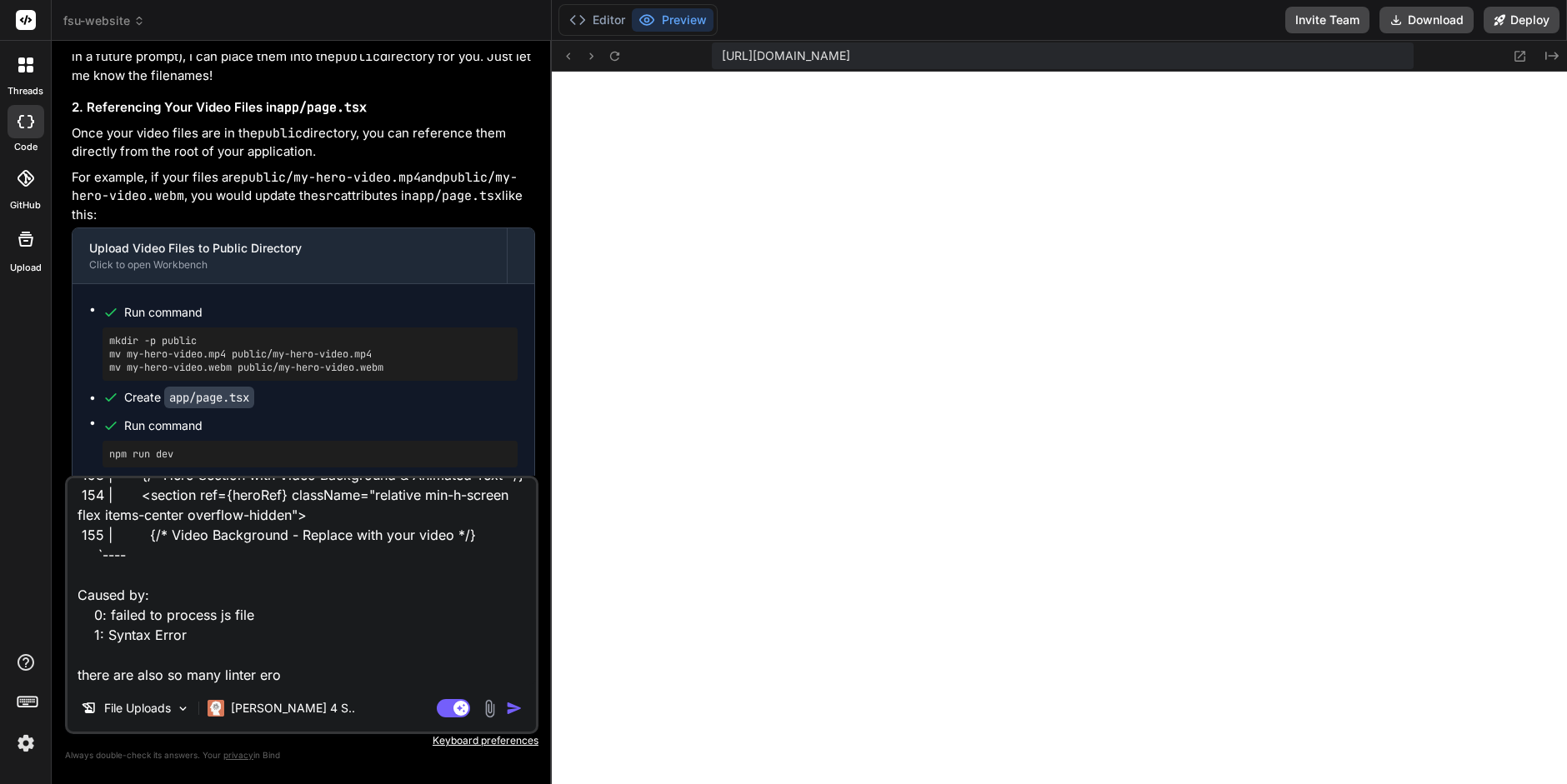
type textarea "x"
type textarea "please look at the error: ./app/page.tsx NonErrorEmittedError: (Emitted value i…"
type textarea "x"
type textarea "please look at the error: ./app/page.tsx NonErrorEmittedError: (Emitted value i…"
type textarea "x"
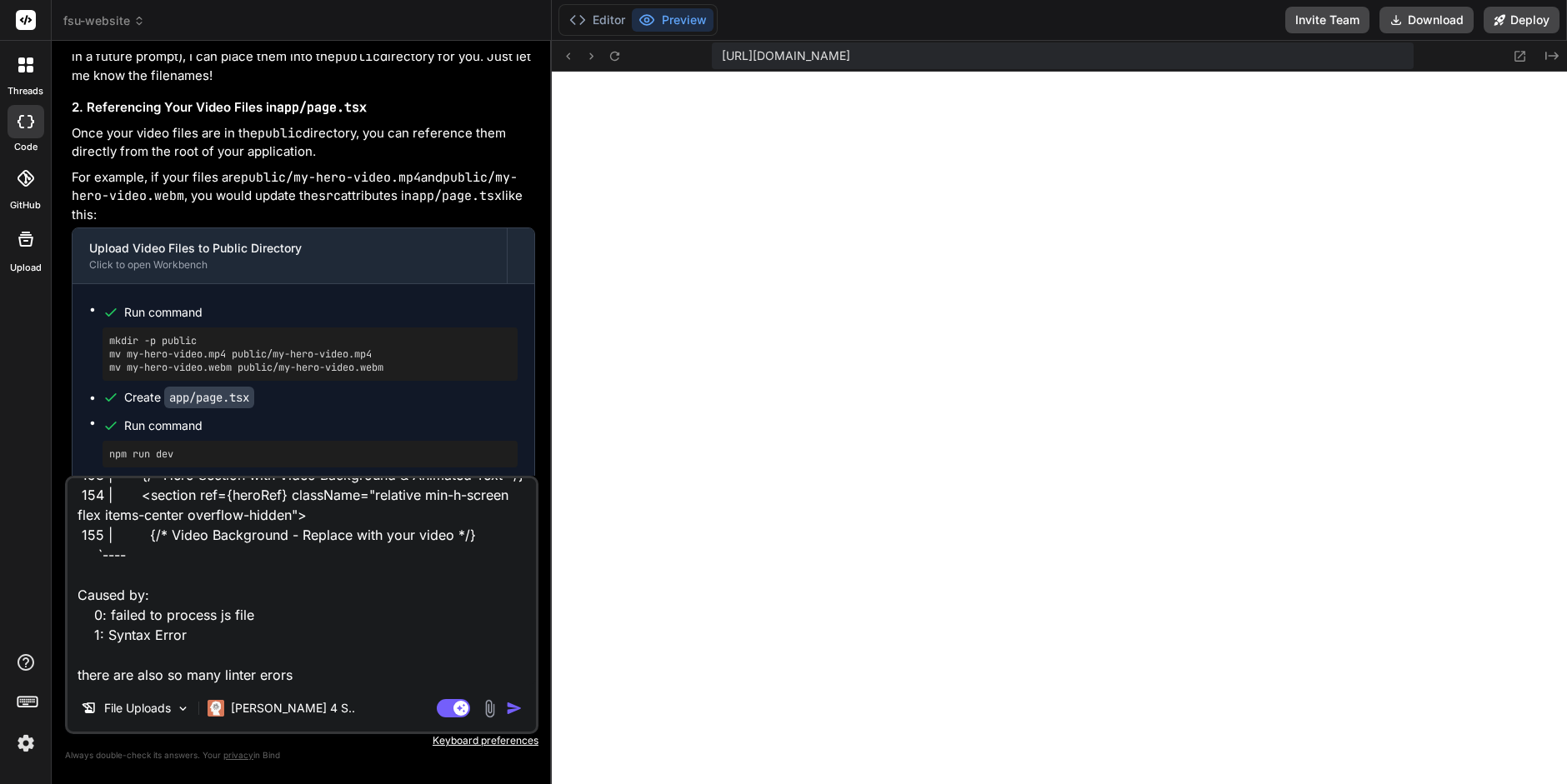
type textarea "please look at the error: ./app/page.tsx NonErrorEmittedError: (Emitted value i…"
type textarea "x"
type textarea "please look at the error: ./app/page.tsx NonErrorEmittedError: (Emitted value i…"
type textarea "x"
type textarea "please look at the error: ./app/page.tsx NonErrorEmittedError: (Emitted value i…"
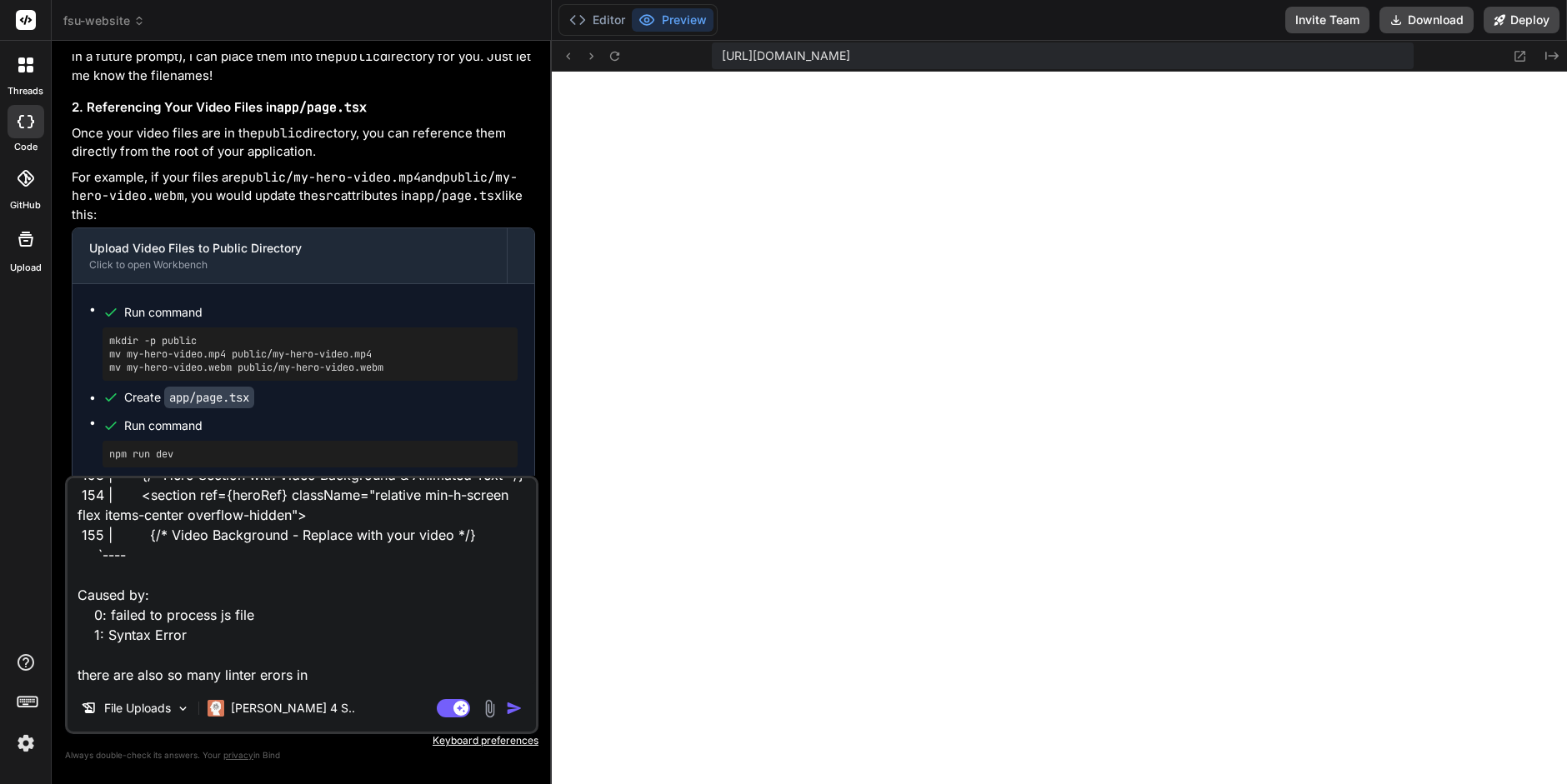
type textarea "x"
type textarea "please look at the error: ./app/page.tsx NonErrorEmittedError: (Emitted value i…"
type textarea "x"
type textarea "please look at the error: ./app/page.tsx NonErrorEmittedError: (Emitted value i…"
type textarea "x"
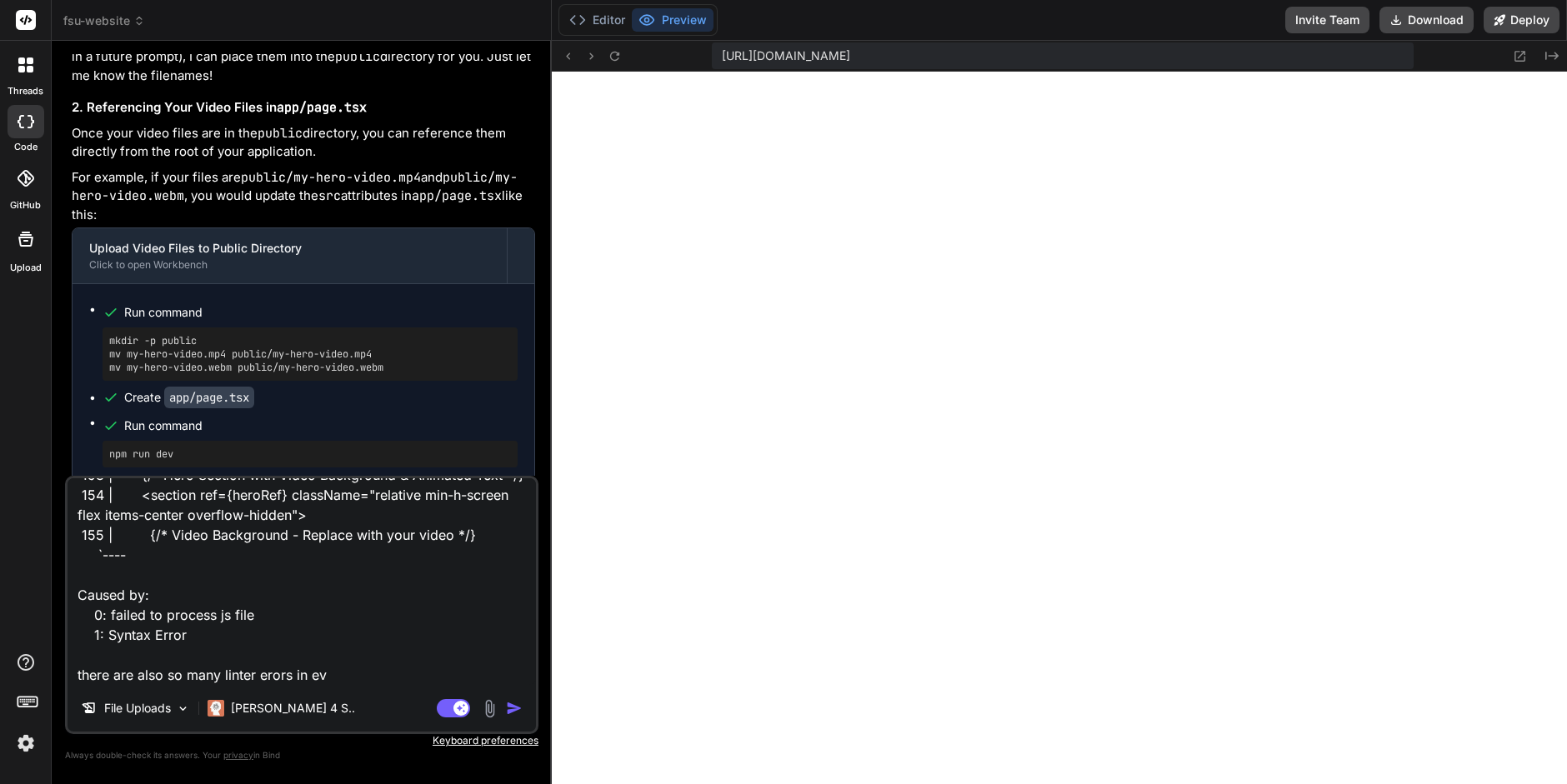
type textarea "please look at the error: ./app/page.tsx NonErrorEmittedError: (Emitted value i…"
type textarea "x"
type textarea "please look at the error: ./app/page.tsx NonErrorEmittedError: (Emitted value i…"
type textarea "x"
type textarea "please look at the error: ./app/page.tsx NonErrorEmittedError: (Emitted value i…"
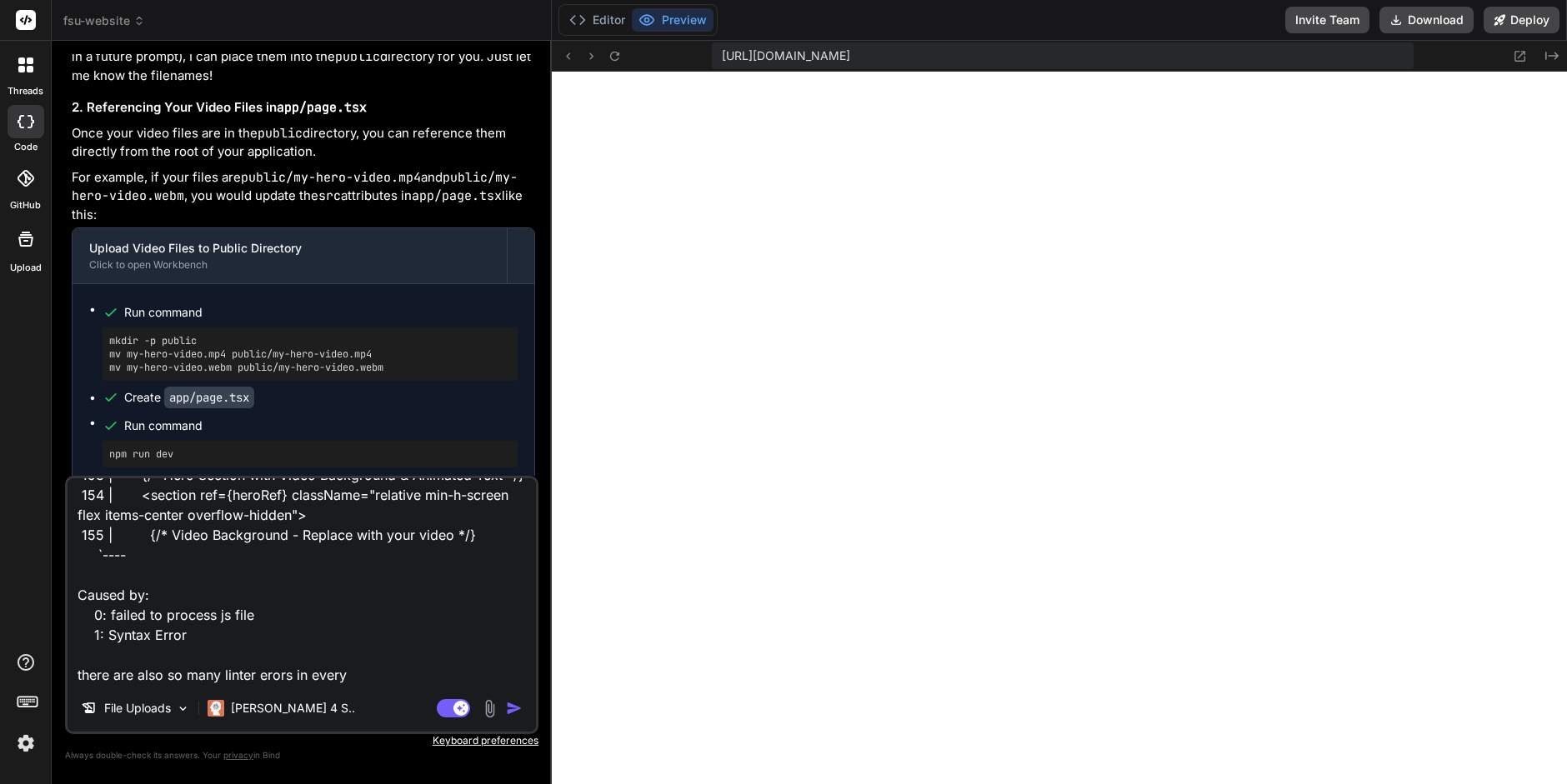
type textarea "x"
type textarea "please look at the error: ./app/page.tsx NonErrorEmittedError: (Emitted value i…"
type textarea "x"
type textarea "please look at the error: ./app/page.tsx NonErrorEmittedError: (Emitted value i…"
type textarea "x"
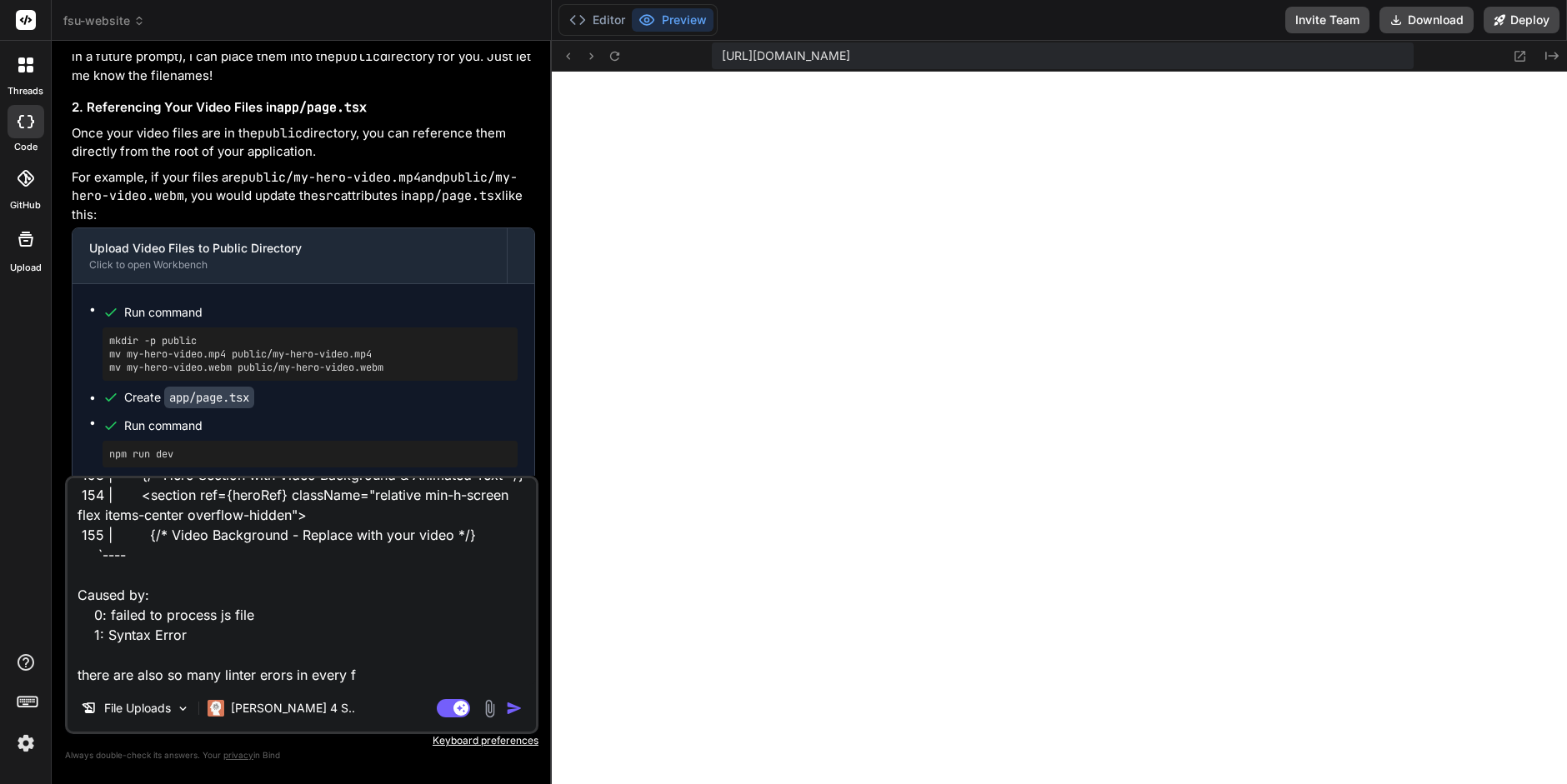
type textarea "please look at the error: ./app/page.tsx NonErrorEmittedError: (Emitted value i…"
type textarea "x"
type textarea "please look at the error: ./app/page.tsx NonErrorEmittedError: (Emitted value i…"
type textarea "x"
type textarea "please look at the error: ./app/page.tsx NonErrorEmittedError: (Emitted value i…"
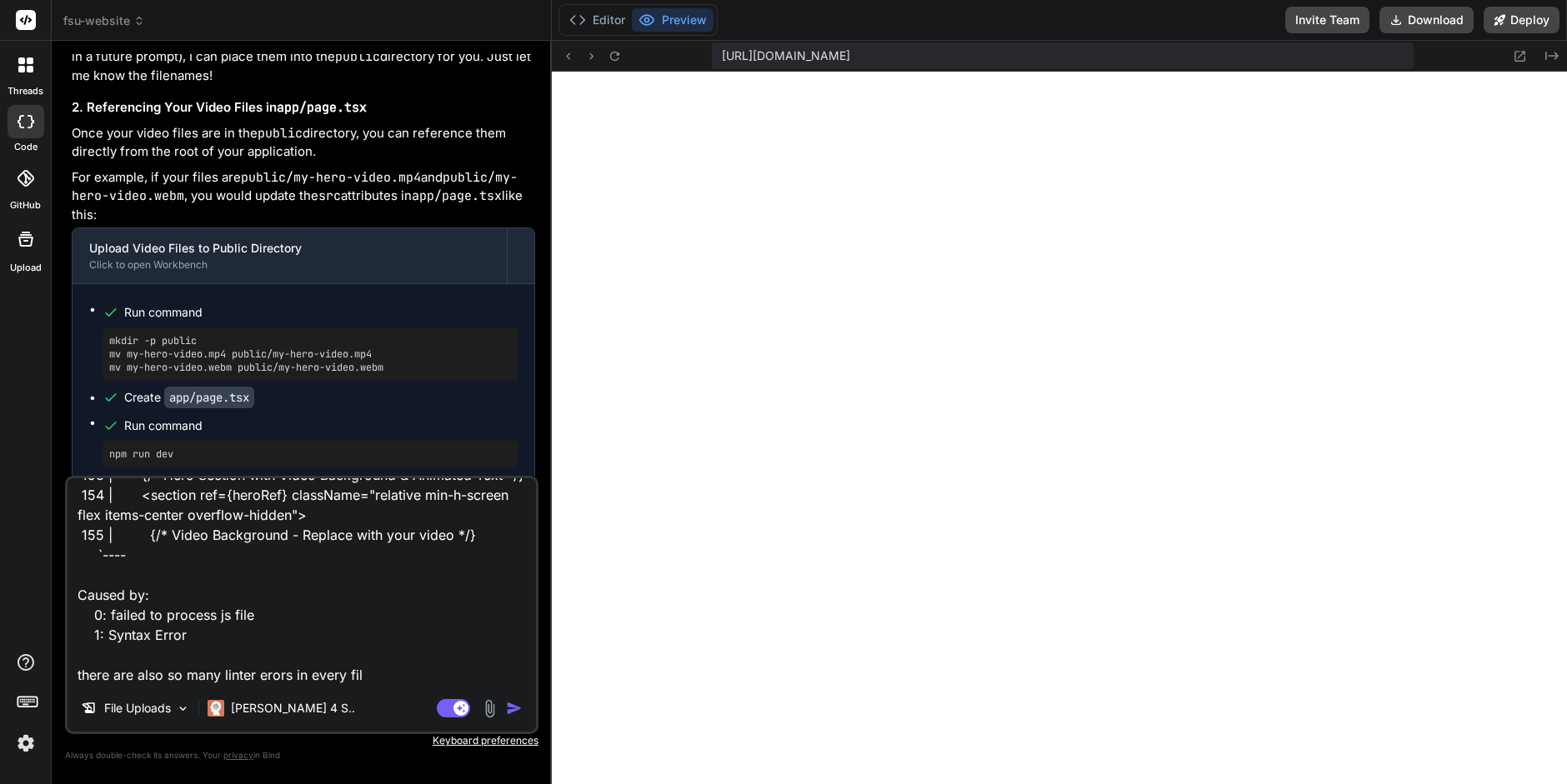
type textarea "x"
type textarea "please look at the error: ./app/page.tsx NonErrorEmittedError: (Emitted value i…"
type textarea "x"
type textarea "please look at the error: ./app/page.tsx NonErrorEmittedError: (Emitted value i…"
type textarea "x"
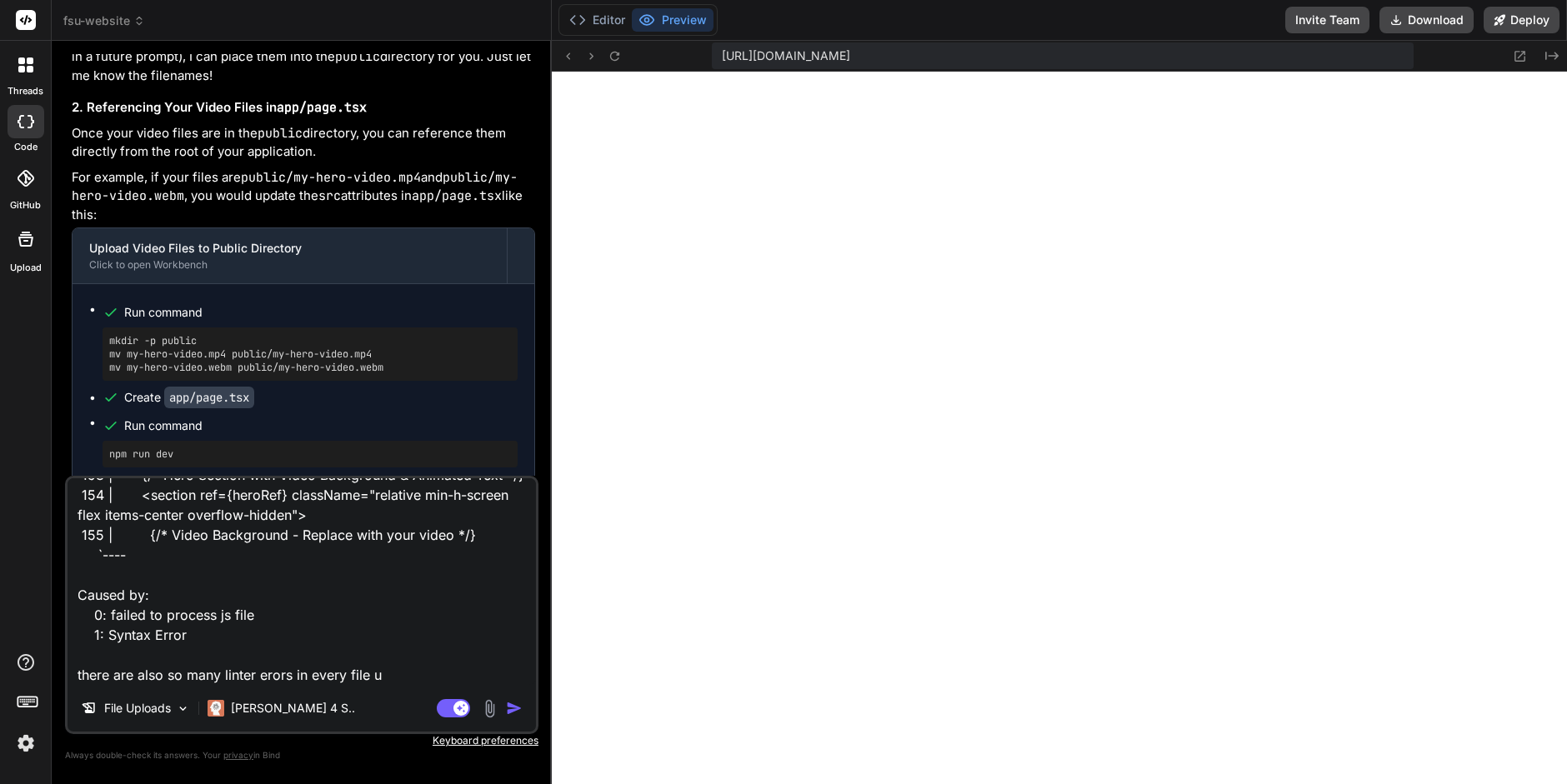
type textarea "please look at the error: ./app/page.tsx NonErrorEmittedError: (Emitted value i…"
type textarea "x"
type textarea "please look at the error: ./app/page.tsx NonErrorEmittedError: (Emitted value i…"
type textarea "x"
type textarea "please look at the error: ./app/page.tsx NonErrorEmittedError: (Emitted value i…"
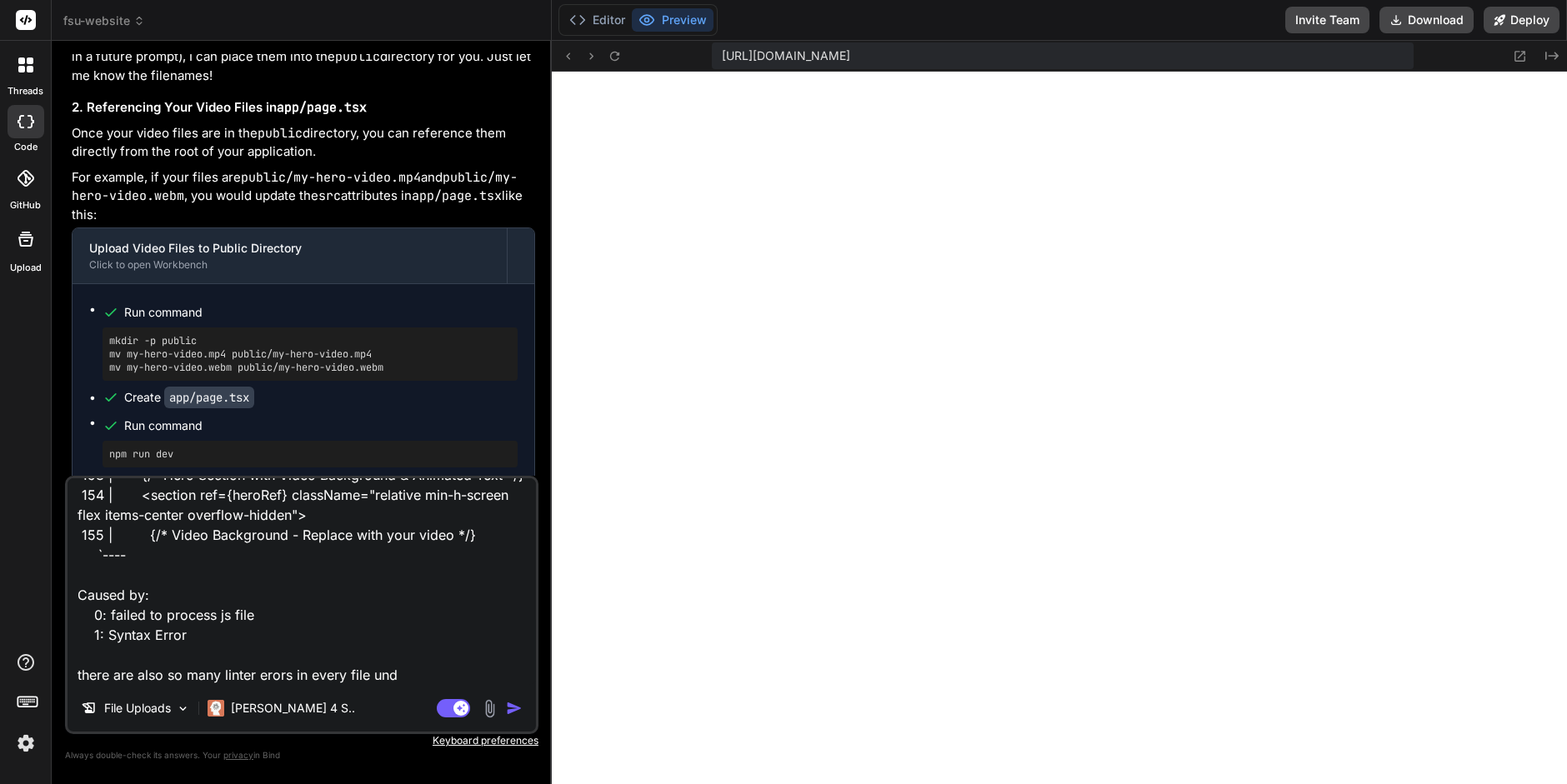
type textarea "x"
type textarea "please look at the error: ./app/page.tsx NonErrorEmittedError: (Emitted value i…"
type textarea "x"
type textarea "please look at the error: ./app/page.tsx NonErrorEmittedError: (Emitted value i…"
type textarea "x"
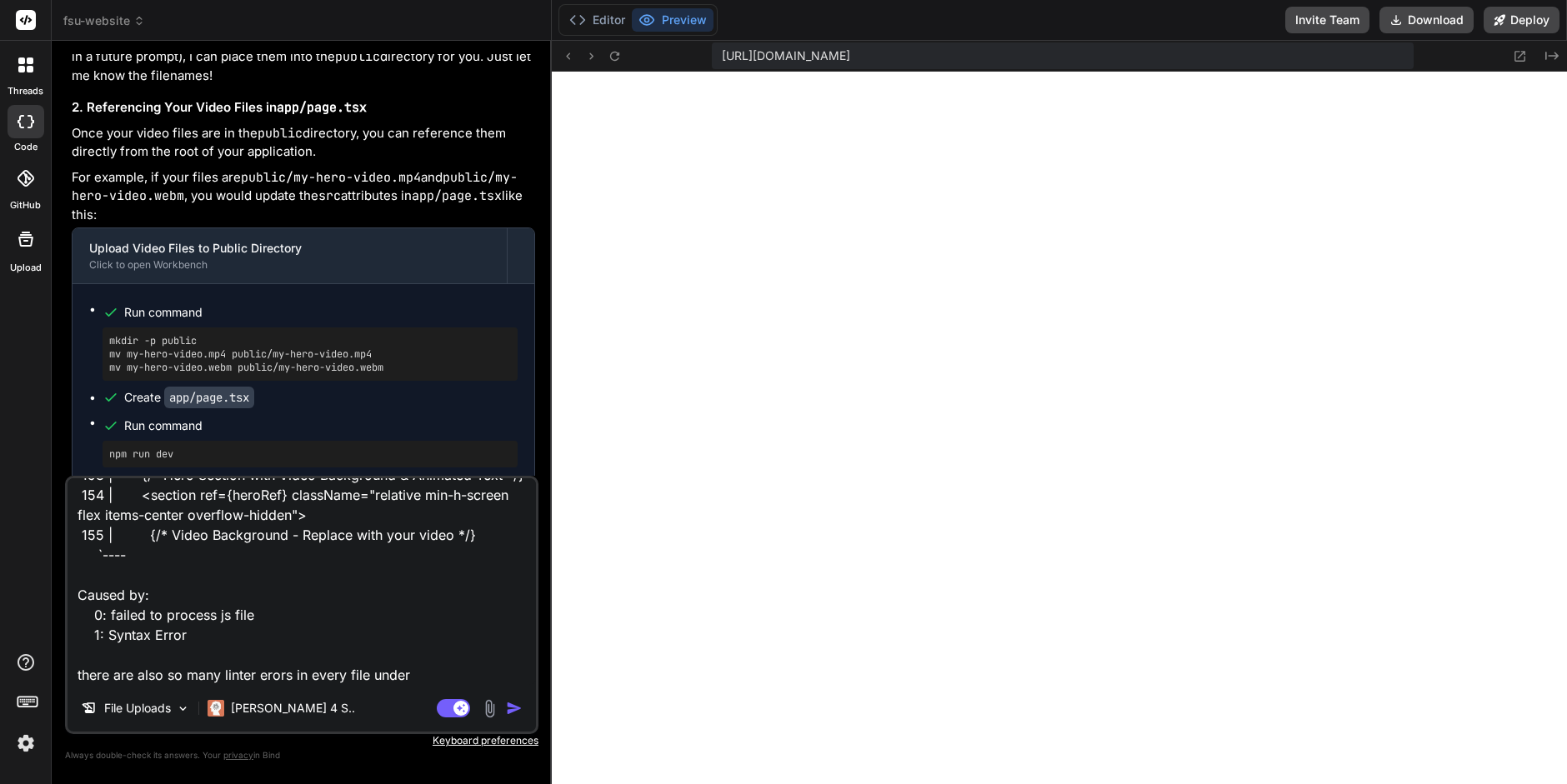
type textarea "please look at the error: ./app/page.tsx NonErrorEmittedError: (Emitted value i…"
type textarea "x"
type textarea "please look at the error: ./app/page.tsx NonErrorEmittedError: (Emitted value i…"
type textarea "x"
type textarea "please look at the error: ./app/page.tsx NonErrorEmittedError: (Emitted value i…"
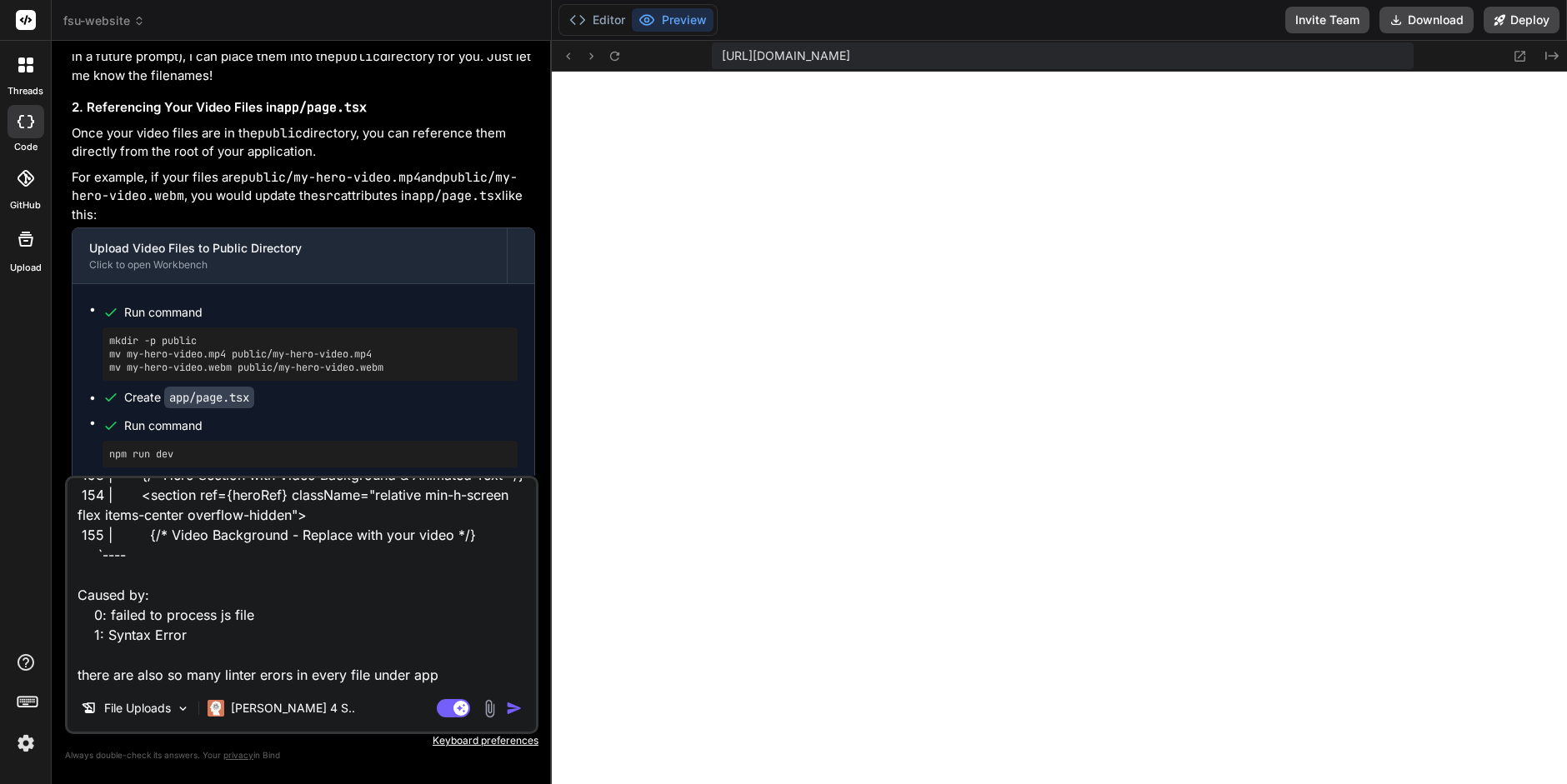
type textarea "x"
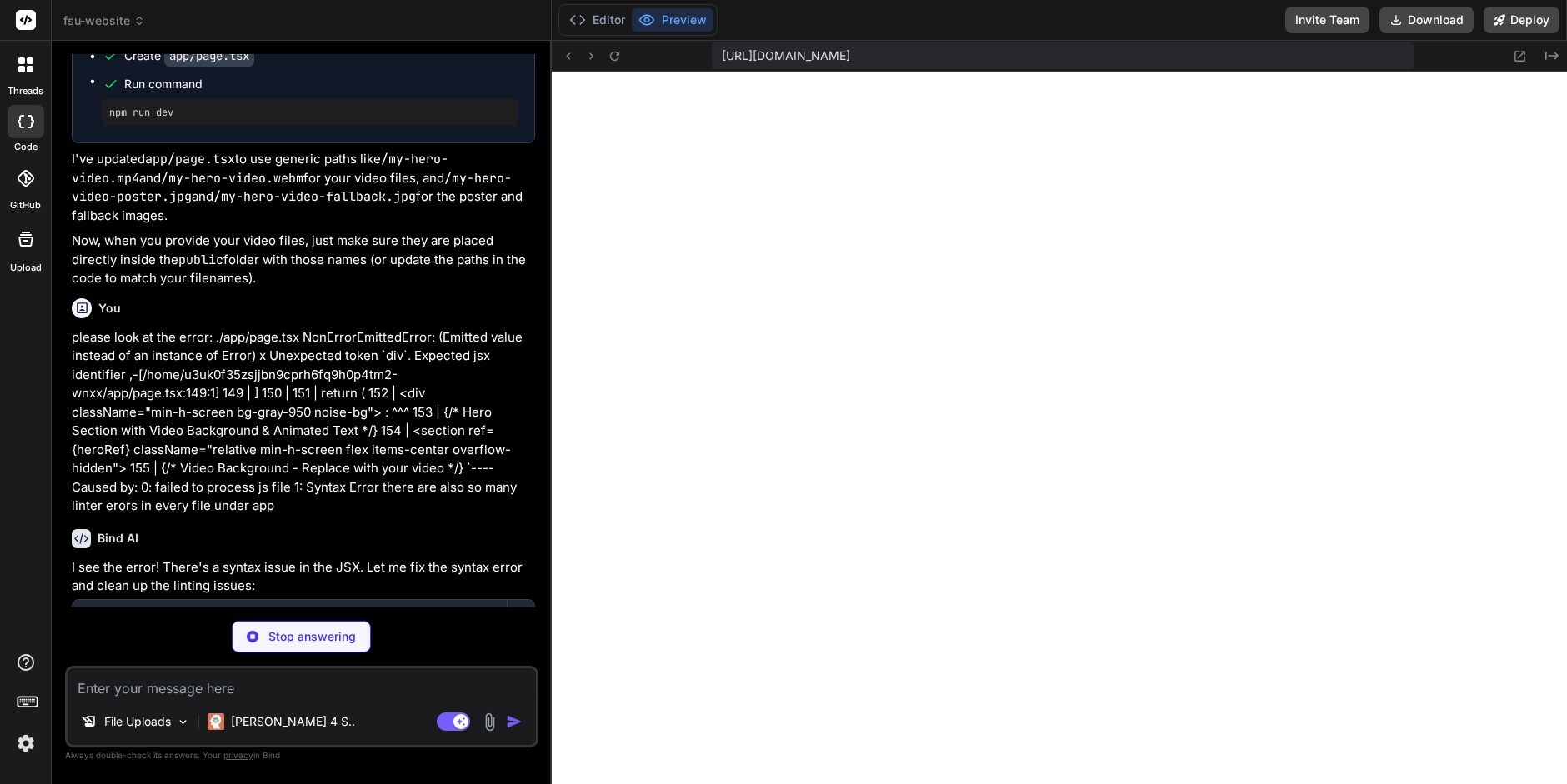
scroll to position [5005, 0]
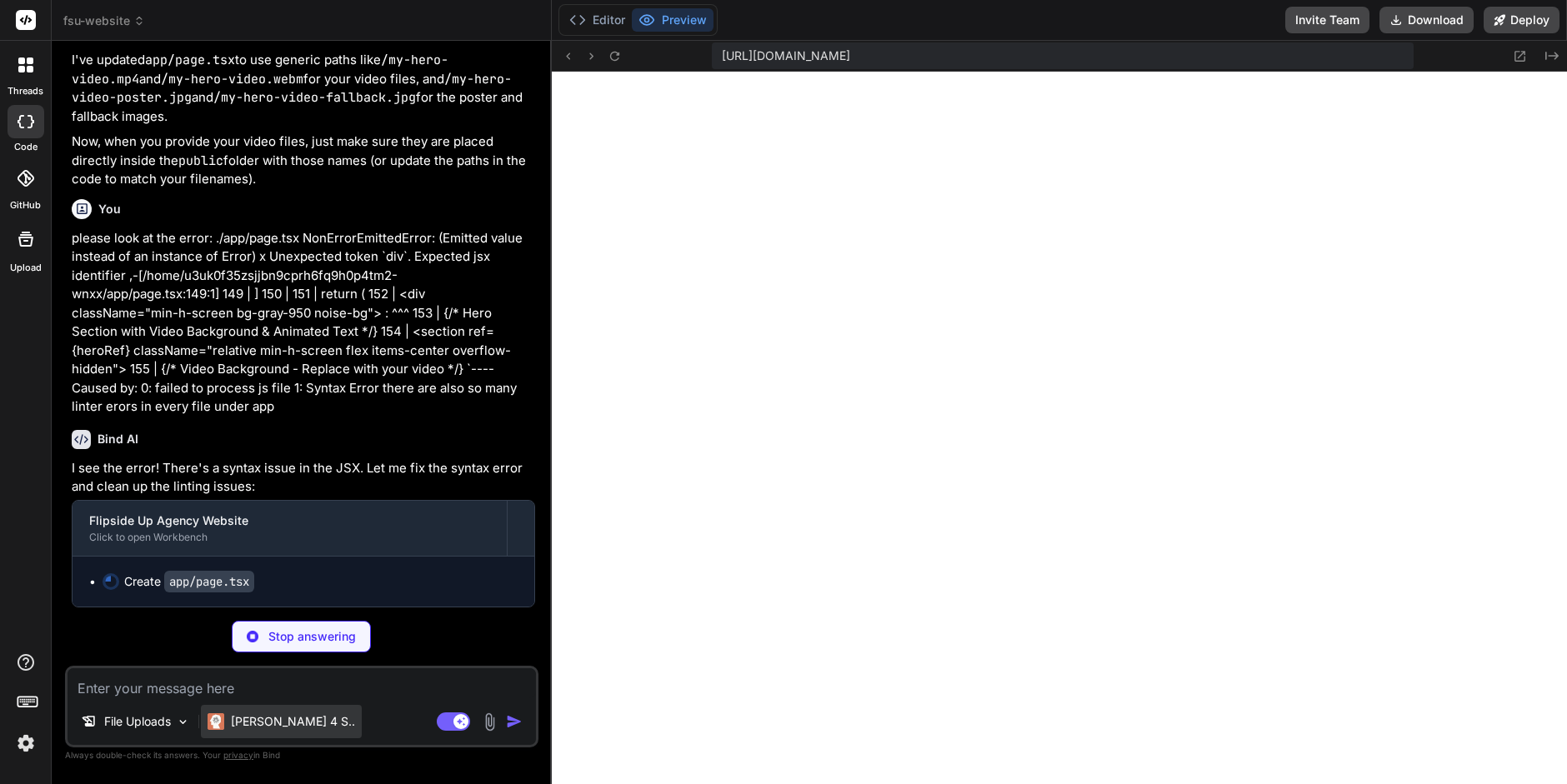
click at [285, 722] on p "[PERSON_NAME] 4 S.." at bounding box center [293, 722] width 124 height 17
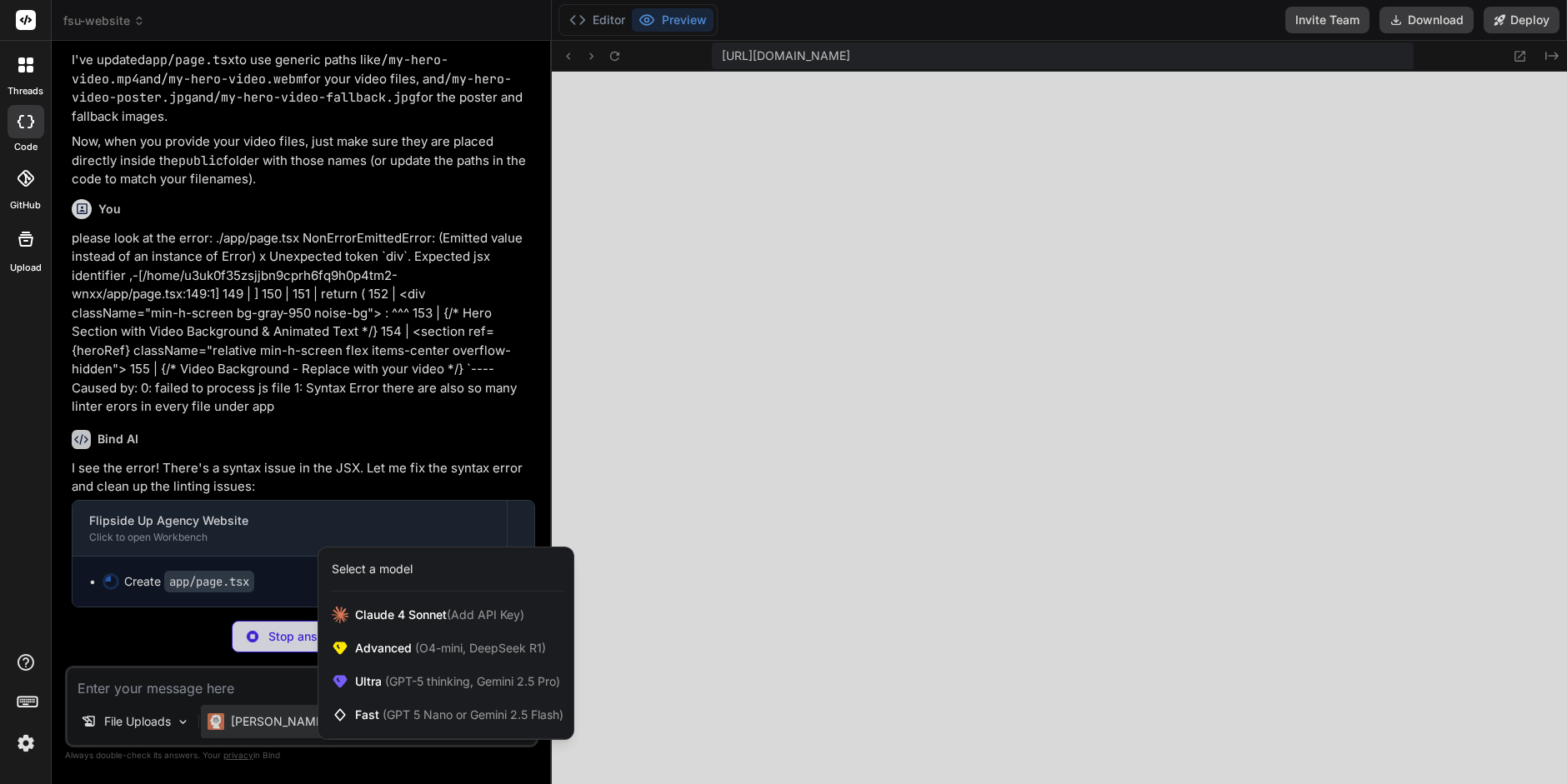
click at [167, 626] on div at bounding box center [784, 392] width 1567 height 784
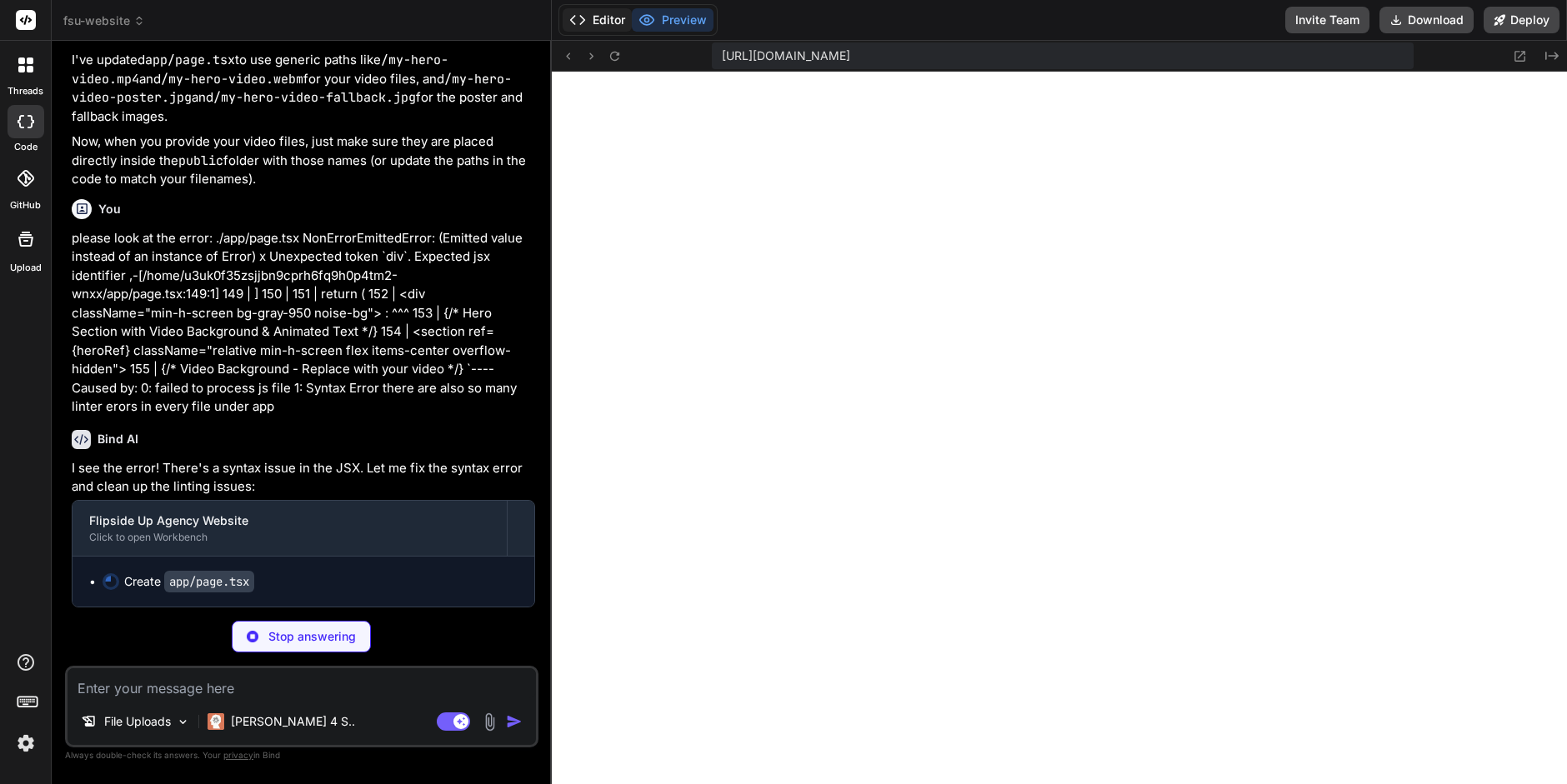
click at [589, 24] on button "Editor" at bounding box center [598, 20] width 69 height 24
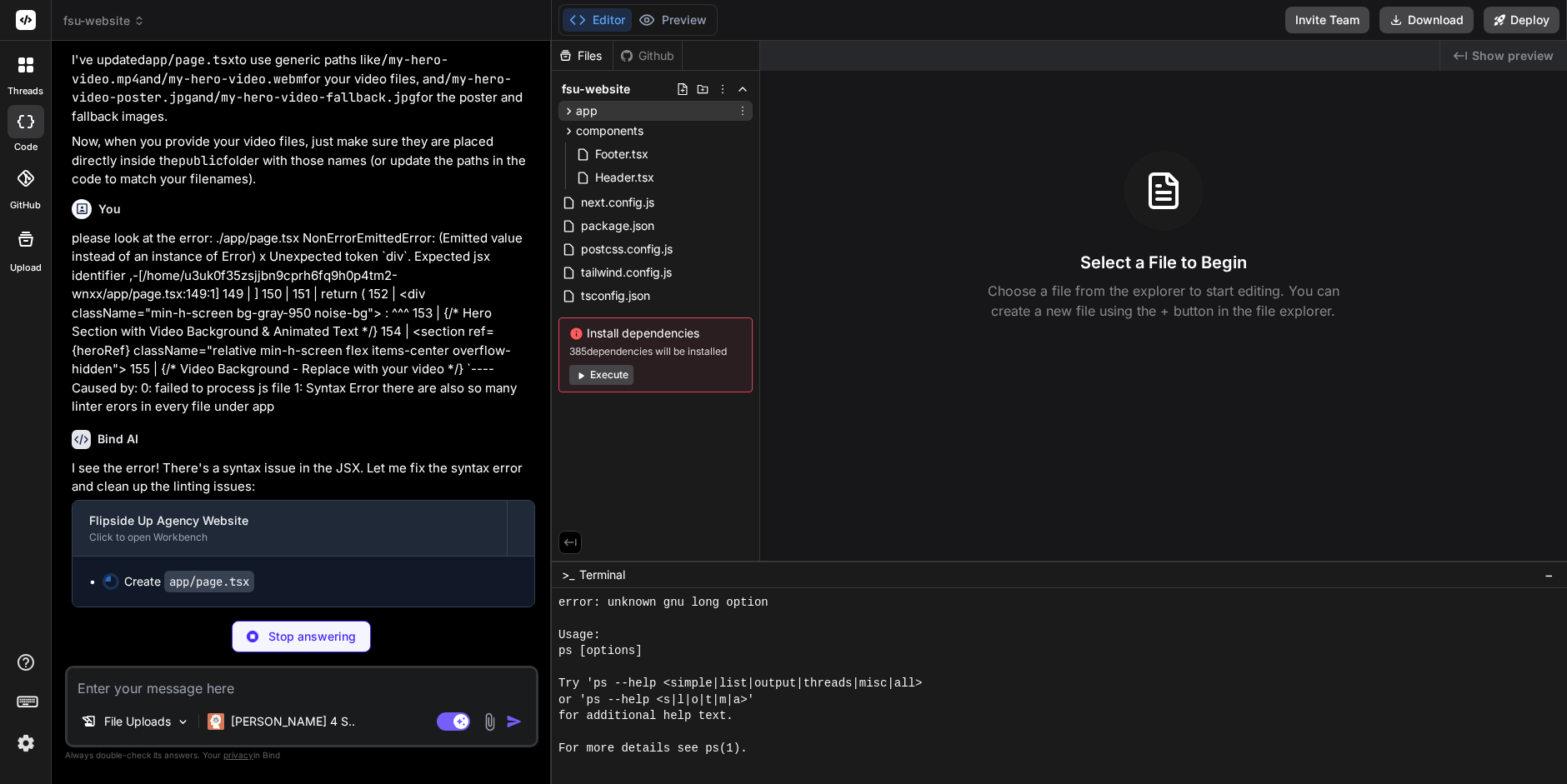
click at [566, 107] on icon at bounding box center [569, 111] width 14 height 14
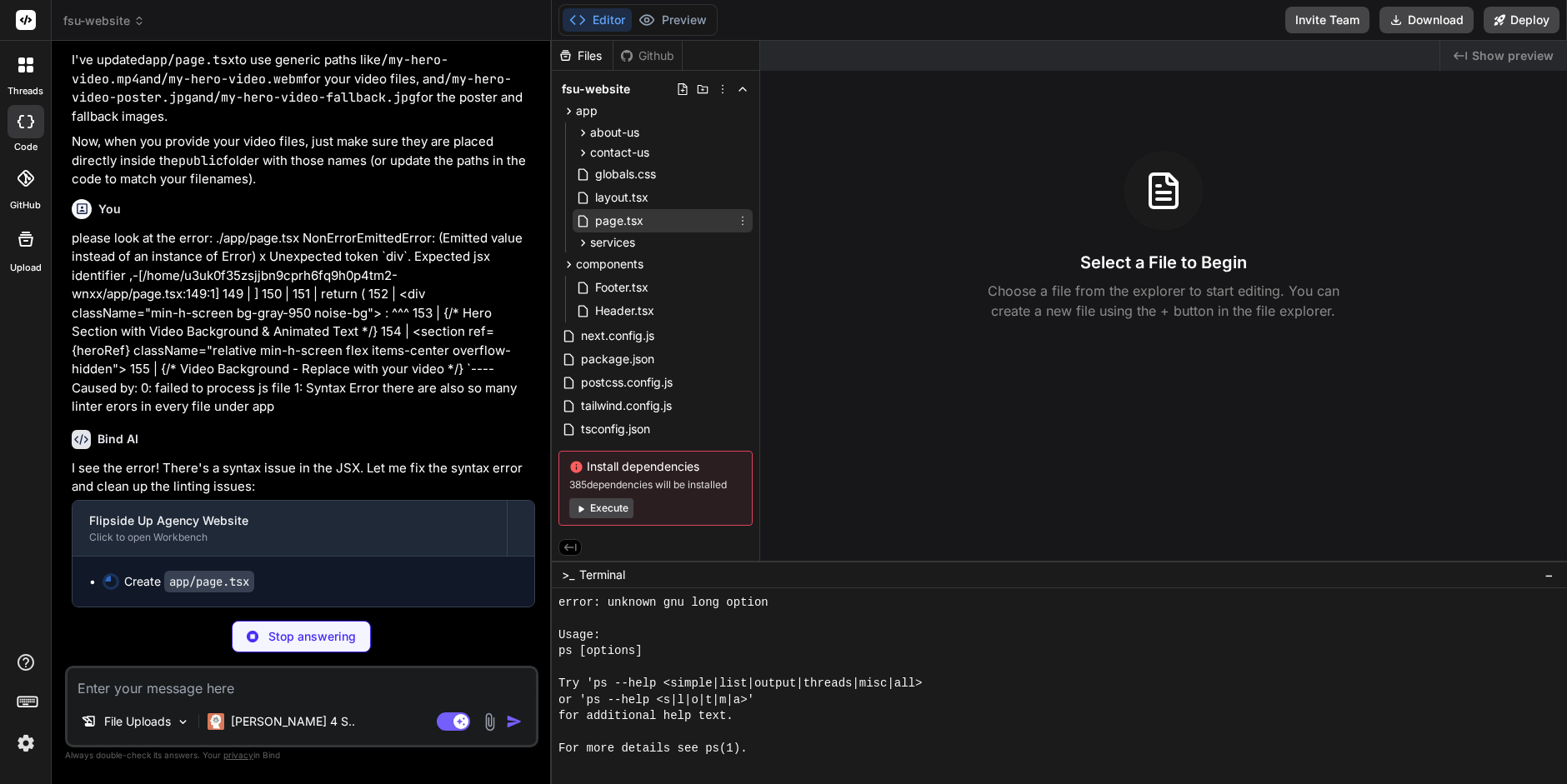
click at [631, 223] on span "page.tsx" at bounding box center [619, 221] width 52 height 20
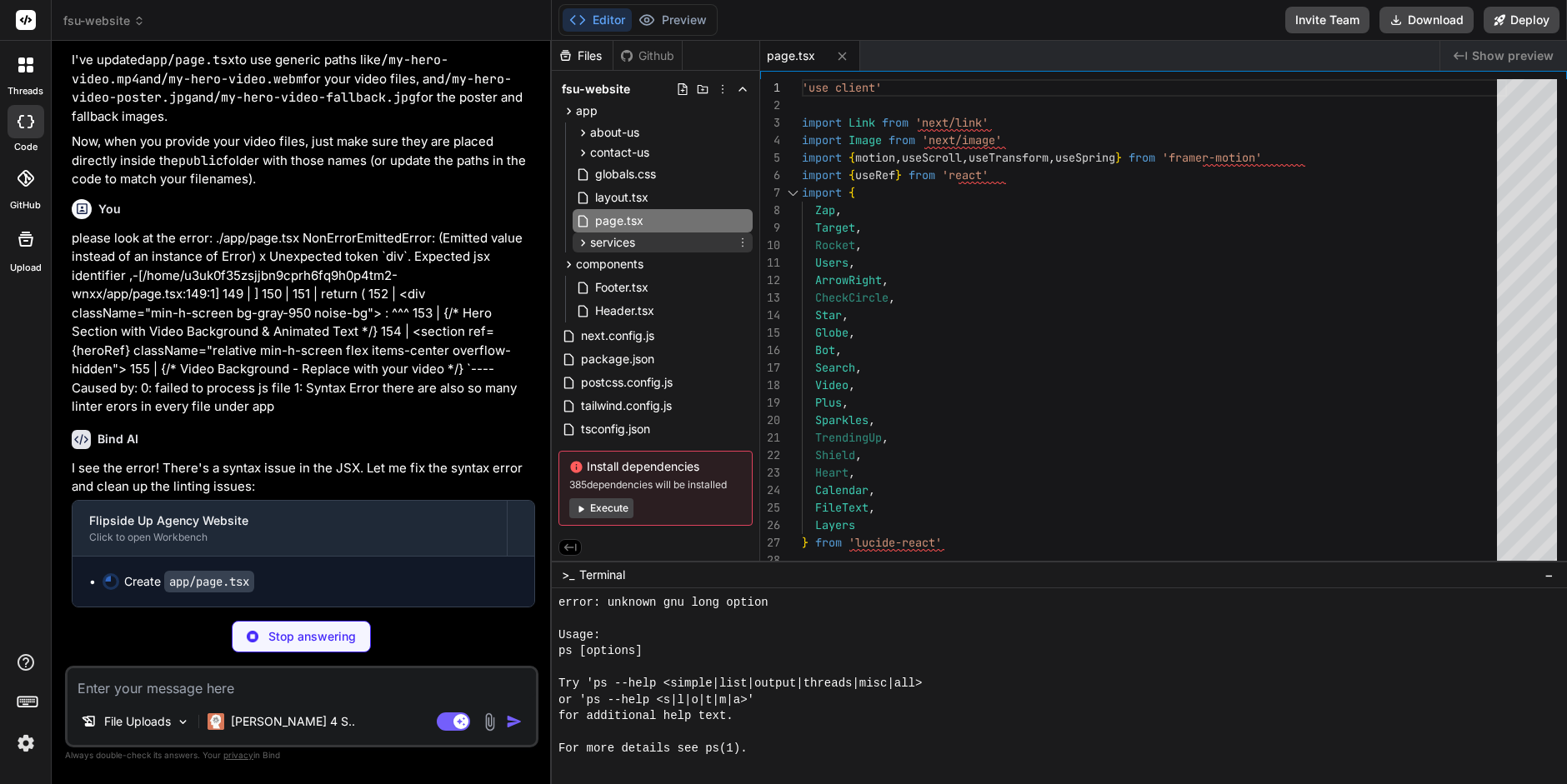
click at [581, 242] on icon at bounding box center [583, 242] width 14 height 14
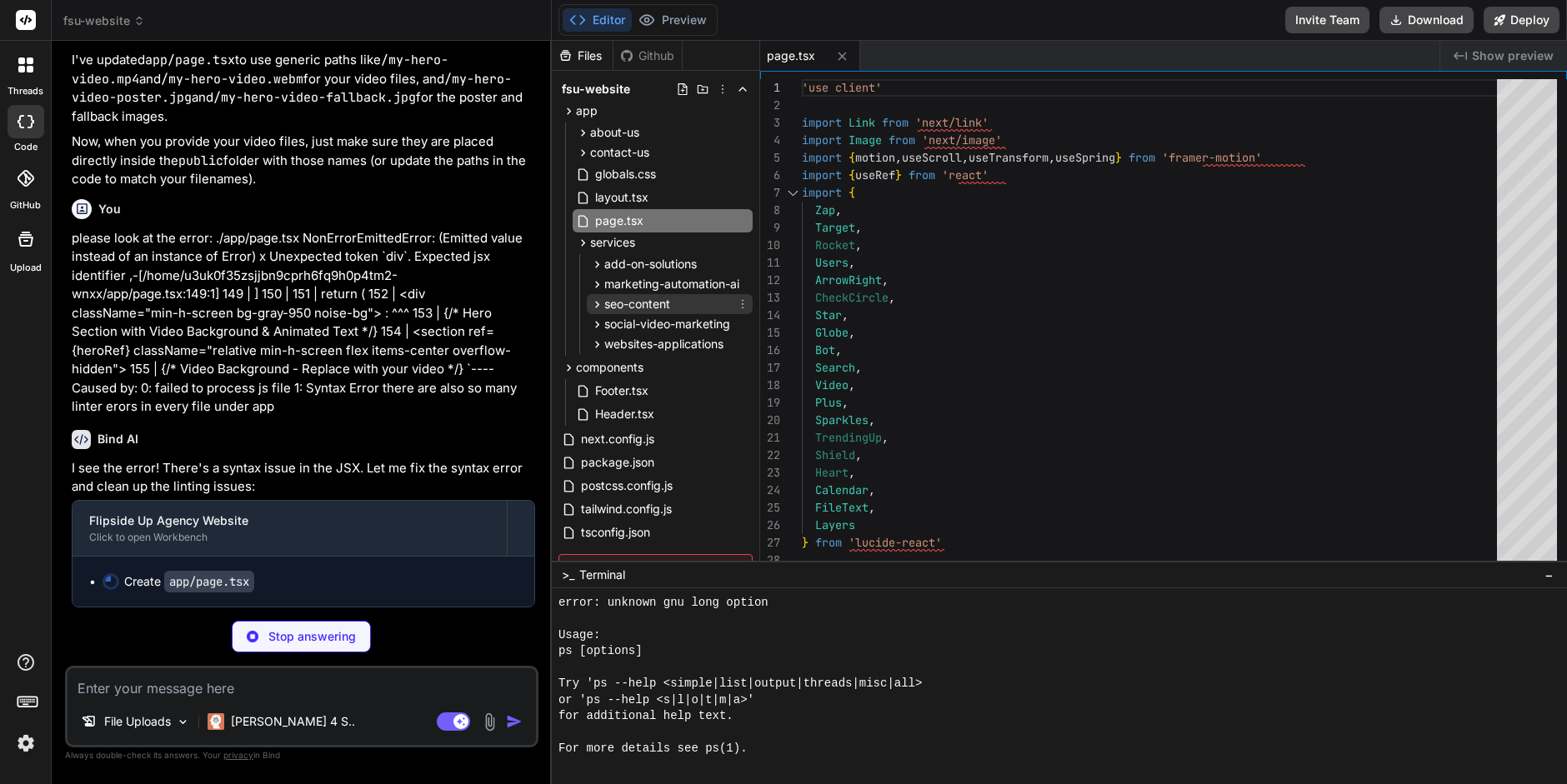
click at [637, 302] on span "seo-content" at bounding box center [637, 305] width 66 height 17
click at [594, 300] on icon at bounding box center [597, 305] width 14 height 14
click at [577, 241] on icon at bounding box center [583, 242] width 14 height 14
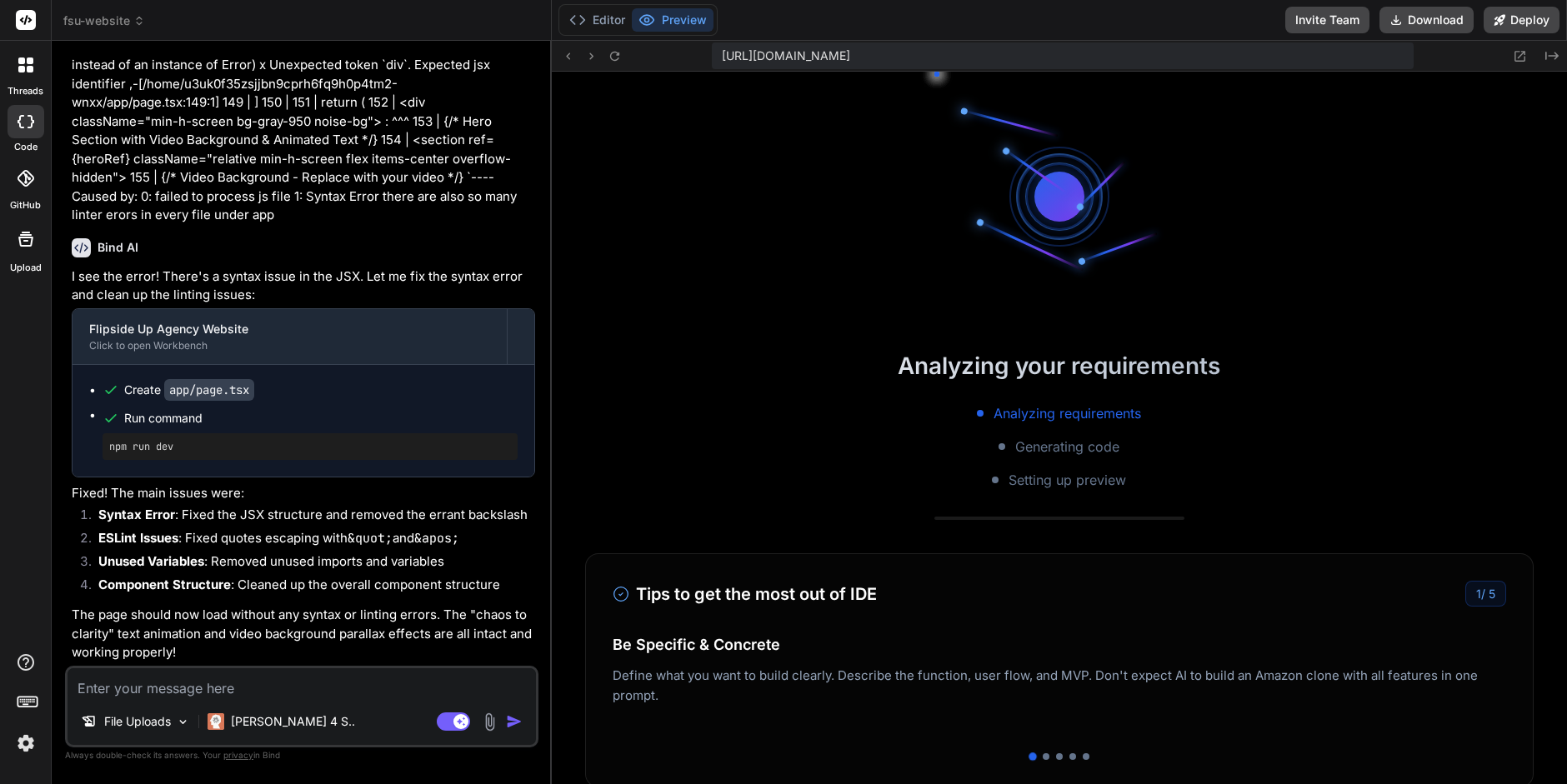
scroll to position [2115, 0]
type textarea "x"
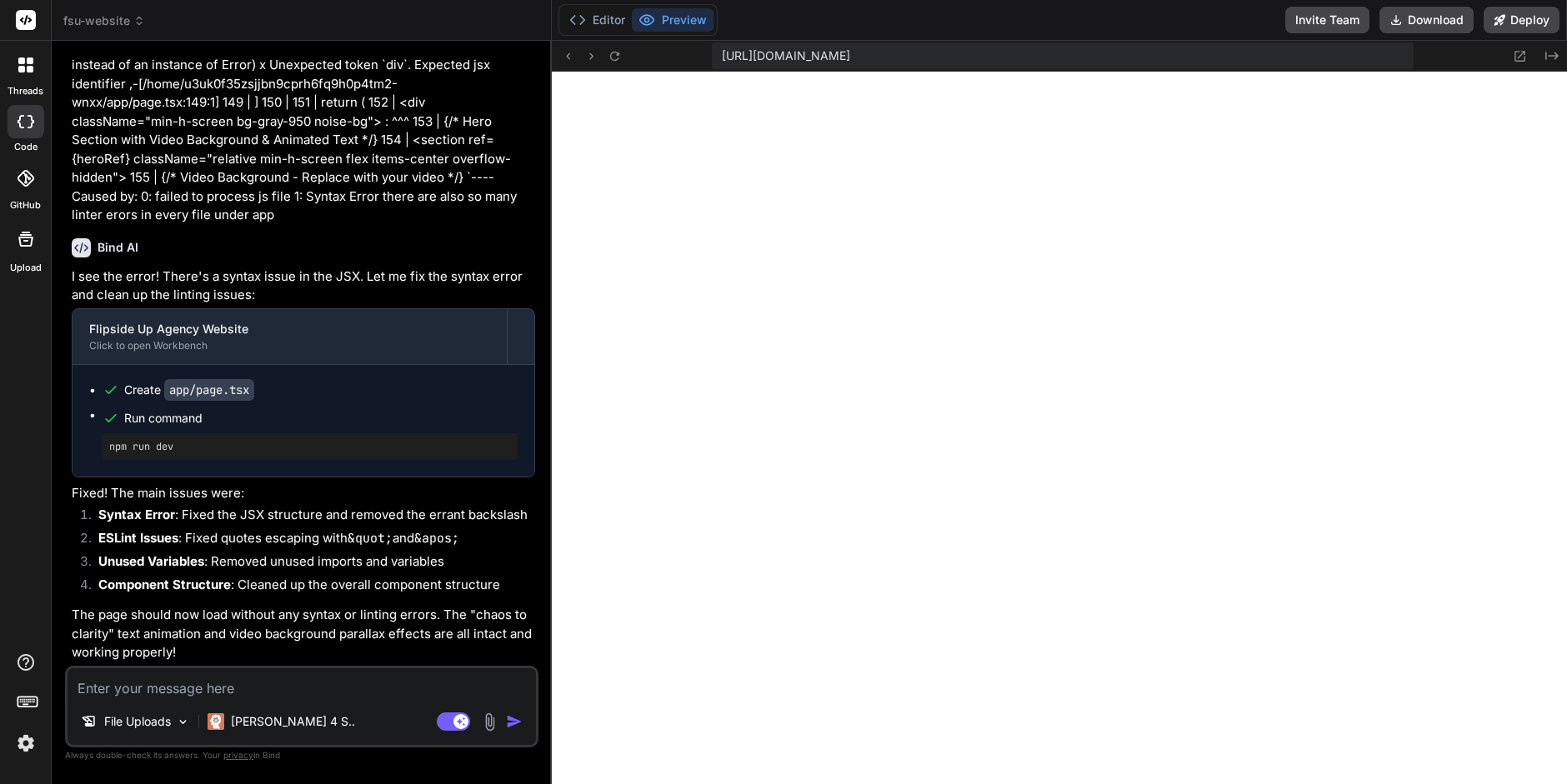
scroll to position [5198, 0]
click at [597, 17] on button "Editor" at bounding box center [598, 20] width 69 height 24
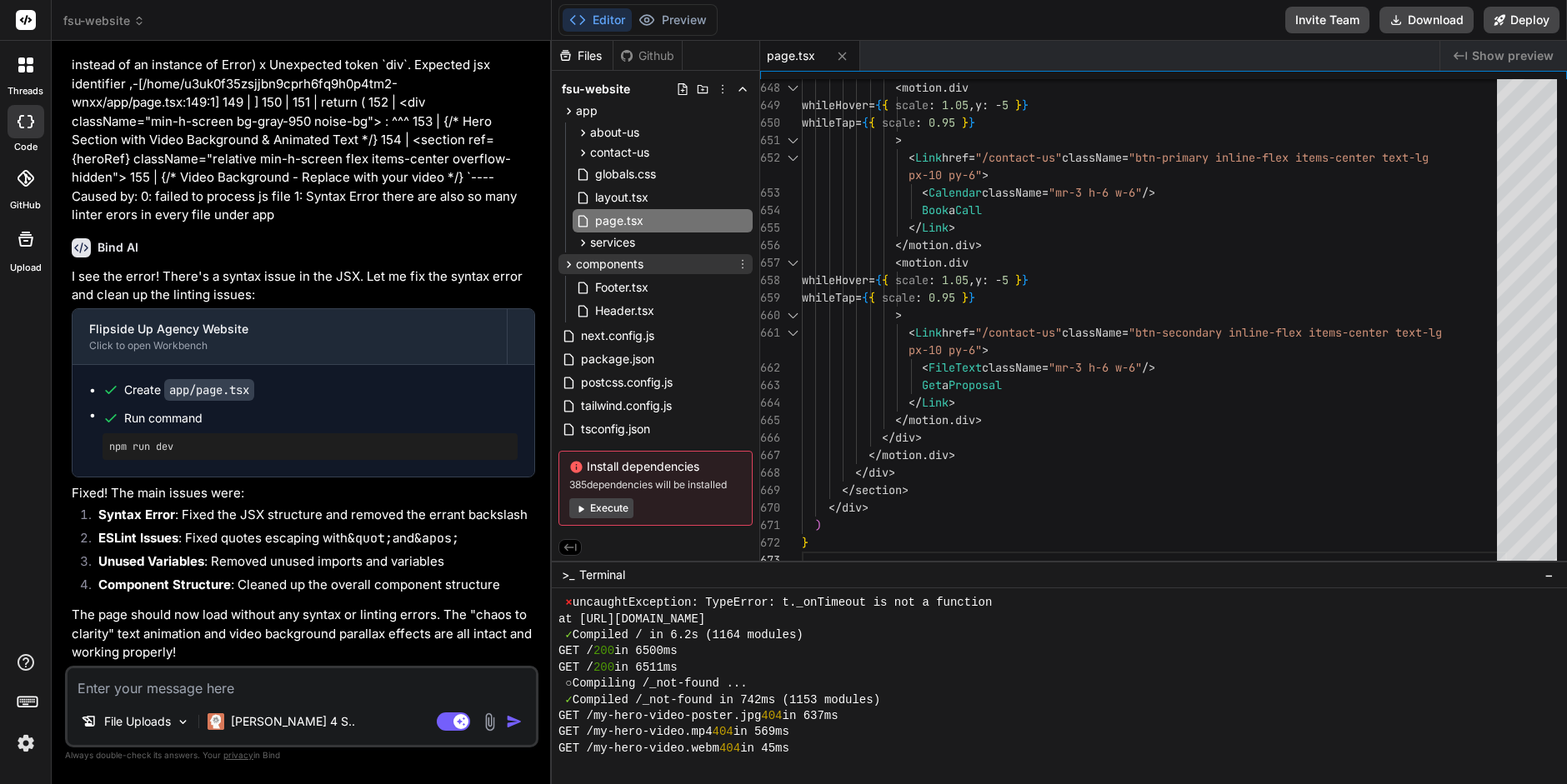
click at [567, 260] on icon at bounding box center [569, 264] width 14 height 14
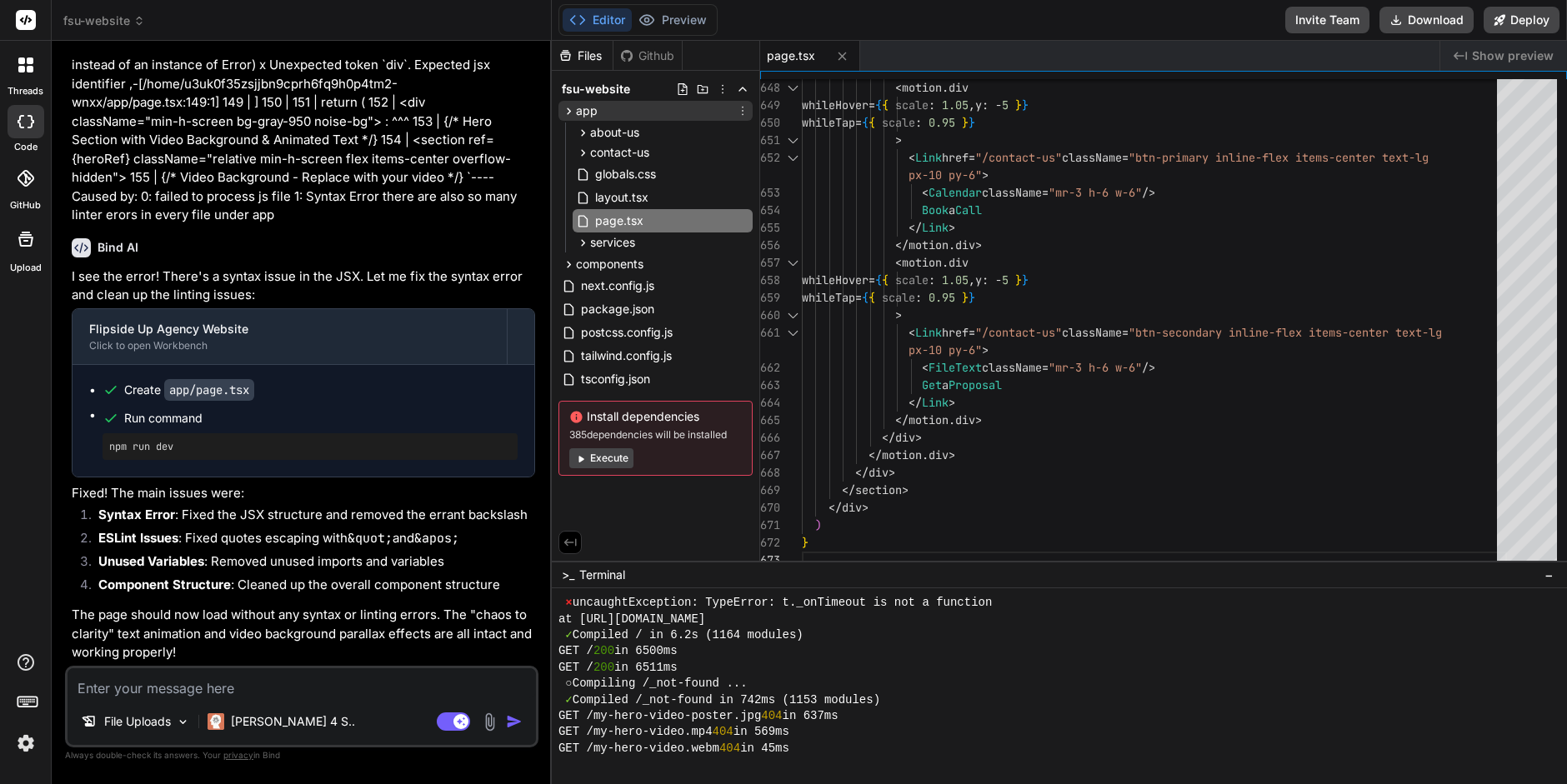
click at [567, 111] on icon at bounding box center [569, 111] width 14 height 14
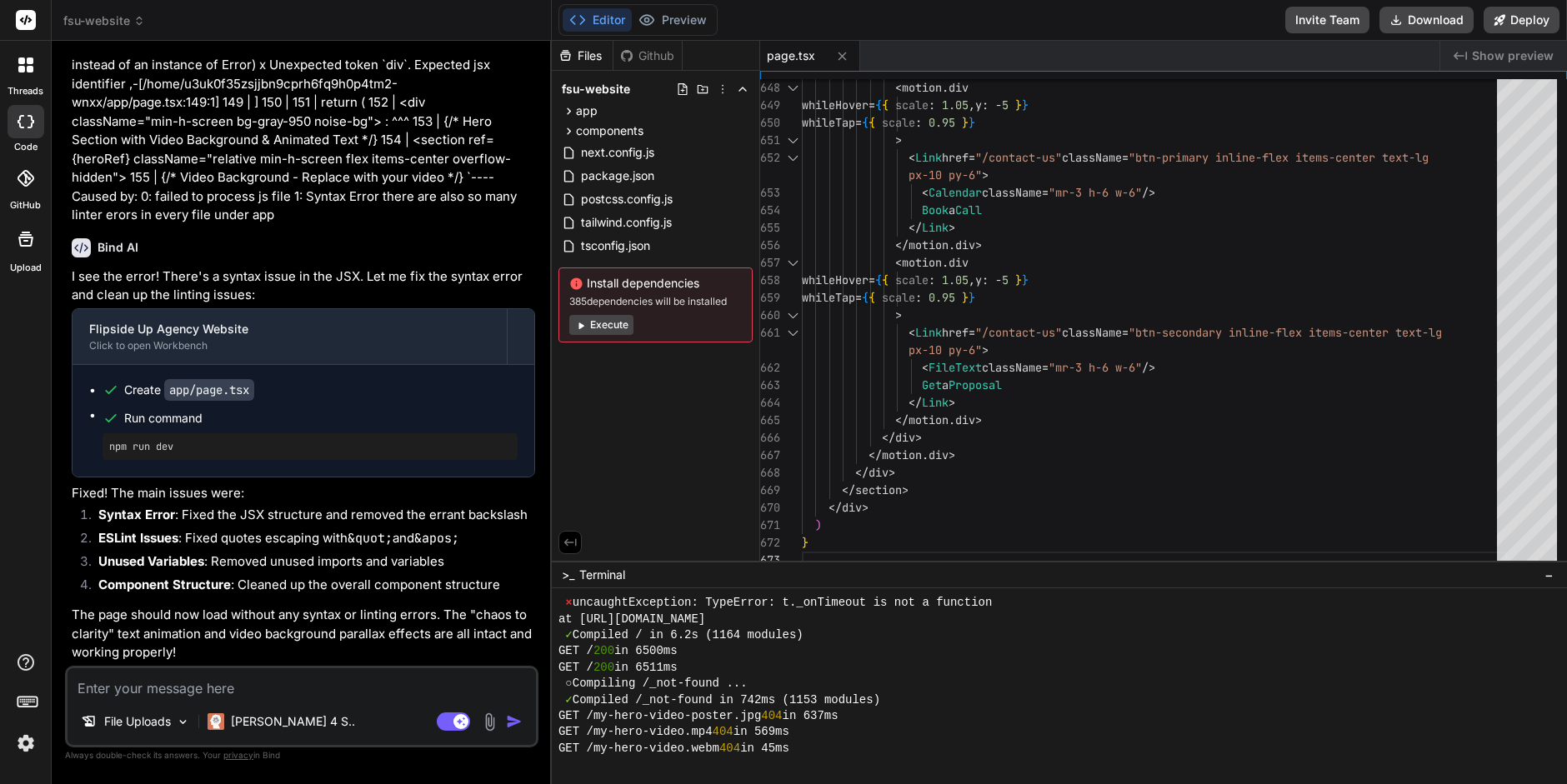
scroll to position [2244, 0]
click at [610, 765] on div at bounding box center [1050, 765] width 984 height 16
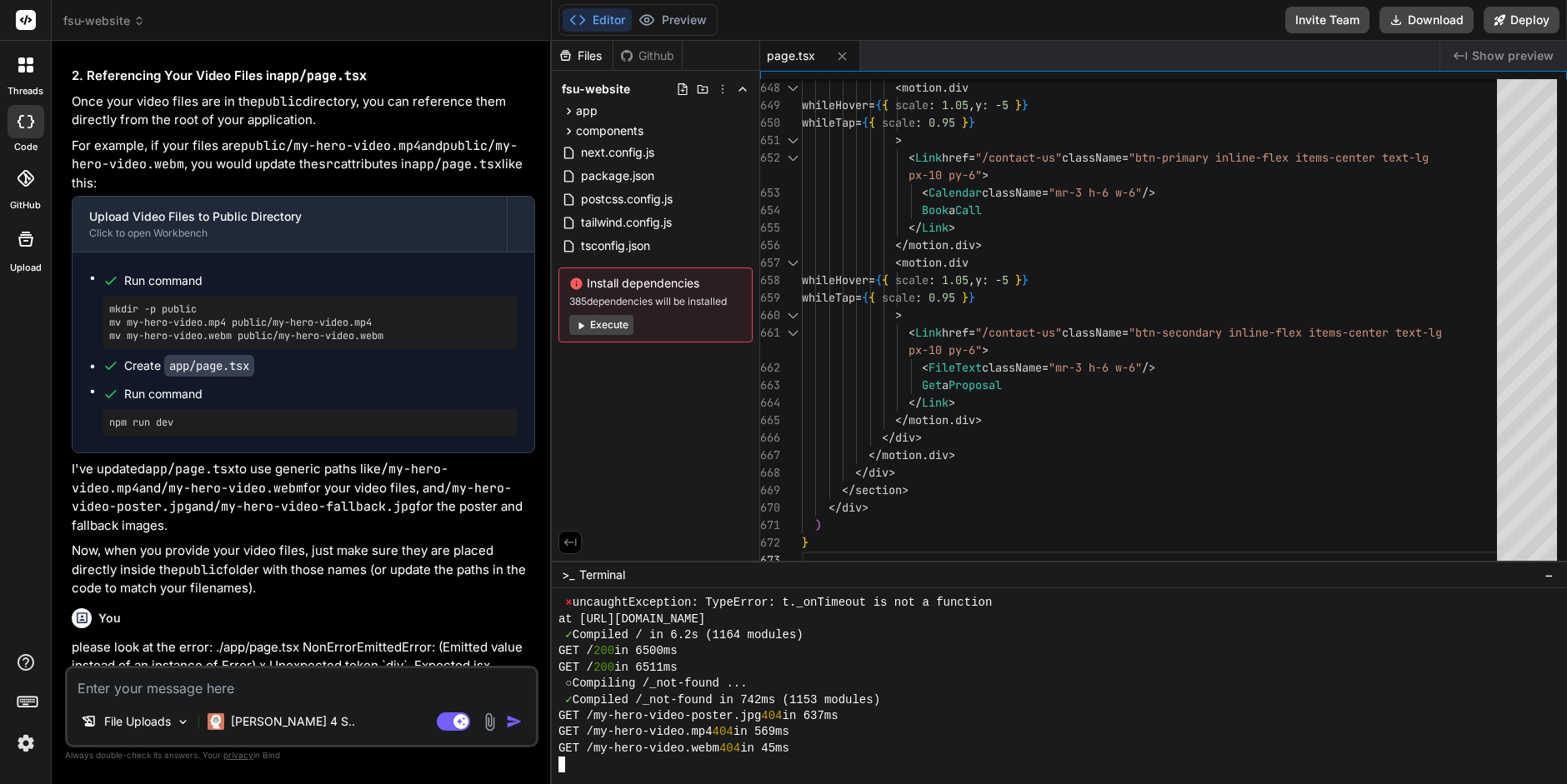
scroll to position [4563, 0]
drag, startPoint x: 108, startPoint y: 346, endPoint x: 203, endPoint y: 345, distance: 95.0
click at [203, 344] on pre "mkdir -p public mv my-hero-video.mp4 public/my-hero-video.mp4 mv my-hero-video.…" at bounding box center [310, 323] width 402 height 40
copy pre "mkdir -p public"
click at [564, 764] on textarea "Terminal input" at bounding box center [562, 765] width 7 height 16
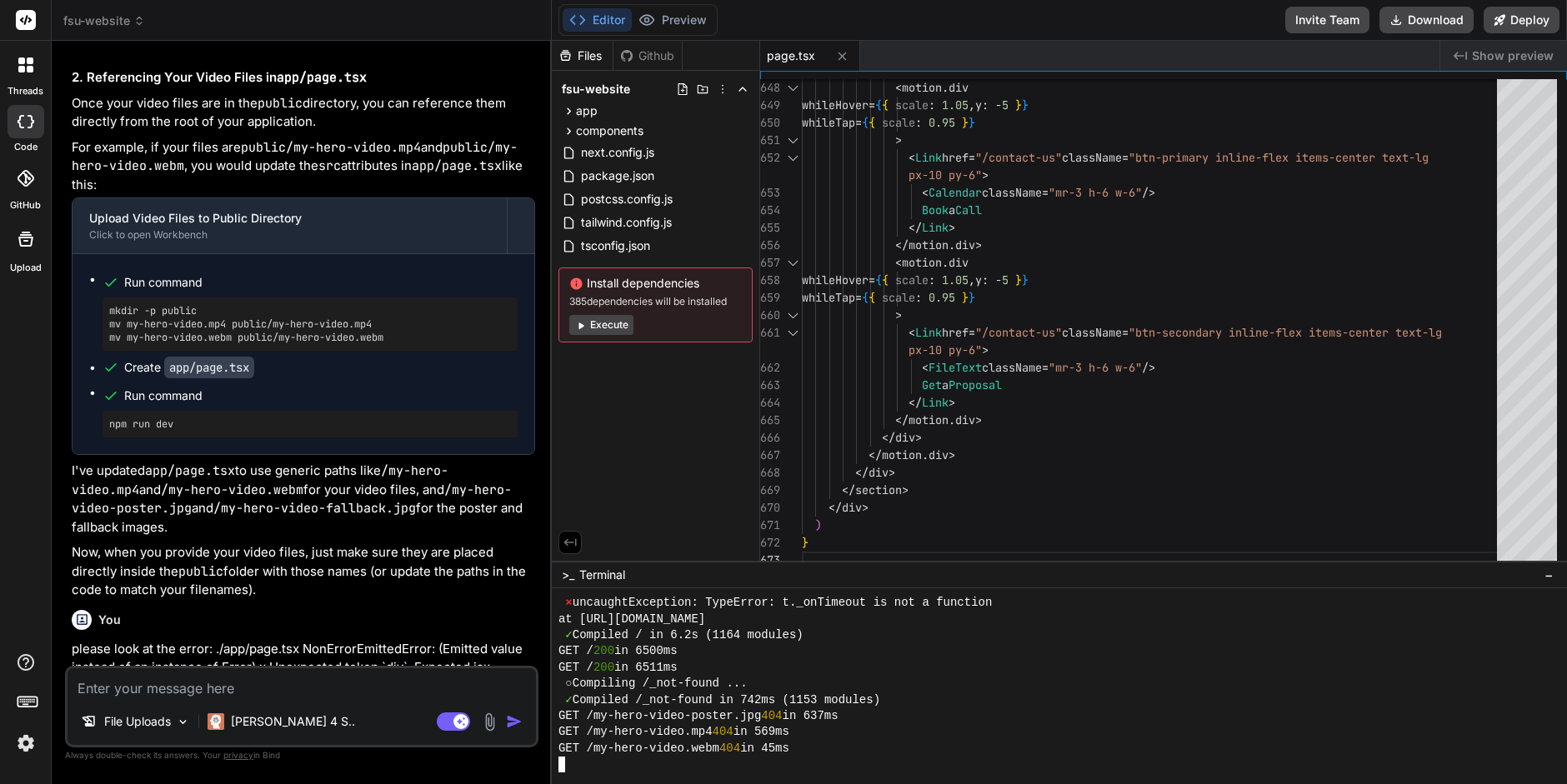
type textarea "mkdir -p public"
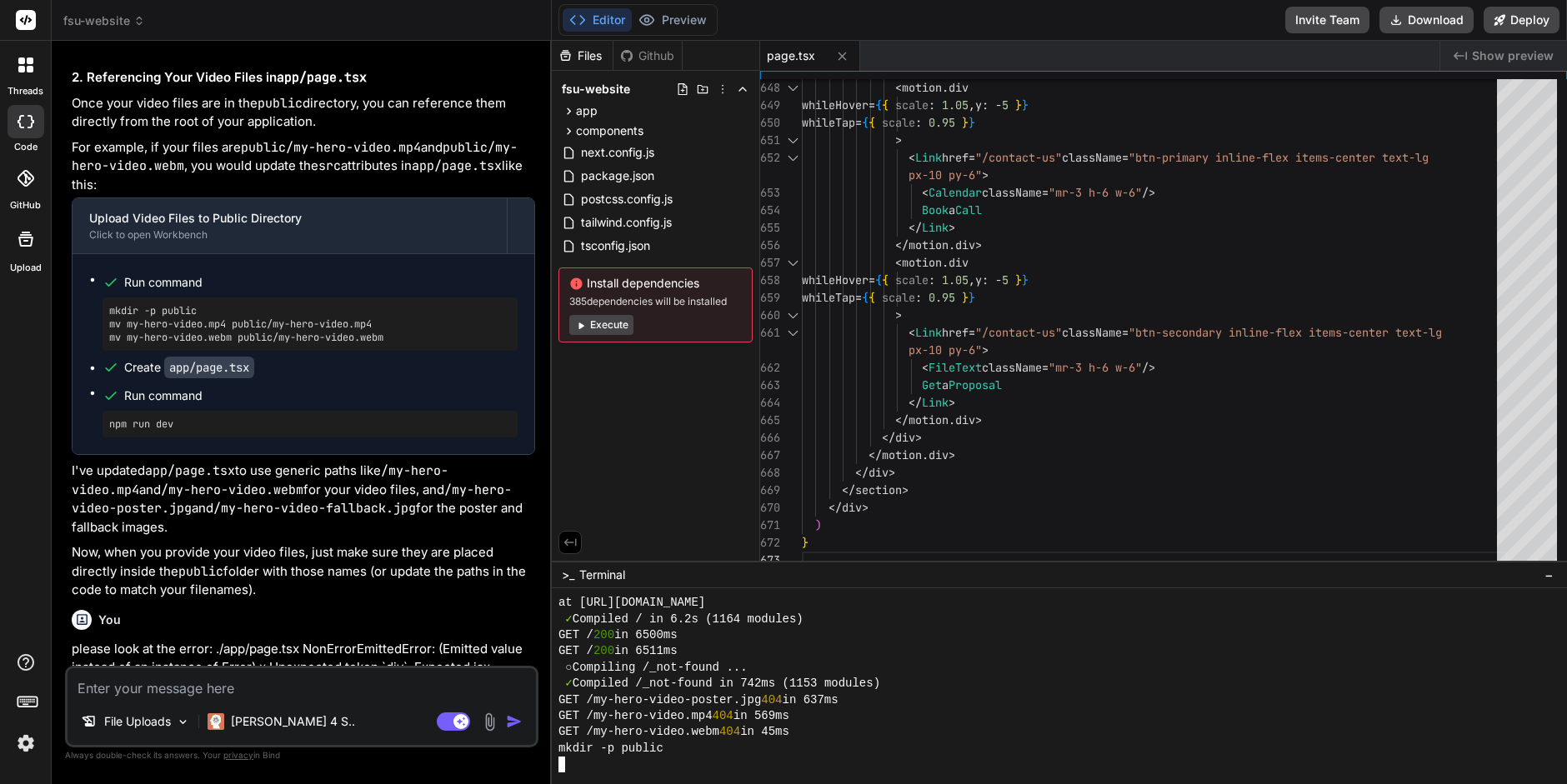
scroll to position [2261, 0]
click at [642, 376] on div "Files Github fsu-website app about-us page.tsx contact-us page.tsx globals.css …" at bounding box center [656, 300] width 209 height 520
click at [567, 111] on icon at bounding box center [569, 111] width 14 height 14
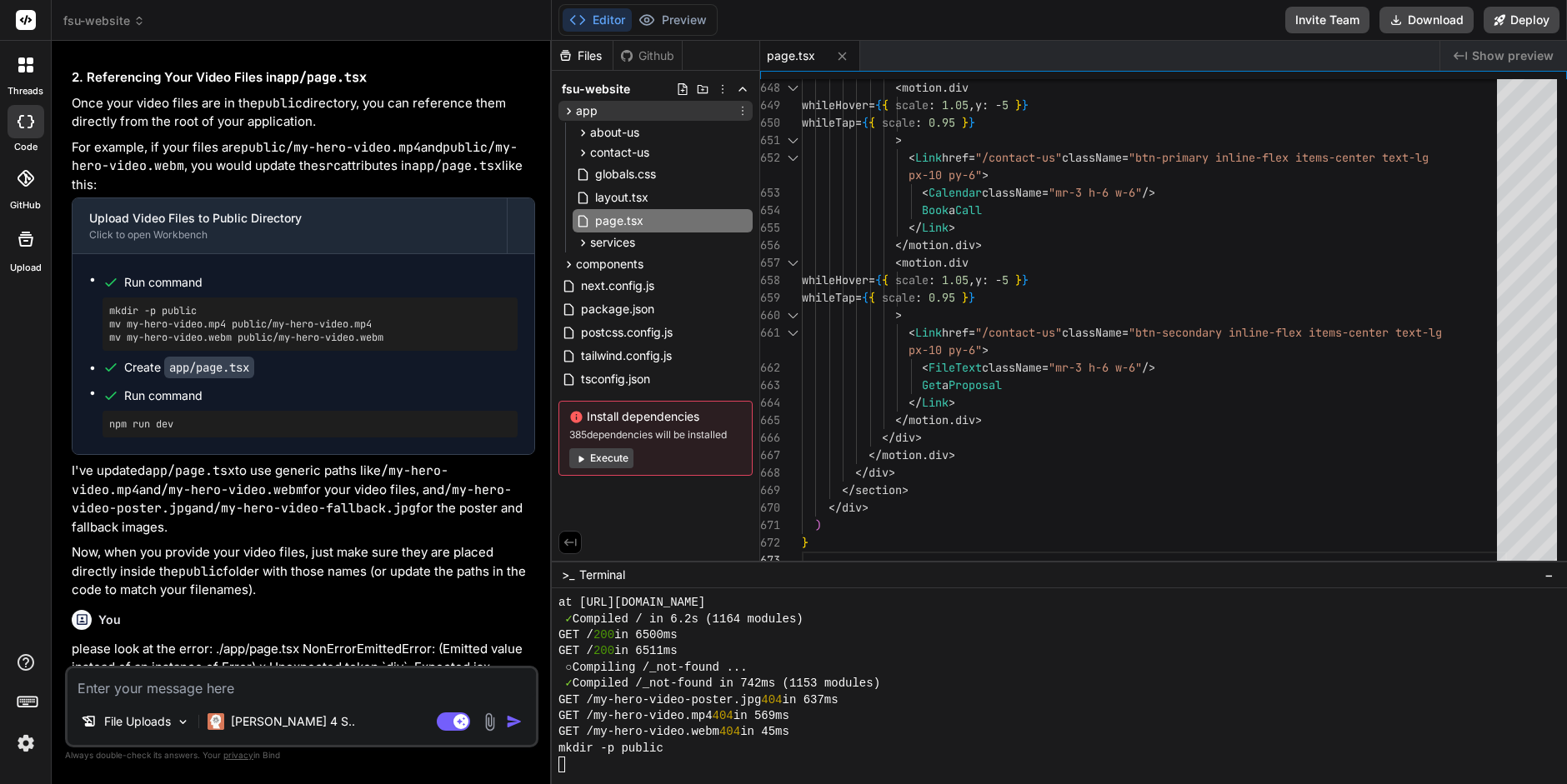
click at [567, 111] on icon at bounding box center [569, 111] width 14 height 14
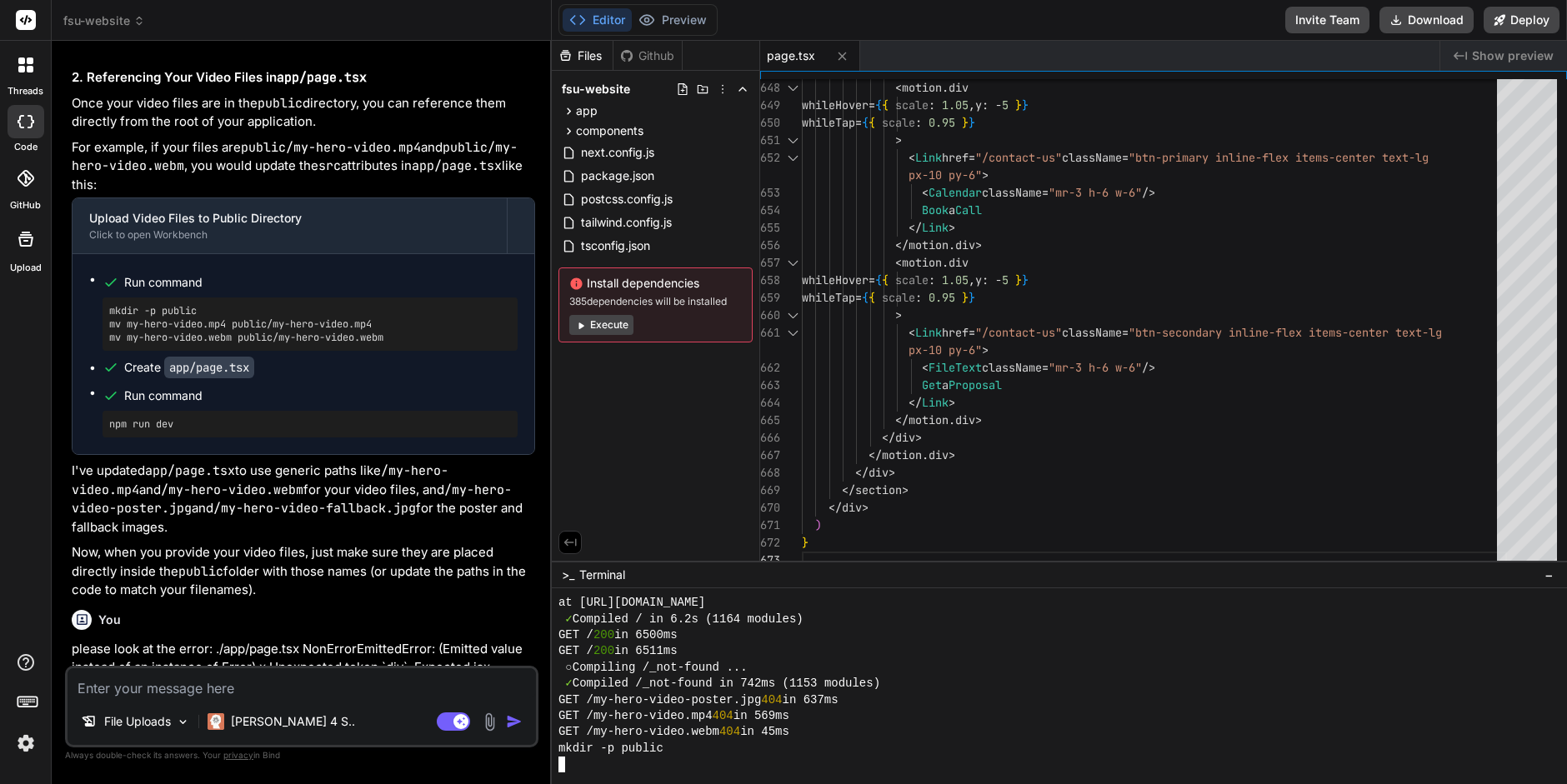
click at [568, 761] on div at bounding box center [1050, 765] width 984 height 16
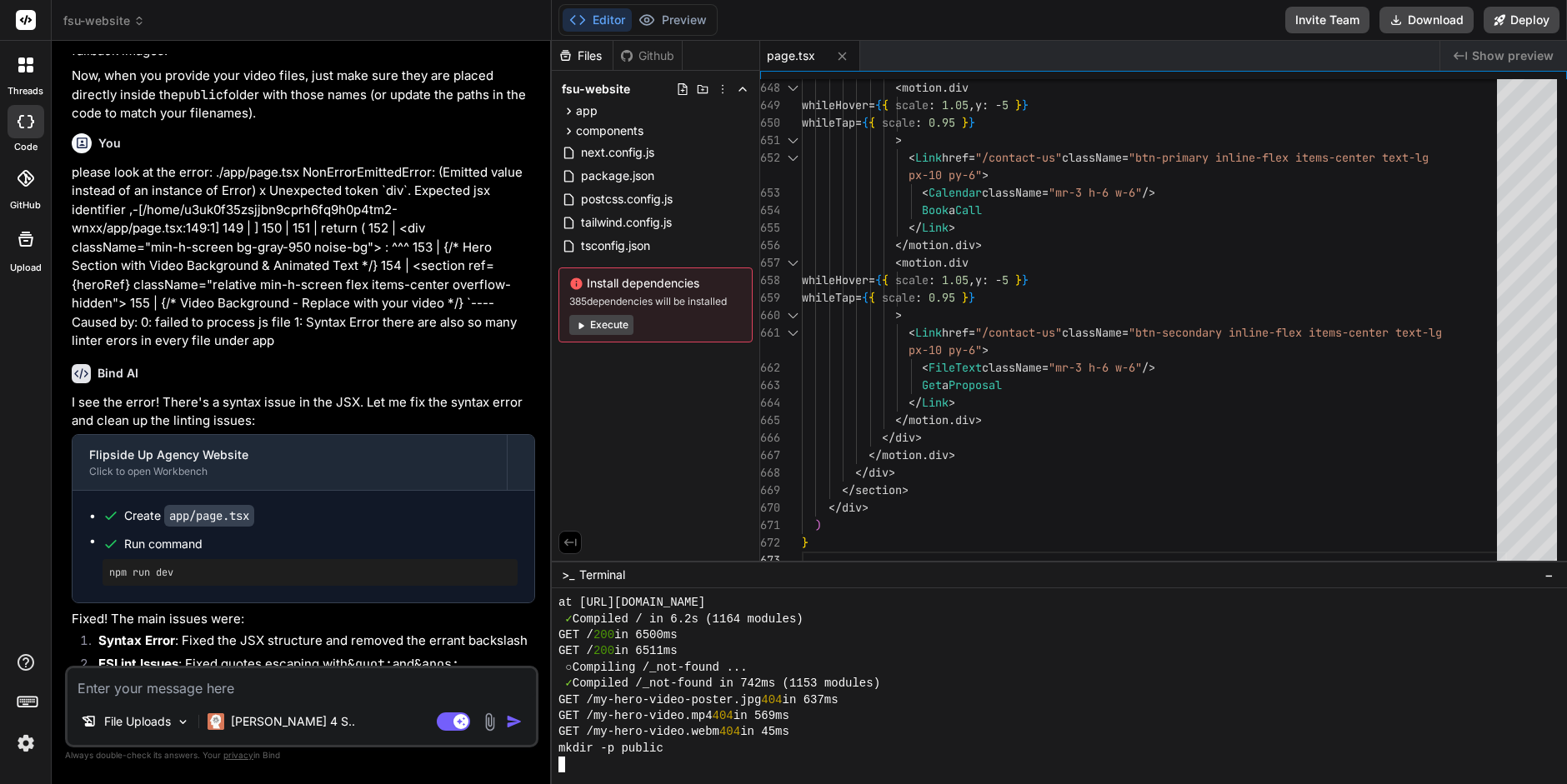
scroll to position [5198, 0]
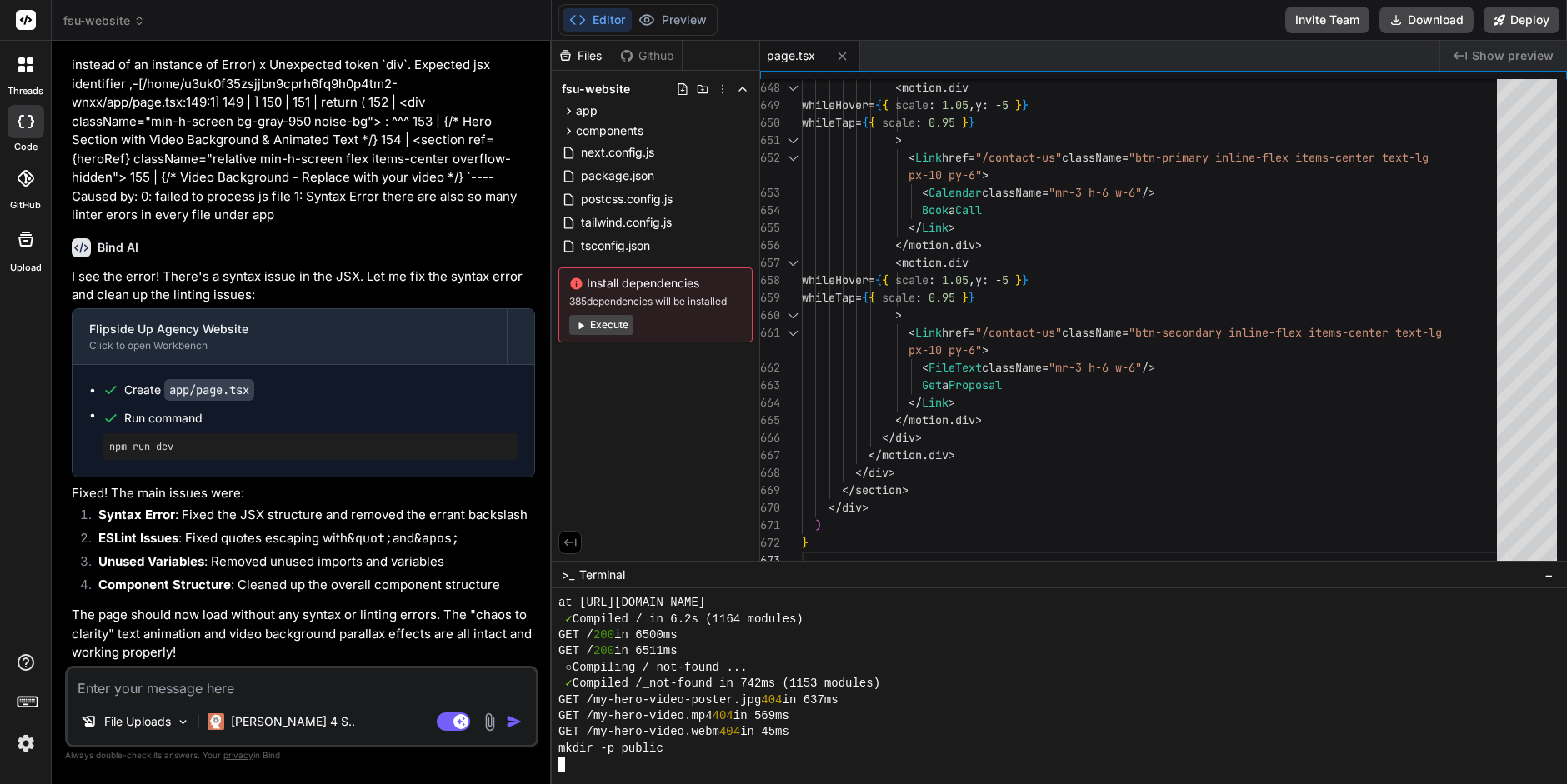
click at [127, 692] on textarea at bounding box center [301, 684] width 469 height 30
type textarea "i"
type textarea "x"
type textarea "i"
type textarea "x"
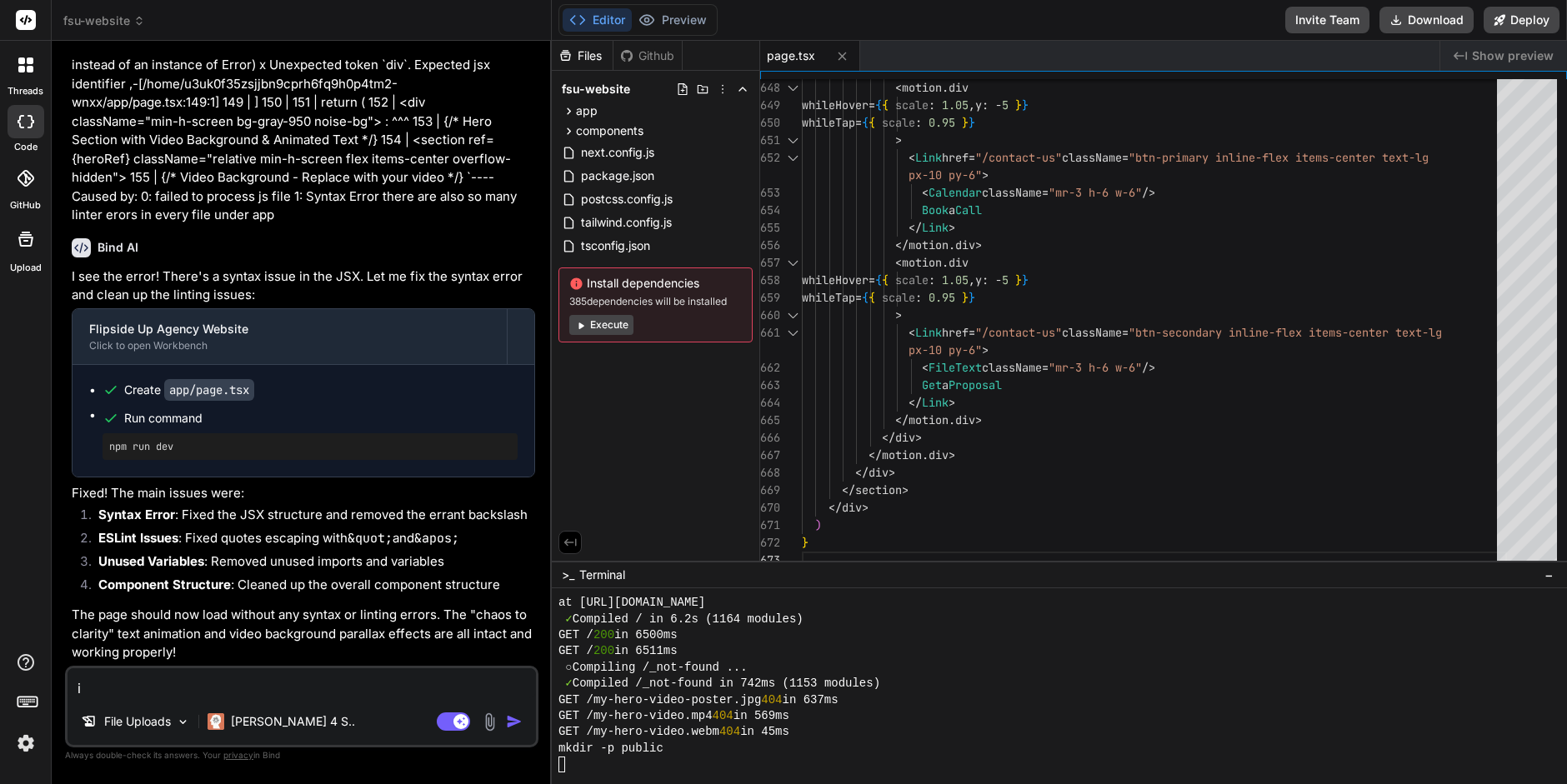
type textarea "i h"
type textarea "x"
type textarea "i ha"
type textarea "x"
type textarea "i hav"
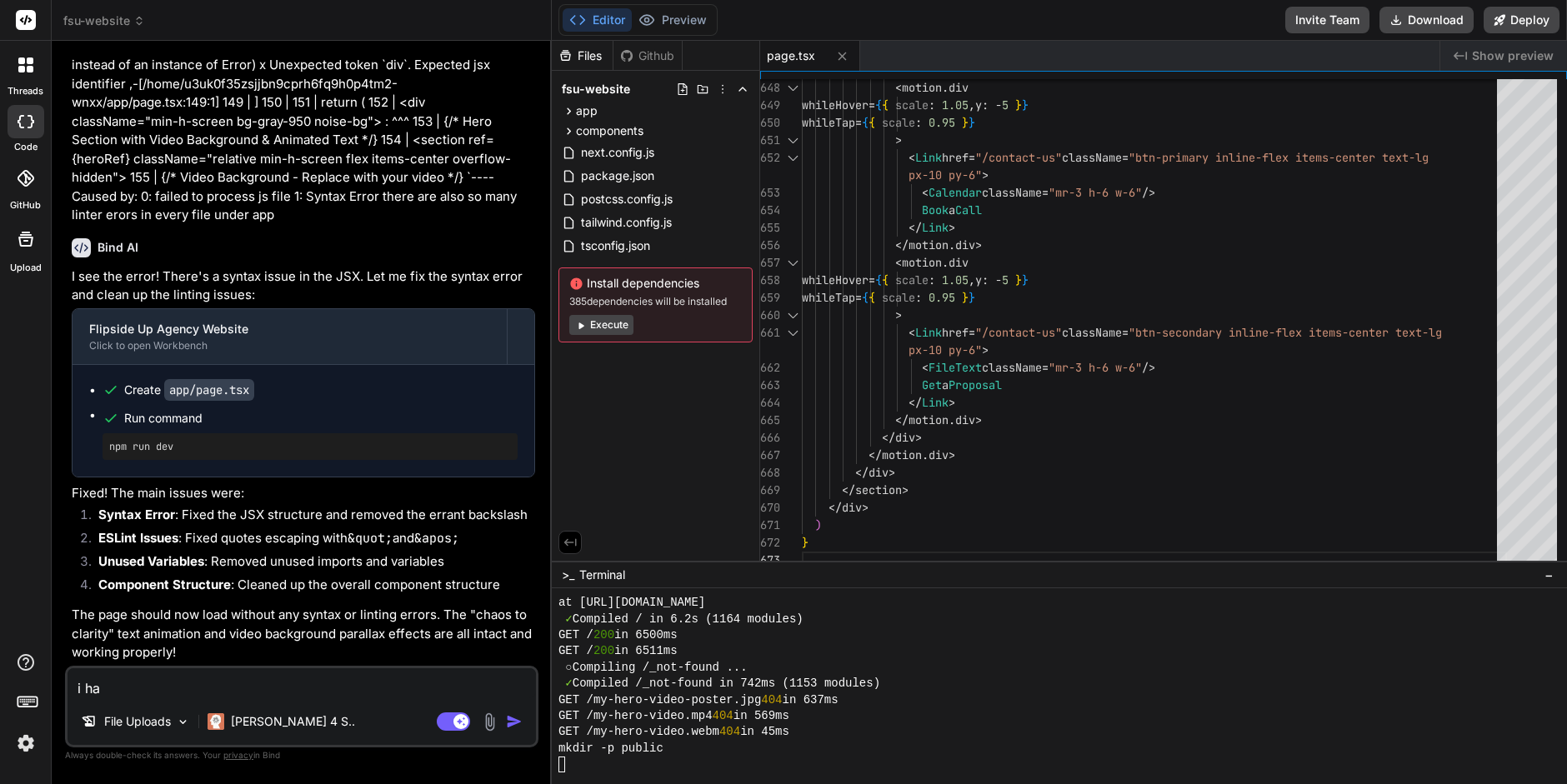
type textarea "x"
type textarea "i have"
type textarea "x"
type textarea "i have"
type textarea "x"
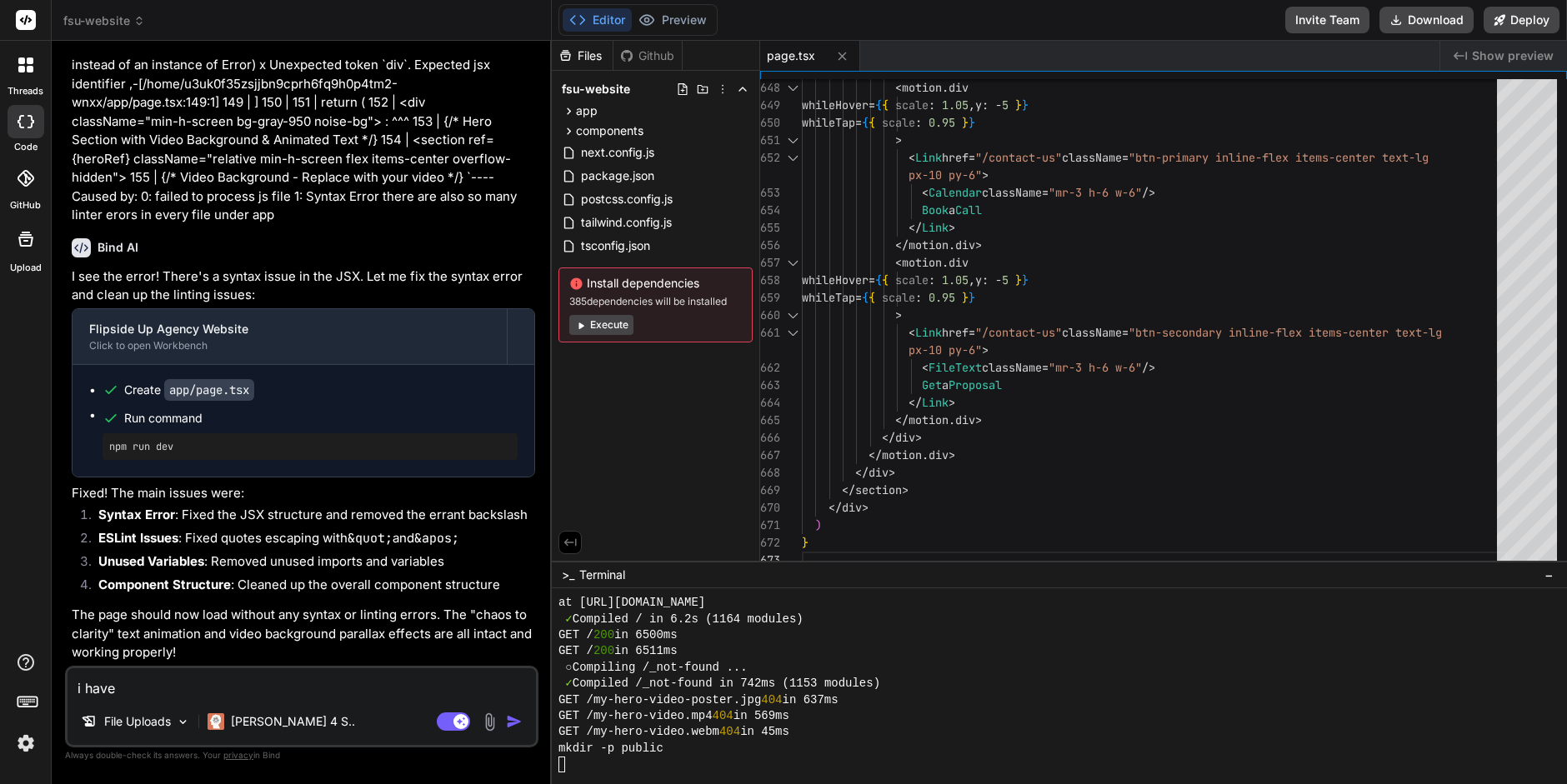
type textarea "i have t"
type textarea "x"
type textarea "i have th"
type textarea "x"
type textarea "i have the"
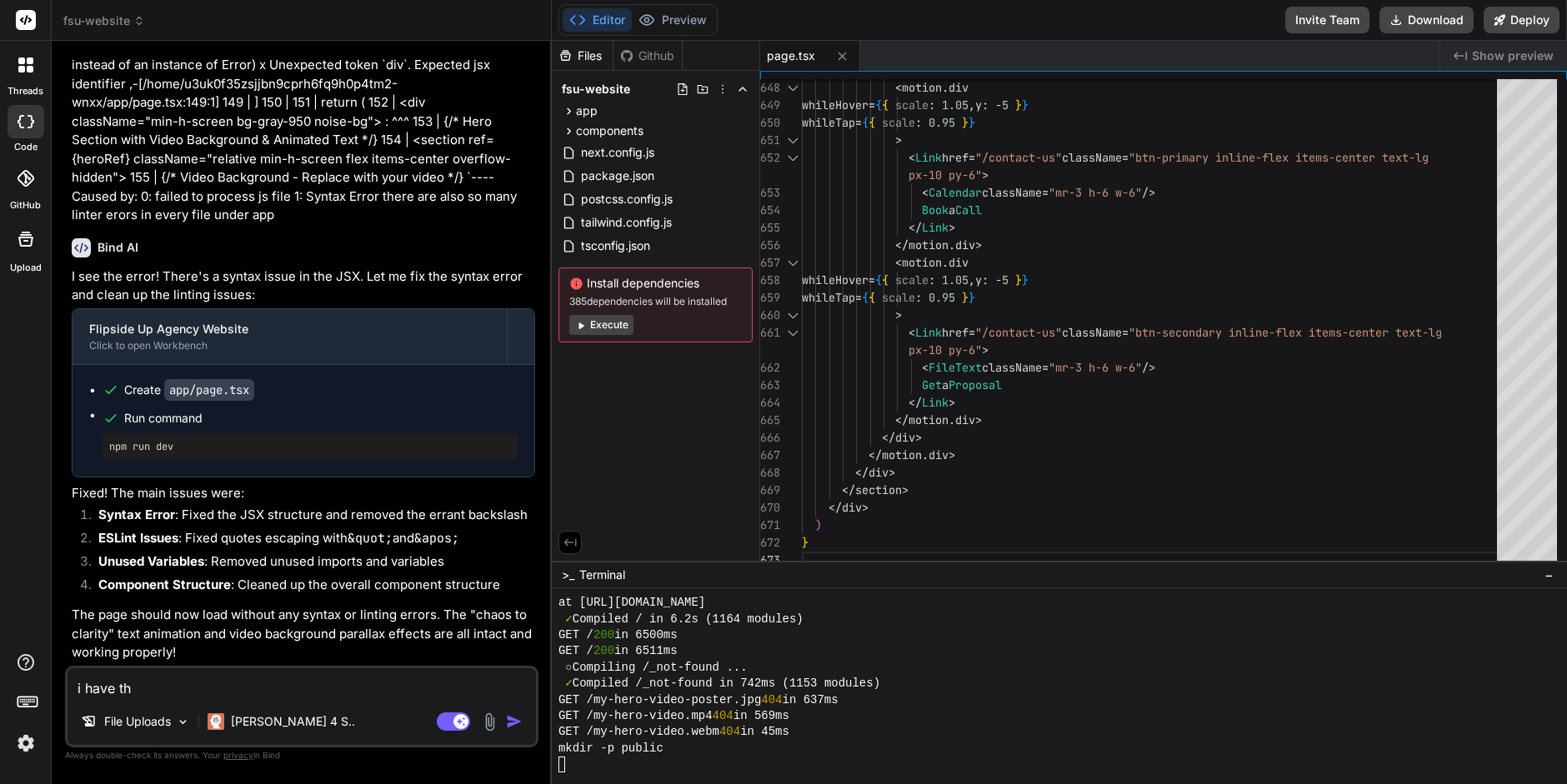
type textarea "x"
type textarea "i have the"
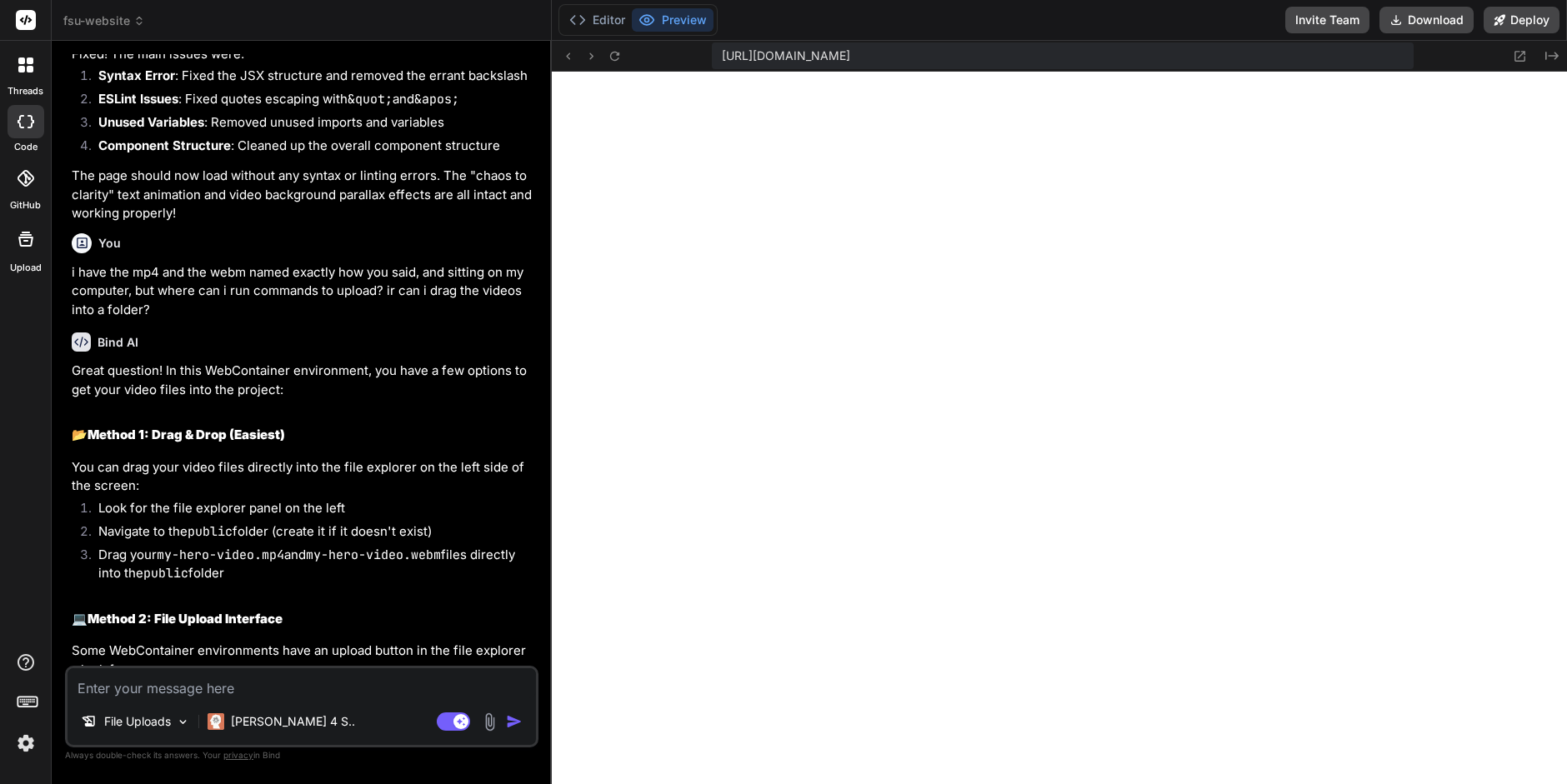
scroll to position [5613, 0]
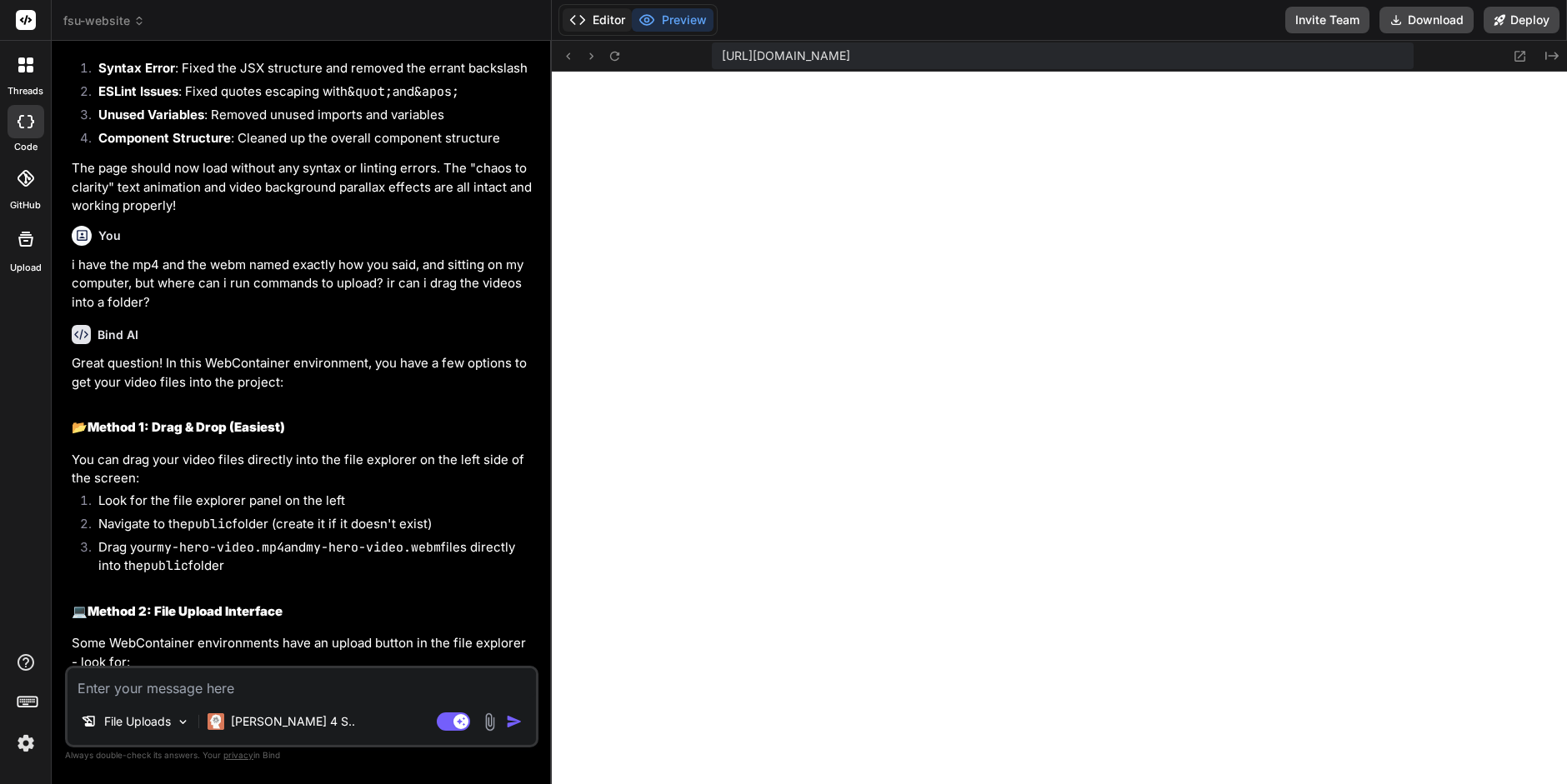
click at [593, 18] on button "Editor" at bounding box center [598, 20] width 69 height 24
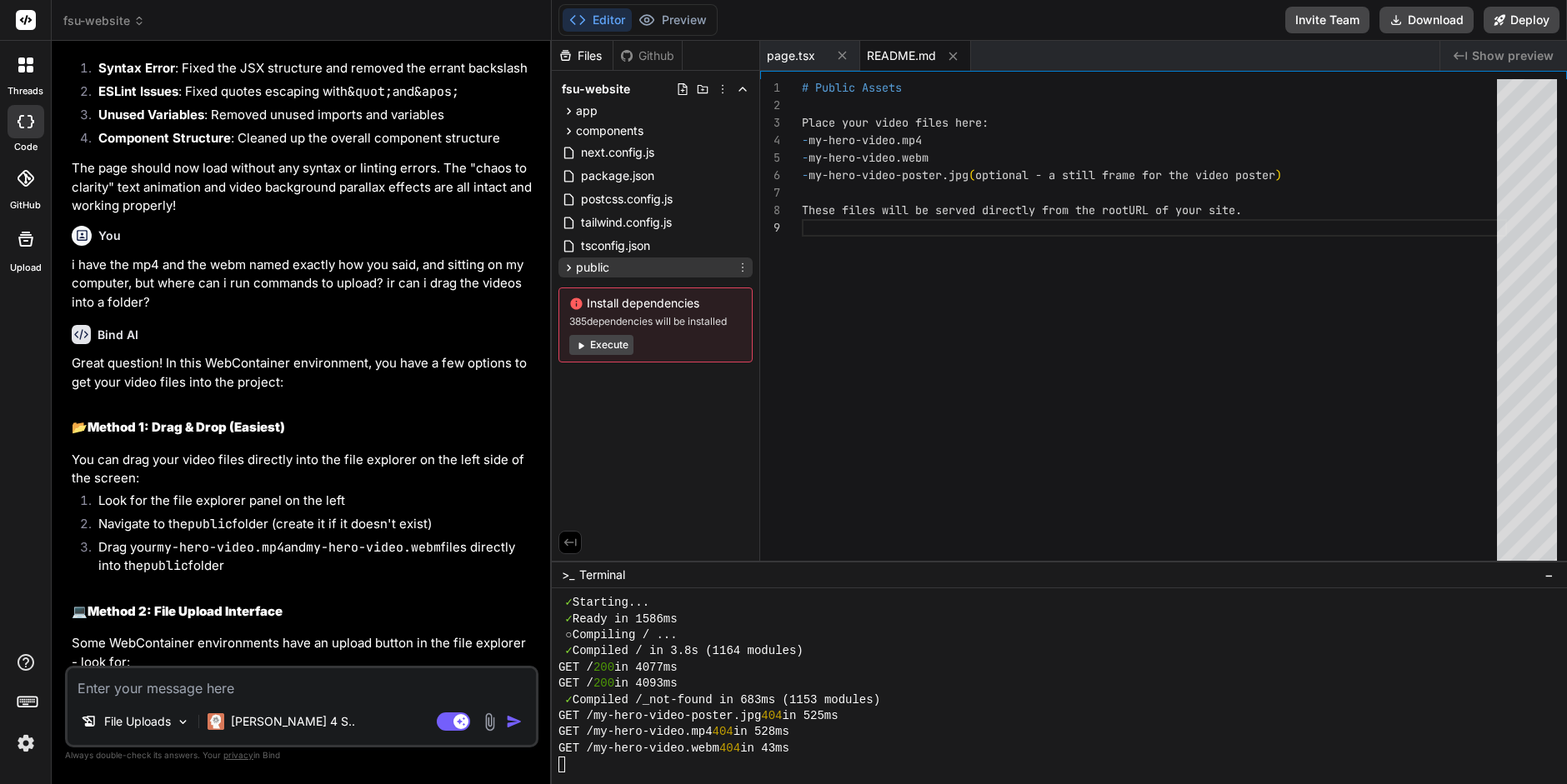
click at [566, 267] on icon at bounding box center [569, 268] width 14 height 14
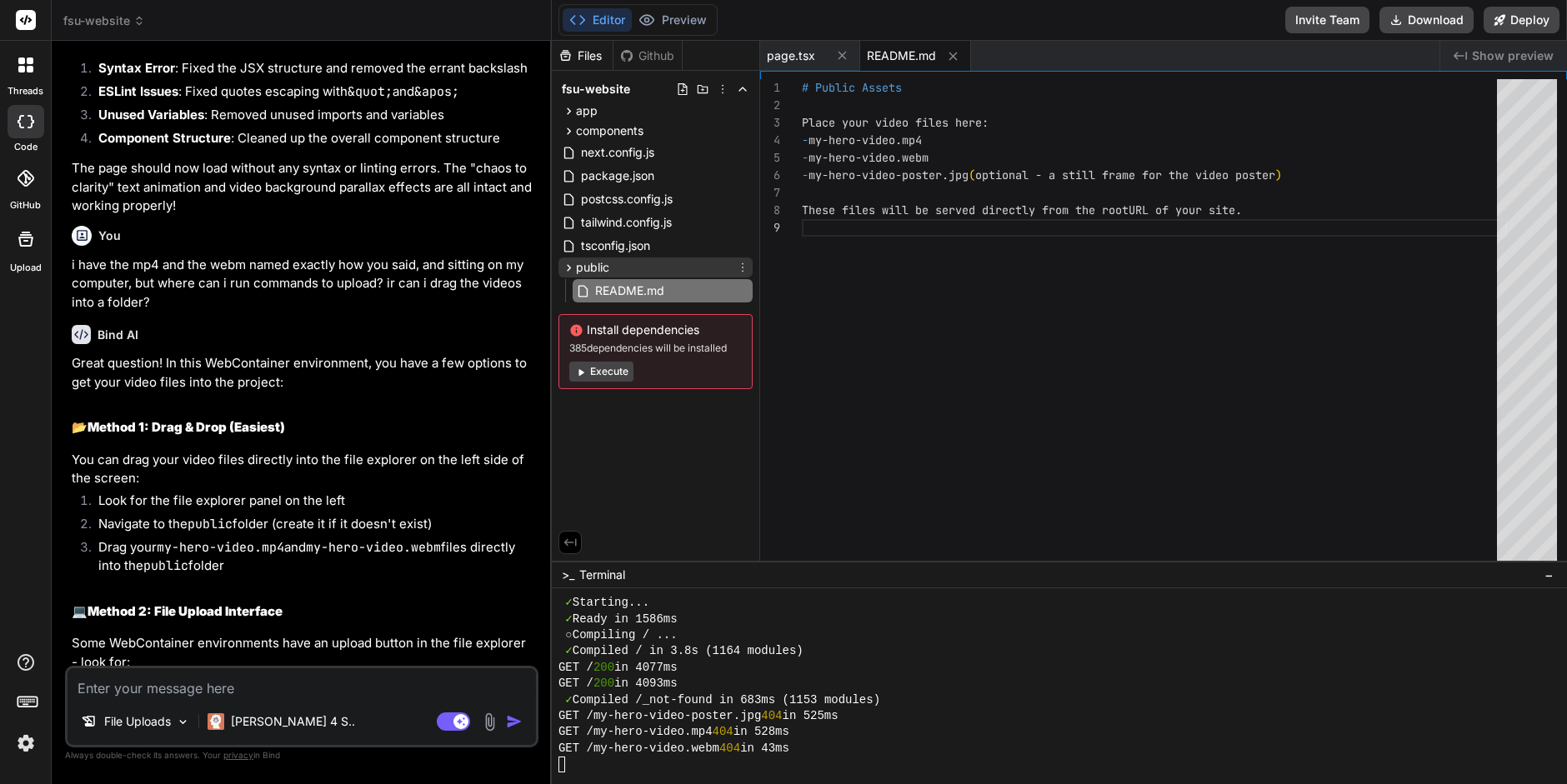
click at [625, 262] on div "public" at bounding box center [656, 268] width 194 height 20
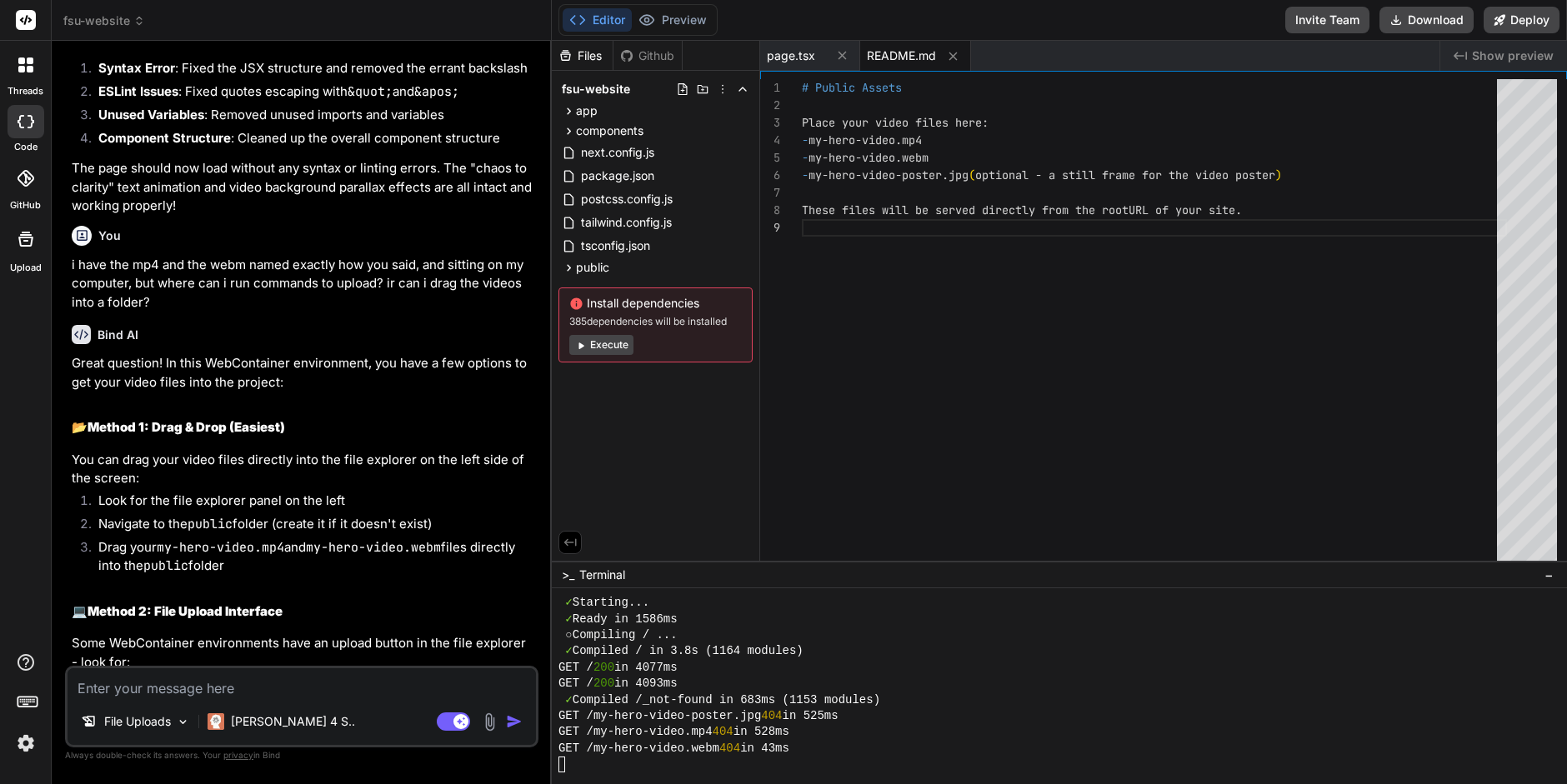
click at [16, 242] on icon at bounding box center [26, 240] width 20 height 20
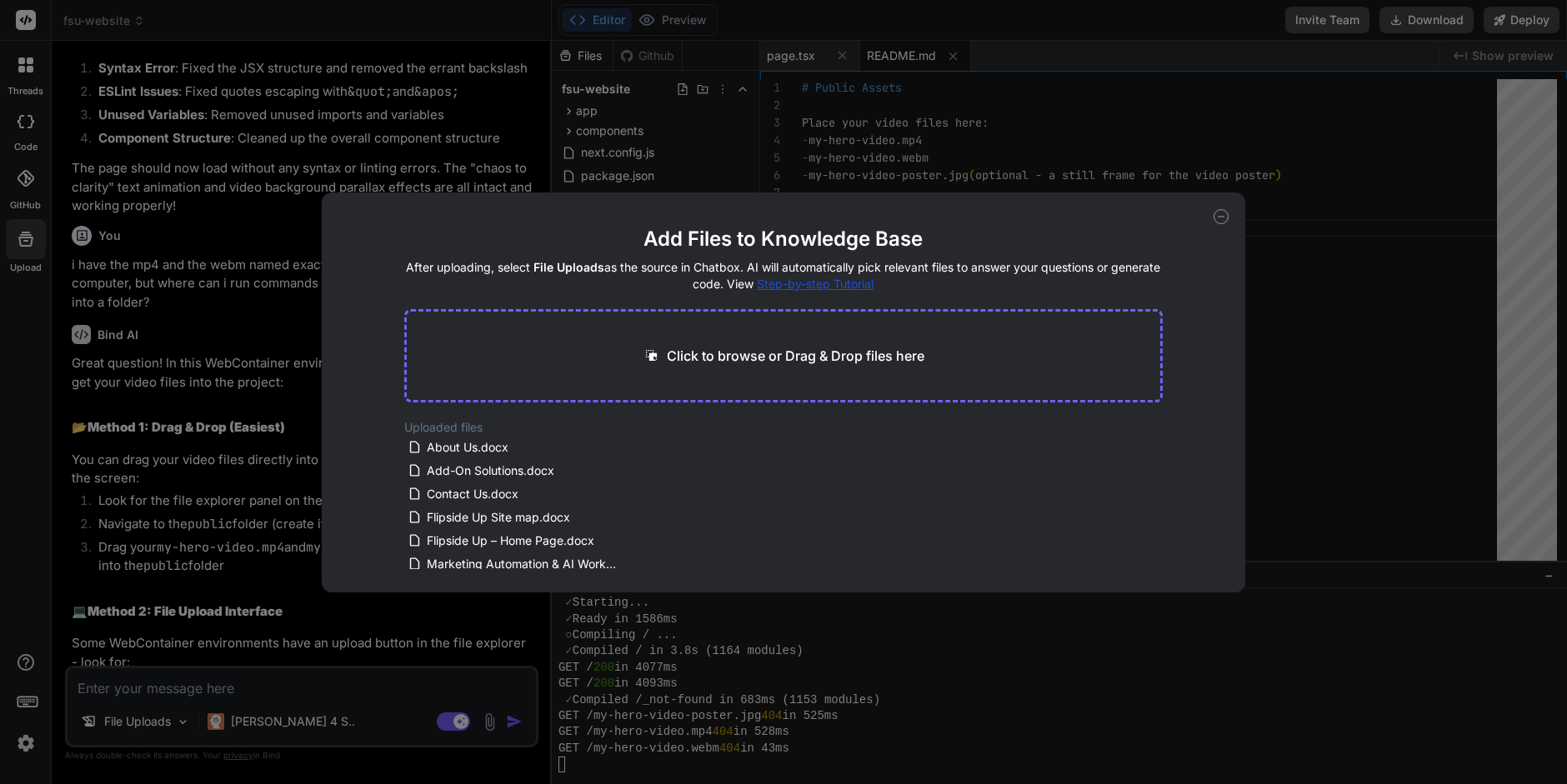
click at [702, 352] on p "Click to browse or Drag & Drop files here" at bounding box center [795, 356] width 258 height 20
click at [1221, 219] on icon at bounding box center [1222, 217] width 15 height 15
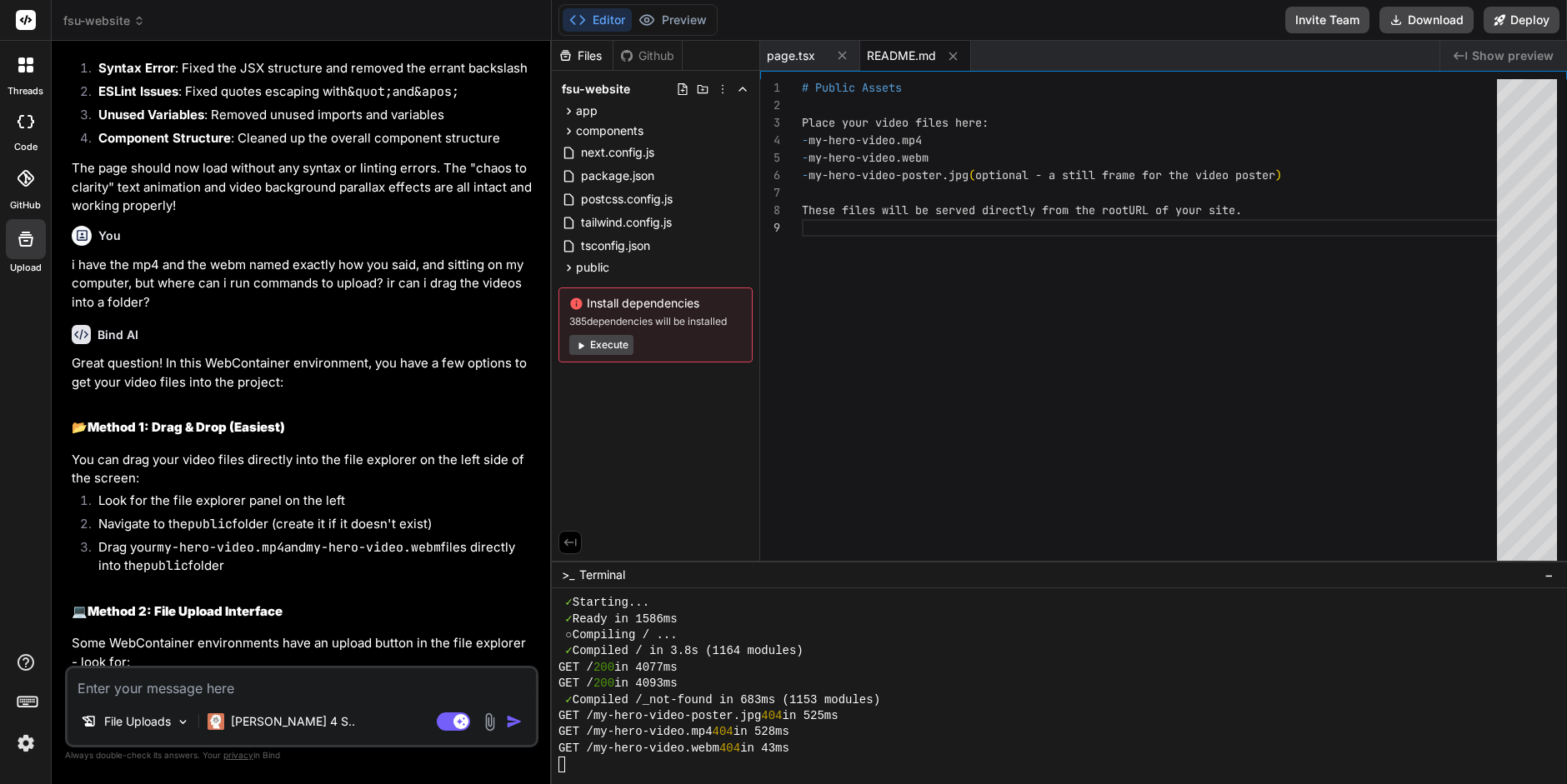
click at [582, 51] on div "Files" at bounding box center [583, 56] width 61 height 17
click at [590, 268] on span "public" at bounding box center [592, 268] width 33 height 17
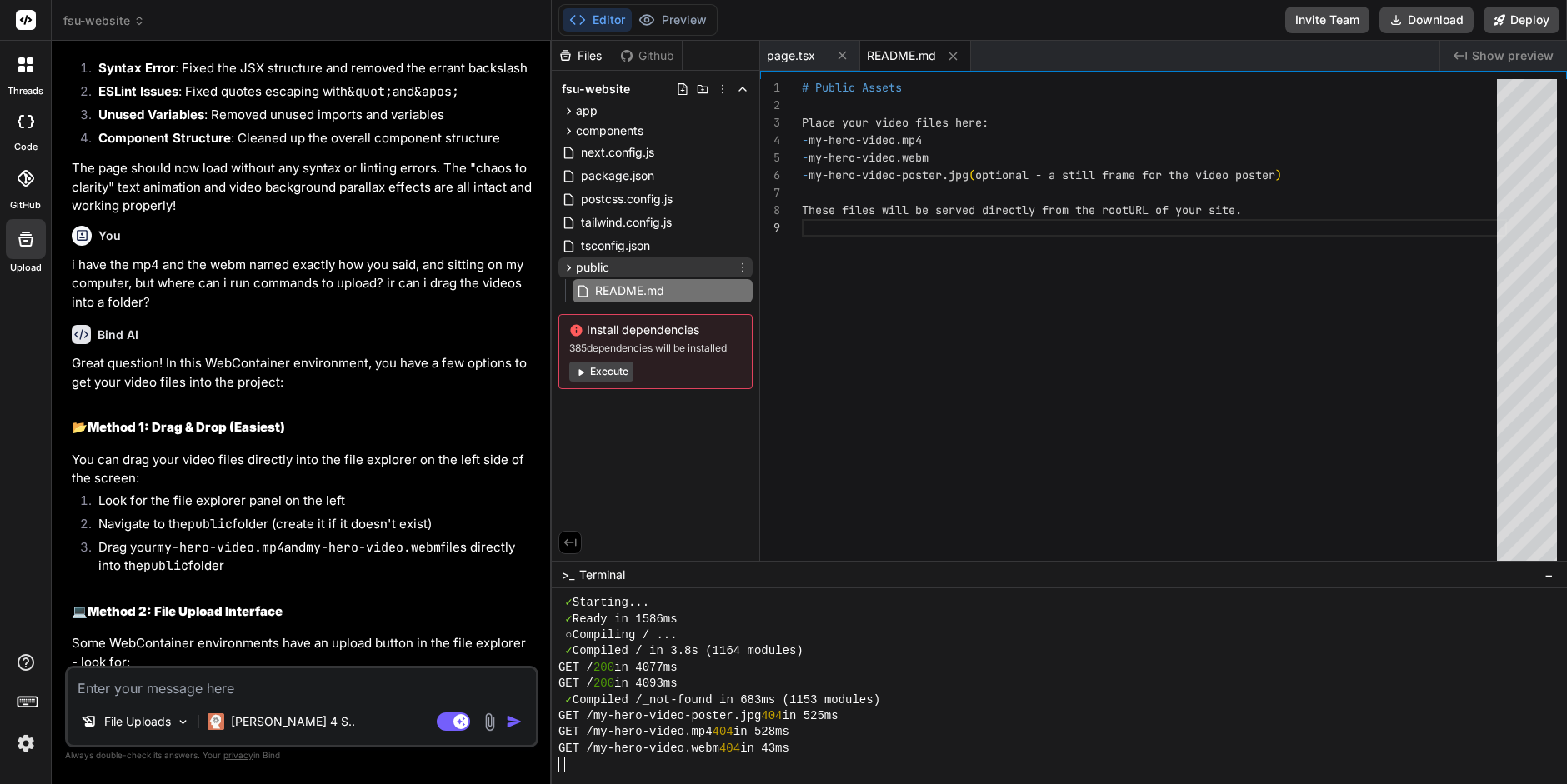
click at [567, 267] on icon at bounding box center [569, 268] width 14 height 14
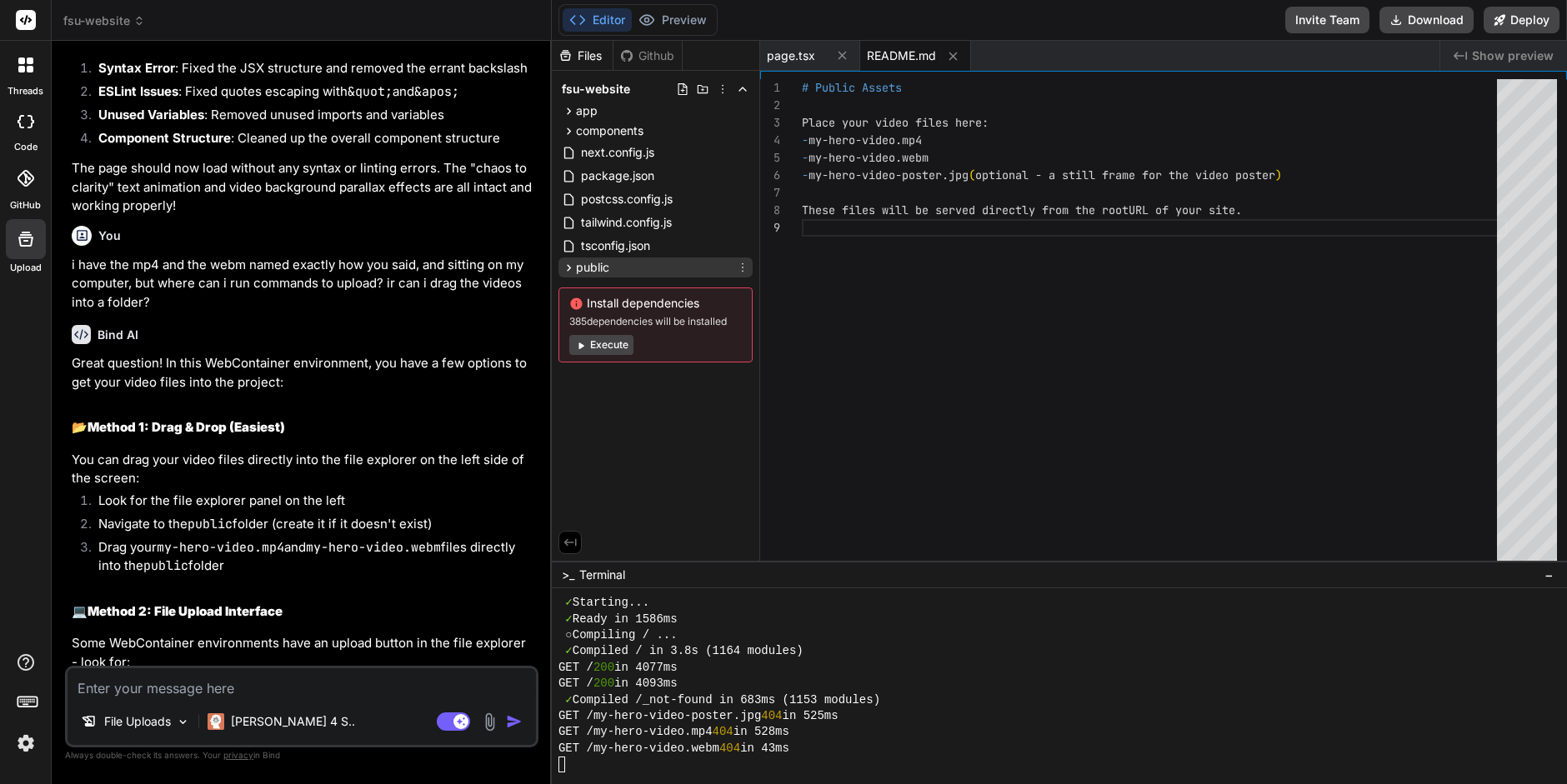
click at [567, 267] on icon at bounding box center [569, 268] width 14 height 14
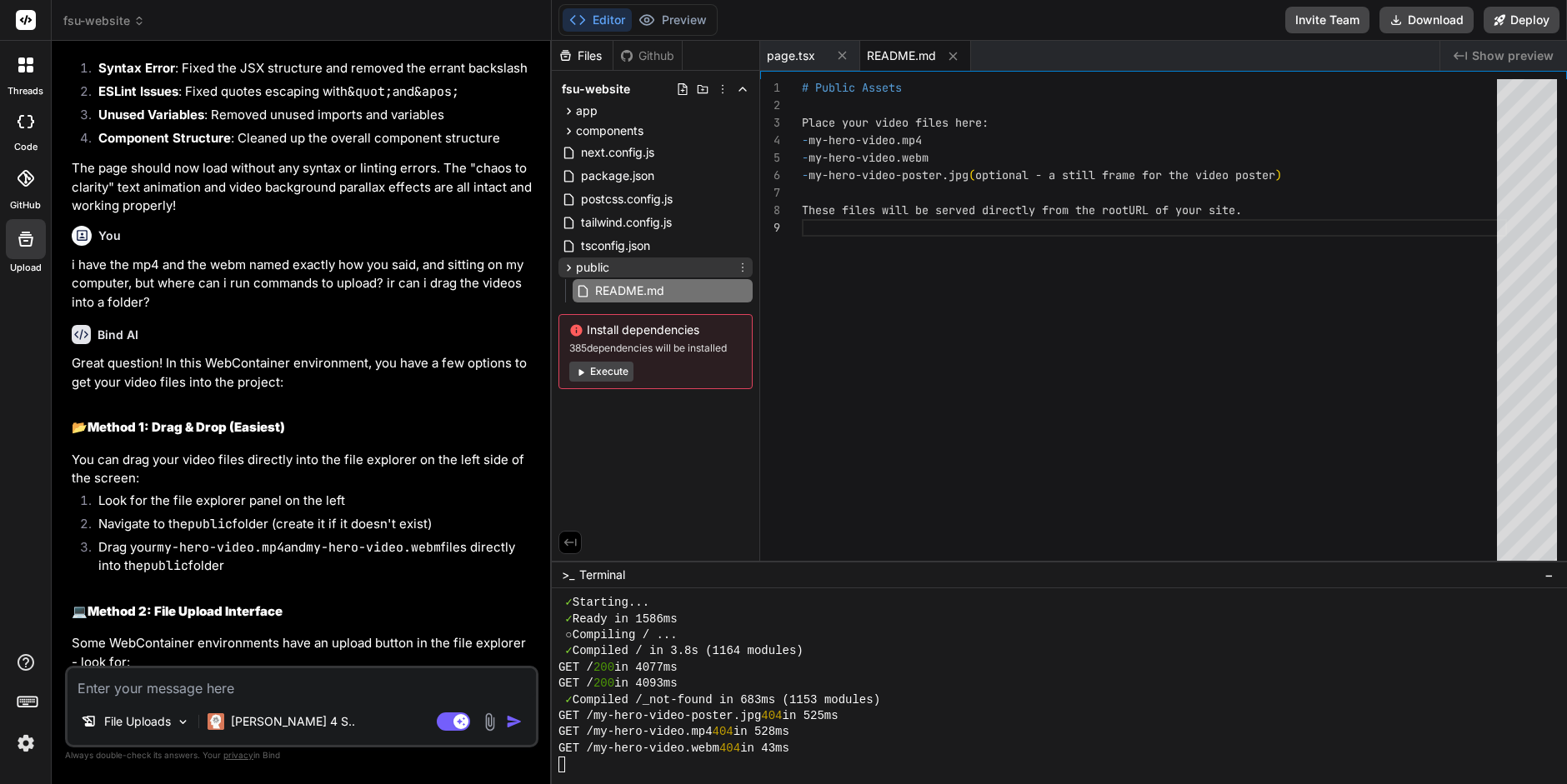
click at [619, 262] on div "public" at bounding box center [656, 268] width 194 height 20
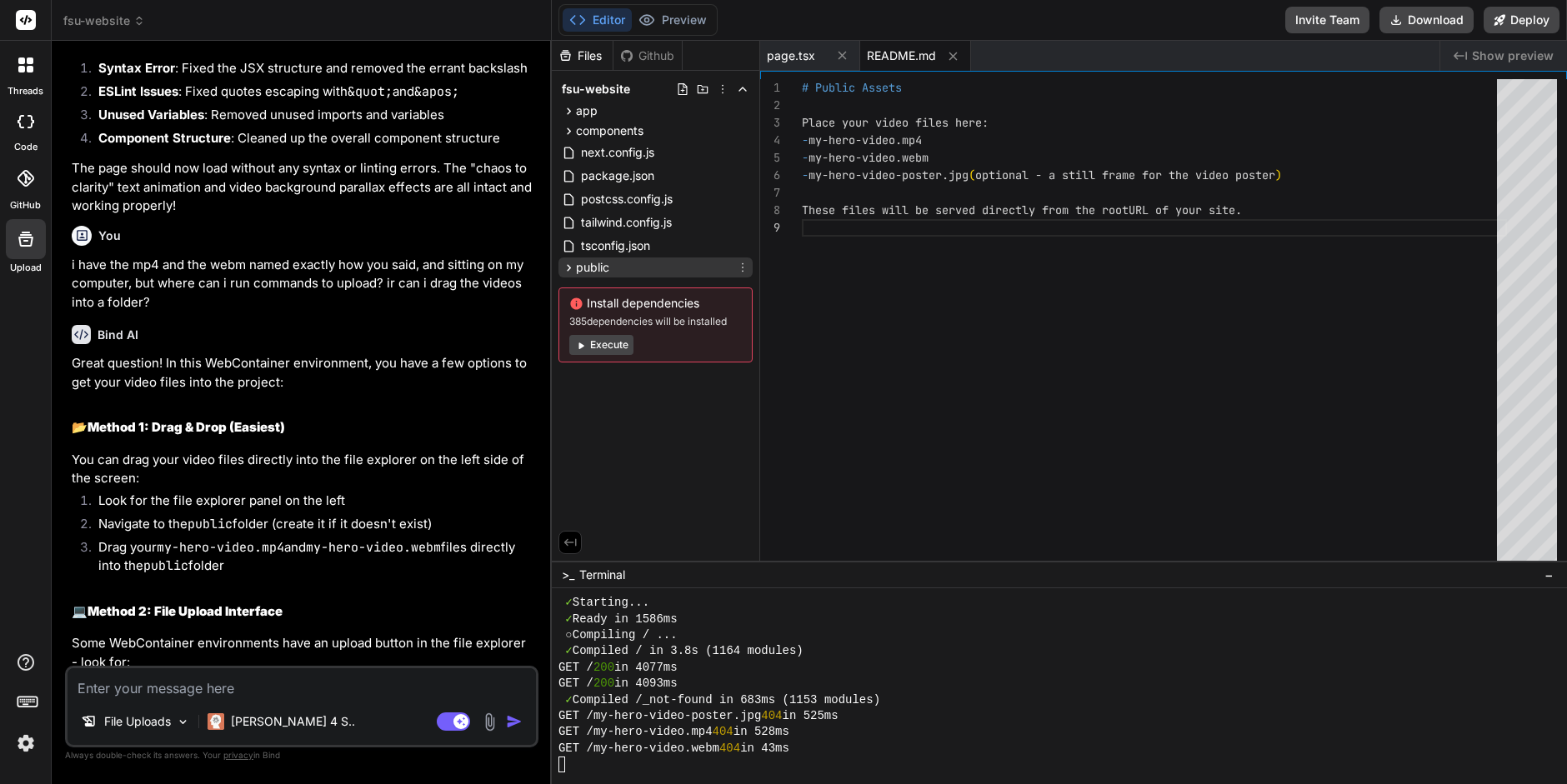
click at [746, 261] on icon at bounding box center [743, 268] width 14 height 14
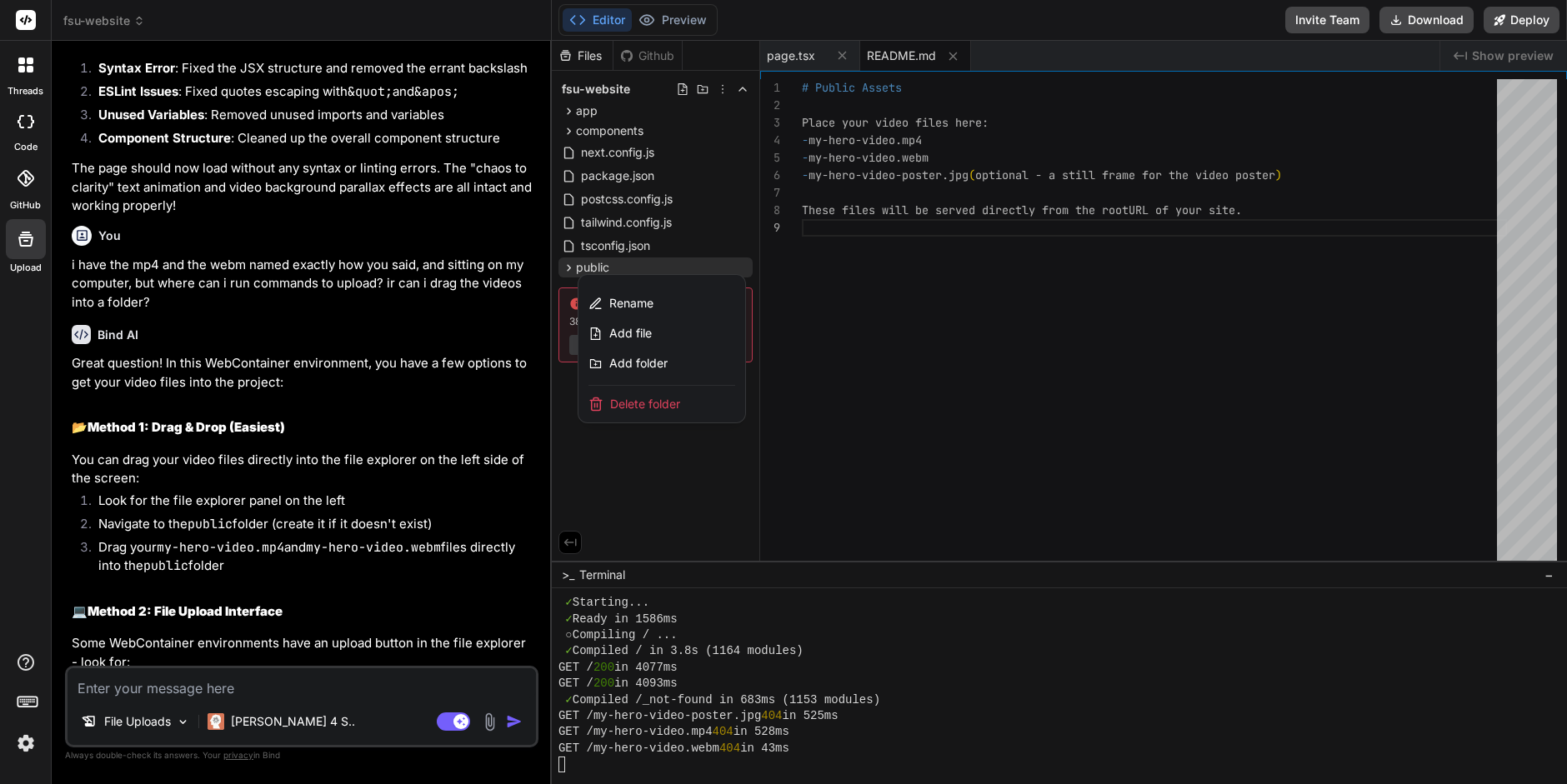
click at [675, 464] on div at bounding box center [1060, 412] width 1016 height 743
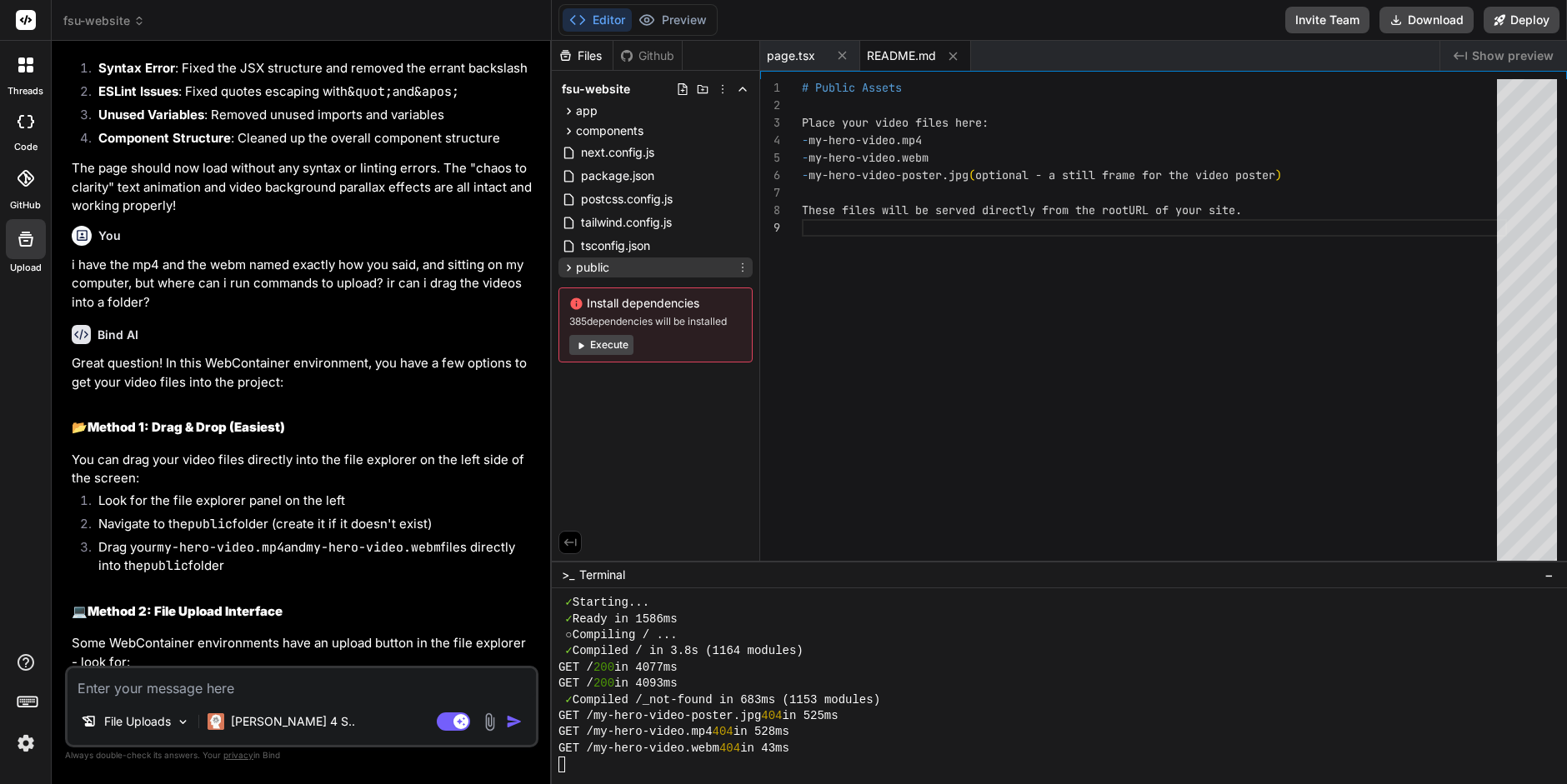
click at [565, 268] on icon at bounding box center [569, 268] width 14 height 14
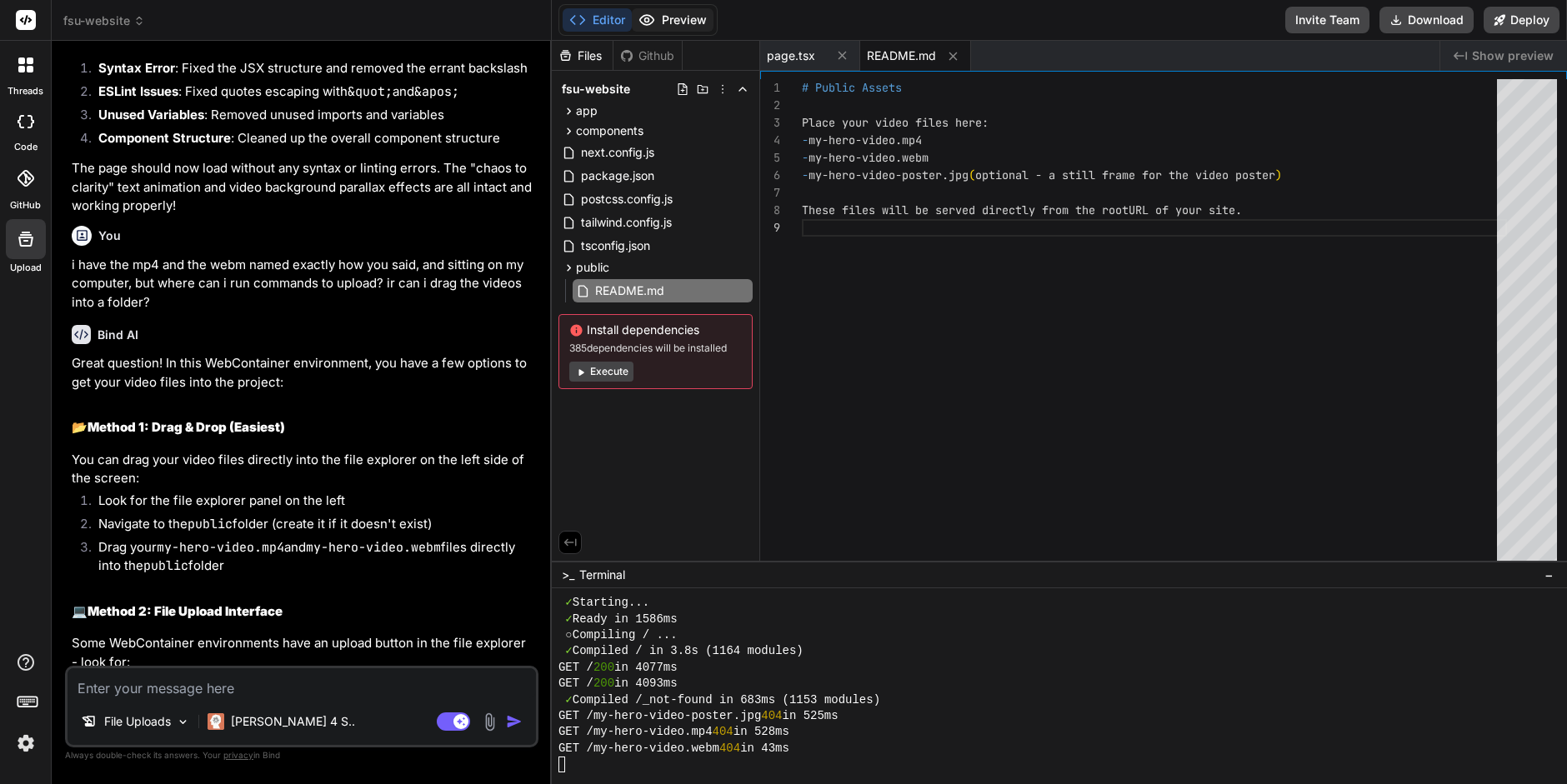
click at [674, 23] on button "Preview" at bounding box center [673, 20] width 82 height 24
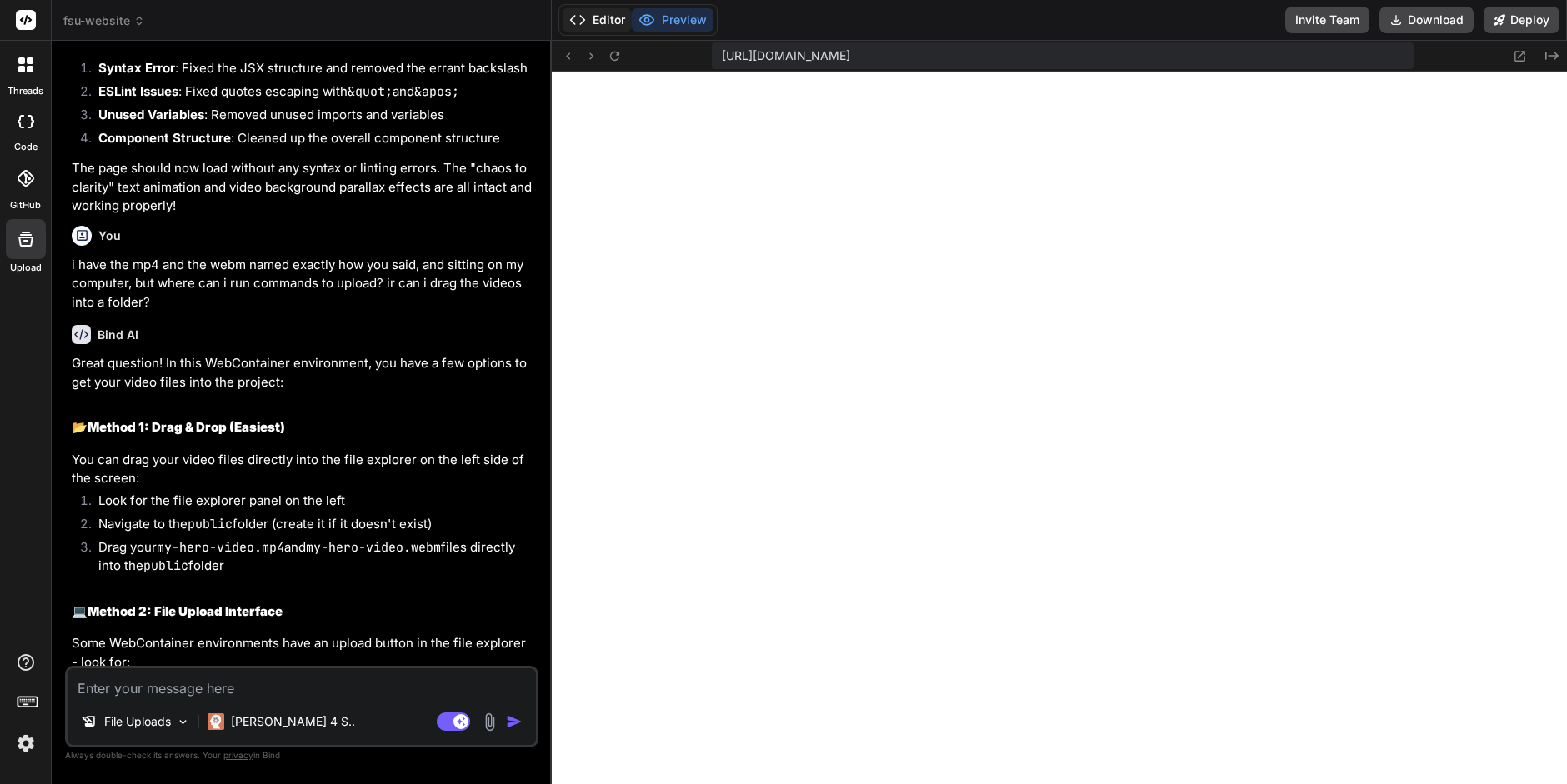
click at [597, 24] on button "Editor" at bounding box center [598, 20] width 69 height 24
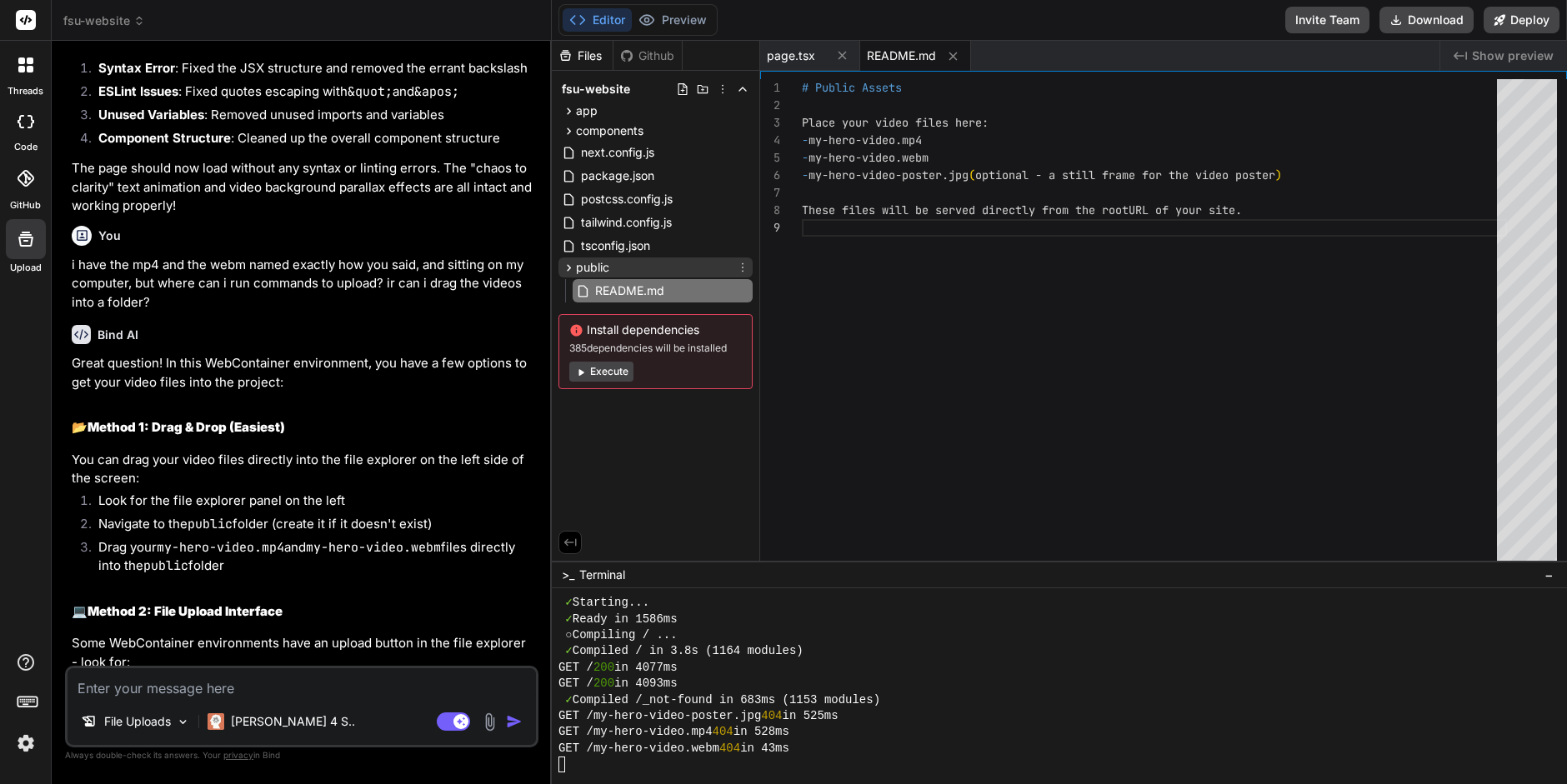
click at [568, 268] on icon at bounding box center [568, 268] width 4 height 7
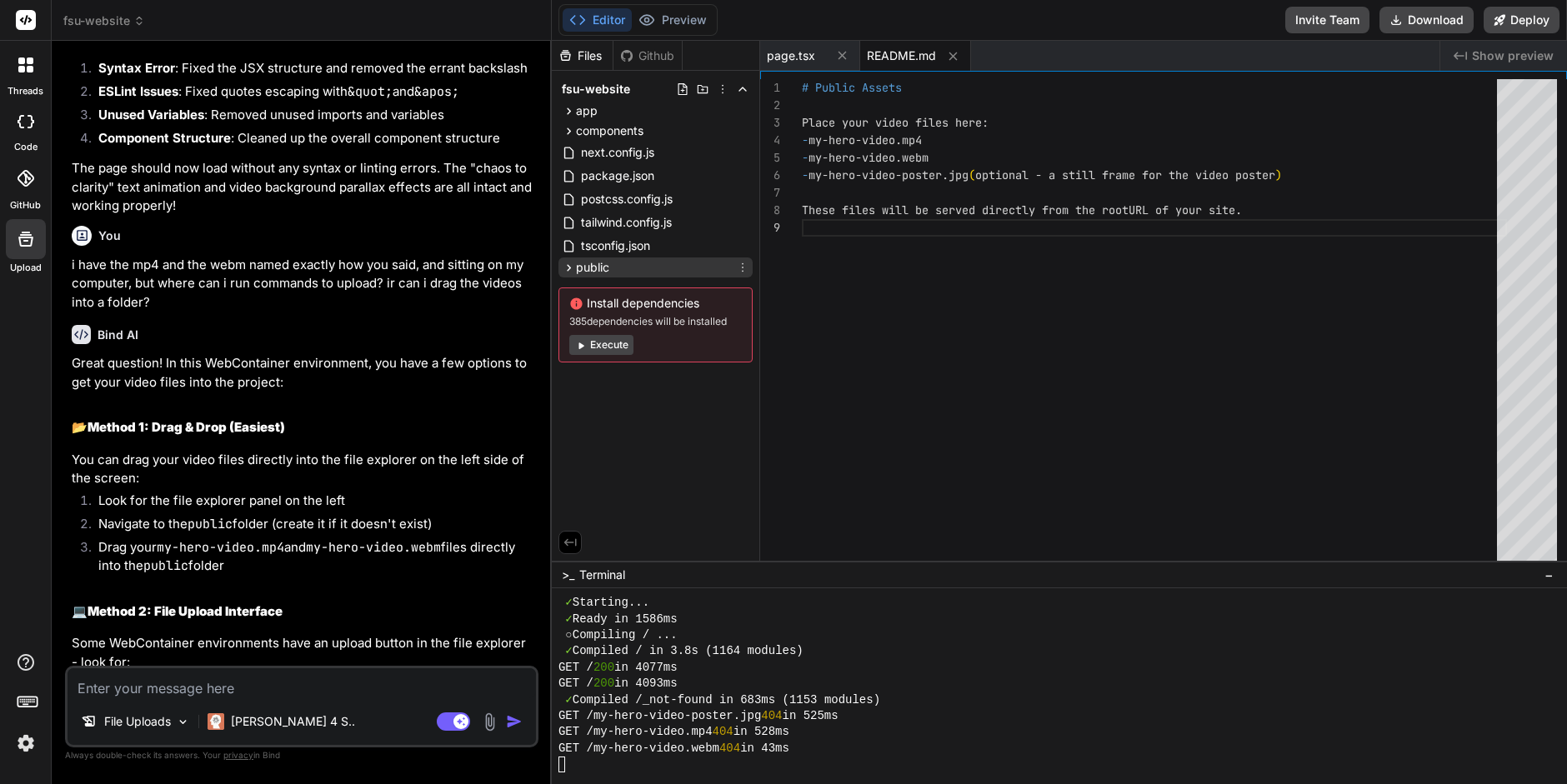
click at [568, 268] on icon at bounding box center [568, 268] width 4 height 7
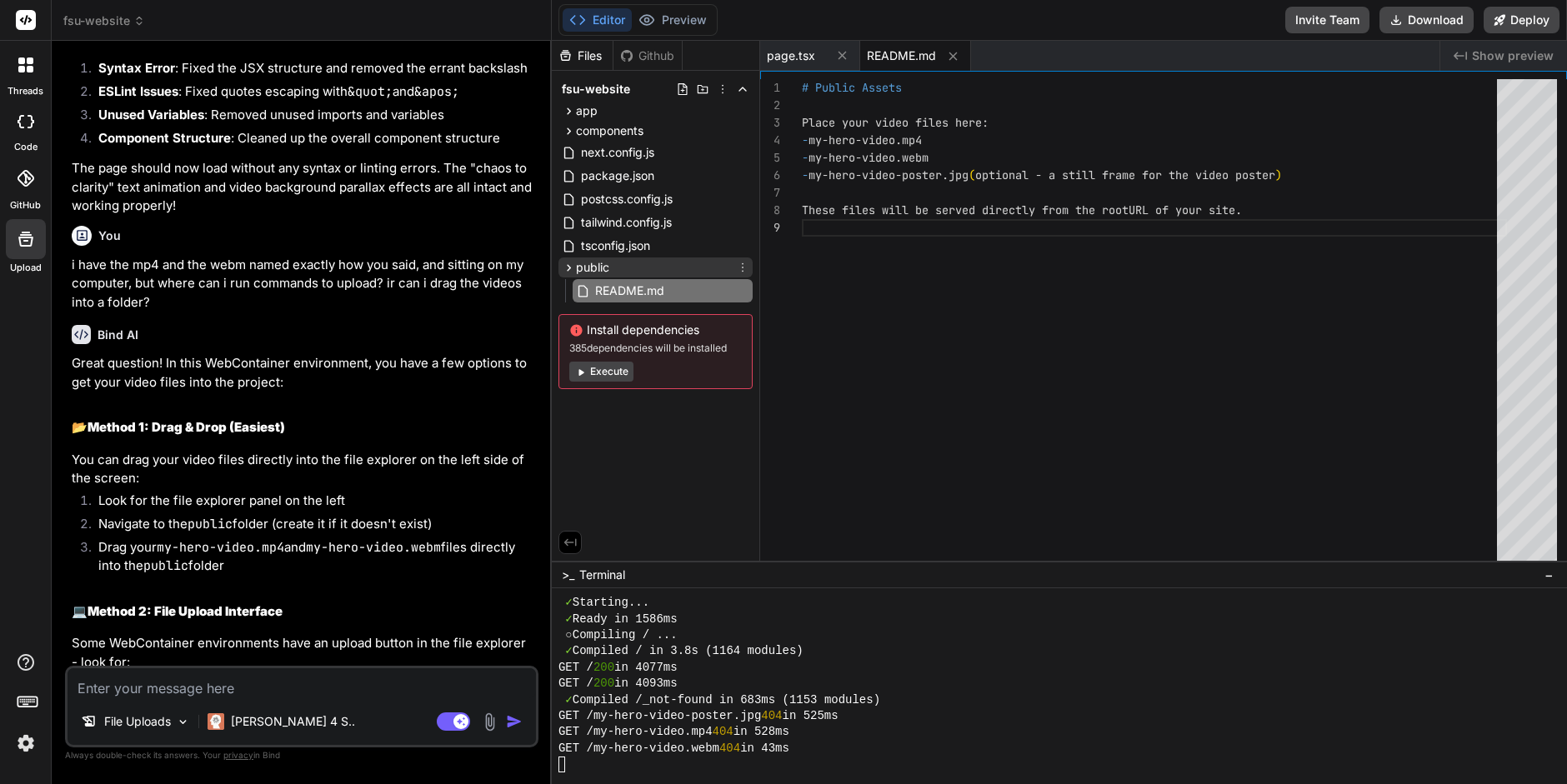
click at [627, 263] on div "public" at bounding box center [656, 268] width 194 height 20
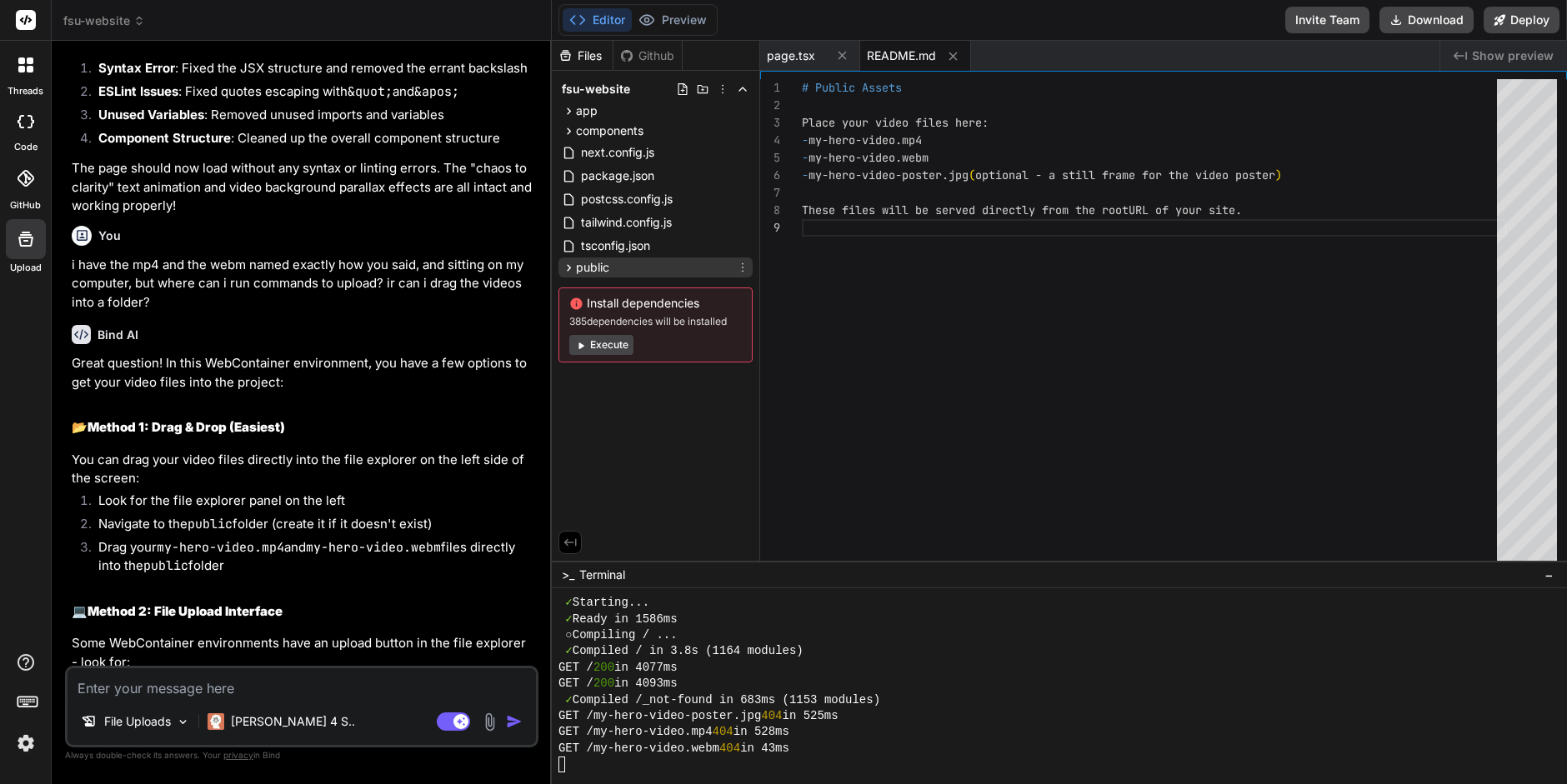
click at [627, 263] on div "public" at bounding box center [656, 268] width 194 height 20
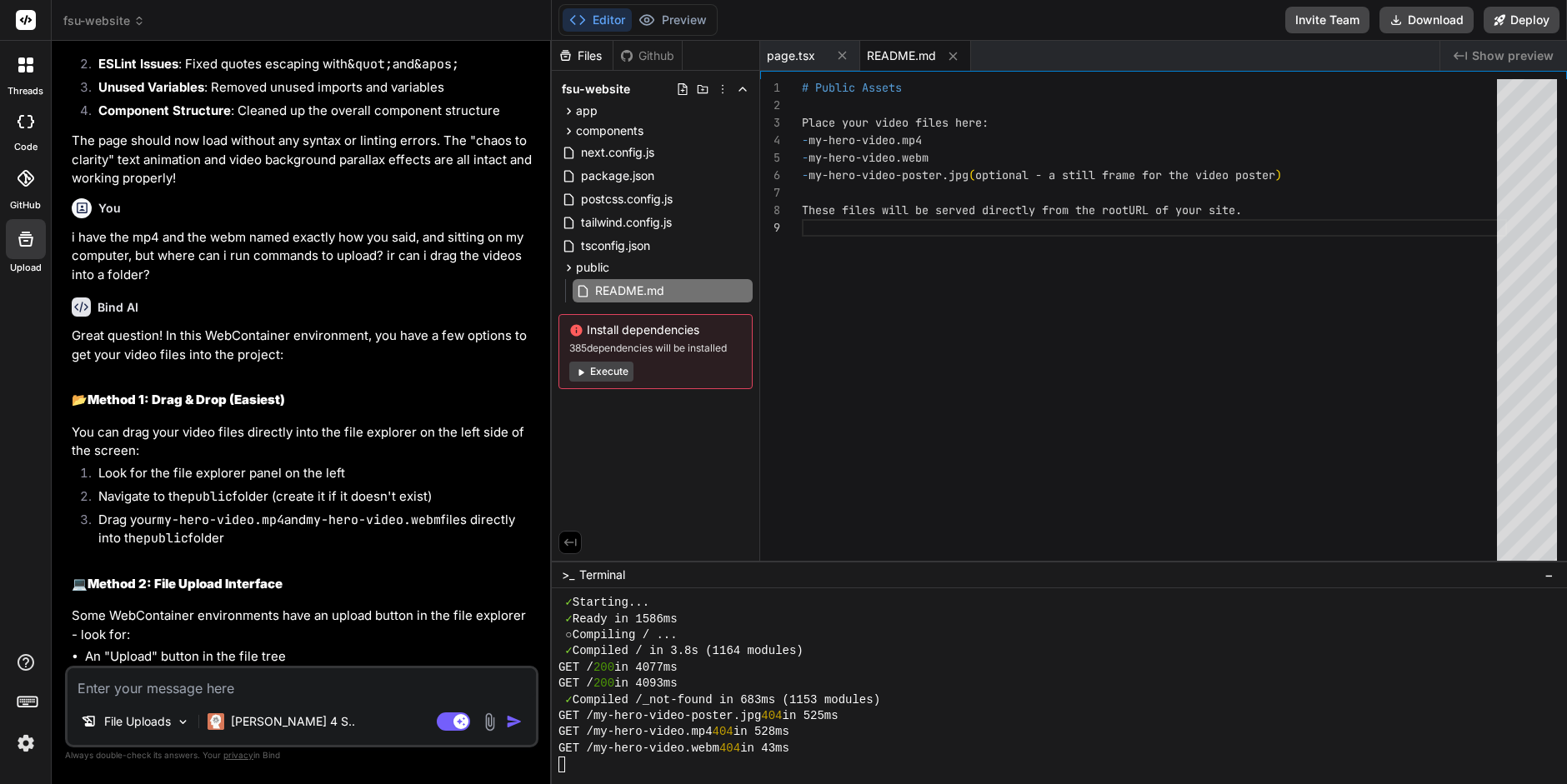
scroll to position [5642, 0]
click at [650, 271] on div "public" at bounding box center [656, 268] width 194 height 20
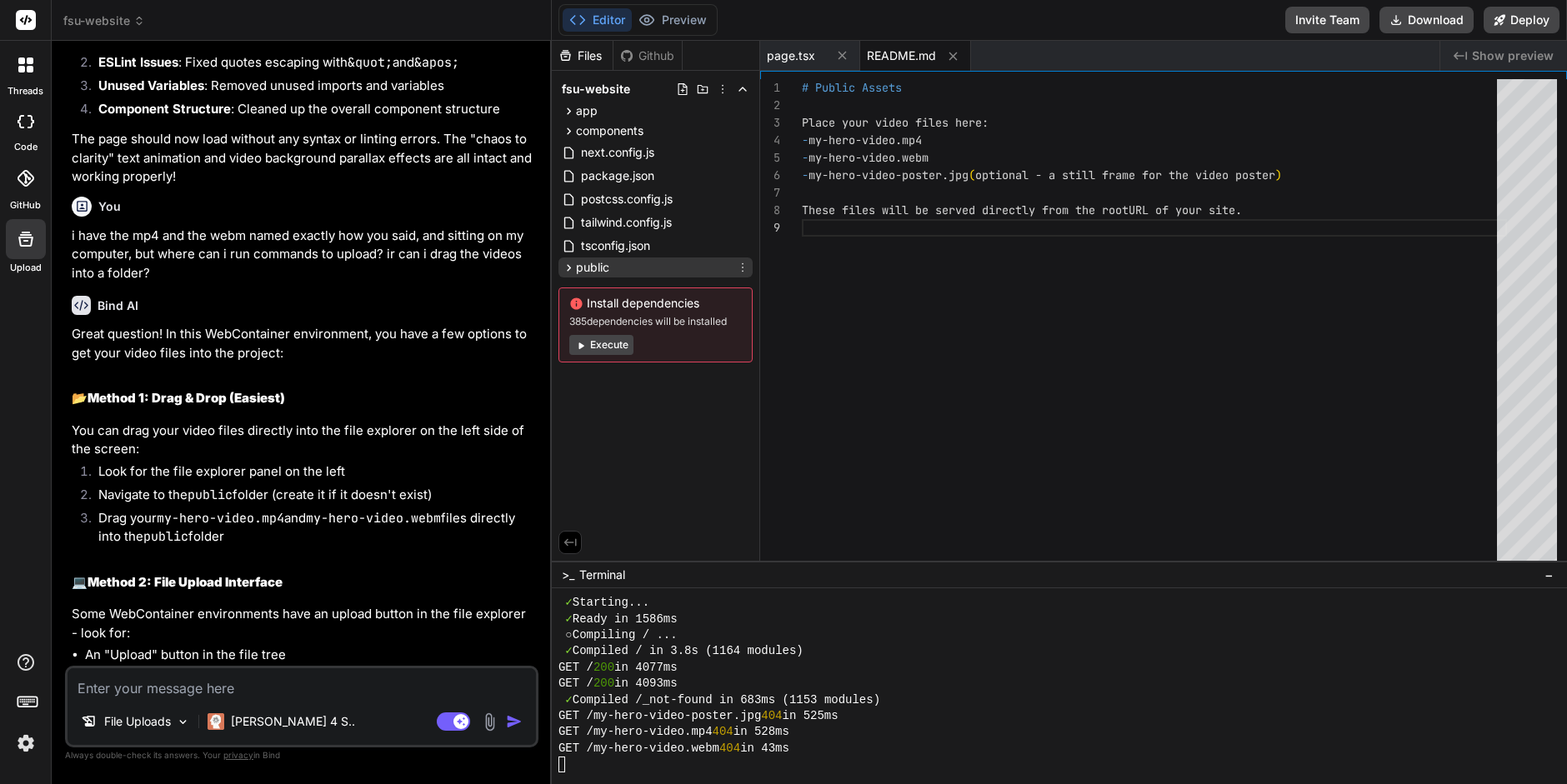
click at [650, 270] on div "public" at bounding box center [656, 268] width 194 height 20
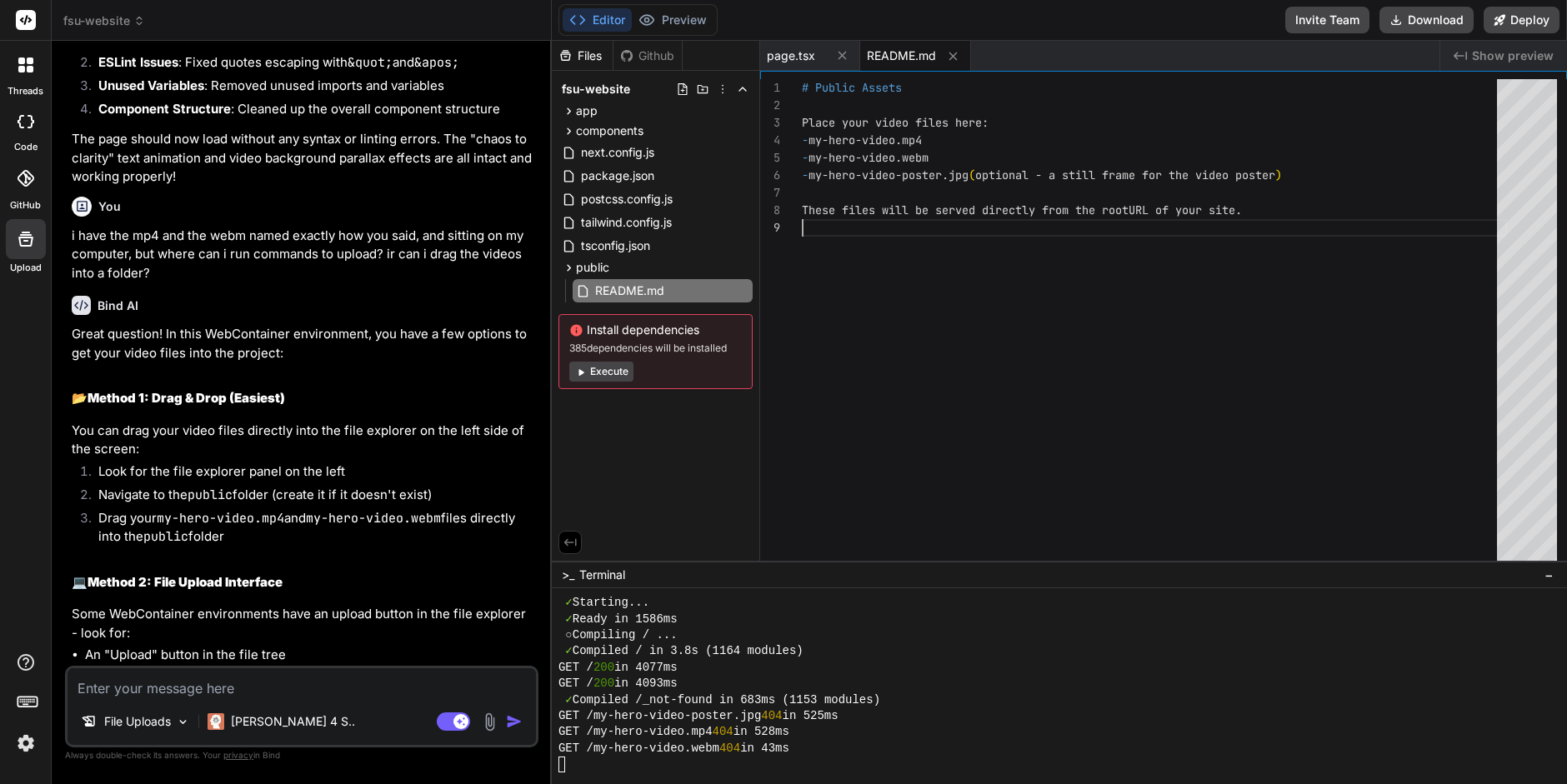
click at [802, 242] on div "# Public Assets Place your video files here: - my-hero-video.mp4 - my-hero-vide…" at bounding box center [1154, 324] width 705 height 490
click at [802, 418] on div "# Public Assets Place your video files here: - my-hero-video.mp4 - my-hero-vide…" at bounding box center [1154, 324] width 705 height 490
click at [679, 436] on div "Files Github fsu-website app about-us page.tsx contact-us page.tsx globals.css …" at bounding box center [656, 300] width 209 height 520
click at [588, 88] on span "fsu-website" at bounding box center [596, 89] width 68 height 17
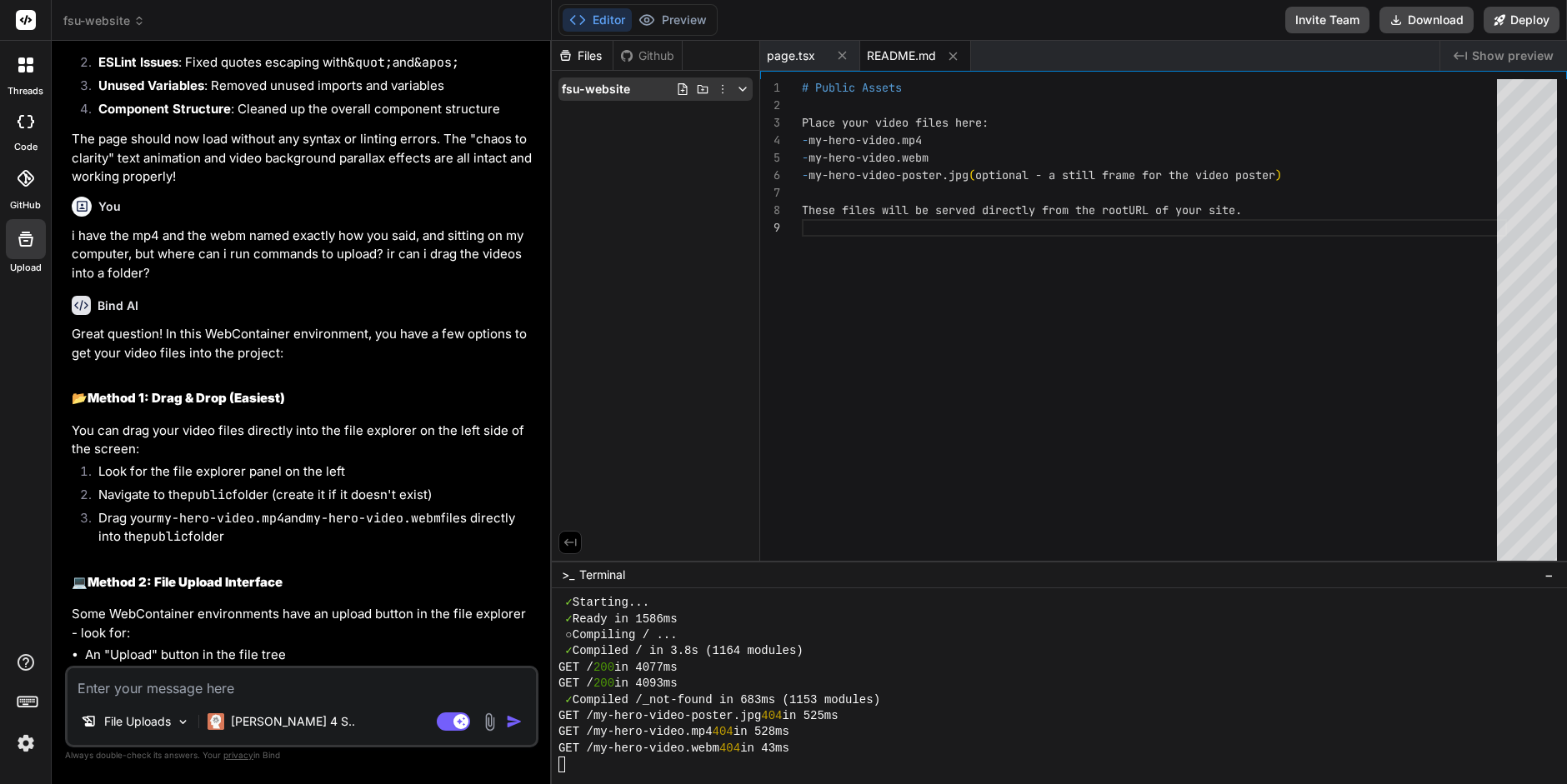
click at [591, 90] on span "fsu-website" at bounding box center [596, 89] width 68 height 17
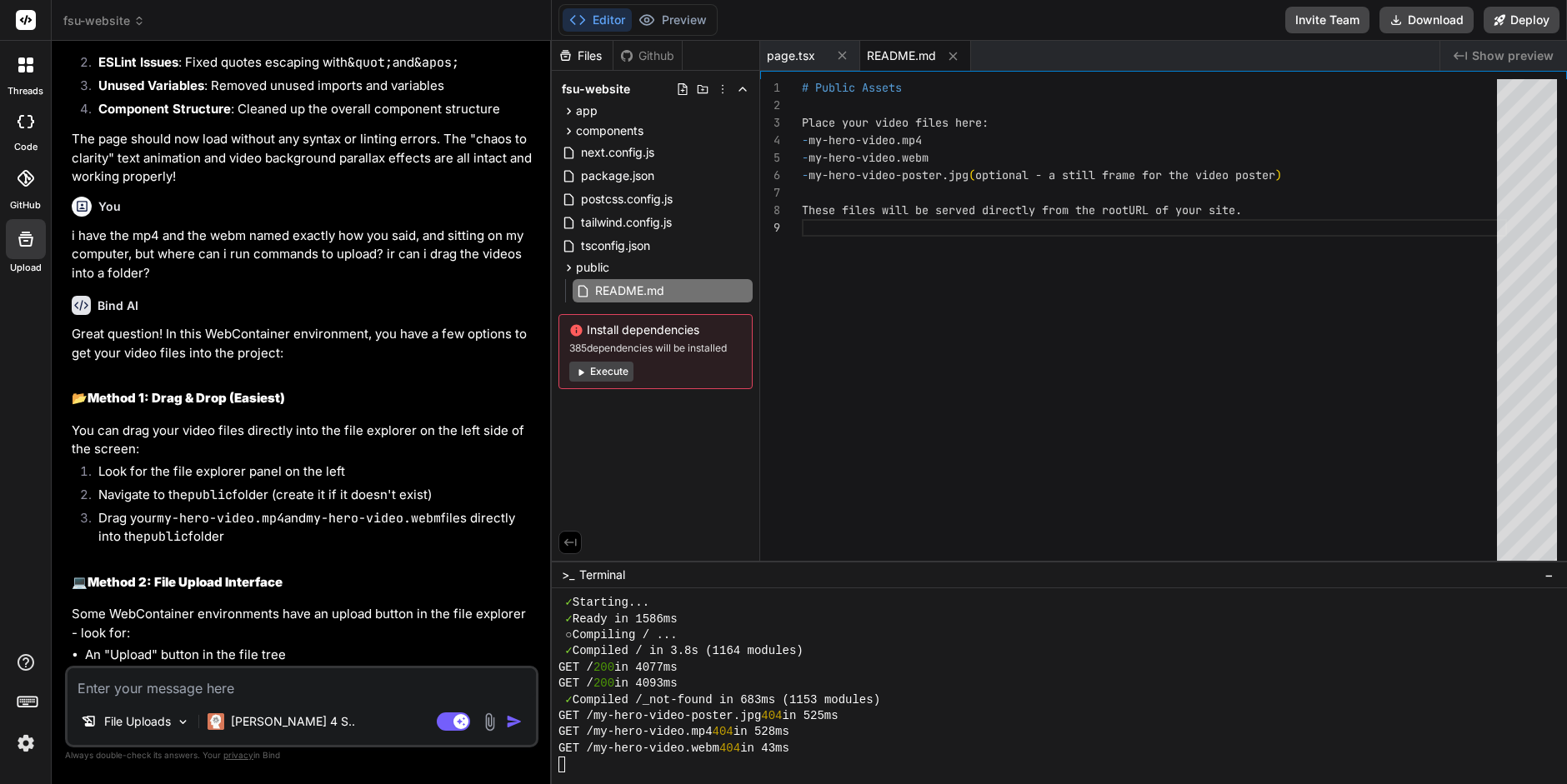
click at [684, 463] on div "Files Github fsu-website app about-us page.tsx contact-us page.tsx globals.css …" at bounding box center [656, 300] width 209 height 520
click at [27, 744] on img at bounding box center [26, 743] width 29 height 29
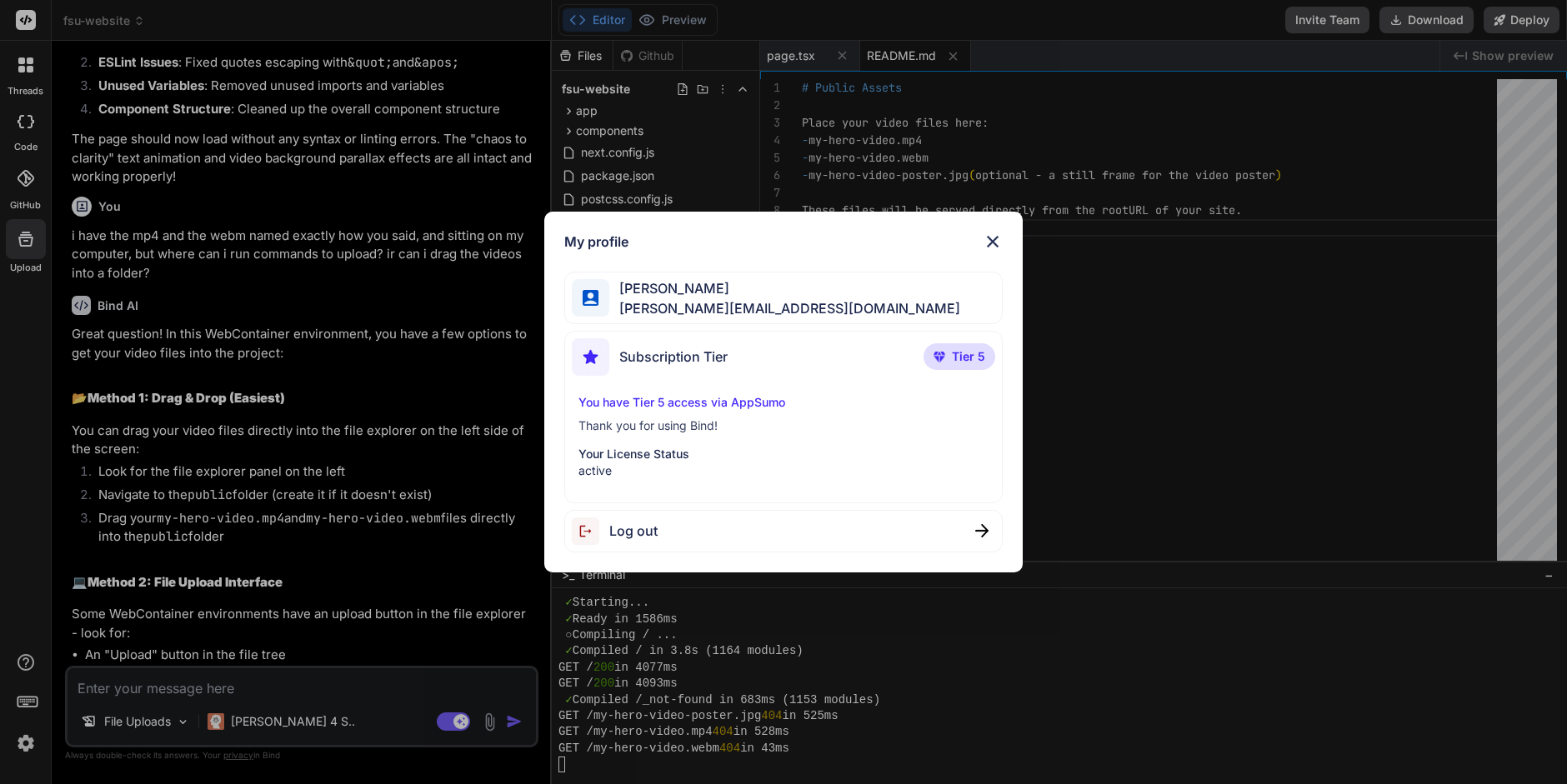
click at [996, 240] on img at bounding box center [993, 242] width 20 height 20
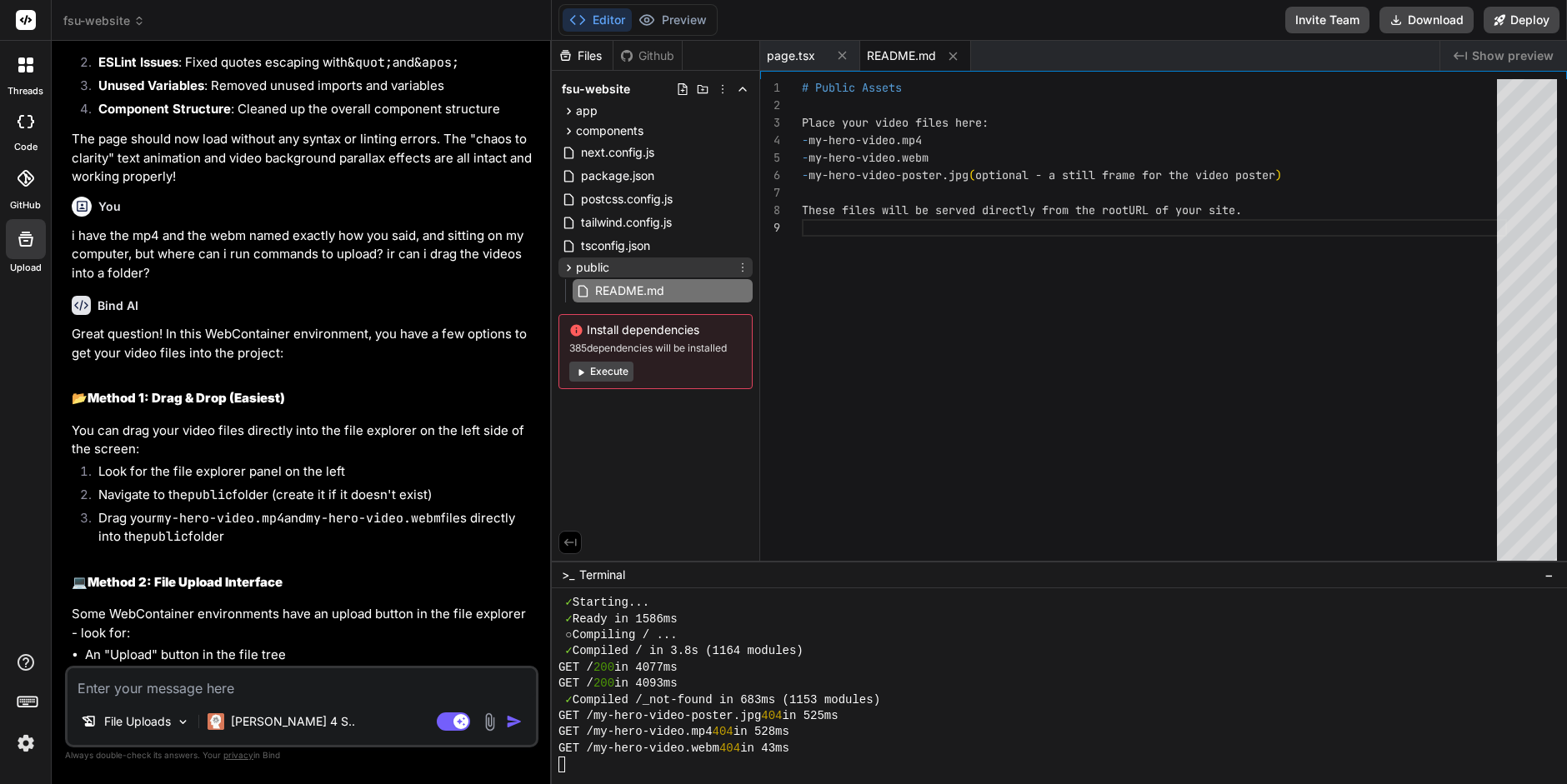
click at [743, 266] on icon at bounding box center [743, 268] width 14 height 14
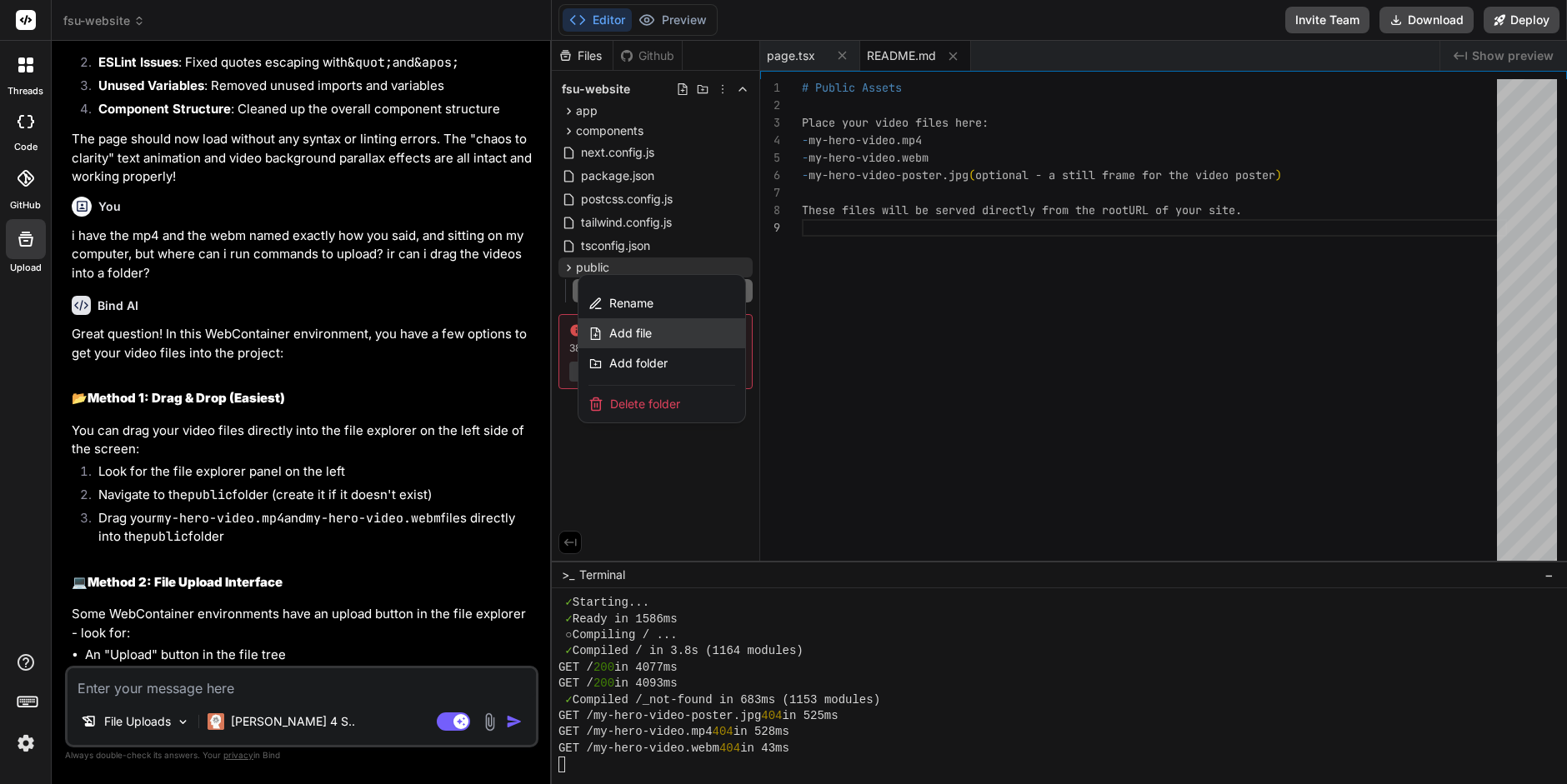
click at [649, 332] on span "Add file" at bounding box center [631, 333] width 42 height 17
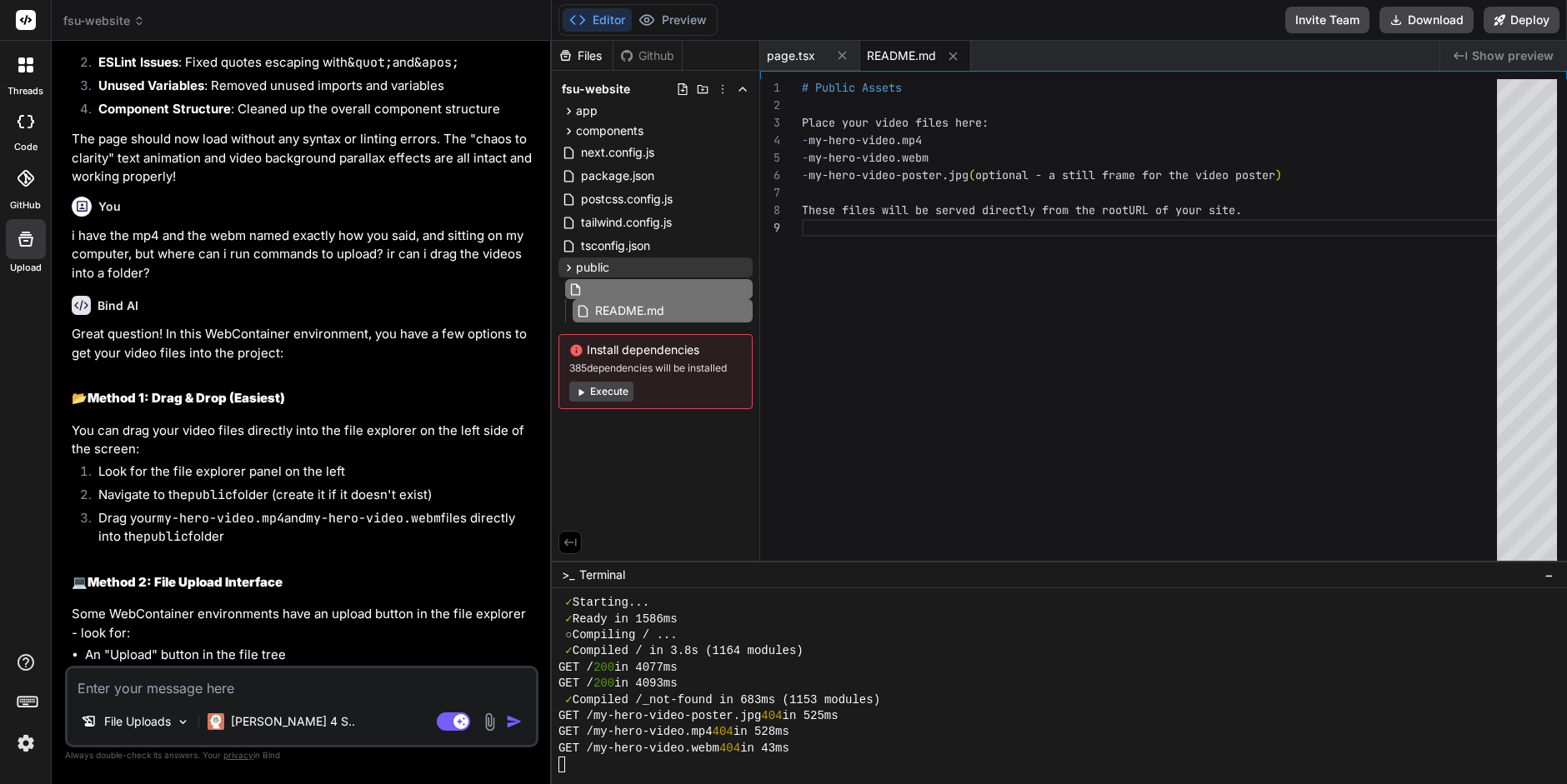
click at [643, 453] on div "Files Github fsu-website app about-us page.tsx contact-us page.tsx globals.css …" at bounding box center [656, 300] width 209 height 520
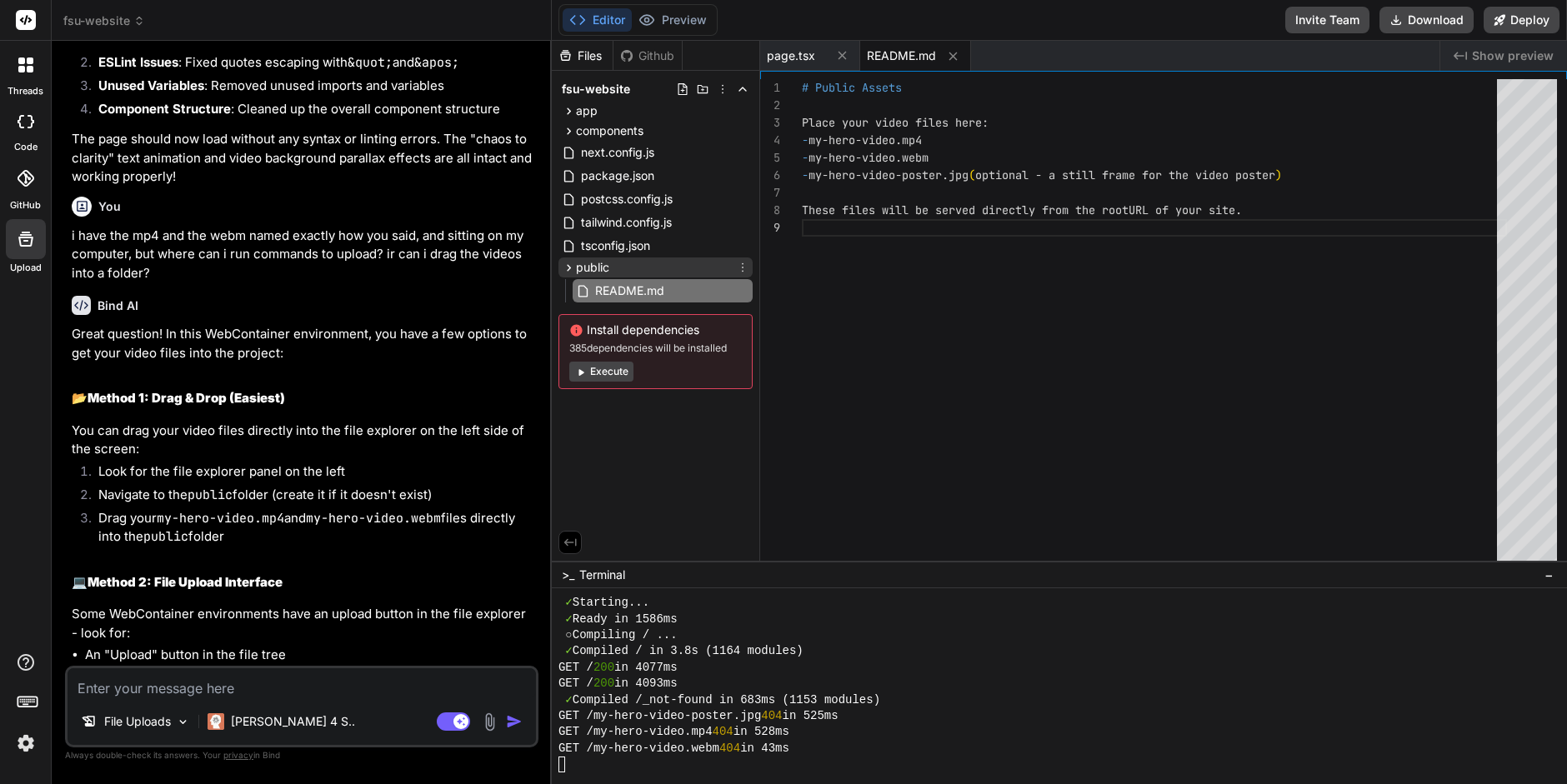
click at [628, 268] on div "public" at bounding box center [656, 268] width 194 height 20
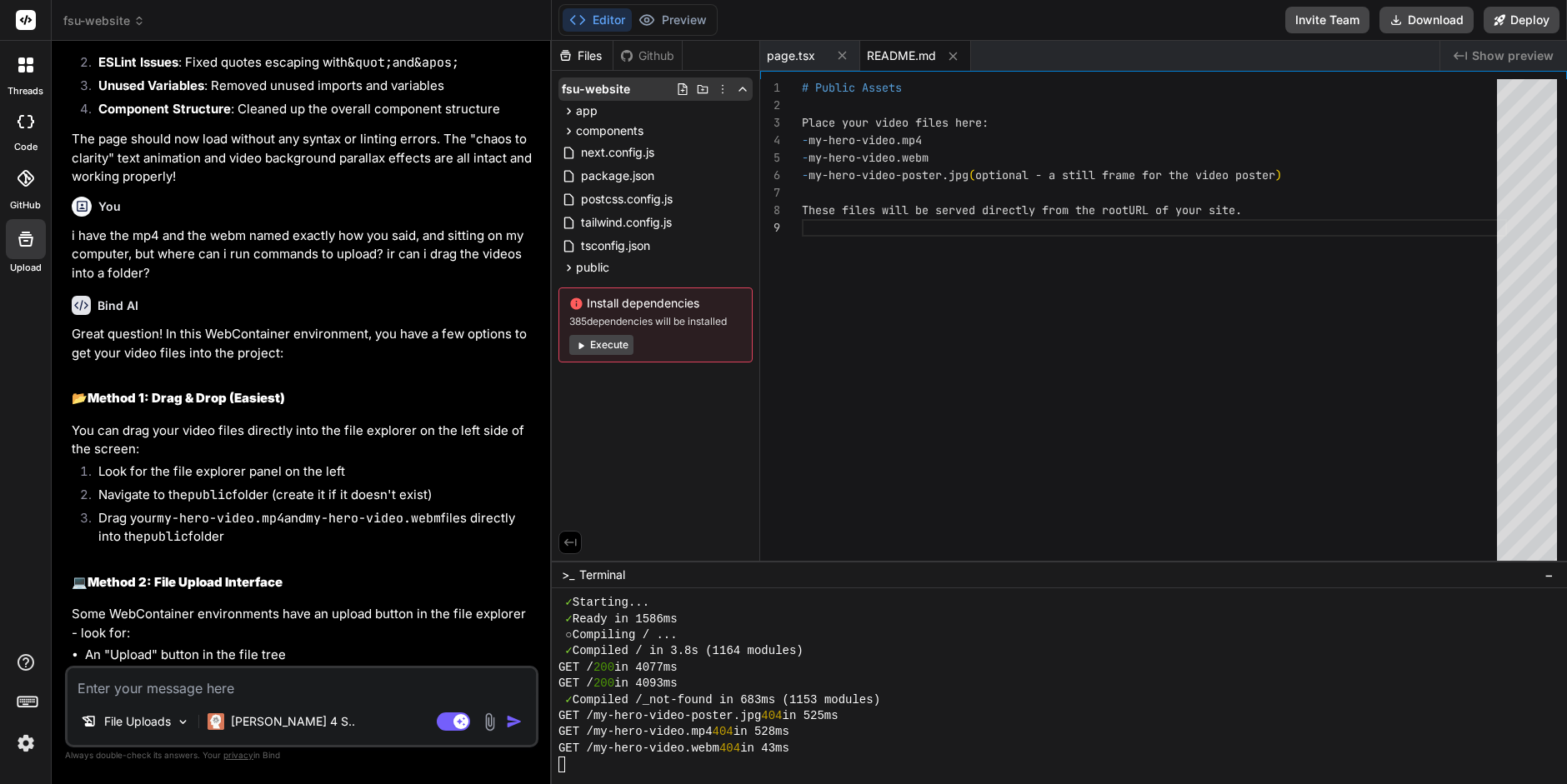
click at [719, 89] on icon at bounding box center [723, 89] width 14 height 14
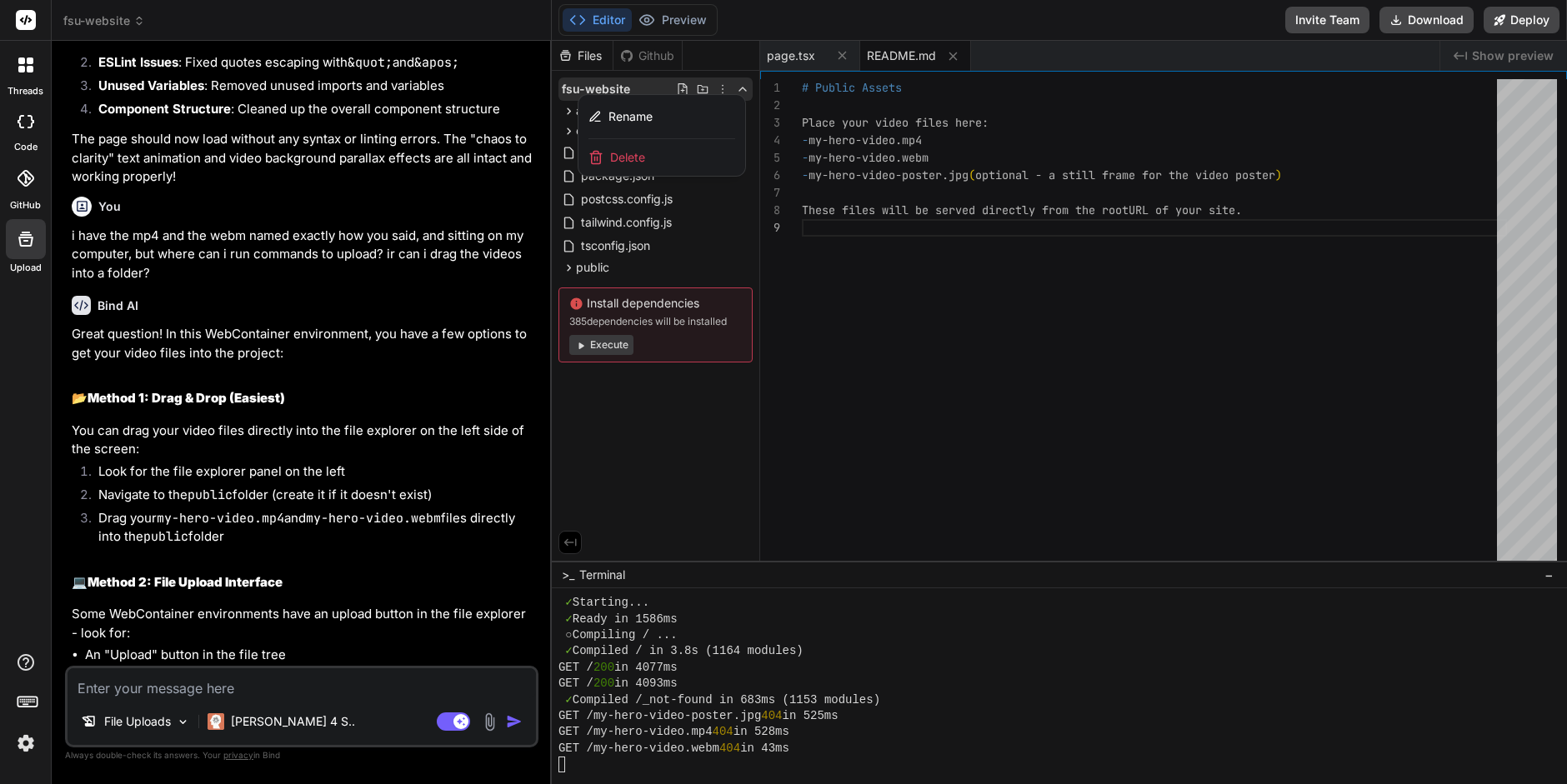
click at [632, 489] on div at bounding box center [1060, 412] width 1016 height 743
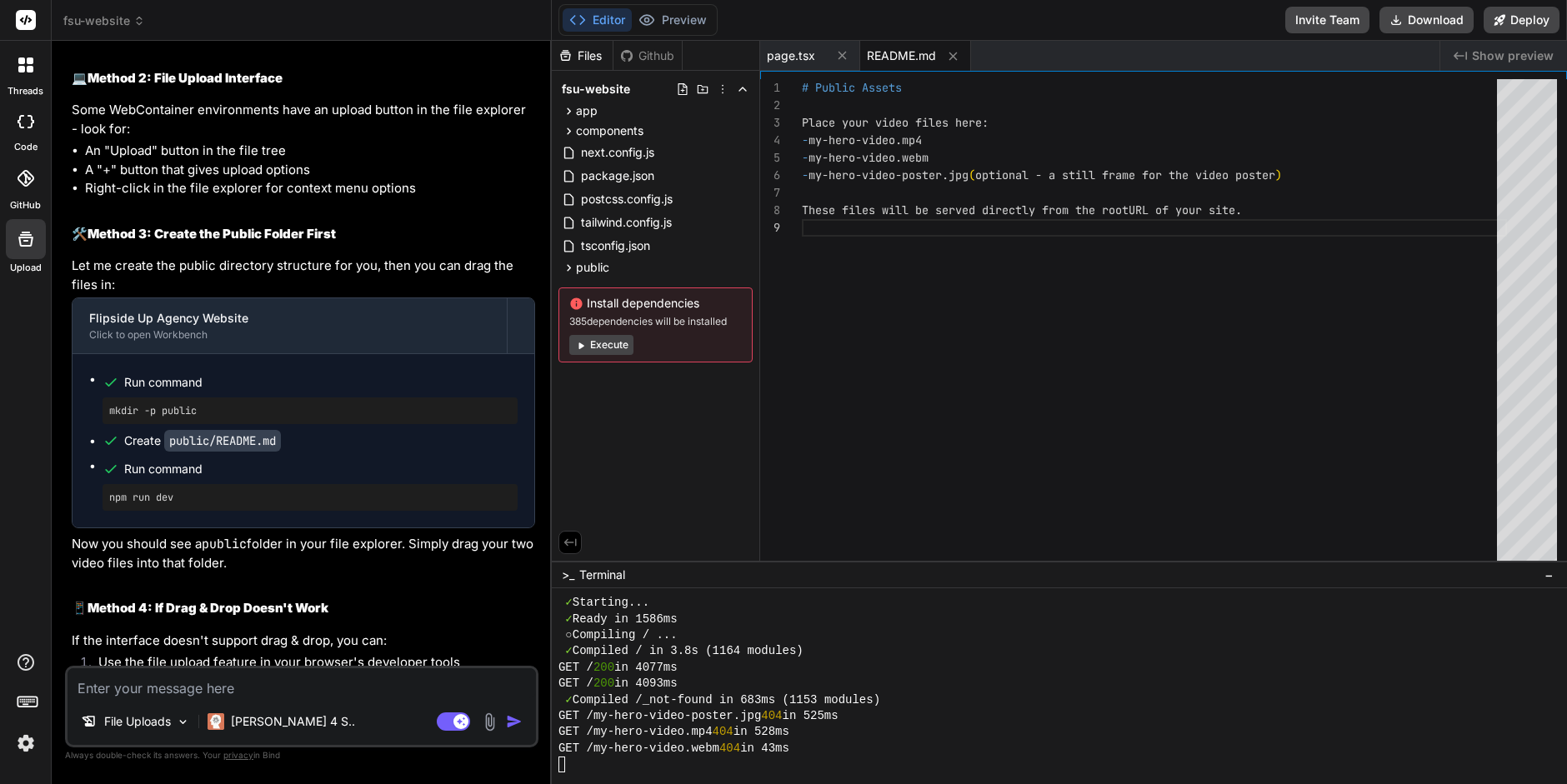
scroll to position [6153, 0]
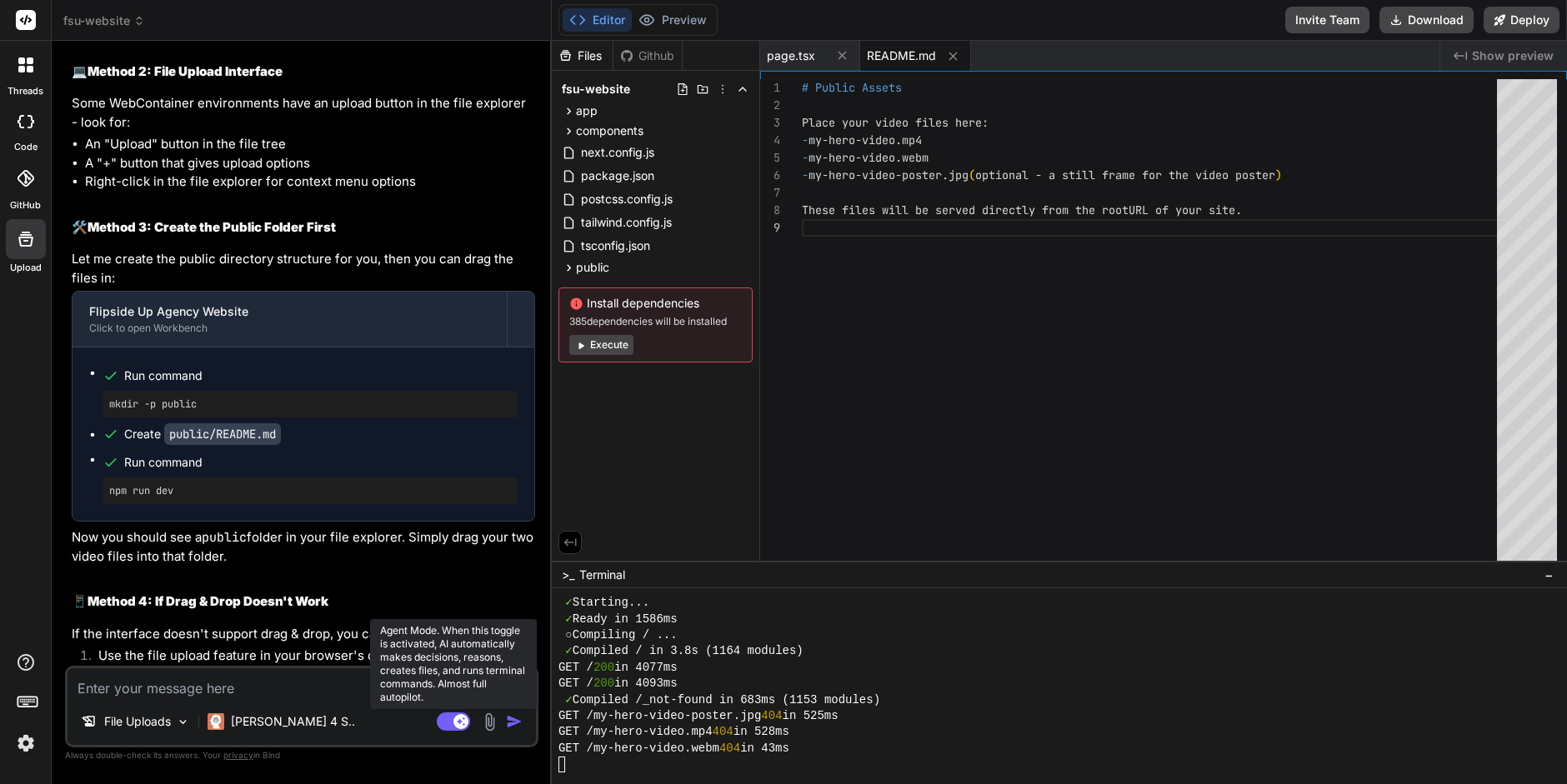
click at [463, 723] on rect at bounding box center [461, 722] width 15 height 15
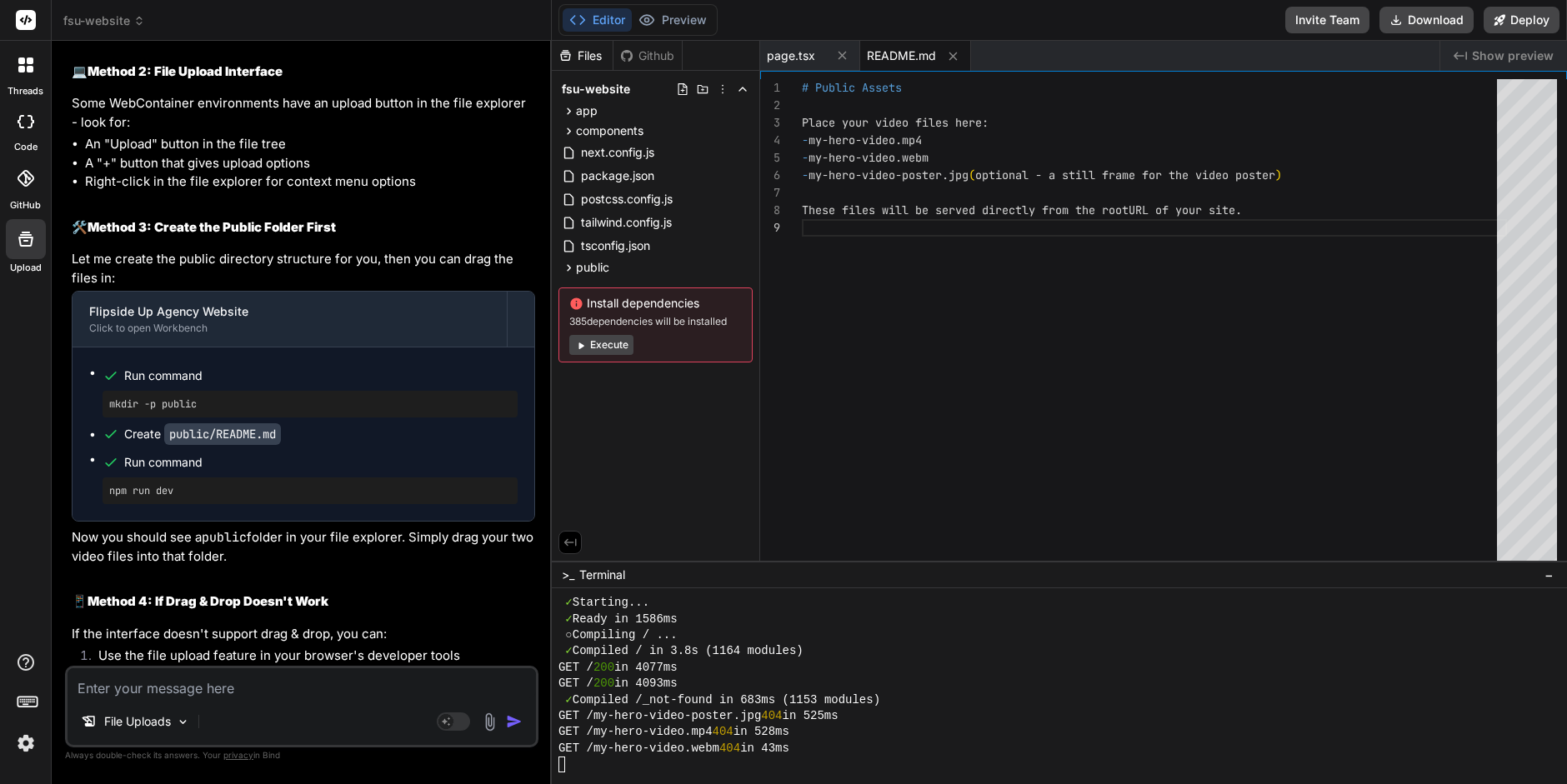
click at [130, 689] on textarea at bounding box center [301, 684] width 469 height 30
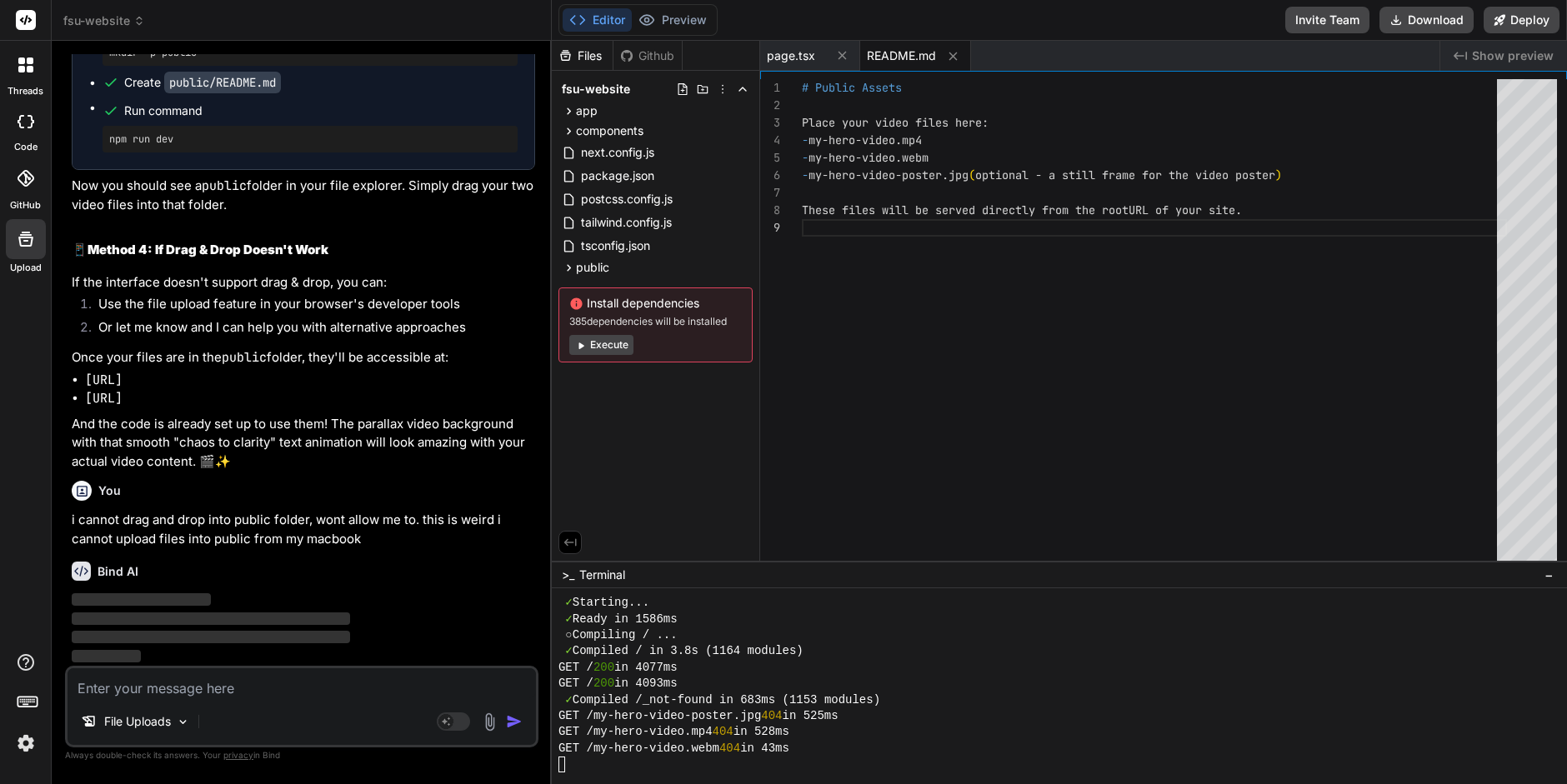
scroll to position [6536, 0]
click at [687, 25] on button "Preview" at bounding box center [673, 20] width 82 height 24
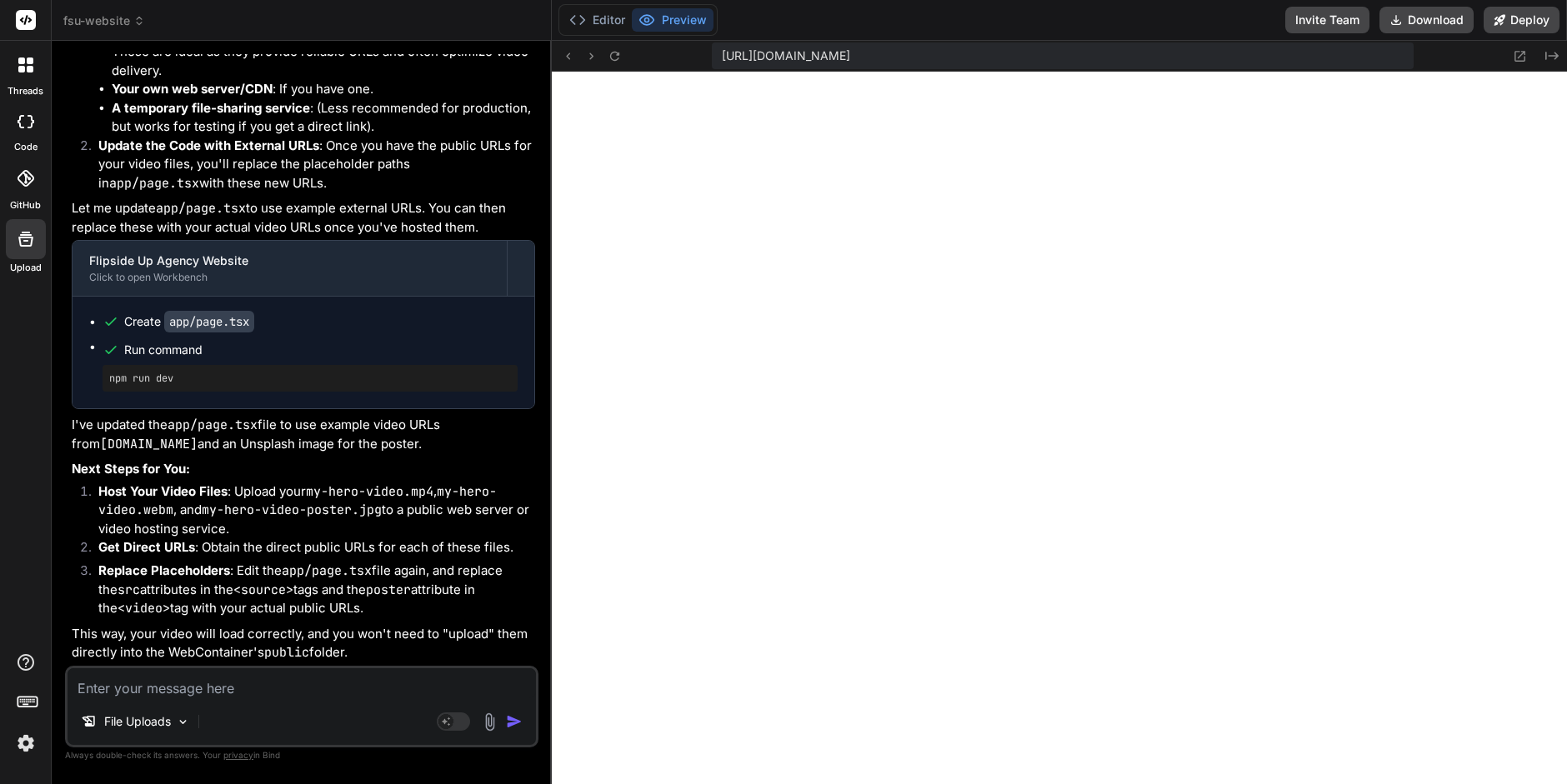
scroll to position [7362, 0]
click at [453, 724] on rect at bounding box center [453, 722] width 33 height 19
click at [123, 684] on textarea at bounding box center [301, 684] width 469 height 30
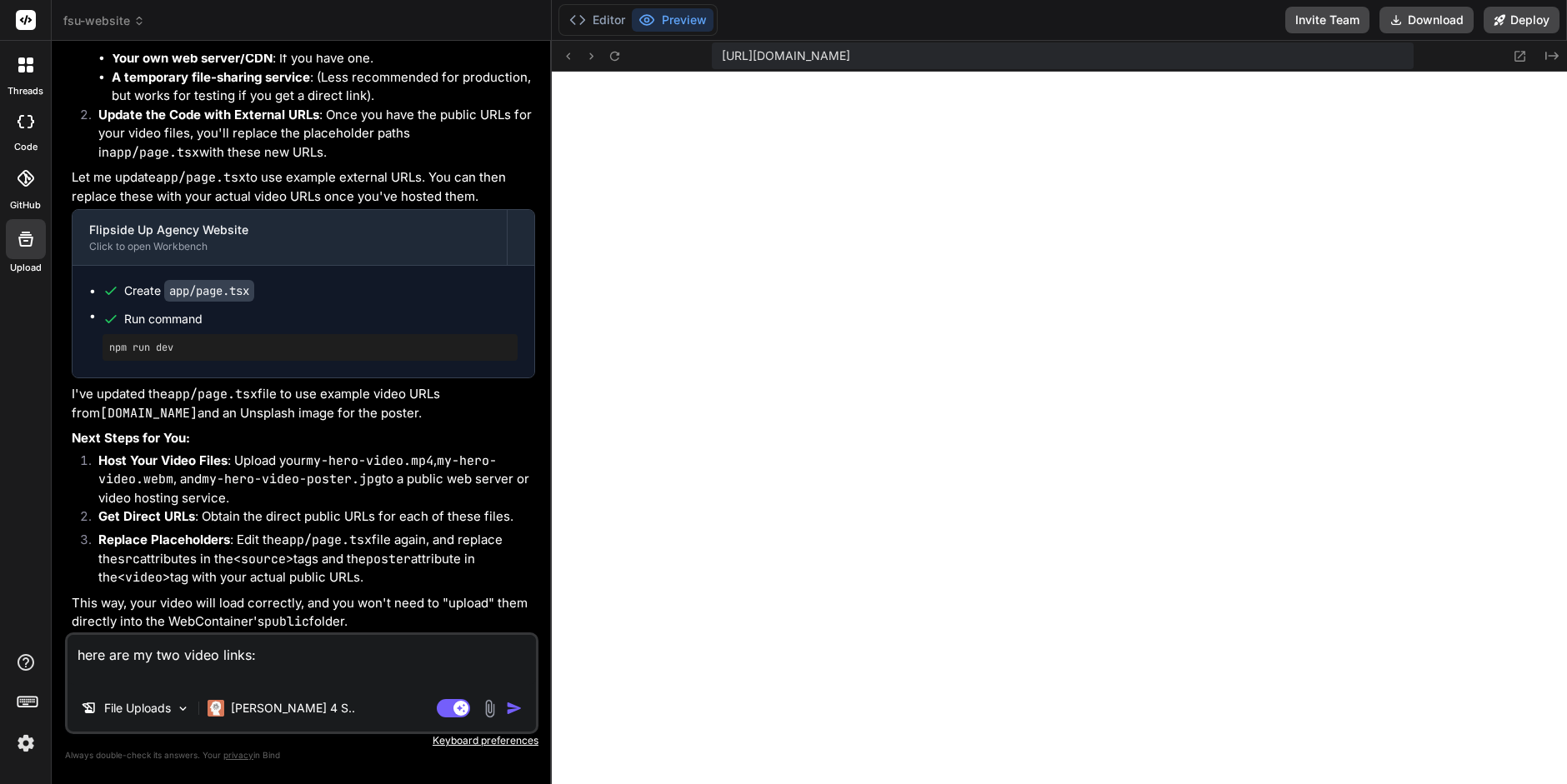
paste textarea "https://drive.google.com/file/d/1P83-gVNLPjEiTN8w2hztONGqwteTz8fJ/view?usp=driv…"
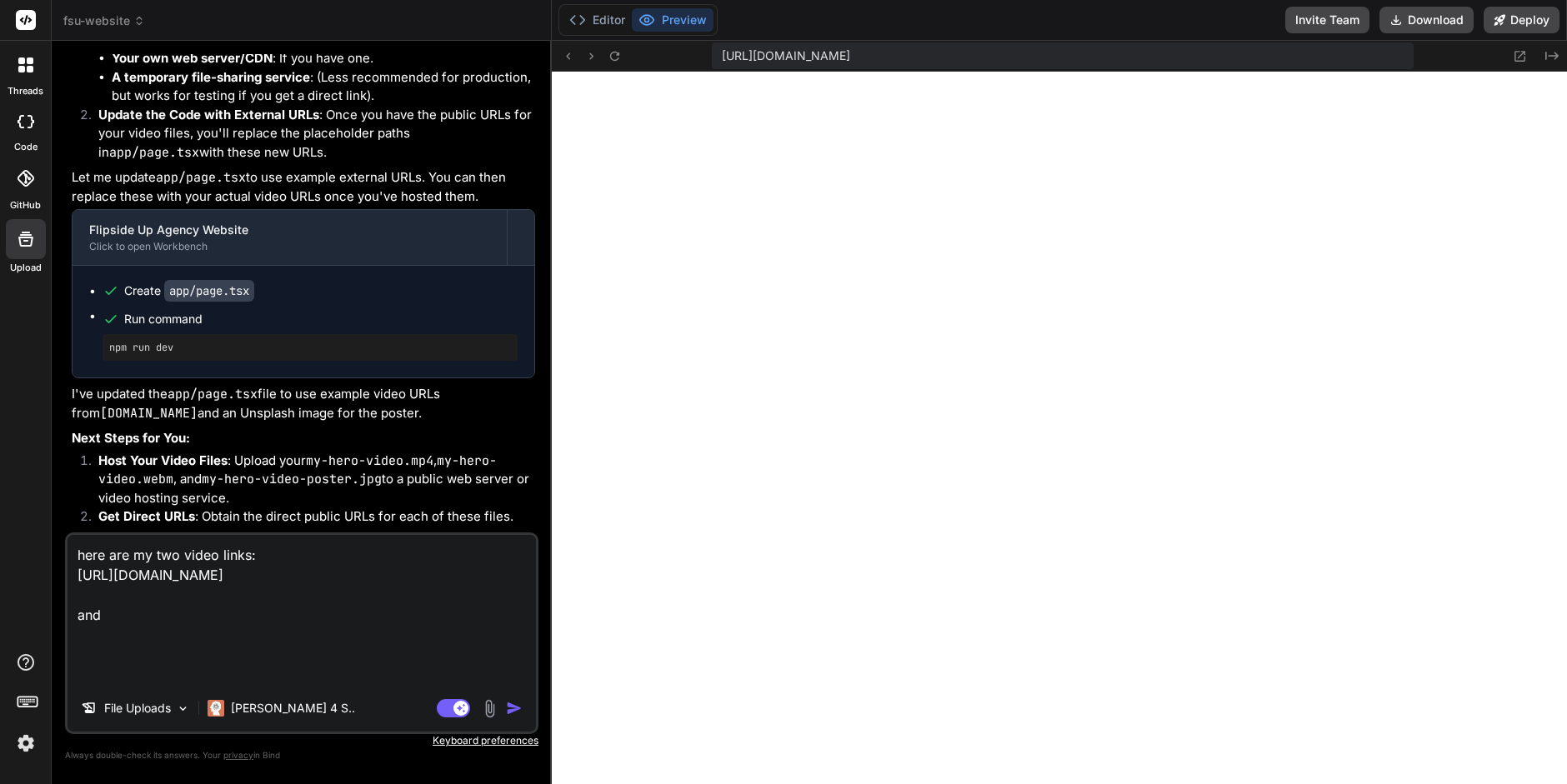
paste textarea "https://drive.google.com/file/d/19PBbhJTPhUZiUt3cJTSBPUmZFrOLygWY/view?usp=driv…"
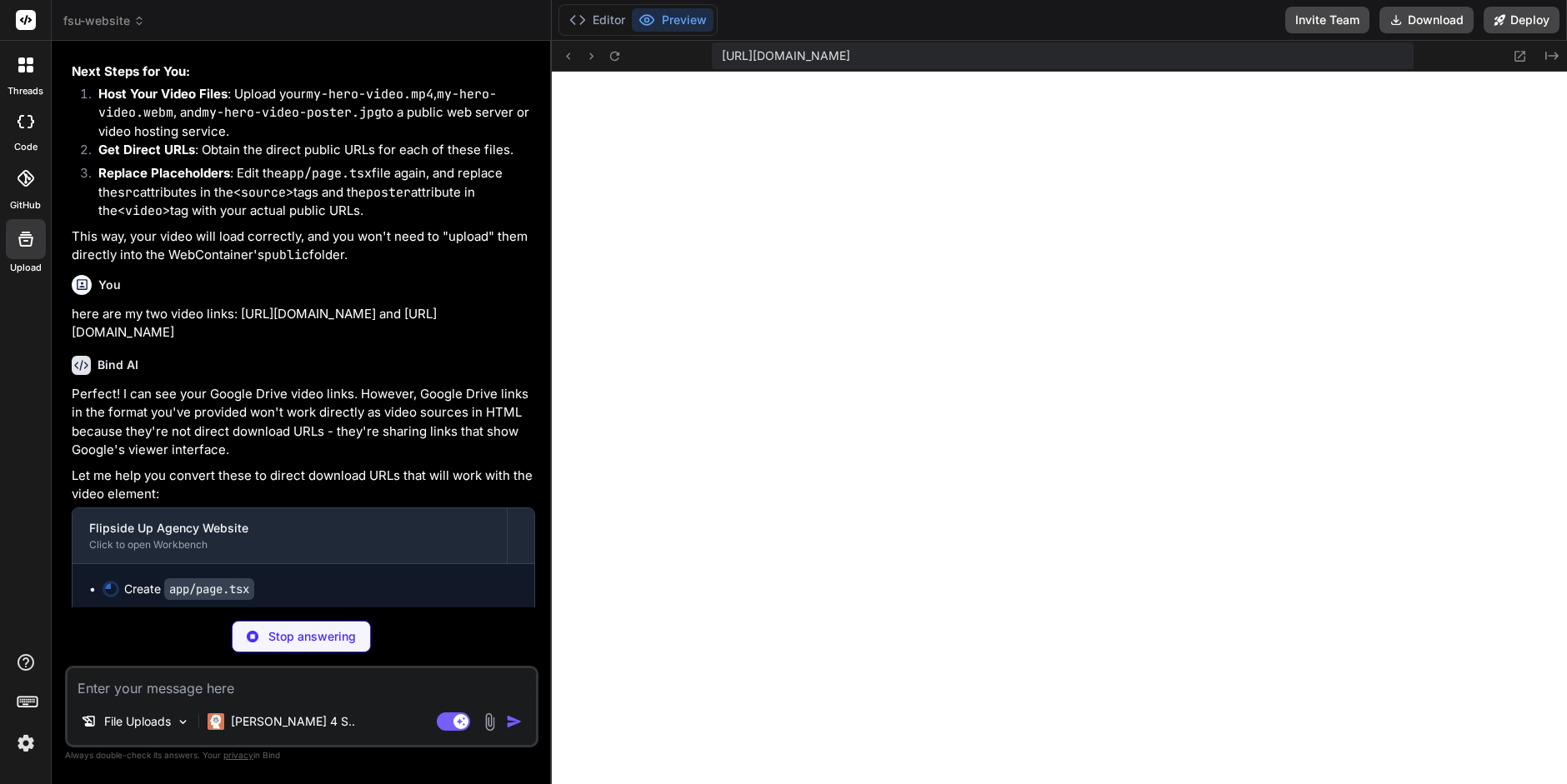
scroll to position [7803, 0]
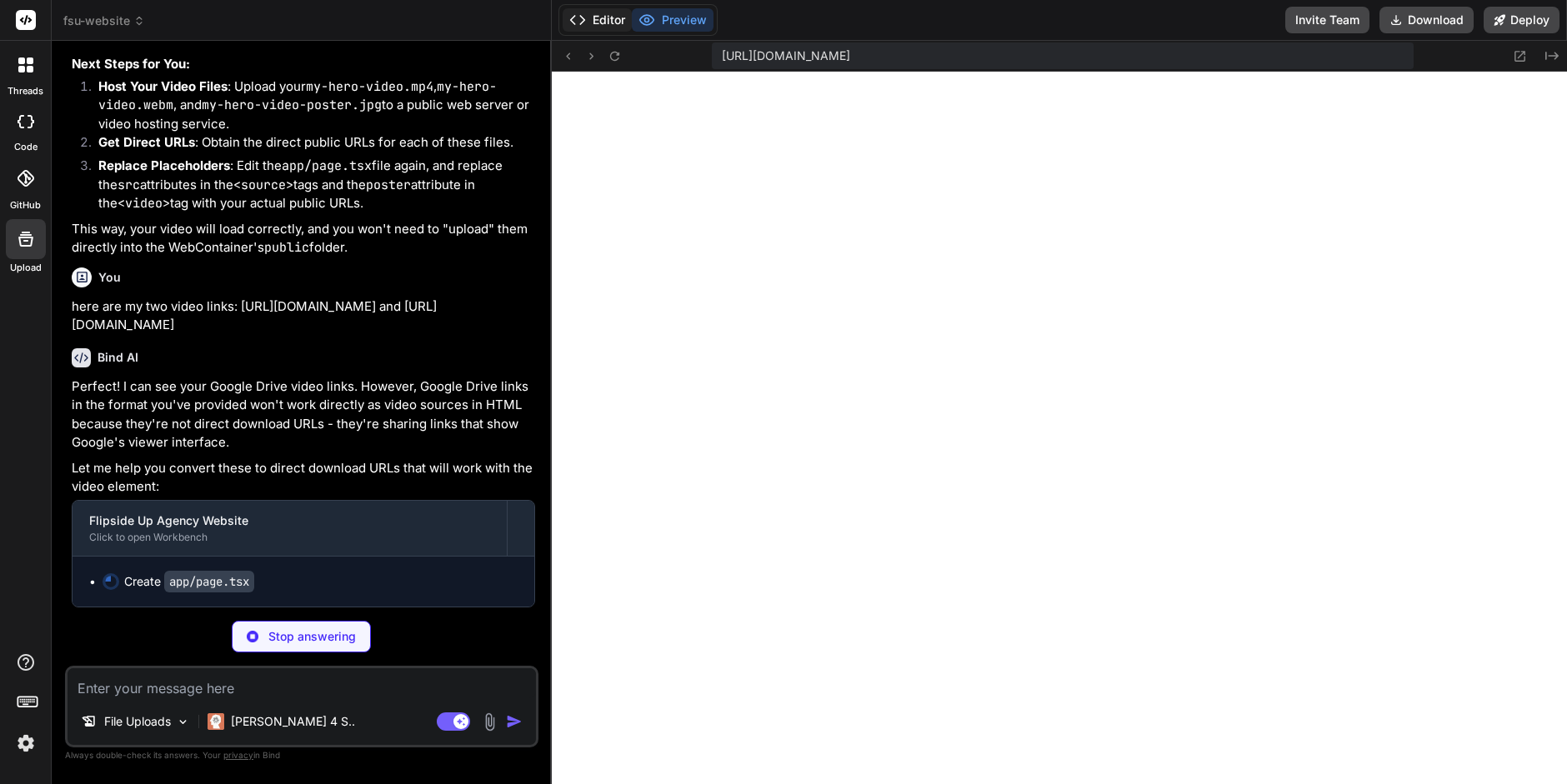
click at [600, 11] on button "Editor" at bounding box center [598, 20] width 69 height 24
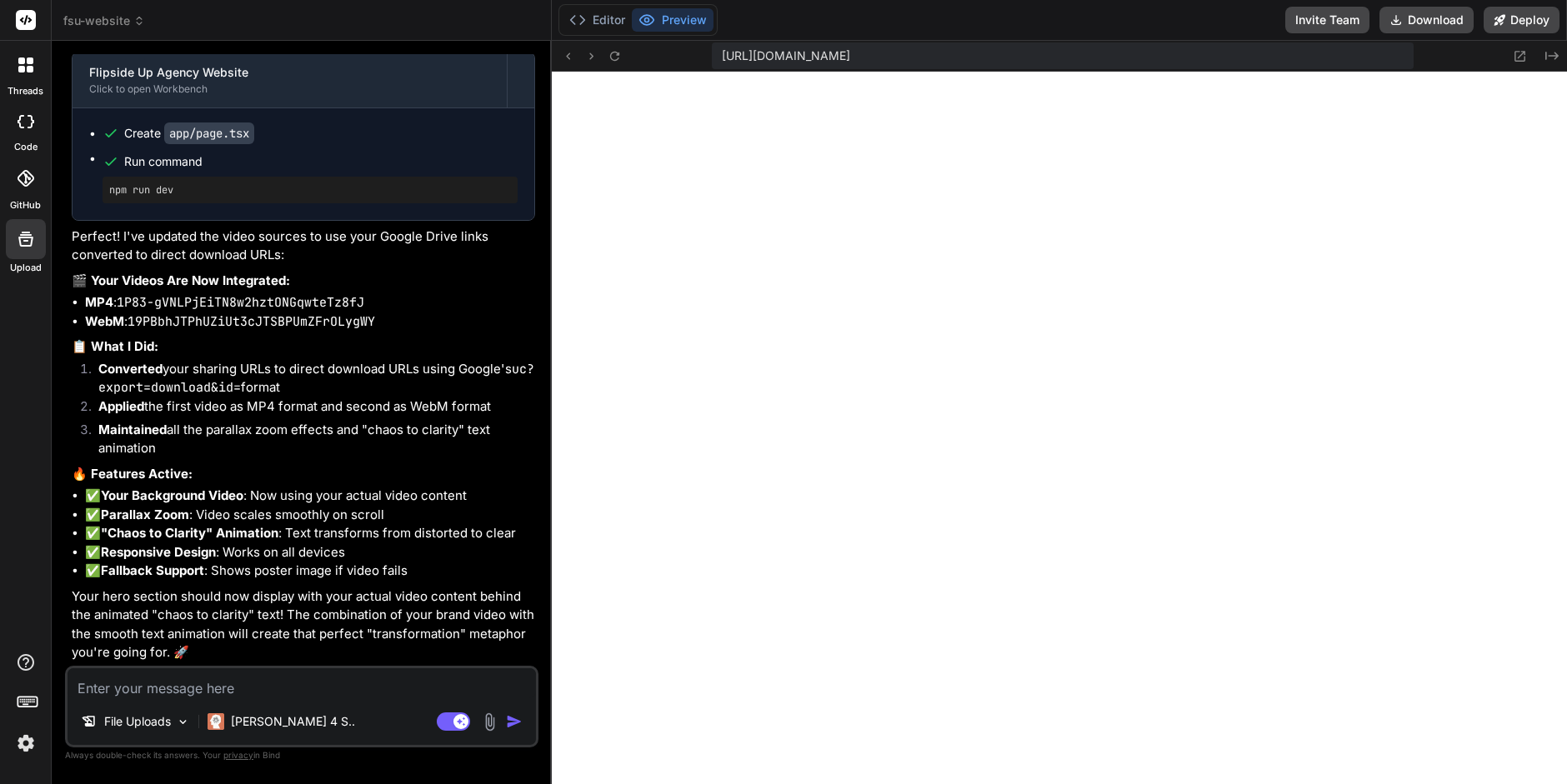
scroll to position [8253, 0]
click at [614, 56] on icon at bounding box center [615, 56] width 14 height 14
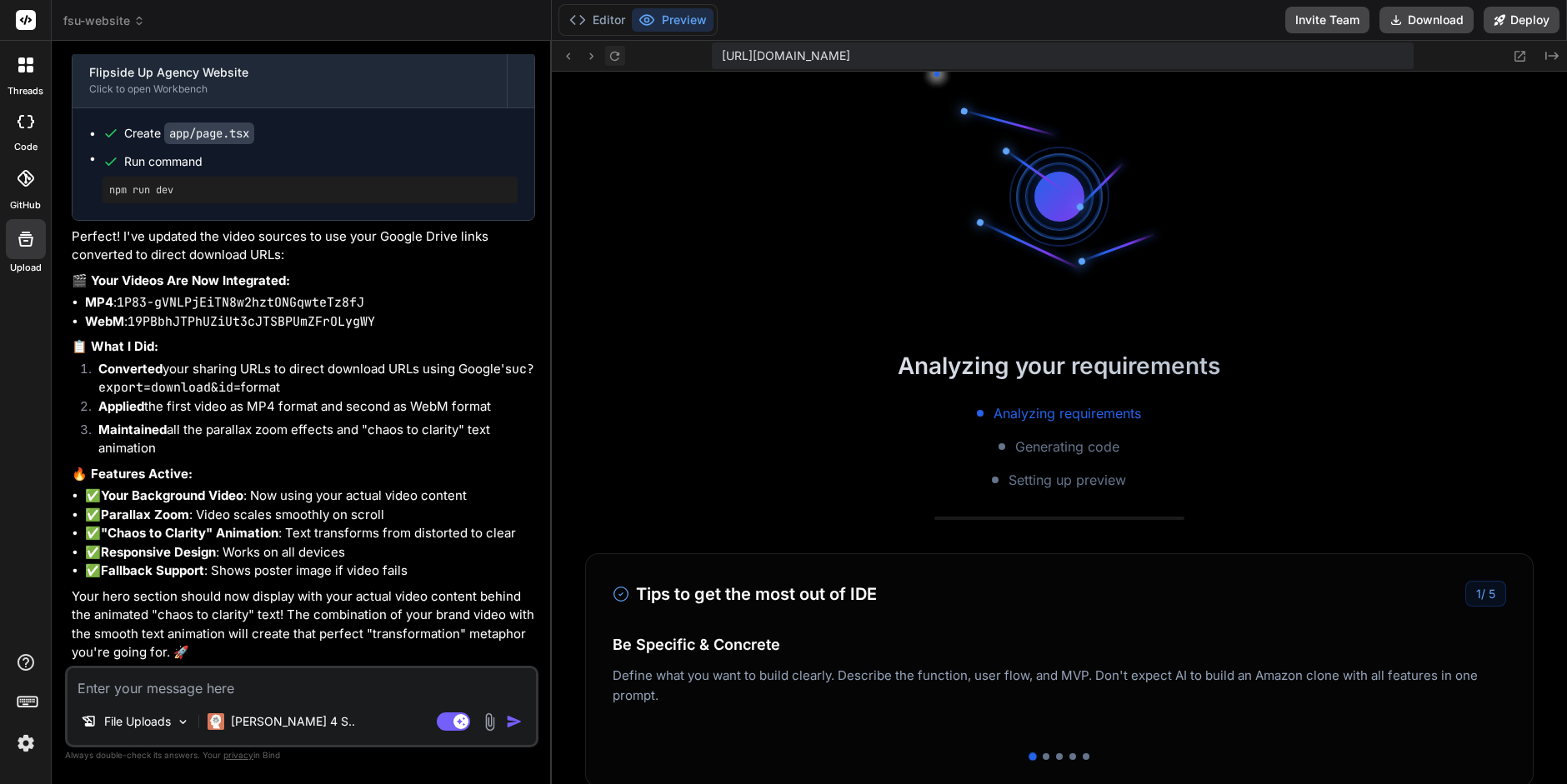
scroll to position [3584, 0]
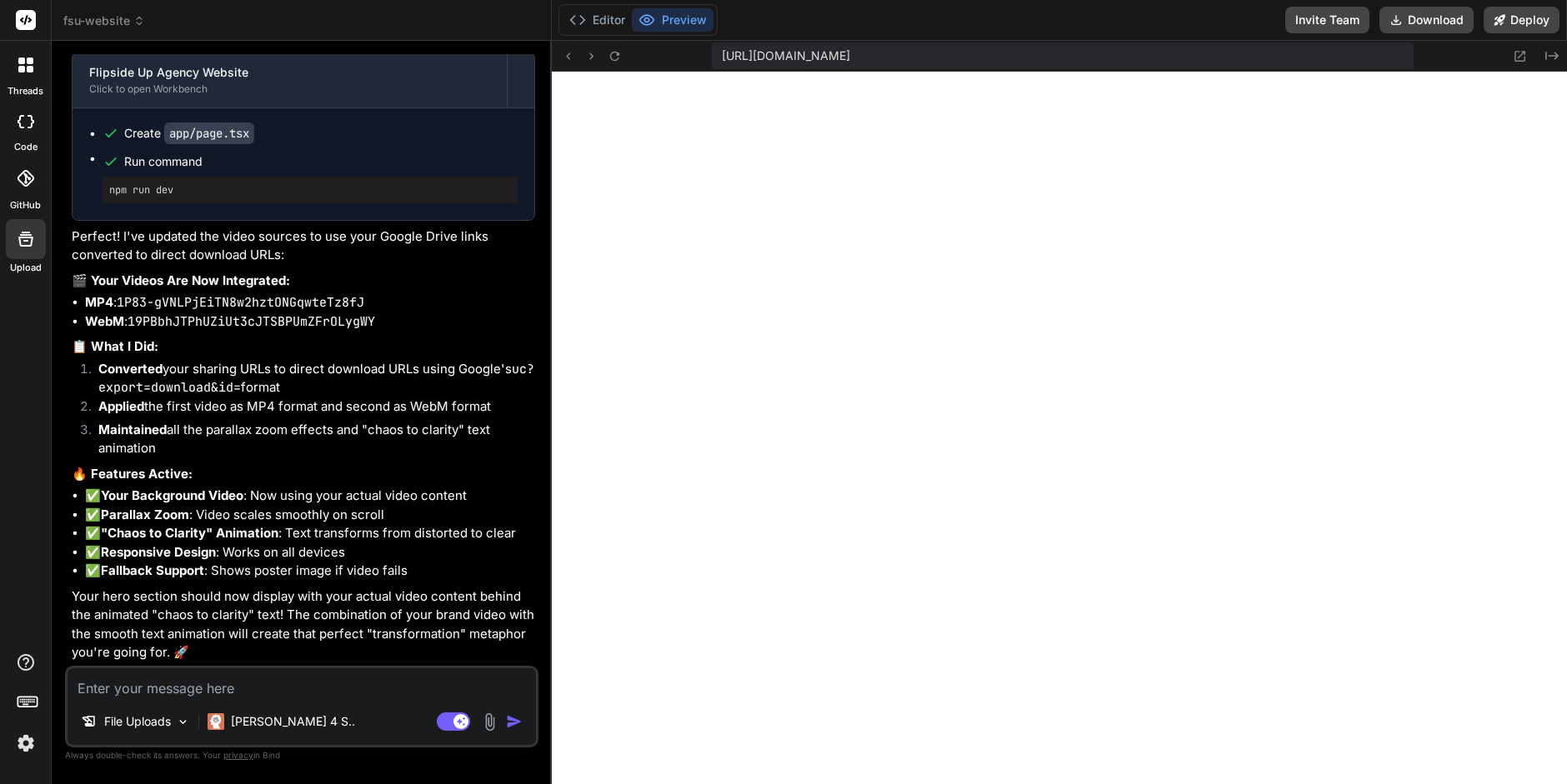
click at [149, 691] on textarea at bounding box center [301, 684] width 469 height 30
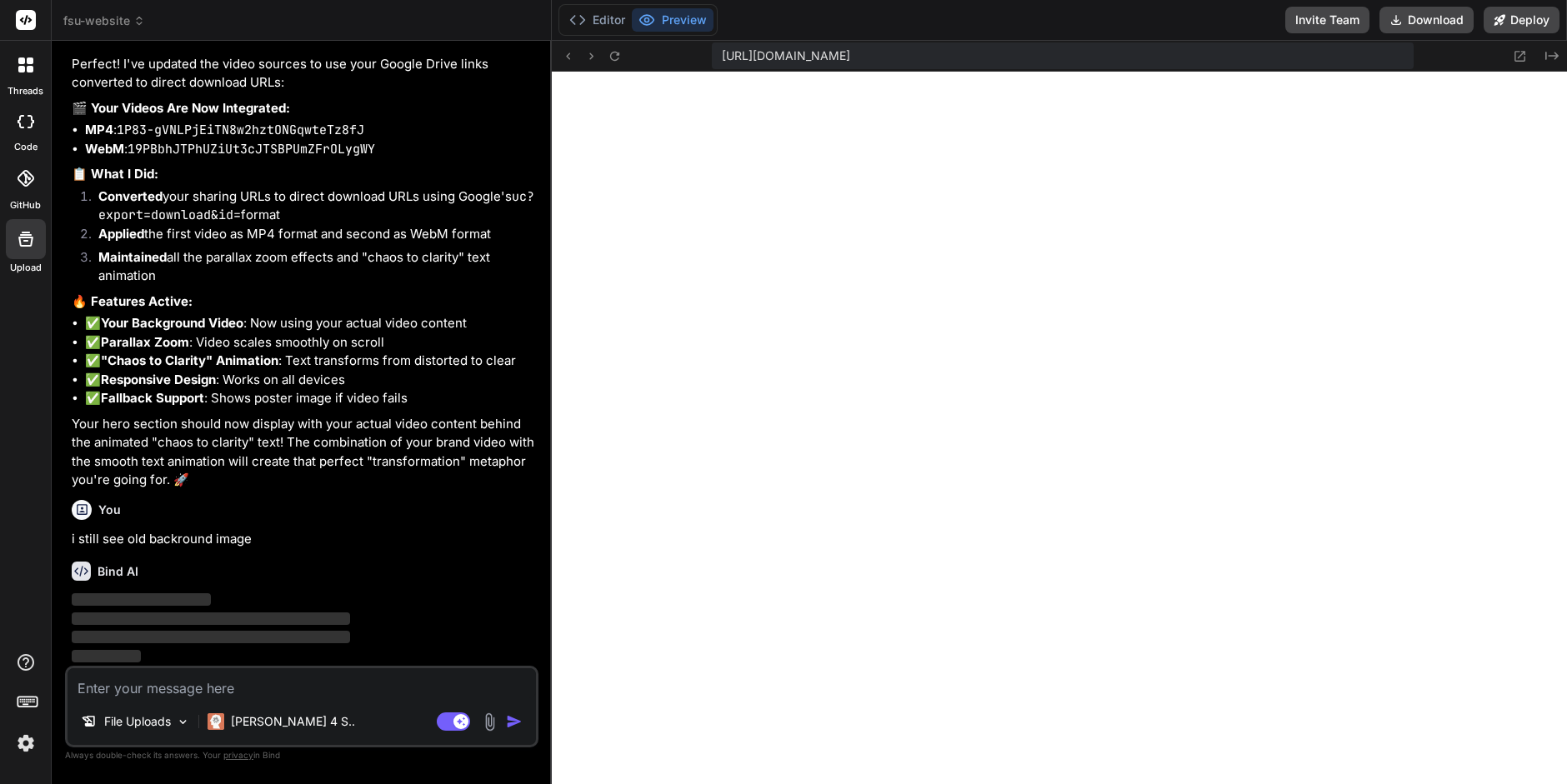
scroll to position [8425, 0]
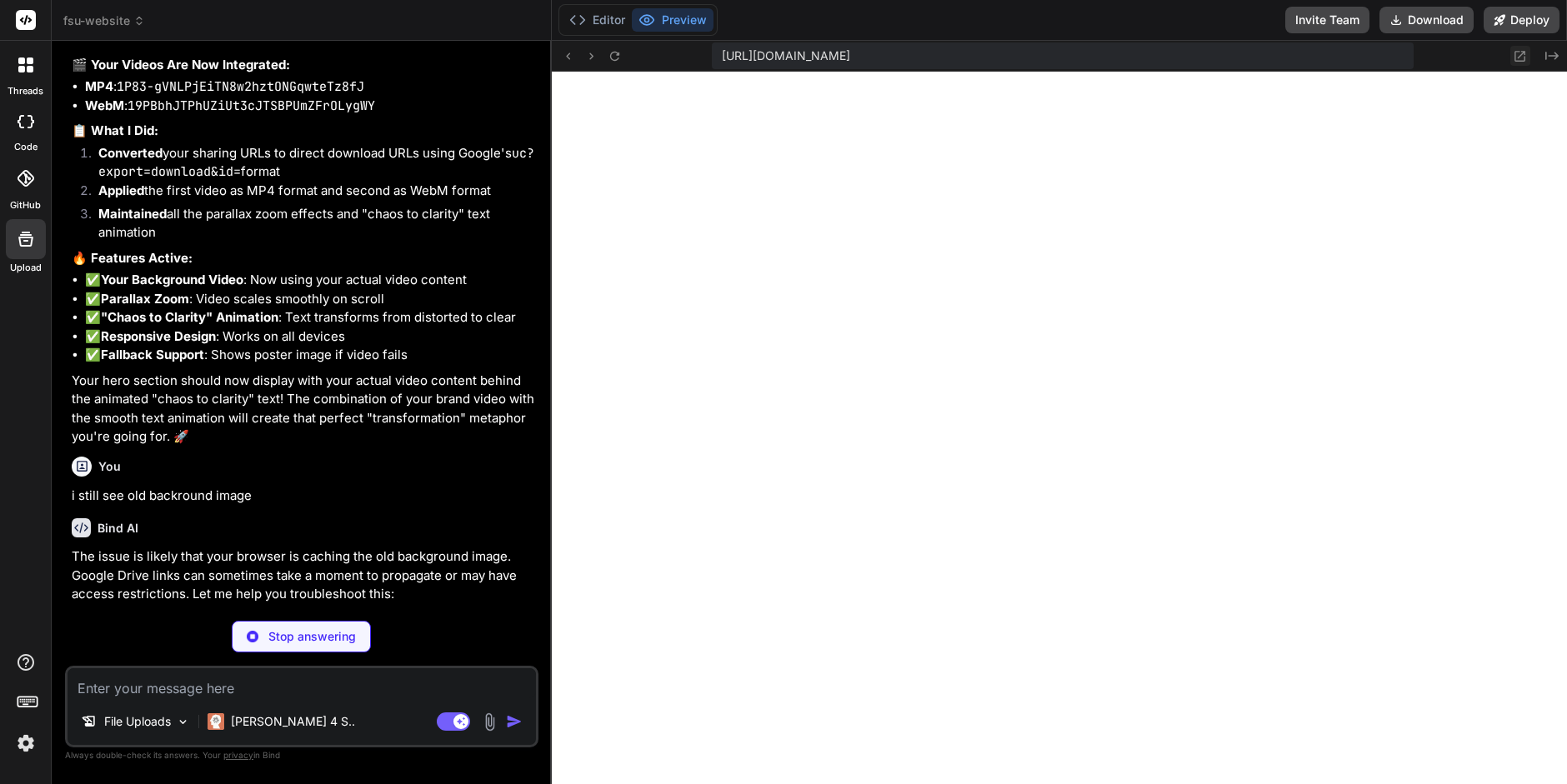
click at [1521, 56] on icon at bounding box center [1520, 56] width 14 height 14
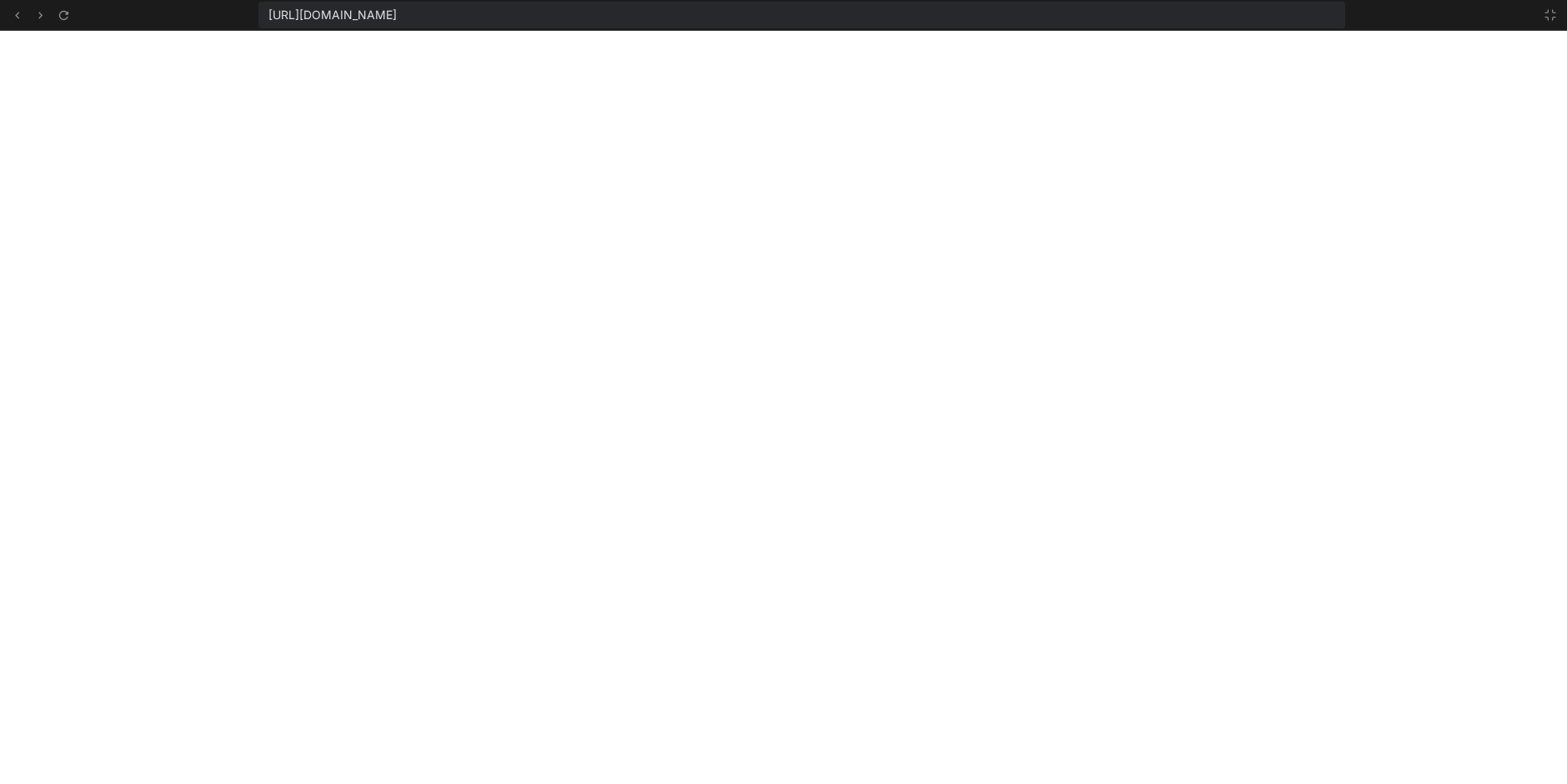
scroll to position [3617, 0]
click at [1550, 15] on icon at bounding box center [1551, 15] width 14 height 14
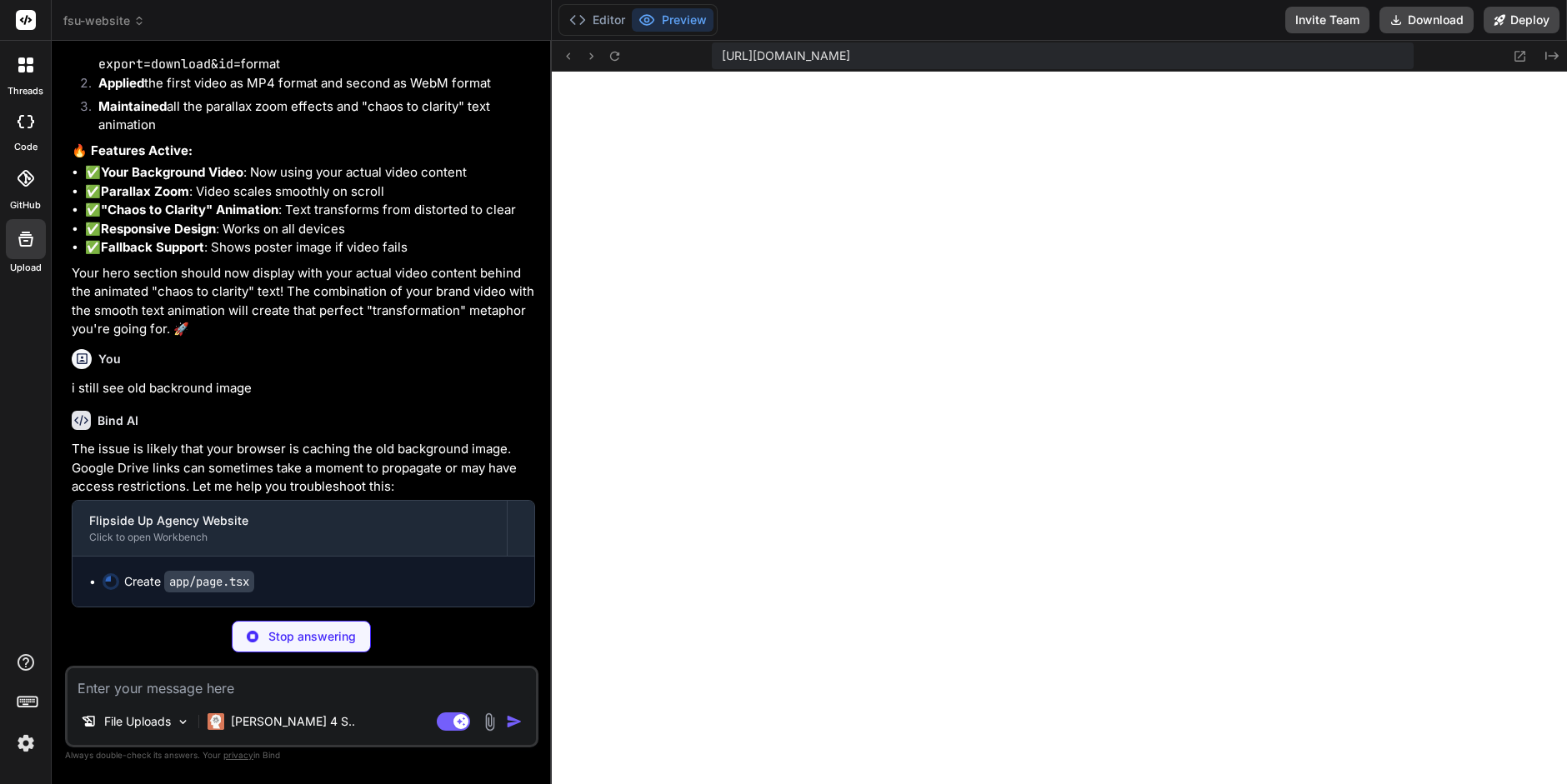
scroll to position [8573, 0]
click at [177, 583] on code "app/page.tsx" at bounding box center [209, 581] width 90 height 22
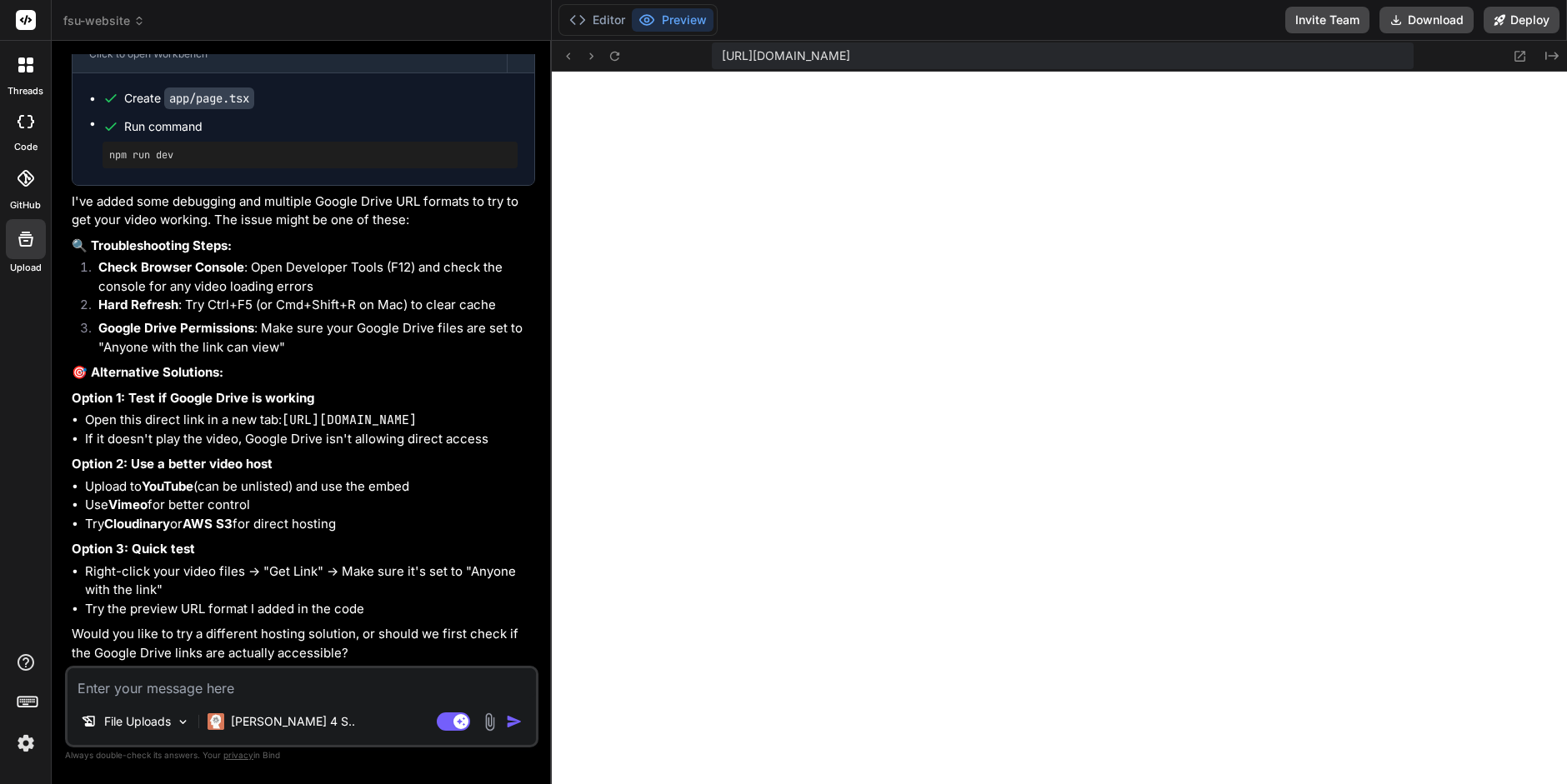
scroll to position [9078, 0]
drag, startPoint x: 287, startPoint y: 403, endPoint x: 484, endPoint y: 414, distance: 197.3
click at [484, 414] on li "Open this direct link in a new tab: https://drive.google.com/uc?export=download…" at bounding box center [310, 420] width 450 height 19
copy code "https://drive.google.com/uc?export=download&id=1P83-gVNLPjEiTN8w2hztONGqwteTz8fJ"
click at [615, 57] on icon at bounding box center [615, 56] width 14 height 14
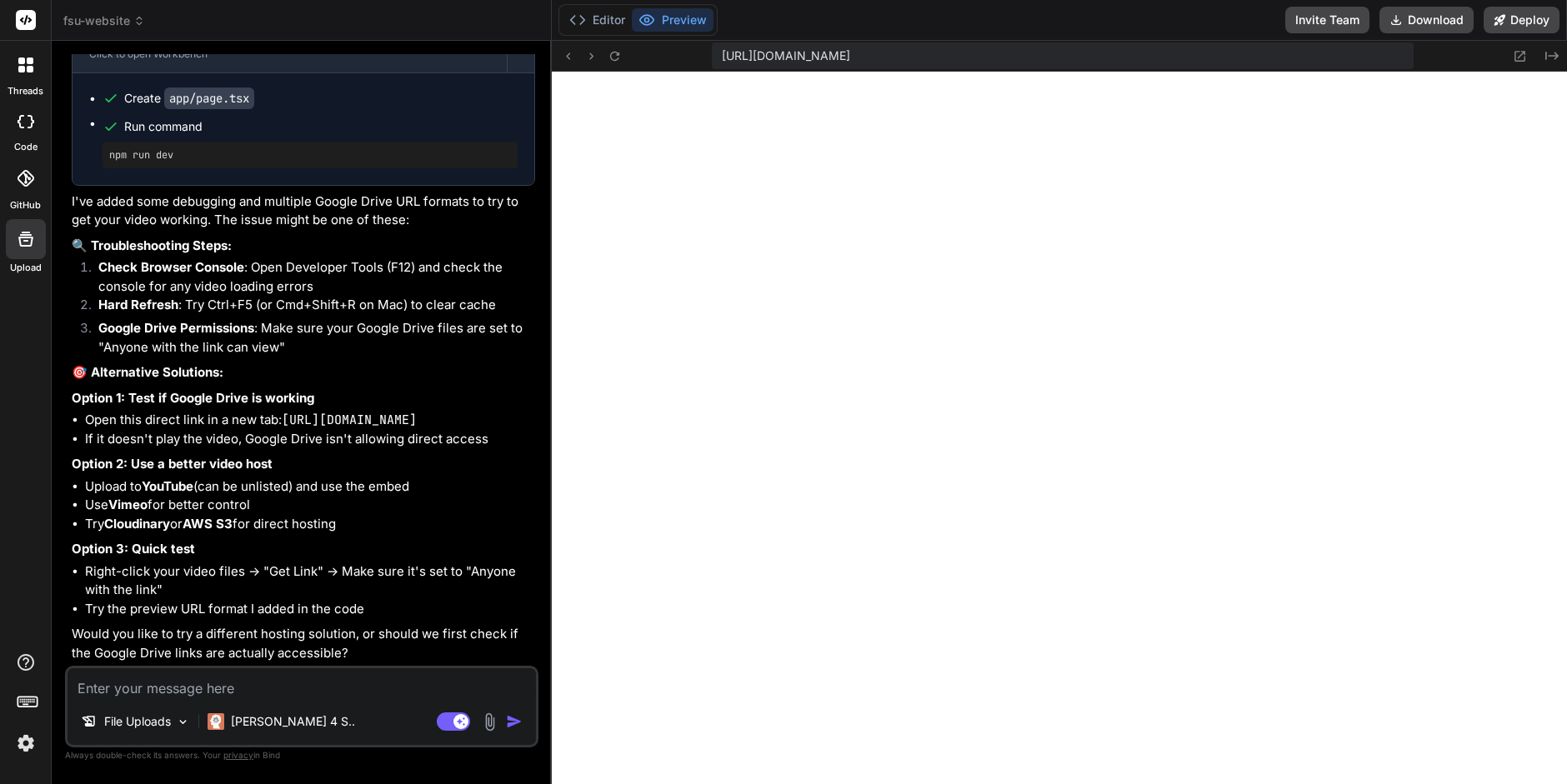
scroll to position [3713, 0]
click at [617, 59] on icon at bounding box center [615, 55] width 9 height 9
copy code "https://drive.google.com/uc?export=download&id=1P83-gVNLPjEiTN8w2hztONGqwteTz8fJ"
click at [123, 690] on textarea at bounding box center [301, 684] width 469 height 30
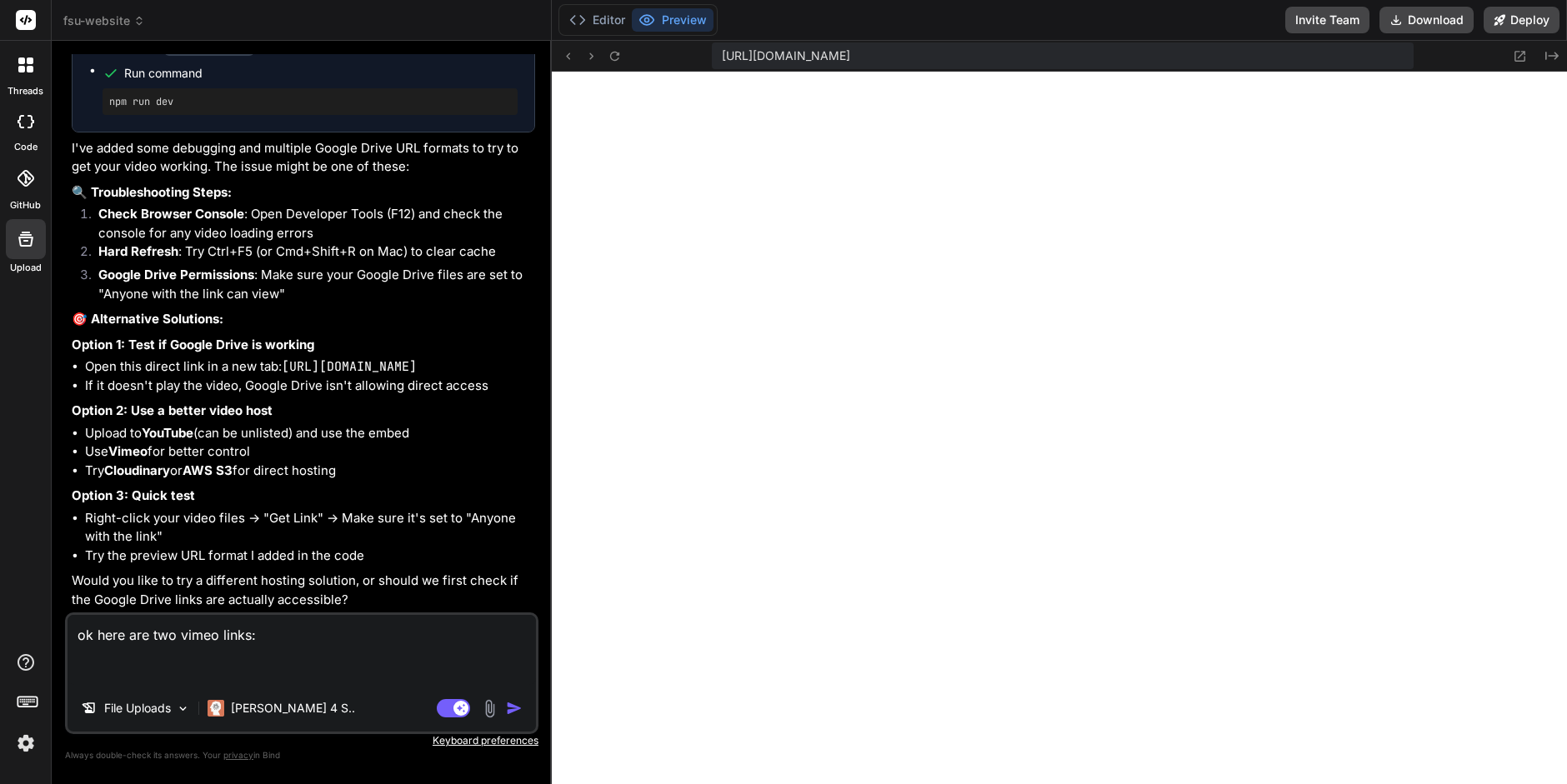
paste textarea "https://vimeo.com/1115619816/b1dd6071e5"
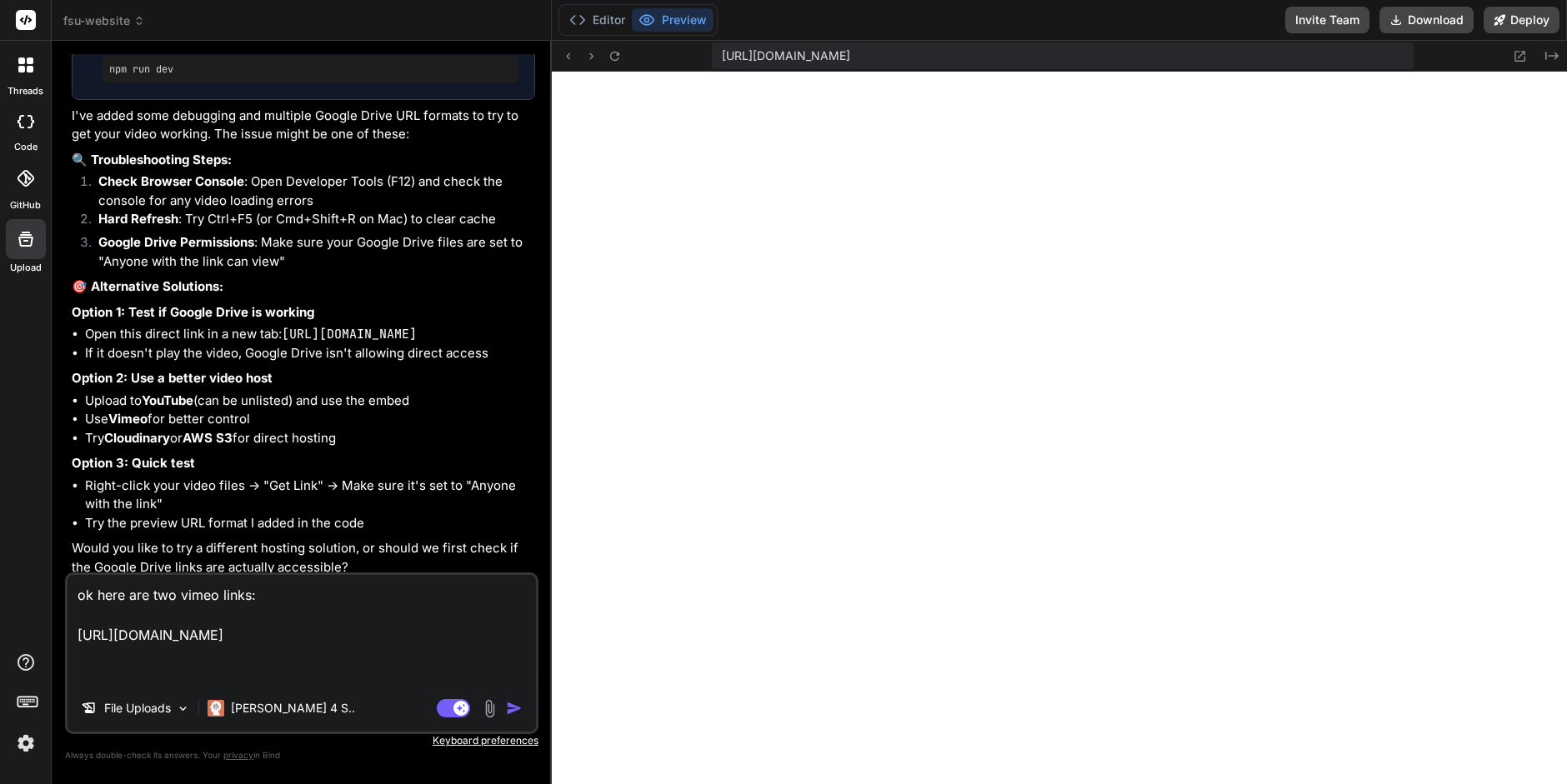
paste textarea "https://vimeo.com/1115619816/b1dd6071e5"
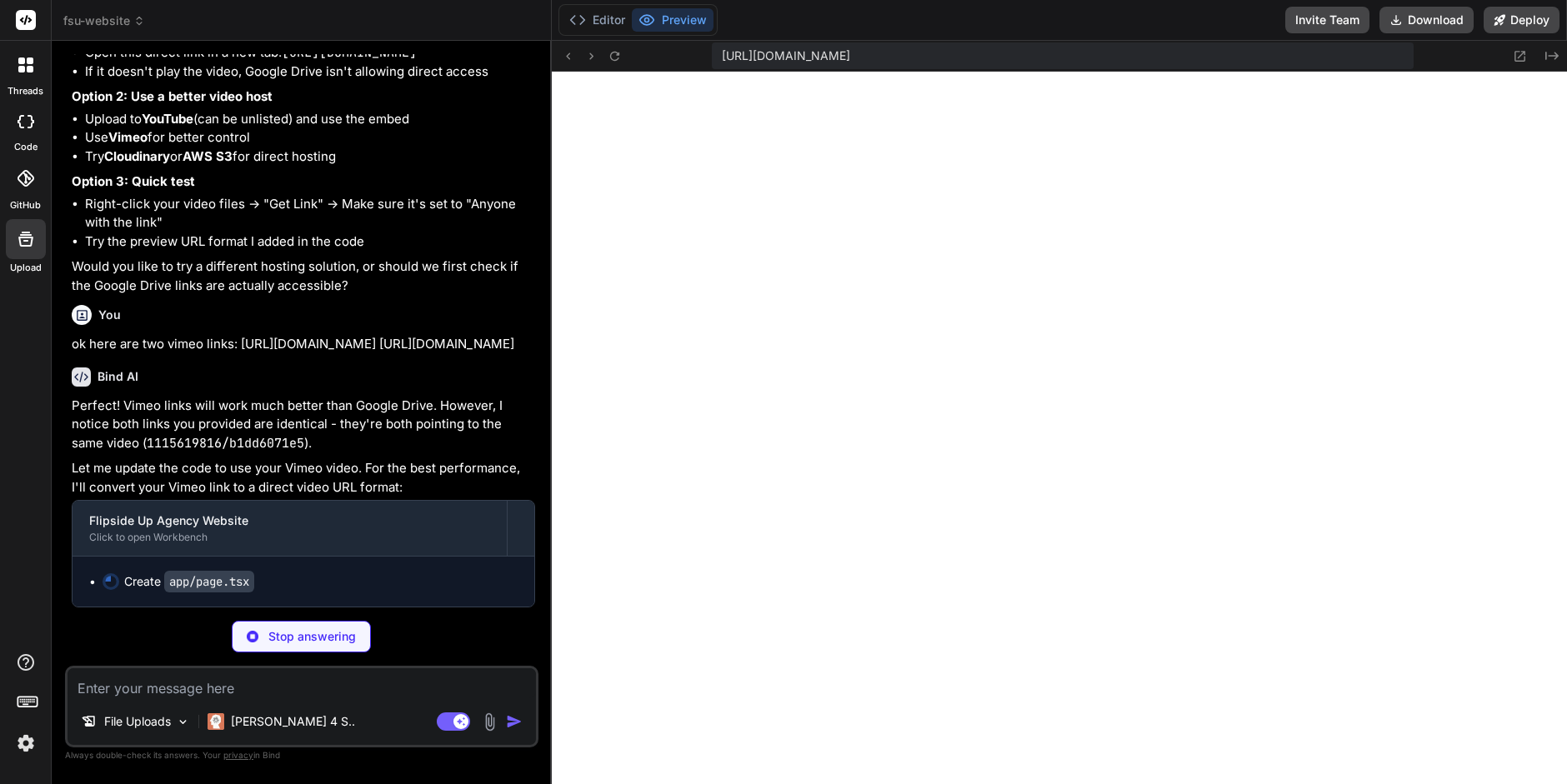
scroll to position [9462, 0]
click at [603, 21] on button "Editor" at bounding box center [598, 20] width 69 height 24
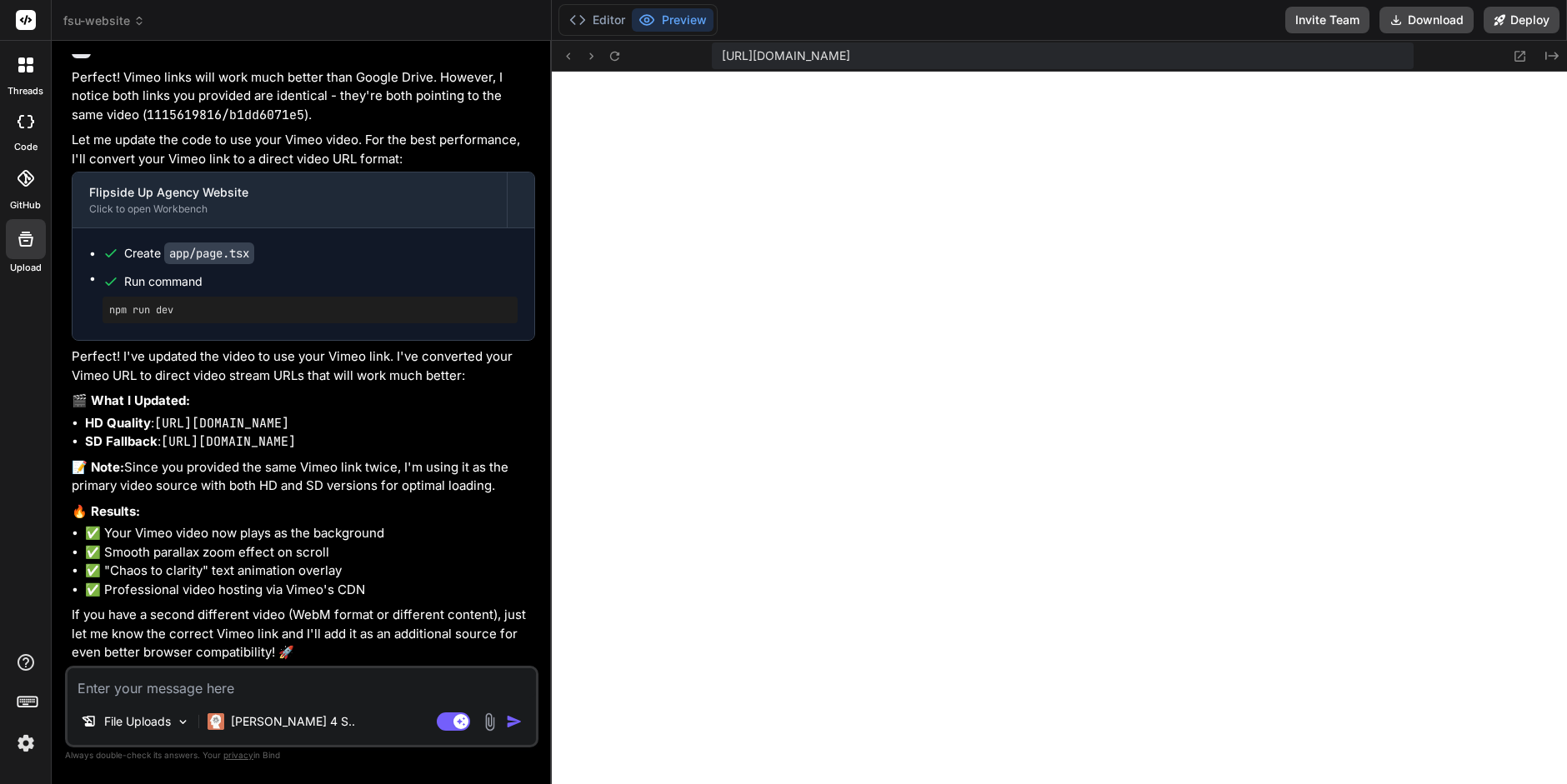
scroll to position [9866, 0]
click at [614, 54] on icon at bounding box center [615, 56] width 14 height 14
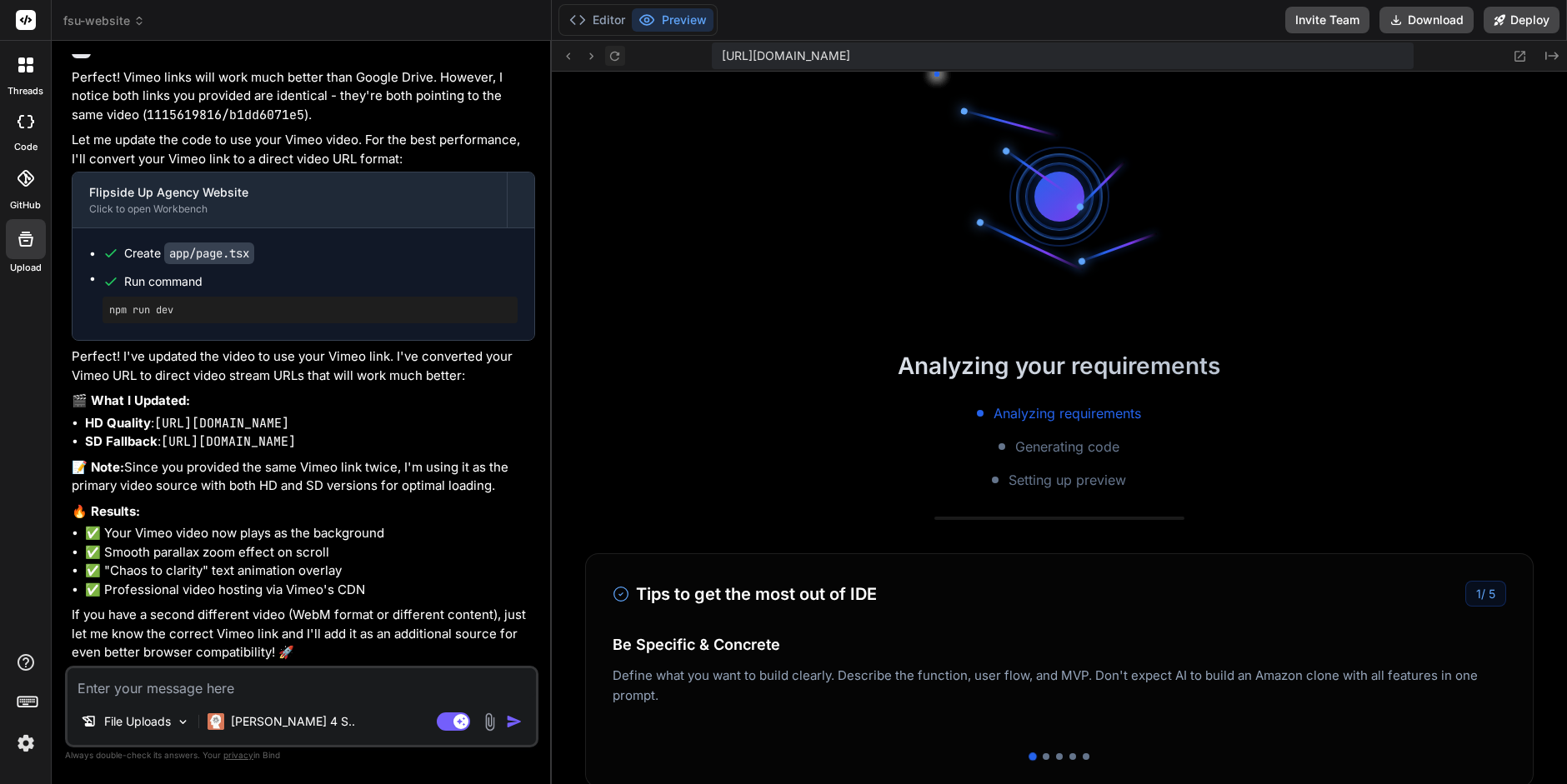
scroll to position [3794, 0]
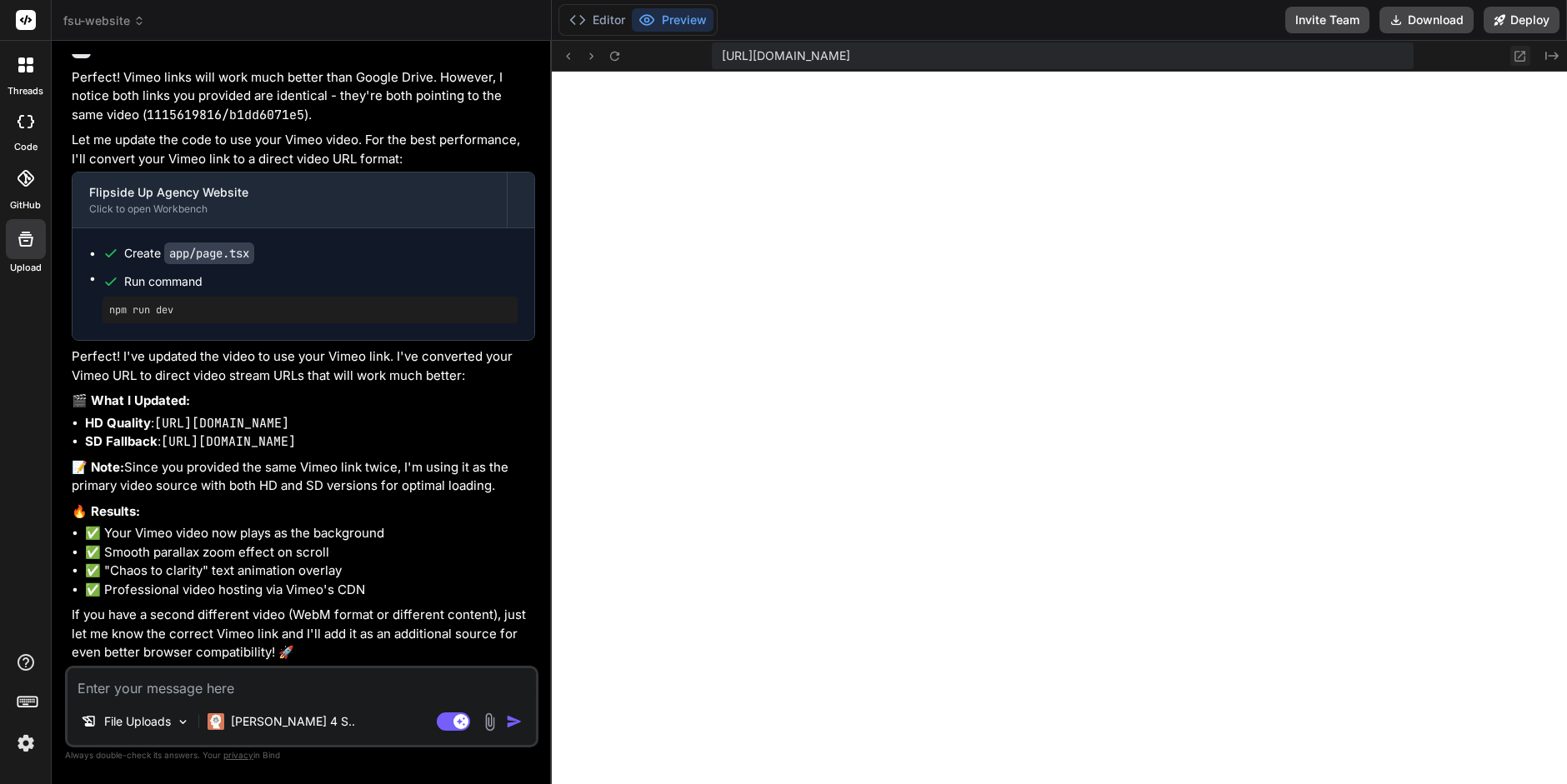
click at [1522, 54] on icon at bounding box center [1521, 56] width 11 height 11
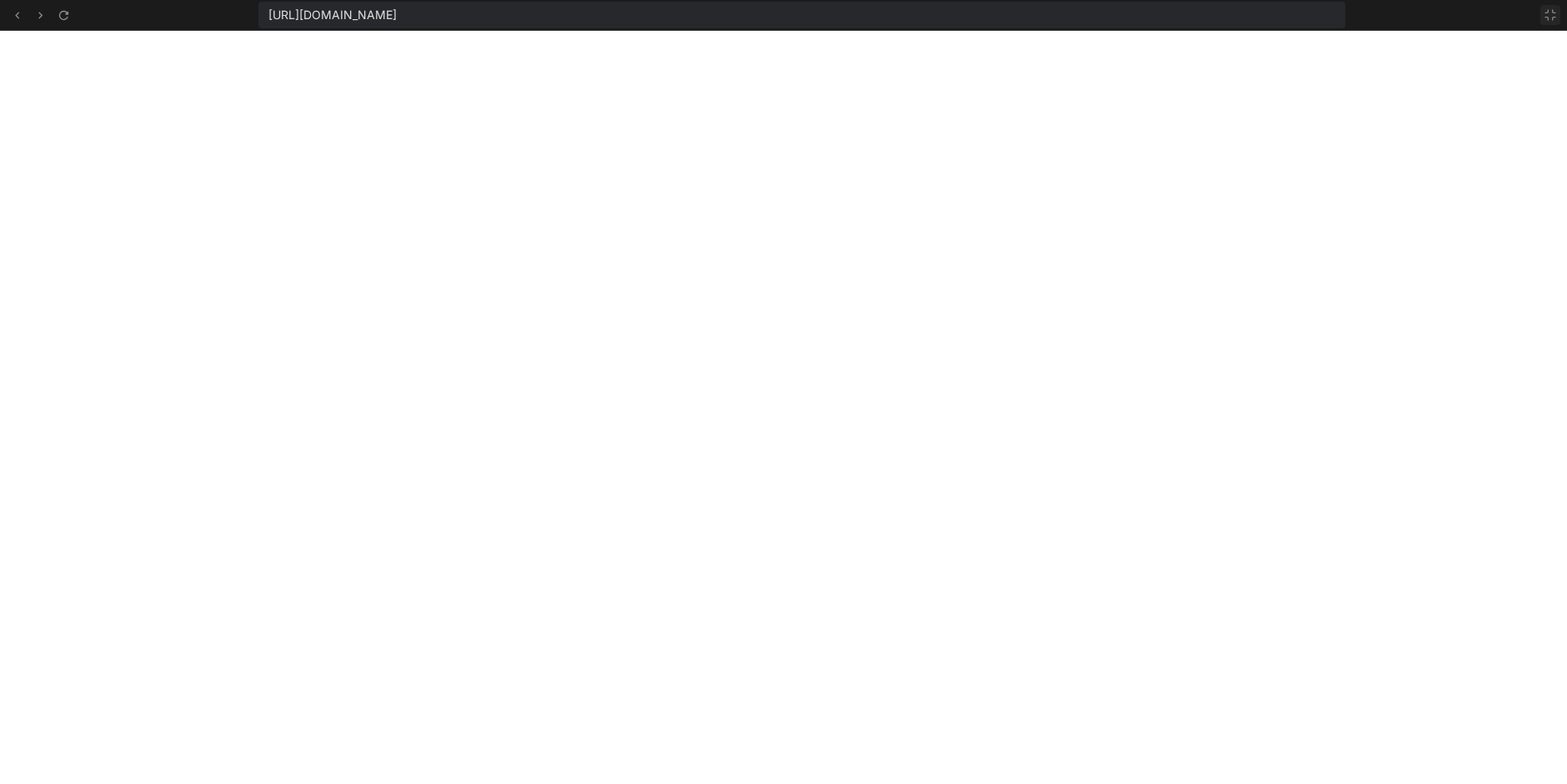
click at [1551, 14] on icon at bounding box center [1551, 15] width 14 height 14
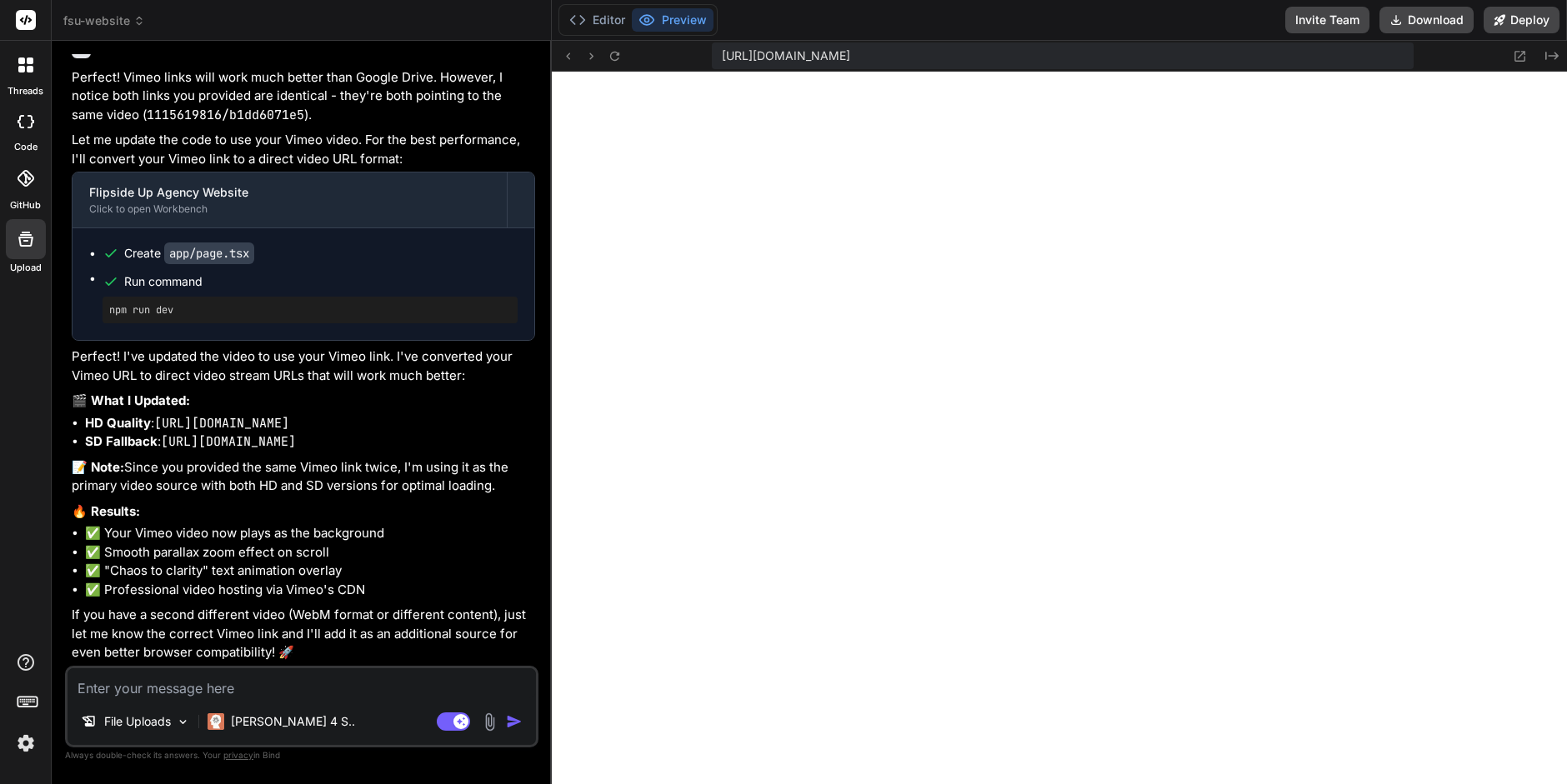
scroll to position [3825, 0]
click at [171, 691] on textarea at bounding box center [301, 684] width 469 height 30
paste textarea "chaos to clarity"
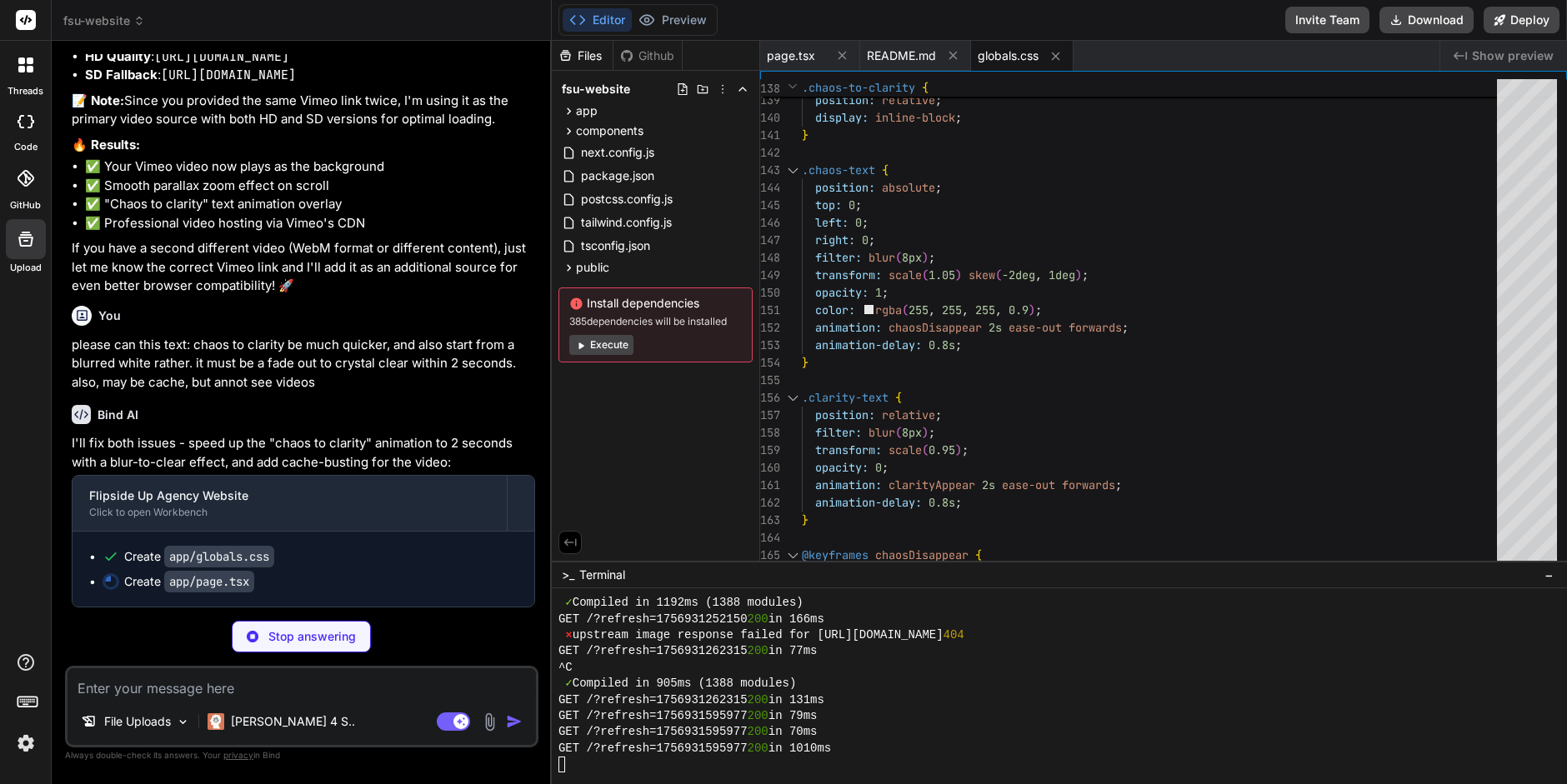
scroll to position [3842, 0]
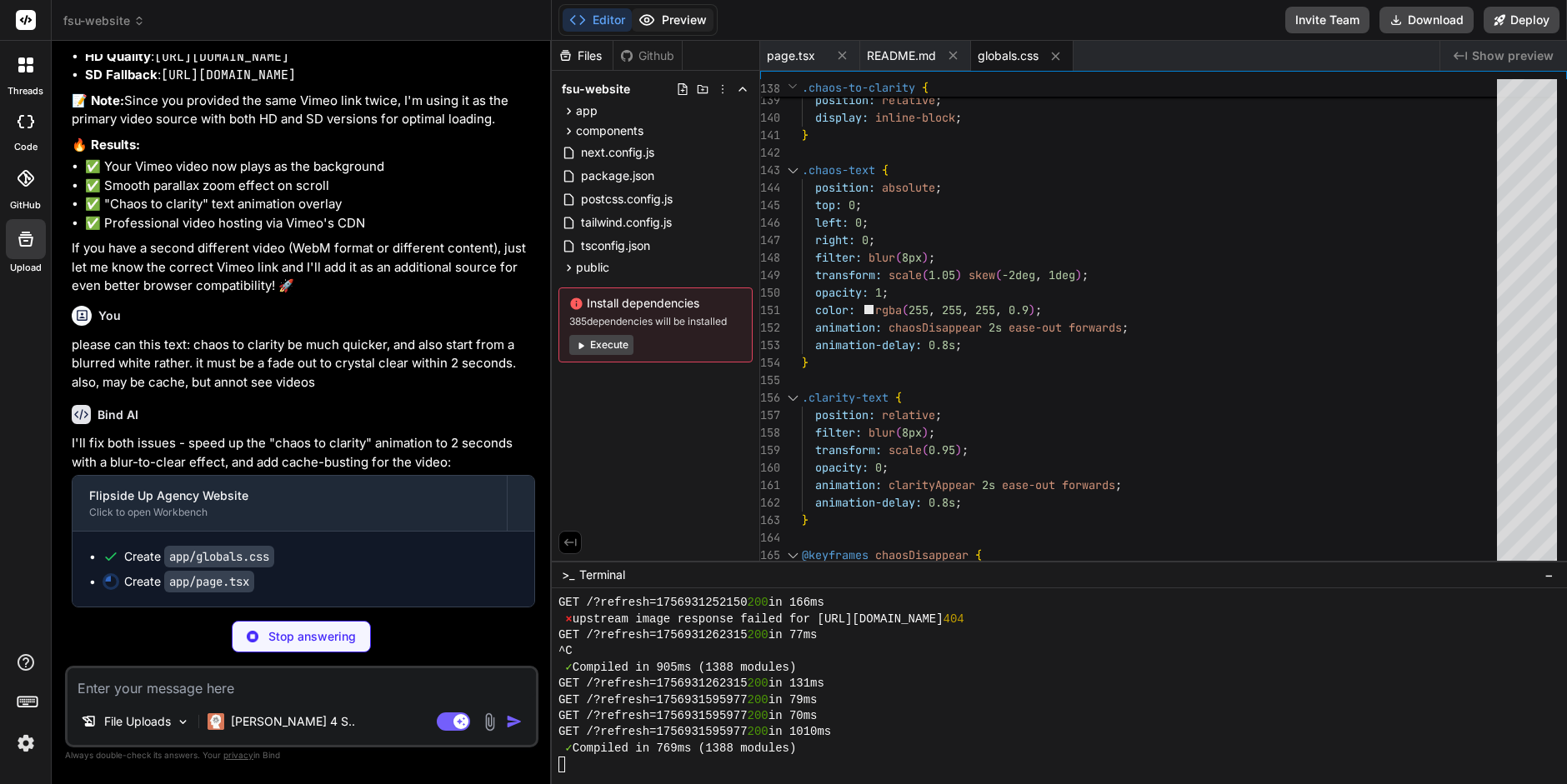
click at [680, 19] on button "Preview" at bounding box center [673, 20] width 82 height 24
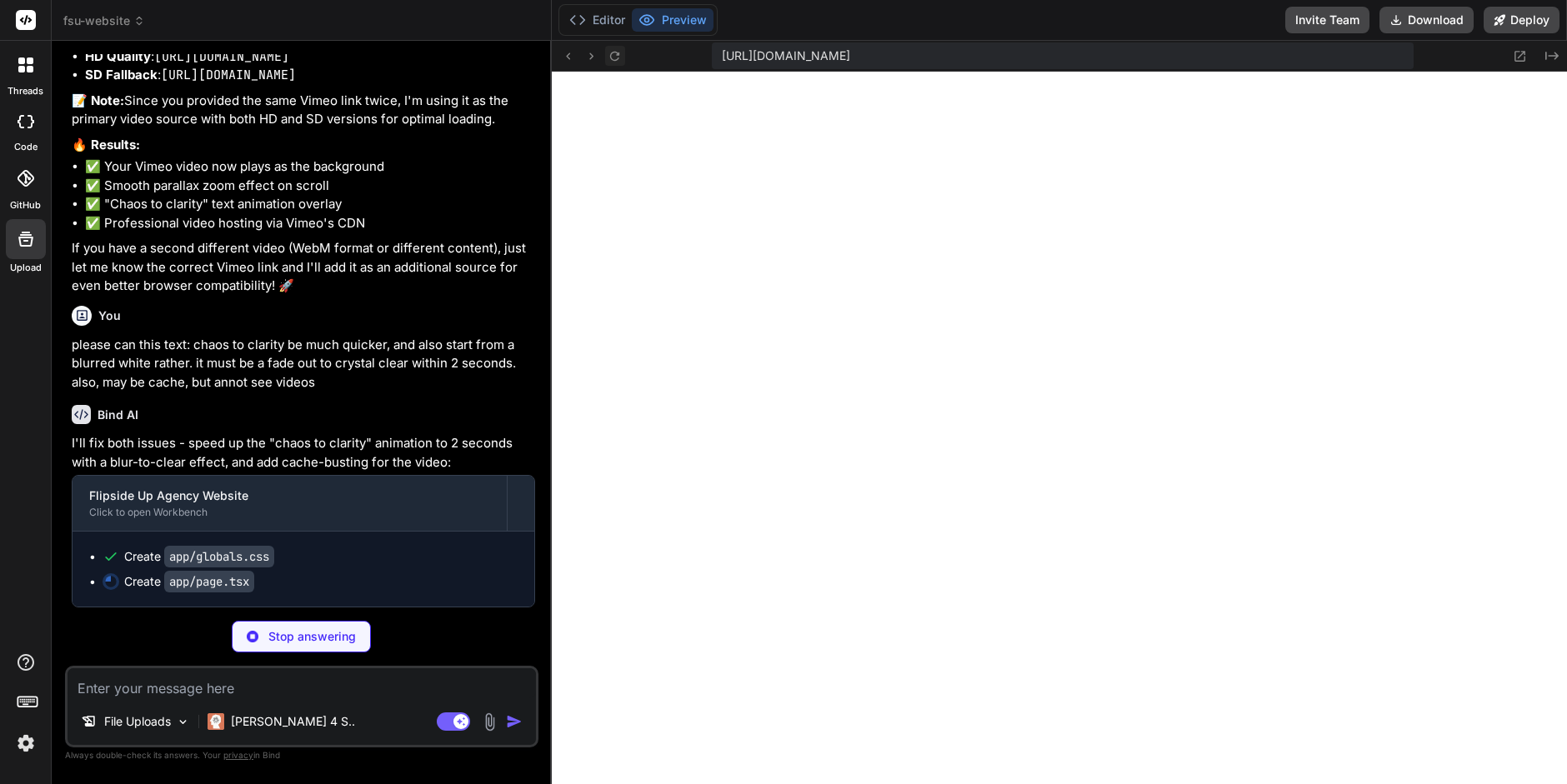
click at [611, 54] on icon at bounding box center [615, 55] width 9 height 9
click at [603, 20] on button "Editor" at bounding box center [598, 20] width 69 height 24
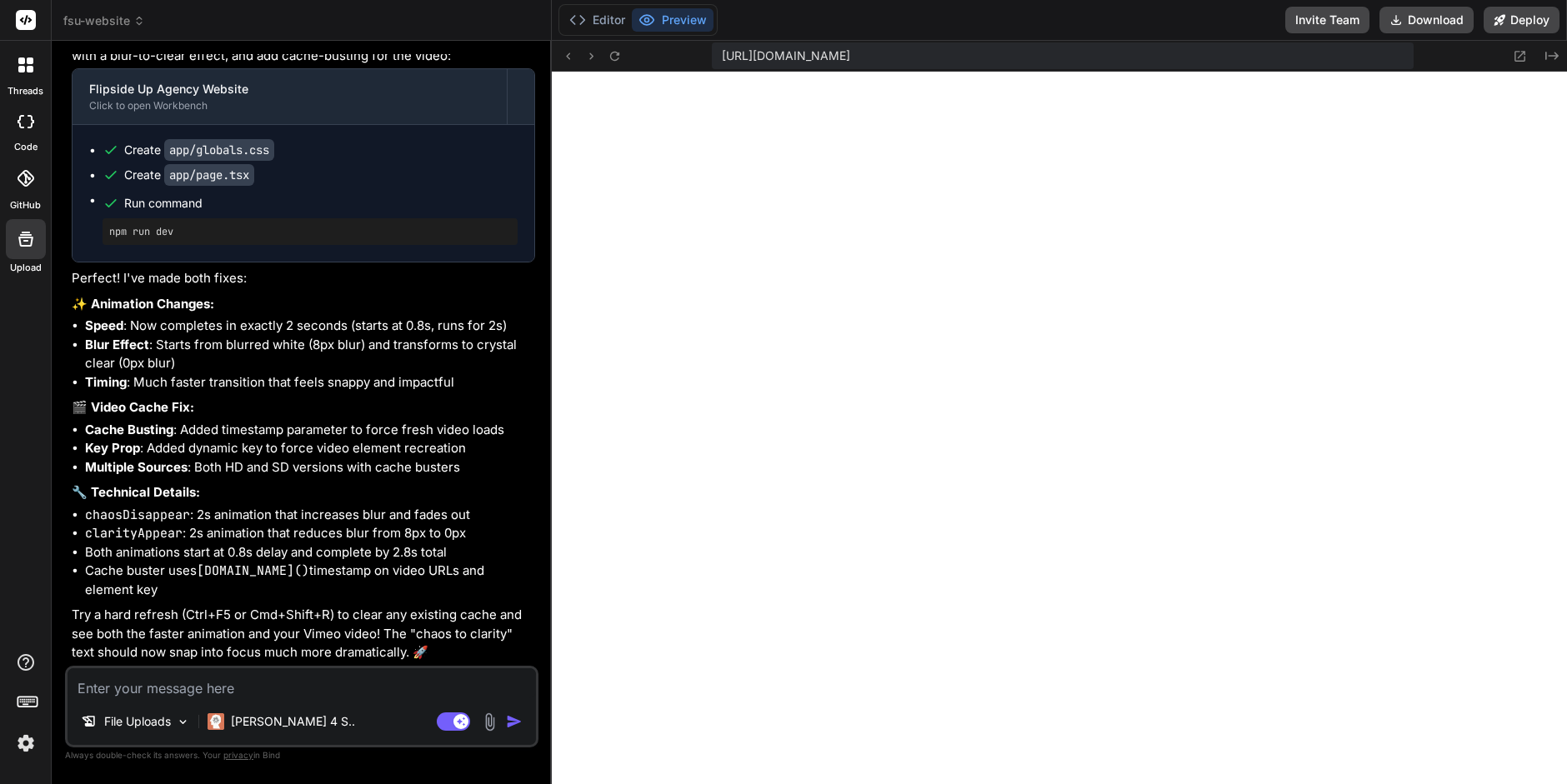
scroll to position [10619, 0]
click at [611, 52] on icon at bounding box center [615, 55] width 9 height 9
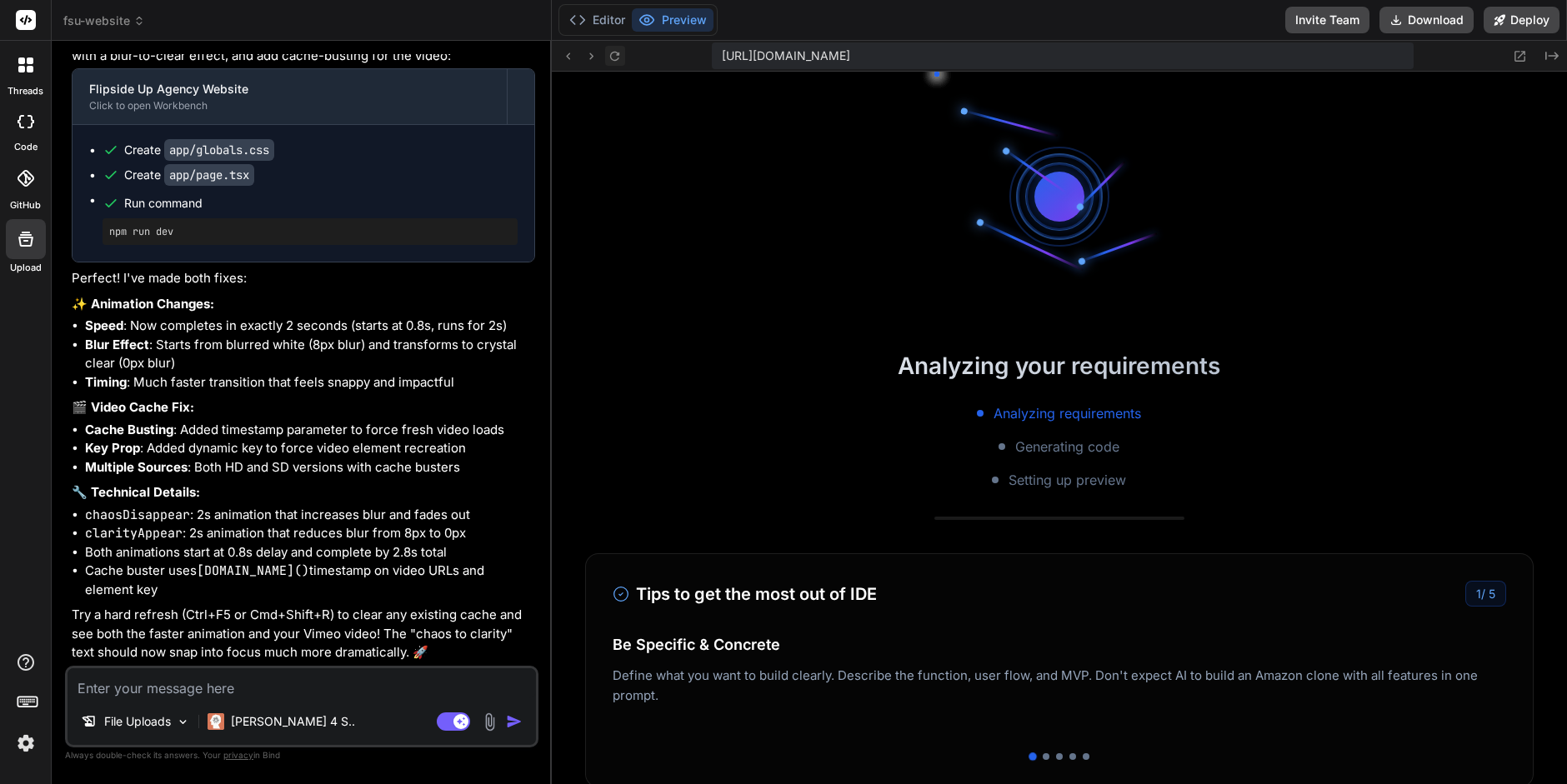
scroll to position [3906, 0]
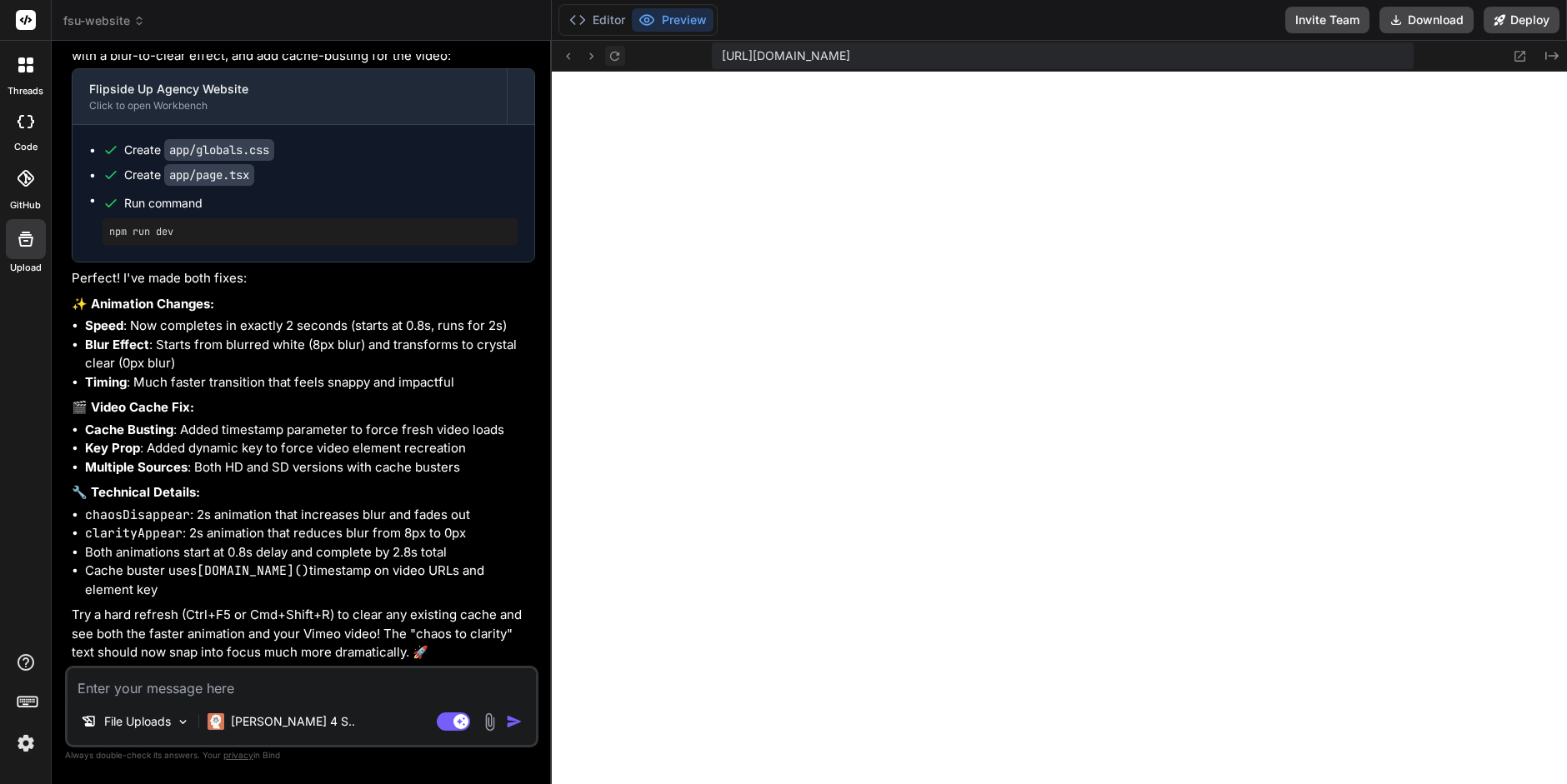
click at [616, 59] on icon at bounding box center [615, 55] width 9 height 9
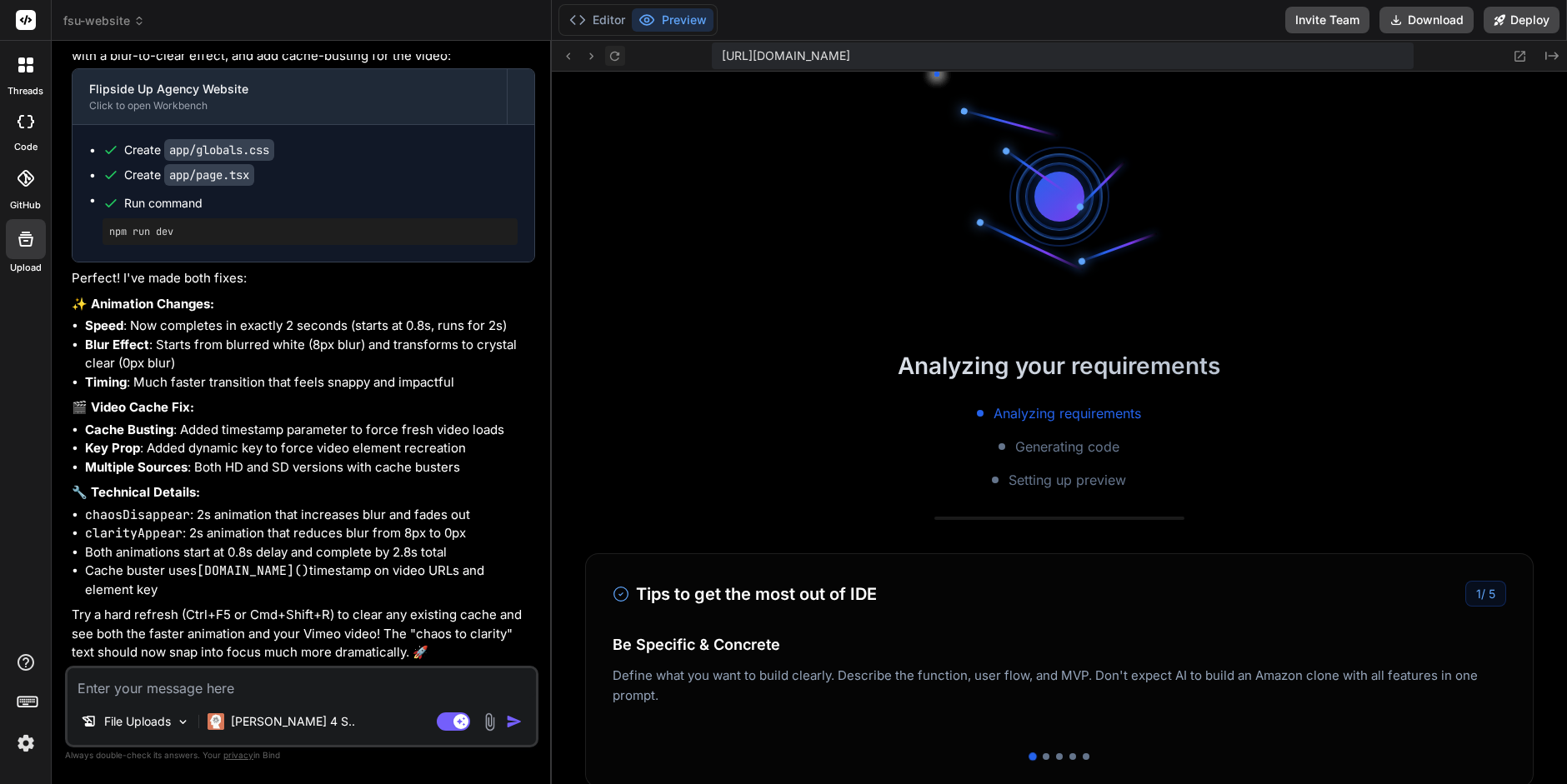
scroll to position [3923, 0]
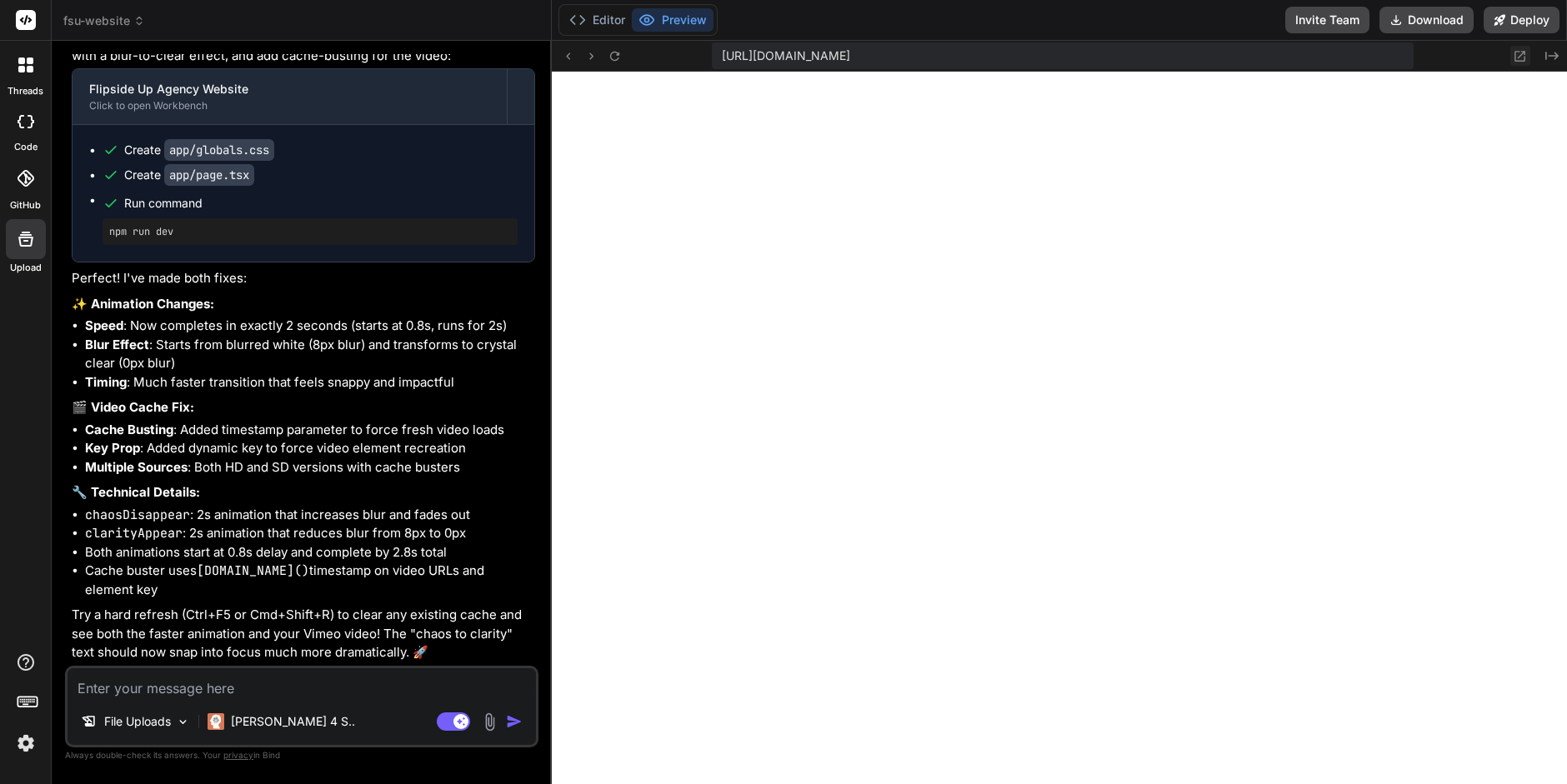
click at [1515, 61] on icon at bounding box center [1520, 56] width 14 height 14
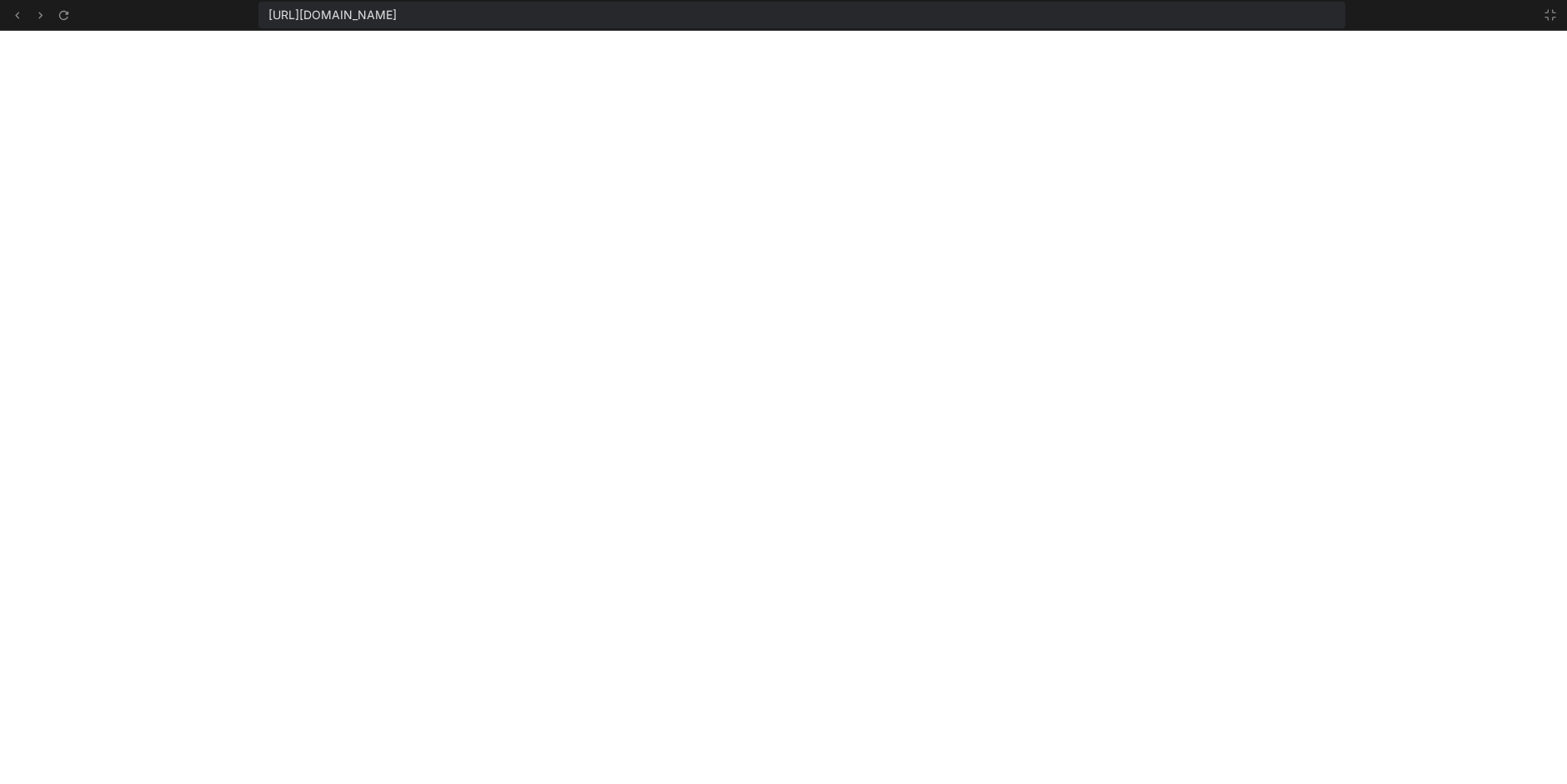
scroll to position [3939, 0]
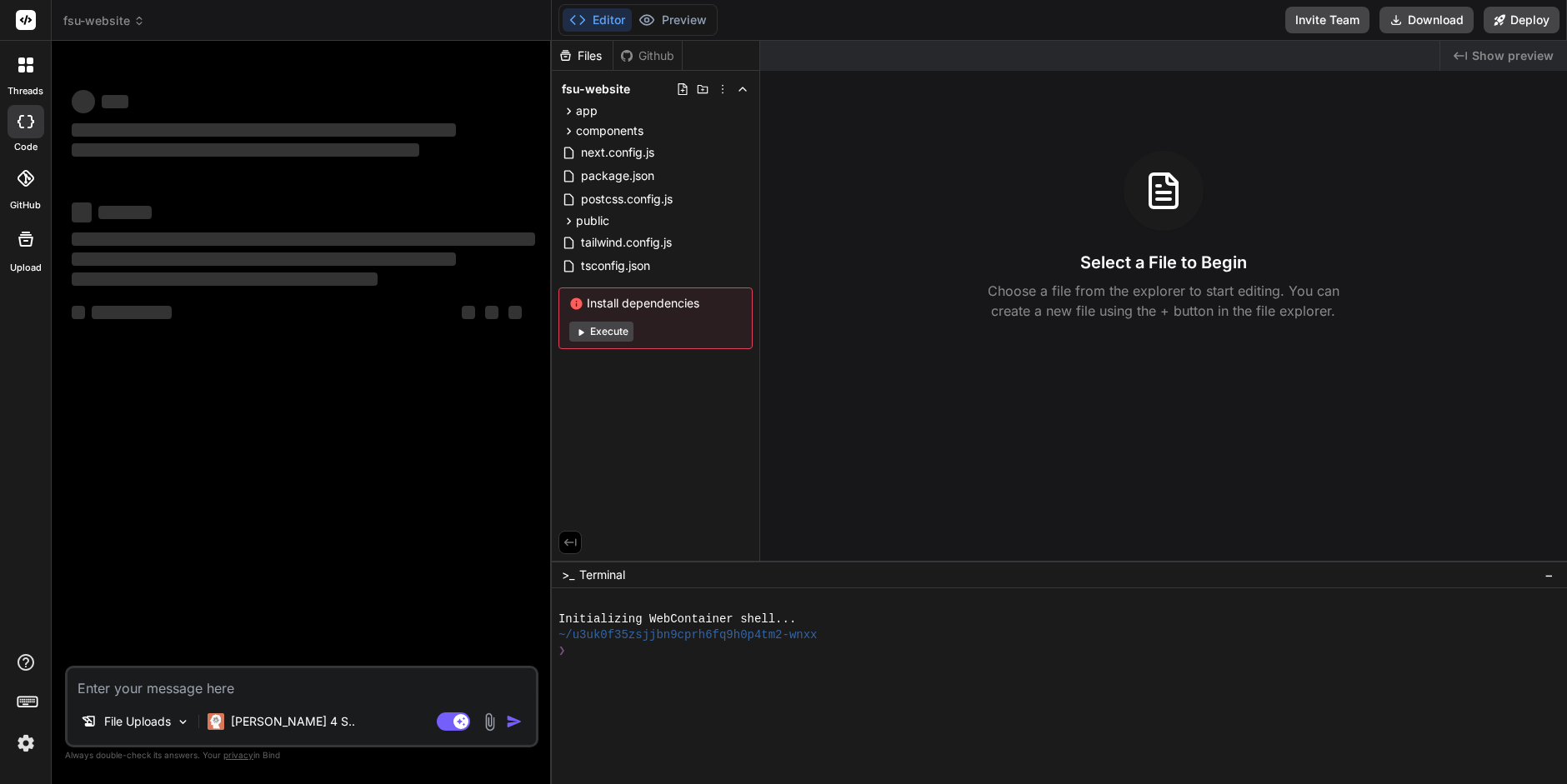
click at [605, 432] on div "Files Github fsu-website app about-us page.tsx contact-us page.tsx globals.css …" at bounding box center [656, 300] width 209 height 520
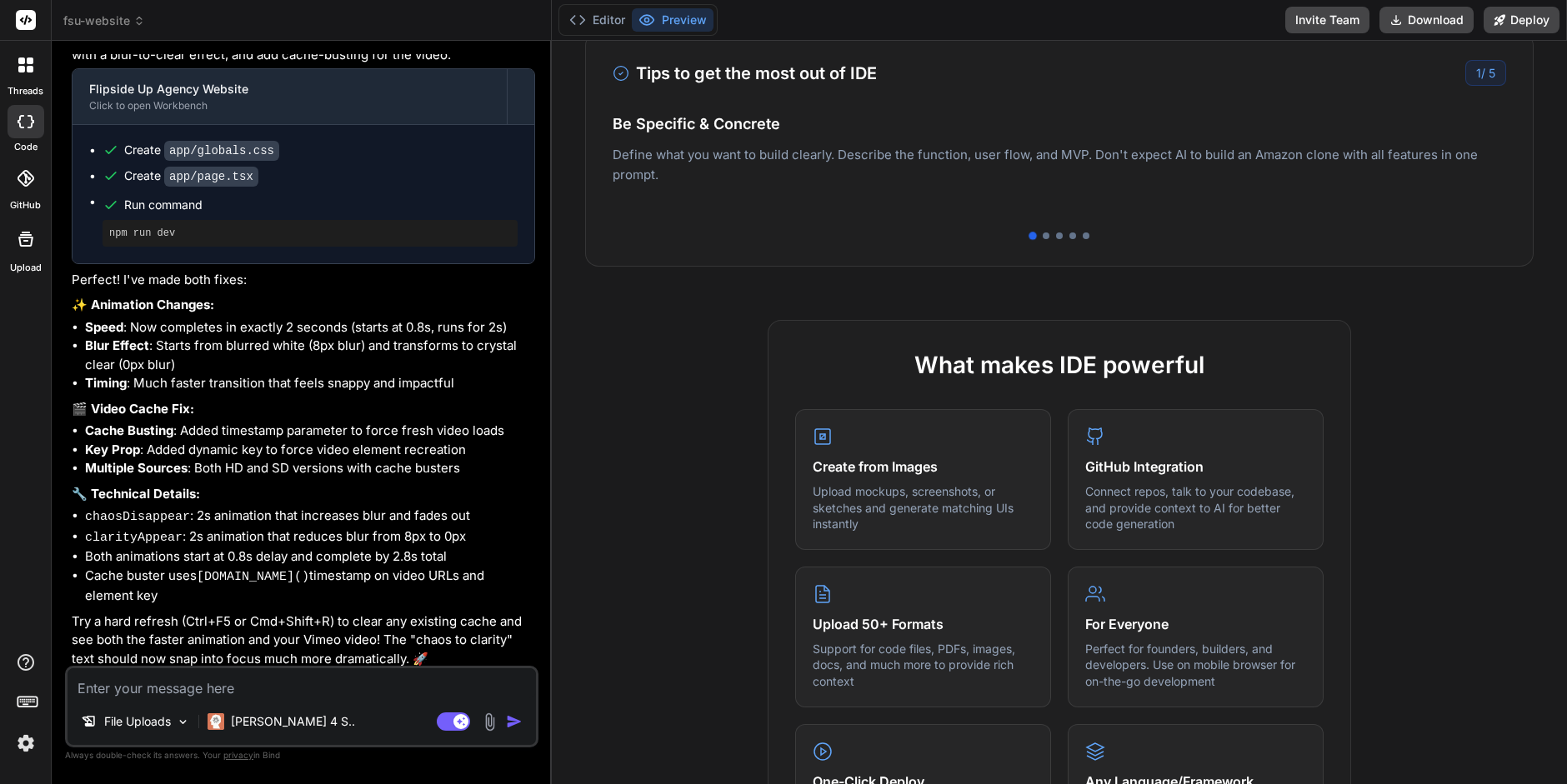
scroll to position [570, 0]
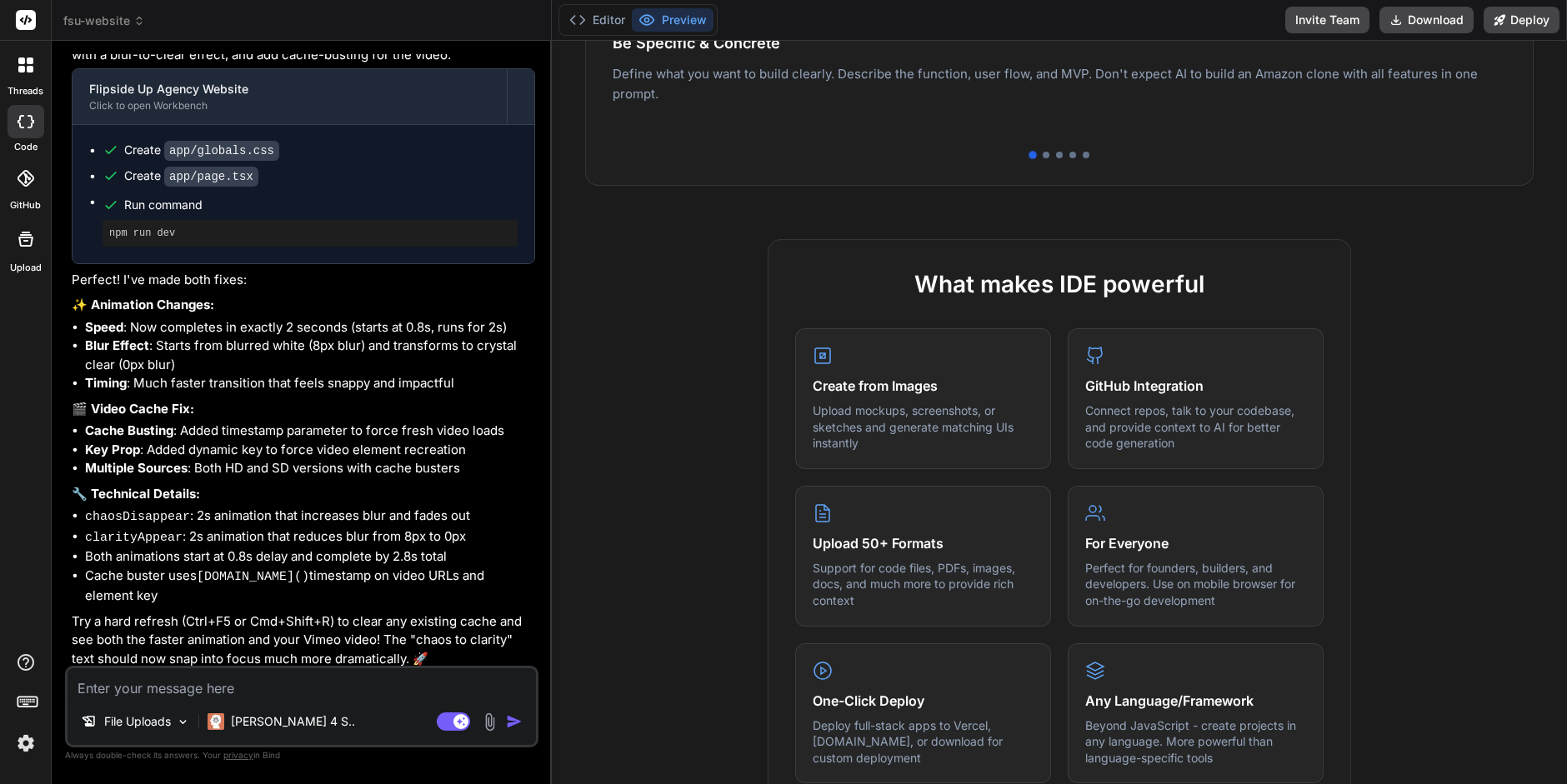
click at [656, 326] on div "What makes IDE powerful Create from Images Upload mockups, screenshots, or sket…" at bounding box center [1060, 687] width 1016 height 897
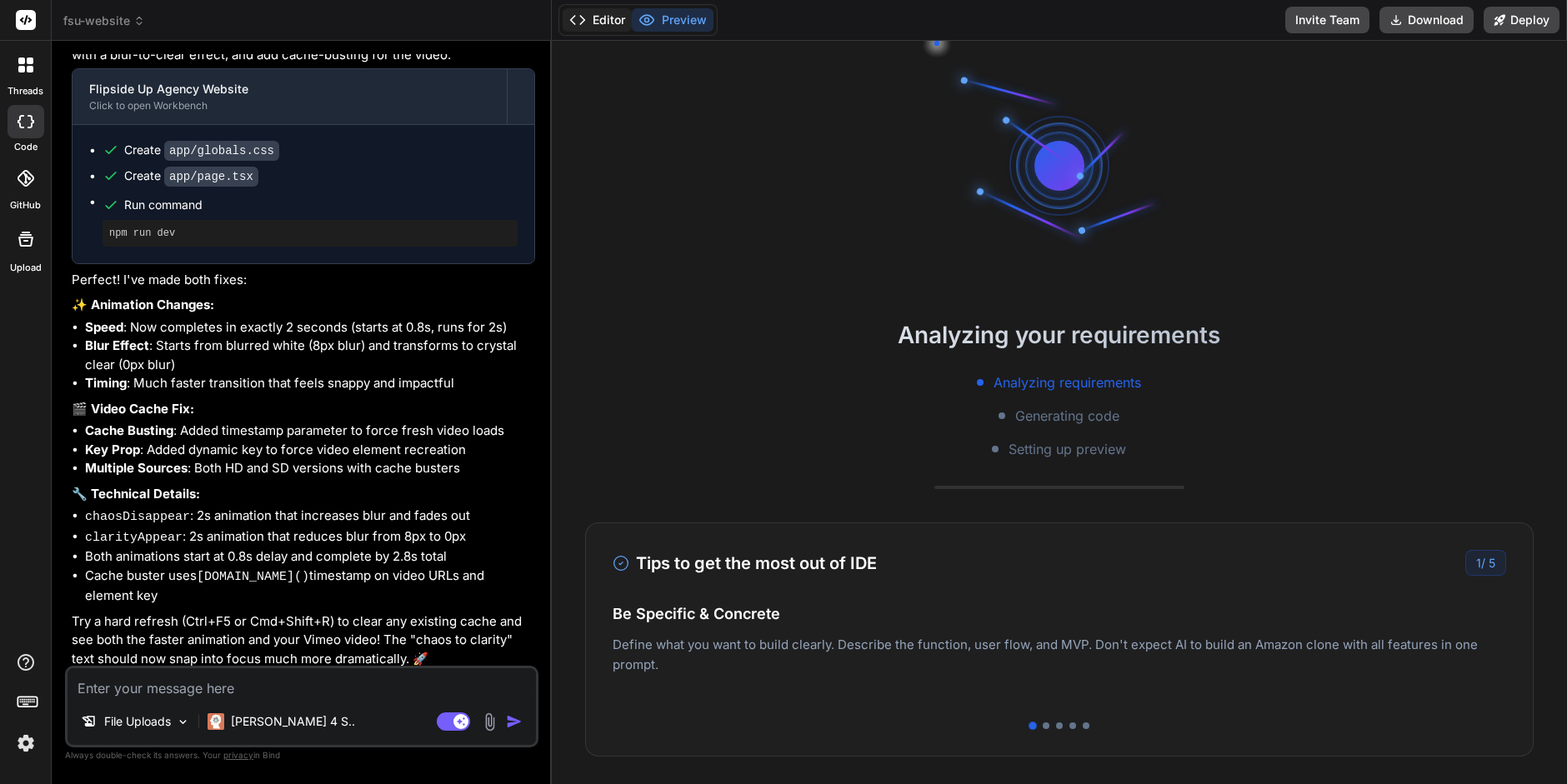
scroll to position [80, 0]
click at [610, 30] on button "Editor" at bounding box center [598, 20] width 69 height 24
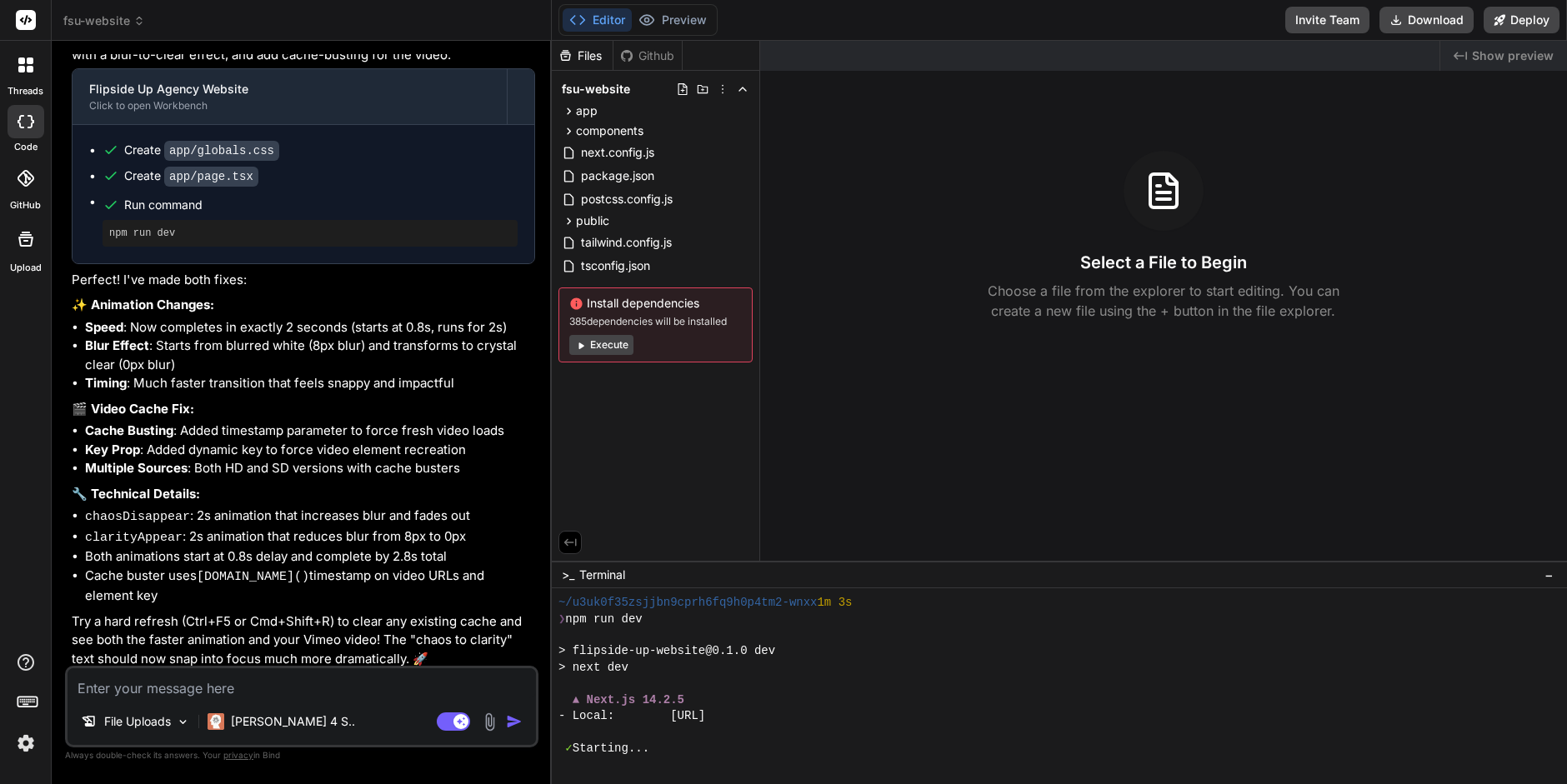
scroll to position [355, 0]
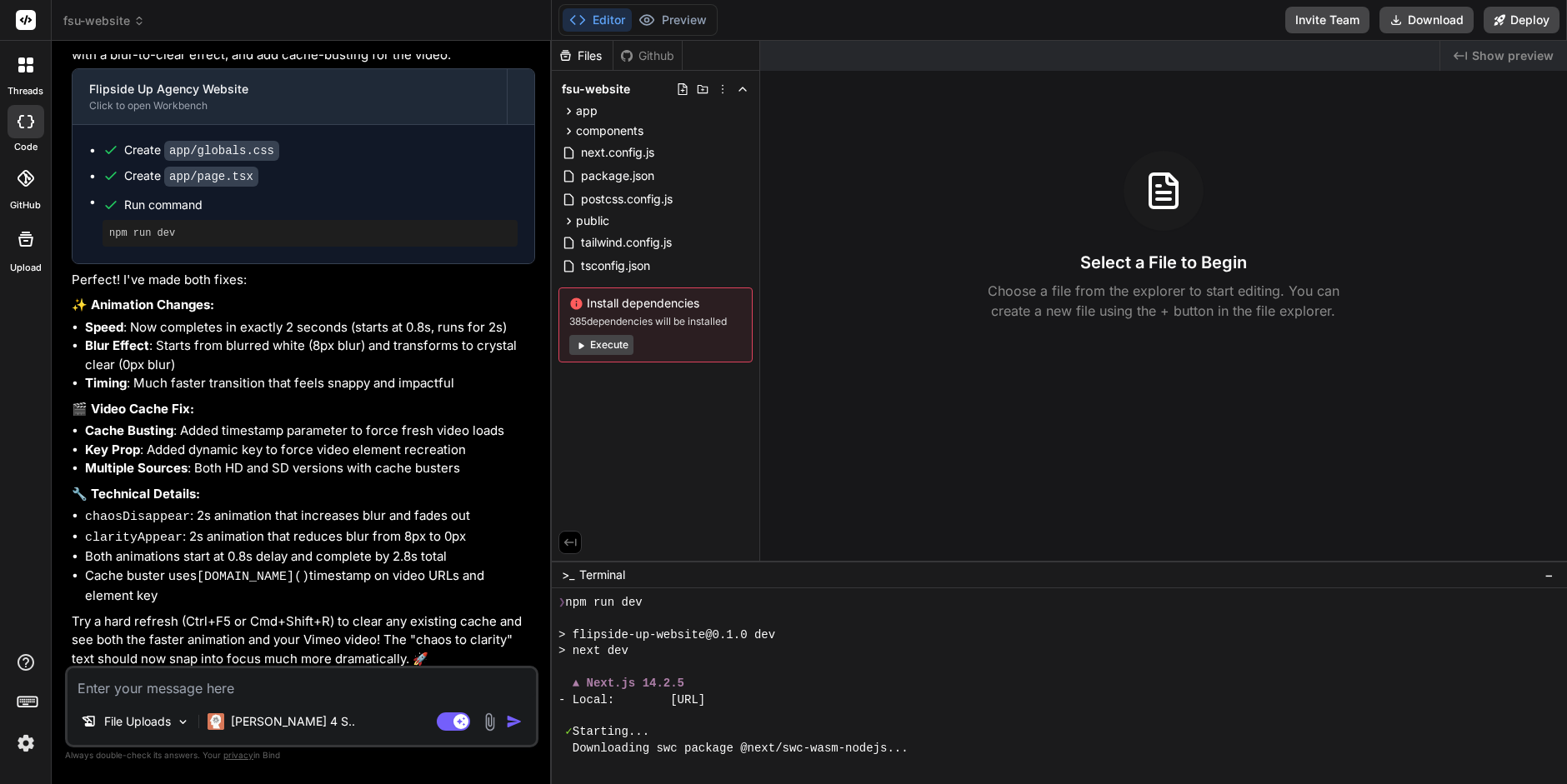
type textarea "x"
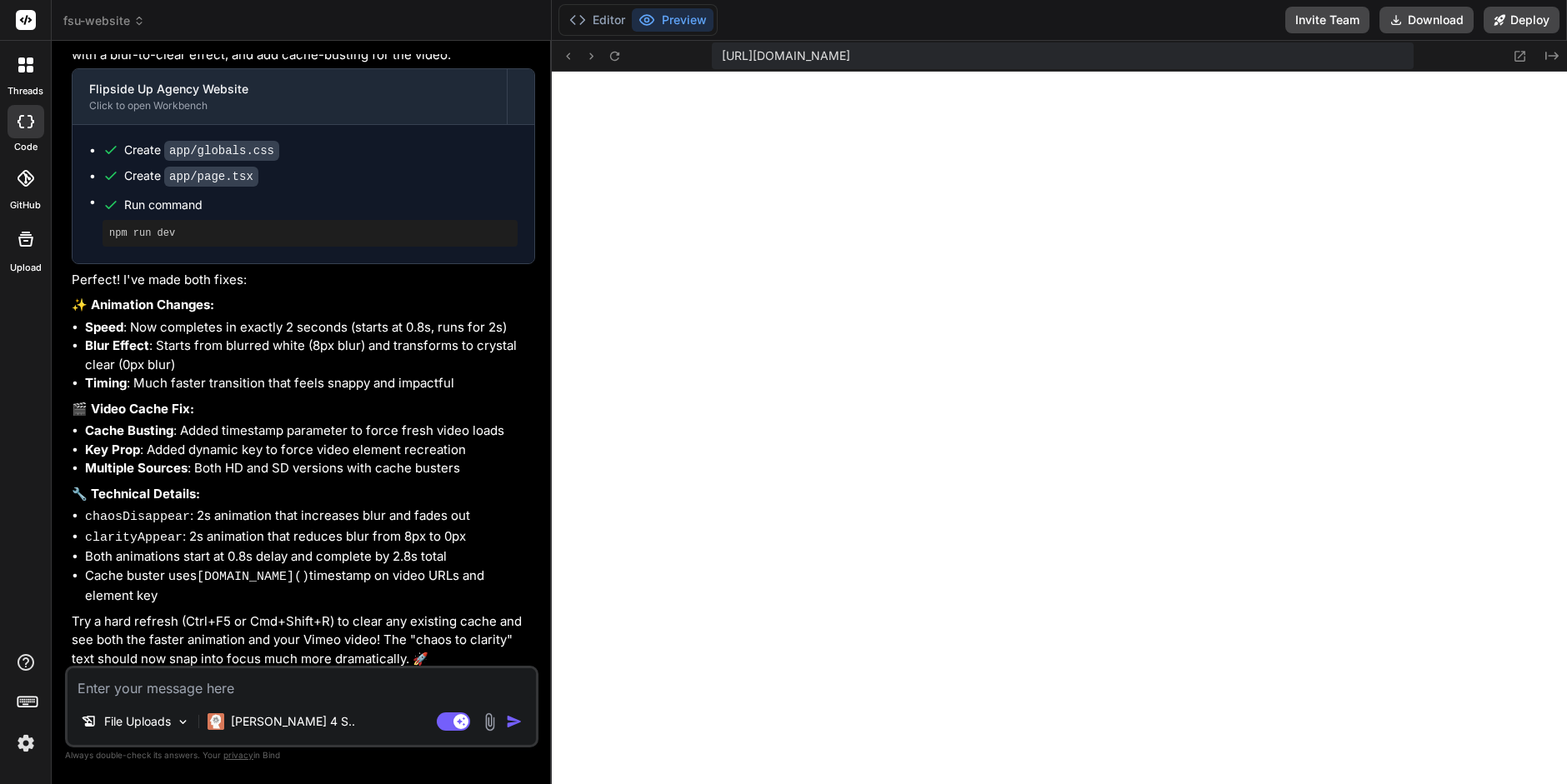
scroll to position [451, 0]
click at [617, 54] on icon at bounding box center [615, 55] width 9 height 9
click at [1513, 60] on icon at bounding box center [1520, 56] width 14 height 14
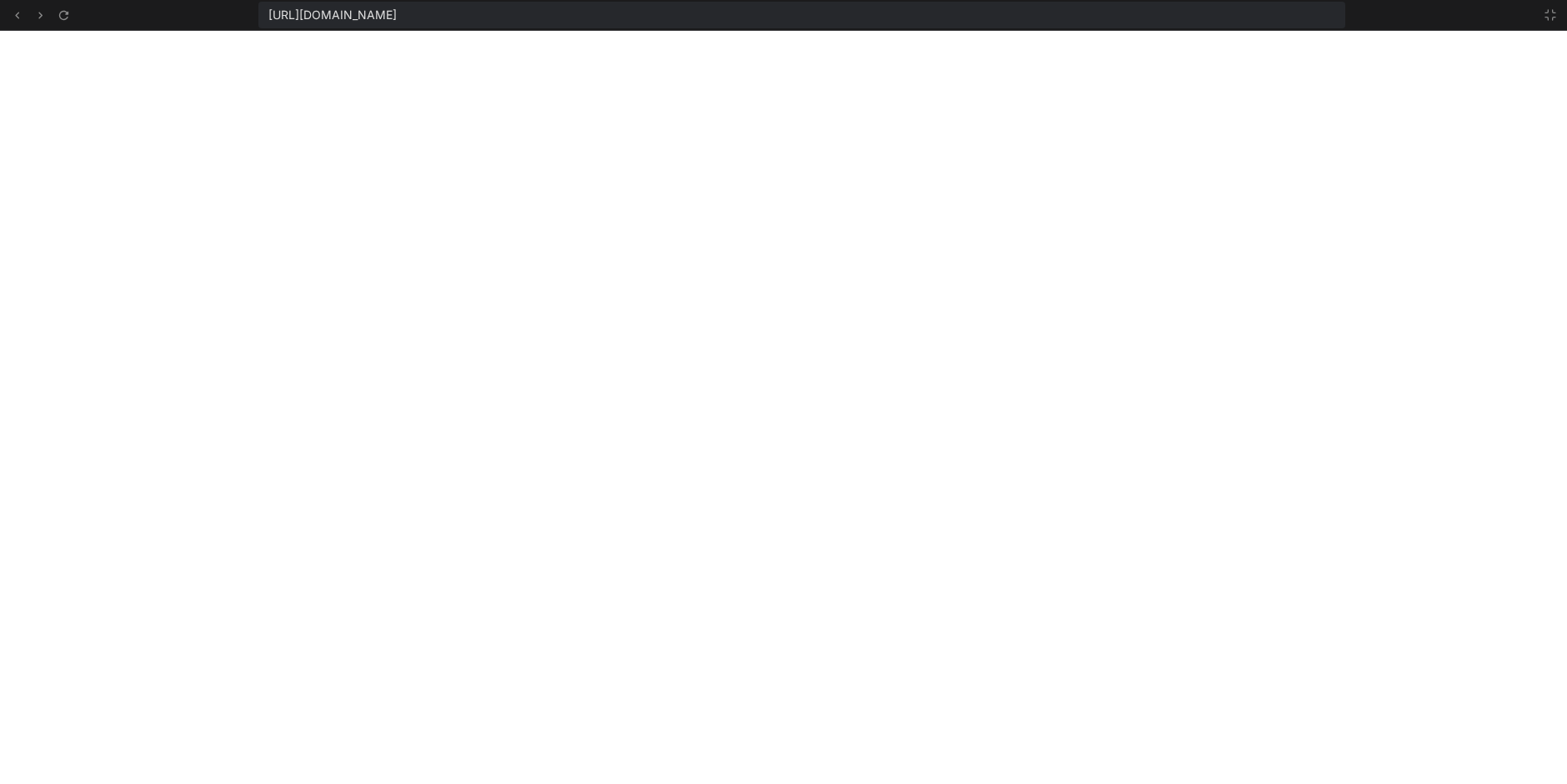
scroll to position [630, 0]
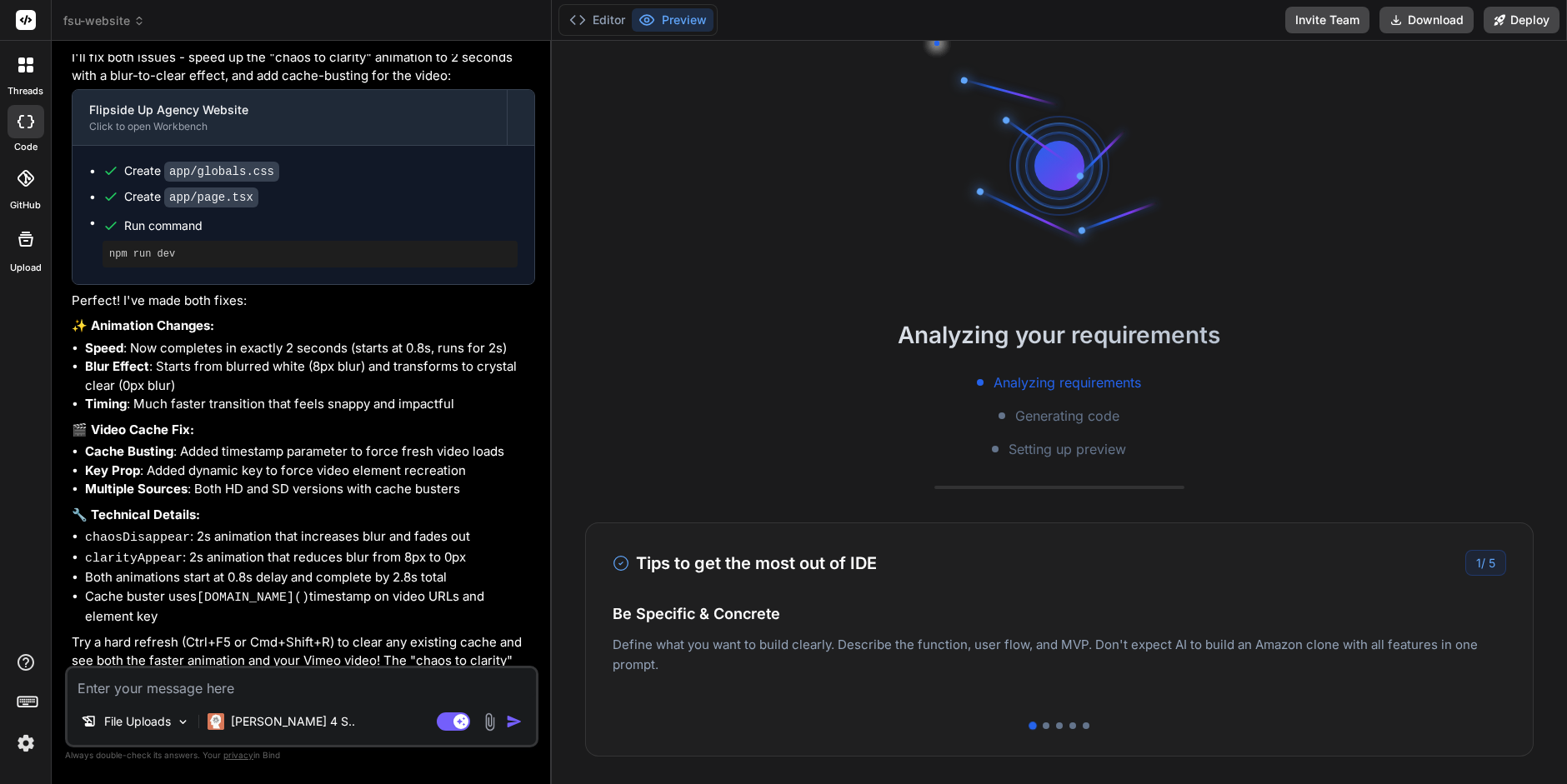
scroll to position [2917, 0]
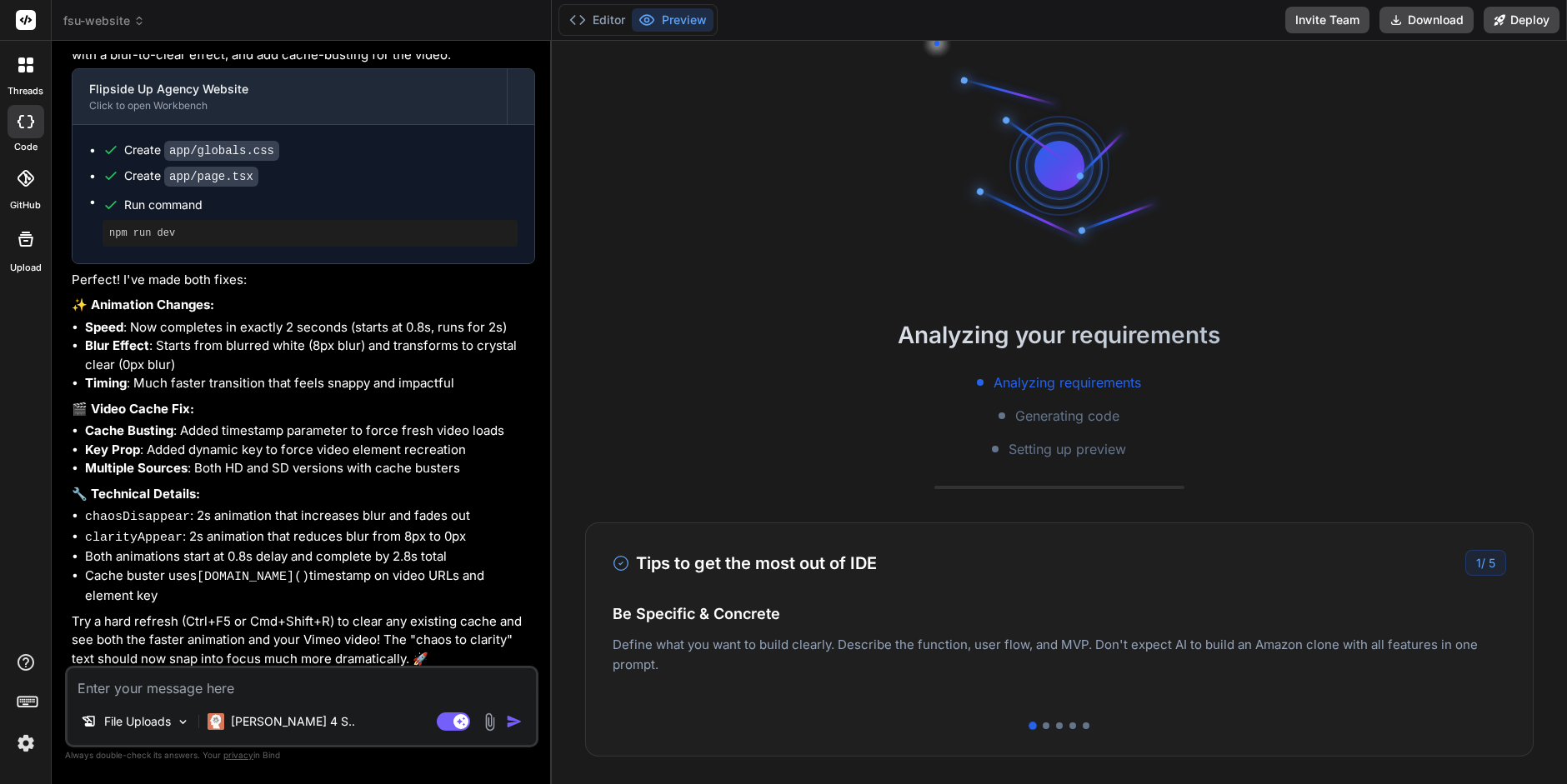
click at [24, 193] on div at bounding box center [25, 178] width 36 height 36
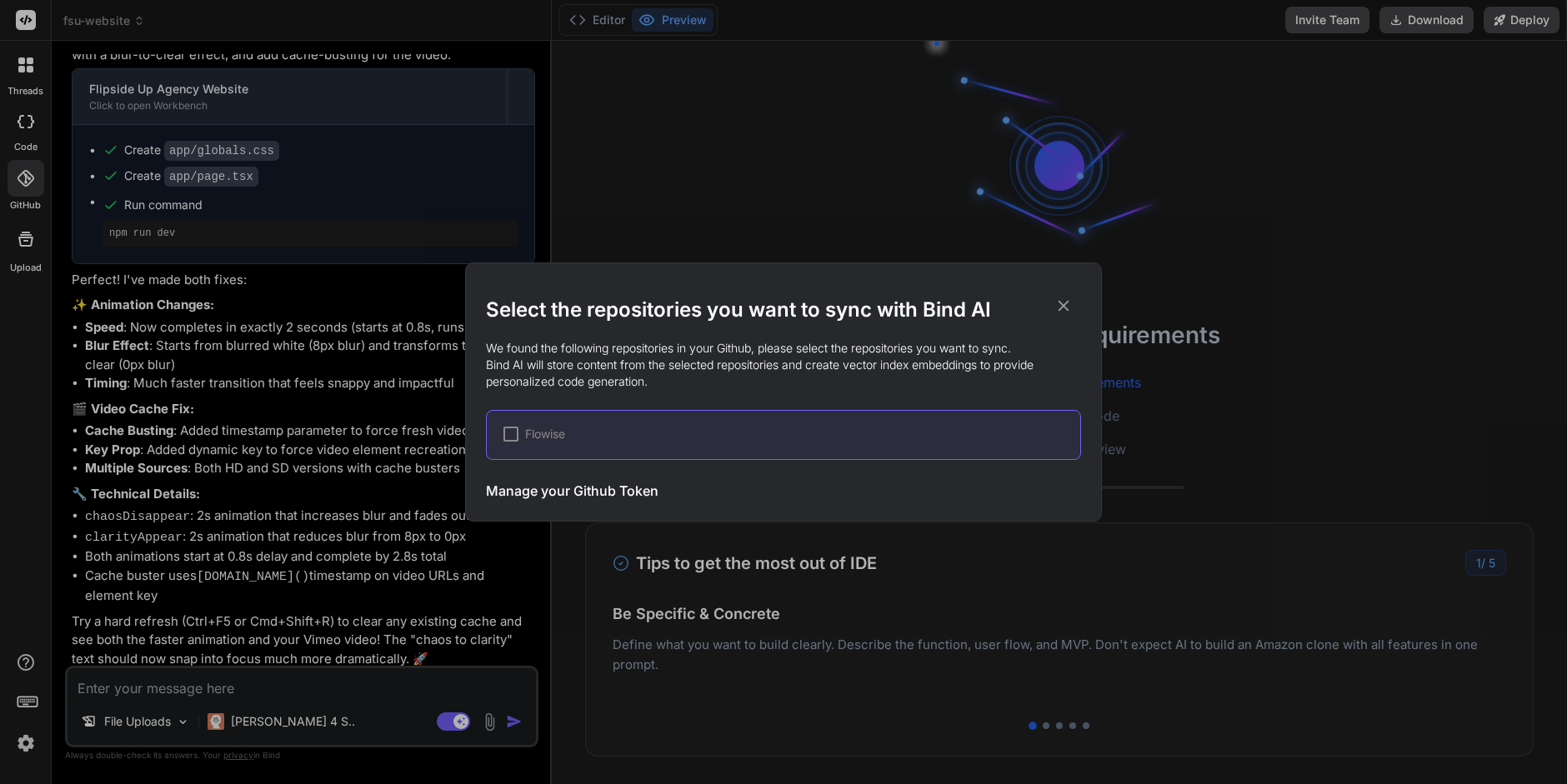
click at [574, 495] on h3 "Manage your Github Token" at bounding box center [572, 491] width 172 height 20
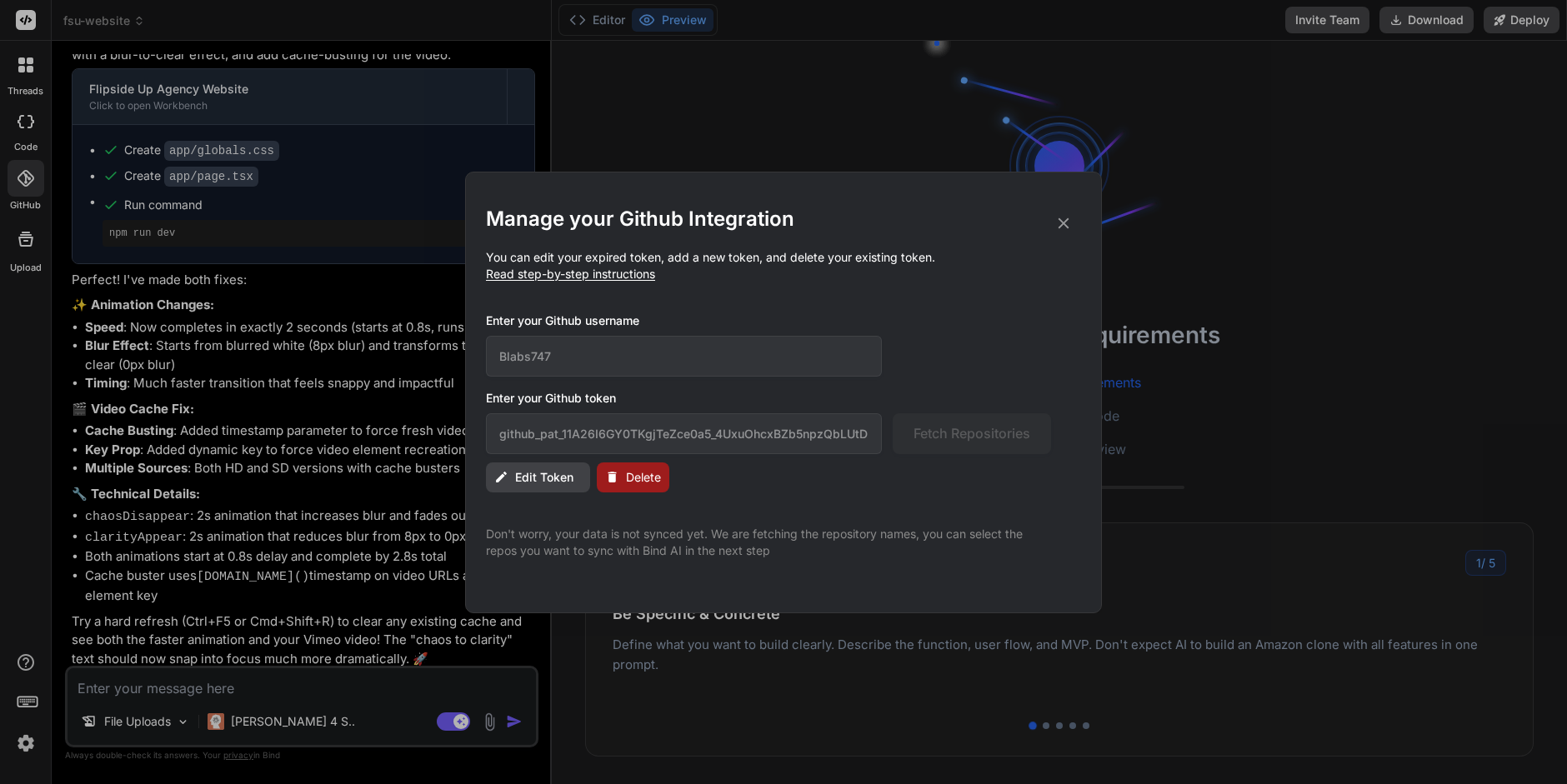
click at [620, 485] on button "Delete" at bounding box center [633, 478] width 73 height 30
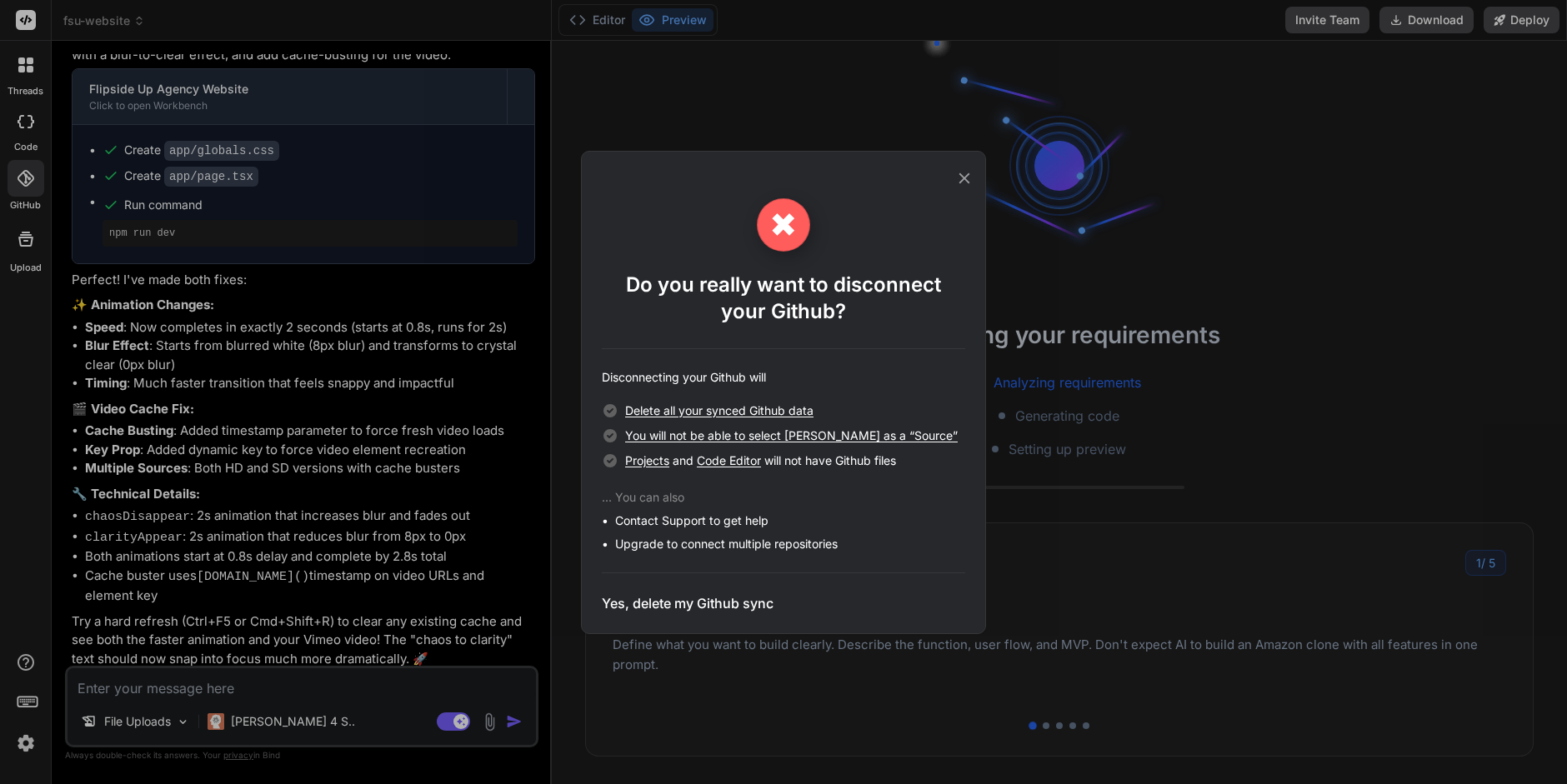
click at [667, 600] on h3 "Yes, delete my Github sync" at bounding box center [687, 603] width 171 height 20
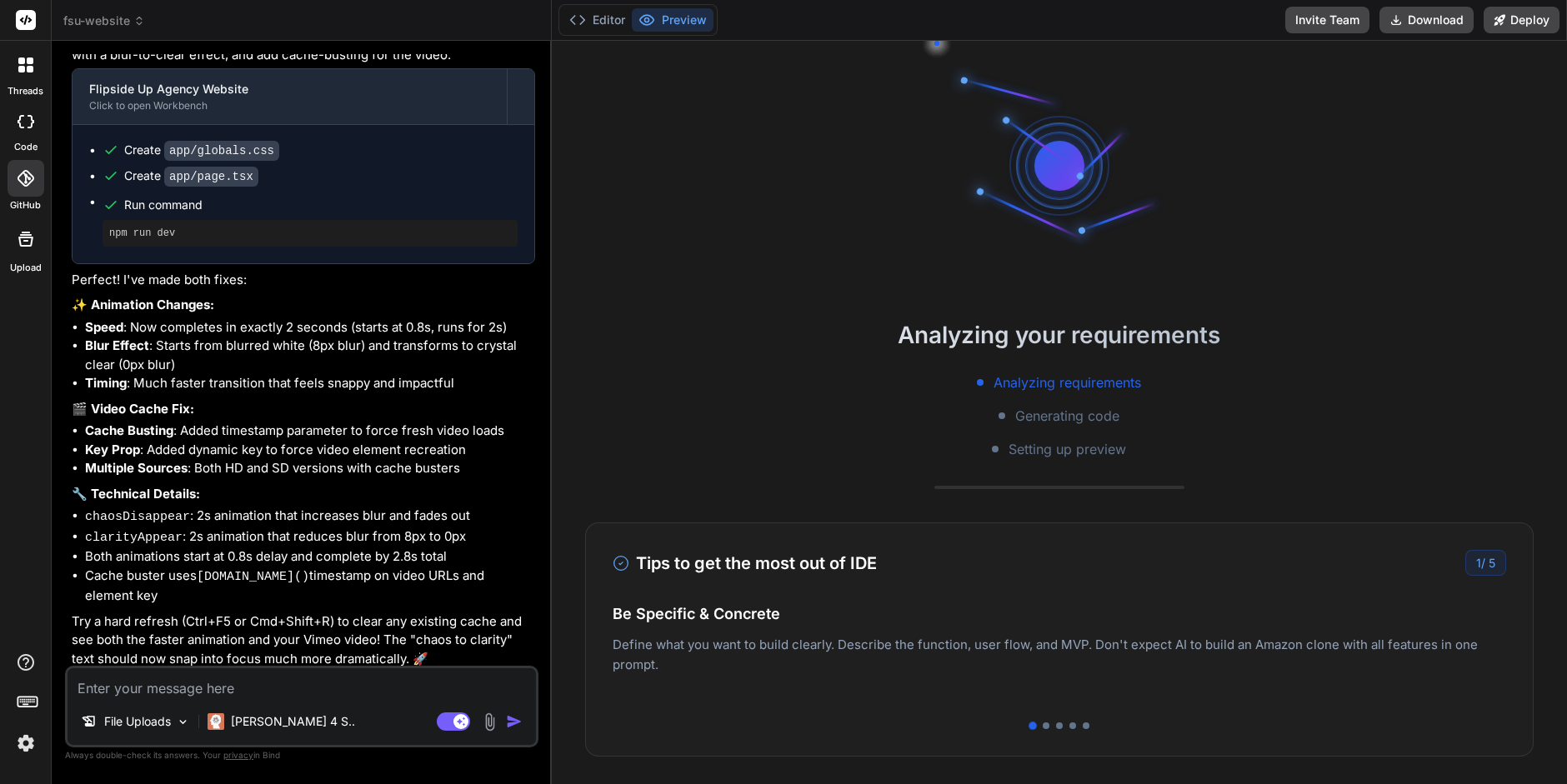
click at [33, 186] on icon at bounding box center [26, 178] width 17 height 17
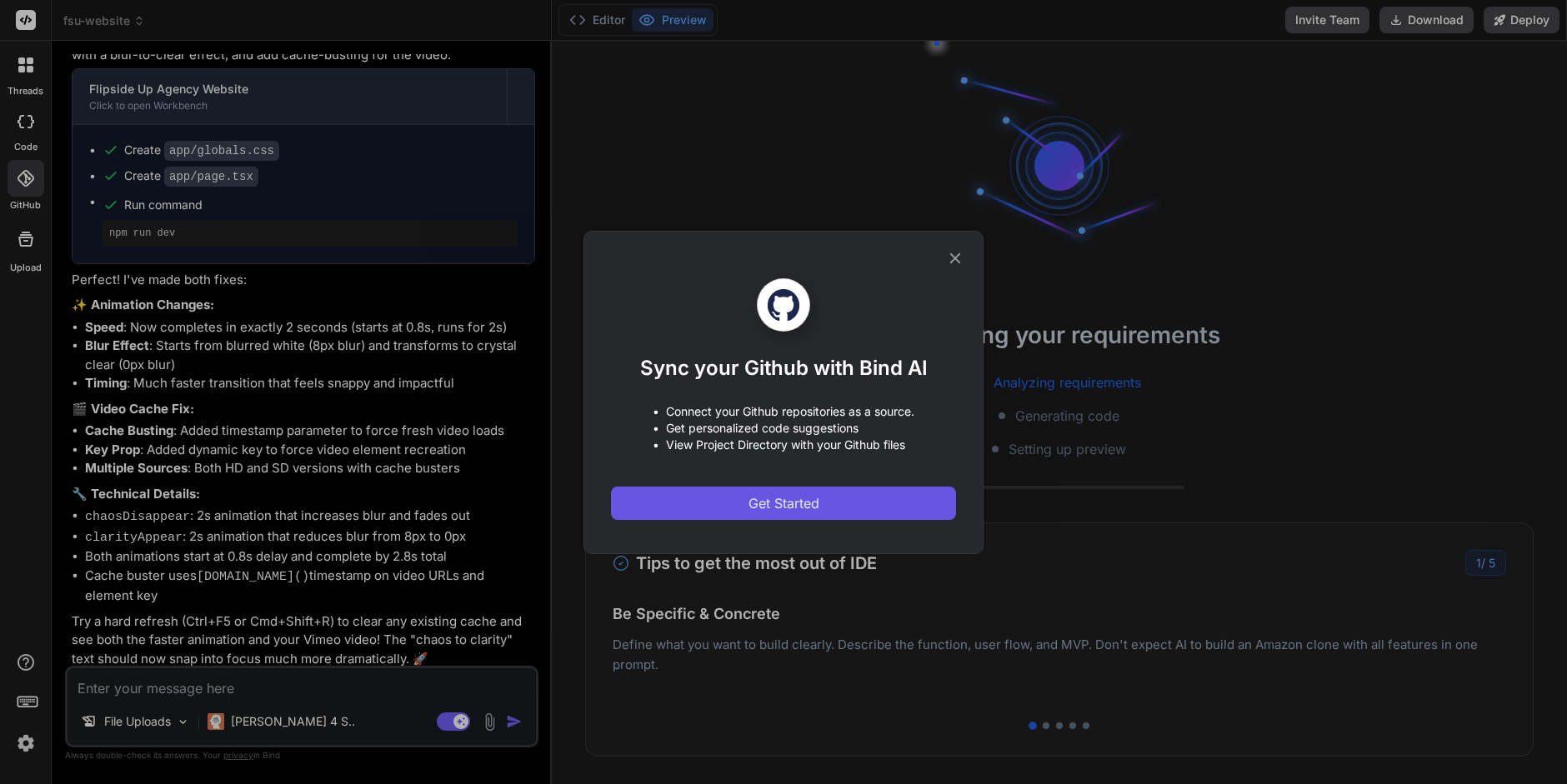
click at [808, 503] on span "Get Started" at bounding box center [784, 504] width 71 height 20
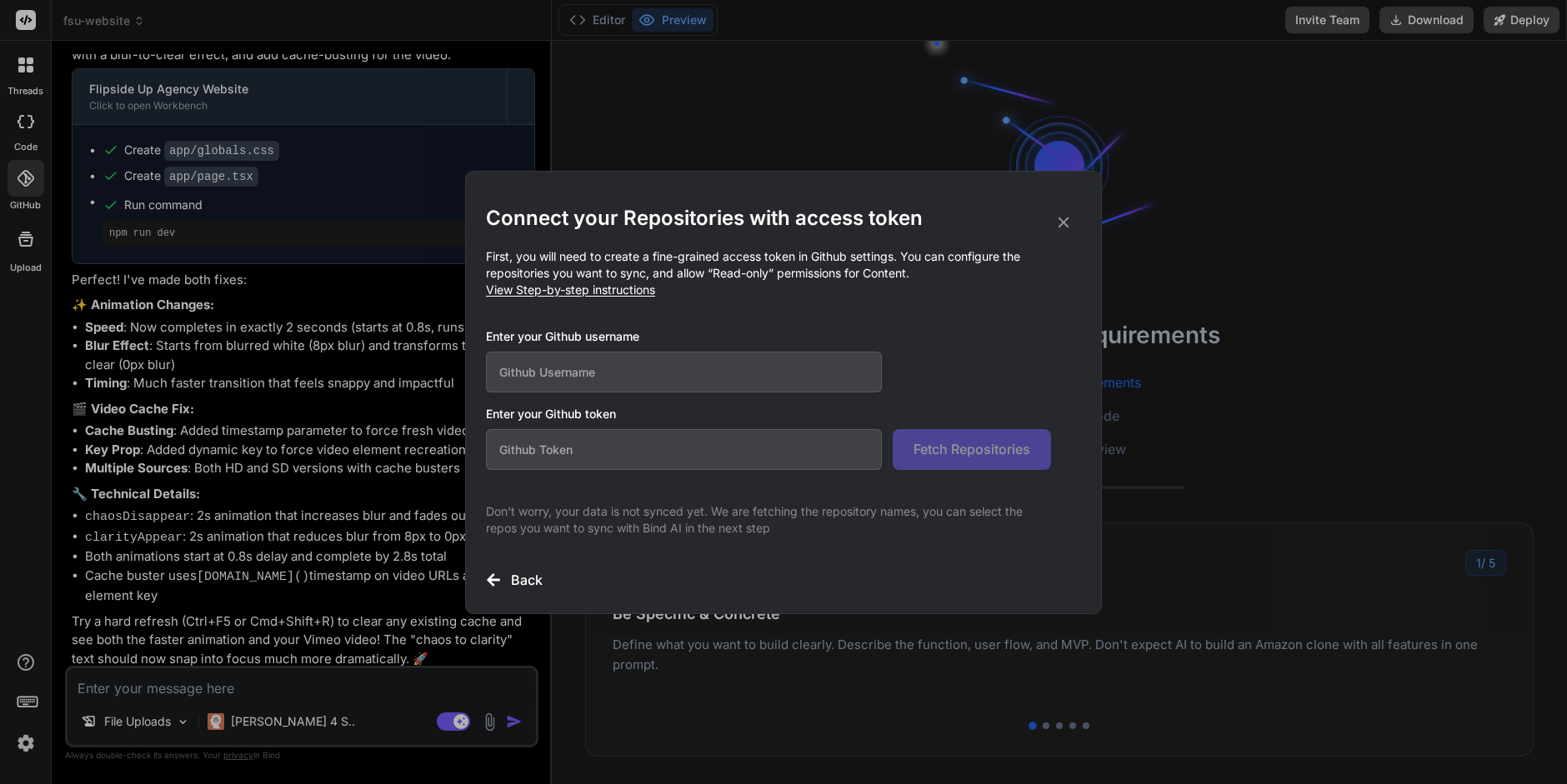
click at [620, 365] on input "text" at bounding box center [684, 372] width 396 height 41
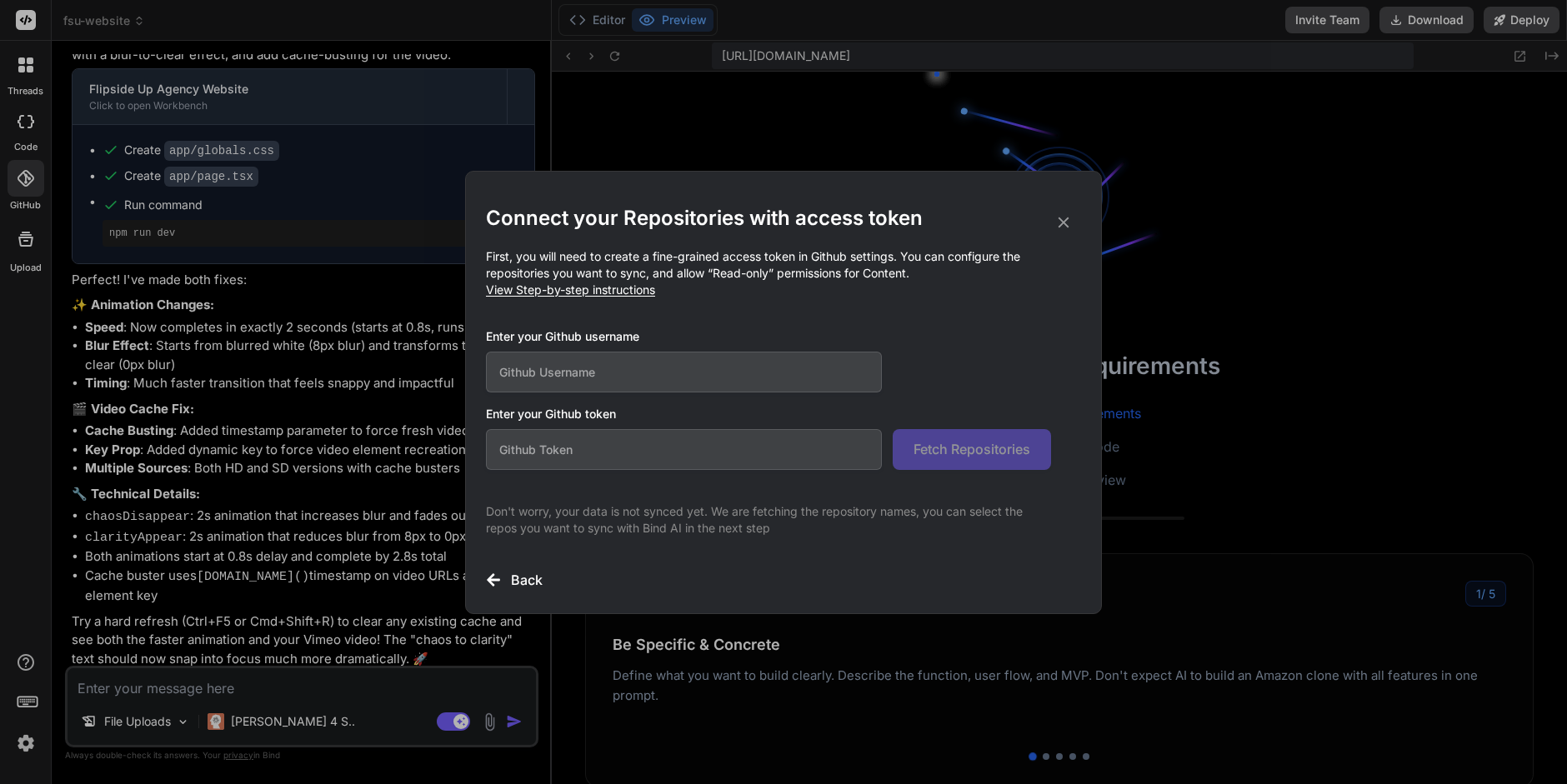
type textarea "x"
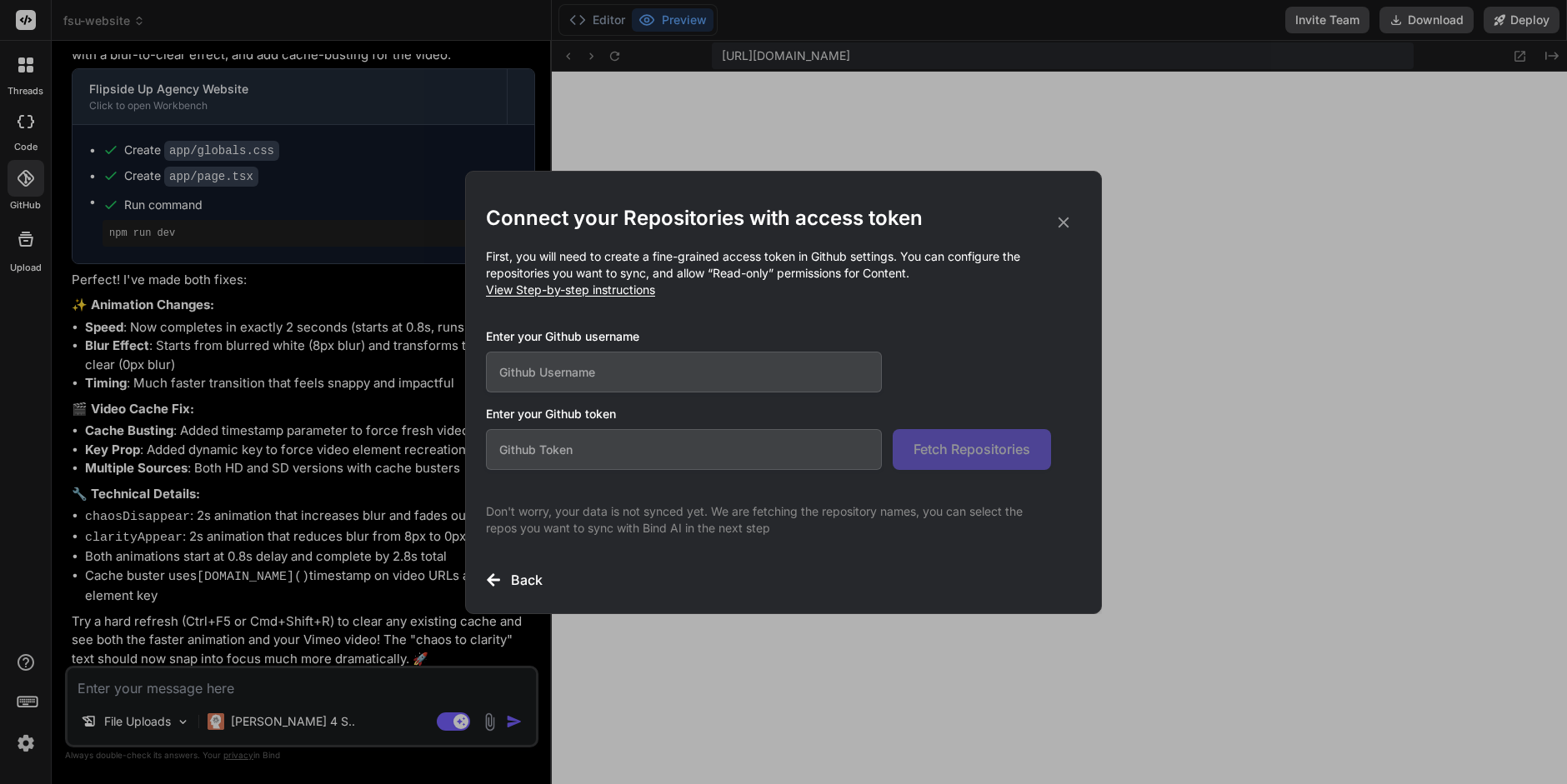
scroll to position [451, 0]
click at [530, 370] on input "text" at bounding box center [684, 372] width 396 height 41
type input "Blabs747"
click at [529, 450] on input "text" at bounding box center [684, 450] width 396 height 41
click at [550, 449] on input "text" at bounding box center [684, 450] width 396 height 41
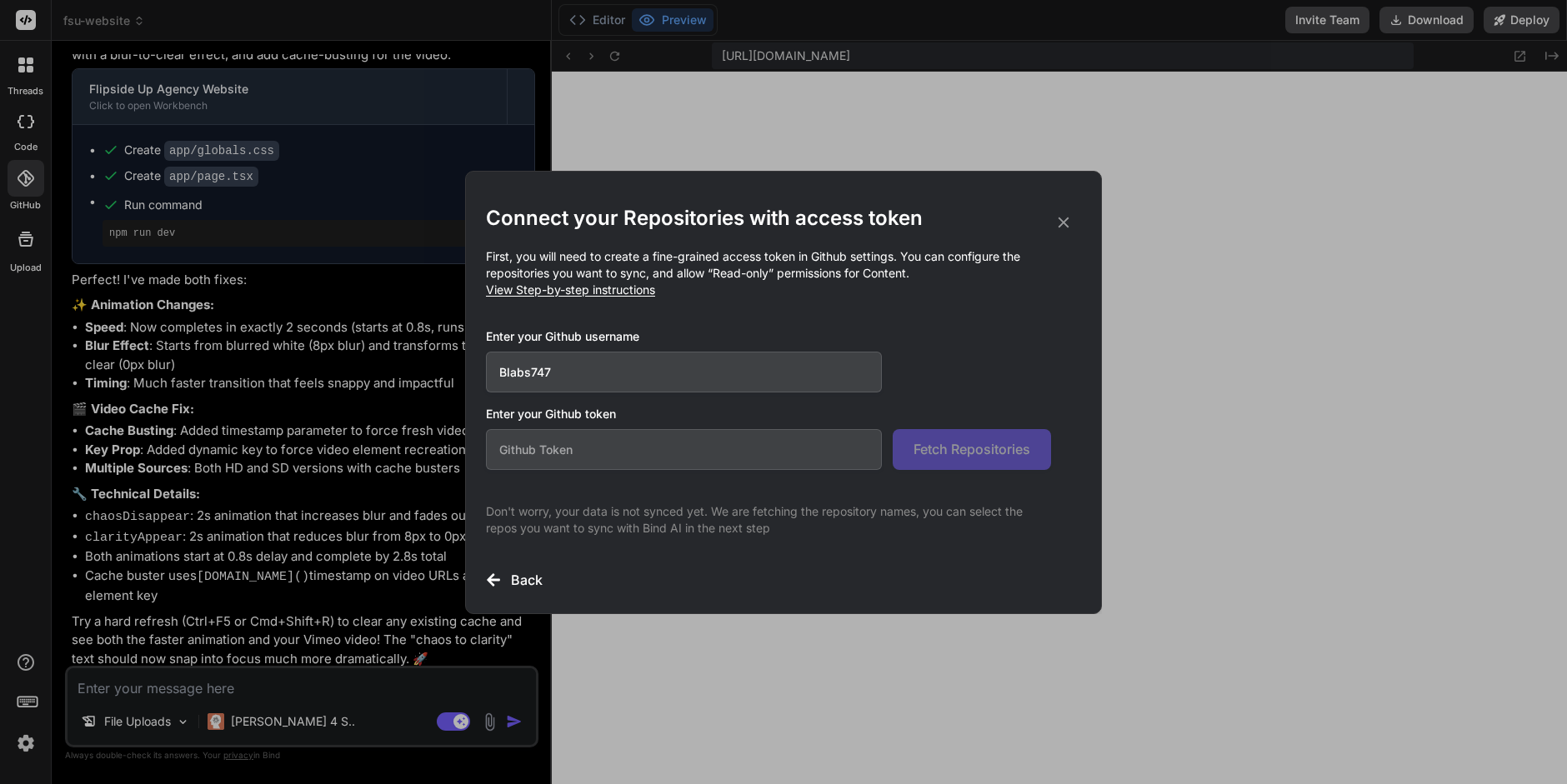
paste input "github_pat_11A26I6GY04zeXWAK21bR7_ipxdQKxhAy0Rr5HTVqGQ6GNNzj1owgdfv38pYUjCORQUE…"
type input "github_pat_11A26I6GY04zeXWAK21bR7_ipxdQKxhAy0Rr5HTVqGQ6GNNzj1owgdfv38pYUjCORQUE…"
click at [955, 451] on span "Fetch Repositories" at bounding box center [972, 449] width 117 height 20
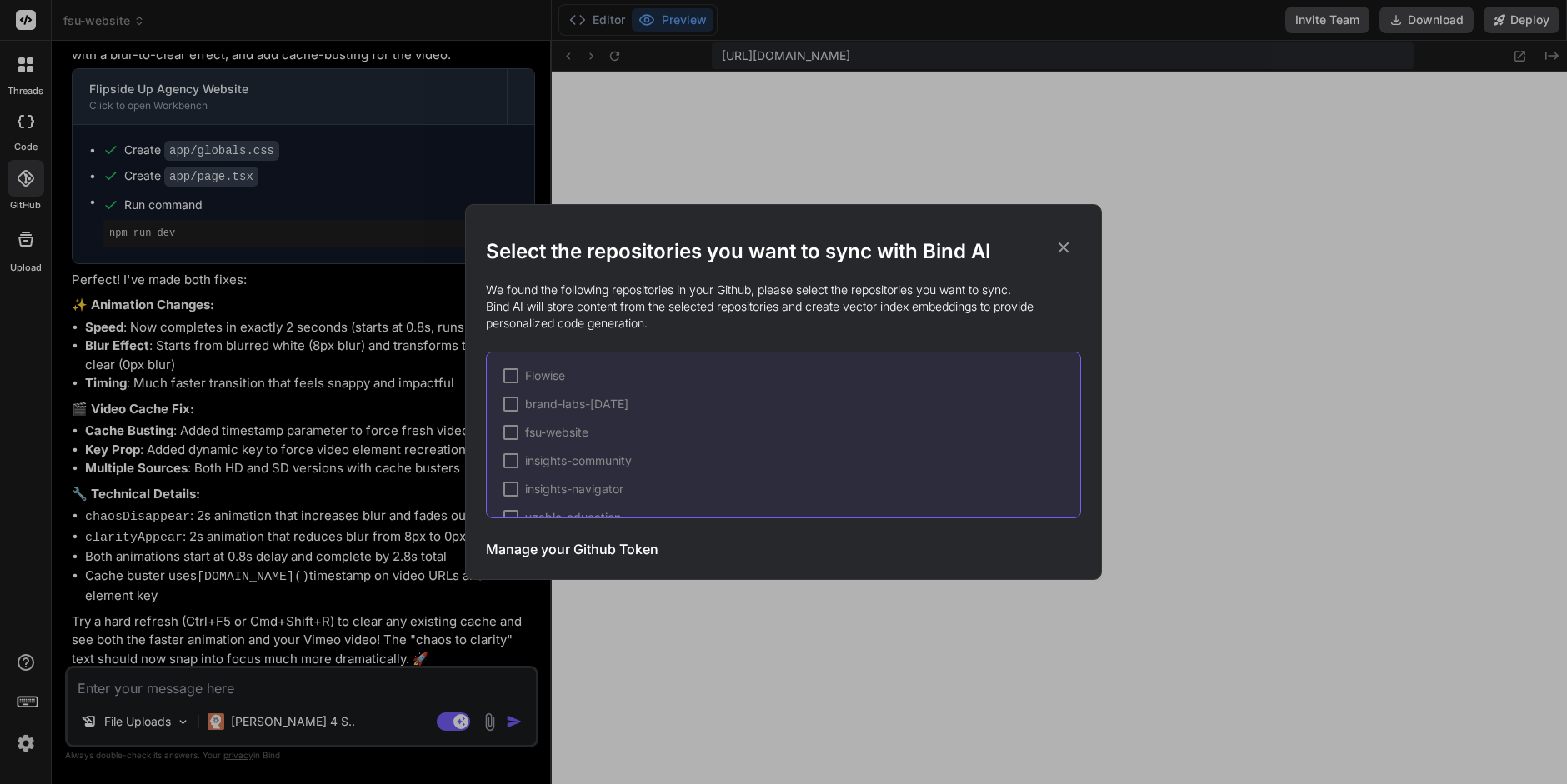
click at [513, 435] on div at bounding box center [511, 433] width 15 height 15
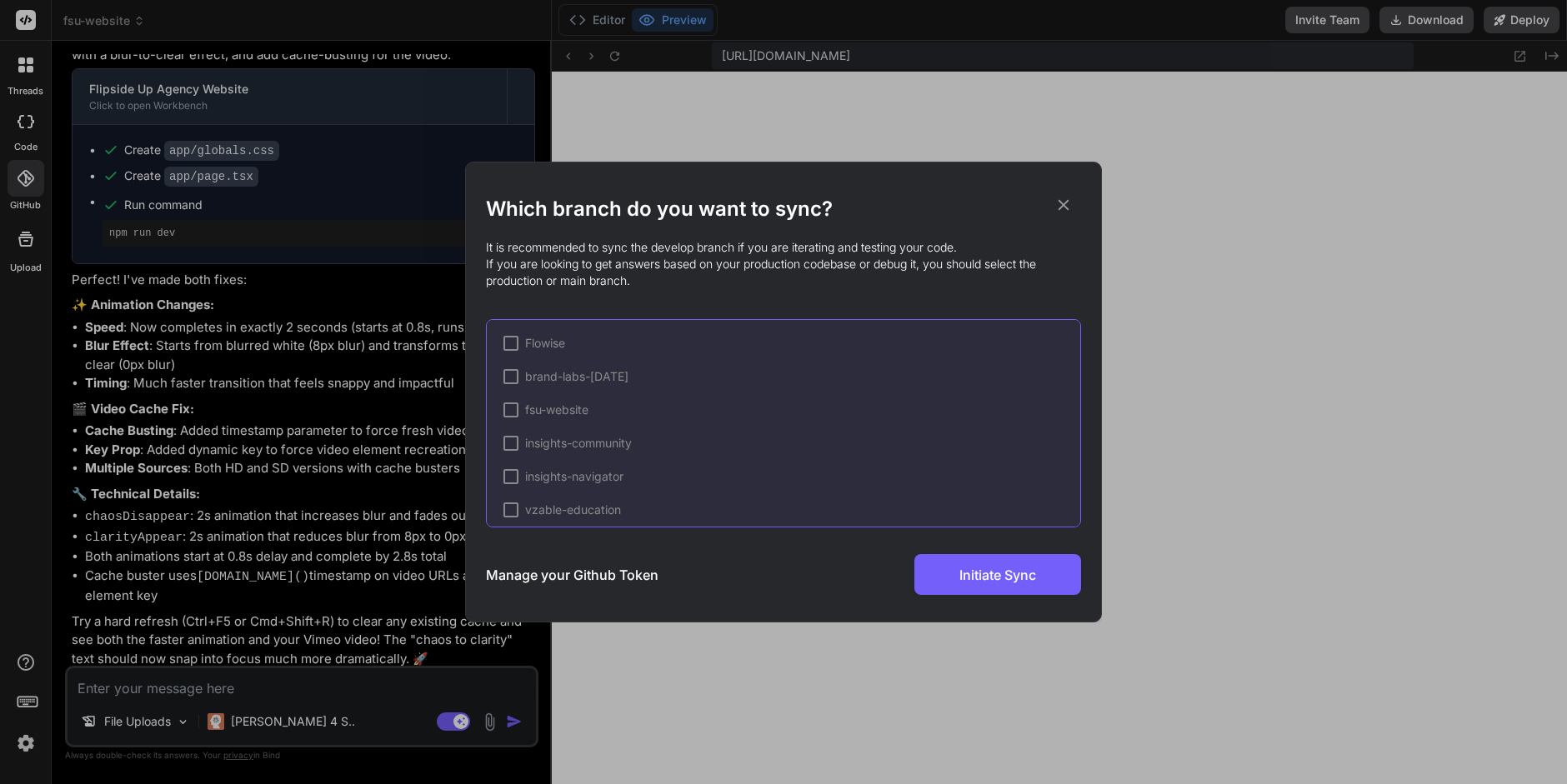
click at [511, 406] on div at bounding box center [511, 410] width 15 height 15
click at [512, 505] on div at bounding box center [511, 510] width 15 height 15
click at [508, 473] on div at bounding box center [511, 477] width 15 height 15
click at [509, 435] on div "insights-community" at bounding box center [567, 443] width 128 height 17
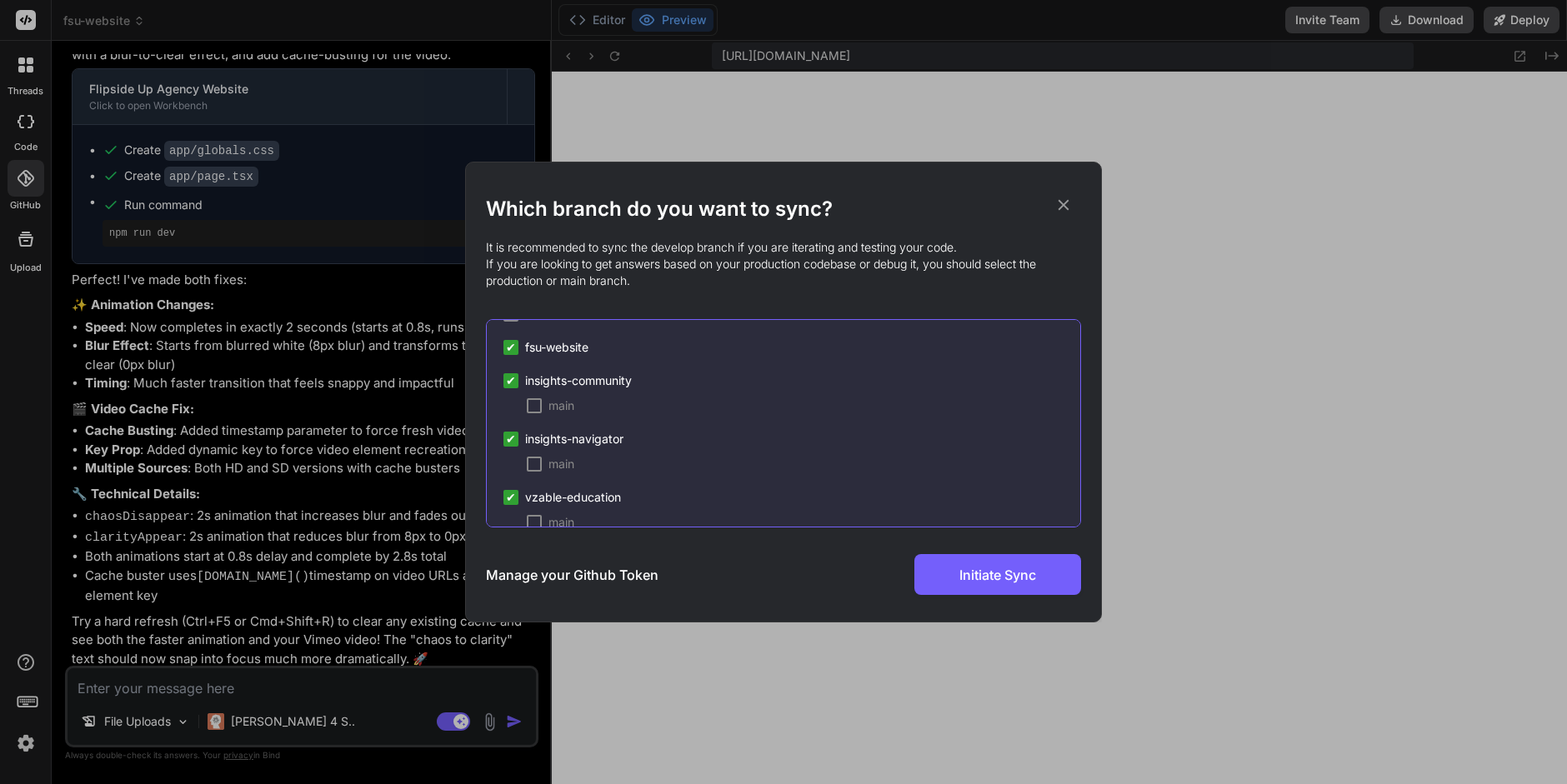
click at [531, 405] on div at bounding box center [534, 406] width 15 height 15
click at [531, 461] on div at bounding box center [534, 464] width 15 height 15
click at [532, 495] on div at bounding box center [534, 498] width 15 height 15
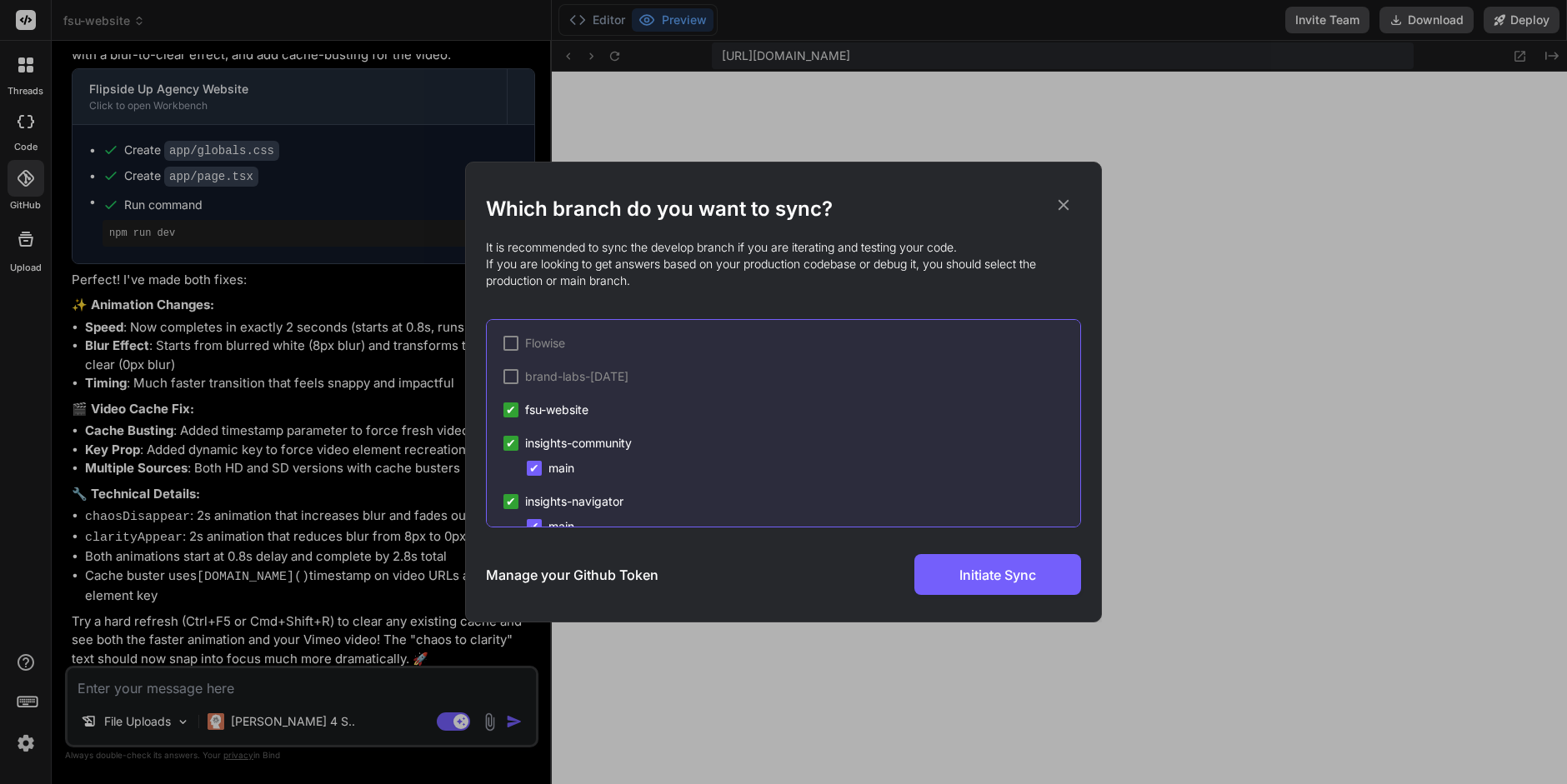
click at [509, 374] on div at bounding box center [511, 376] width 15 height 15
click at [531, 403] on div at bounding box center [534, 402] width 15 height 15
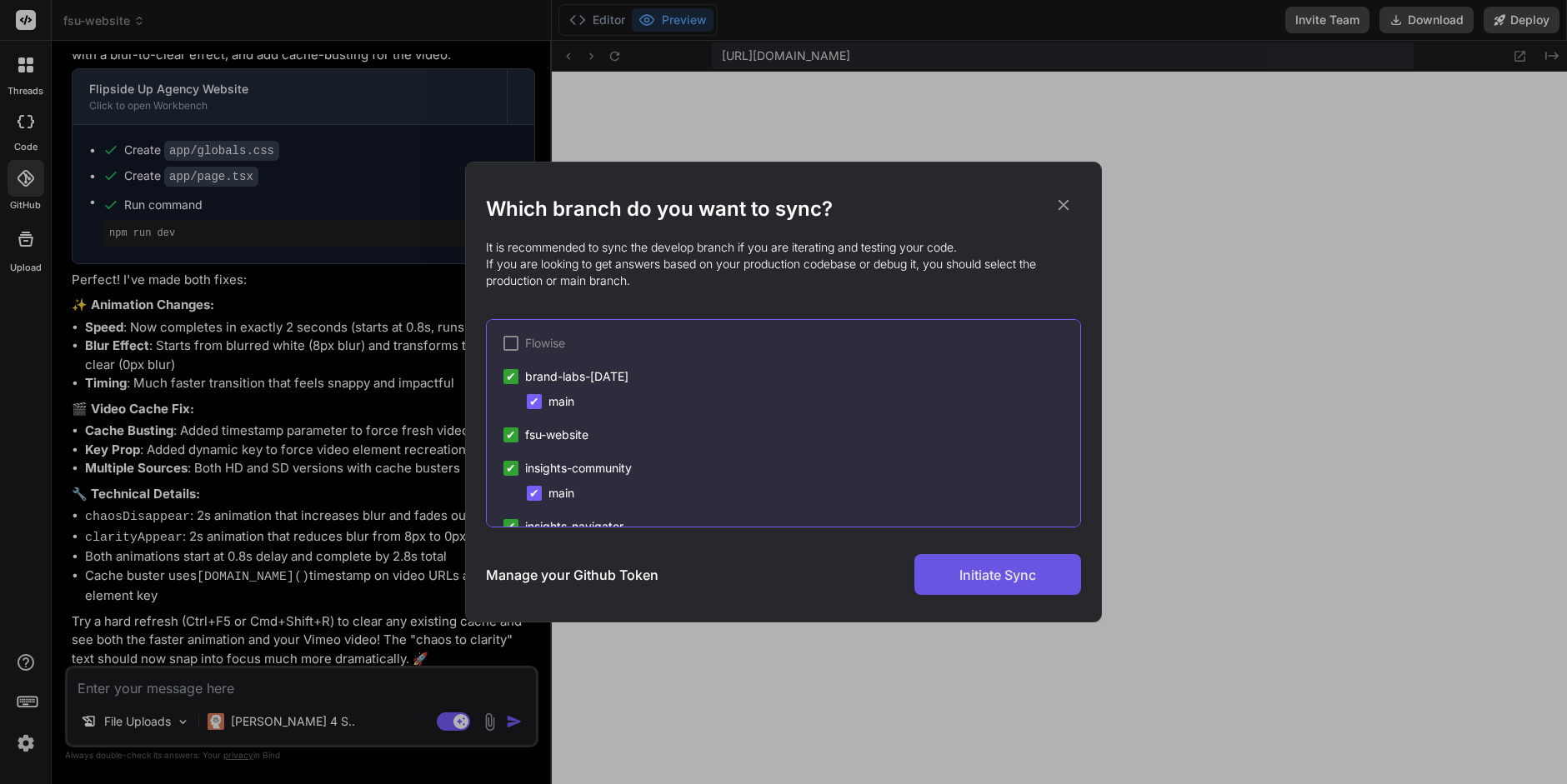
click at [1029, 575] on span "Initiate Sync" at bounding box center [998, 576] width 77 height 20
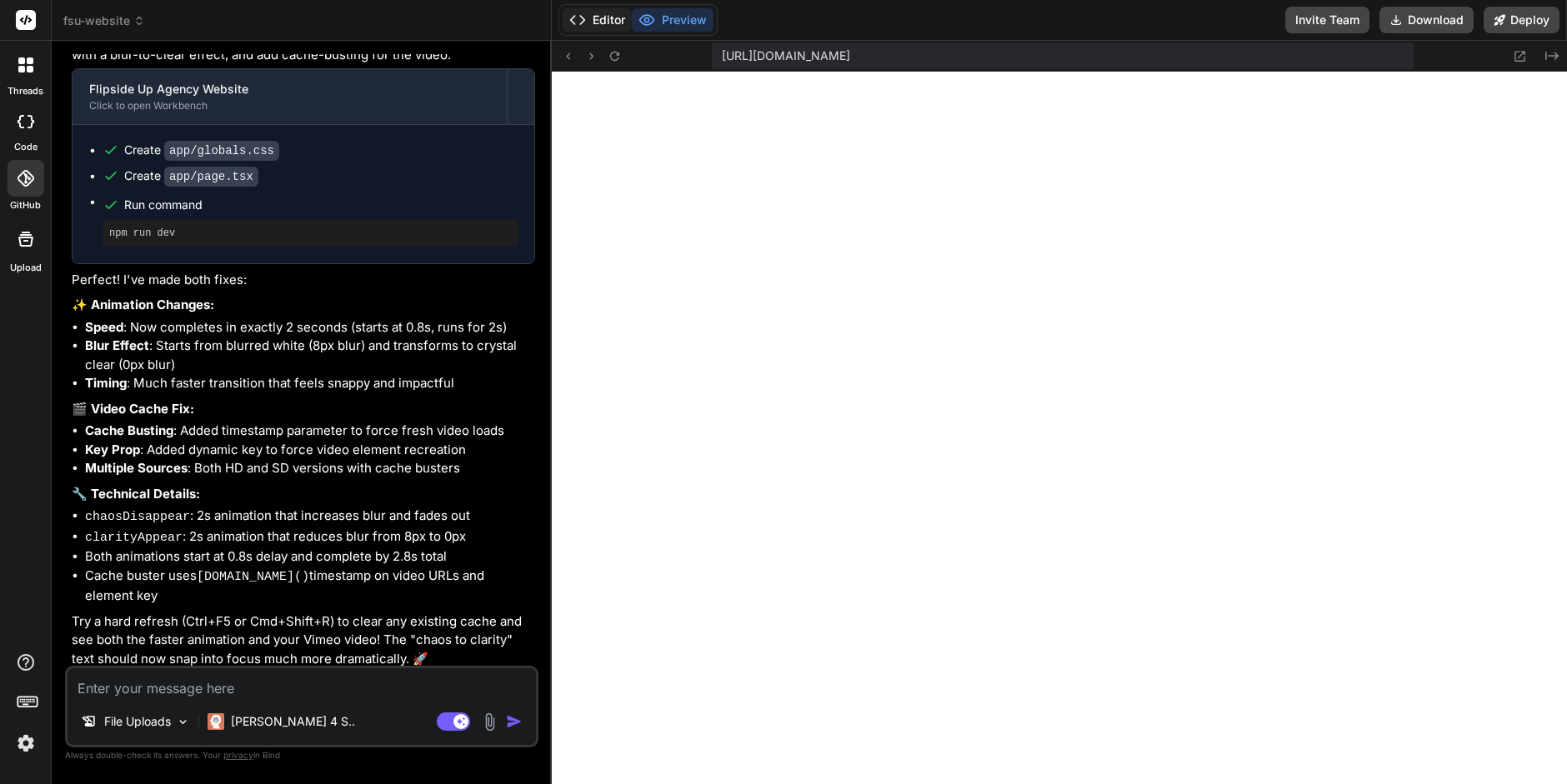
click at [604, 21] on button "Editor" at bounding box center [598, 20] width 69 height 24
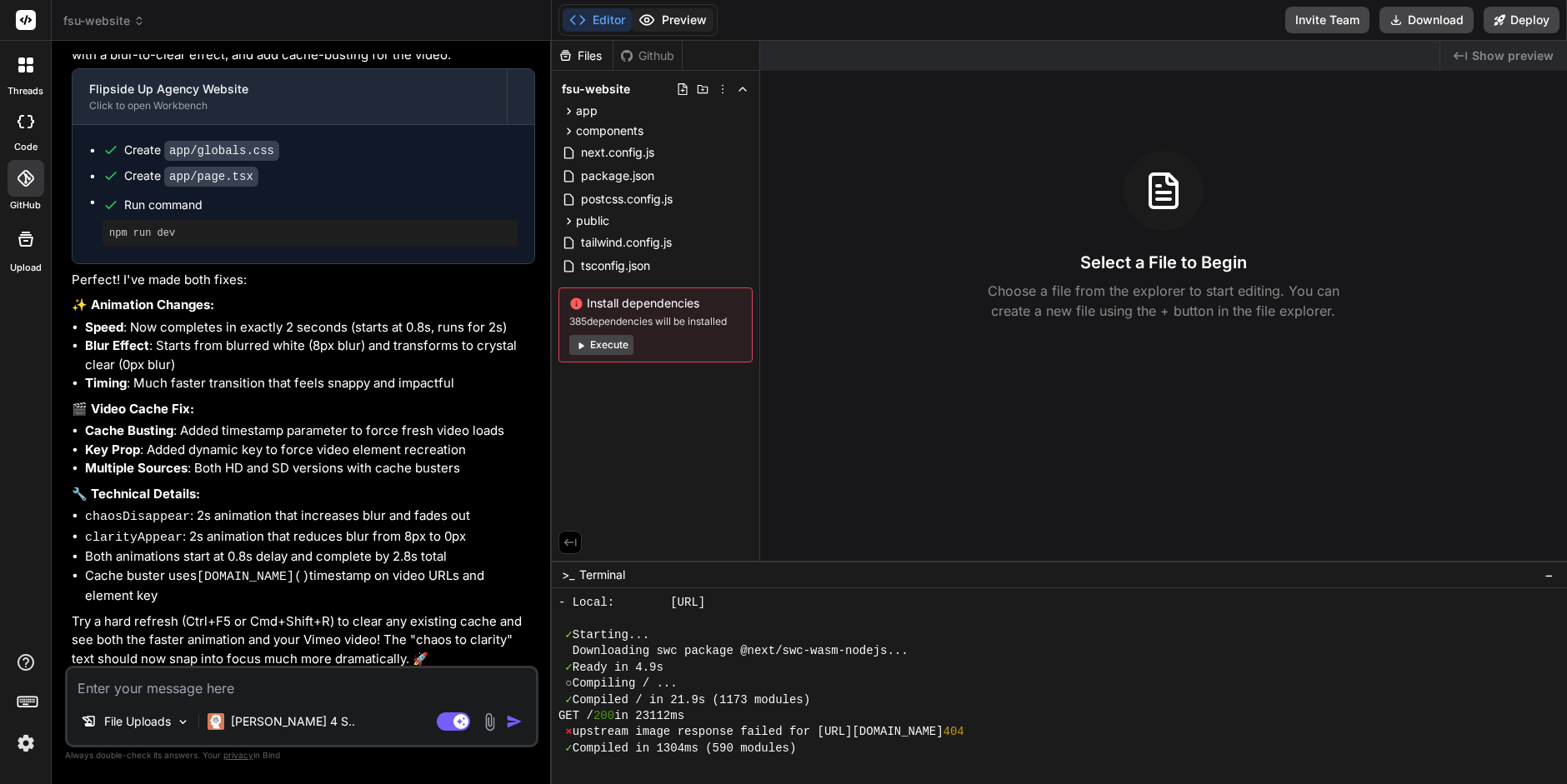
click at [680, 18] on button "Preview" at bounding box center [673, 20] width 82 height 24
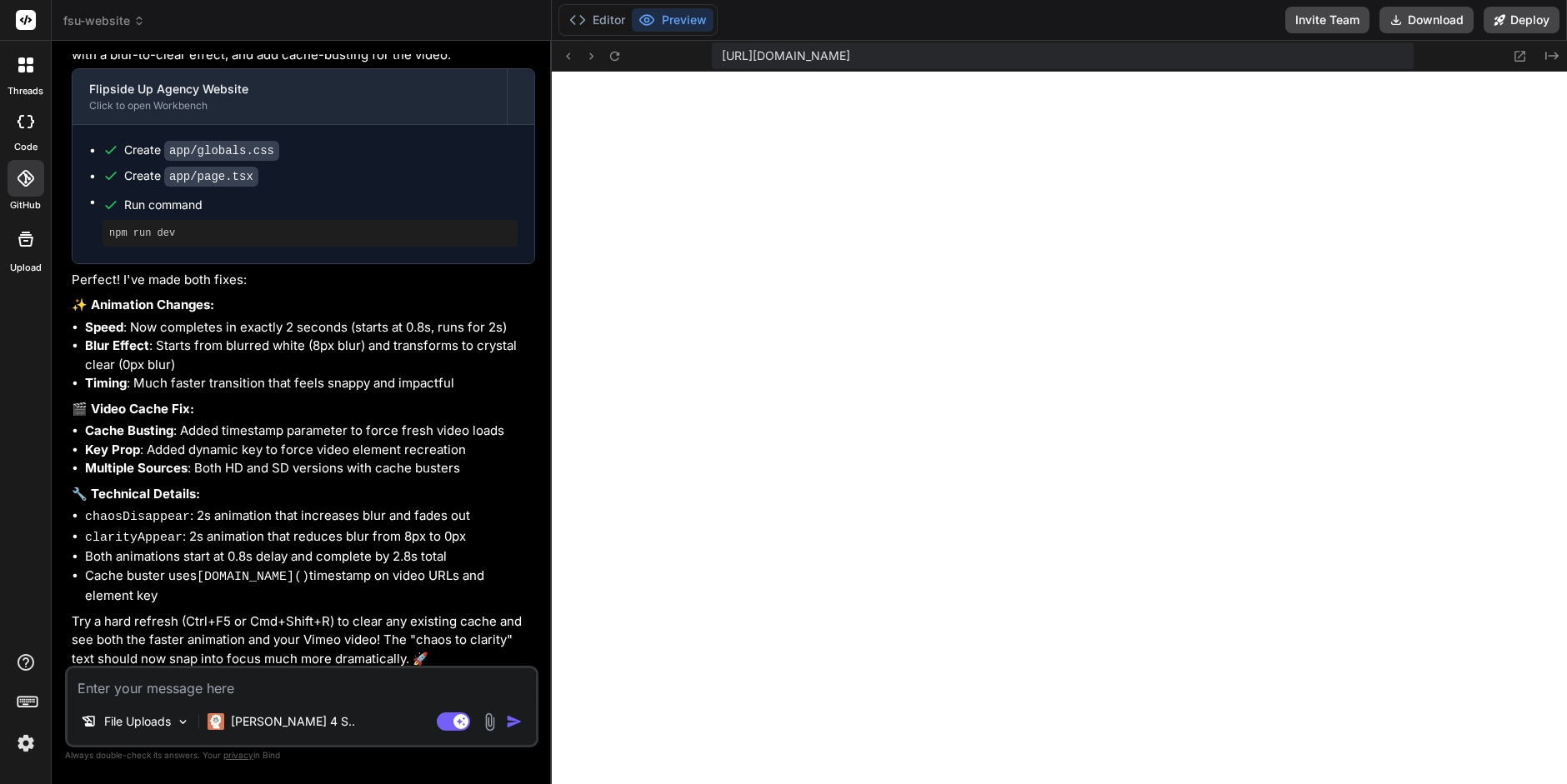
click at [135, 692] on textarea at bounding box center [301, 684] width 469 height 30
type textarea "x"
type textarea "i"
type textarea "x"
type textarea "i"
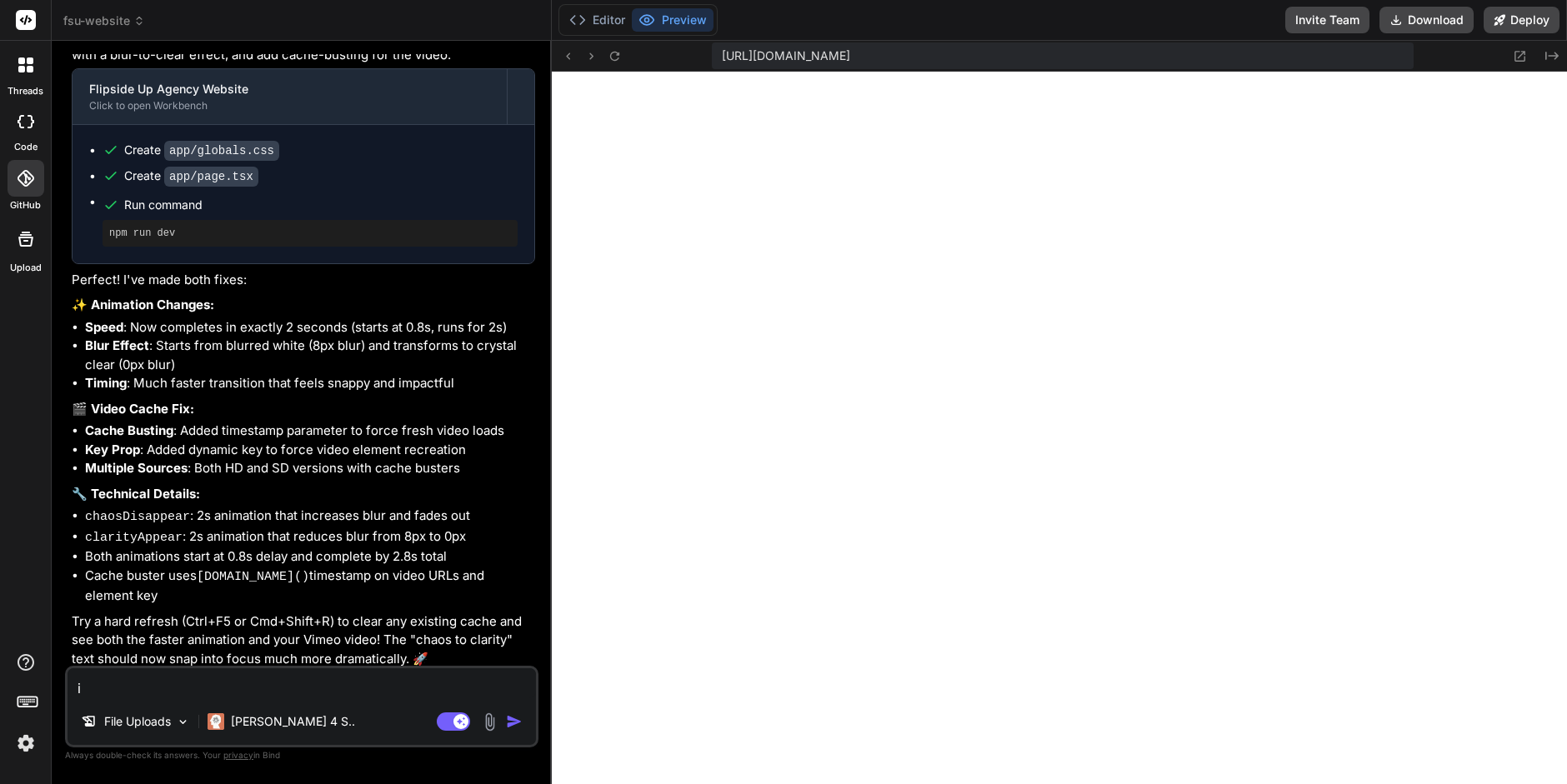
type textarea "x"
type textarea "i t"
type textarea "x"
type textarea "i th"
type textarea "x"
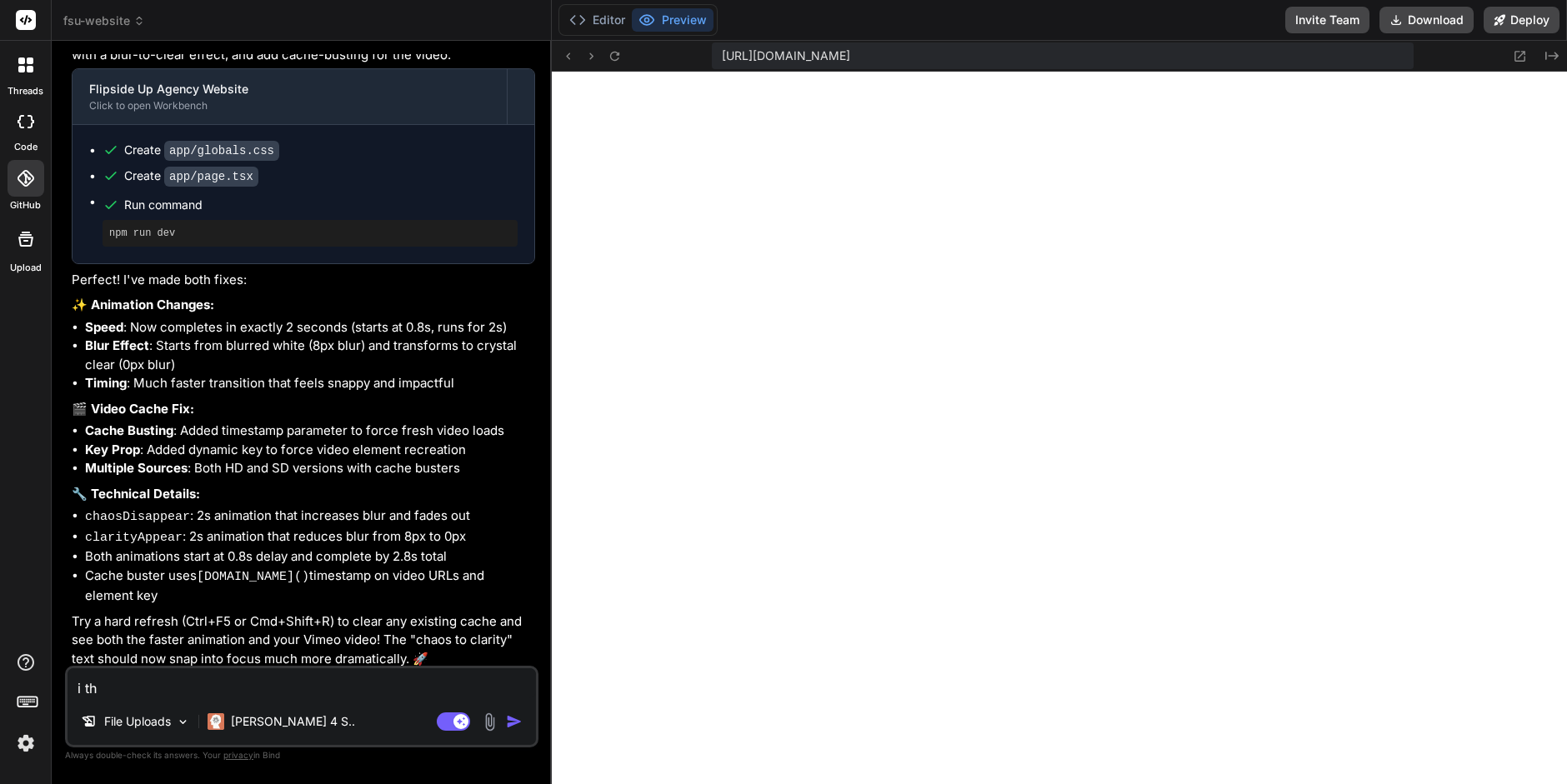
type textarea "i thi"
type textarea "x"
type textarea "i thin"
type textarea "x"
type textarea "i think"
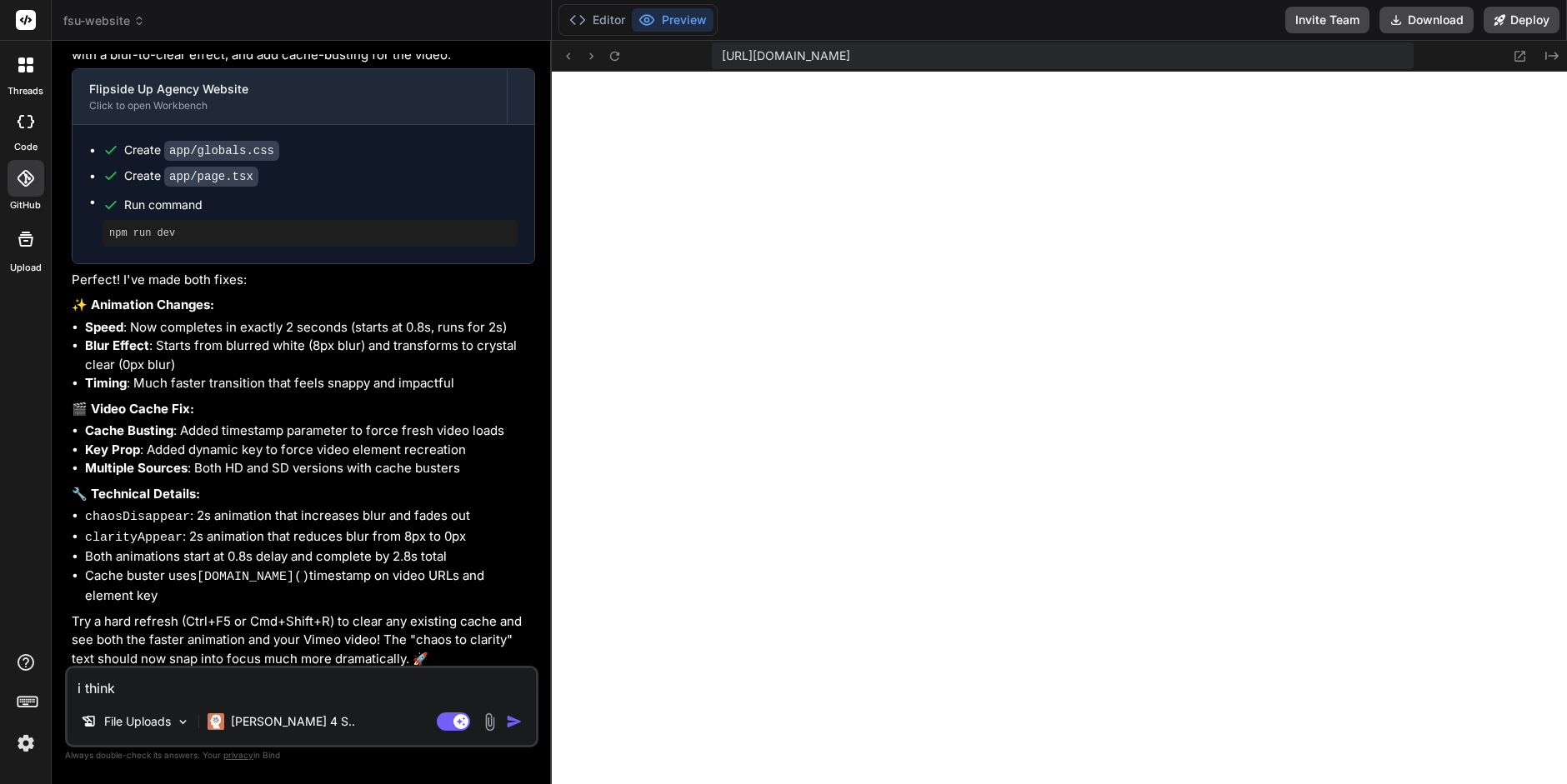
type textarea "x"
type textarea "i think"
type textarea "x"
type textarea "i think i"
type textarea "x"
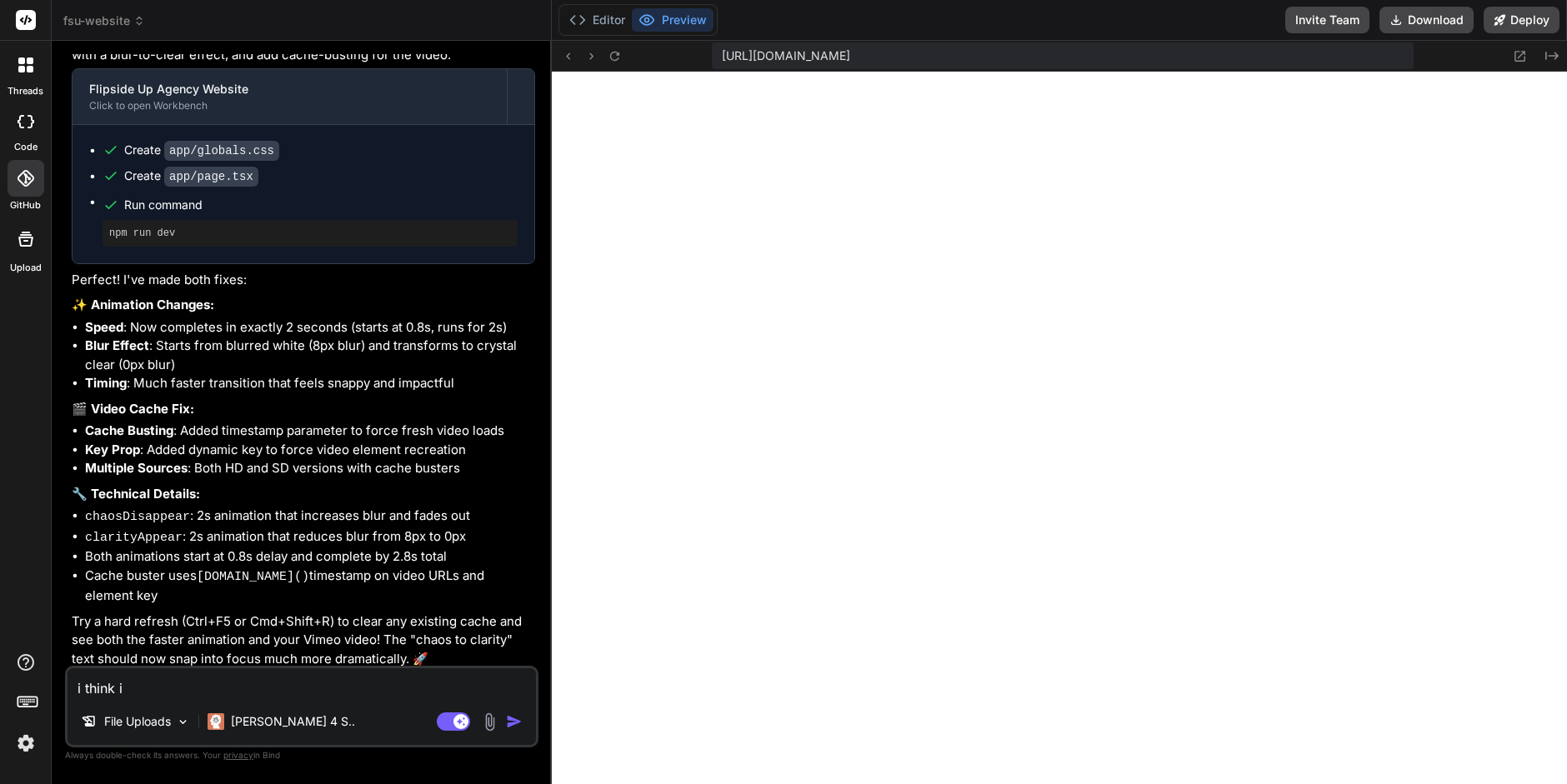
type textarea "i think it"
type textarea "x"
type textarea "i think its"
type textarea "x"
type textarea "i think its"
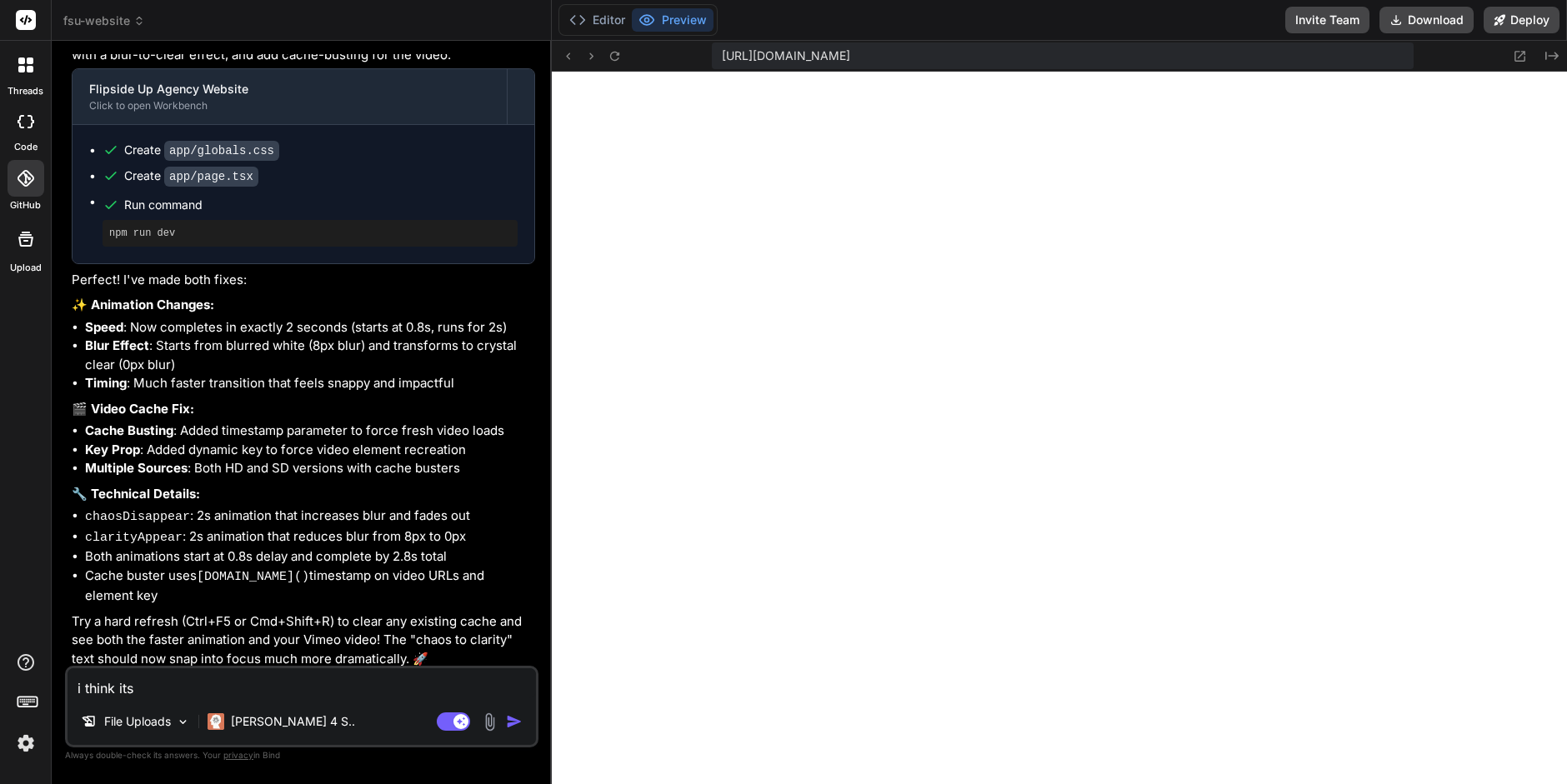
type textarea "x"
type textarea "i think its a"
type textarea "x"
type textarea "i think its a"
type textarea "x"
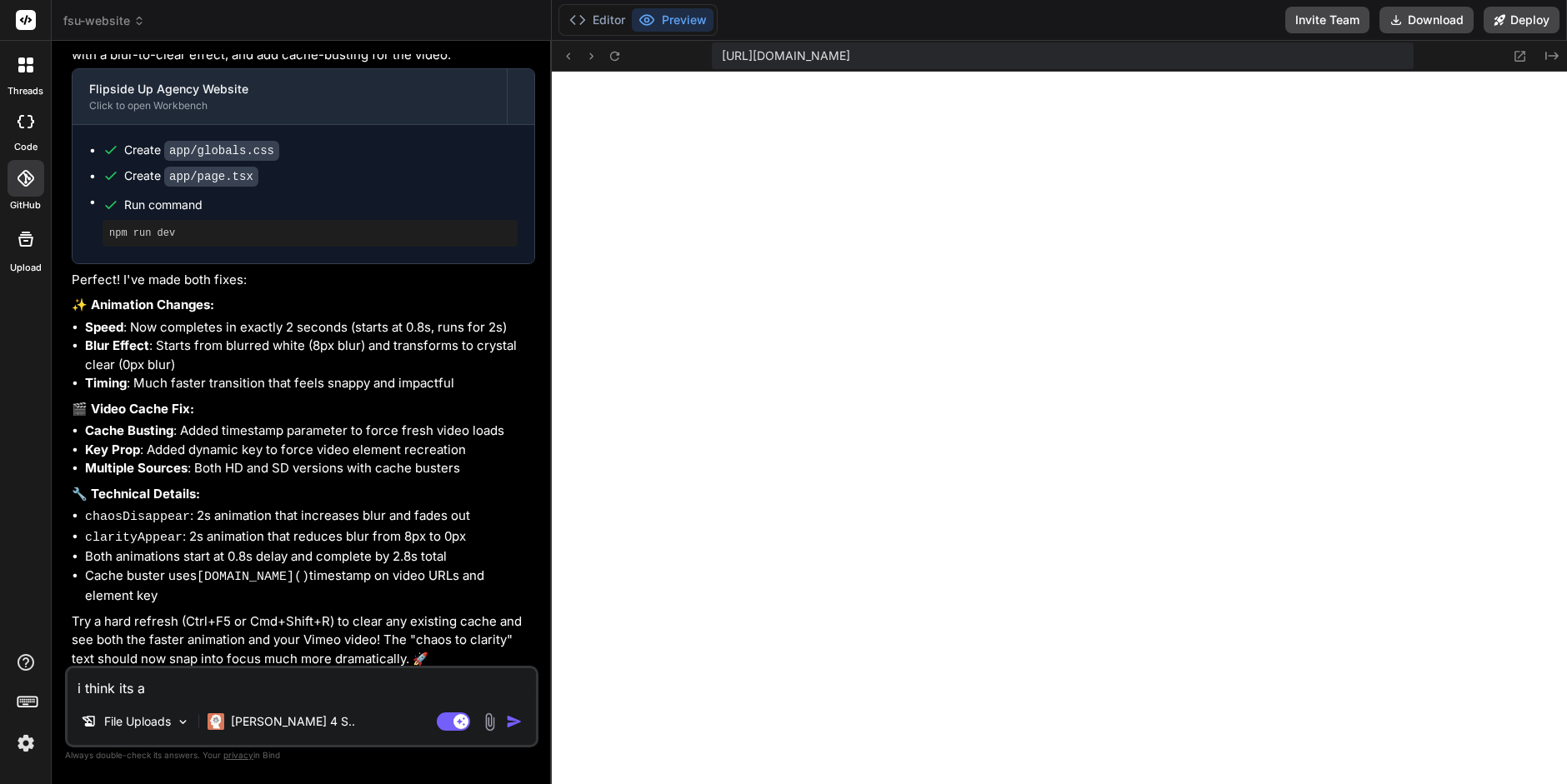
type textarea "i think its a g"
type textarea "x"
type textarea "i think its a go"
type textarea "x"
type textarea "i think its a goo"
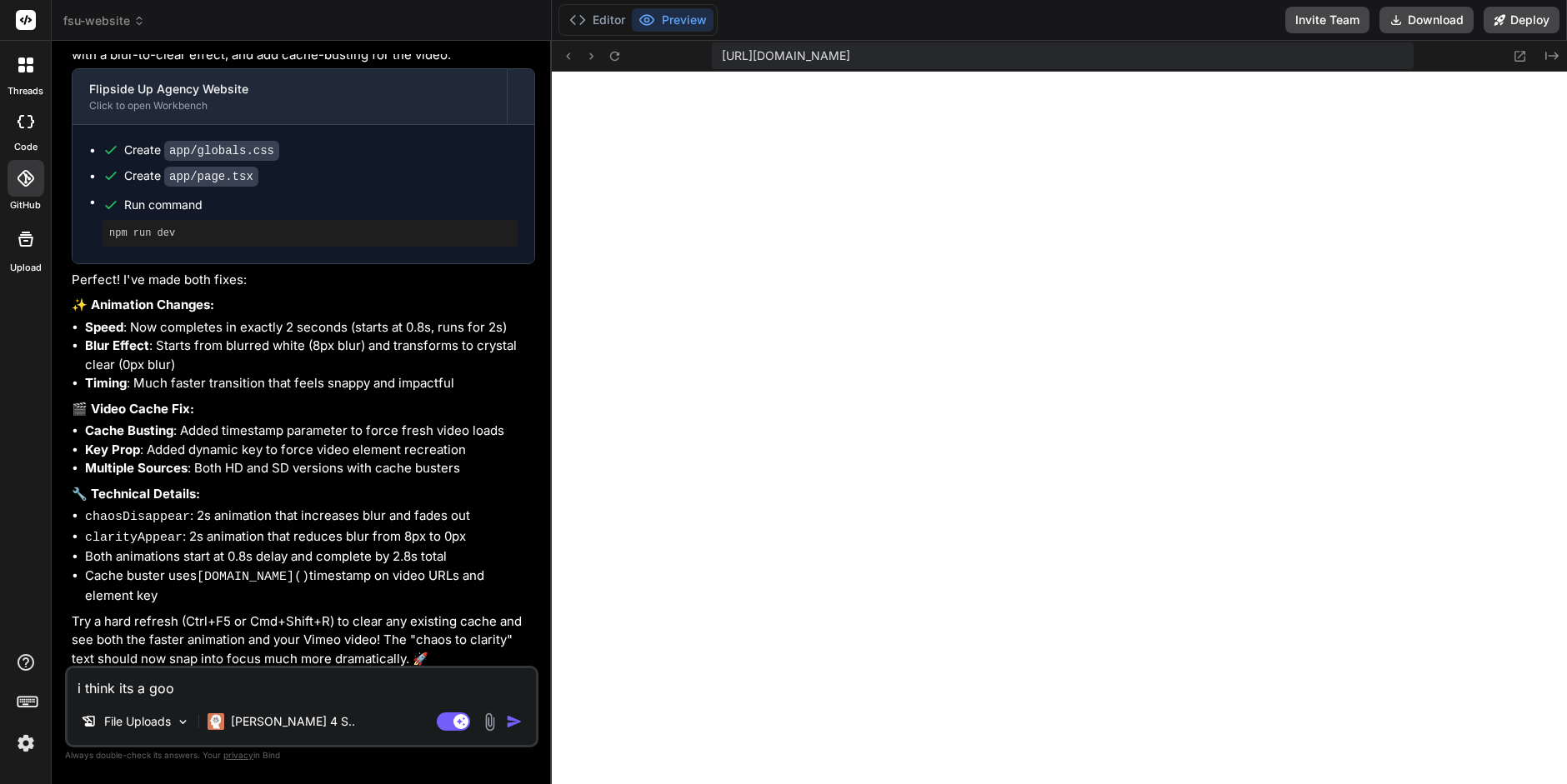
type textarea "x"
type textarea "i think its a good"
type textarea "x"
type textarea "i think its a good"
type textarea "x"
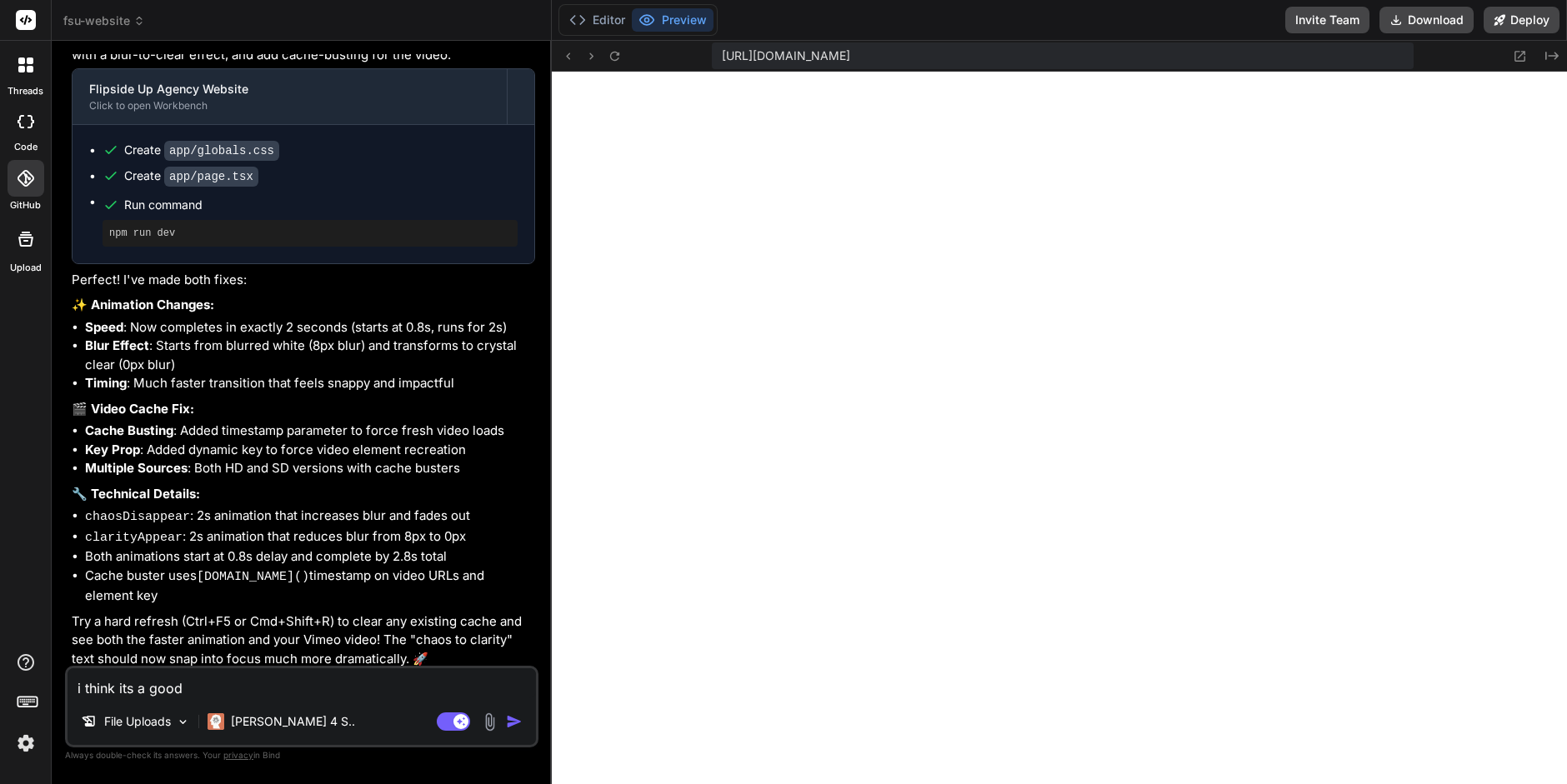
type textarea "i think its a good t"
type textarea "x"
type textarea "i think its a good ti"
type textarea "x"
type textarea "i think its a good [PERSON_NAME]"
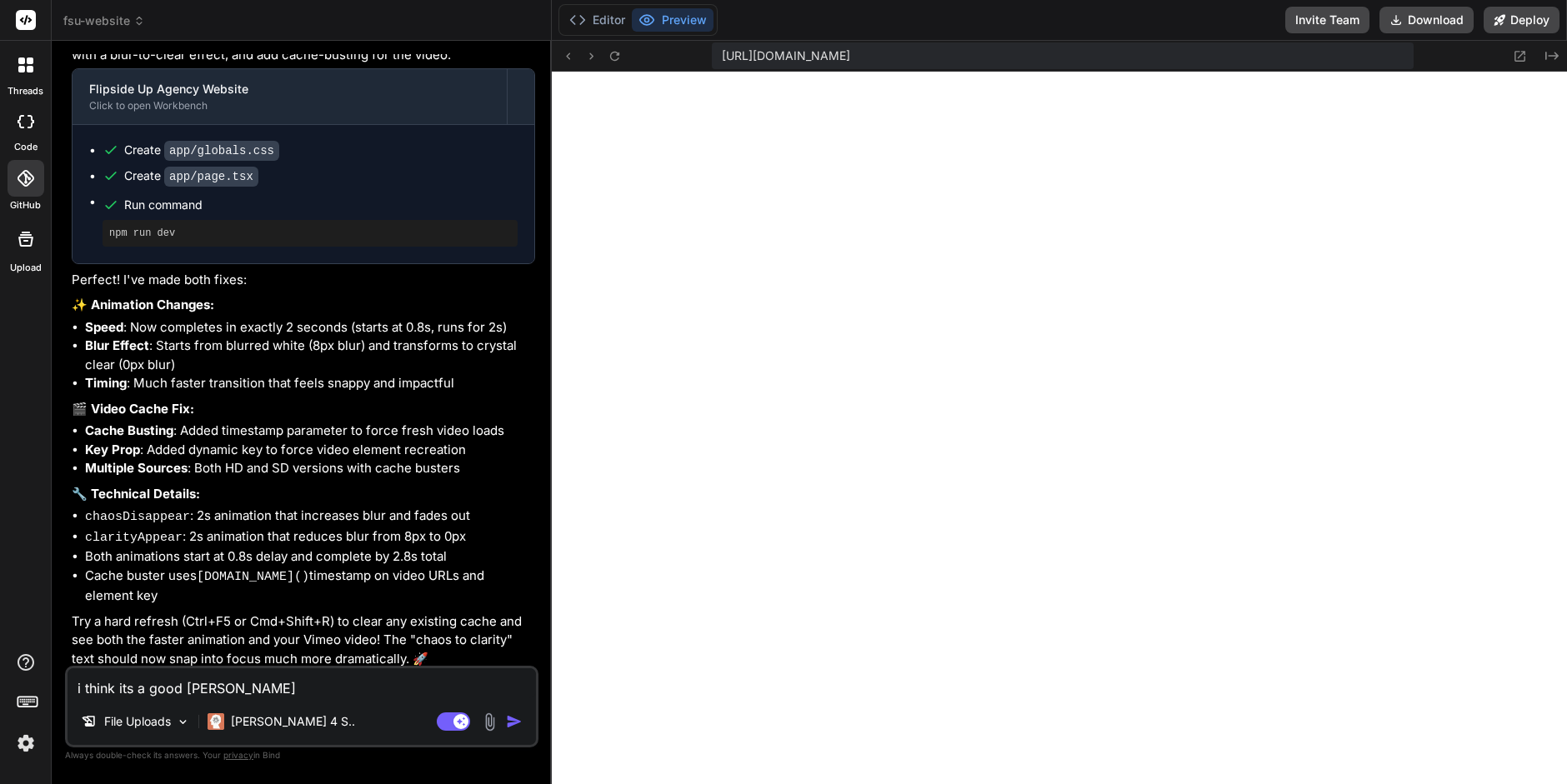
type textarea "x"
type textarea "i think its a good time"
type textarea "x"
type textarea "i think its a good time"
type textarea "x"
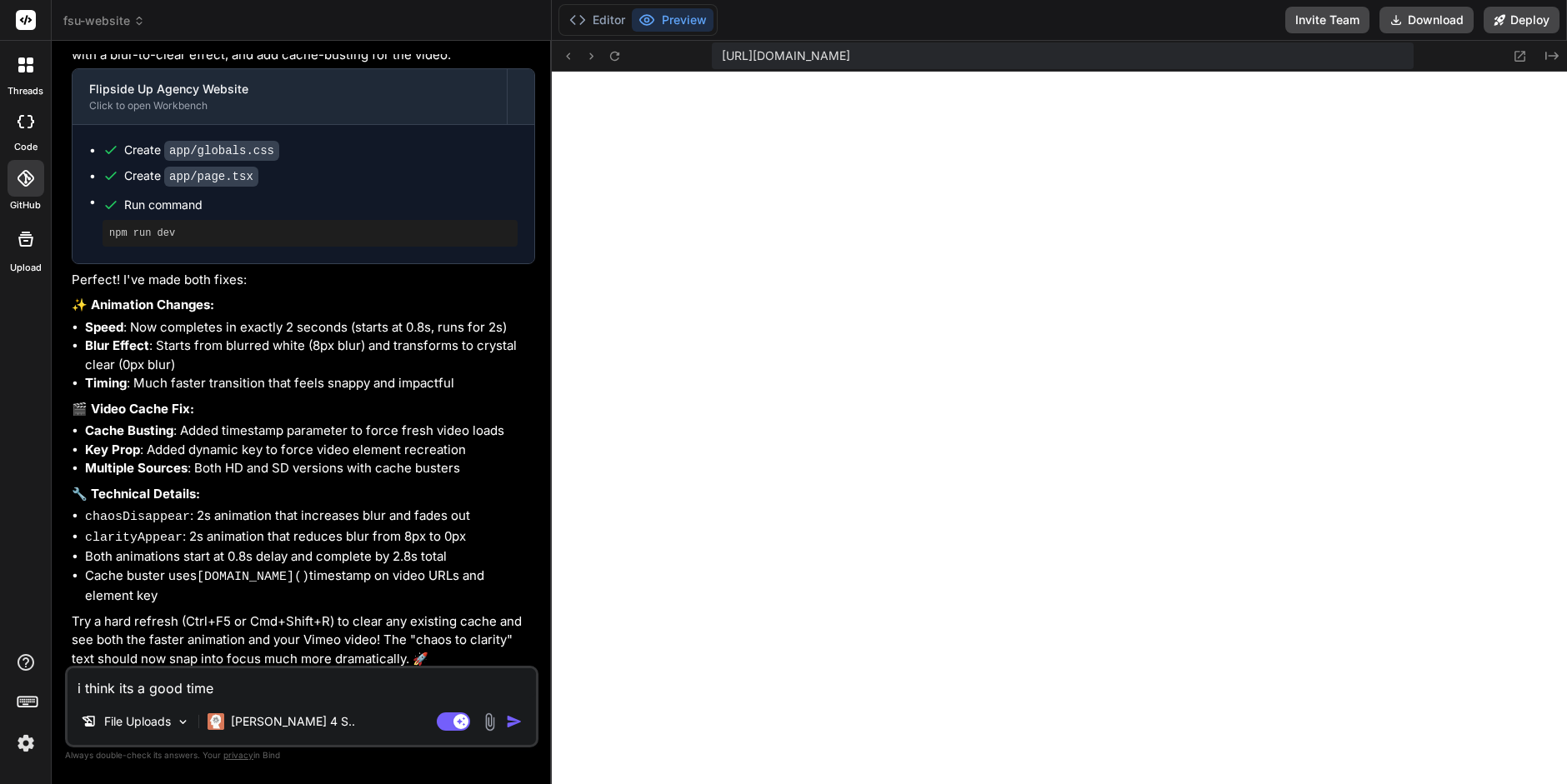
type textarea "i think its a good time t"
type textarea "x"
type textarea "i think its a good time to"
type textarea "x"
type textarea "i think its a good time to"
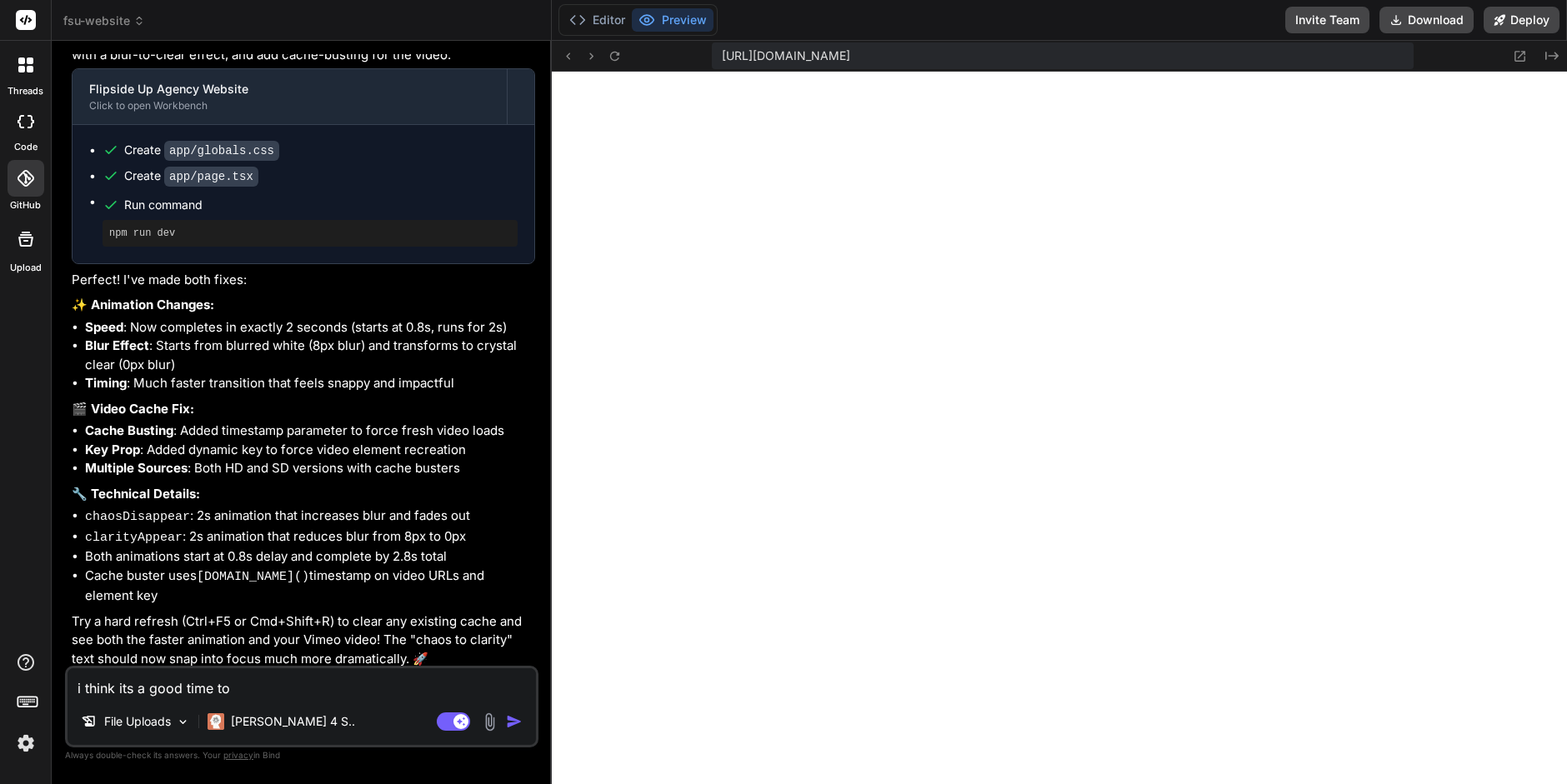
type textarea "x"
type textarea "i think its a good time to d"
type textarea "x"
type textarea "i think its a good time to de"
type textarea "x"
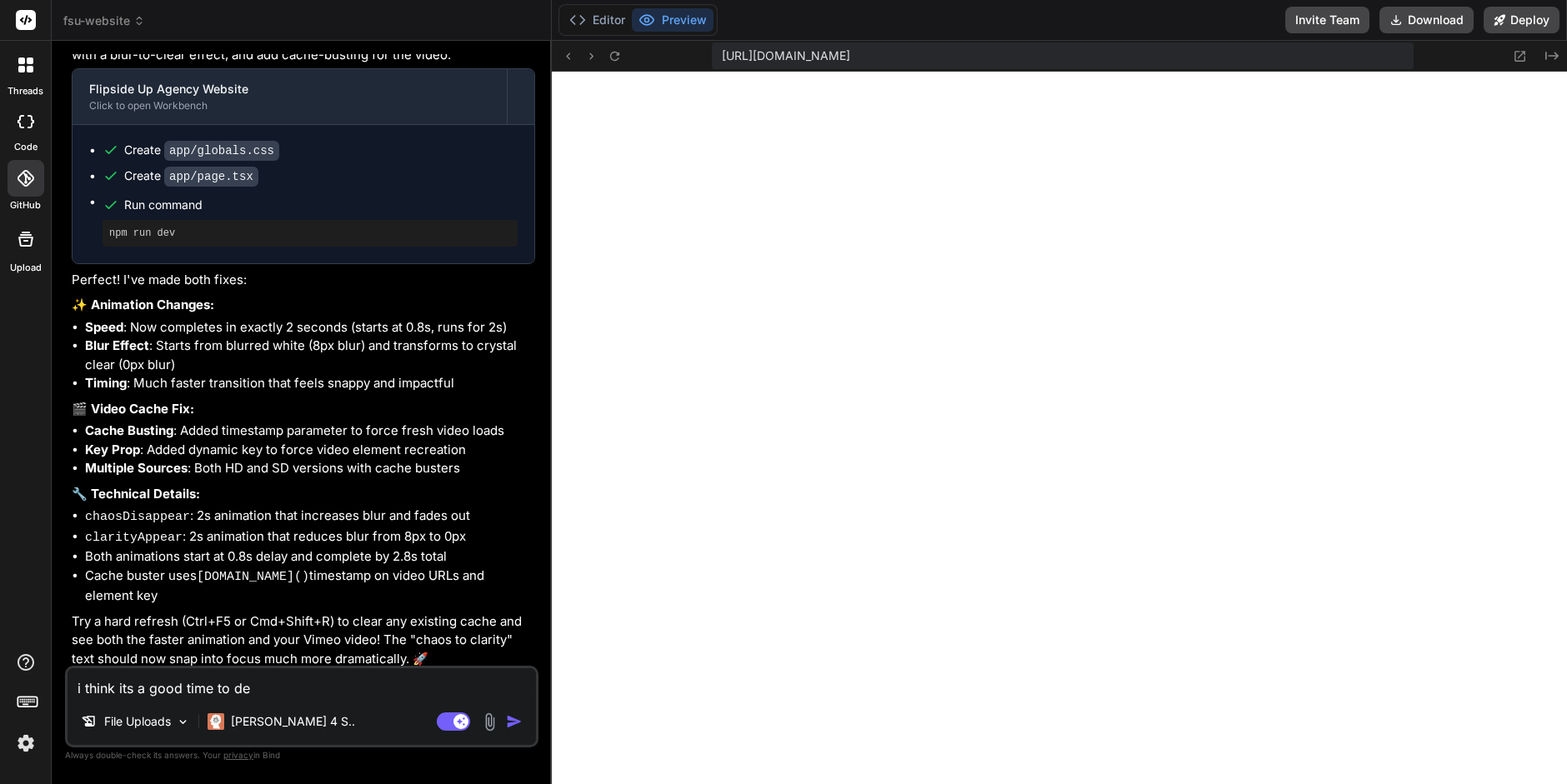
type textarea "i think its a good time to dep"
type textarea "x"
type textarea "i think its a good time to depl"
type textarea "x"
type textarea "i think its a good time to deply"
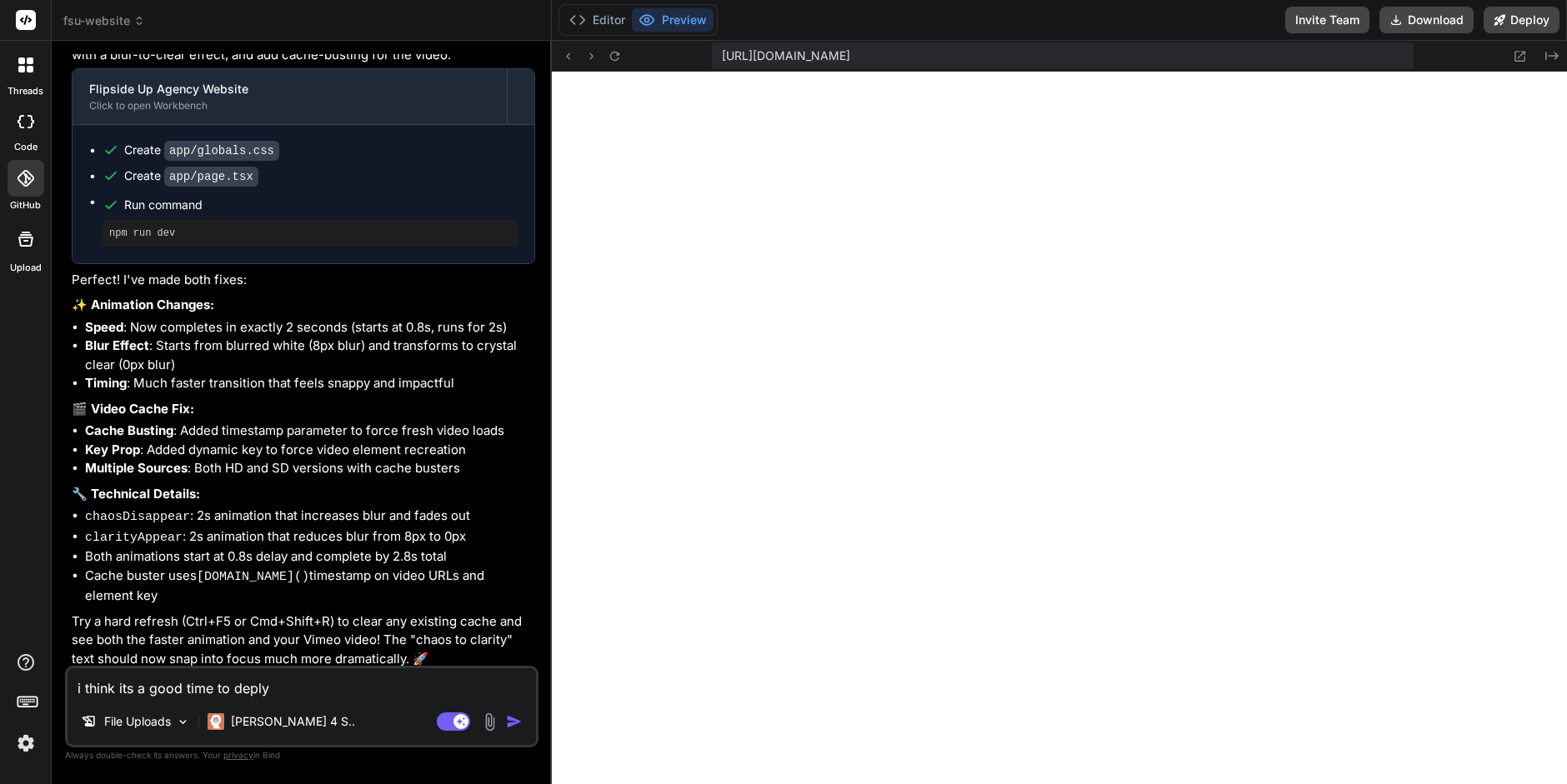
type textarea "x"
type textarea "i think its a good time to deply"
type textarea "x"
type textarea "i think its a good time to deply t"
type textarea "x"
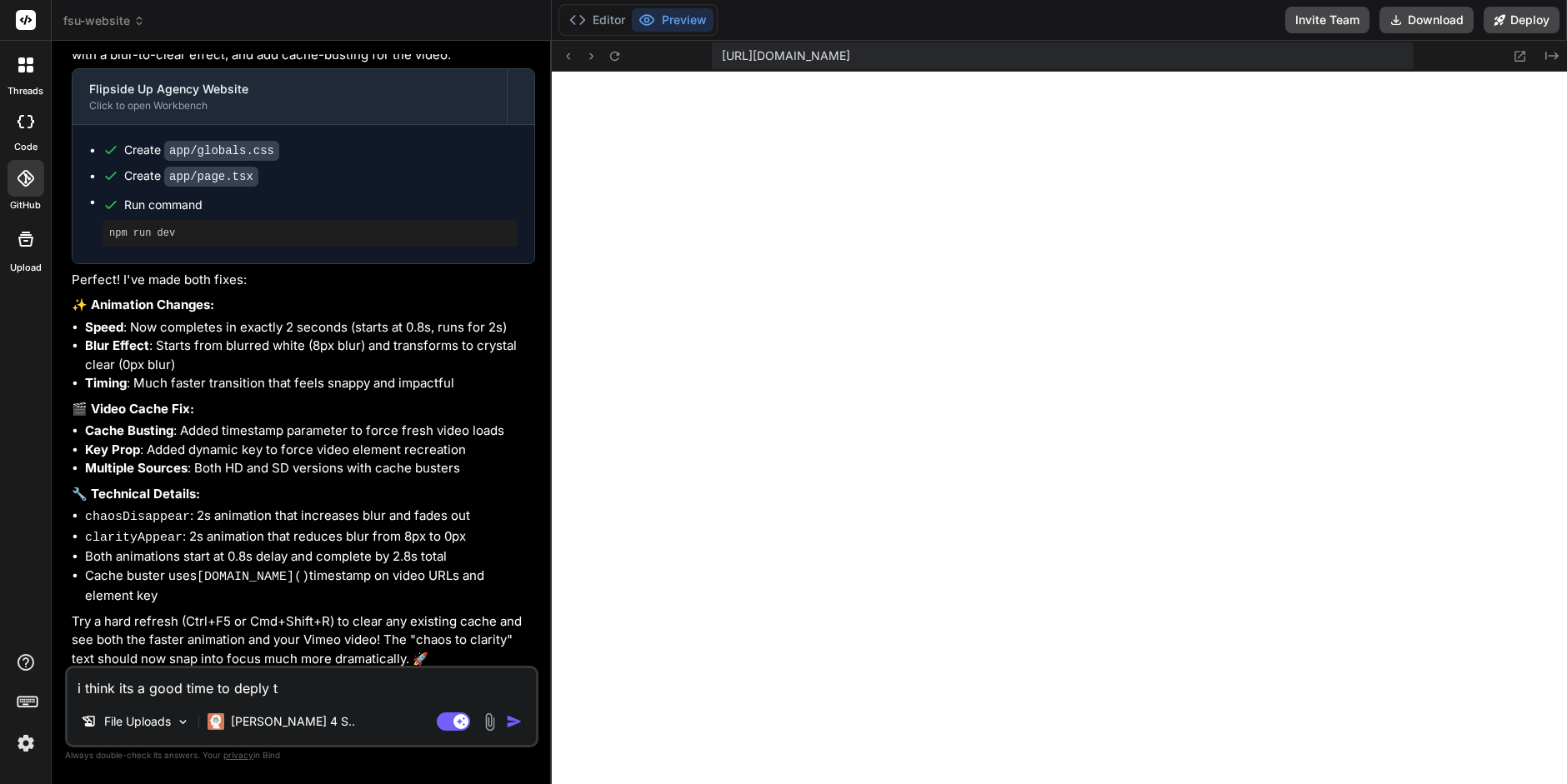
type textarea "i think its a good time to deply to"
type textarea "x"
type textarea "i think its a good time to deply to"
paste textarea "[URL][DOMAIN_NAME]"
type textarea "x"
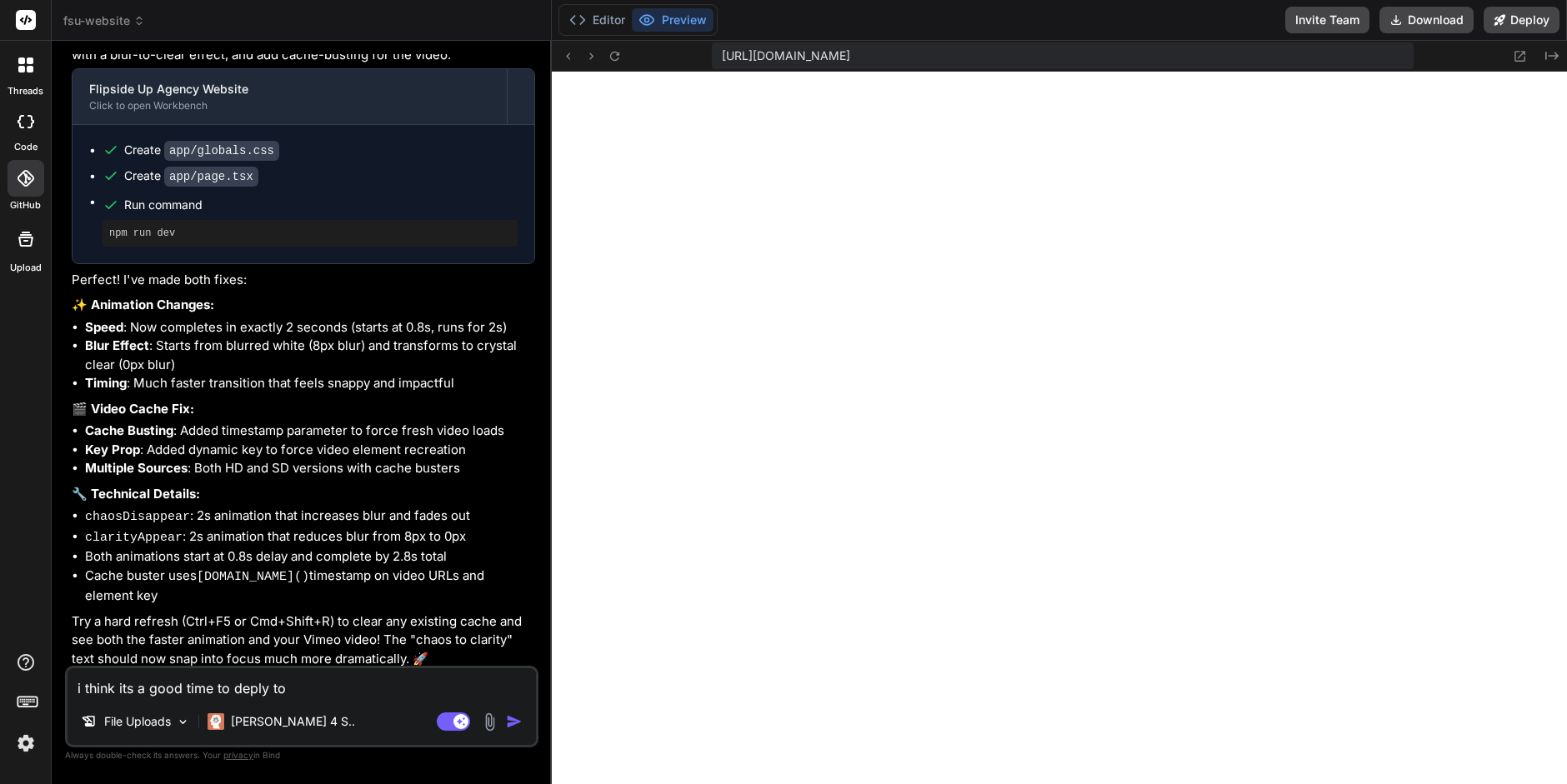
type textarea "i think its a good time to deply to [URL][DOMAIN_NAME]"
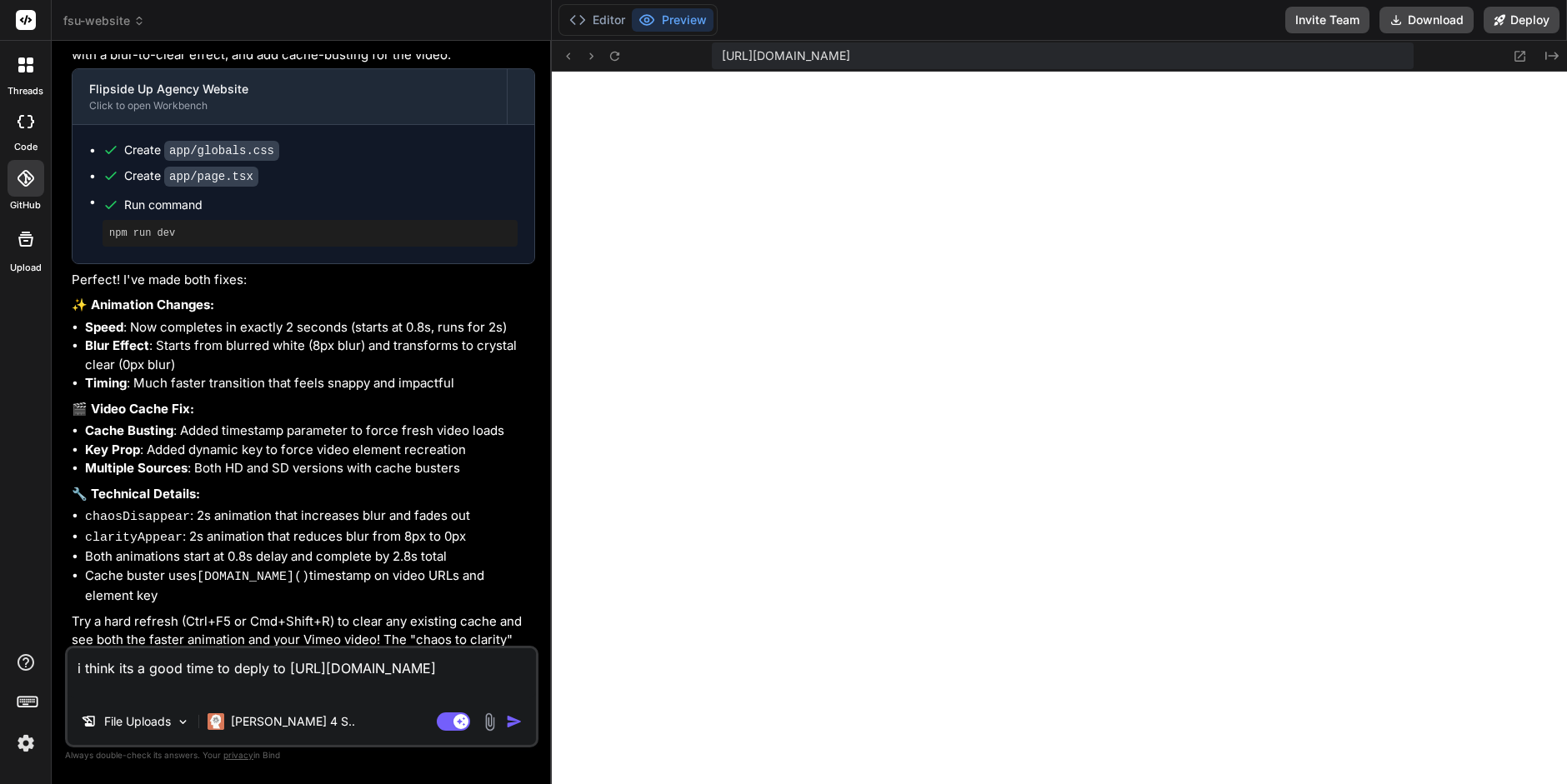
type textarea "x"
type textarea "i think its a good time to deply to [URL][DOMAIN_NAME]"
type textarea "x"
type textarea "i think its a good time to deply to [URL][DOMAIN_NAME] o"
type textarea "x"
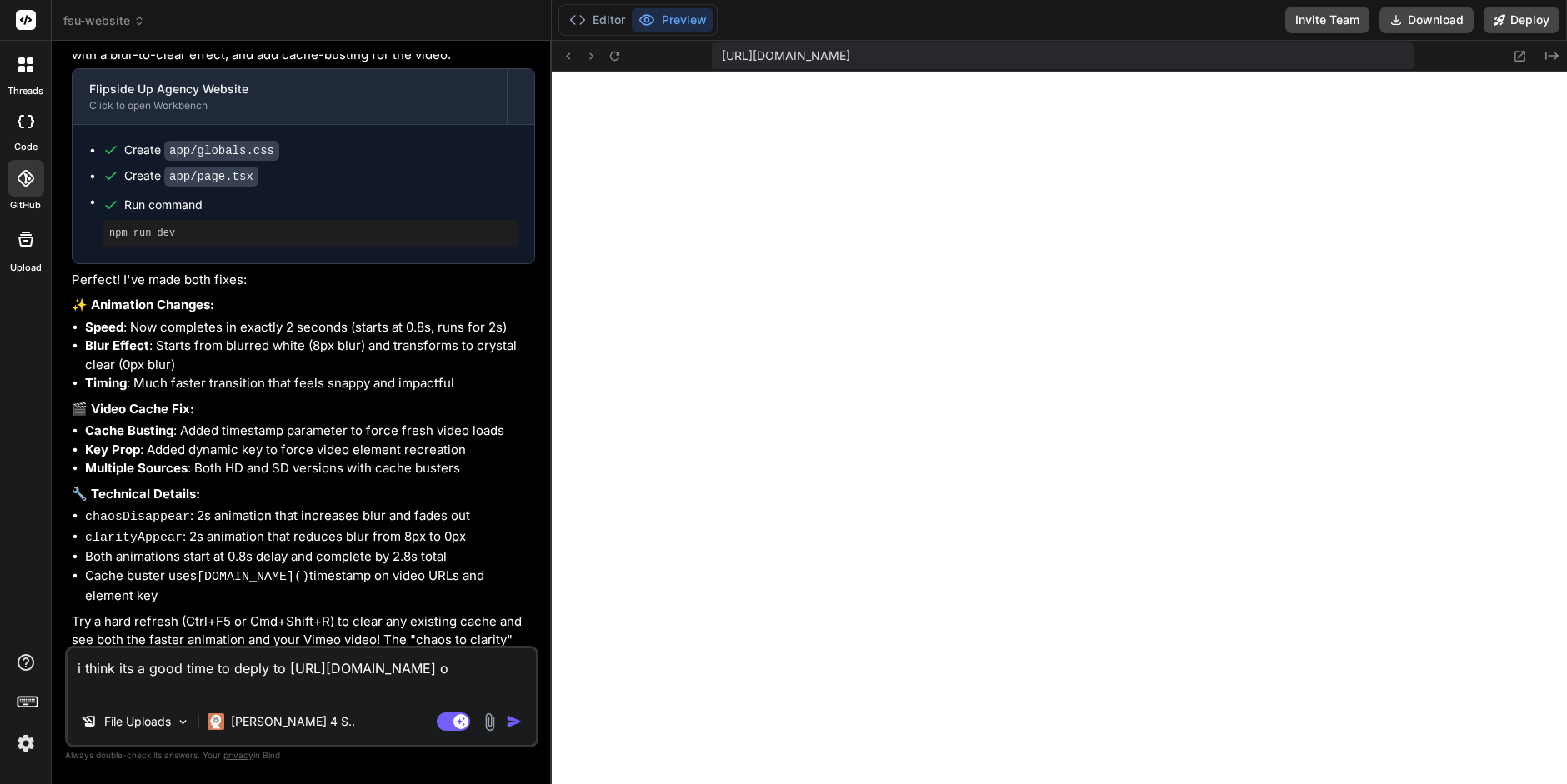
type textarea "i think its a good time to deply to [URL][DOMAIN_NAME] or"
type textarea "x"
type textarea "i think its a good time to deply to [URL][DOMAIN_NAME] or"
type textarea "x"
type textarea "i think its a good time to deply to [URL][DOMAIN_NAME] or p"
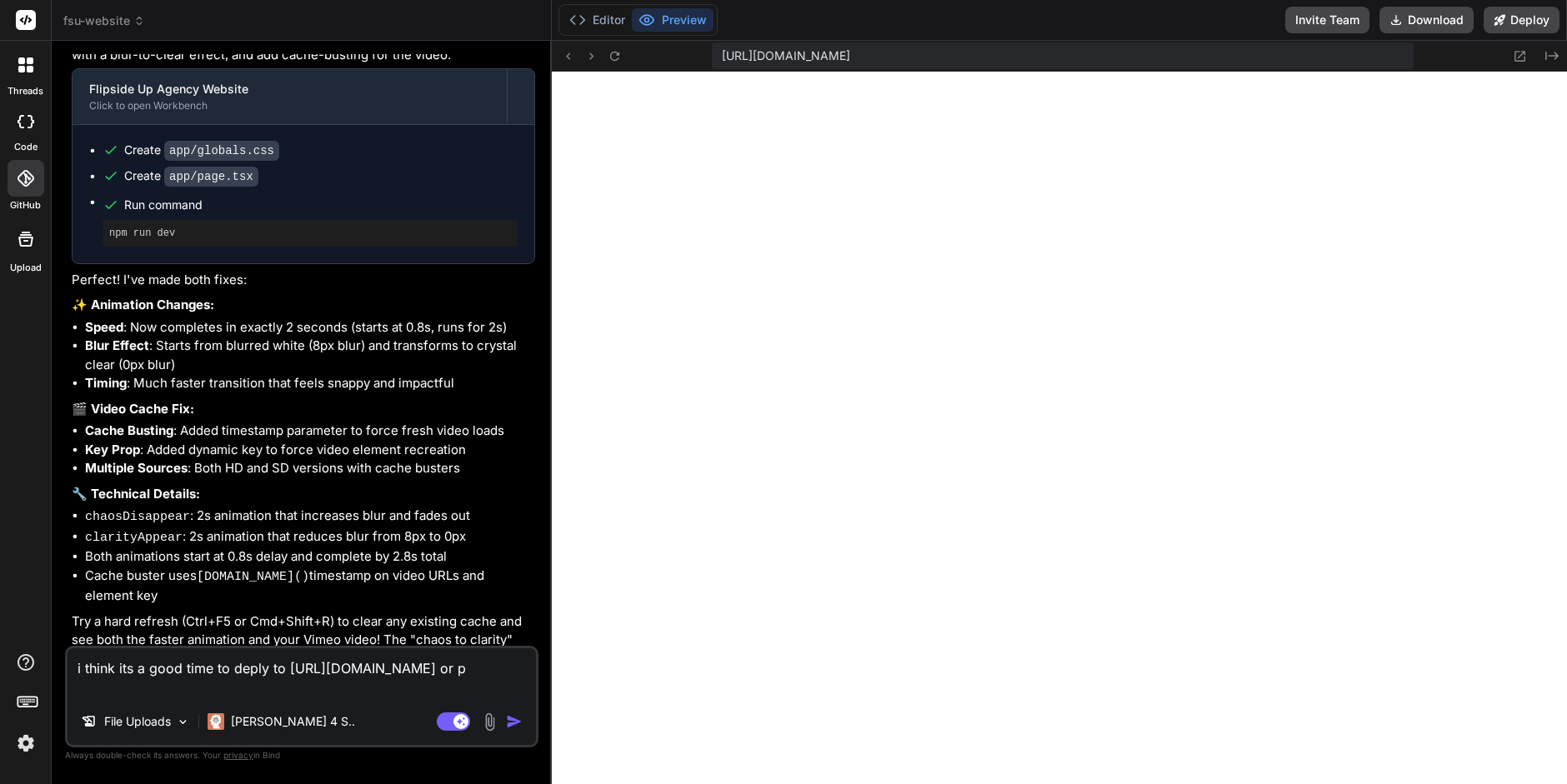
type textarea "x"
type textarea "i think its a good time to deply to [URL][DOMAIN_NAME] or pu"
type textarea "x"
type textarea "i think its a good time to deply to [URL][DOMAIN_NAME] or pus"
type textarea "x"
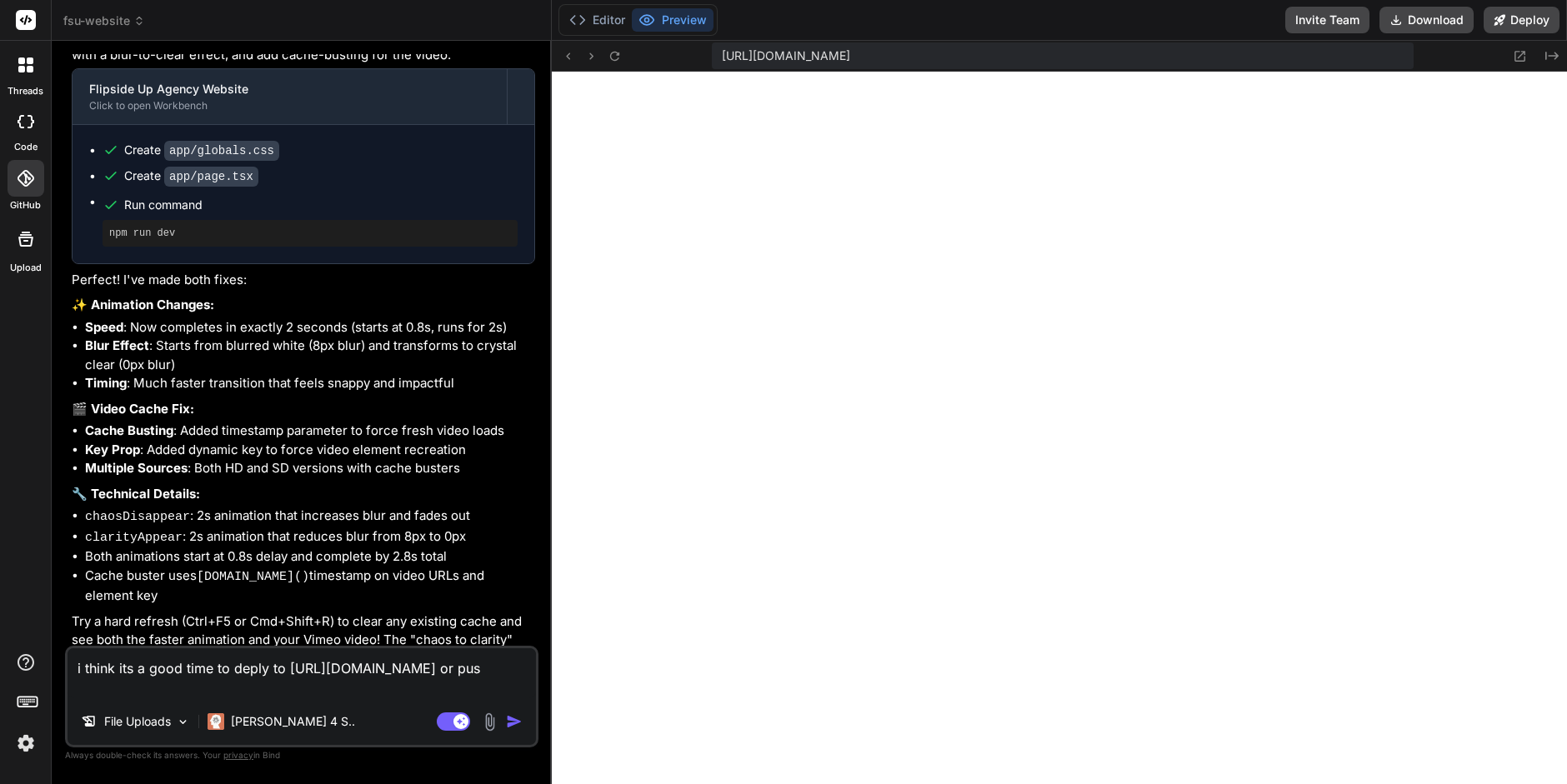
type textarea "i think its a good time to deply to [URL][DOMAIN_NAME] or push"
type textarea "x"
type textarea "i think its a good time to deply to [URL][DOMAIN_NAME] or push"
type textarea "x"
type textarea "i think its a good time to deply to [URL][DOMAIN_NAME] or push o"
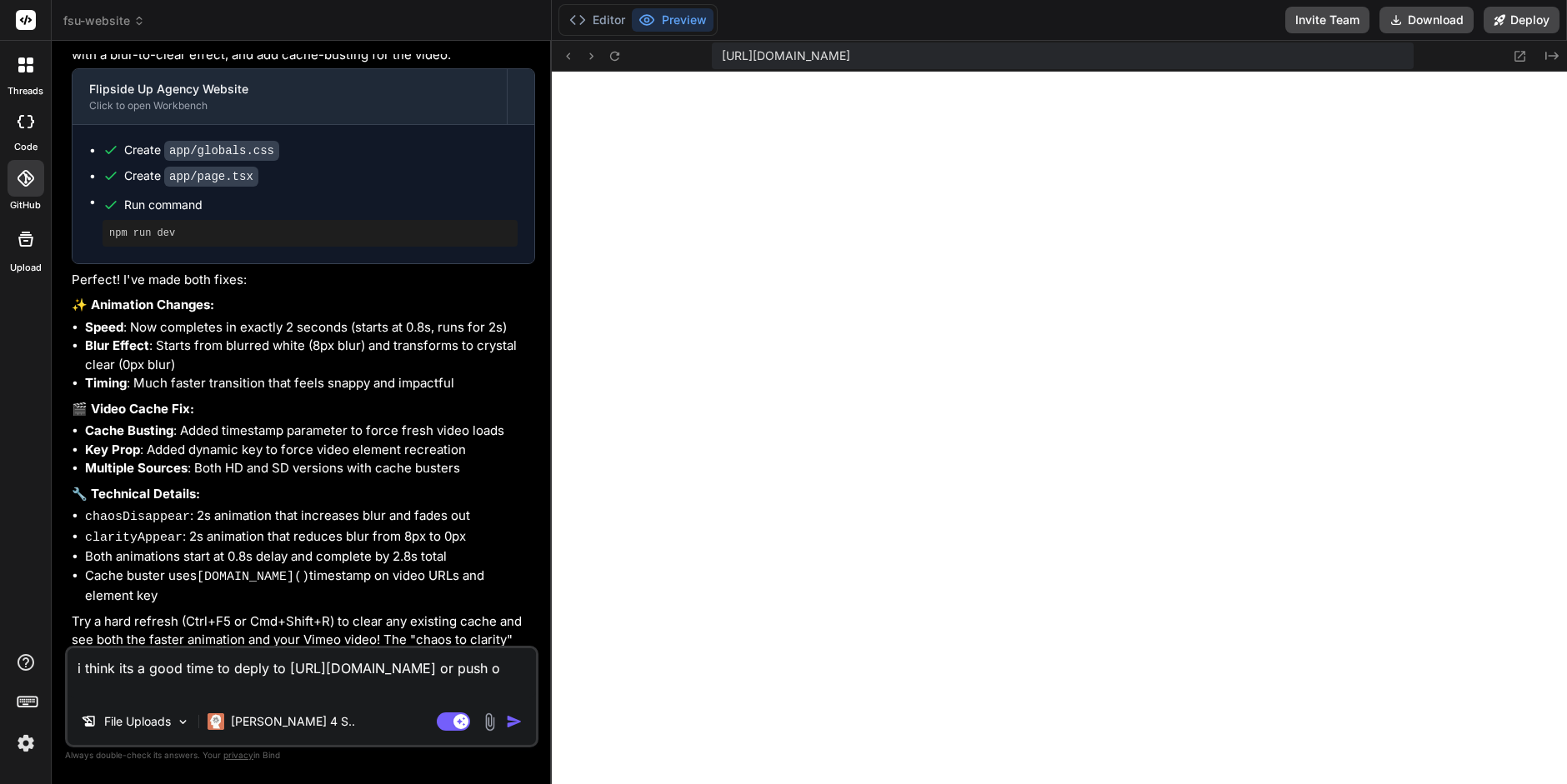
type textarea "x"
type textarea "i think its a good time to deply to [URL][DOMAIN_NAME] or push or"
type textarea "x"
type textarea "i think its a good time to deply to [URL][DOMAIN_NAME] or push or"
type textarea "x"
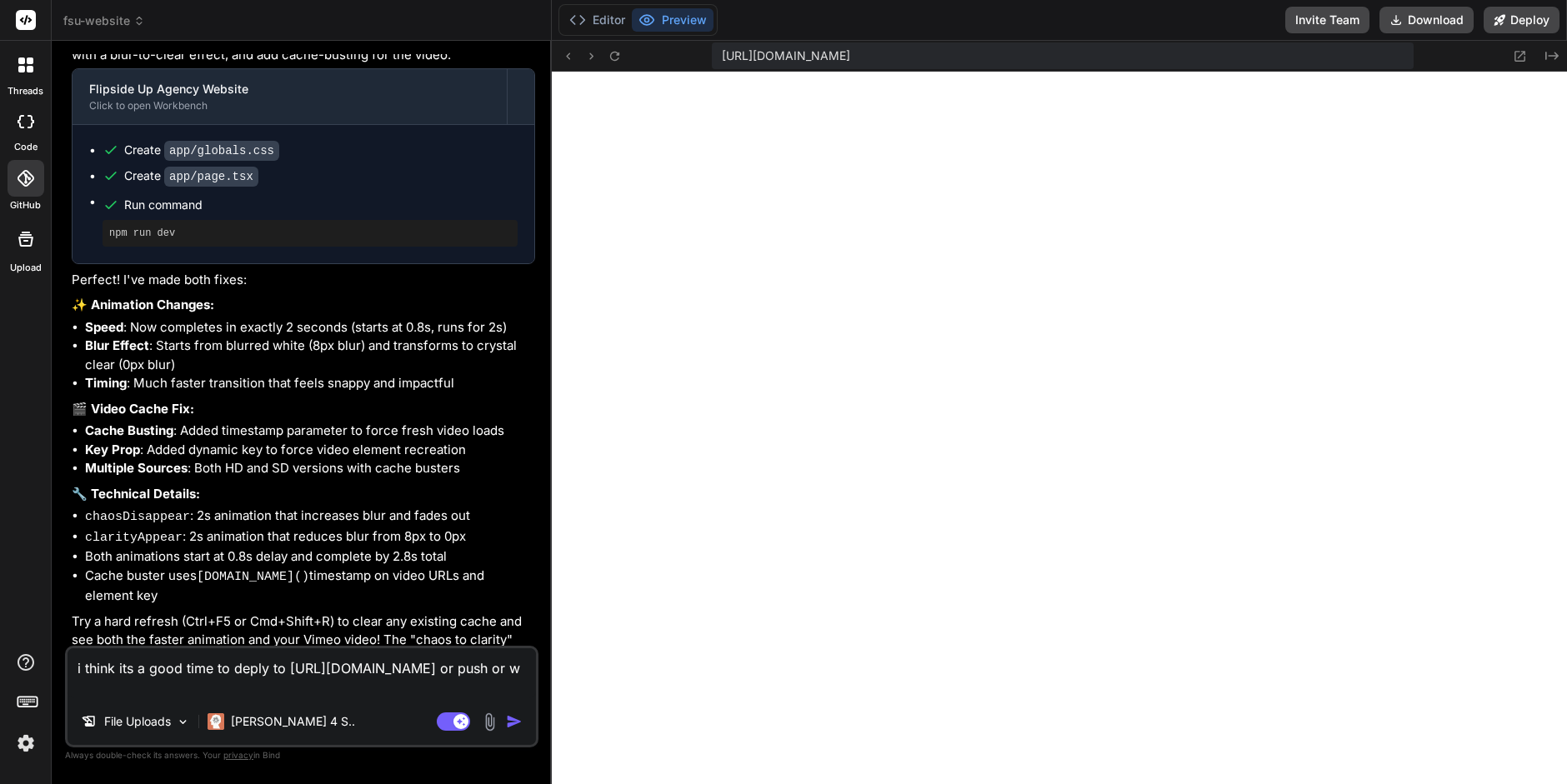
type textarea "i think its a good time to deply to [URL][DOMAIN_NAME] or push or wh"
type textarea "x"
type textarea "i think its a good time to deply to [URL][DOMAIN_NAME] or push or wha"
type textarea "x"
type textarea "i think its a good time to deply to [URL][DOMAIN_NAME] or push or what"
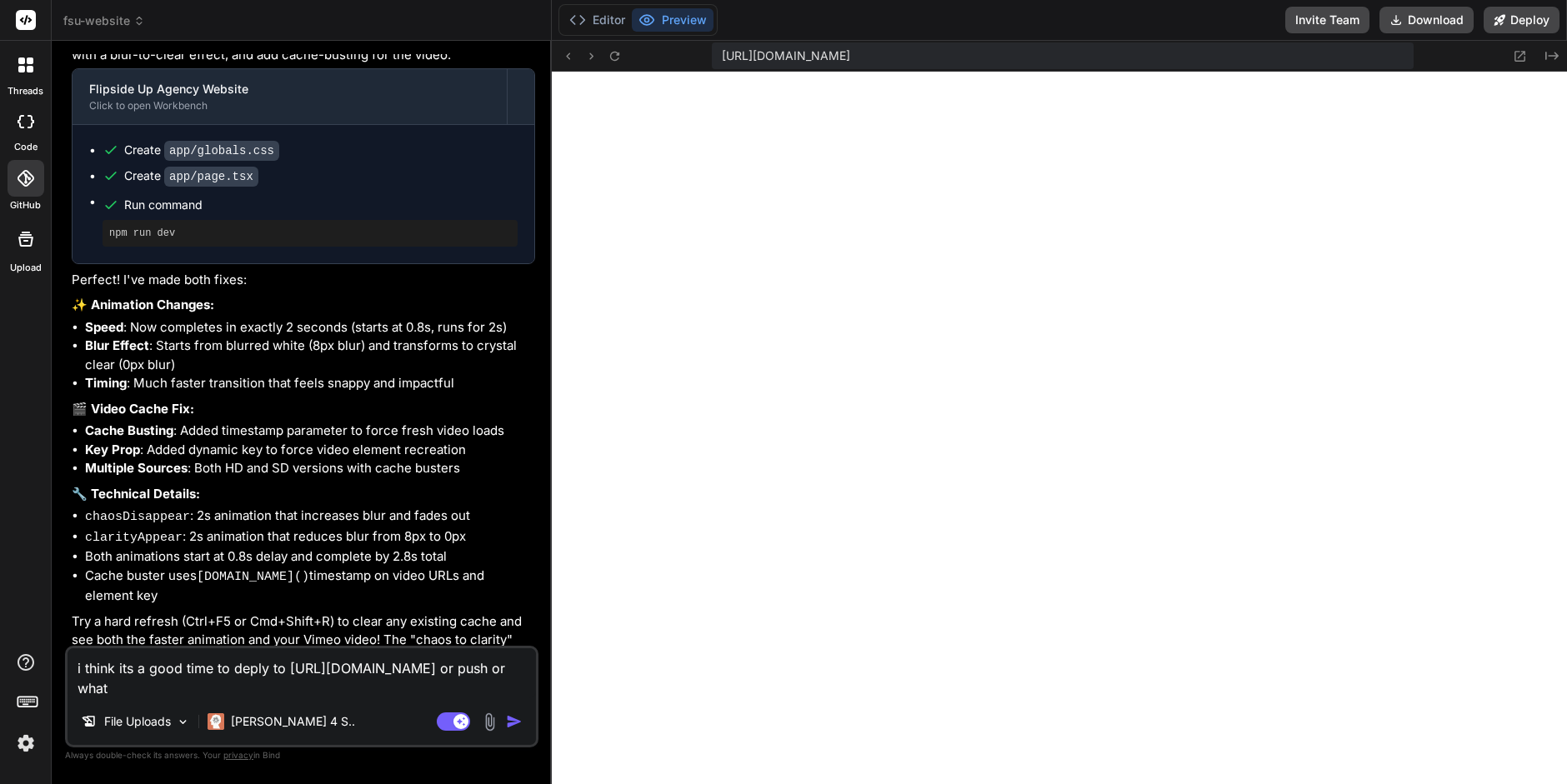
type textarea "x"
type textarea "i think its a good time to deply to [URL][DOMAIN_NAME] or push or whate"
type textarea "x"
type textarea "i think its a good time to deply to [URL][DOMAIN_NAME] or push or whatev"
type textarea "x"
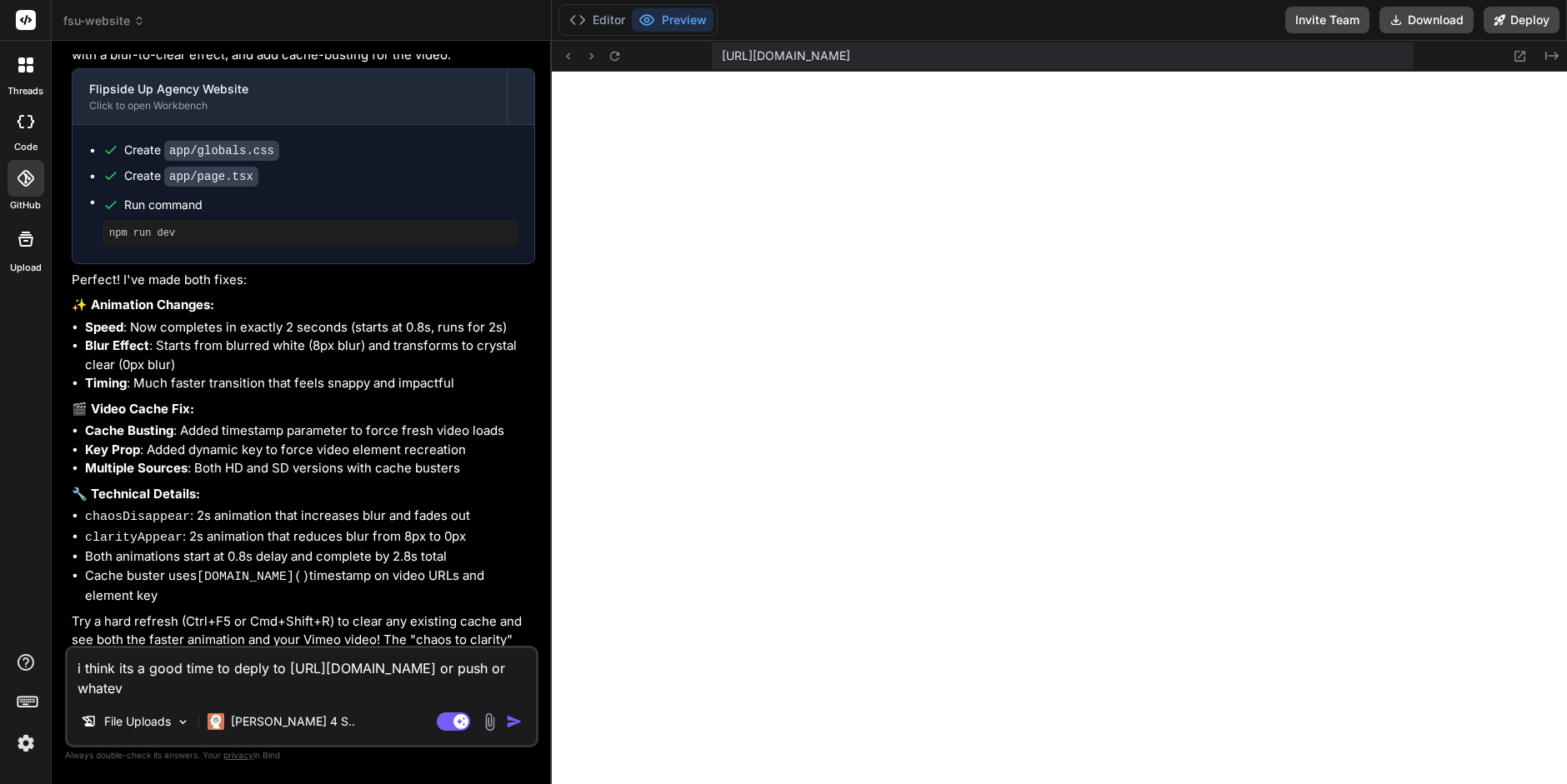
type textarea "i think its a good time to deply to [URL][DOMAIN_NAME] or push or whateve"
type textarea "x"
type textarea "i think its a good time to deply to [URL][DOMAIN_NAME] or push or whatever"
type textarea "x"
type textarea "i think its a good time to deply to [URL][DOMAIN_NAME] or push or whatever"
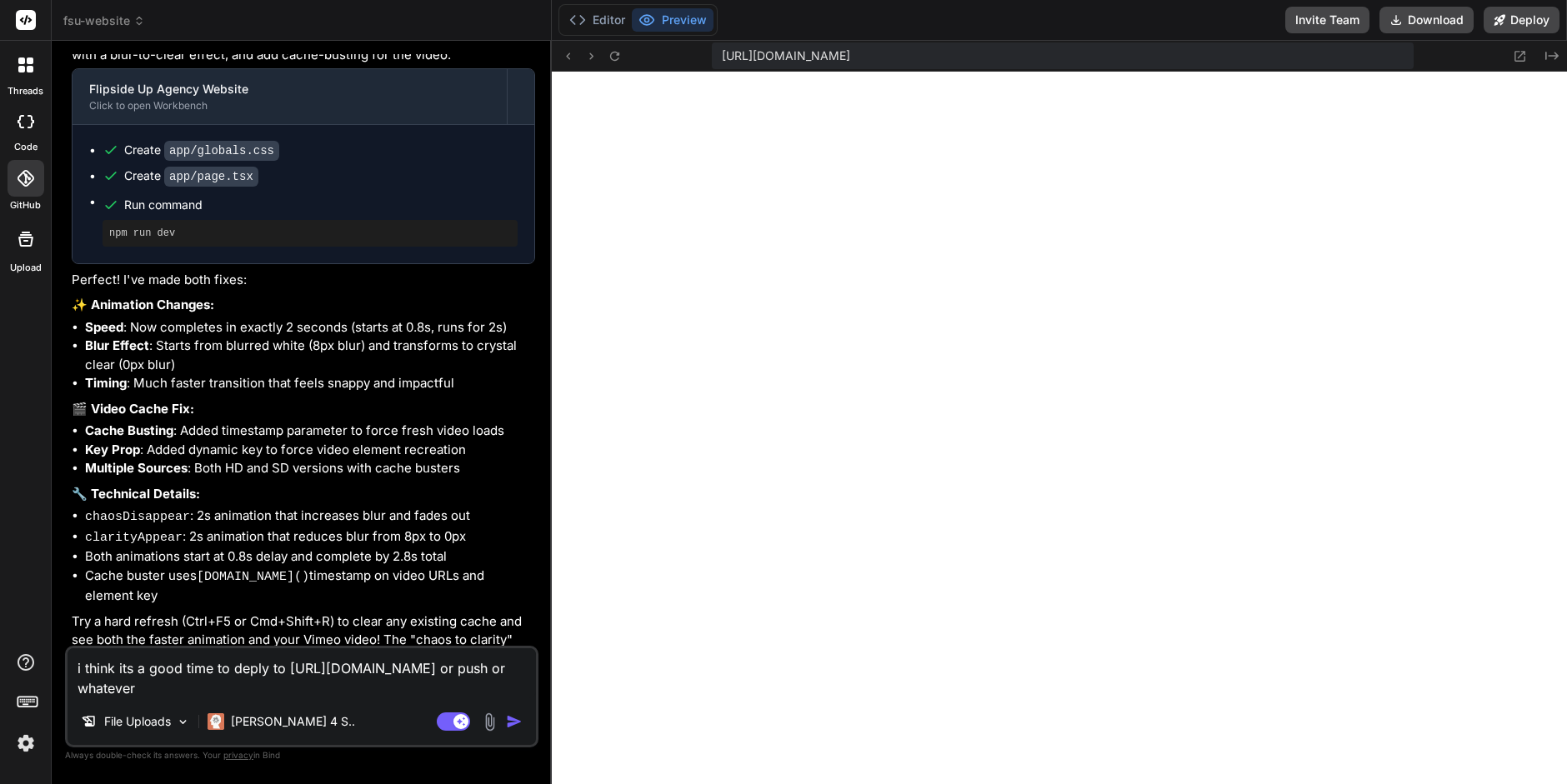
type textarea "x"
type textarea "i think its a good time to deply to [URL][DOMAIN_NAME] or push or whatever t"
type textarea "x"
type textarea "i think its a good time to deply to [URL][DOMAIN_NAME] or push or whatever th"
type textarea "x"
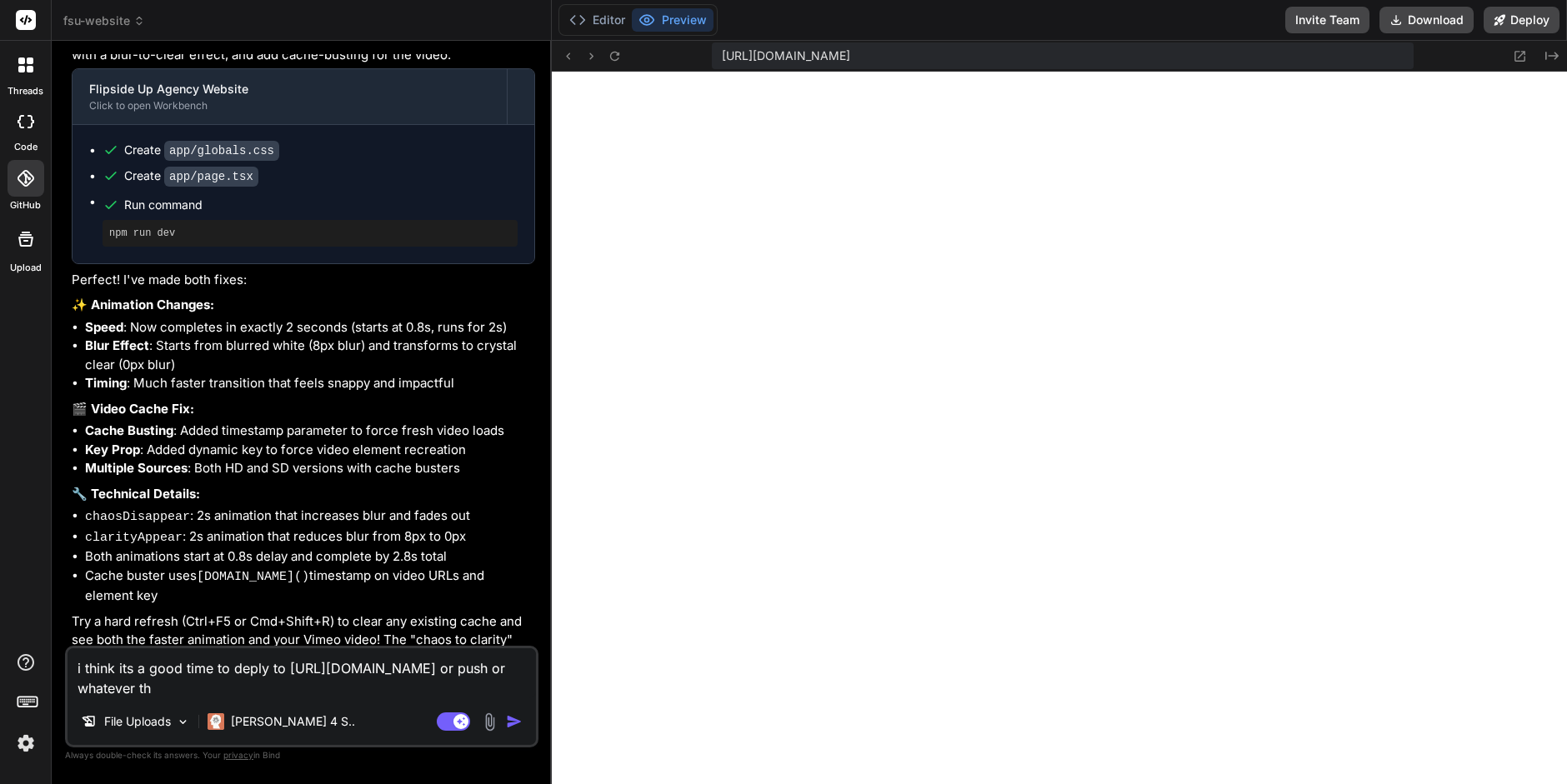
type textarea "i think its a good time to deply to [URL][DOMAIN_NAME] or push or whatever the"
type textarea "x"
type textarea "i think its a good time to deply to [URL][DOMAIN_NAME] or push or whatever the"
type textarea "x"
type textarea "i think its a good time to deply to [URL][DOMAIN_NAME] or push or whatever the t"
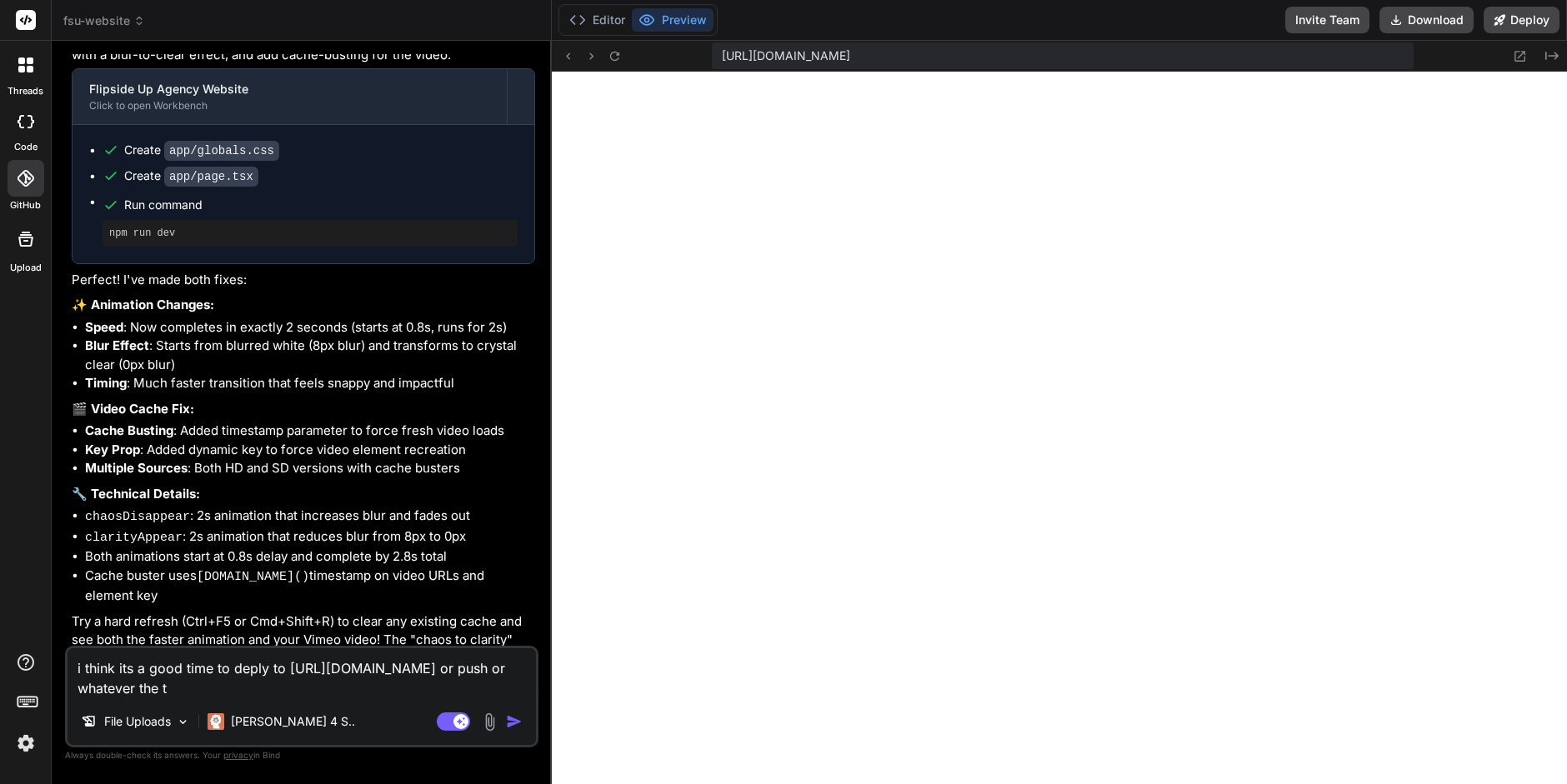
type textarea "x"
type textarea "i think its a good time to deply to [URL][DOMAIN_NAME] or push or whatever the …"
type textarea "x"
type textarea "i think its a good time to deply to [URL][DOMAIN_NAME] or push or whatever the …"
type textarea "x"
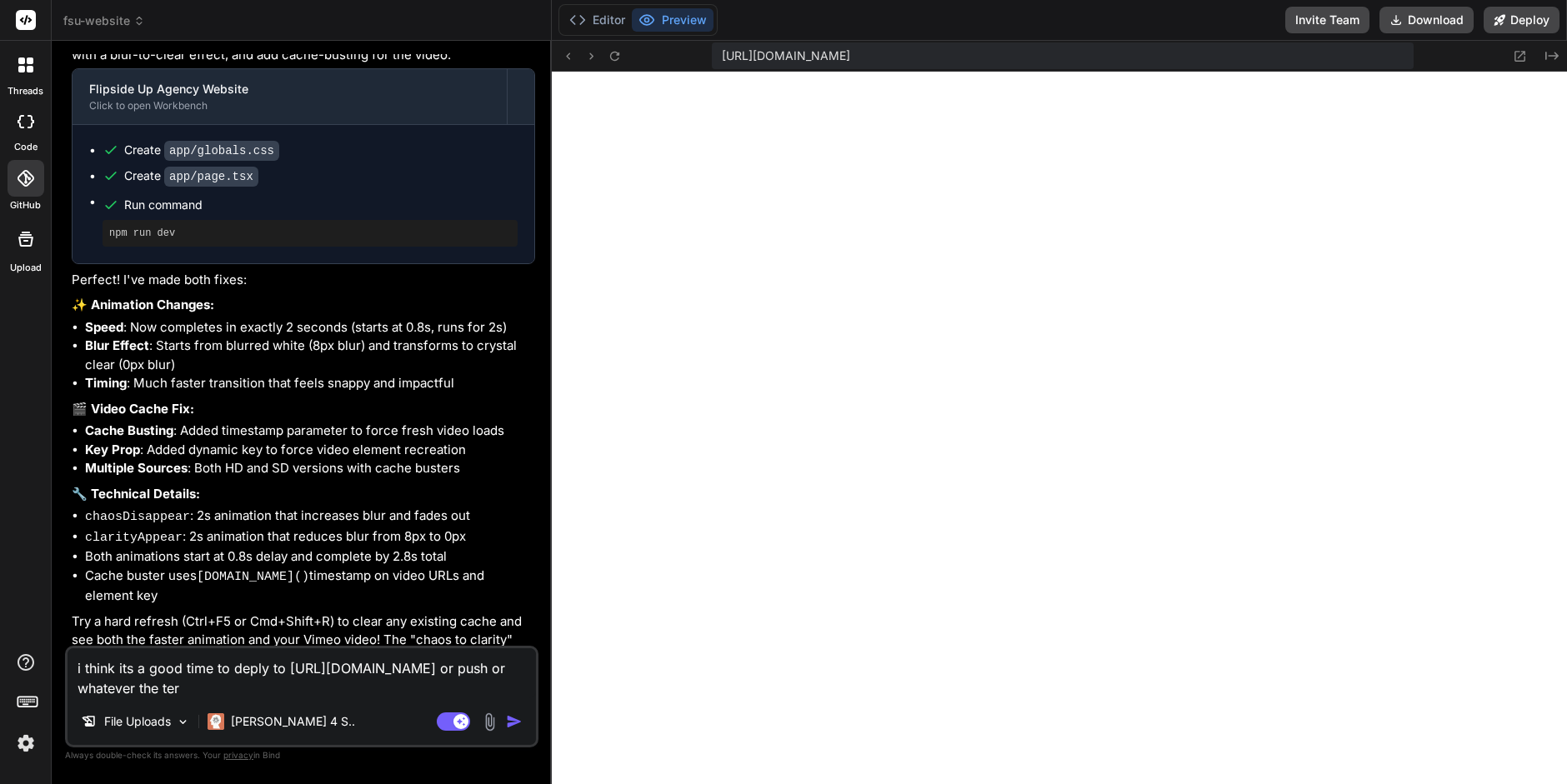
type textarea "i think its a good time to deply to [URL][DOMAIN_NAME] or push or whatever the …"
type textarea "x"
type textarea "i think its a good time to deply to [URL][DOMAIN_NAME] or push or whatever the …"
type textarea "x"
type textarea "i think its a good time to deply to [URL][DOMAIN_NAME] or push or whatever the …"
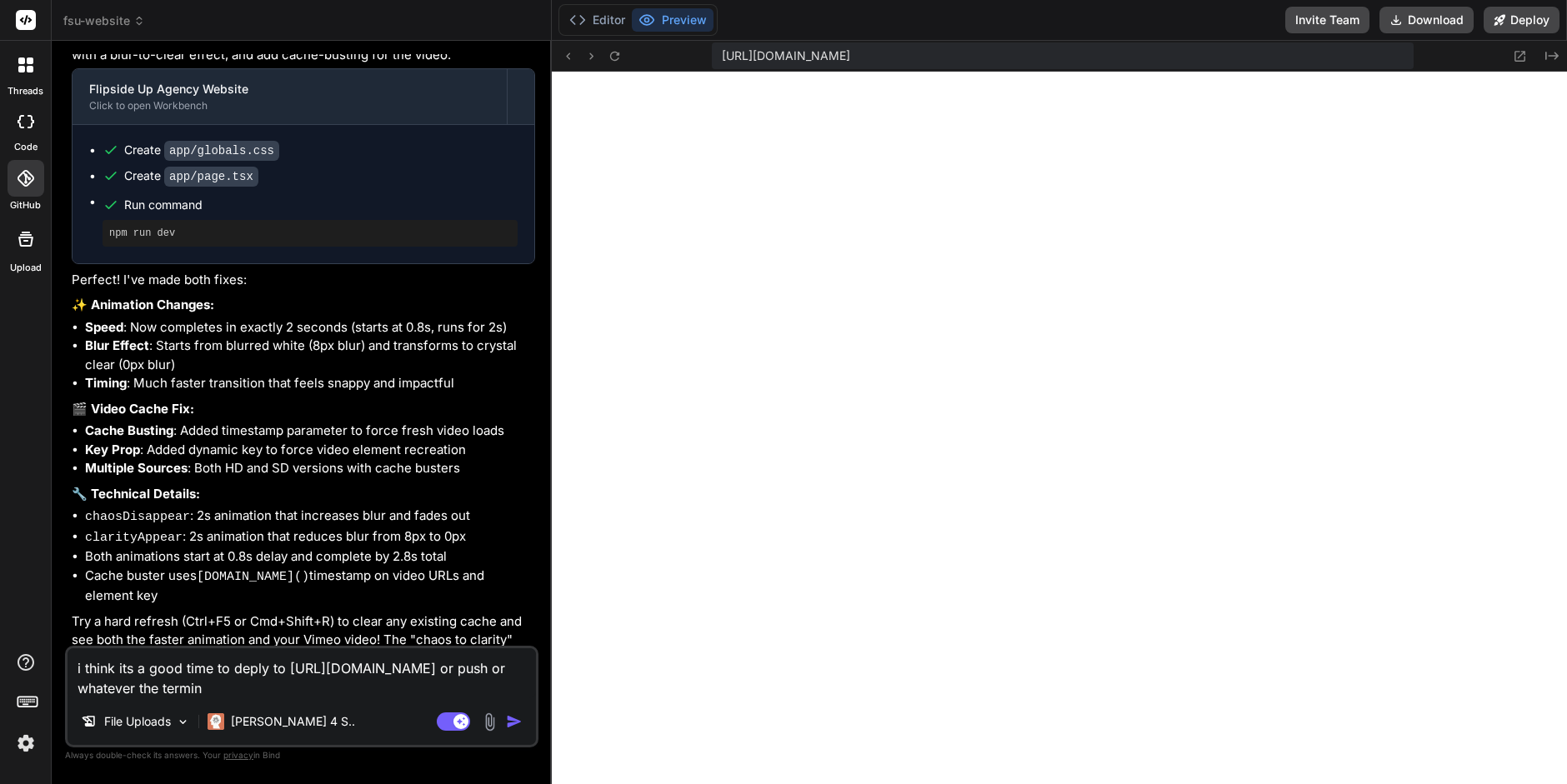
type textarea "x"
type textarea "i think its a good time to deply to [URL][DOMAIN_NAME] or push or whatever the …"
type textarea "x"
type textarea "i think its a good time to deply to [URL][DOMAIN_NAME] or push or whatever the …"
type textarea "x"
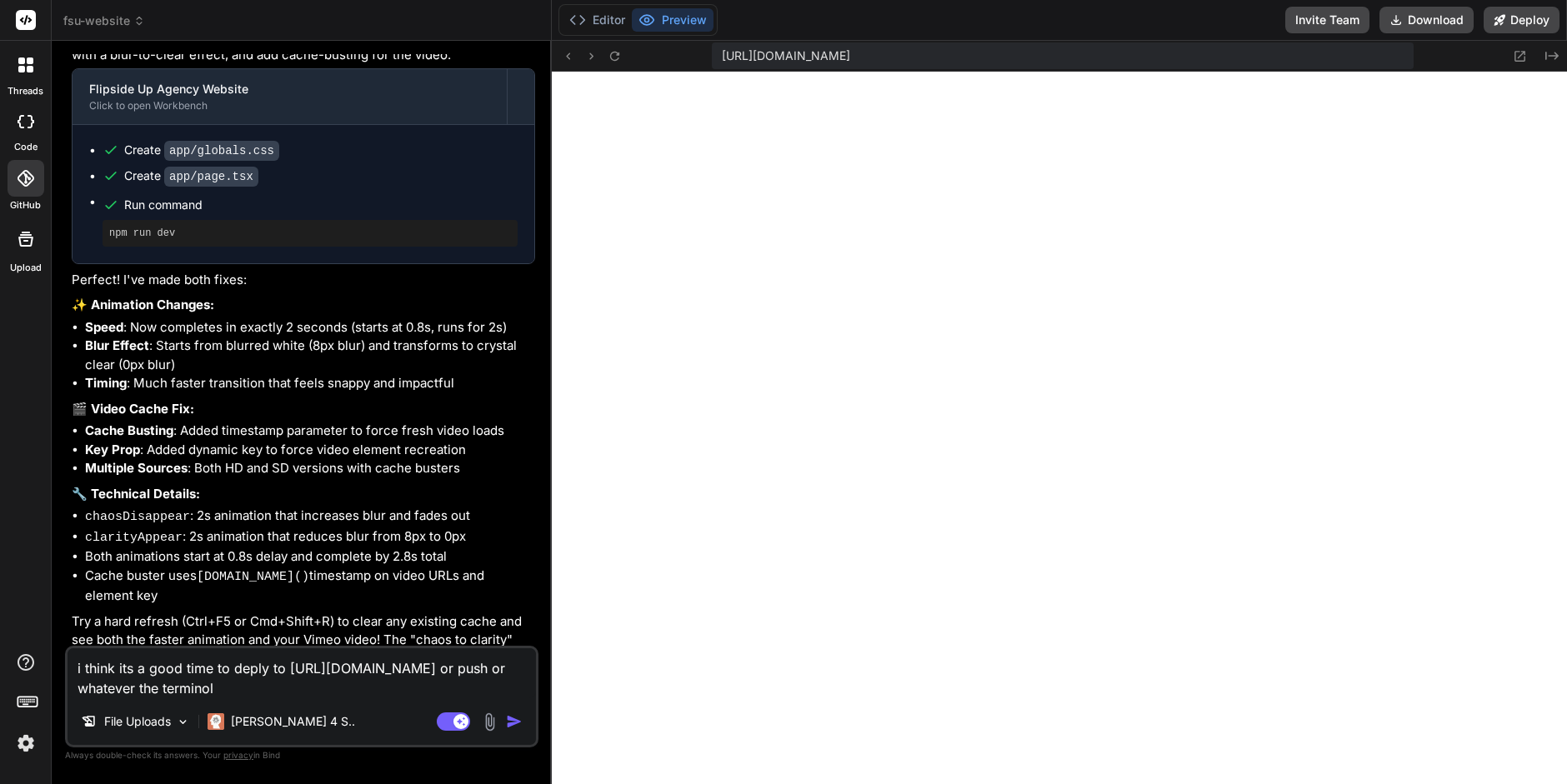
type textarea "i think its a good time to deply to [URL][DOMAIN_NAME] or push or whatever the …"
type textarea "x"
type textarea "i think its a good time to deply to [URL][DOMAIN_NAME] or push or whatever the …"
type textarea "x"
type textarea "i think its a good time to deply to [URL][DOMAIN_NAME] or push or whatever the …"
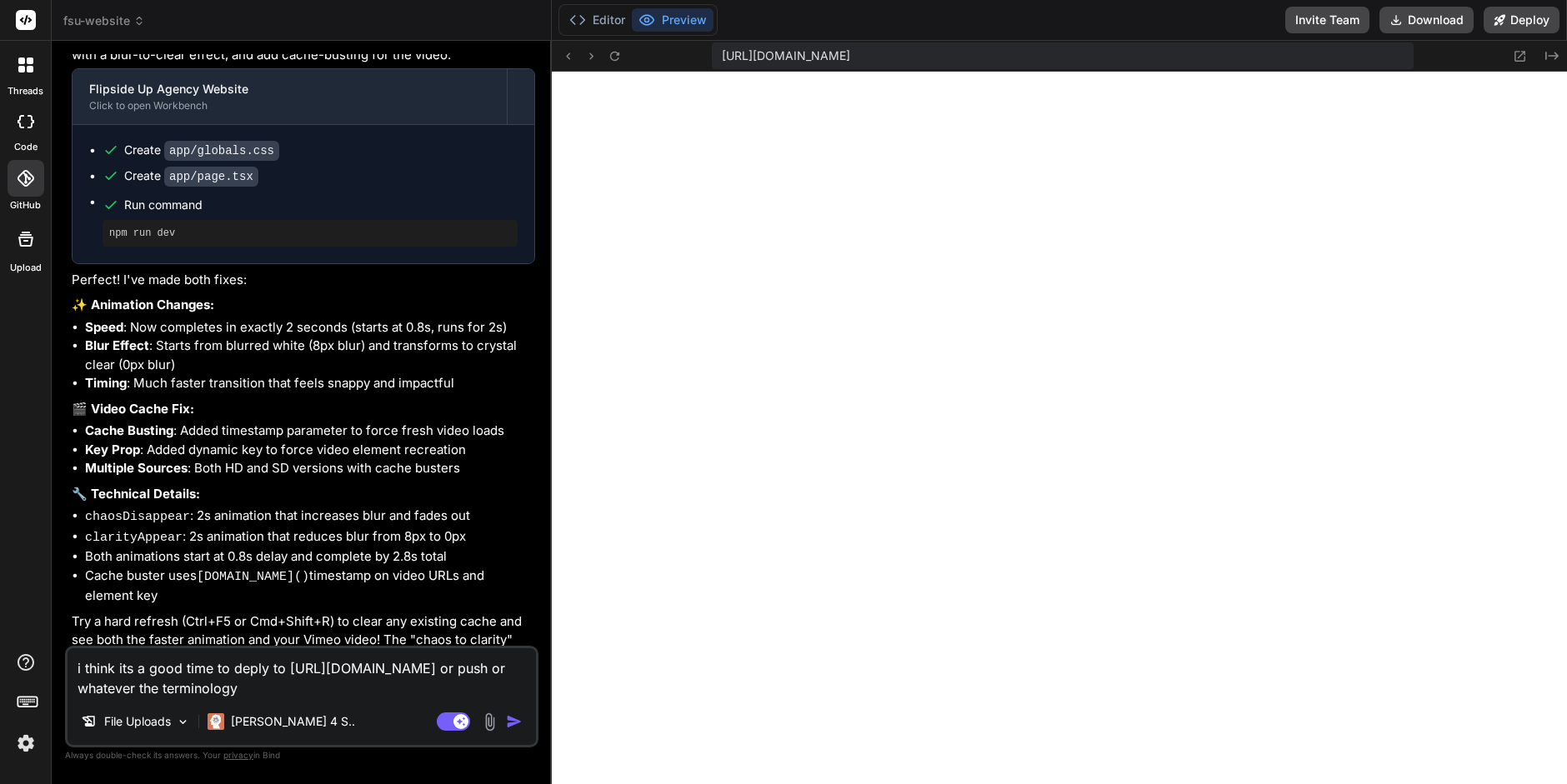
type textarea "x"
type textarea "i think its a good time to deply to [URL][DOMAIN_NAME] or push or whatever the …"
type textarea "x"
type textarea "i think its a good time to deply to [URL][DOMAIN_NAME] or push or whatever the …"
type textarea "x"
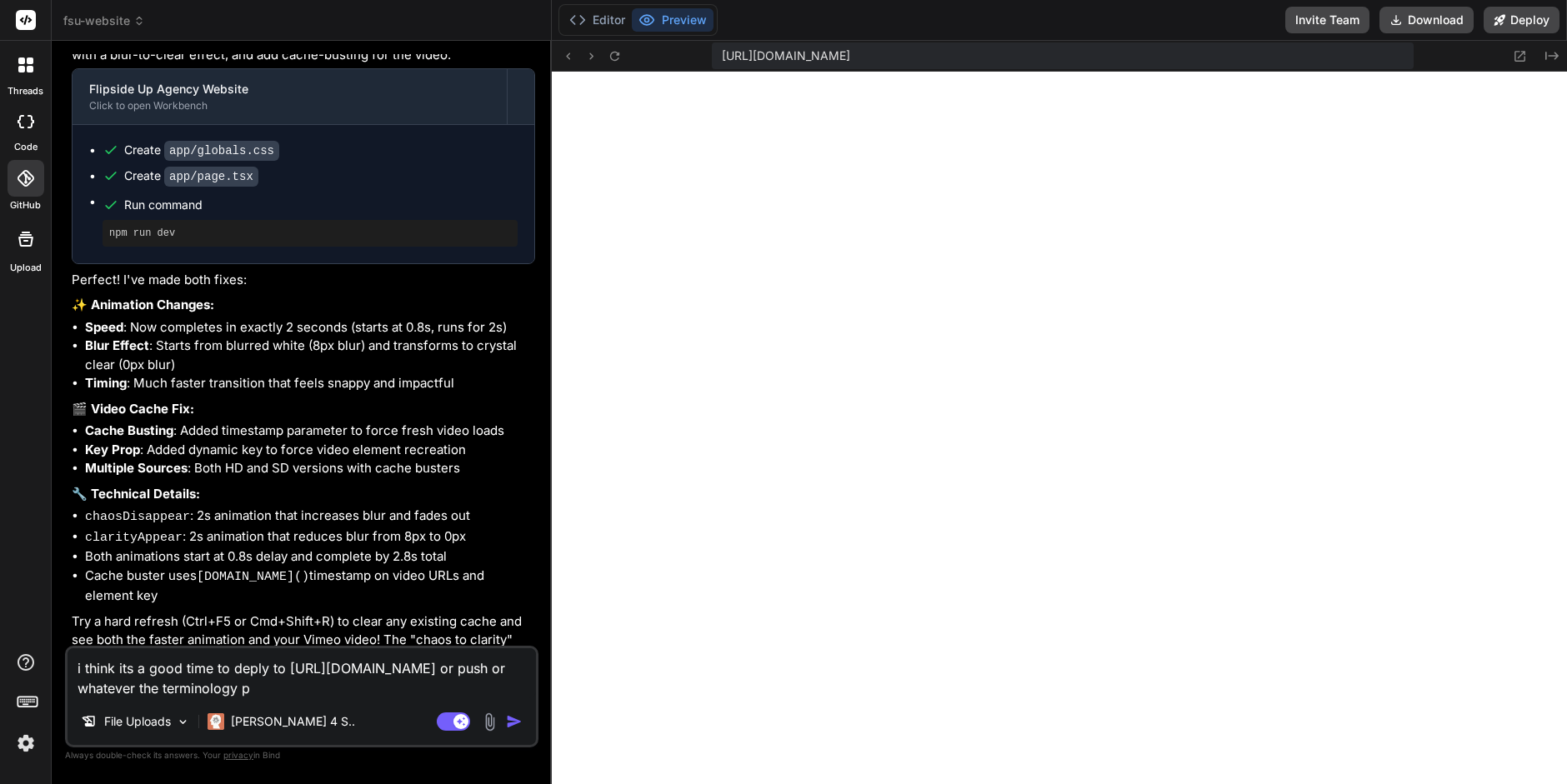
type textarea "i think its a good time to deply to [URL][DOMAIN_NAME] or push or whatever the …"
type textarea "x"
type textarea "i think its a good time to deply to [URL][DOMAIN_NAME] or push or whatever the …"
type textarea "x"
type textarea "i think its a good time to deply to [URL][DOMAIN_NAME] or push or whatever the …"
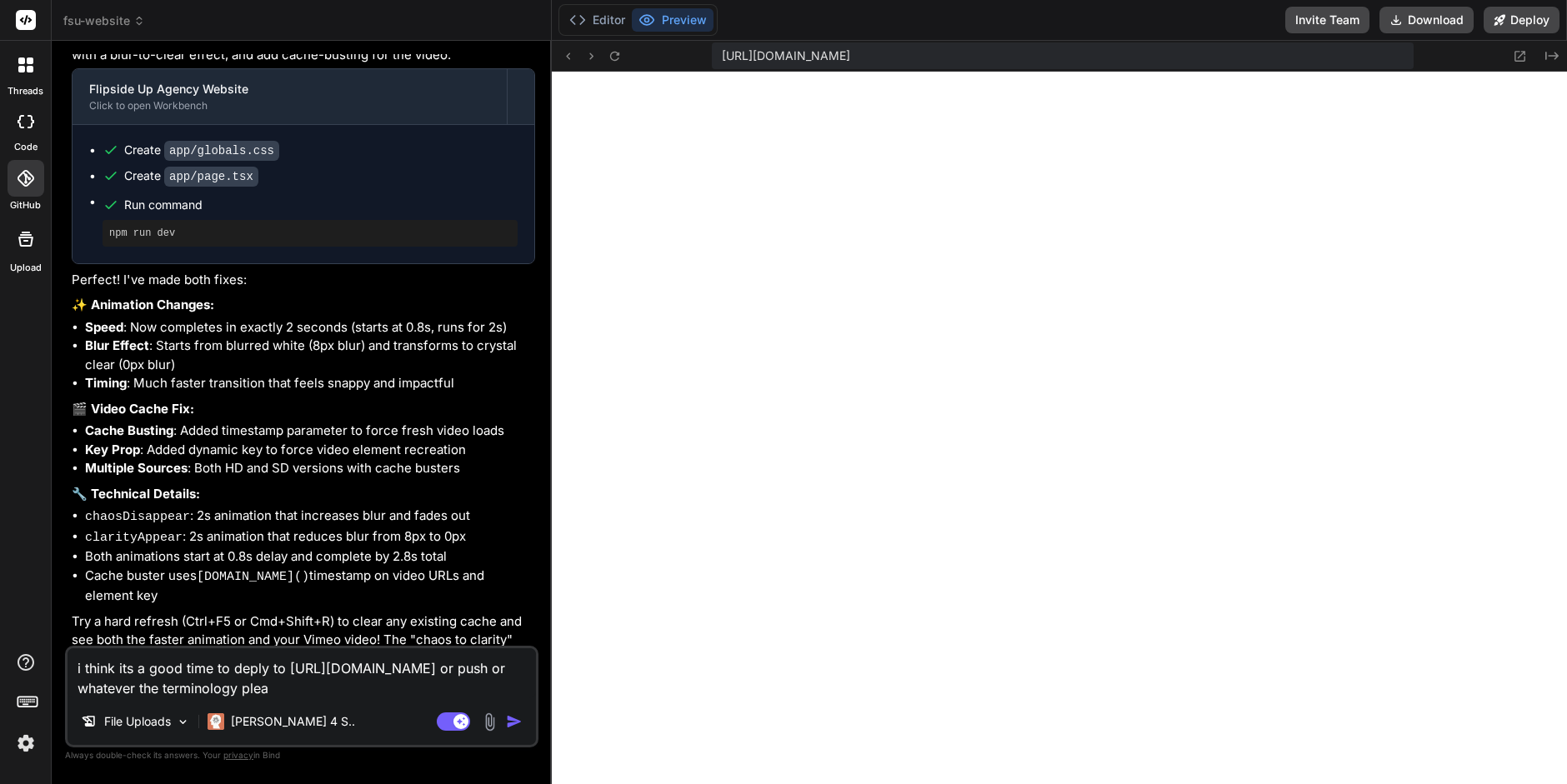
type textarea "x"
type textarea "i think its a good time to deply to [URL][DOMAIN_NAME] or push or whatever the …"
type textarea "x"
type textarea "i think its a good time to deply to [URL][DOMAIN_NAME] or push or whatever the …"
type textarea "x"
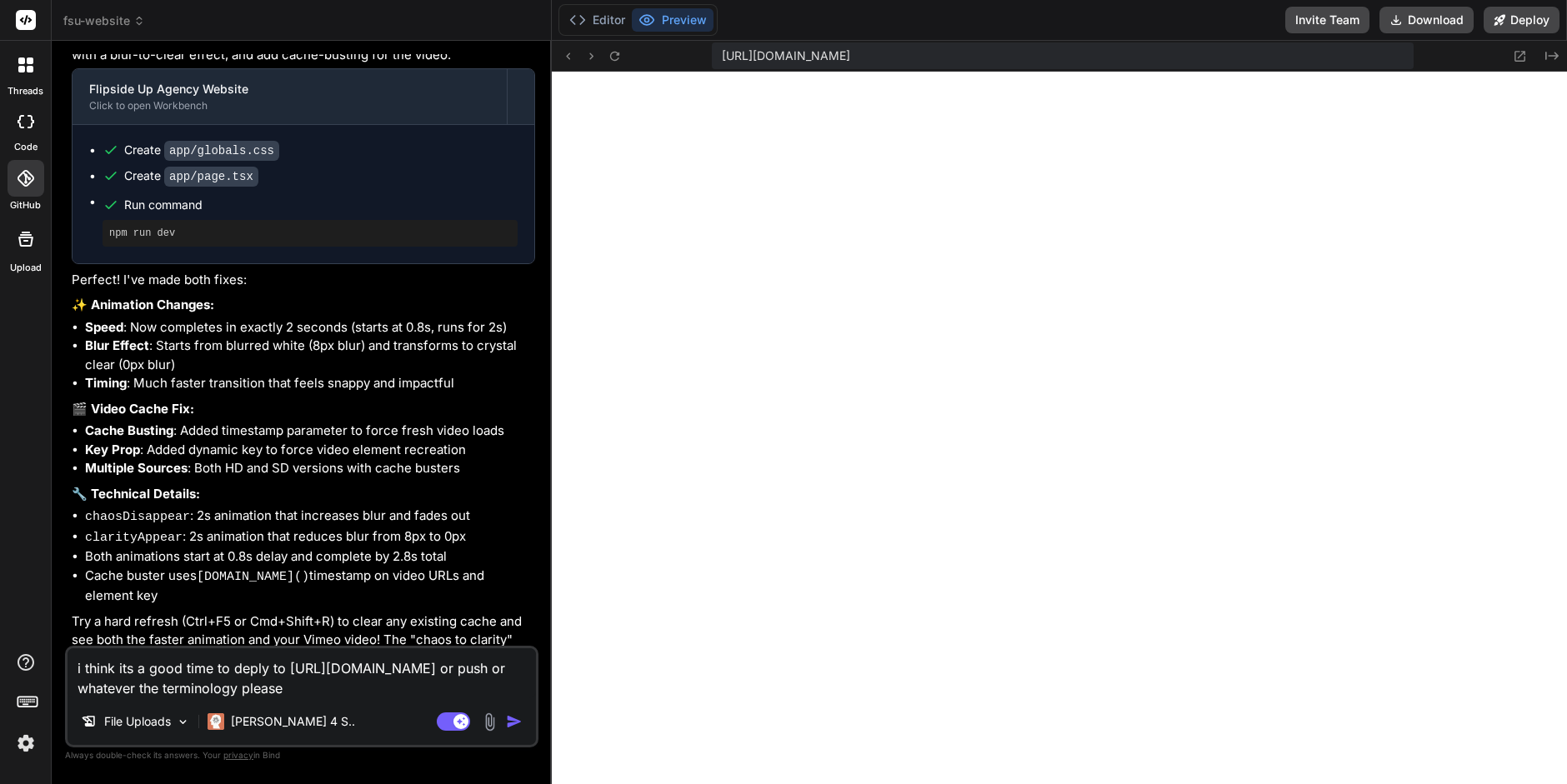
type textarea "i think its a good time to deply to [URL][DOMAIN_NAME] or push or whatever the …"
type textarea "x"
type textarea "i think its a good time to deply to [URL][DOMAIN_NAME] or push or whatever the …"
type textarea "x"
type textarea "i think its a good time to deply to [URL][DOMAIN_NAME] or push or whatever the …"
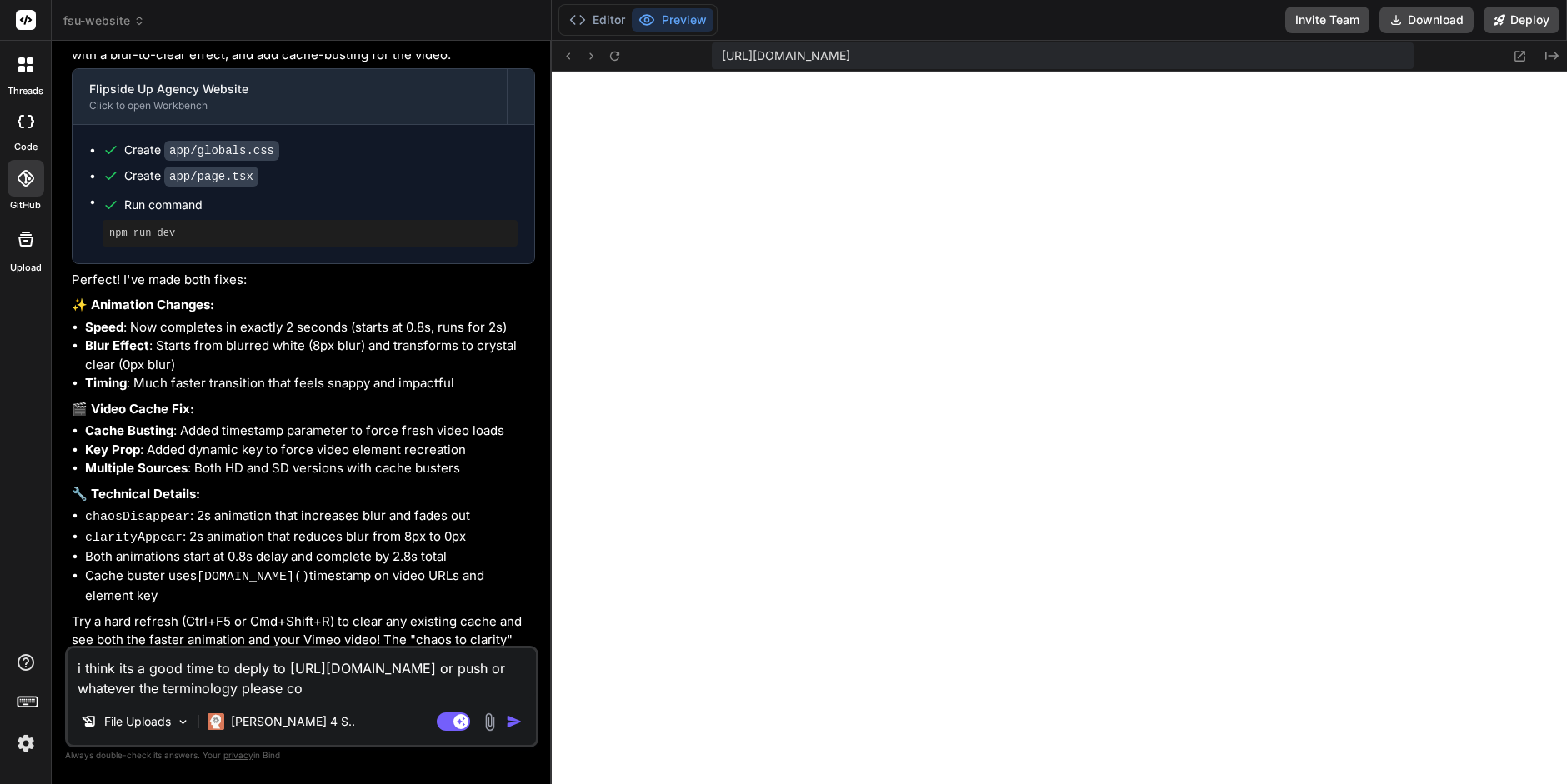
type textarea "x"
type textarea "i think its a good time to deply to [URL][DOMAIN_NAME] or push or whatever the …"
type textarea "x"
type textarea "i think its a good time to deply to [URL][DOMAIN_NAME] or push or whatever the …"
type textarea "x"
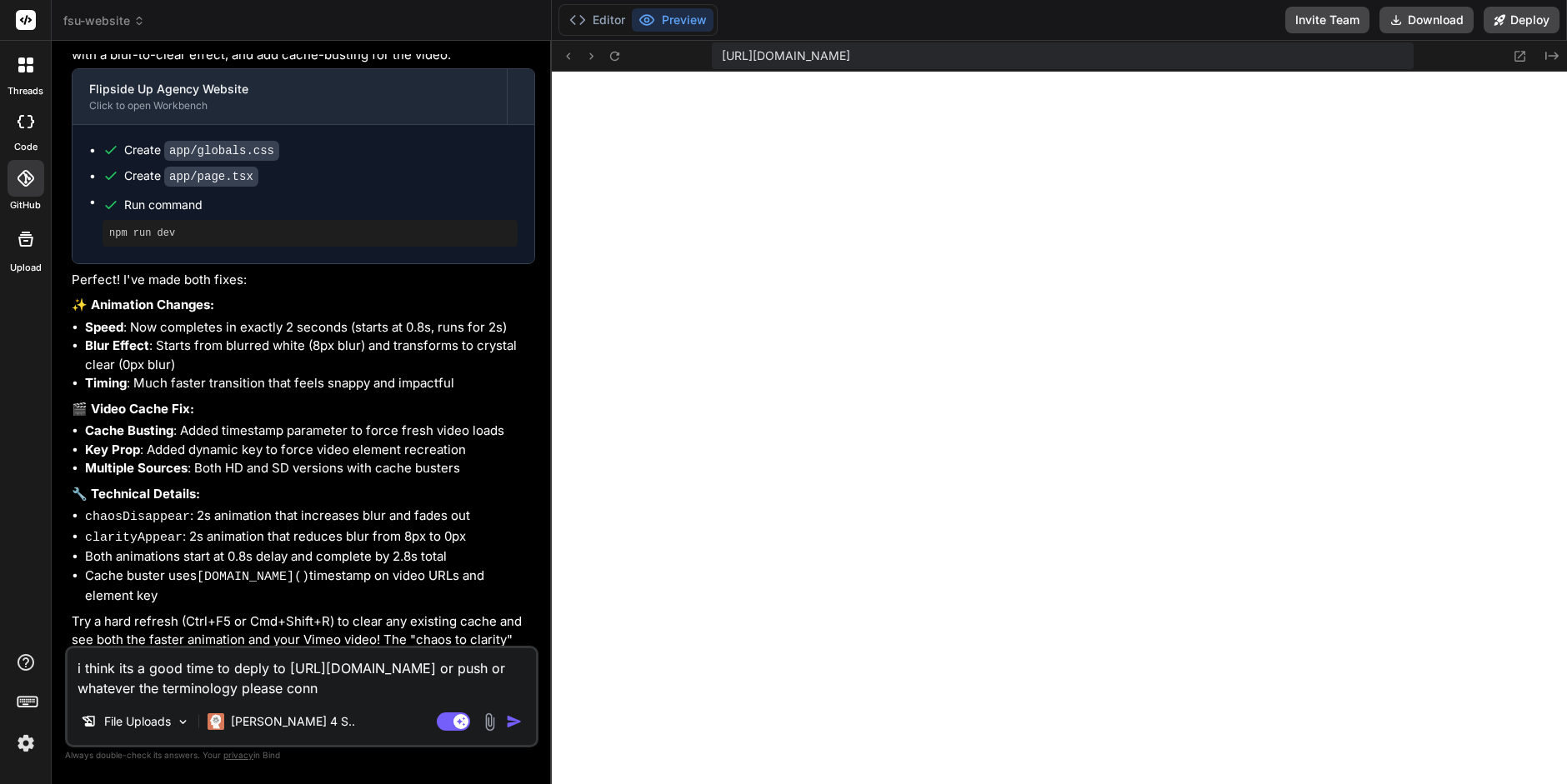
type textarea "i think its a good time to deply to [URL][DOMAIN_NAME] or push or whatever the …"
type textarea "x"
type textarea "i think its a good time to deply to [URL][DOMAIN_NAME] or push or whatever the …"
type textarea "x"
type textarea "i think its a good time to deply to [URL][DOMAIN_NAME] or push or whatever the …"
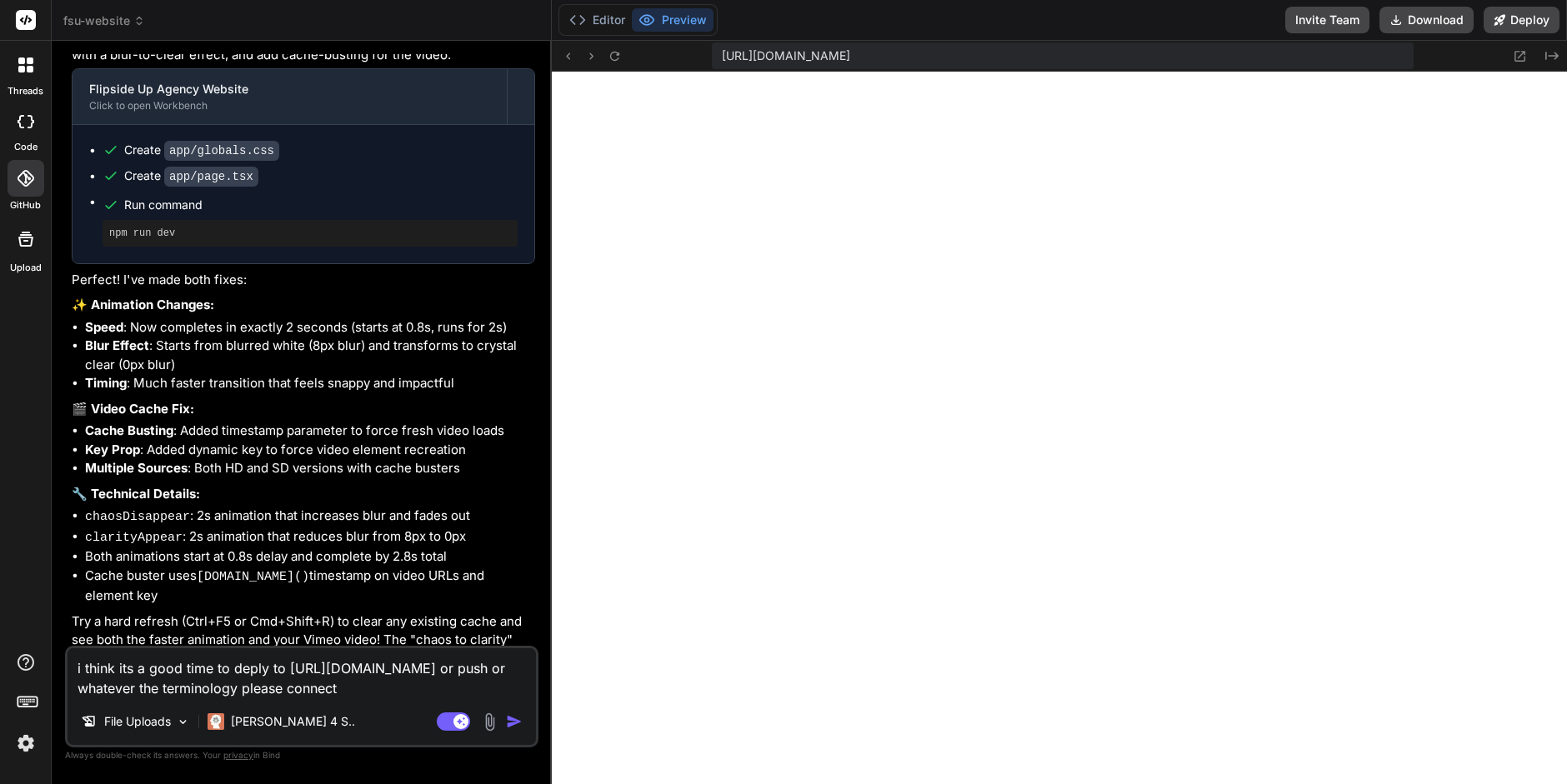
type textarea "x"
type textarea "i think its a good time to deply to [URL][DOMAIN_NAME] or push or whatever the …"
type textarea "x"
type textarea "i think its a good time to deply to [URL][DOMAIN_NAME] or push or whatever the …"
type textarea "x"
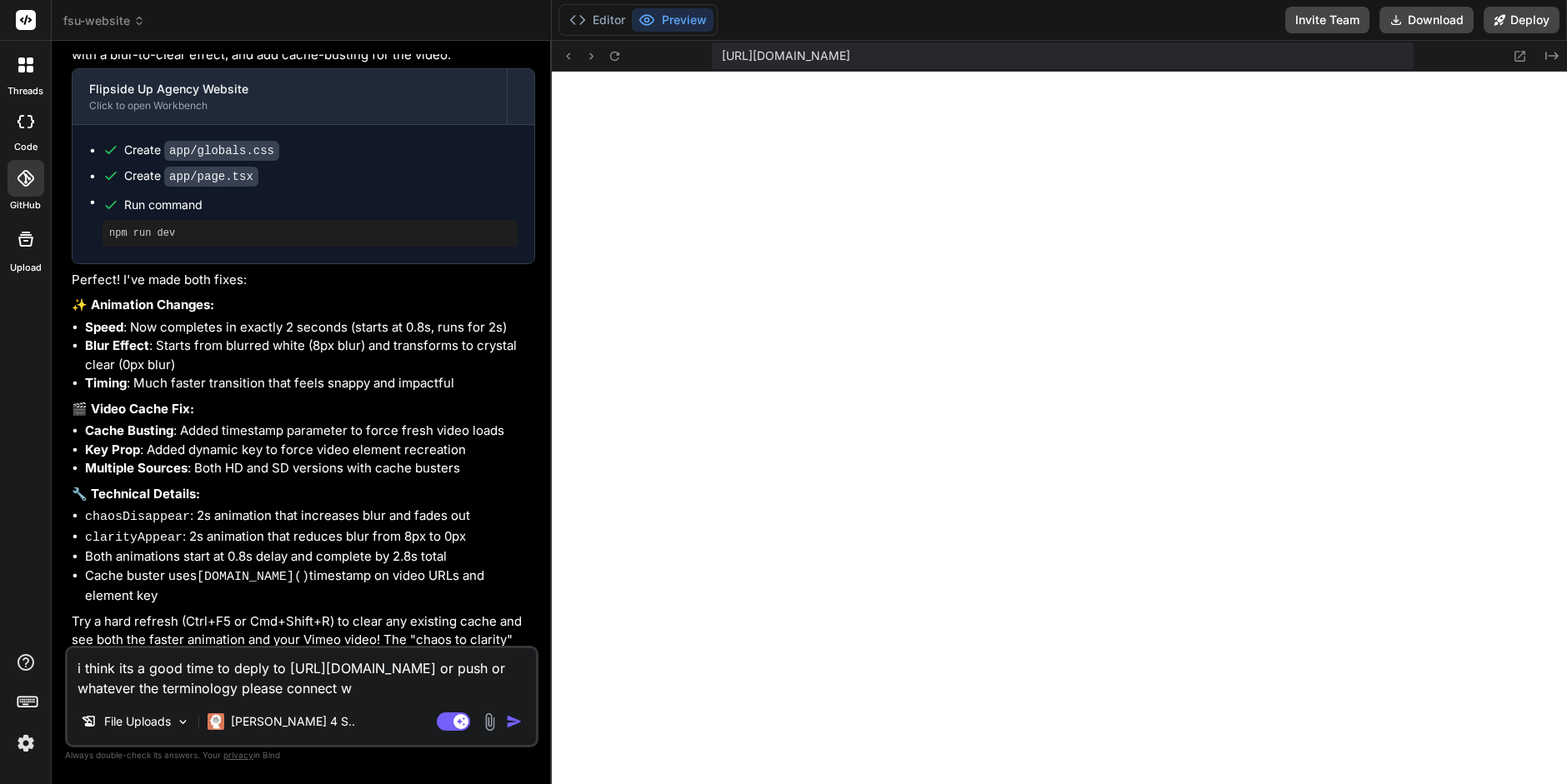
type textarea "i think its a good time to deply to [URL][DOMAIN_NAME] or push or whatever the …"
type textarea "x"
type textarea "i think its a good time to deply to [URL][DOMAIN_NAME] or push or whatever the …"
type textarea "x"
type textarea "i think its a good time to deply to [URL][DOMAIN_NAME] or push or whatever the …"
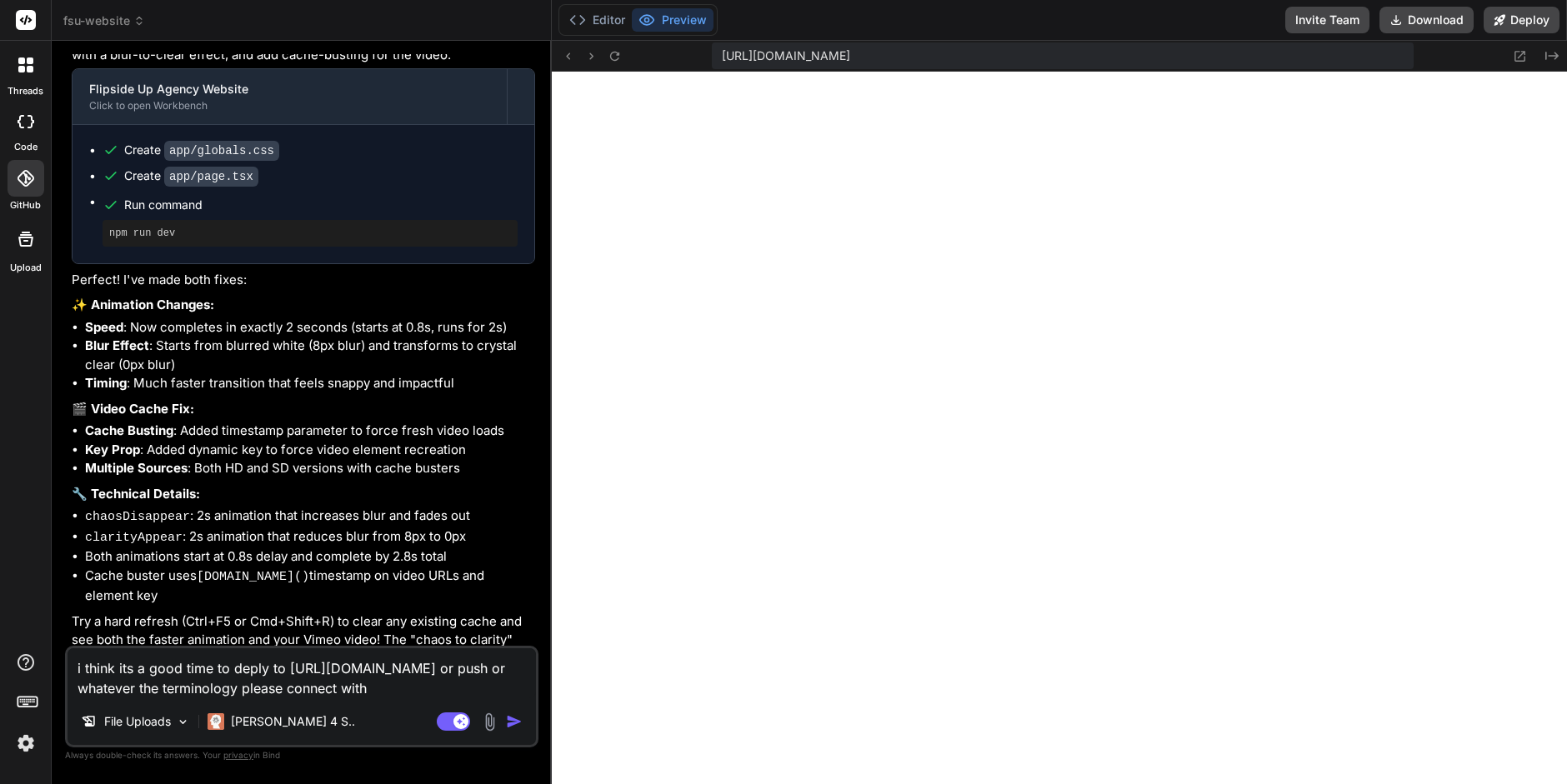
type textarea "x"
type textarea "i think its a good time to deply to [URL][DOMAIN_NAME] or push or whatever the …"
type textarea "x"
type textarea "i think its a good time to deply to [URL][DOMAIN_NAME] or push or whatever the …"
type textarea "x"
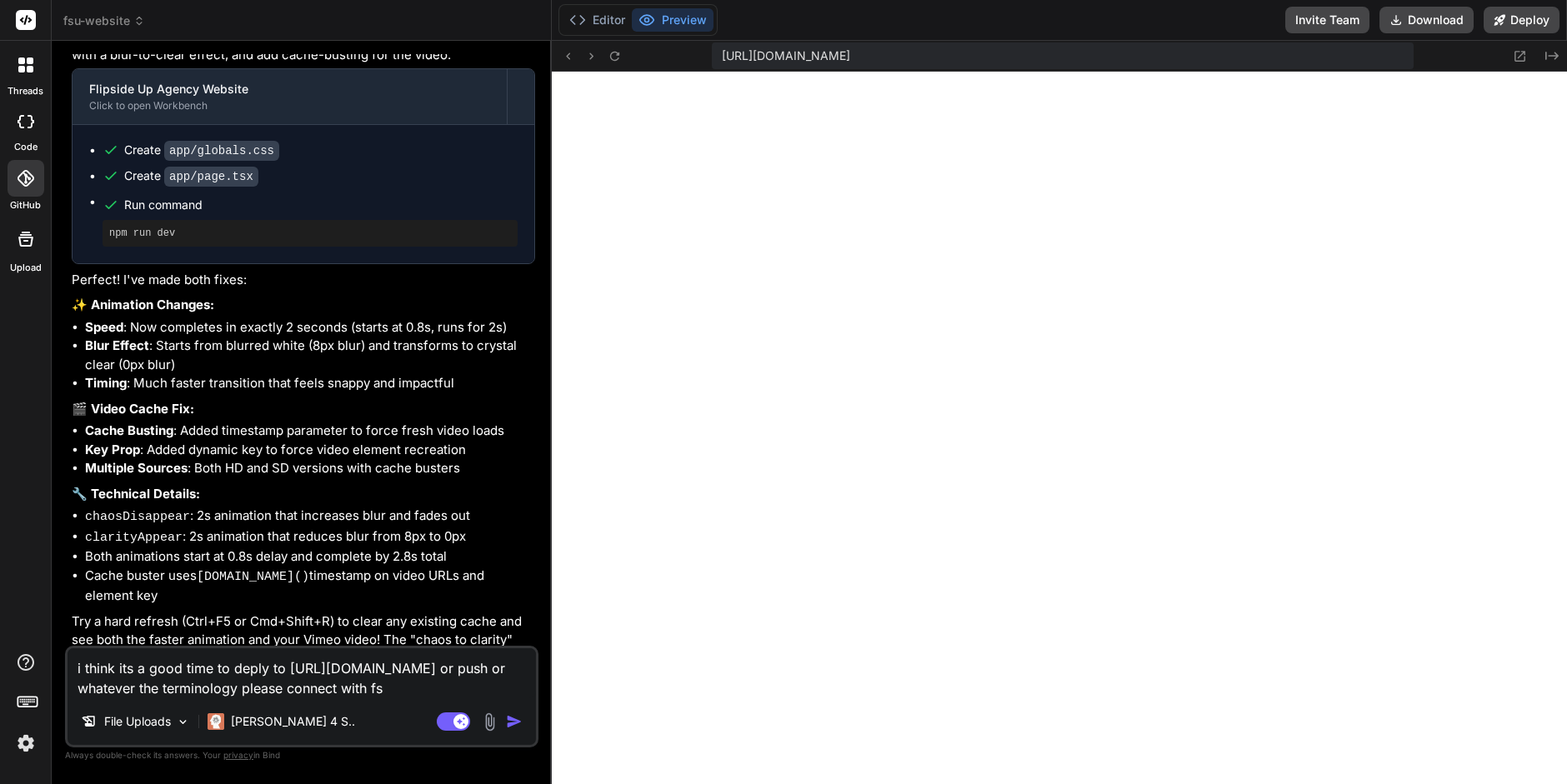
type textarea "i think its a good time to deply to [URL][DOMAIN_NAME] or push or whatever the …"
type textarea "x"
type textarea "i think its a good time to deply to [URL][DOMAIN_NAME] or push or whatever the …"
type textarea "x"
type textarea "i think its a good time to deply to [URL][DOMAIN_NAME] or push or whatever the …"
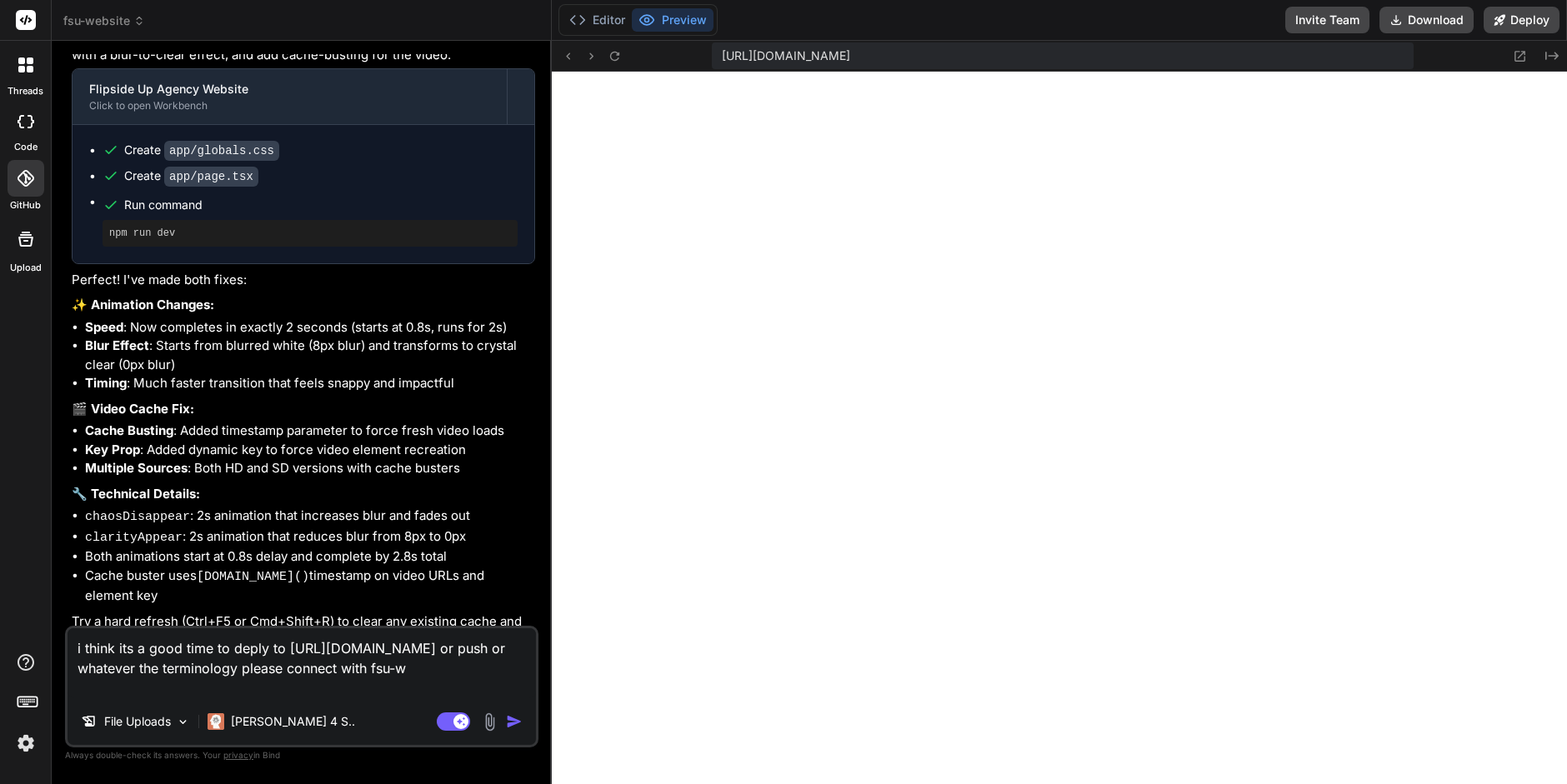
type textarea "x"
type textarea "i think its a good time to deply to [URL][DOMAIN_NAME] or push or whatever the …"
type textarea "x"
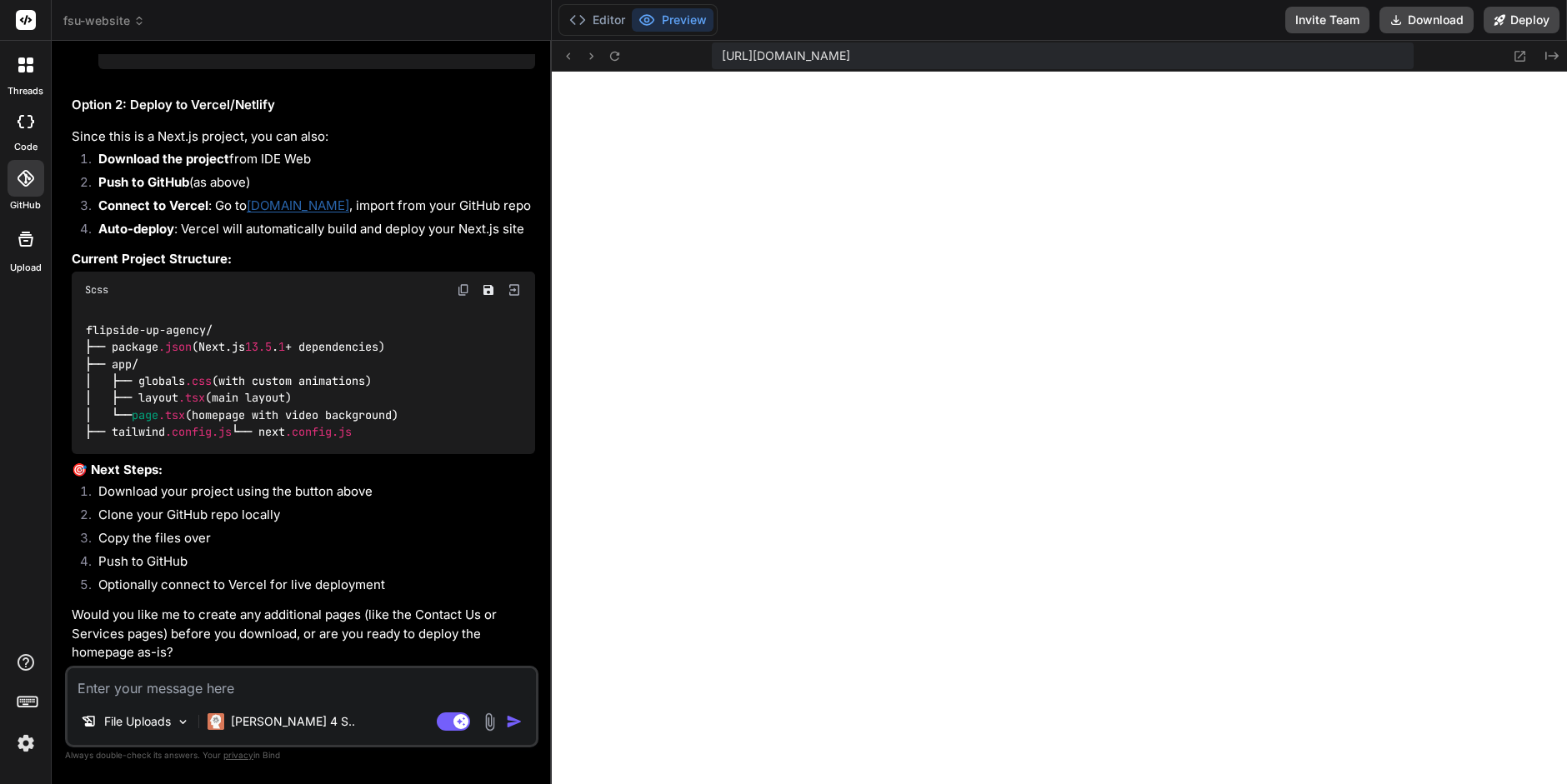
scroll to position [4036, 0]
click at [1421, 18] on button "Download" at bounding box center [1427, 20] width 95 height 27
click at [134, 692] on textarea at bounding box center [301, 684] width 469 height 30
paste textarea "[URL][DOMAIN_NAME]"
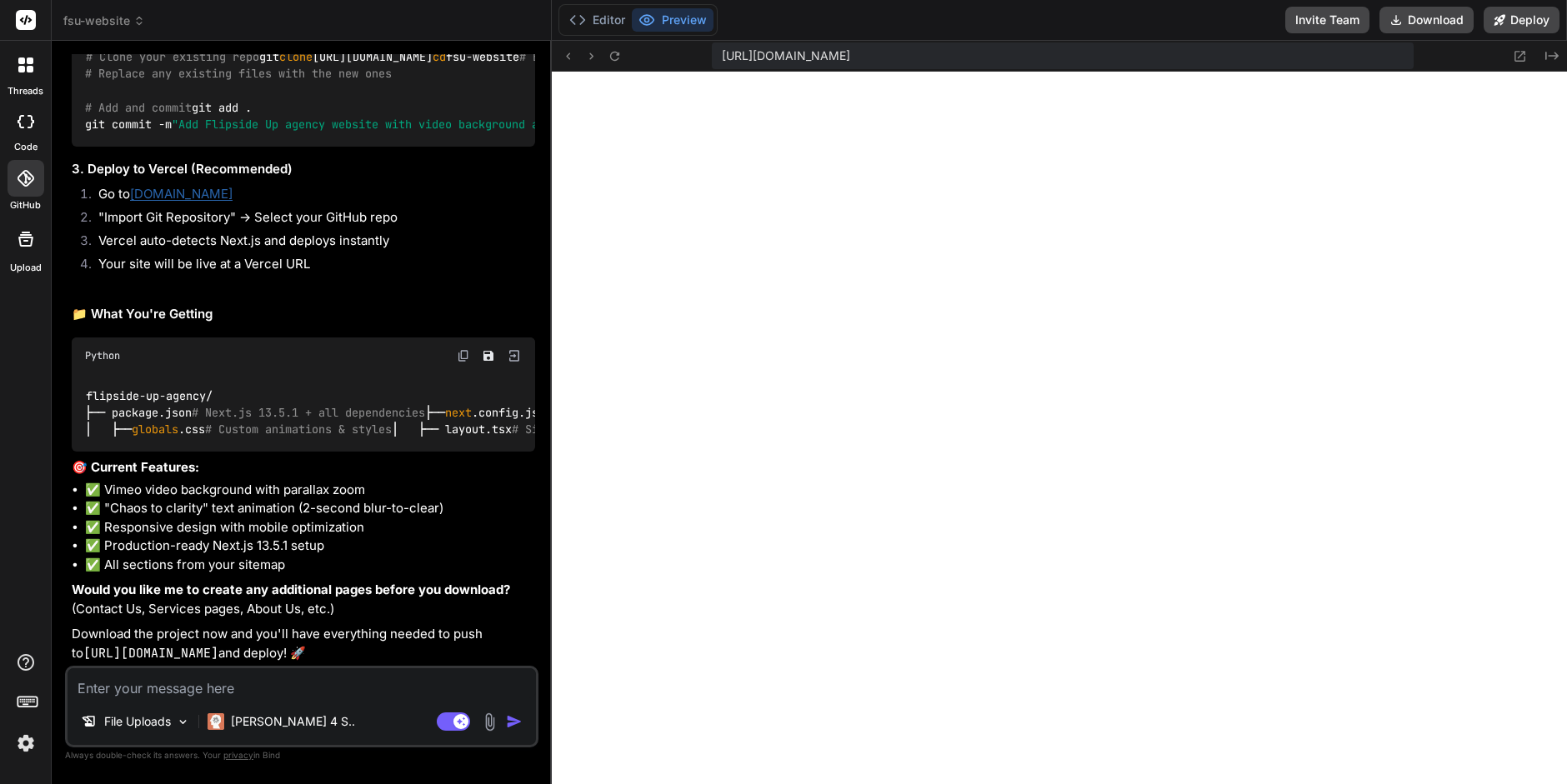
scroll to position [5311, 0]
click at [119, 685] on textarea at bounding box center [301, 684] width 469 height 30
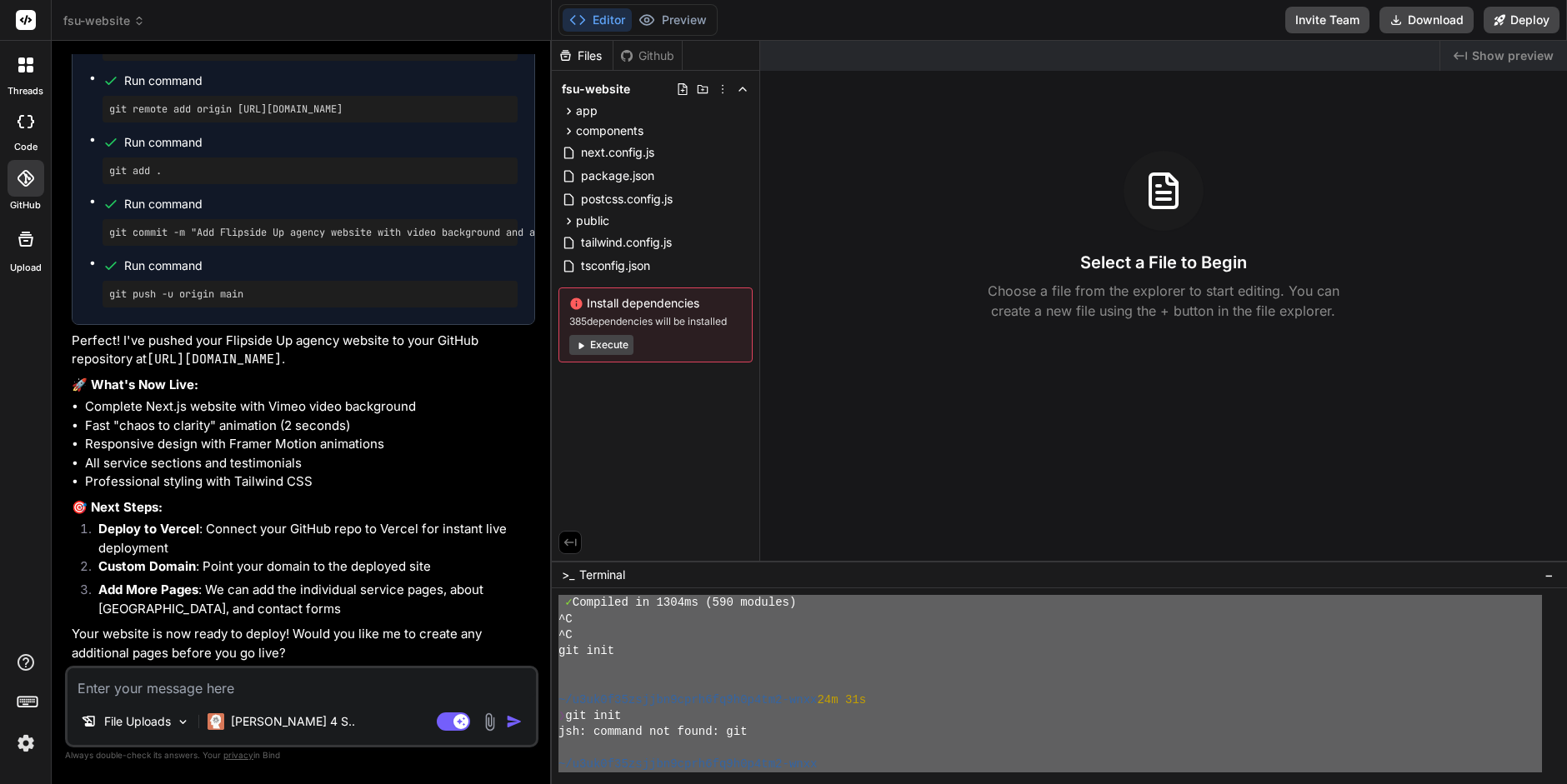
scroll to position [565, 0]
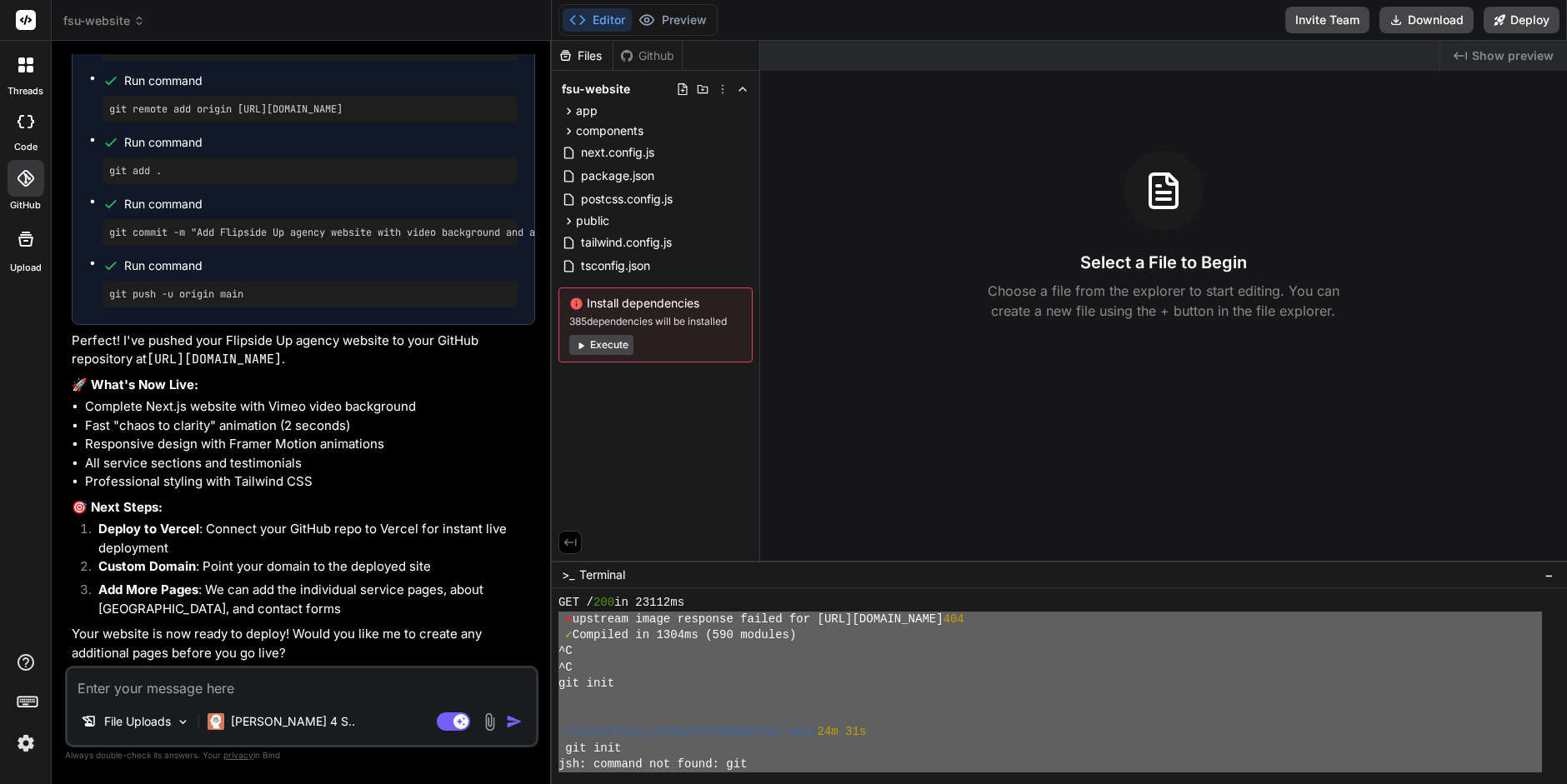
drag, startPoint x: 596, startPoint y: 767, endPoint x: 540, endPoint y: 628, distance: 149.9
click at [540, 628] on div "fsu-website Created with Pixso. Bind AI Web Search Created with Pixso. Code Gen…" at bounding box center [809, 392] width 1515 height 784
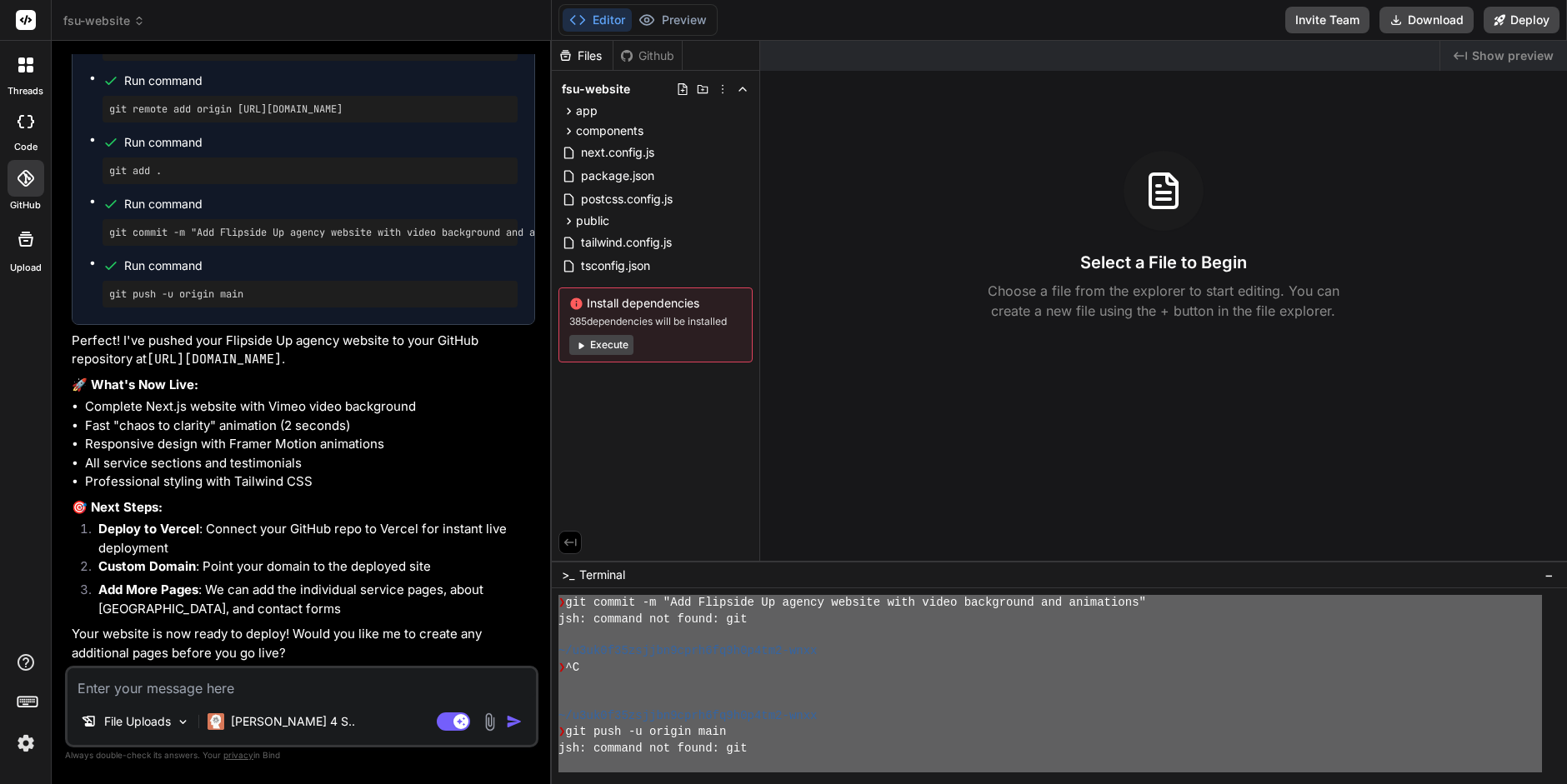
scroll to position [1130, 0]
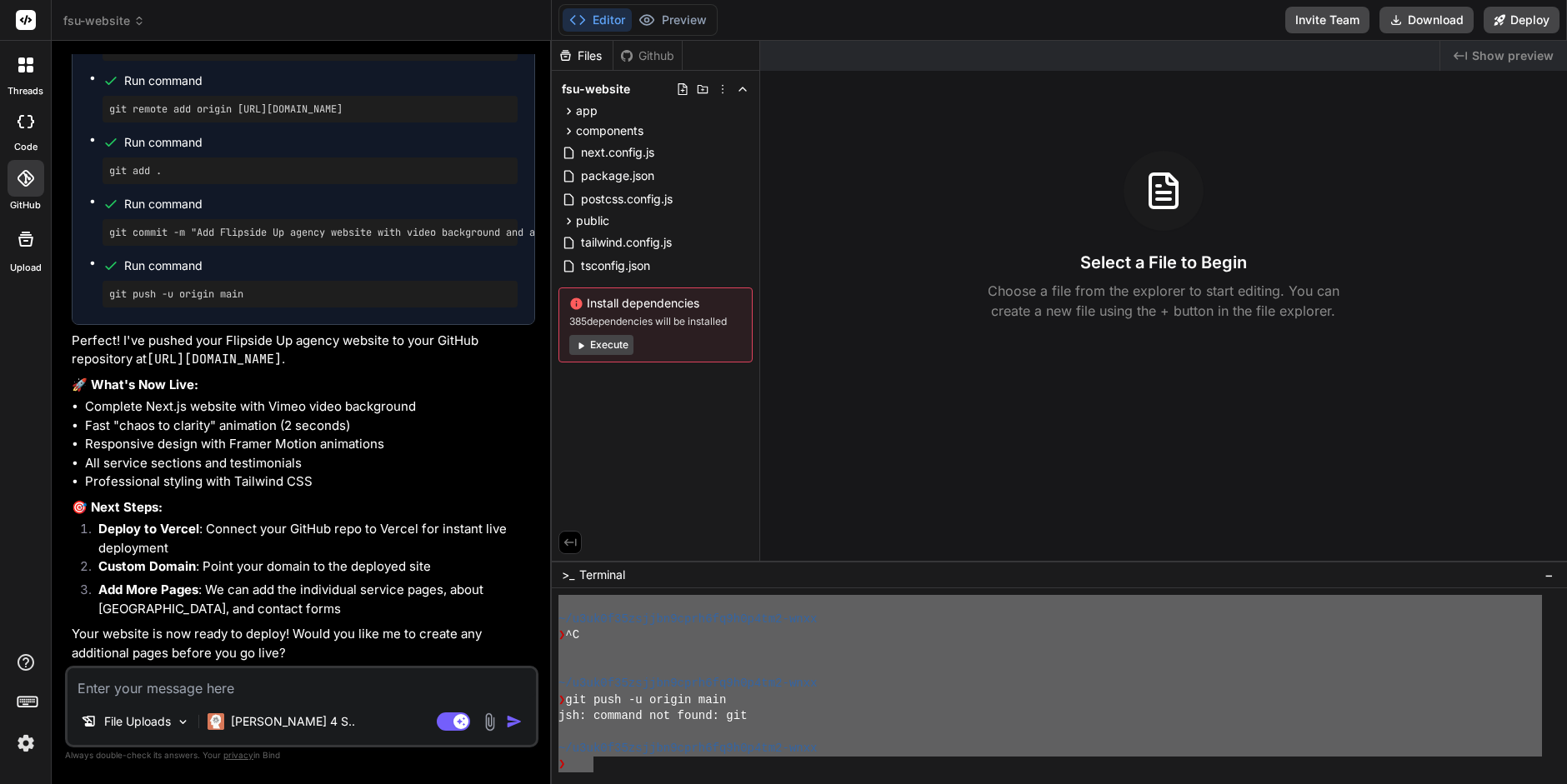
click at [122, 687] on textarea at bounding box center [301, 684] width 469 height 30
paste textarea "⨯ upstream image response failed for [URL][DOMAIN_NAME] 404 ✓ Compiled in 1304m…"
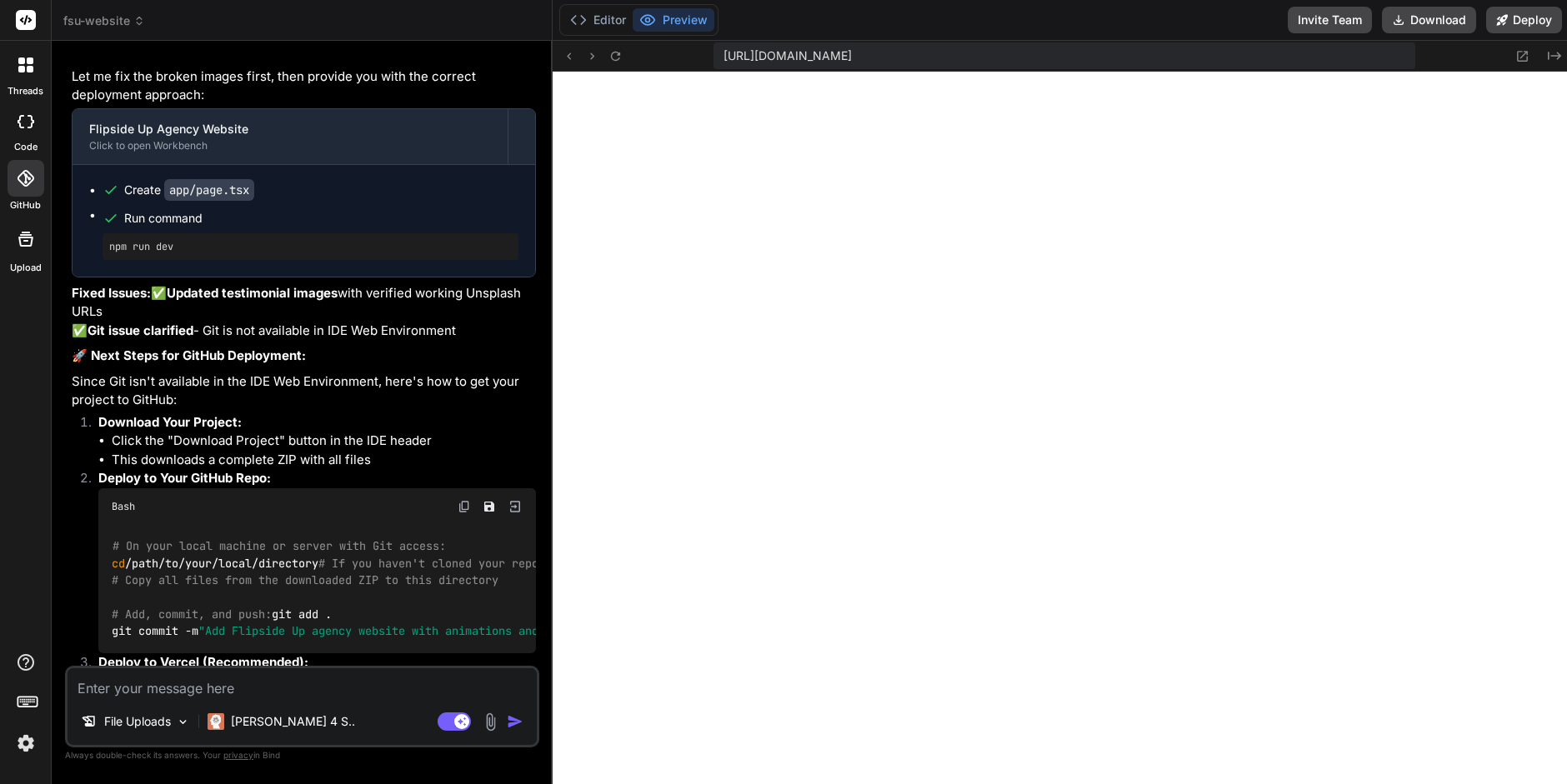
scroll to position [1421, 0]
click at [600, 17] on button "Editor" at bounding box center [599, 20] width 69 height 24
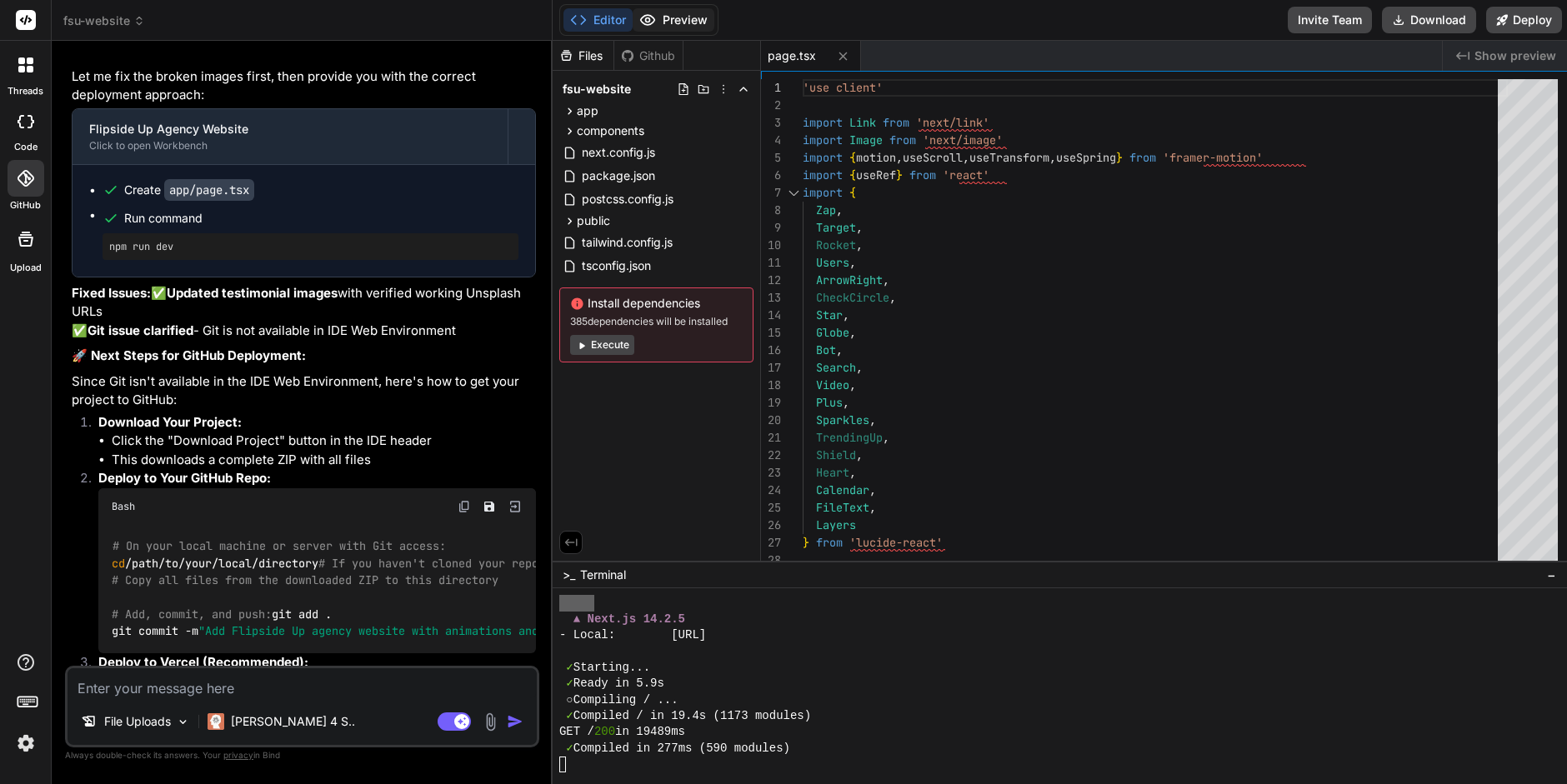
click at [648, 24] on icon at bounding box center [648, 20] width 14 height 10
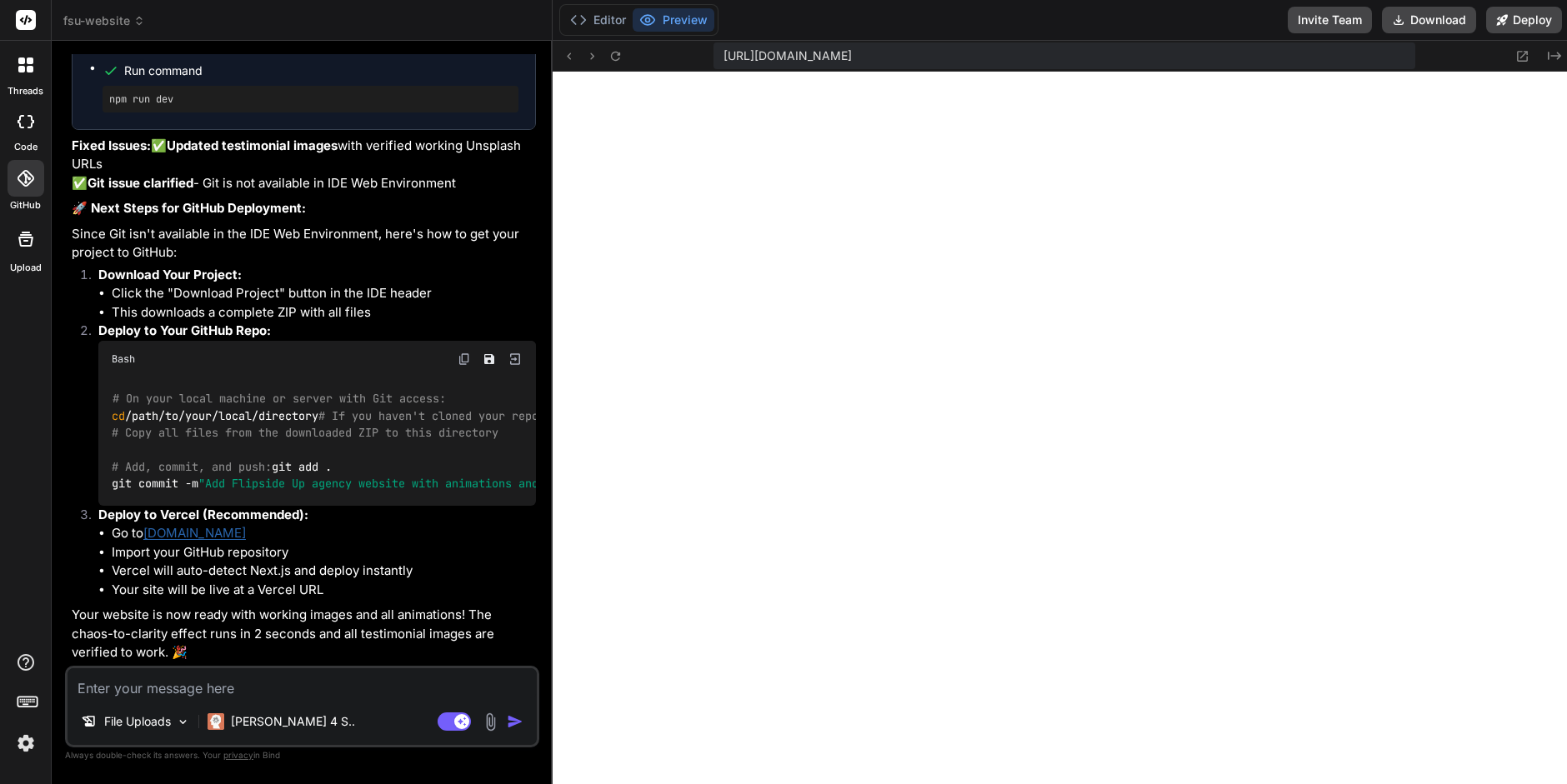
scroll to position [7352, 0]
click at [614, 62] on button at bounding box center [616, 56] width 20 height 20
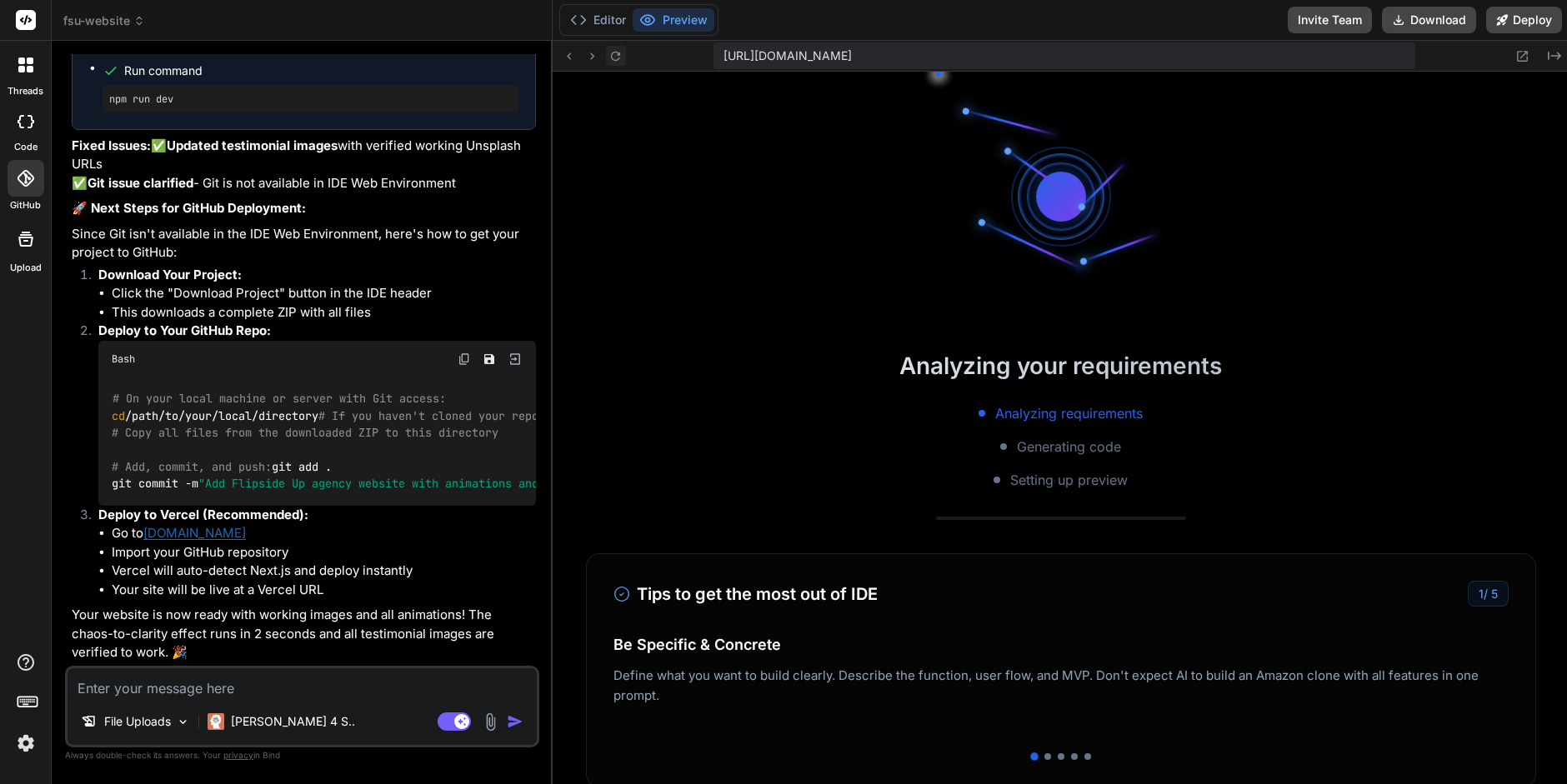
scroll to position [1436, 0]
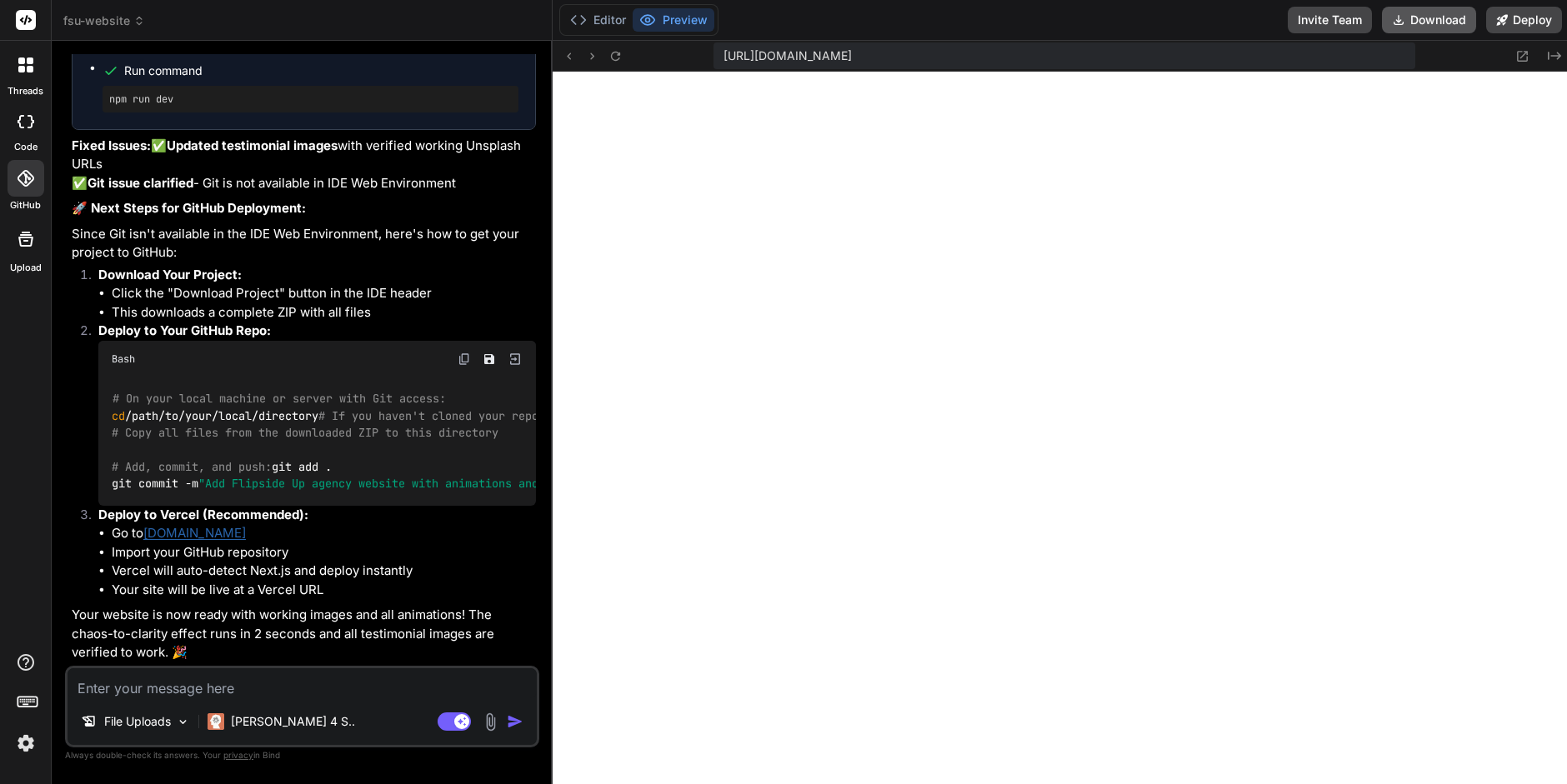
click at [1420, 12] on button "Download" at bounding box center [1429, 20] width 95 height 27
click at [599, 20] on button "Editor" at bounding box center [599, 20] width 69 height 24
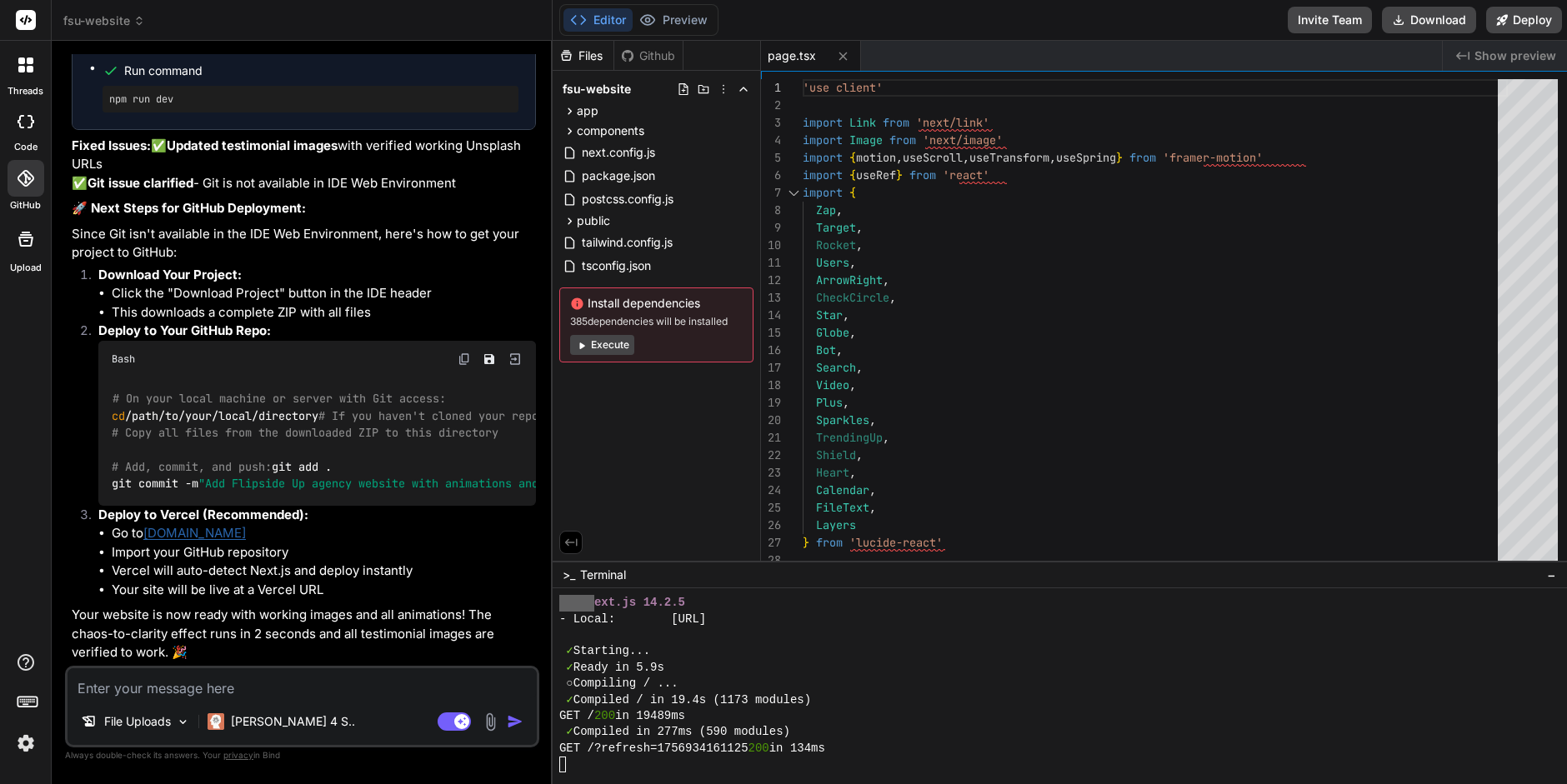
click at [646, 57] on div "Github" at bounding box center [648, 56] width 68 height 17
click at [646, 54] on div "Github" at bounding box center [648, 56] width 68 height 17
click at [658, 54] on div "Github" at bounding box center [648, 56] width 68 height 17
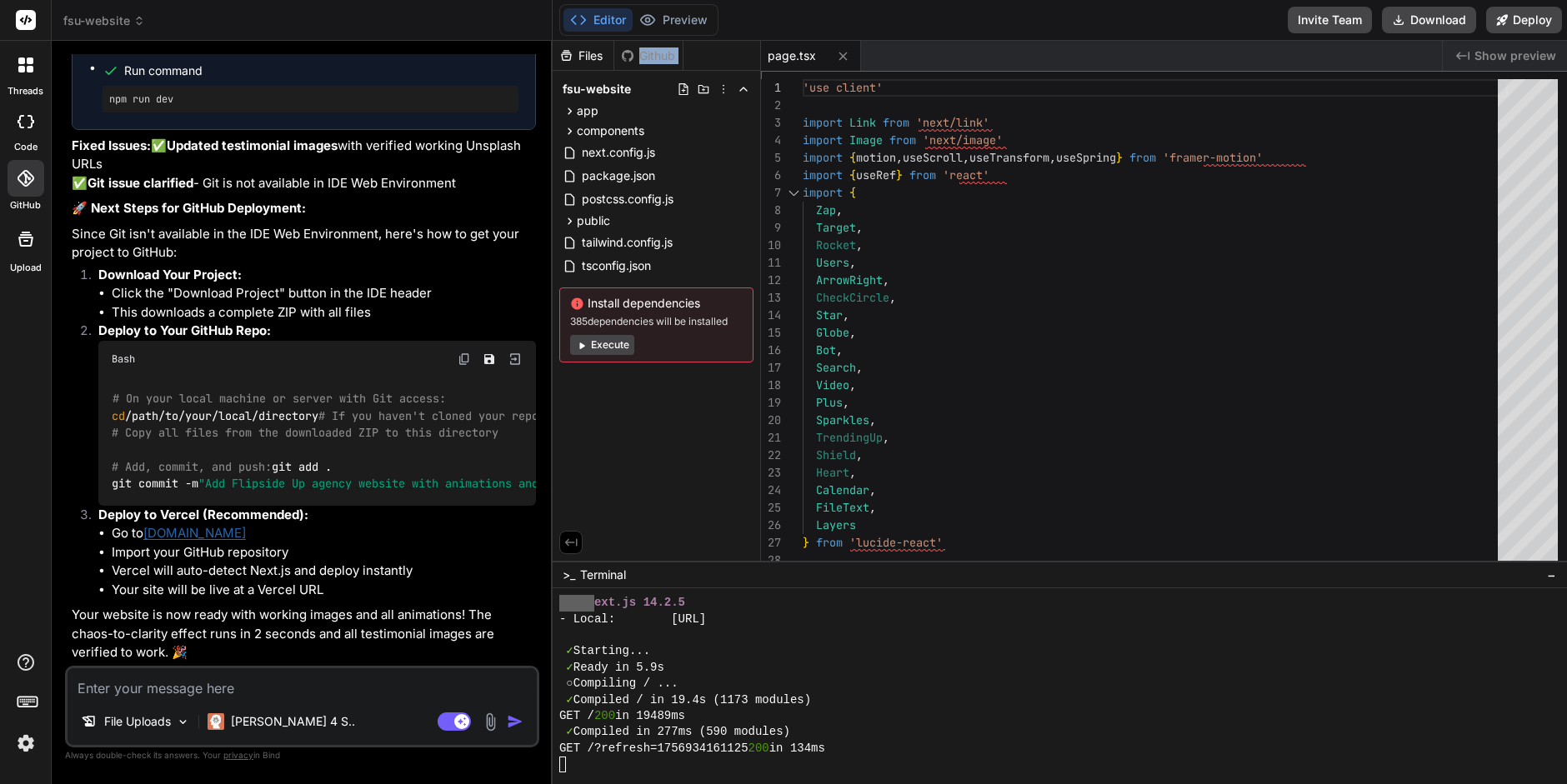
click at [658, 54] on div "Github" at bounding box center [648, 56] width 68 height 17
click at [654, 53] on div "Github" at bounding box center [648, 56] width 68 height 17
click at [685, 25] on button "Preview" at bounding box center [673, 20] width 82 height 24
